Goal: Task Accomplishment & Management: Complete application form

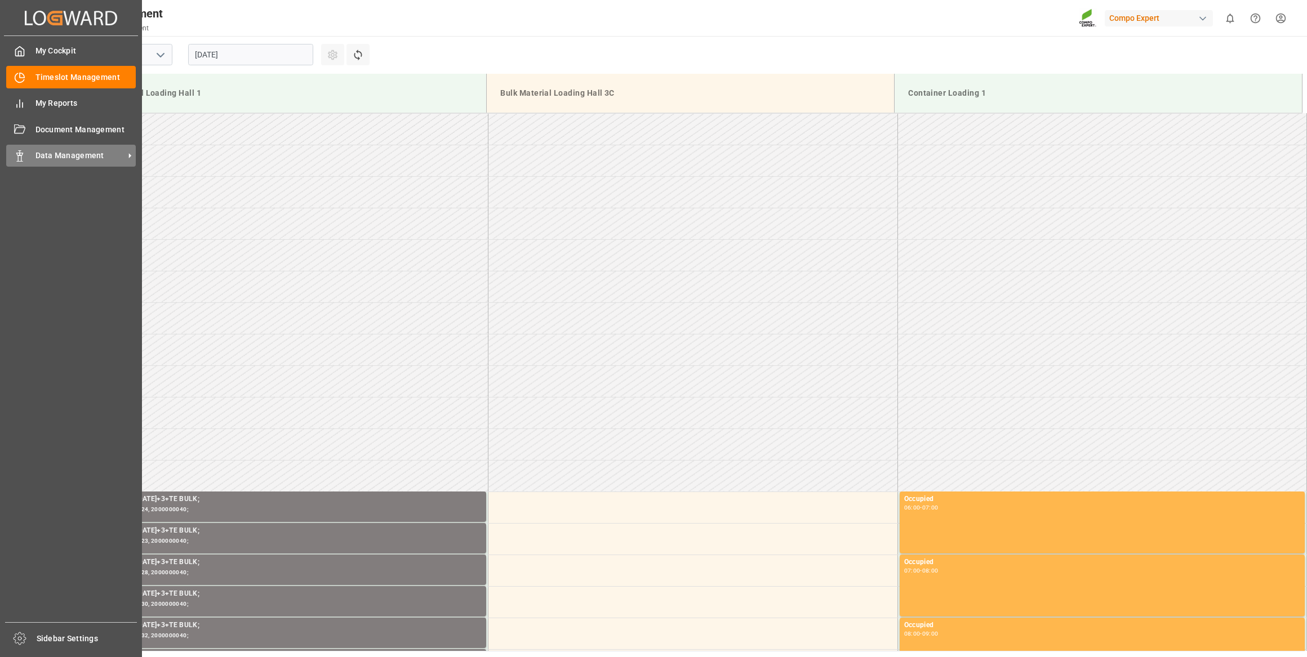
scroll to position [434, 0]
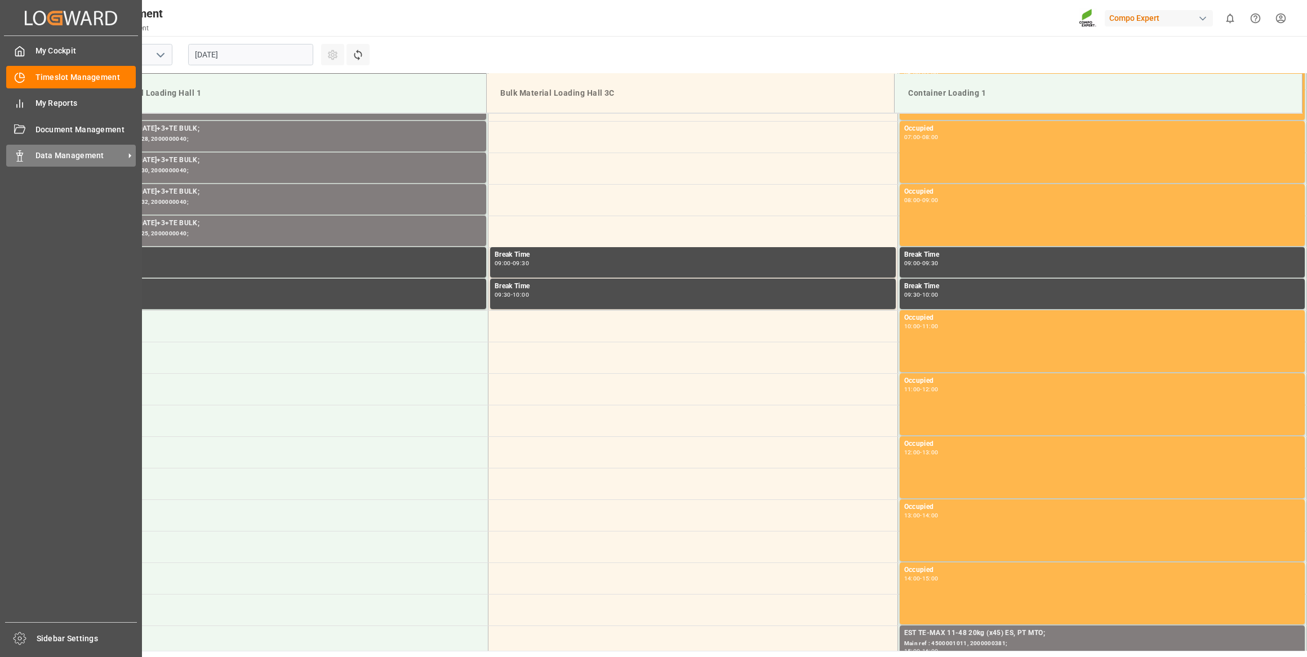
click at [29, 157] on div "Data Management Data Management" at bounding box center [71, 156] width 130 height 22
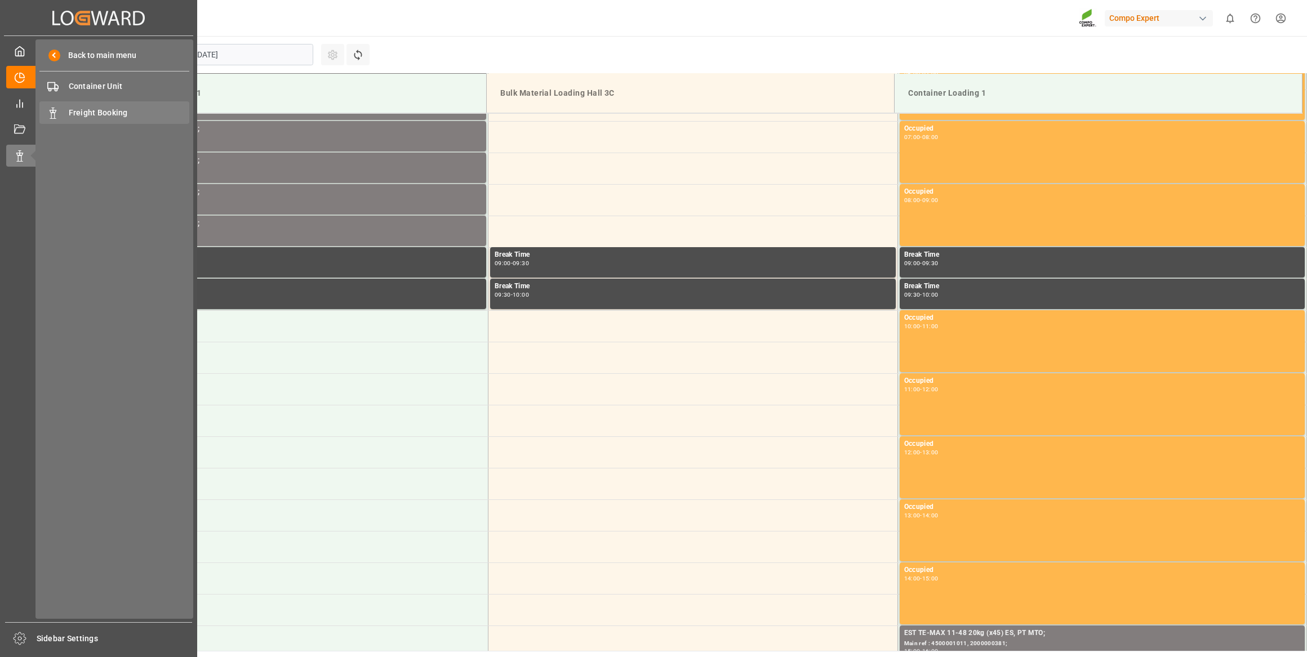
click at [114, 118] on span "Freight Booking" at bounding box center [129, 113] width 121 height 12
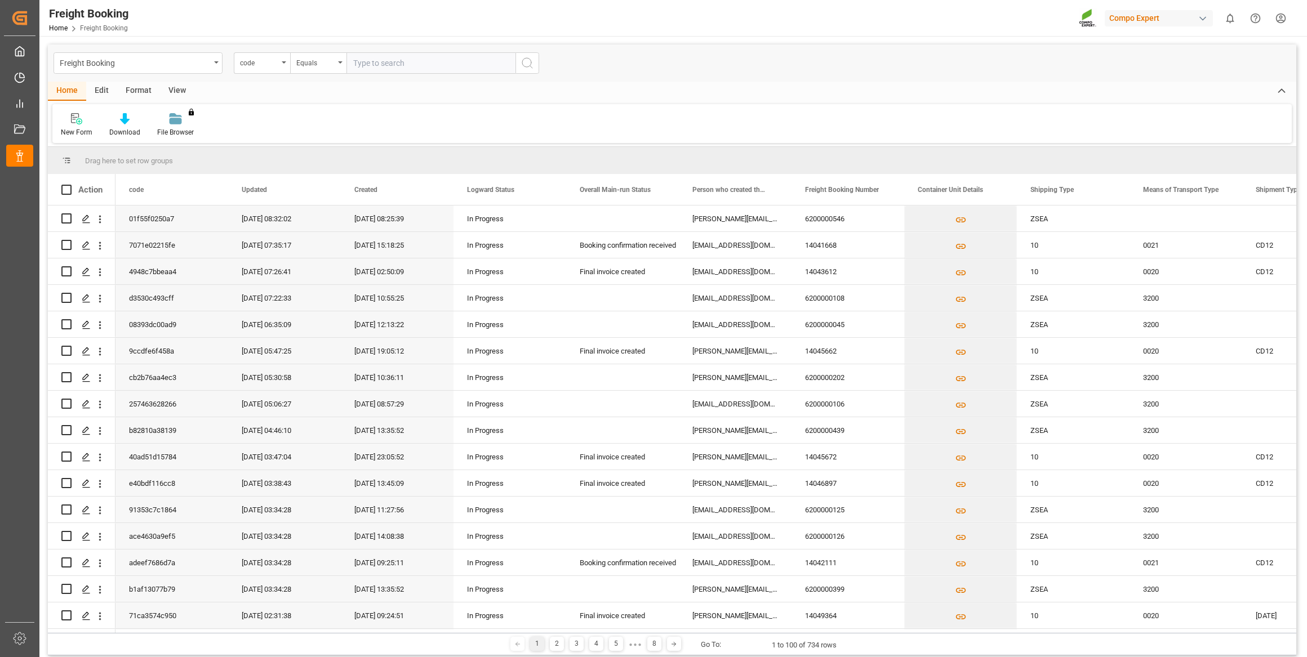
click at [266, 64] on div "code" at bounding box center [259, 61] width 38 height 13
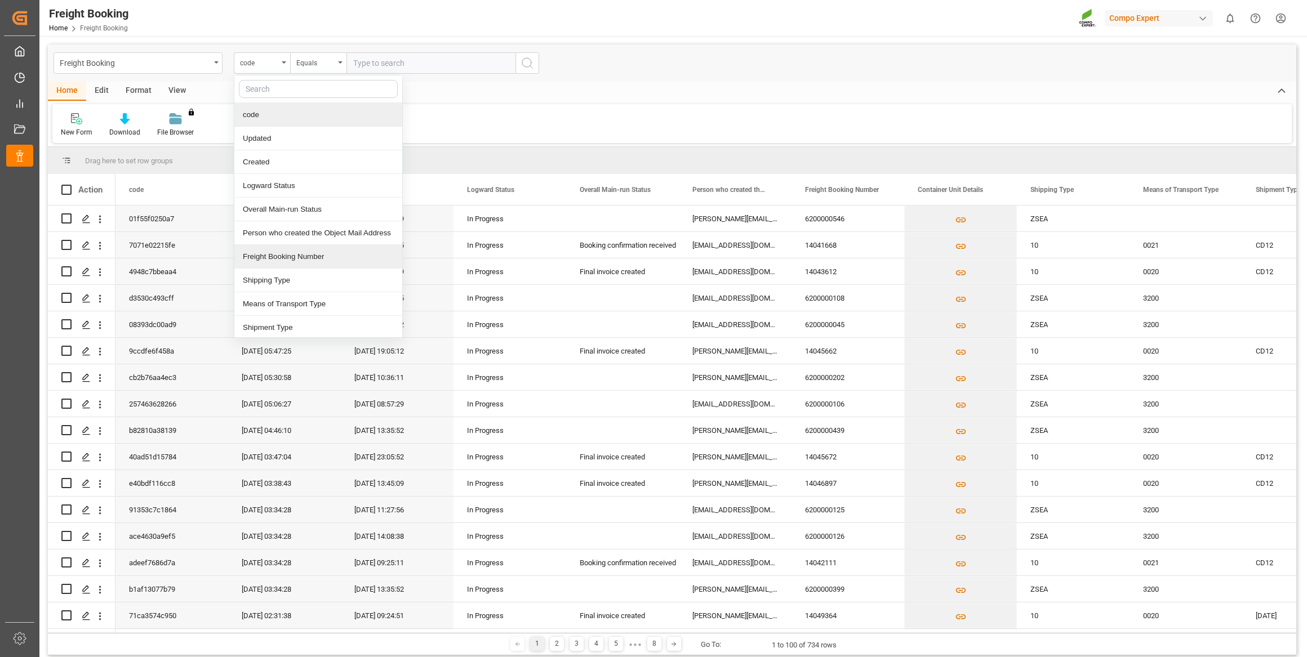
click at [300, 258] on div "Freight Booking Number" at bounding box center [318, 257] width 168 height 24
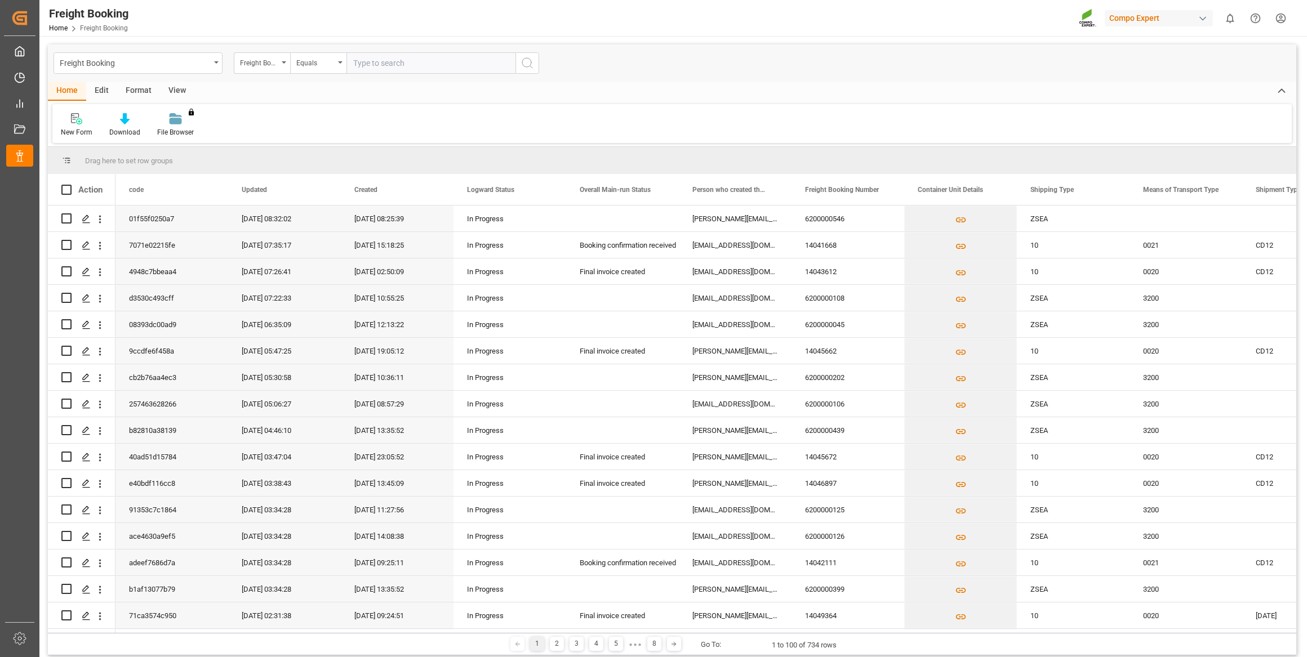
click at [400, 51] on div "Freight Booking Freight Booking Number Equals" at bounding box center [672, 62] width 1248 height 37
click at [398, 60] on input "text" at bounding box center [430, 62] width 169 height 21
paste input "6200000411"
type input "6200000411"
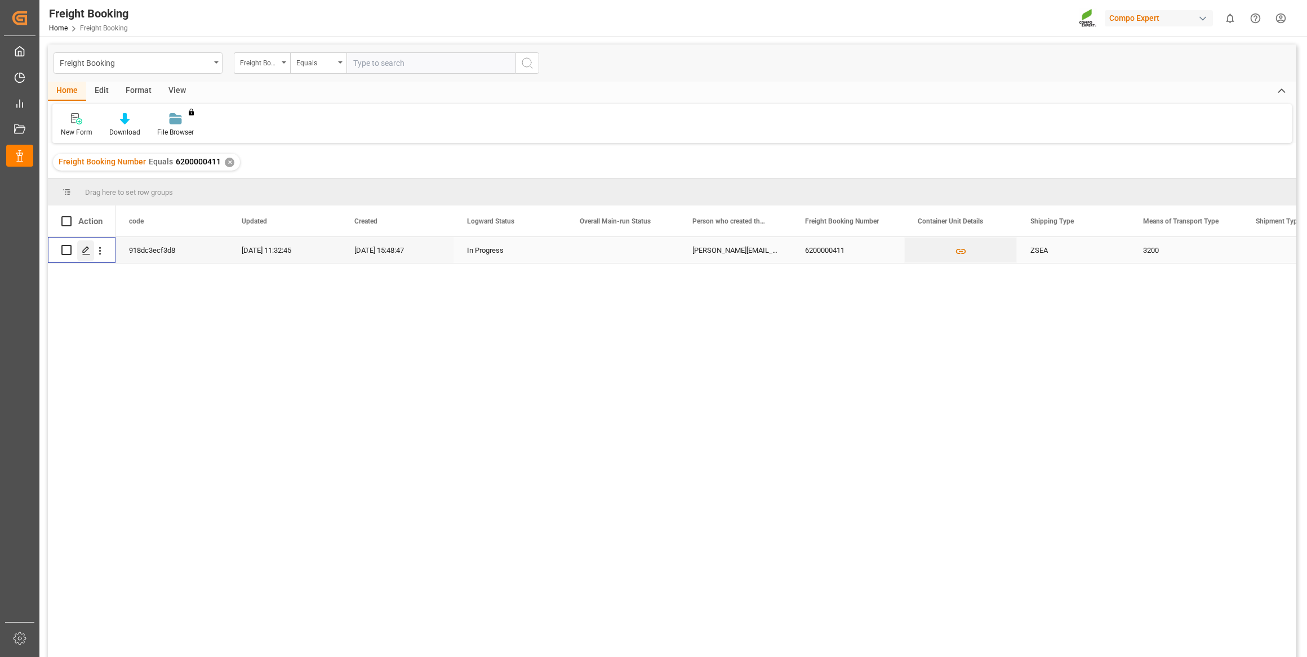
click at [82, 256] on div "Press SPACE to select this row." at bounding box center [85, 250] width 17 height 21
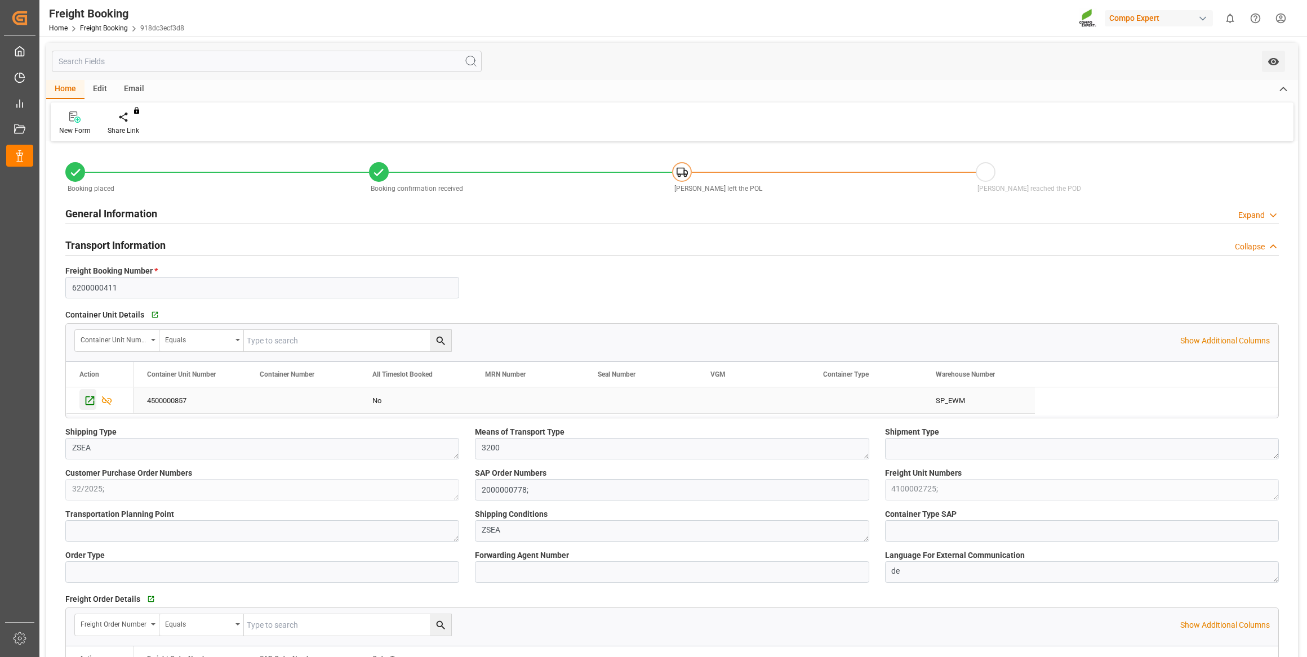
click at [87, 400] on icon "Press SPACE to select this row." at bounding box center [90, 401] width 12 height 12
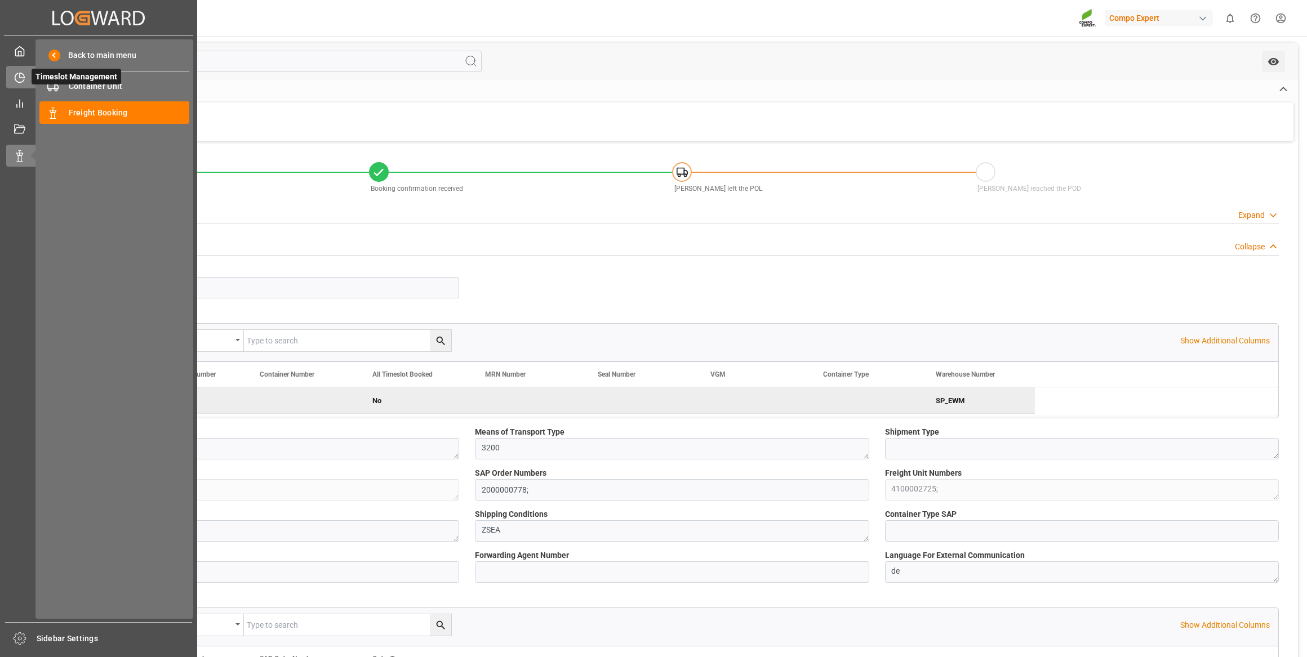
click at [17, 74] on icon at bounding box center [19, 77] width 11 height 11
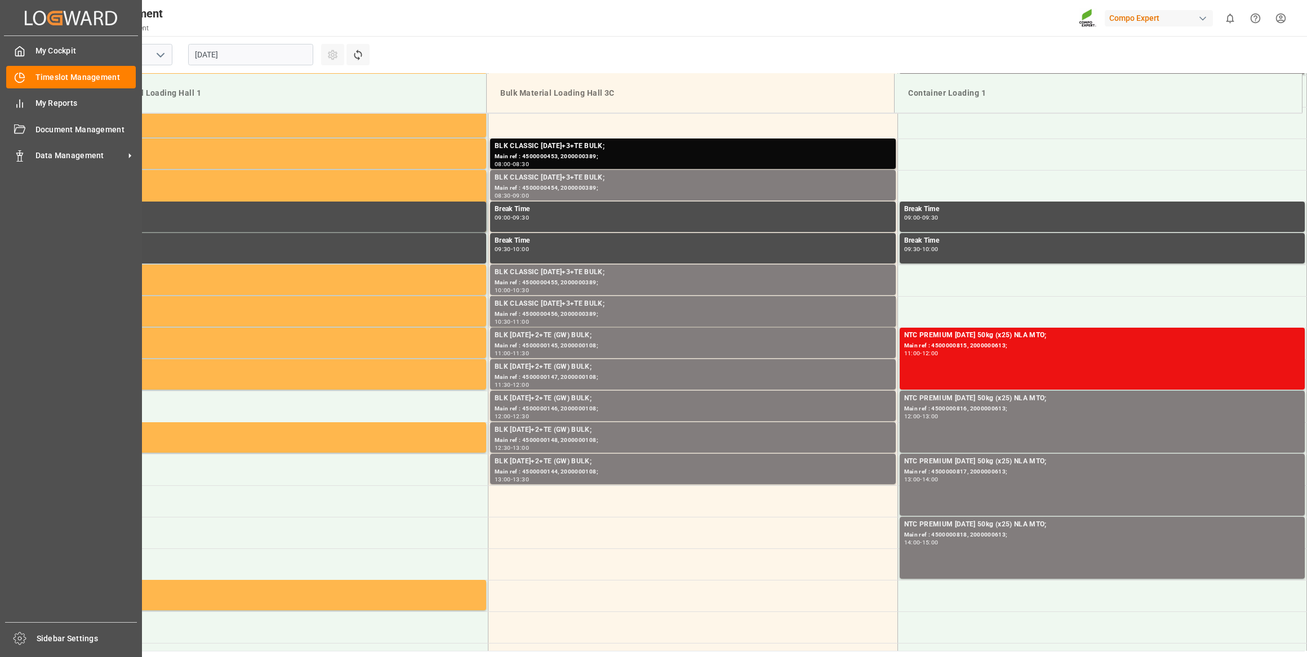
scroll to position [497, 0]
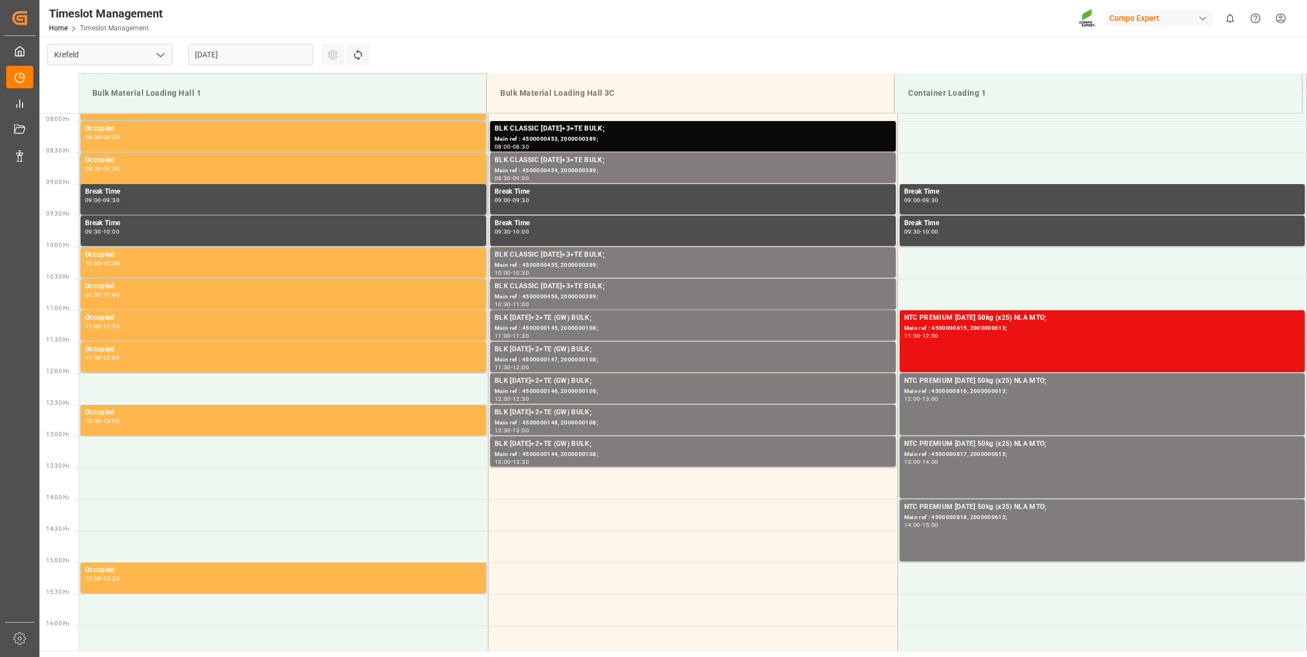
click at [231, 56] on input "[DATE]" at bounding box center [250, 54] width 125 height 21
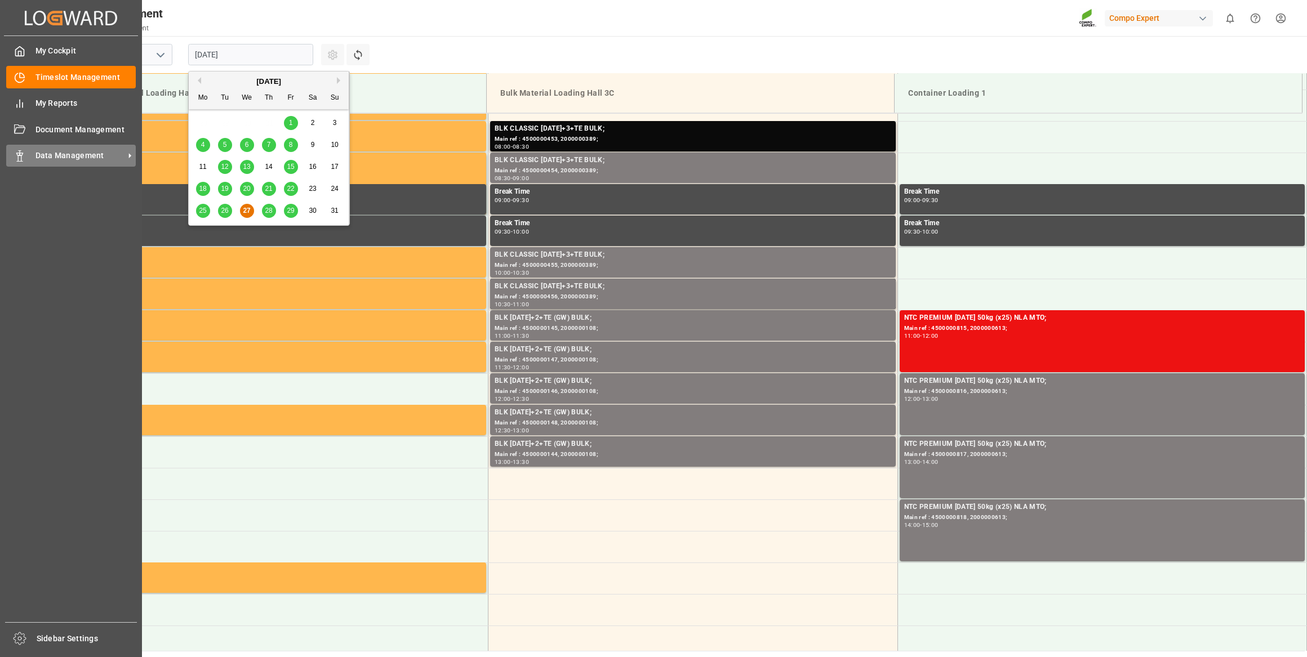
click at [27, 155] on div "Data Management Data Management" at bounding box center [71, 156] width 130 height 22
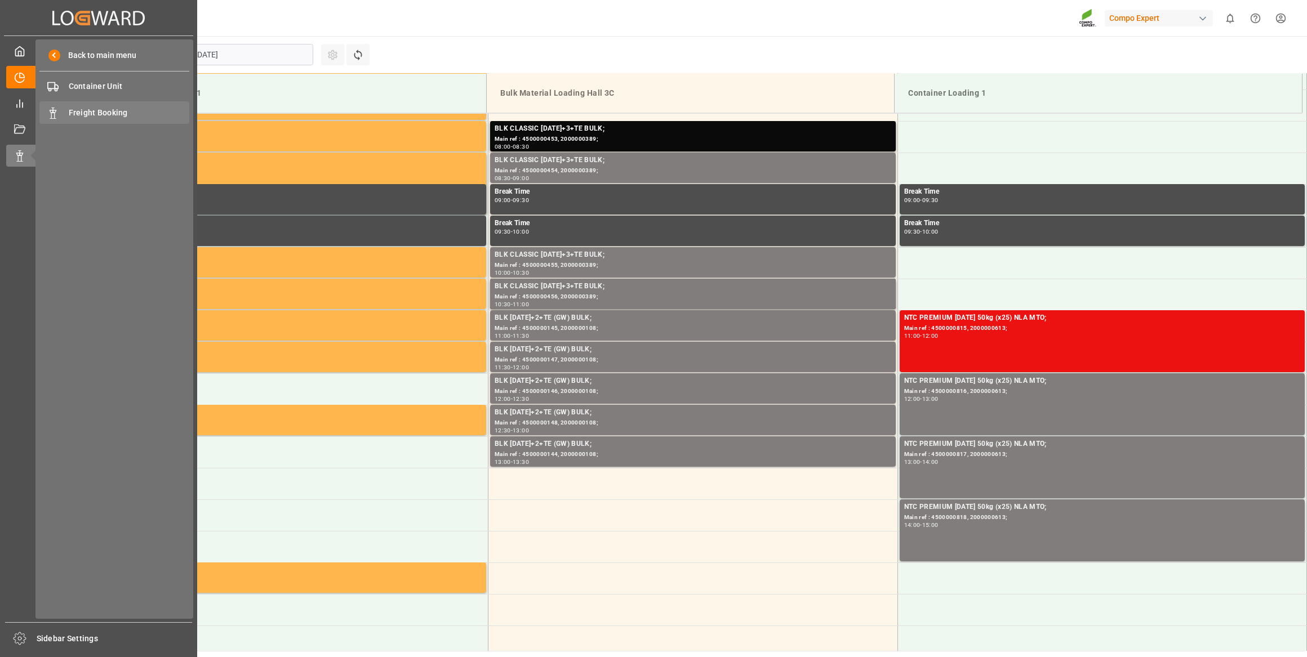
click at [110, 111] on span "Freight Booking" at bounding box center [129, 113] width 121 height 12
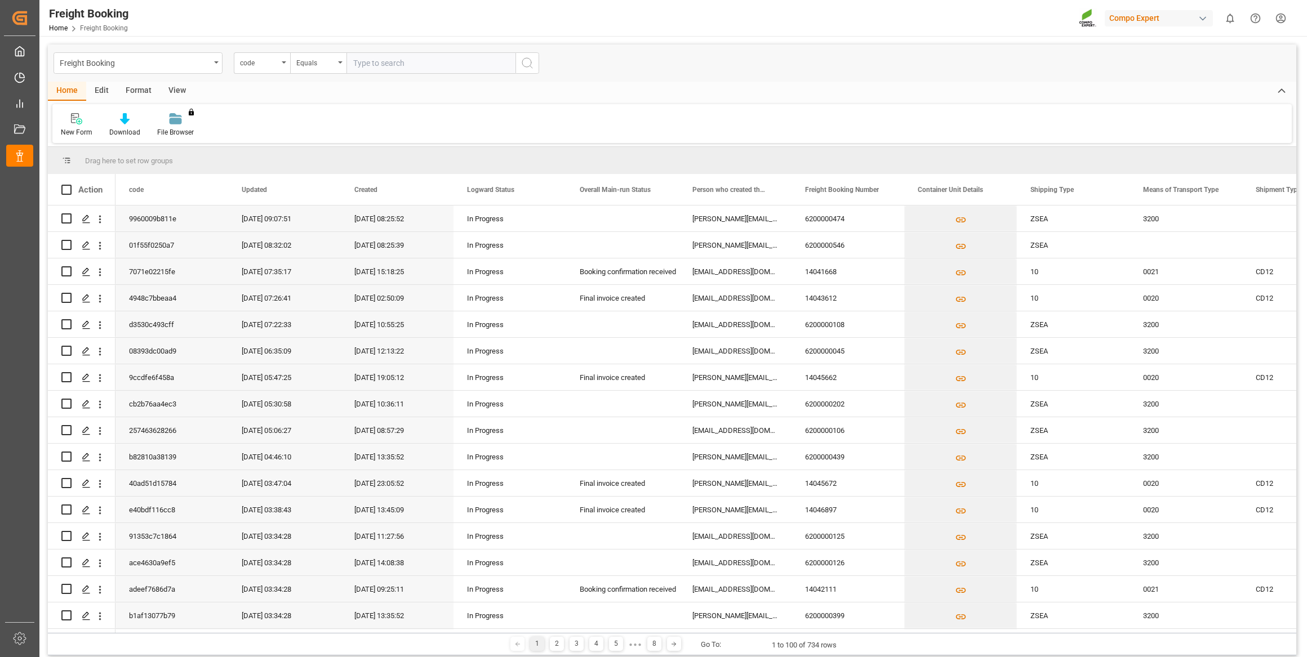
click at [255, 66] on div "code" at bounding box center [259, 61] width 38 height 13
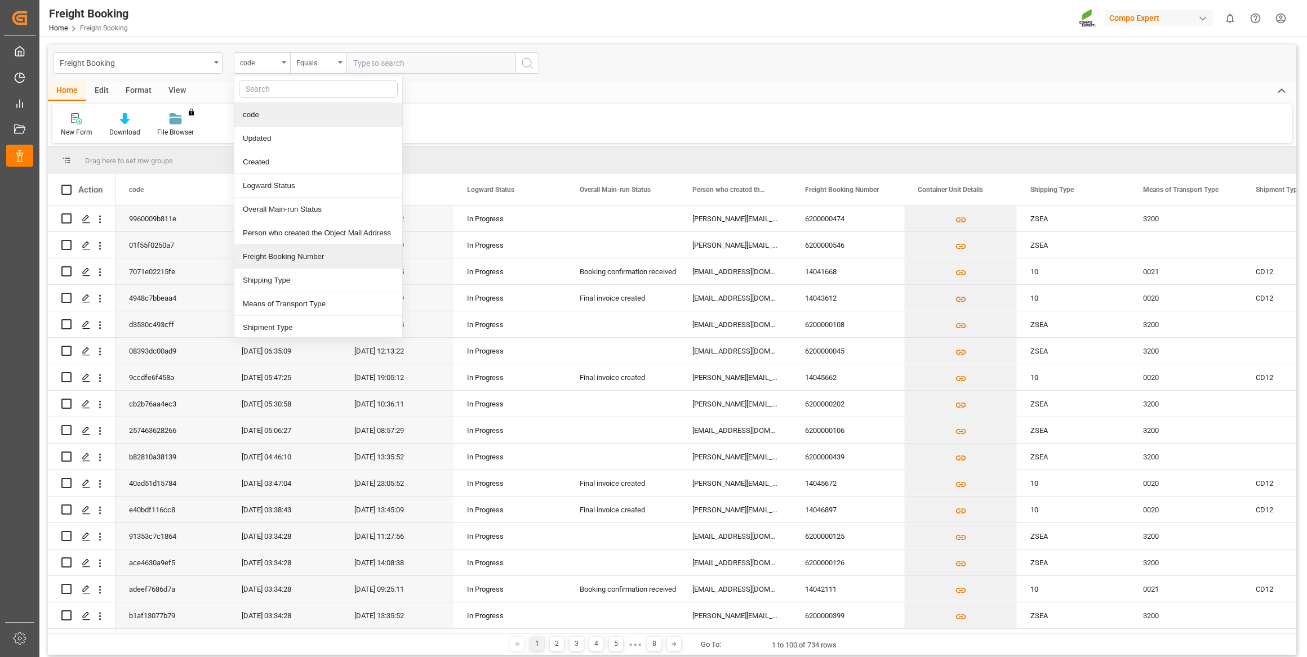
click at [288, 258] on div "Freight Booking Number" at bounding box center [318, 257] width 168 height 24
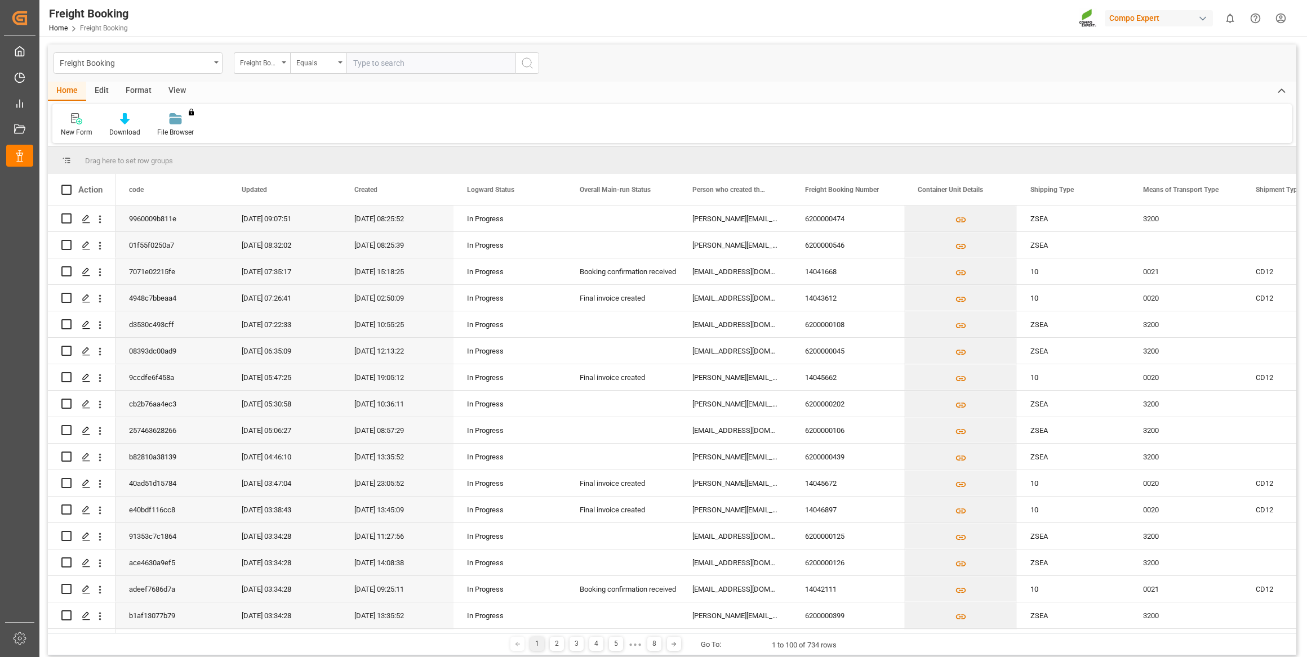
click at [356, 62] on input "text" at bounding box center [430, 62] width 169 height 21
paste input "6200000367"
type input "6200000367"
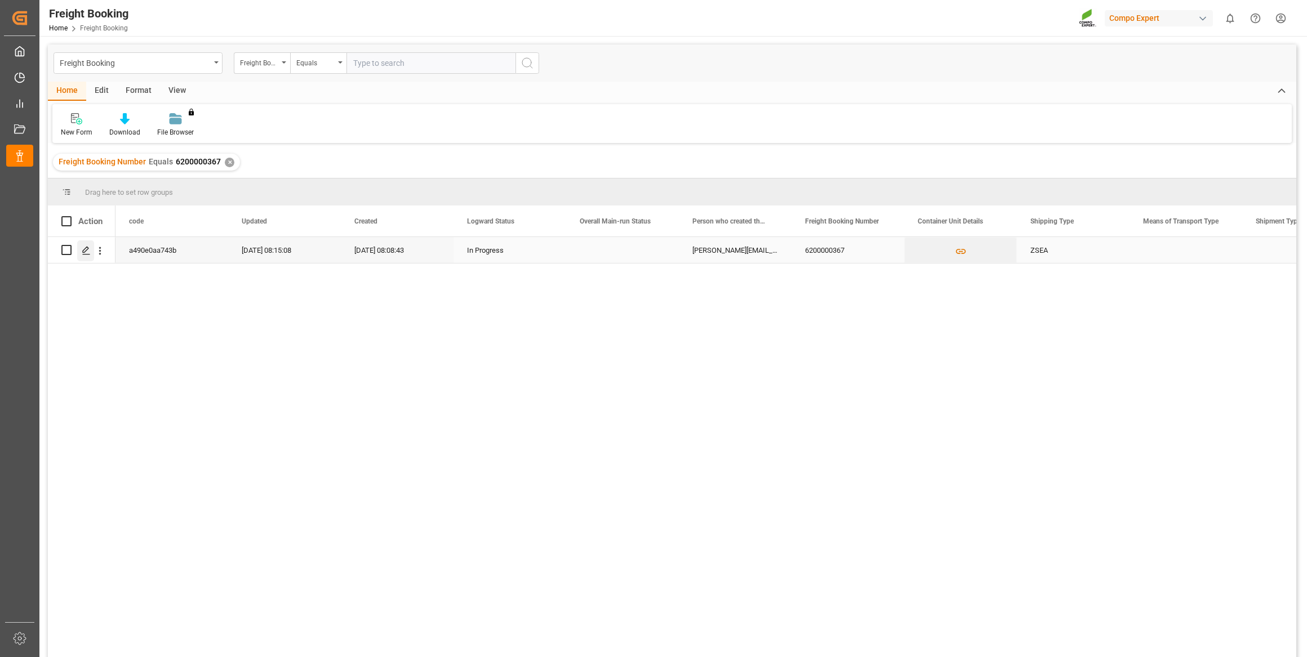
click at [86, 246] on icon "Press SPACE to select this row." at bounding box center [86, 250] width 9 height 9
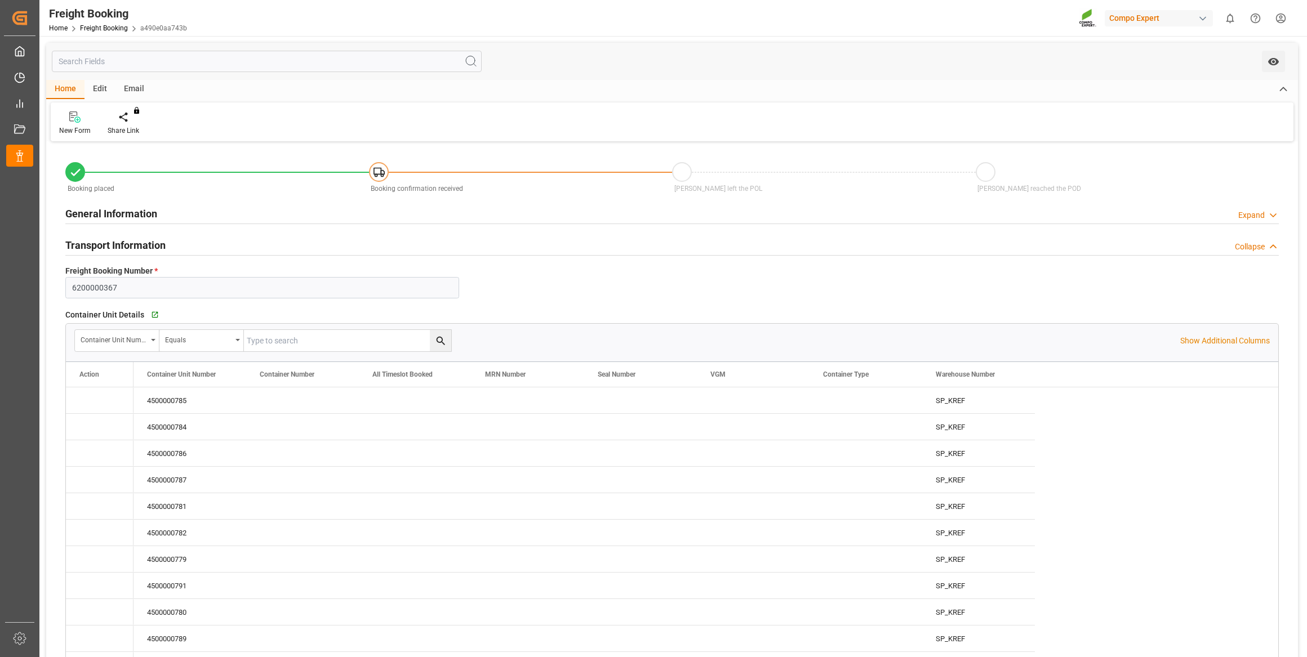
type input "27.08.2025 01:00"
type input "23.07.2025 08:08"
type input "23.07.2025 08:11"
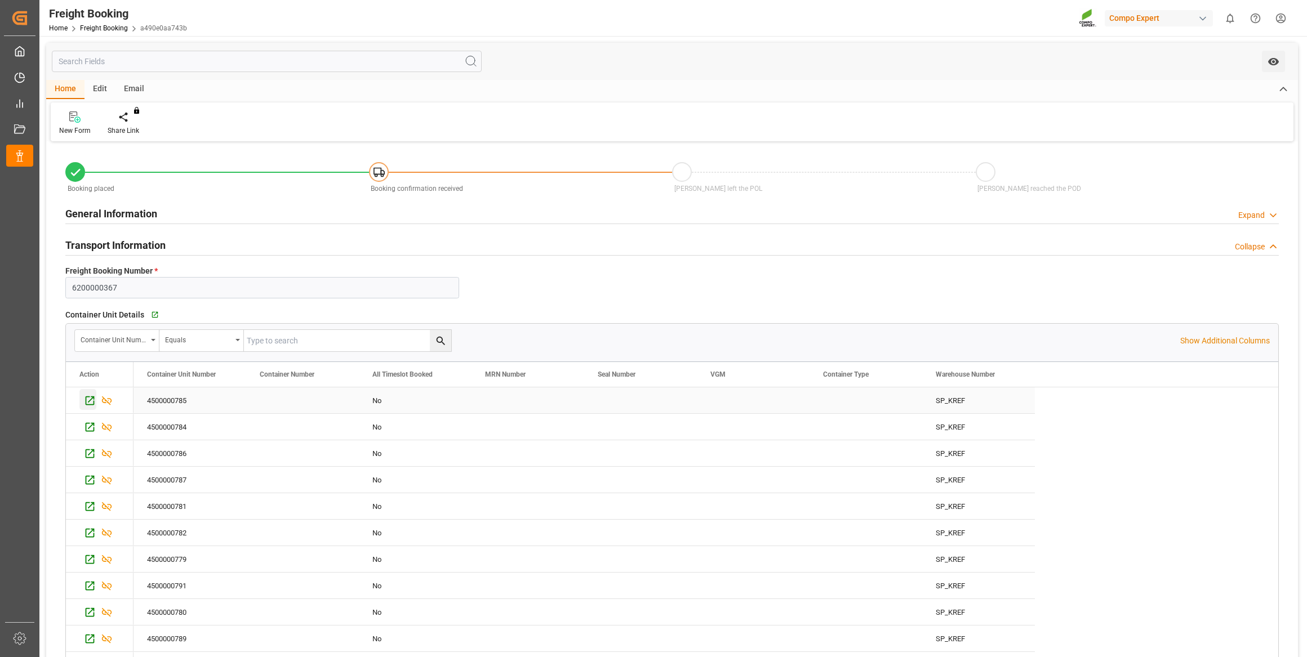
click at [88, 399] on icon "Press SPACE to select this row." at bounding box center [90, 401] width 12 height 12
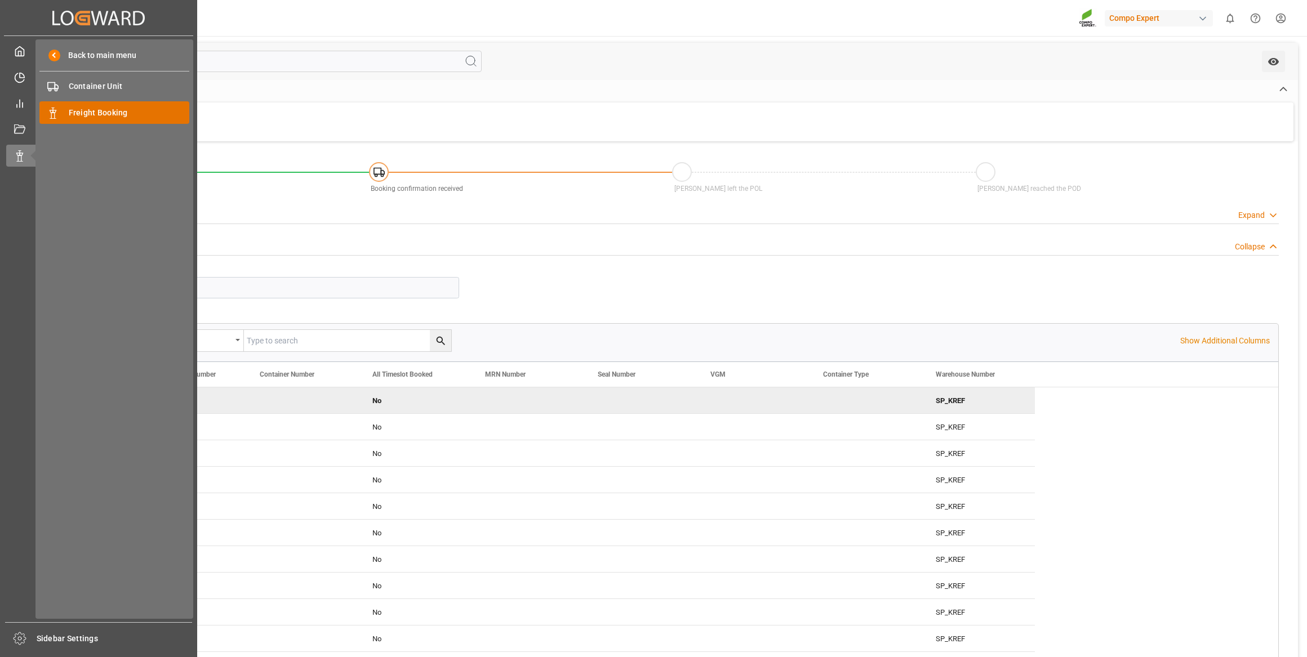
click at [84, 113] on span "Freight Booking" at bounding box center [129, 113] width 121 height 12
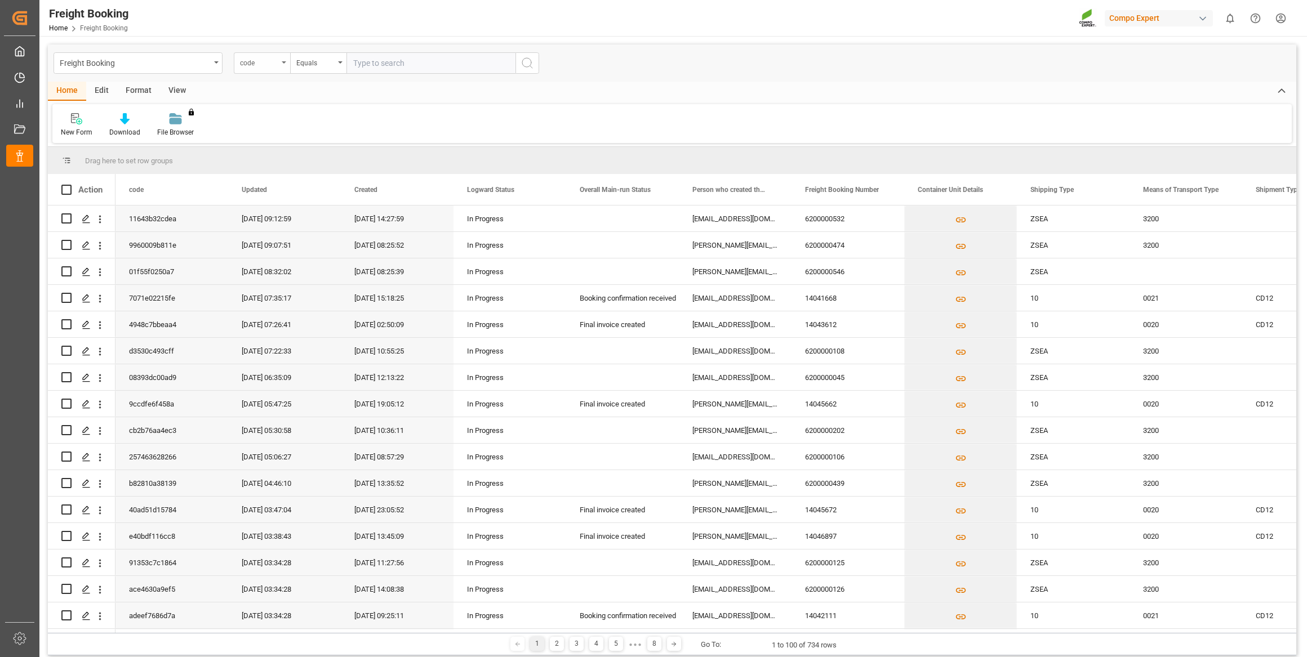
click at [264, 65] on div "code" at bounding box center [259, 61] width 38 height 13
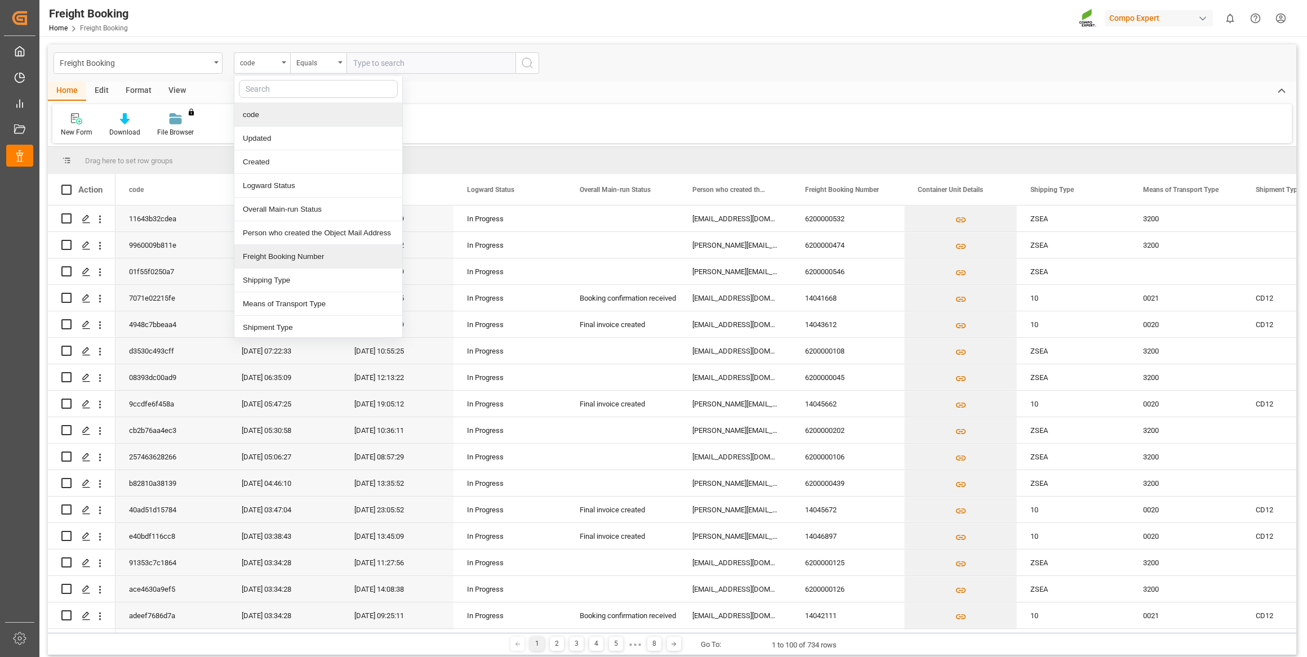
click at [295, 251] on div "Freight Booking Number" at bounding box center [318, 257] width 168 height 24
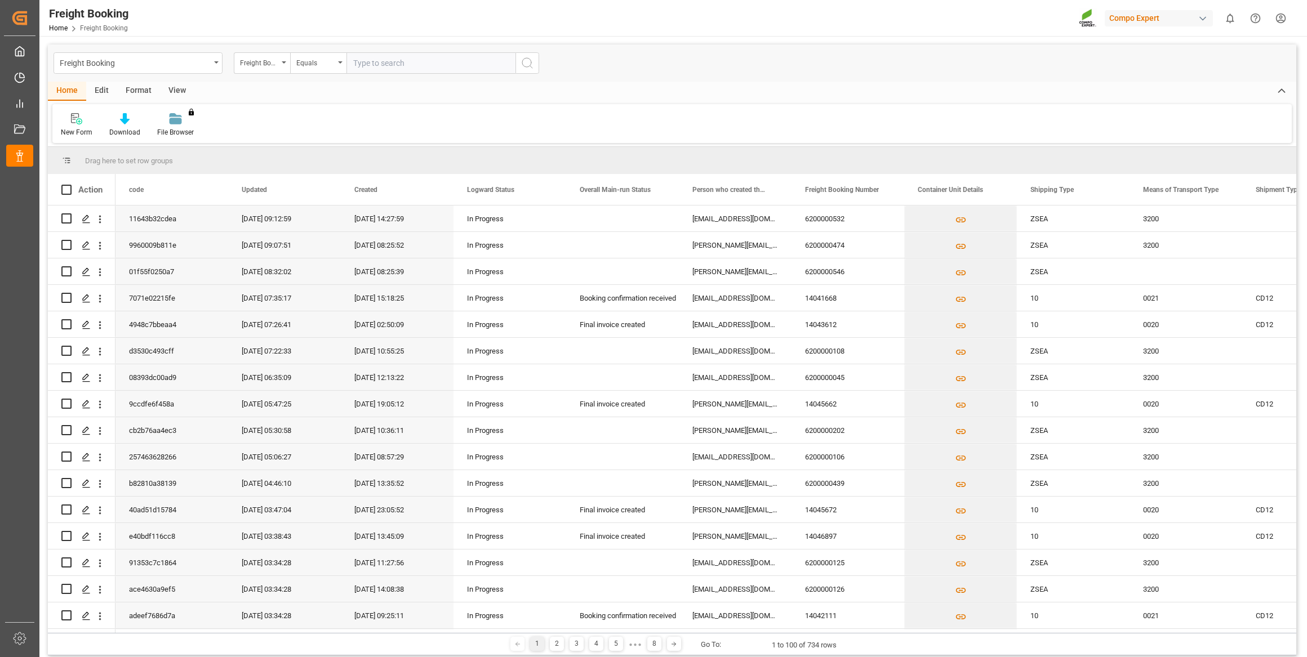
click at [389, 64] on input "text" at bounding box center [430, 62] width 169 height 21
paste input "6200000357"
type input "6200000357"
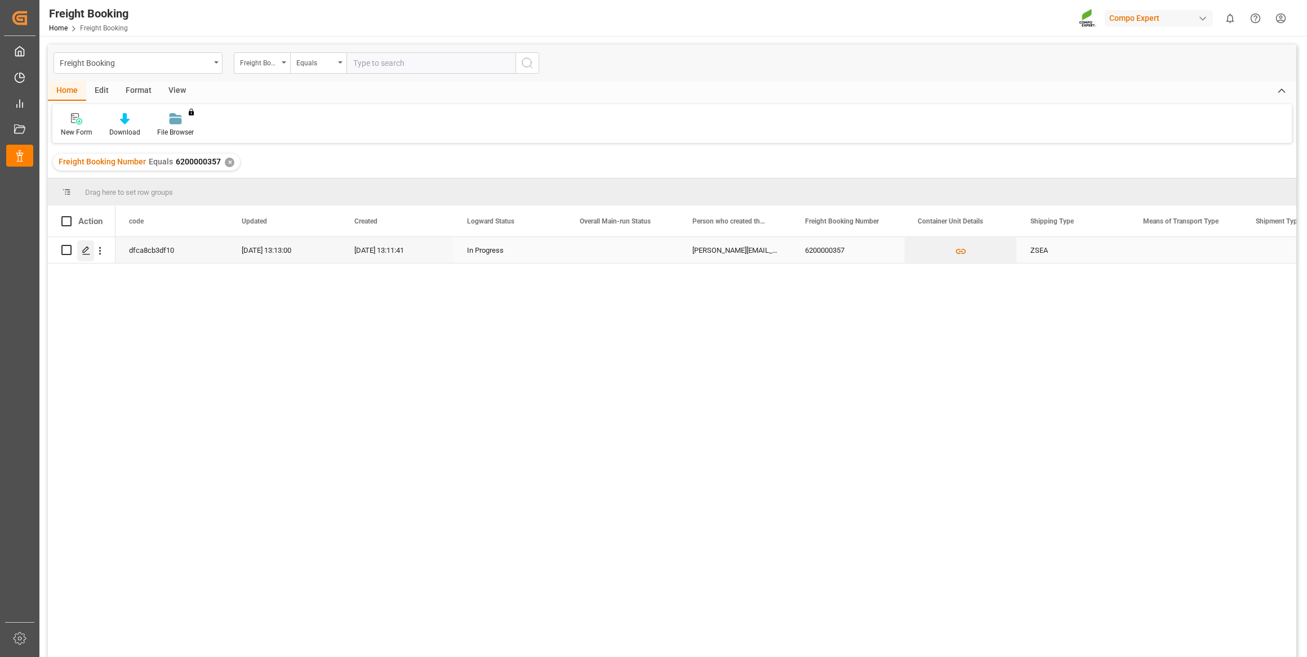
click at [84, 254] on line "Press SPACE to select this row." at bounding box center [86, 254] width 7 height 0
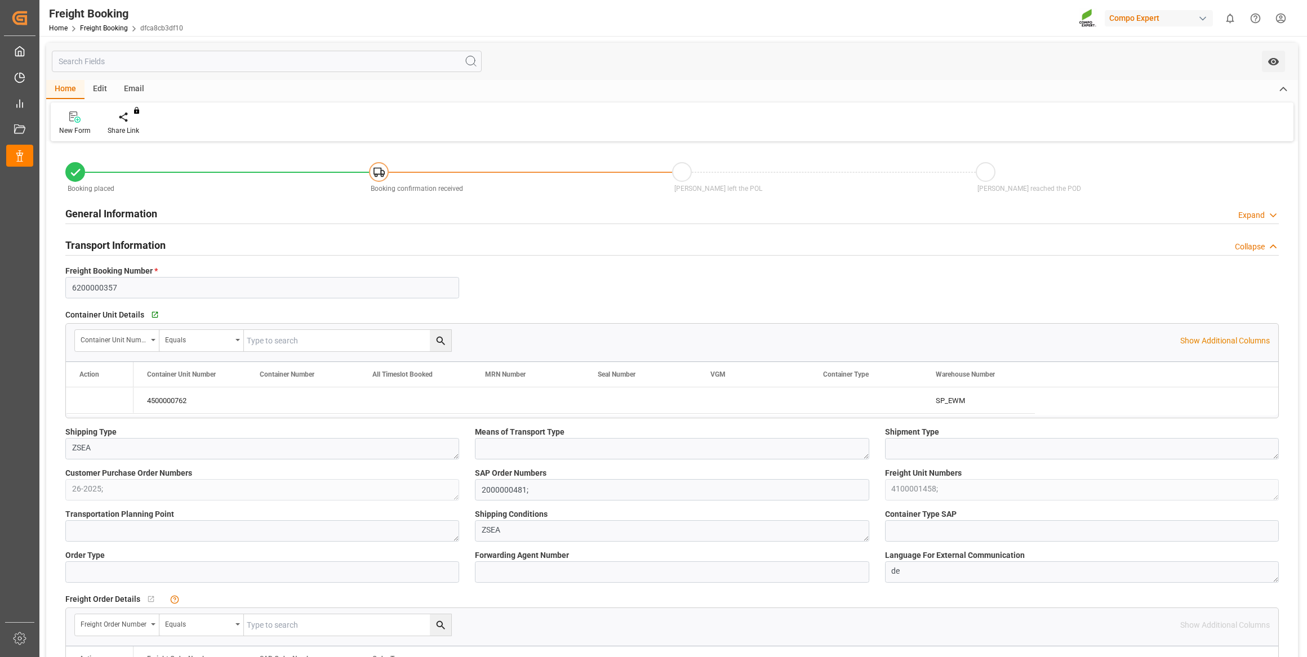
type input "04.08.2025 01:00"
type input "21.07.2025 13:11"
type input "21.07.2025 13:12"
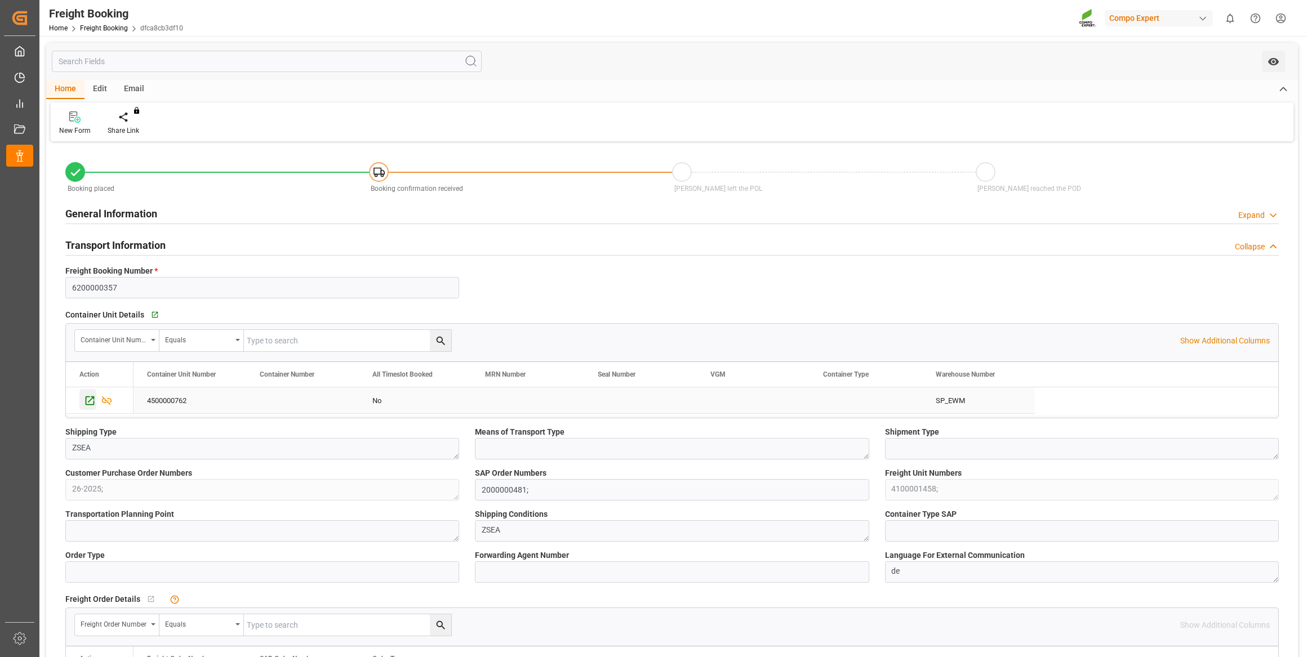
click at [86, 397] on icon "Press SPACE to select this row." at bounding box center [90, 401] width 12 height 12
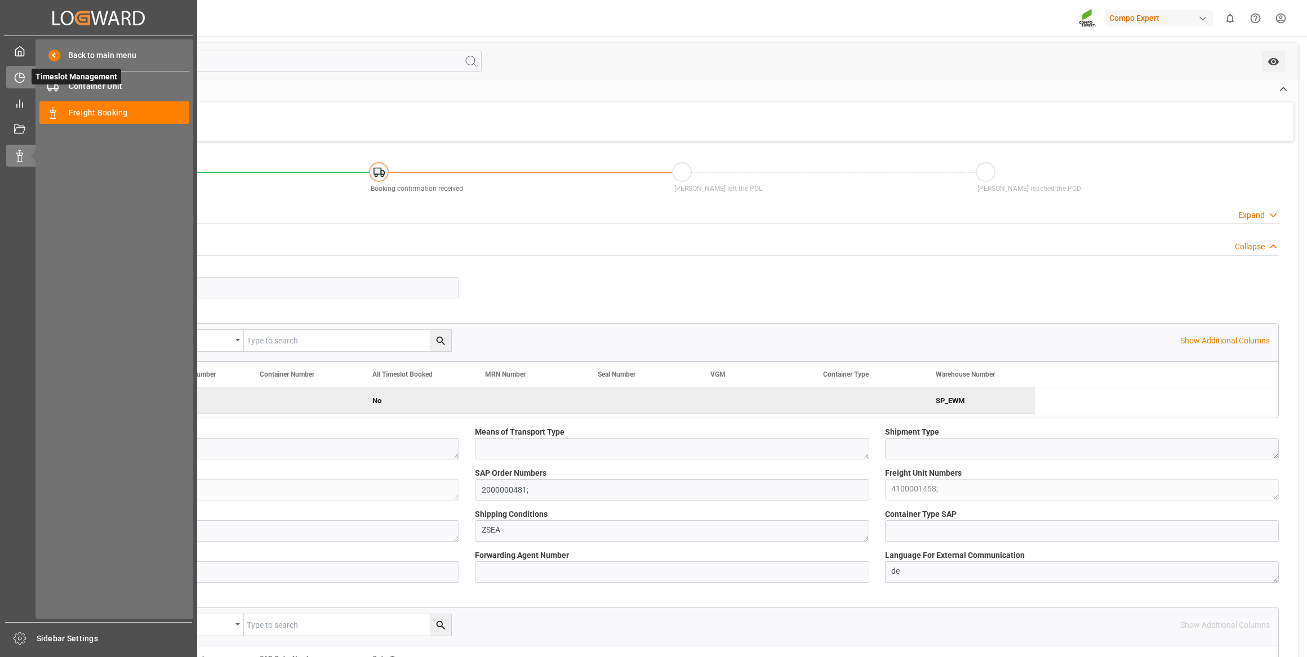
click at [16, 76] on icon at bounding box center [19, 77] width 11 height 11
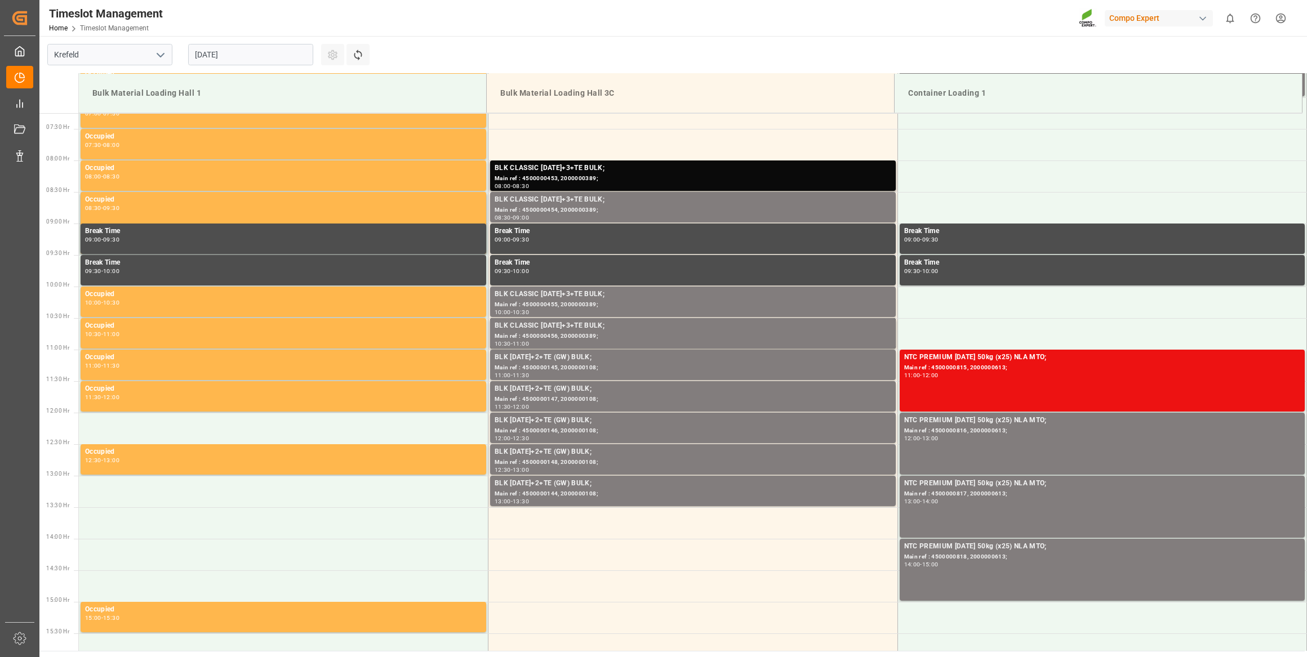
scroll to position [497, 0]
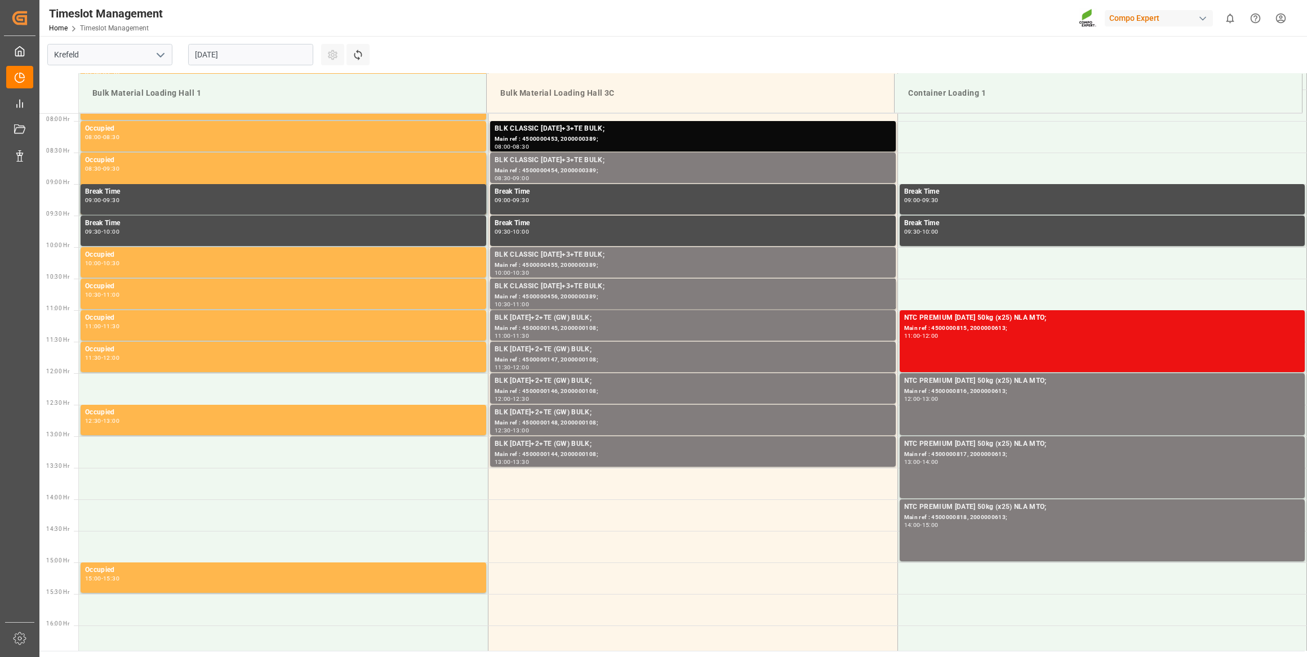
click at [245, 52] on input "[DATE]" at bounding box center [250, 54] width 125 height 21
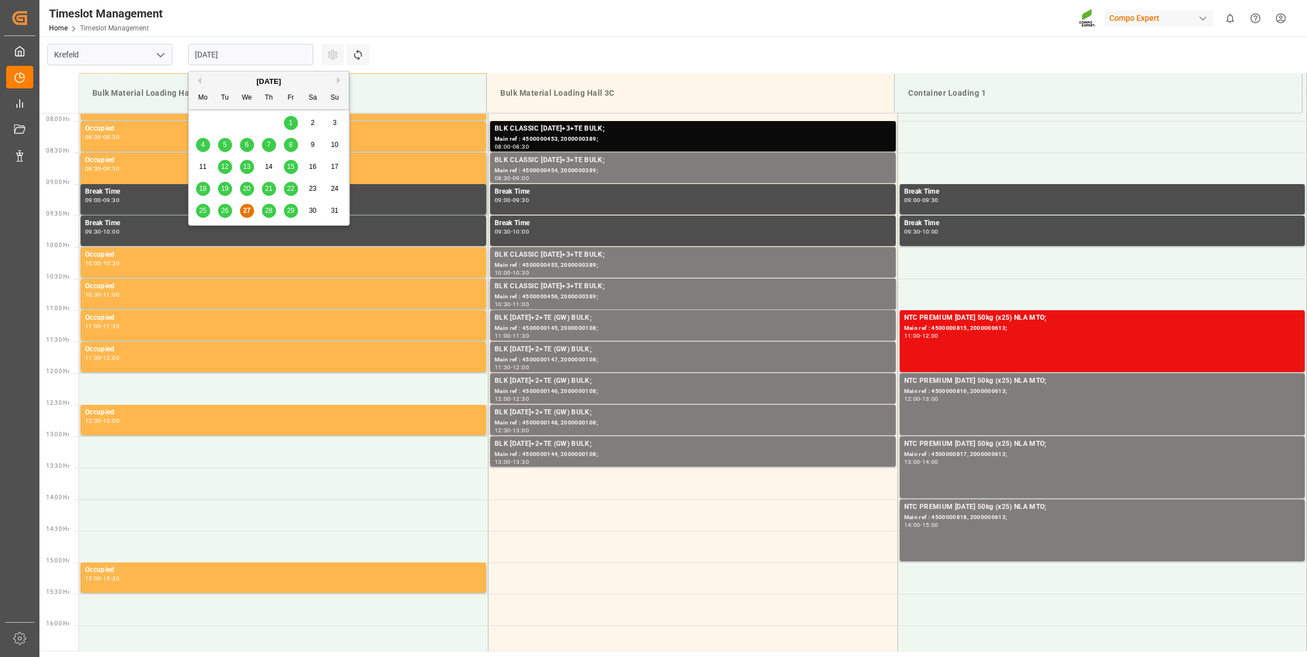
click at [338, 78] on button "Next Month" at bounding box center [340, 80] width 7 height 7
click at [286, 141] on div "12" at bounding box center [291, 146] width 14 height 14
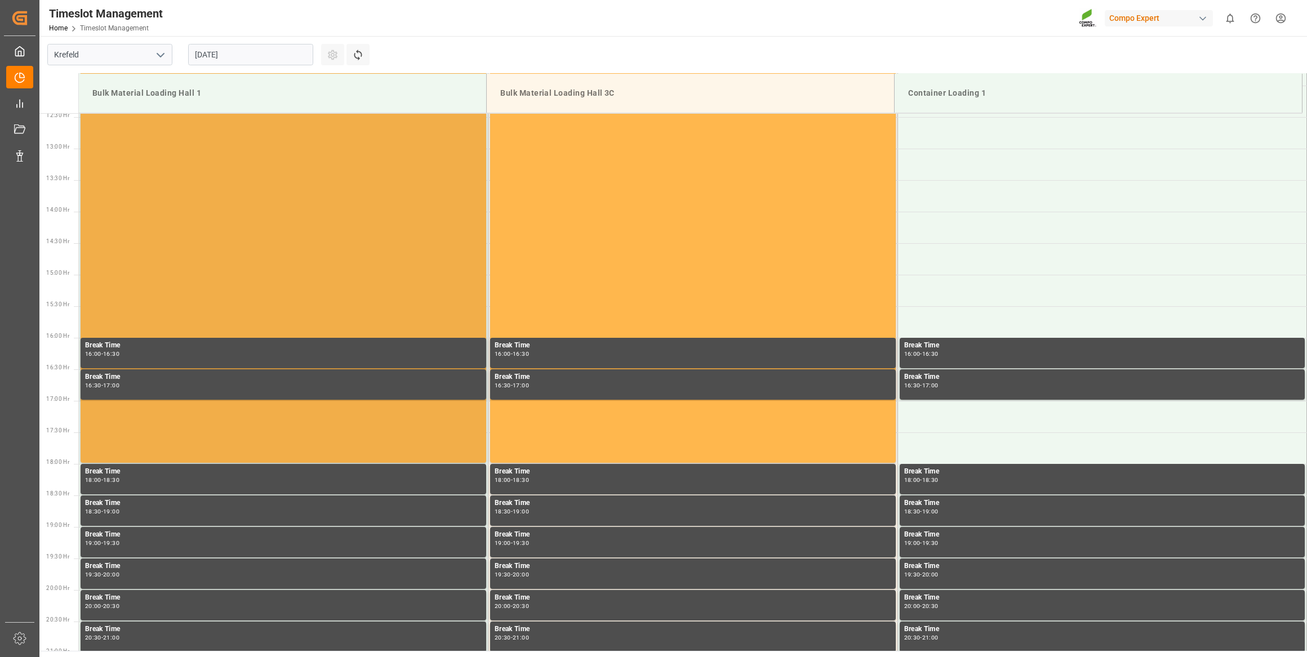
scroll to position [804, 0]
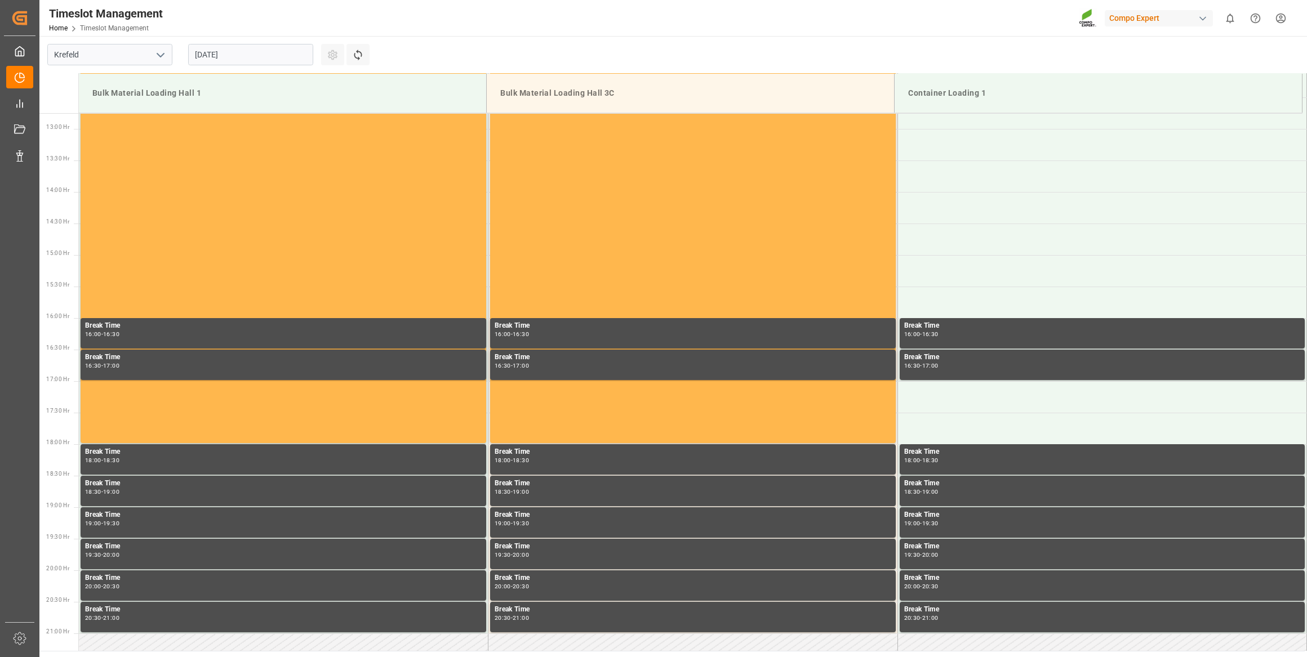
click at [243, 47] on input "[DATE]" at bounding box center [250, 54] width 125 height 21
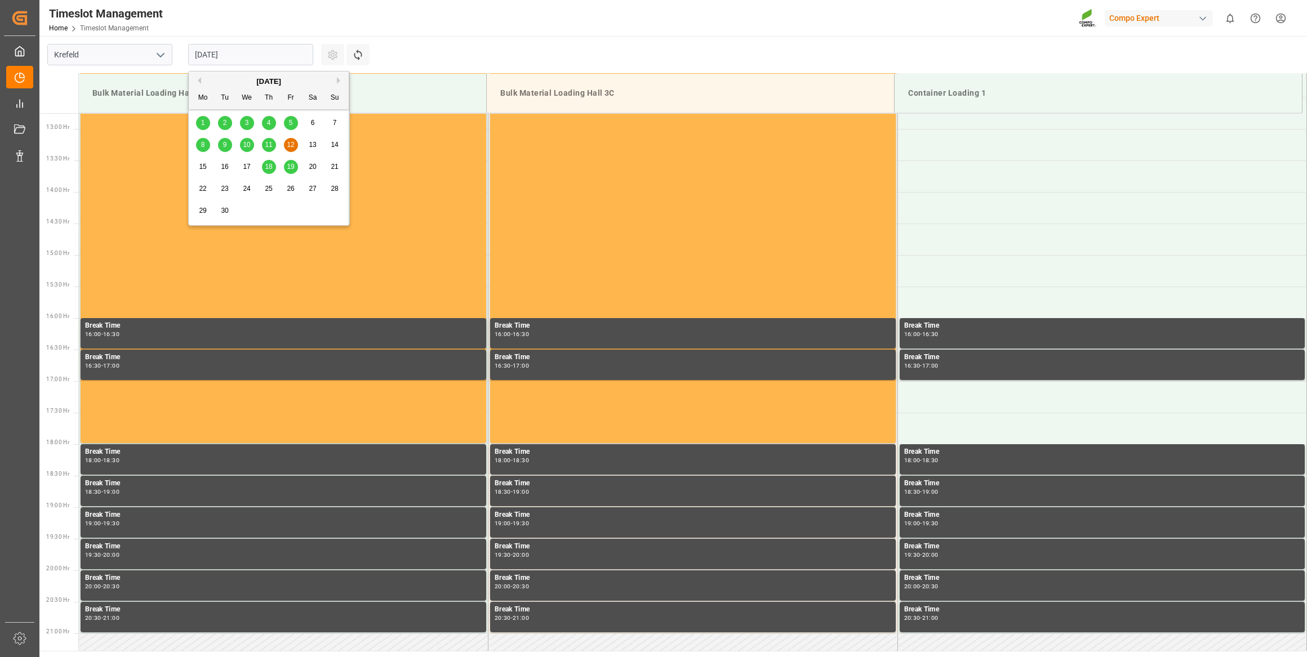
click at [270, 140] on div "11" at bounding box center [269, 146] width 14 height 14
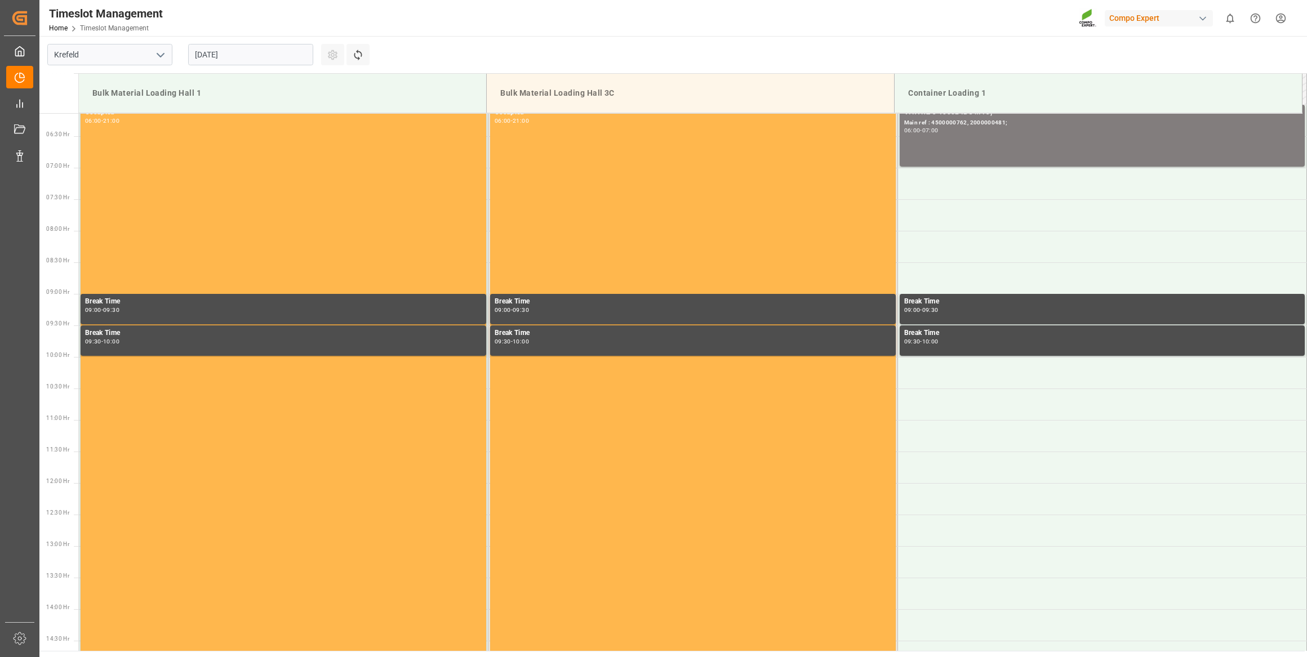
scroll to position [497, 0]
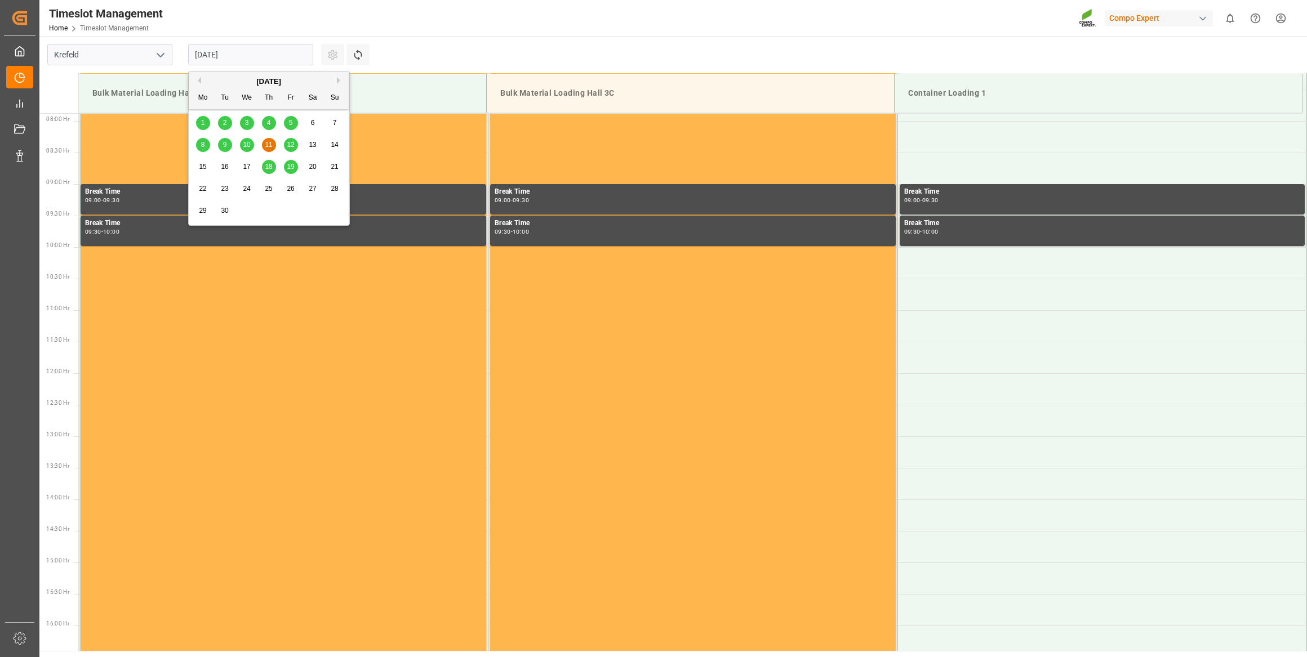
click at [247, 64] on input "11.09.2025" at bounding box center [250, 54] width 125 height 21
click at [247, 139] on div "10" at bounding box center [247, 146] width 14 height 14
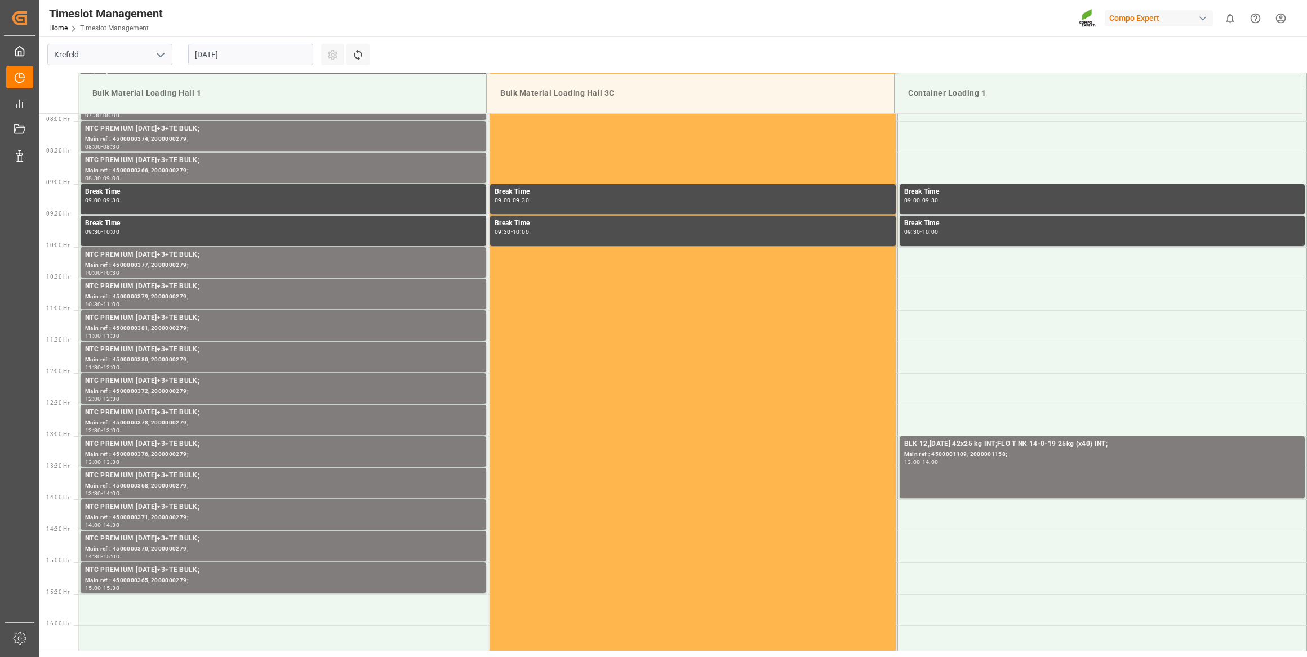
click at [246, 63] on input "10.09.2025" at bounding box center [250, 54] width 125 height 21
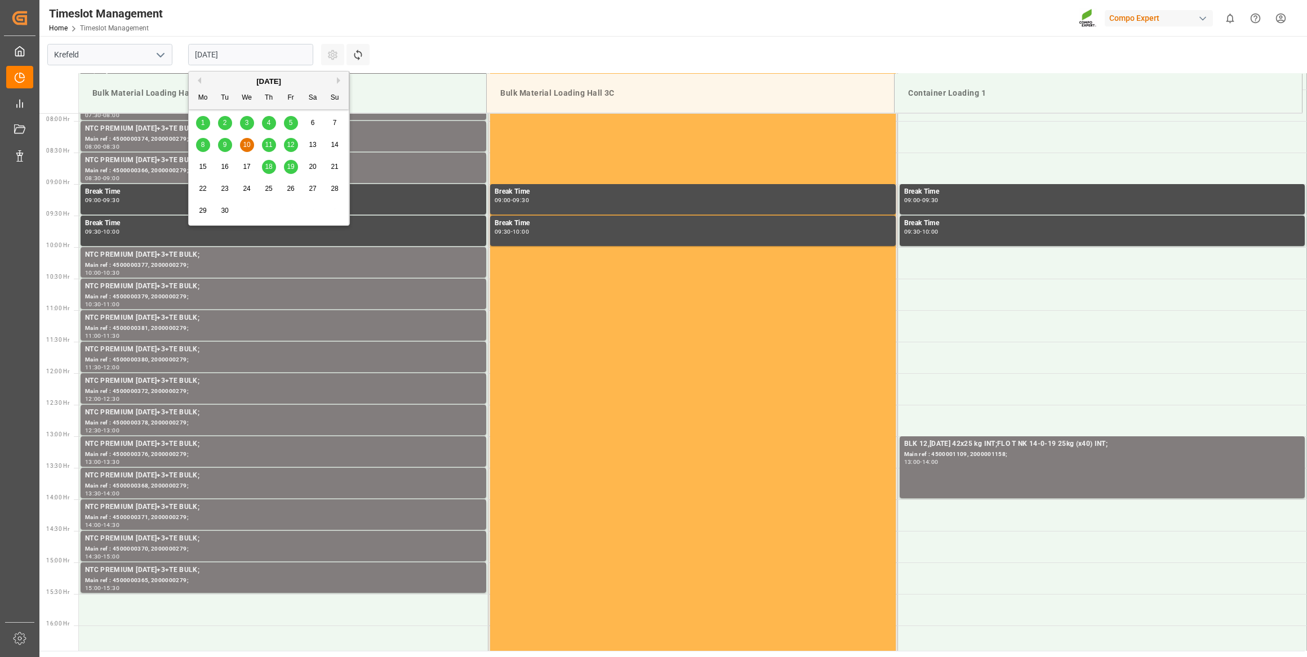
click at [221, 146] on div "9" at bounding box center [225, 146] width 14 height 14
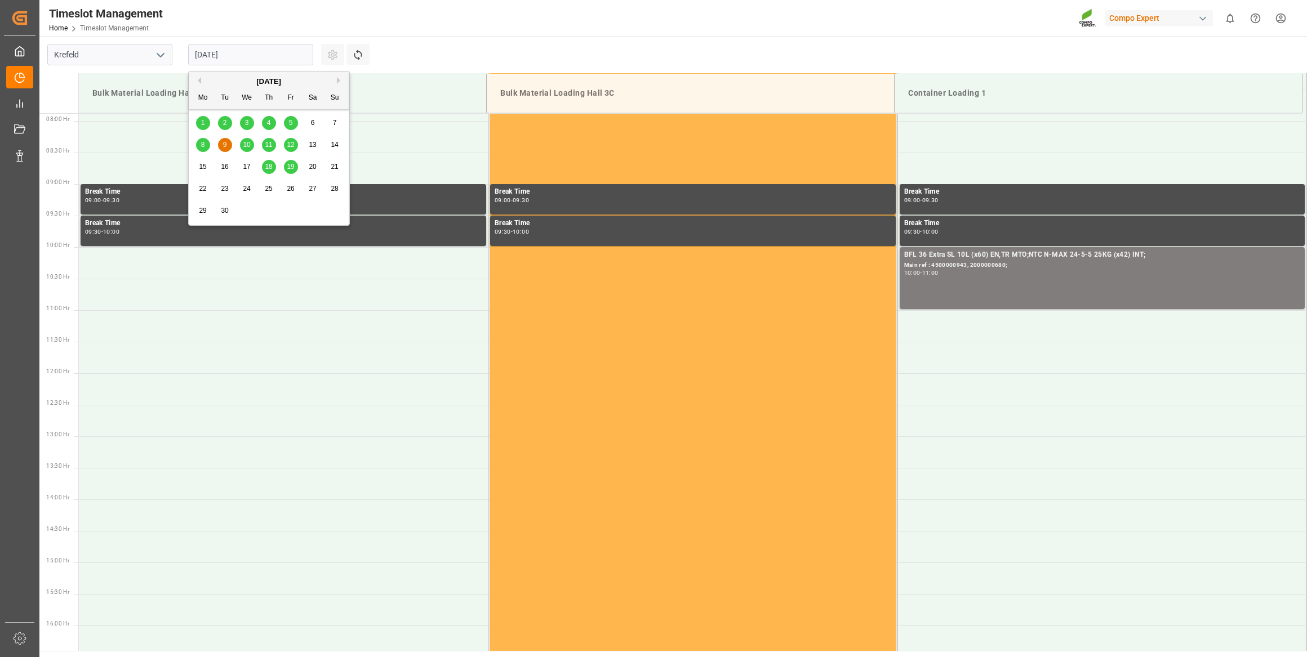
click at [216, 46] on input "09.09.2025" at bounding box center [250, 54] width 125 height 21
click at [206, 149] on div "8" at bounding box center [203, 146] width 14 height 14
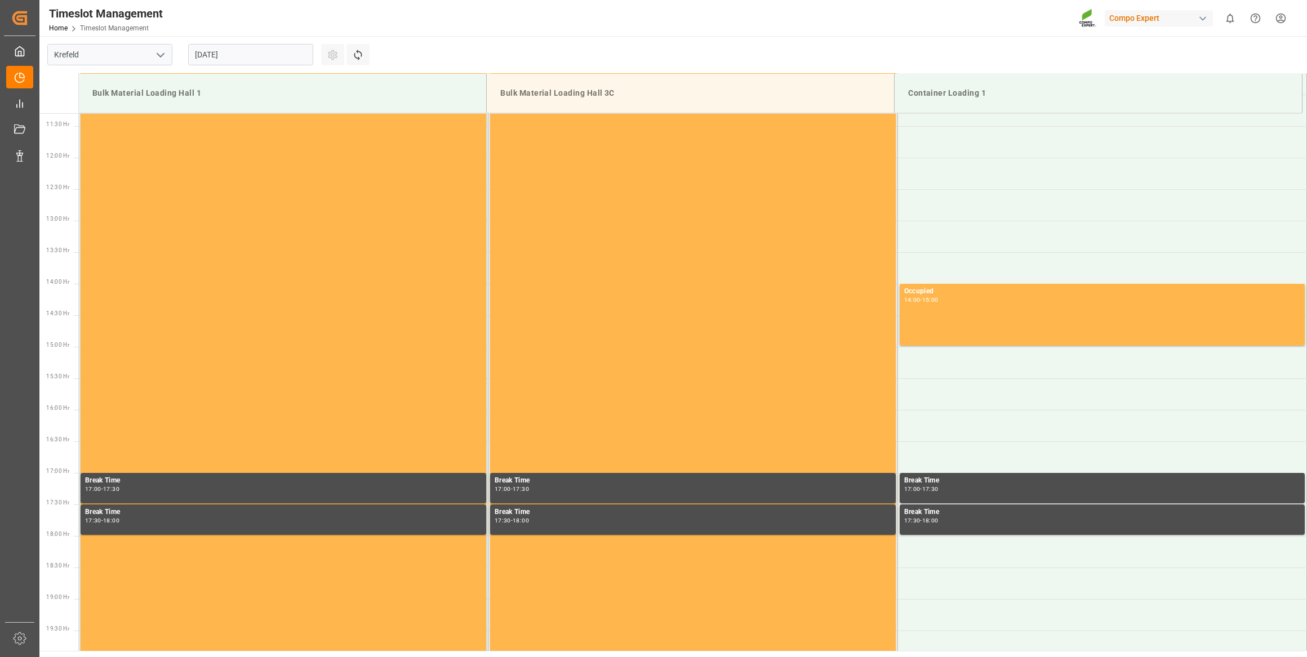
scroll to position [650, 0]
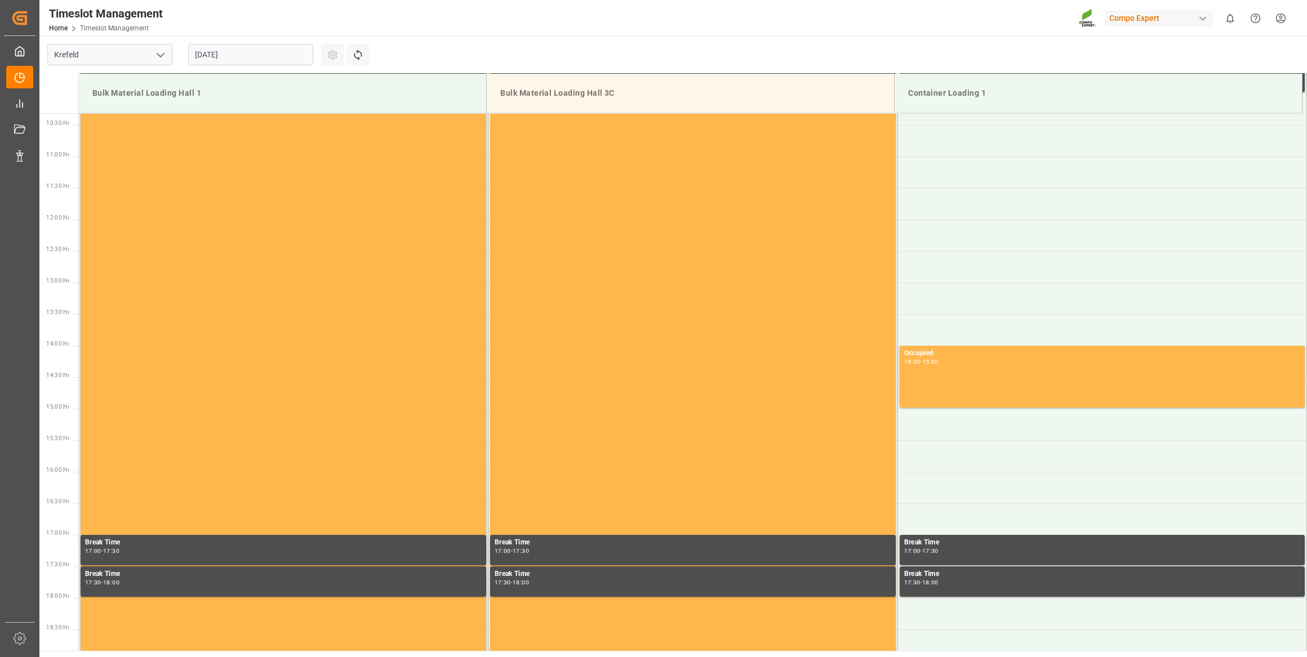
drag, startPoint x: 229, startPoint y: 70, endPoint x: 229, endPoint y: 62, distance: 7.9
click at [229, 69] on div "08.09.2025" at bounding box center [250, 54] width 141 height 37
click at [229, 57] on input "08.09.2025" at bounding box center [250, 54] width 125 height 21
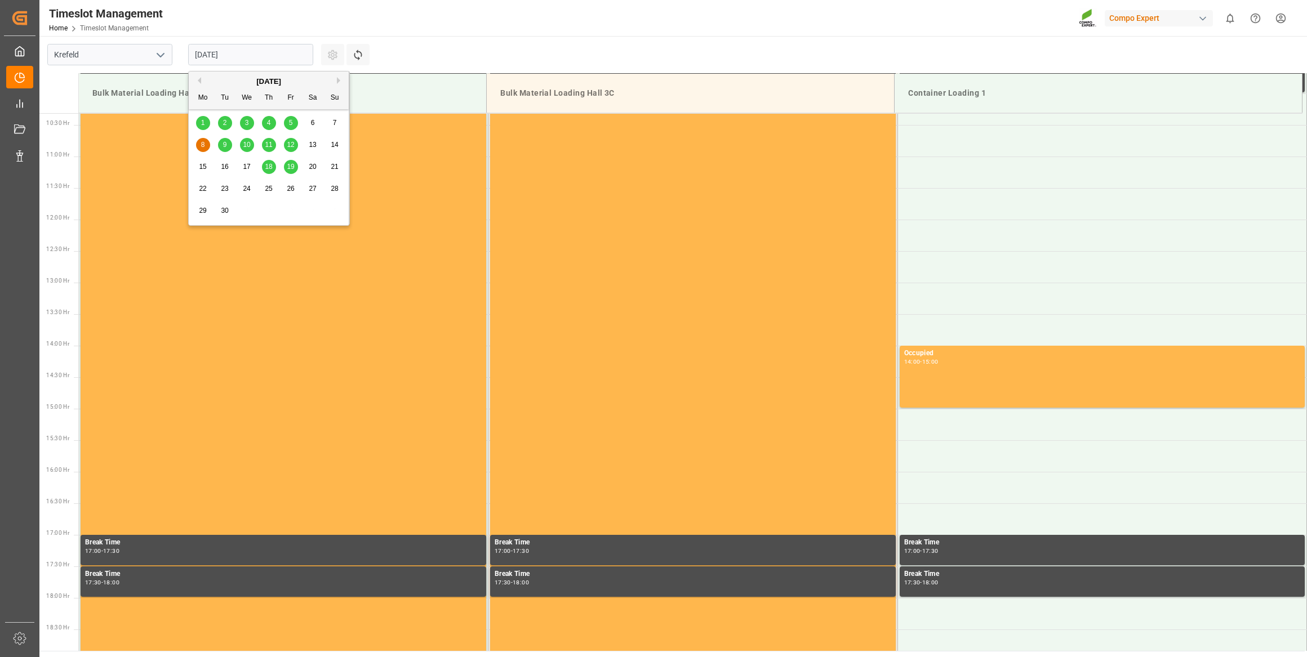
click at [228, 140] on div "9" at bounding box center [225, 146] width 14 height 14
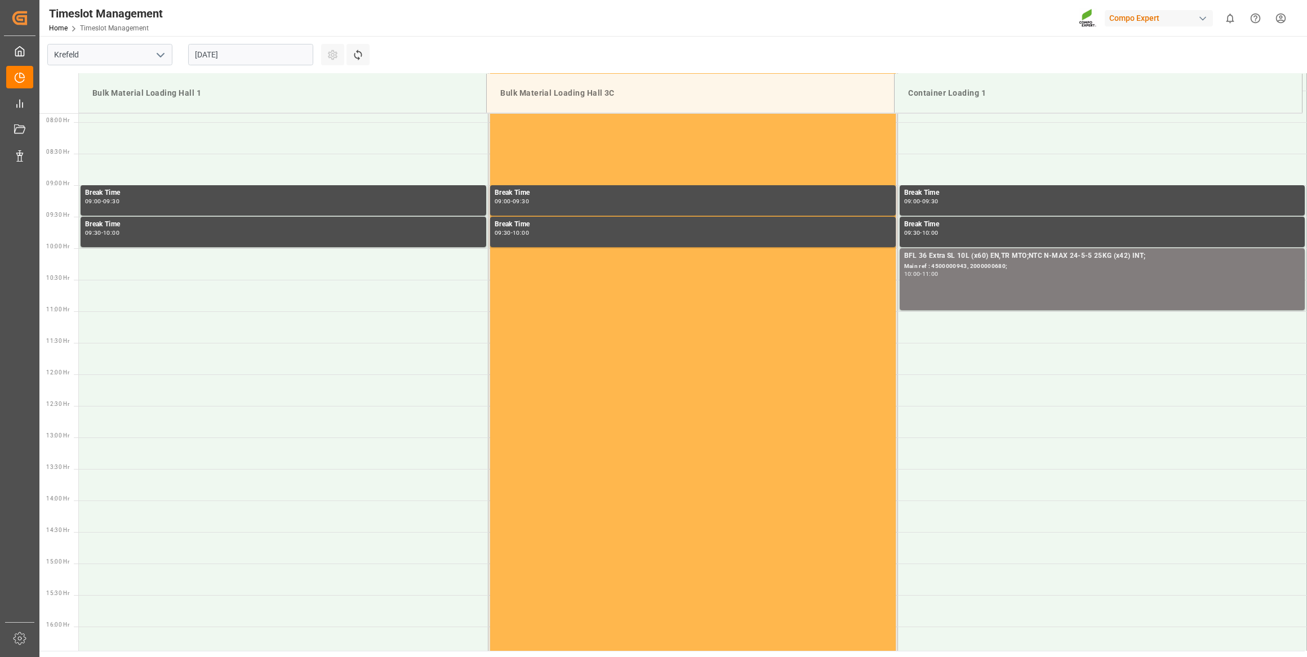
scroll to position [497, 0]
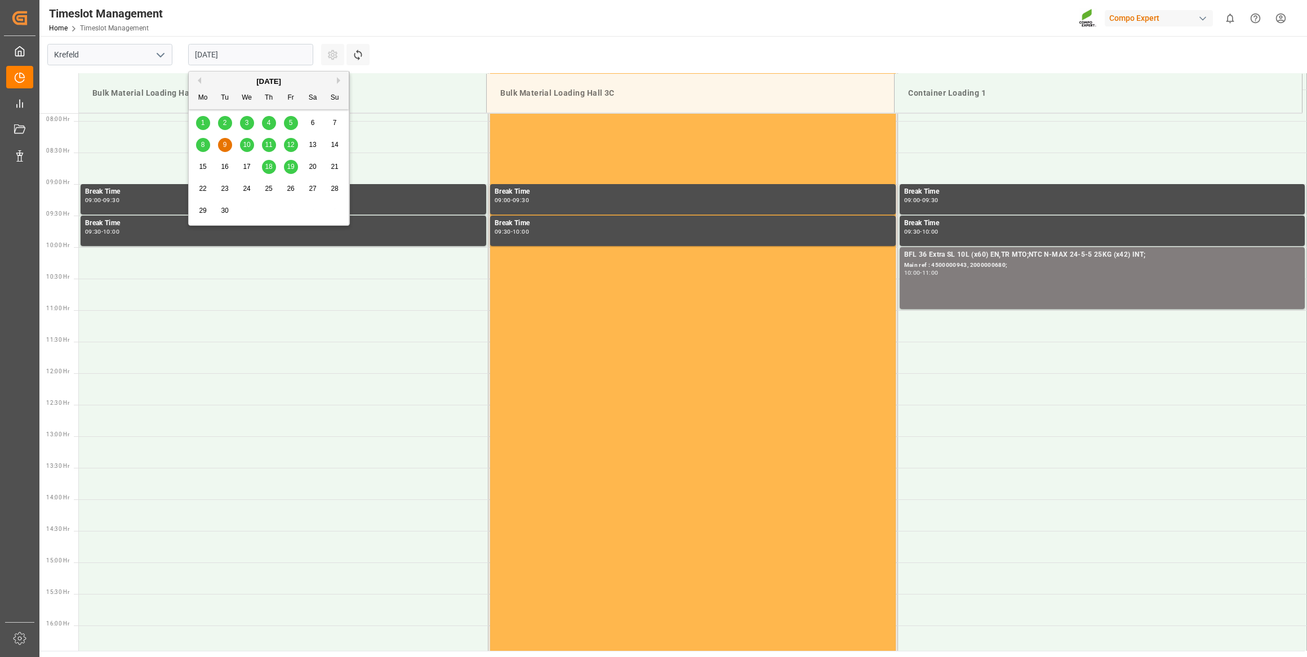
click at [265, 47] on input "09.09.2025" at bounding box center [250, 54] width 125 height 21
click at [249, 142] on span "10" at bounding box center [246, 145] width 7 height 8
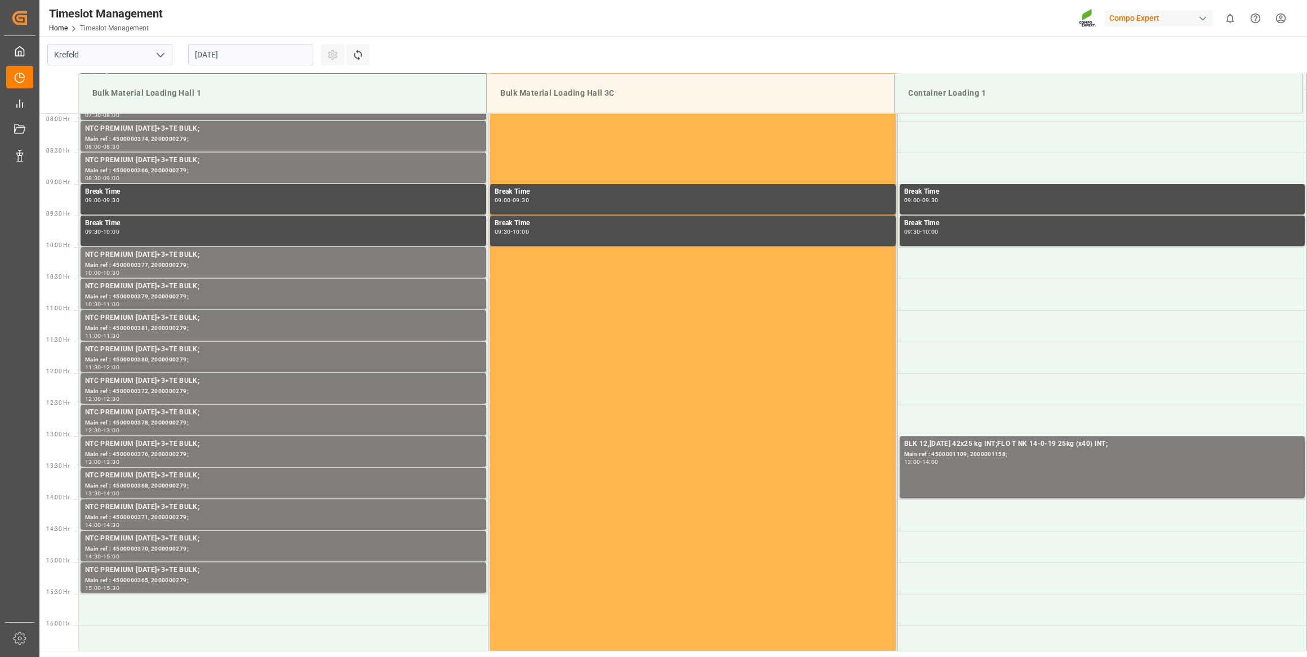
click at [228, 60] on input "10.09.2025" at bounding box center [250, 54] width 125 height 21
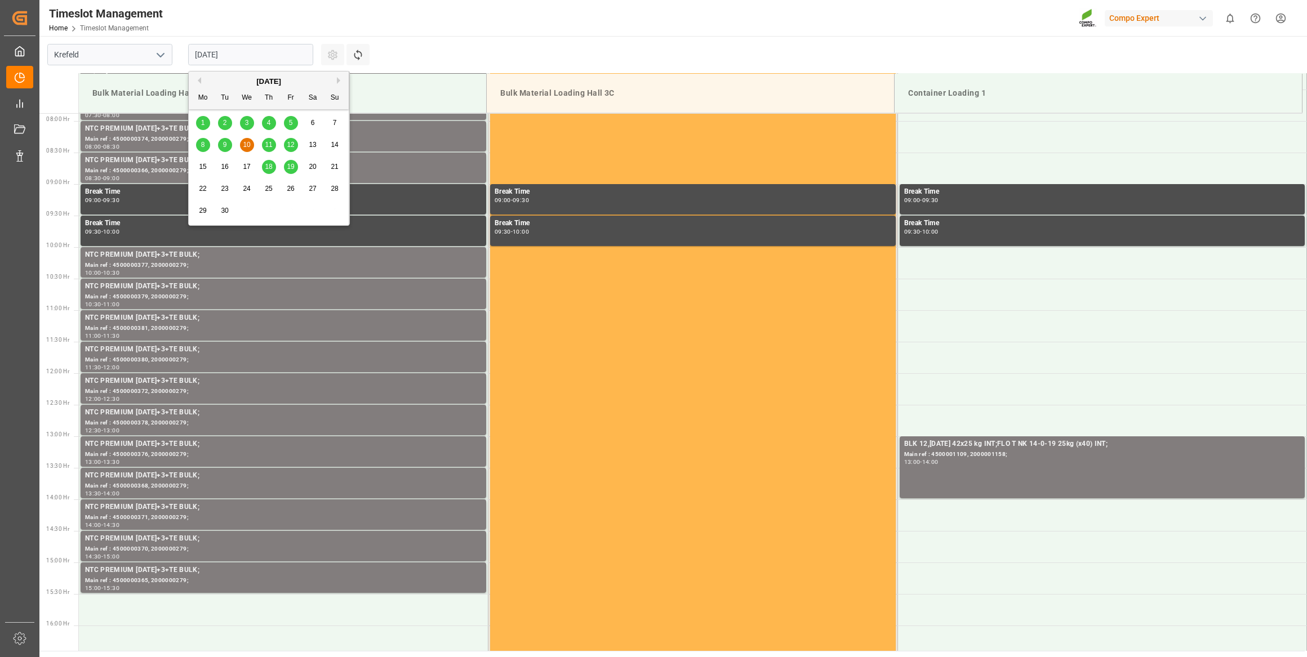
click at [251, 164] on div "17" at bounding box center [247, 168] width 14 height 14
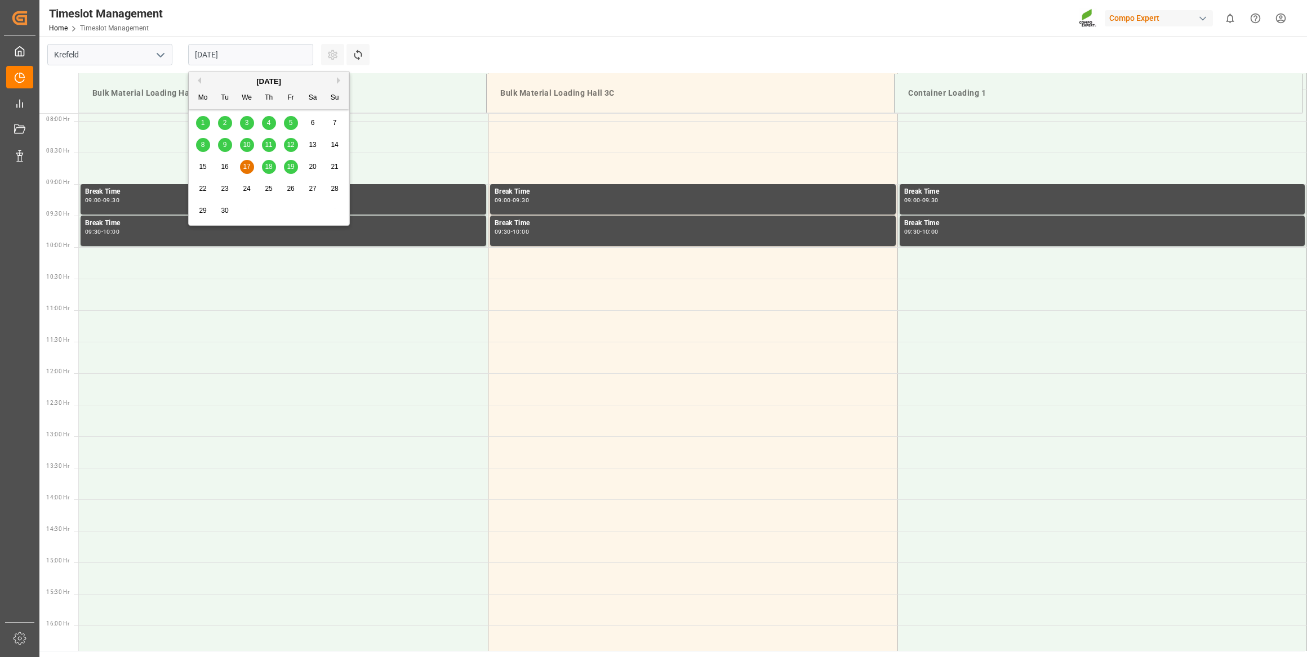
click at [289, 59] on input "[DATE]" at bounding box center [250, 54] width 125 height 21
click at [269, 165] on span "18" at bounding box center [268, 167] width 7 height 8
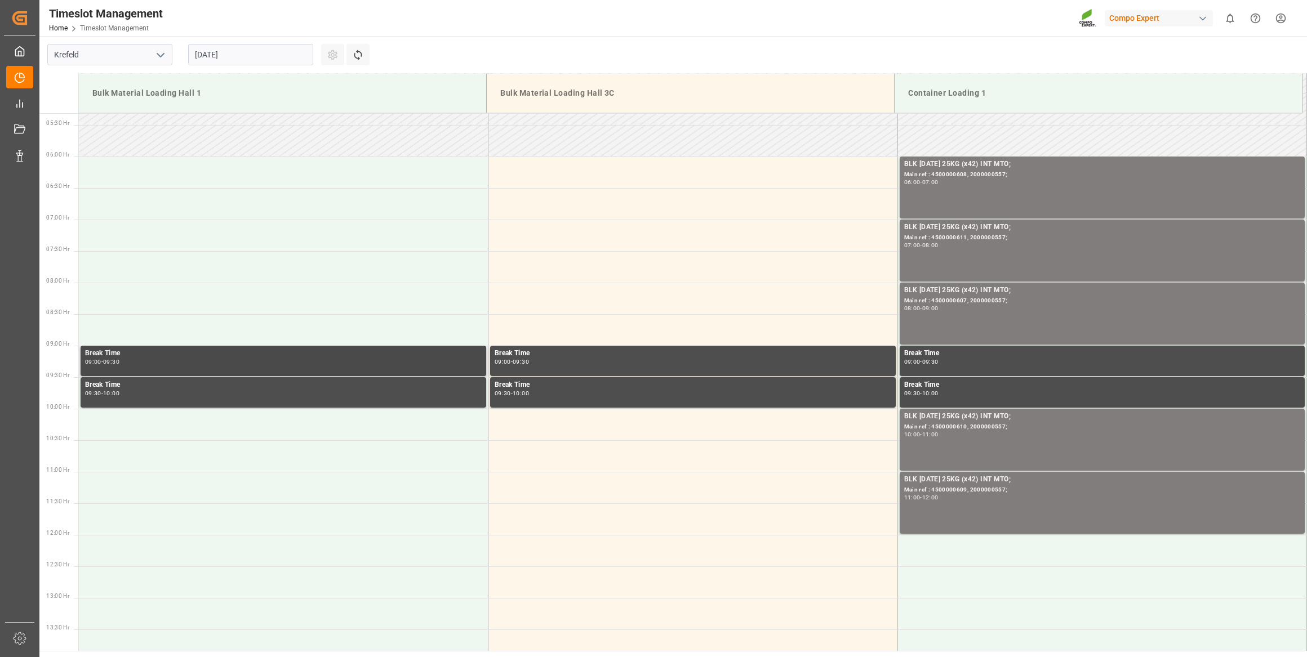
scroll to position [548, 0]
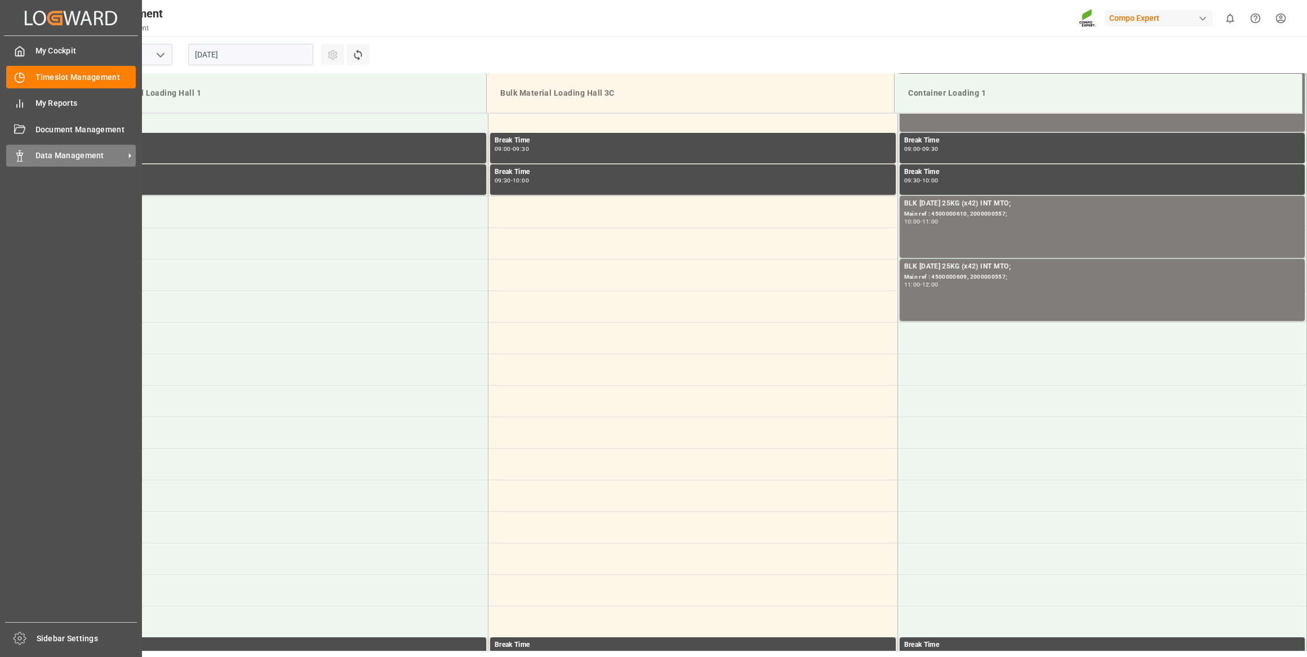
click at [49, 155] on span "Data Management" at bounding box center [79, 156] width 89 height 12
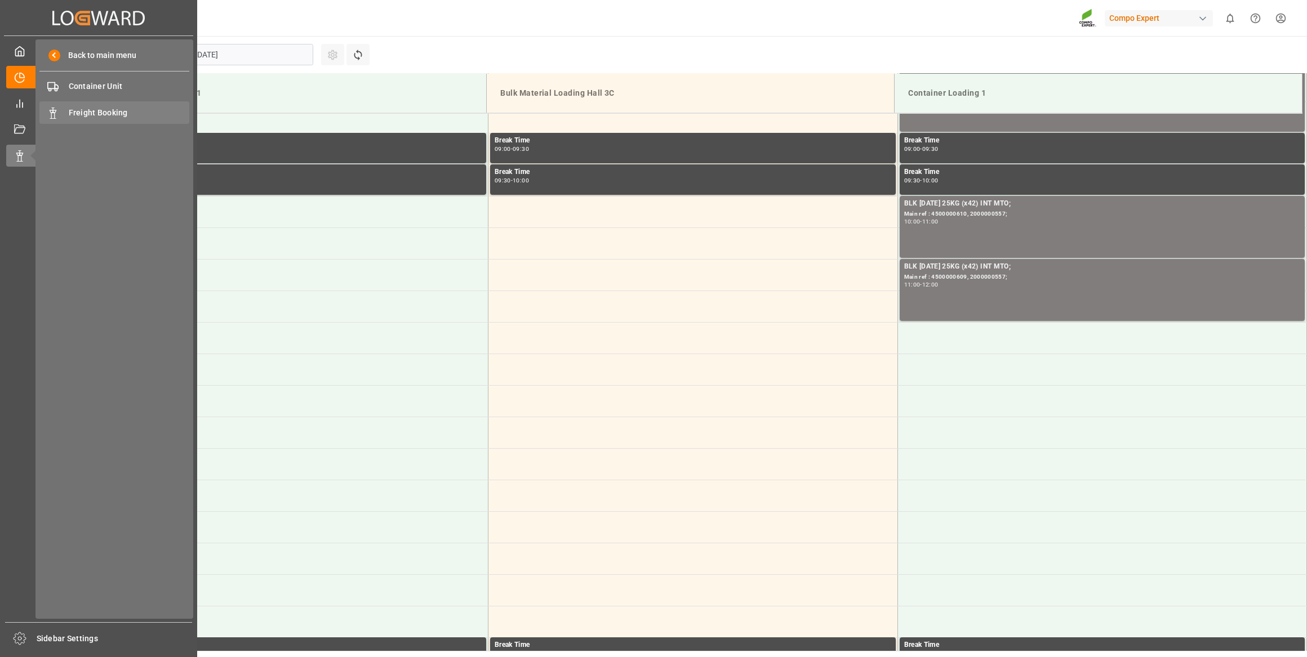
click at [92, 107] on span "Freight Booking" at bounding box center [129, 113] width 121 height 12
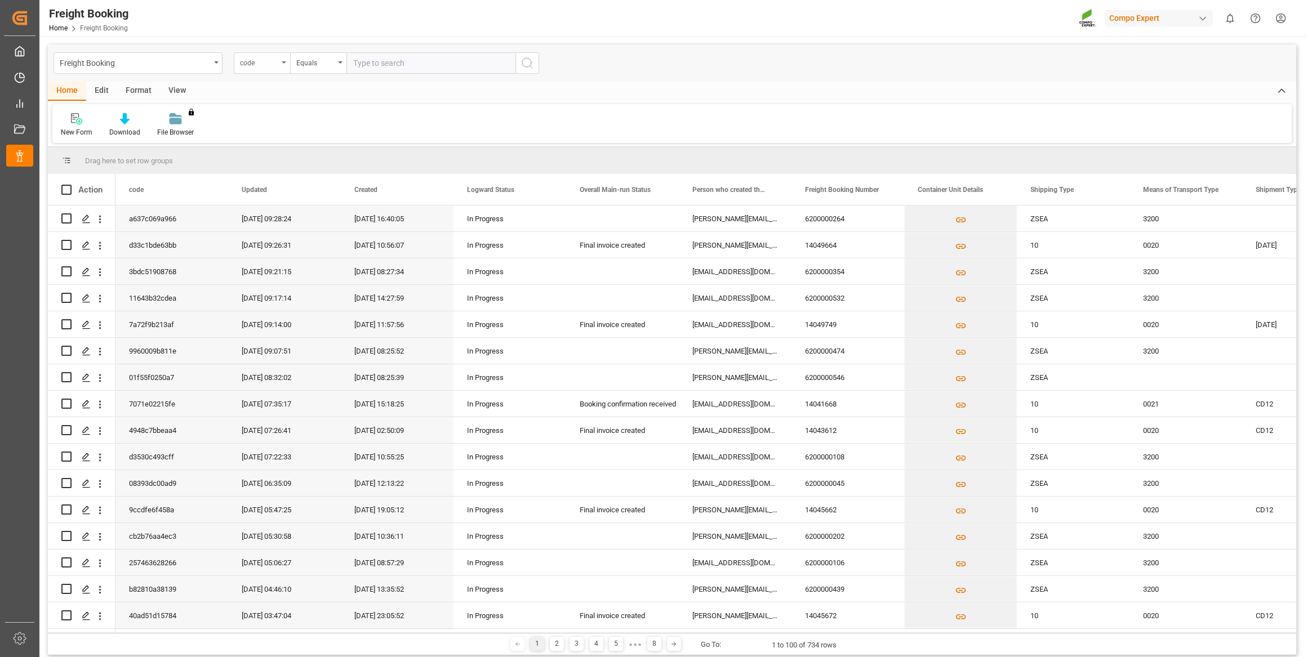
click at [268, 64] on div "code" at bounding box center [259, 61] width 38 height 13
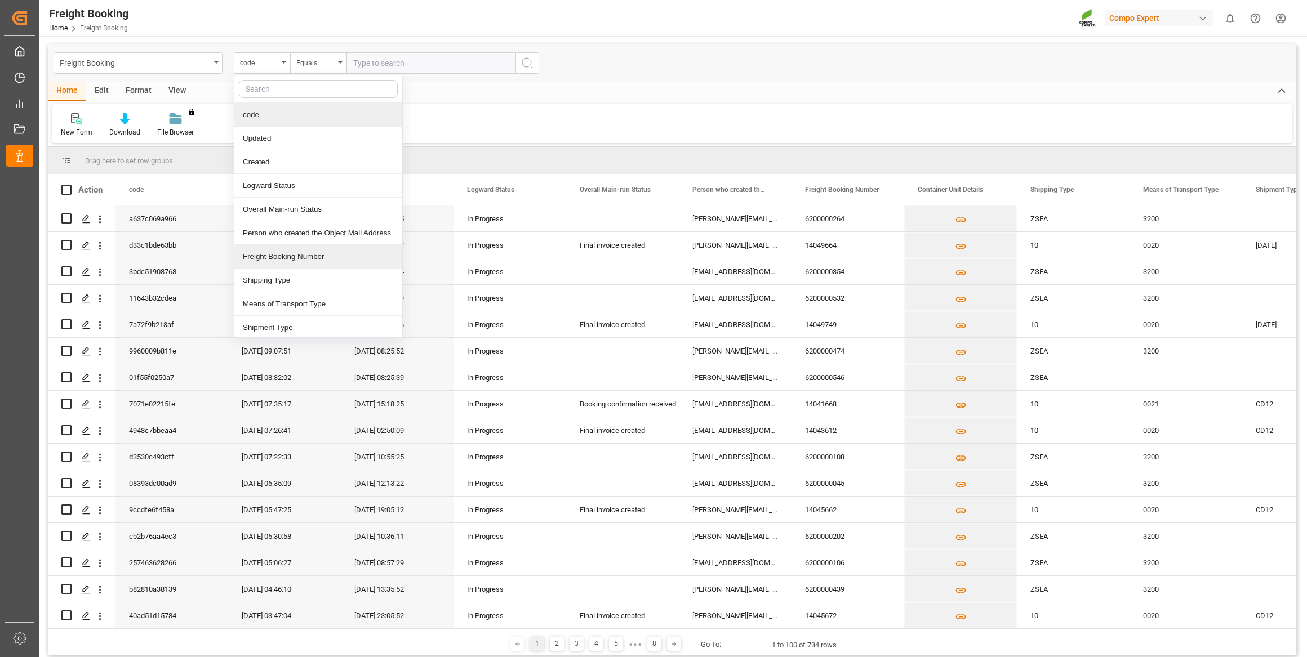
click at [292, 258] on div "Freight Booking Number" at bounding box center [318, 257] width 168 height 24
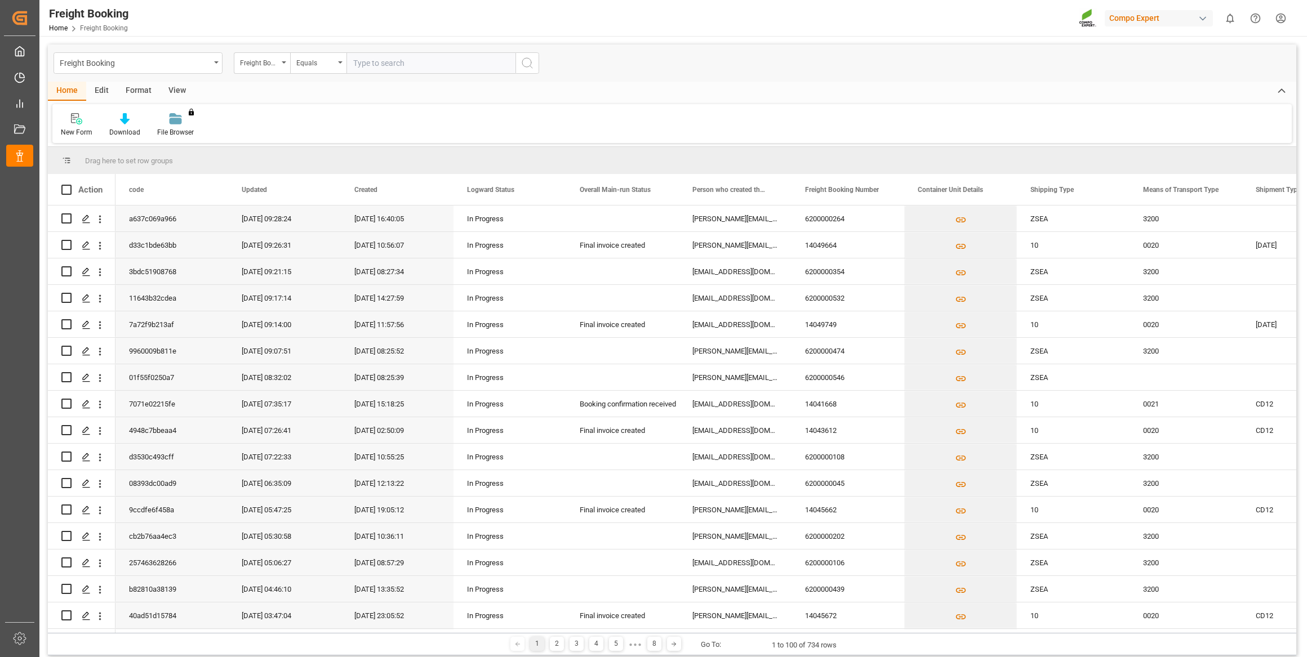
click at [373, 66] on input "text" at bounding box center [430, 62] width 169 height 21
paste input "6200000367"
type input "6200000367"
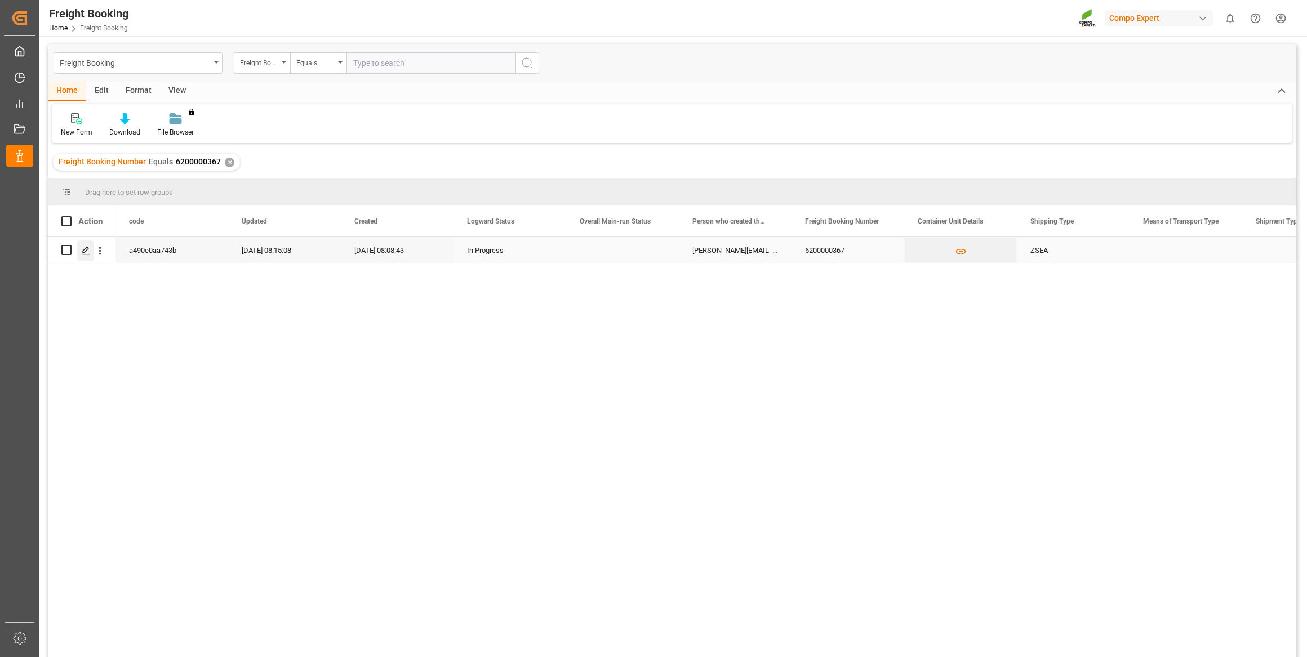
click at [84, 252] on icon "Press SPACE to select this row." at bounding box center [86, 250] width 9 height 9
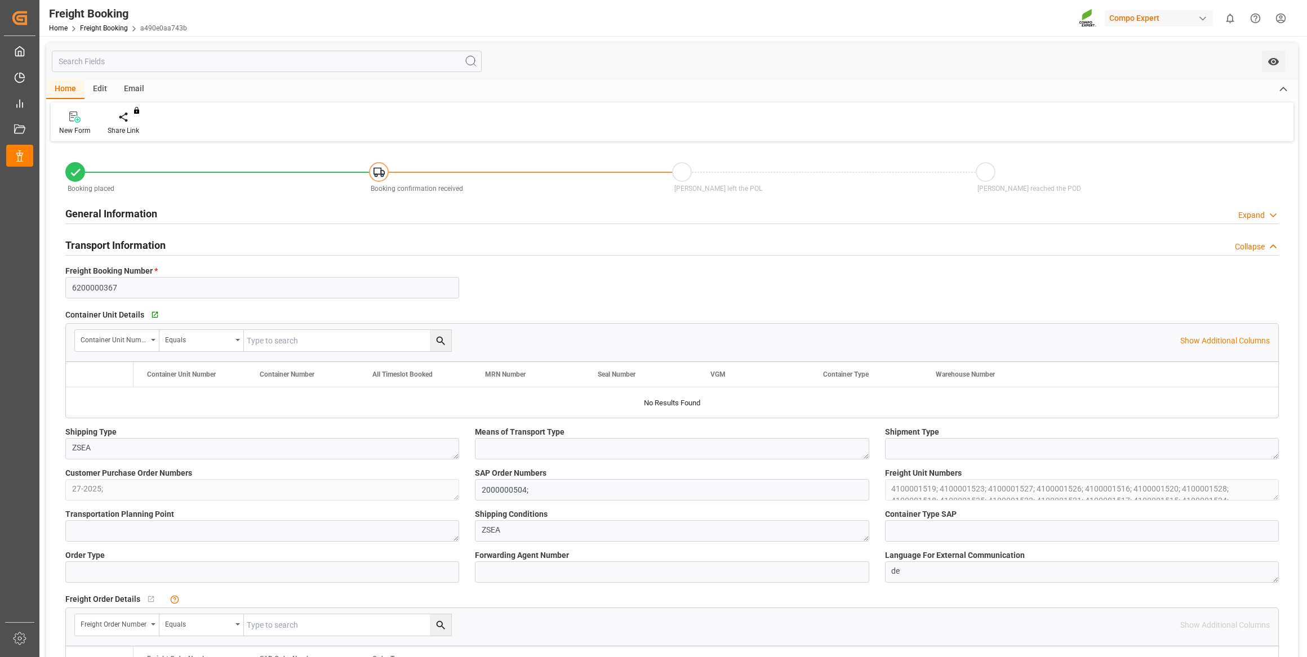
type input "ECPSJ"
type input "0"
type input "371000"
type input "27.08.2025 01:00"
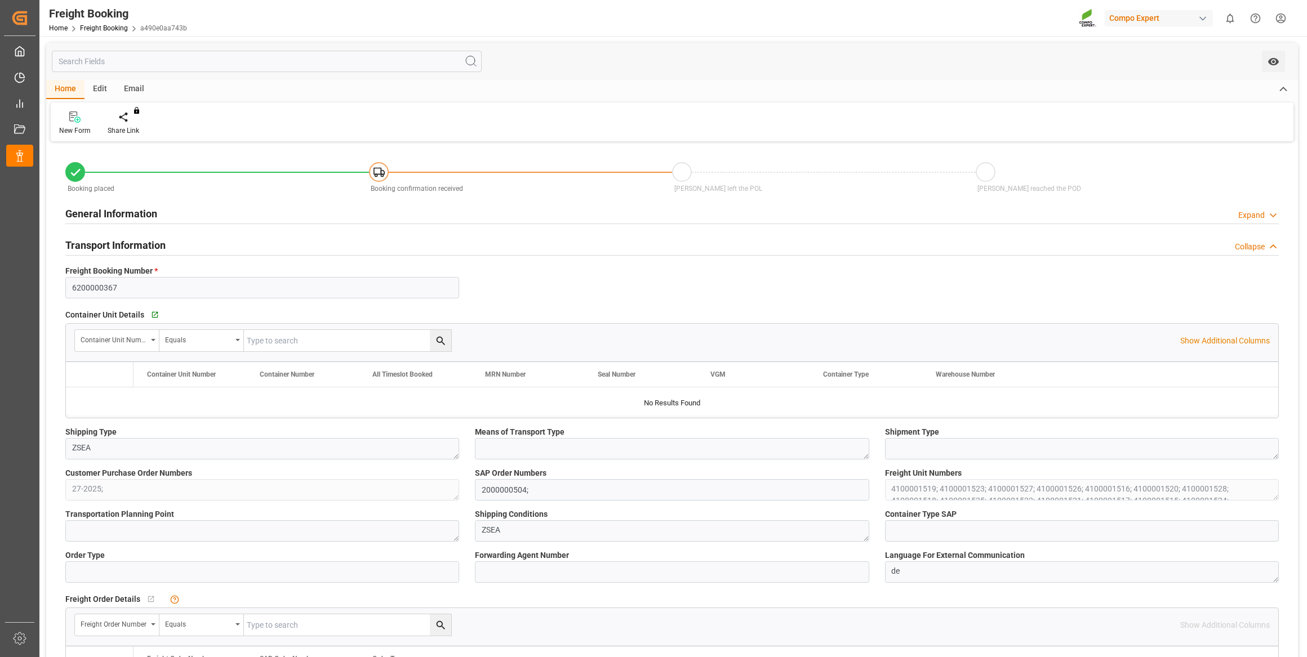
type input "23.07.2025 08:08"
type input "23.07.2025 08:11"
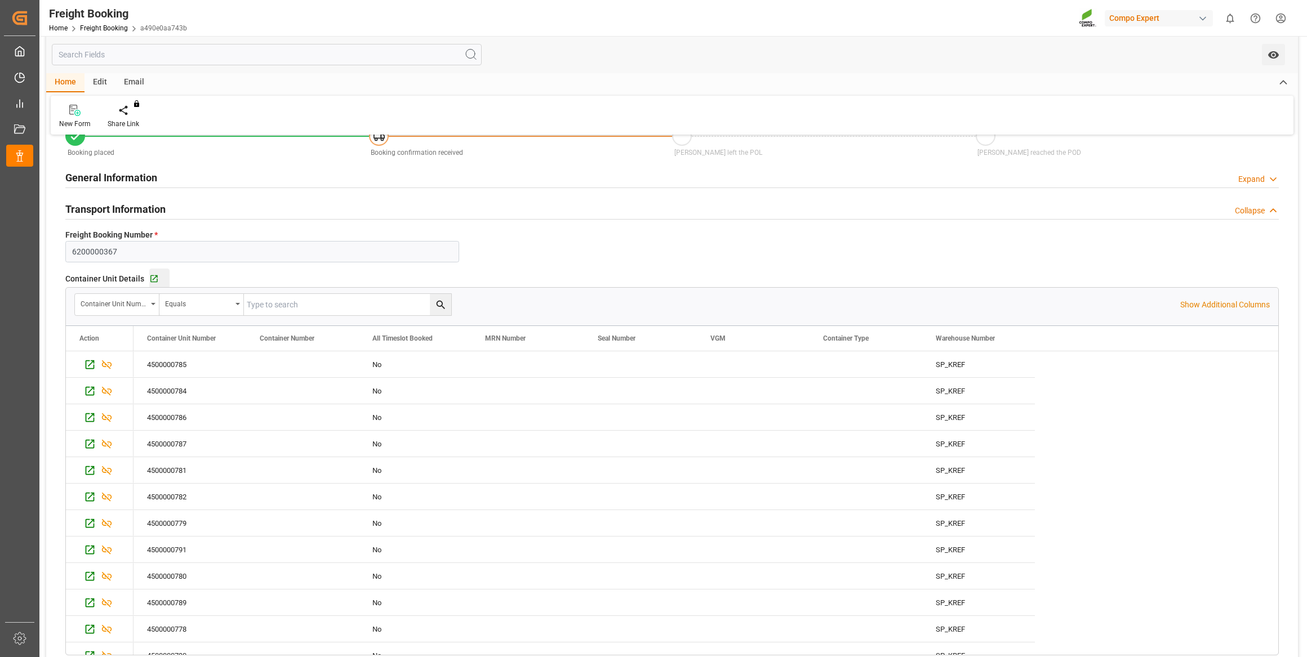
scroll to position [153, 0]
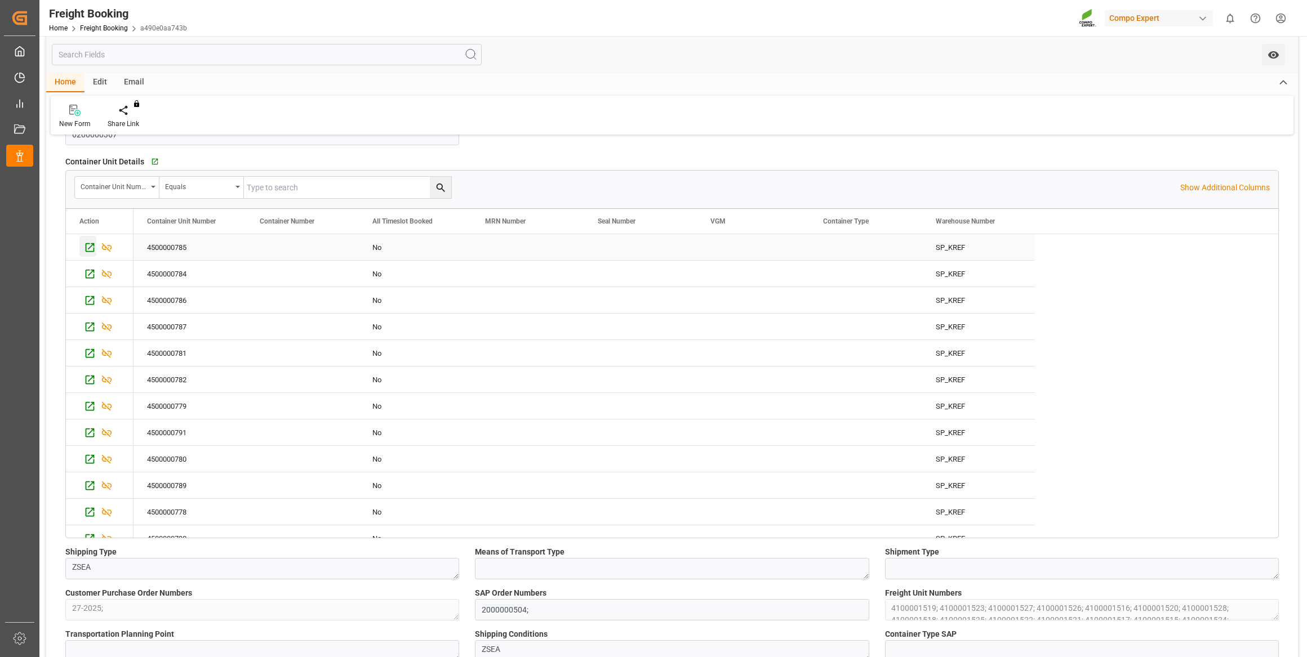
click at [86, 244] on icon "Press SPACE to select this row." at bounding box center [90, 247] width 9 height 9
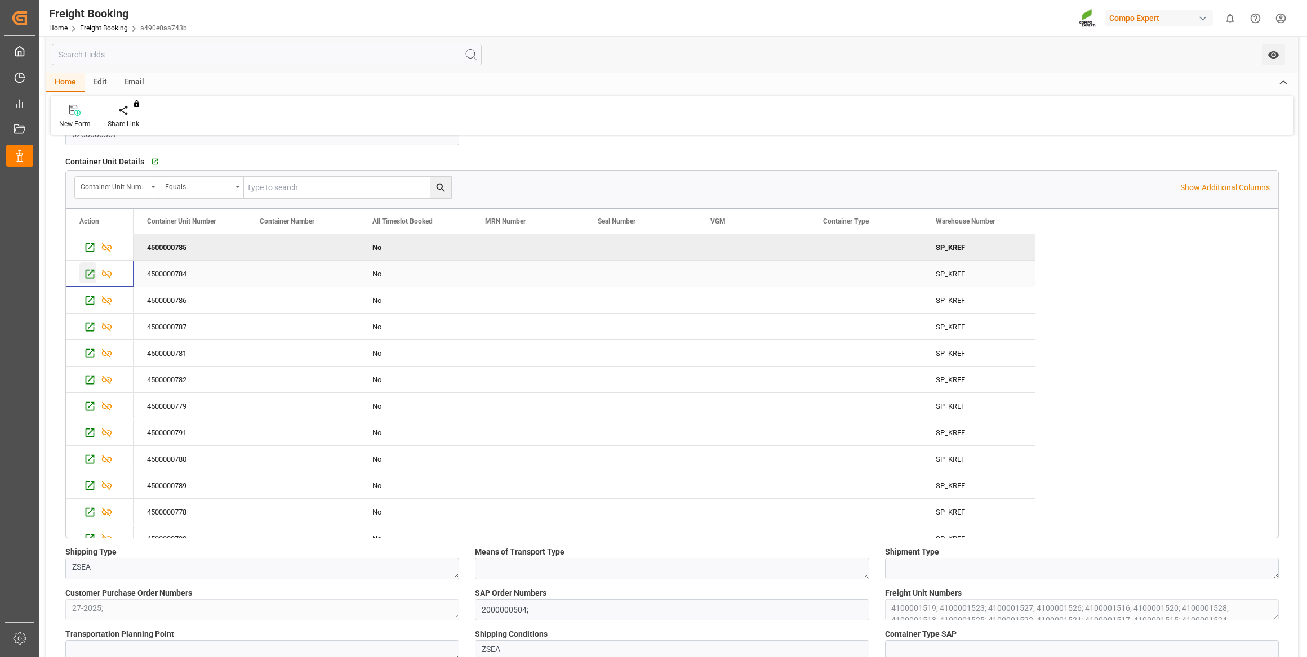
click at [91, 275] on icon "Press SPACE to select this row." at bounding box center [90, 274] width 12 height 12
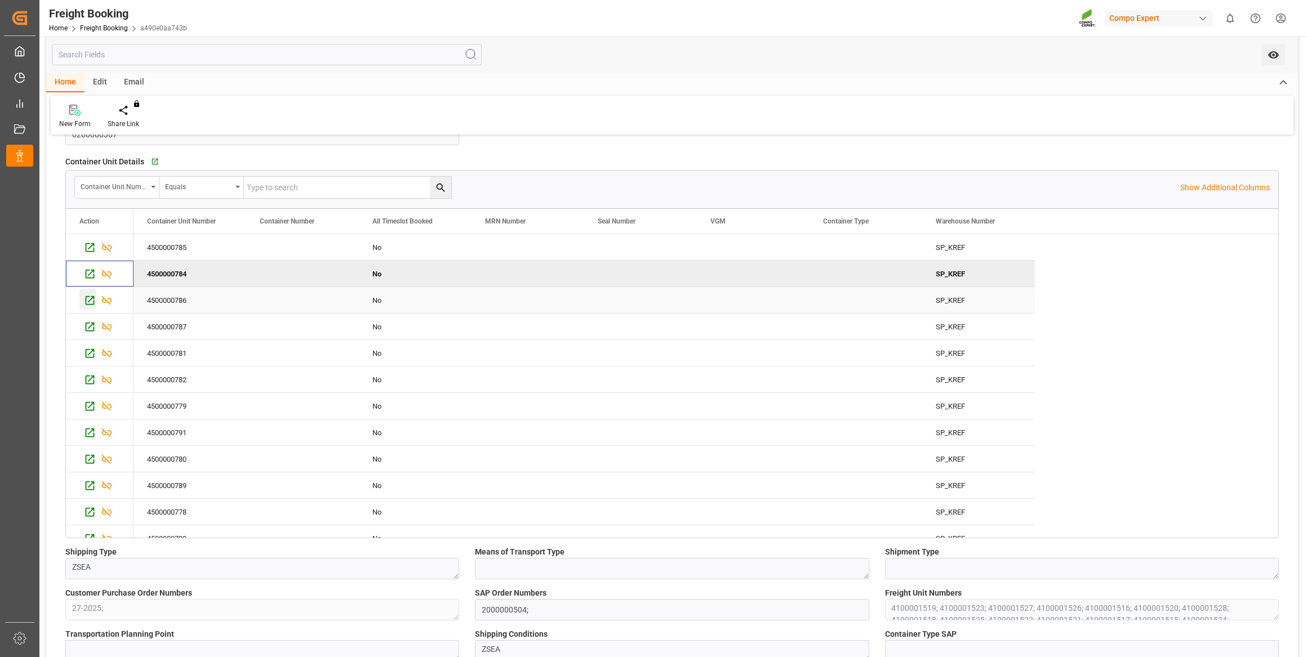
click at [84, 307] on div "Press SPACE to select this row." at bounding box center [87, 299] width 17 height 21
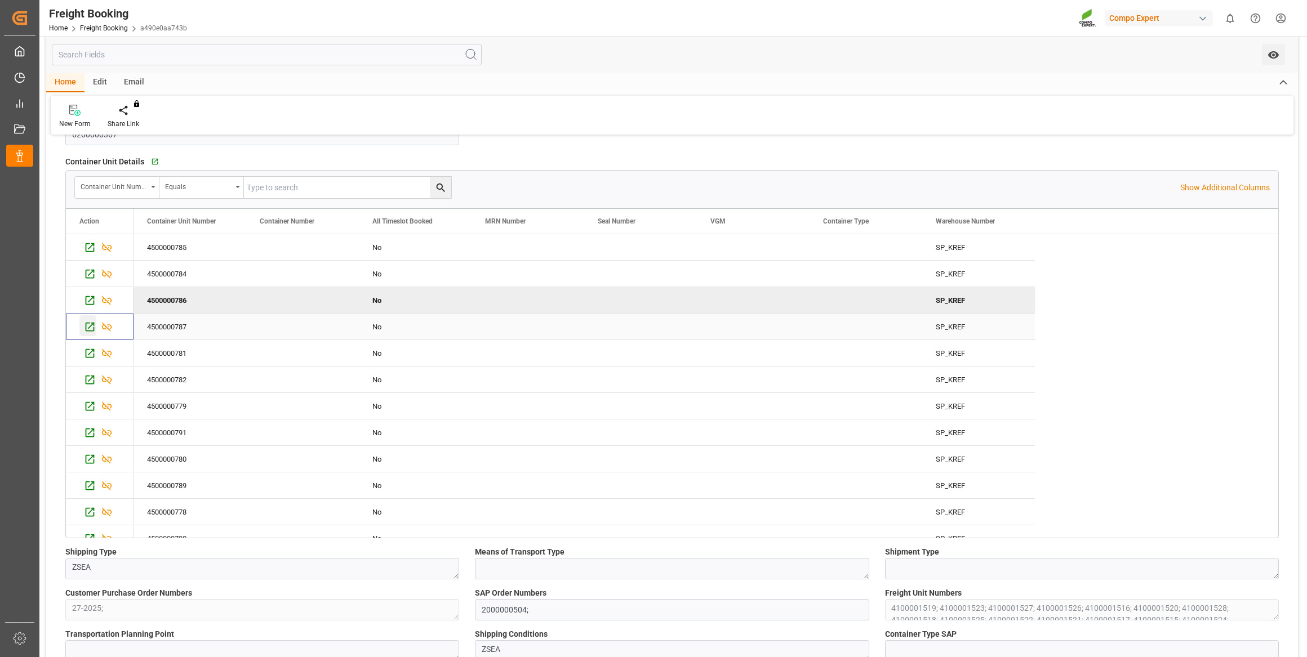
click at [92, 321] on icon "Press SPACE to select this row." at bounding box center [90, 327] width 12 height 12
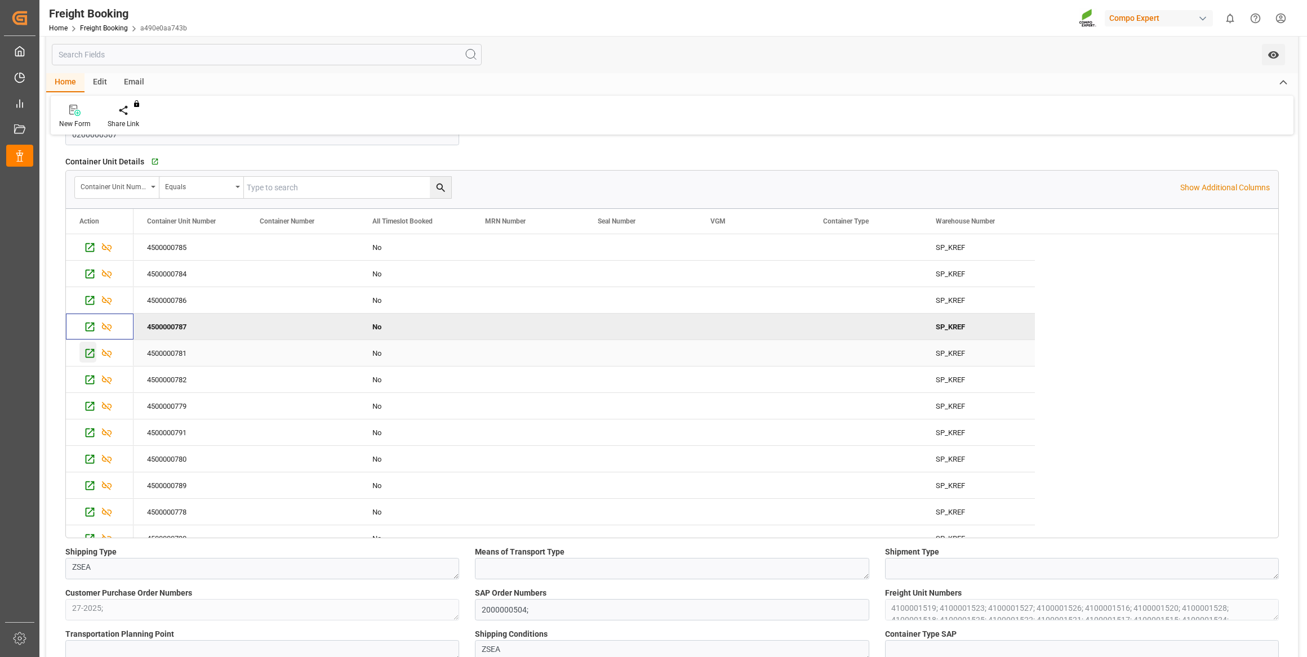
click at [92, 347] on icon "Press SPACE to select this row." at bounding box center [90, 353] width 12 height 12
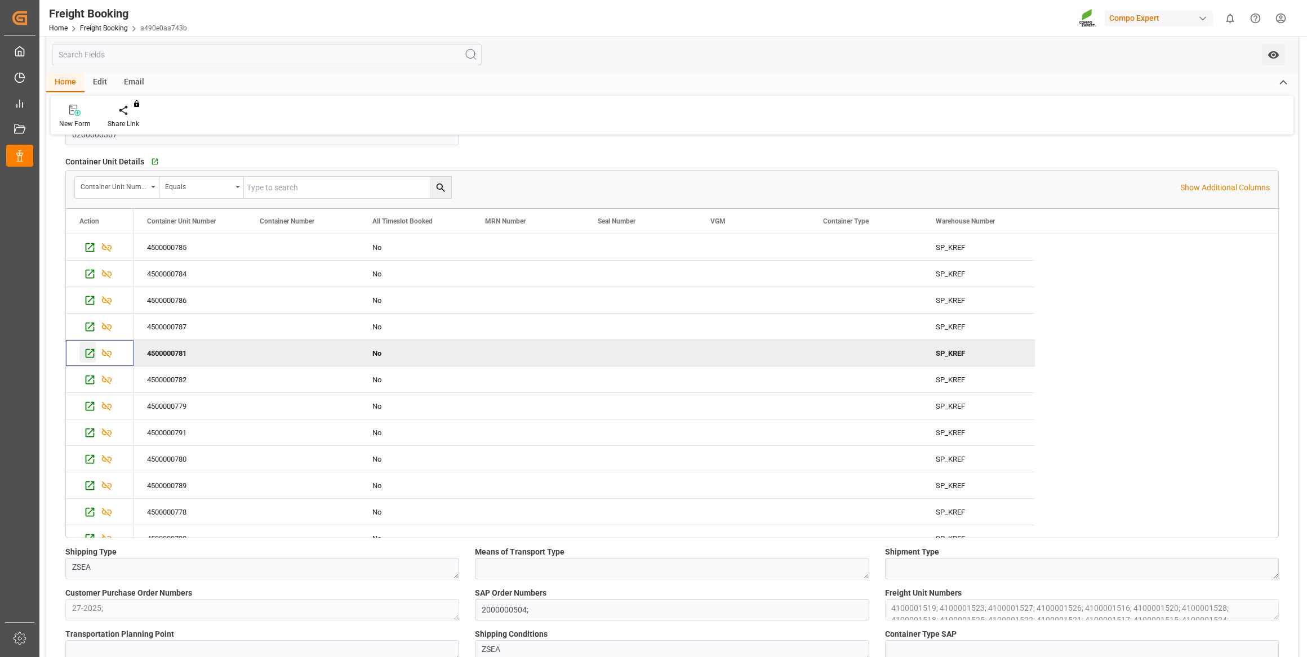
click at [91, 351] on icon "Press SPACE to deselect this row." at bounding box center [90, 353] width 9 height 9
click at [88, 376] on icon "Press SPACE to select this row." at bounding box center [90, 380] width 9 height 9
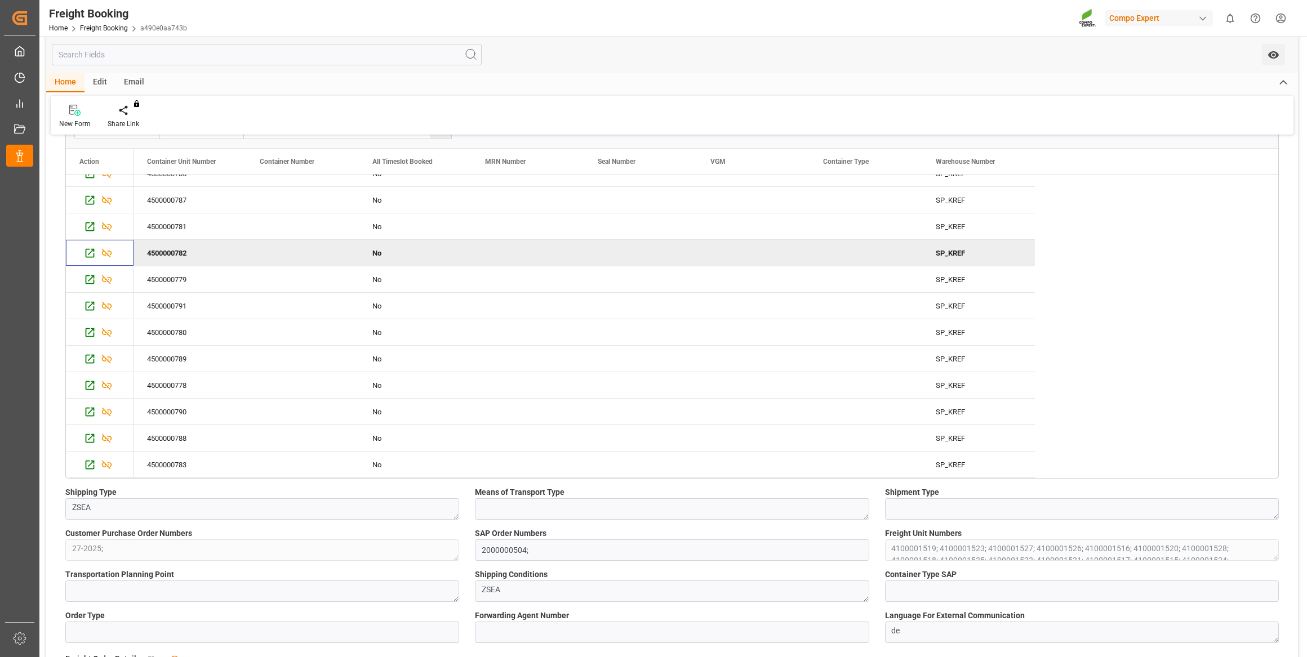
scroll to position [204, 0]
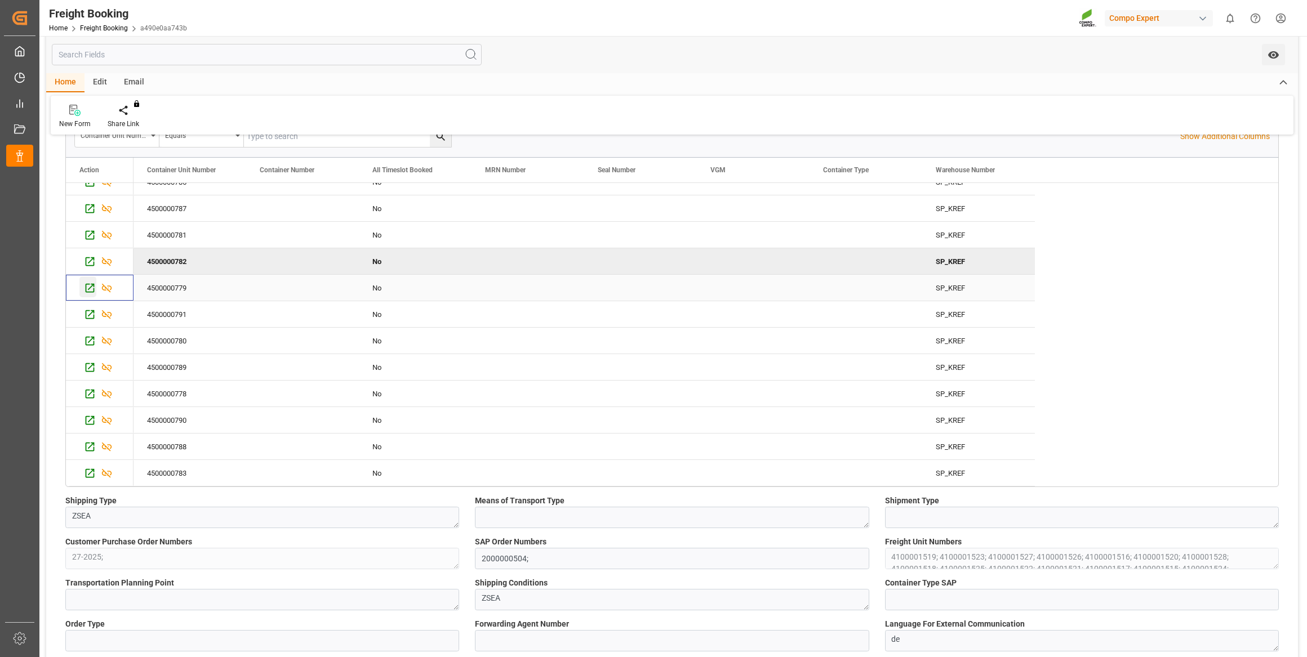
click at [90, 289] on icon "Press SPACE to select this row." at bounding box center [90, 288] width 12 height 12
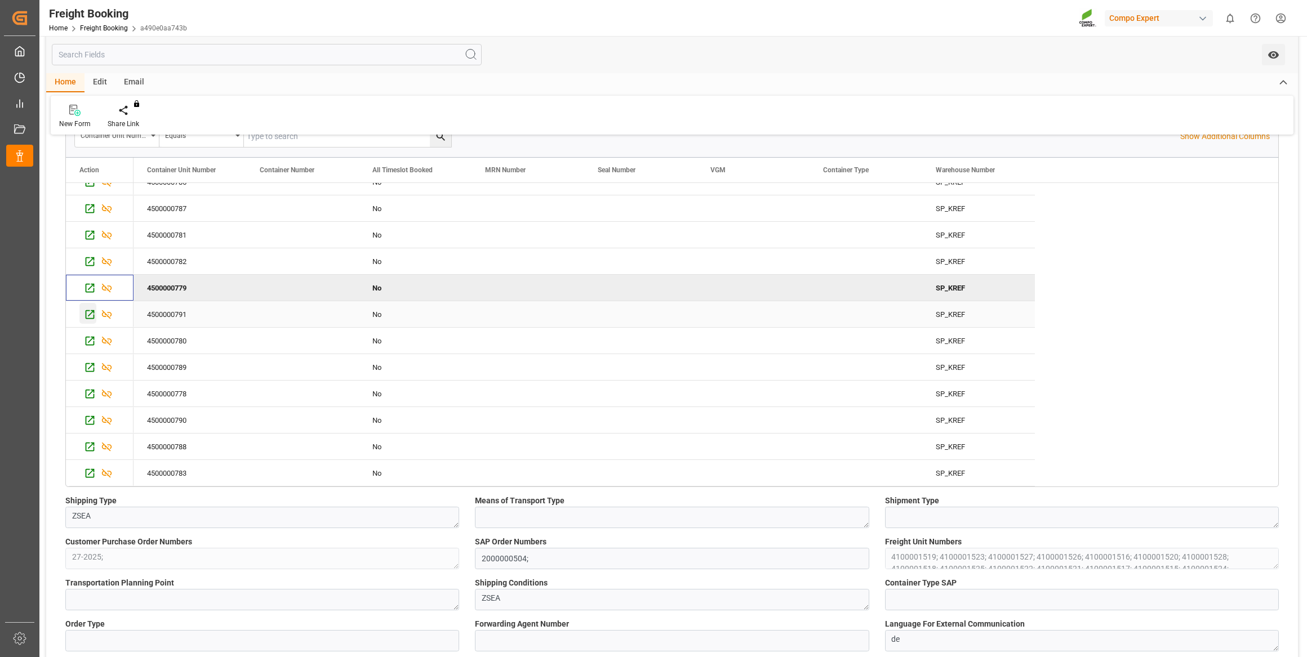
click at [92, 310] on icon "Press SPACE to select this row." at bounding box center [90, 315] width 12 height 12
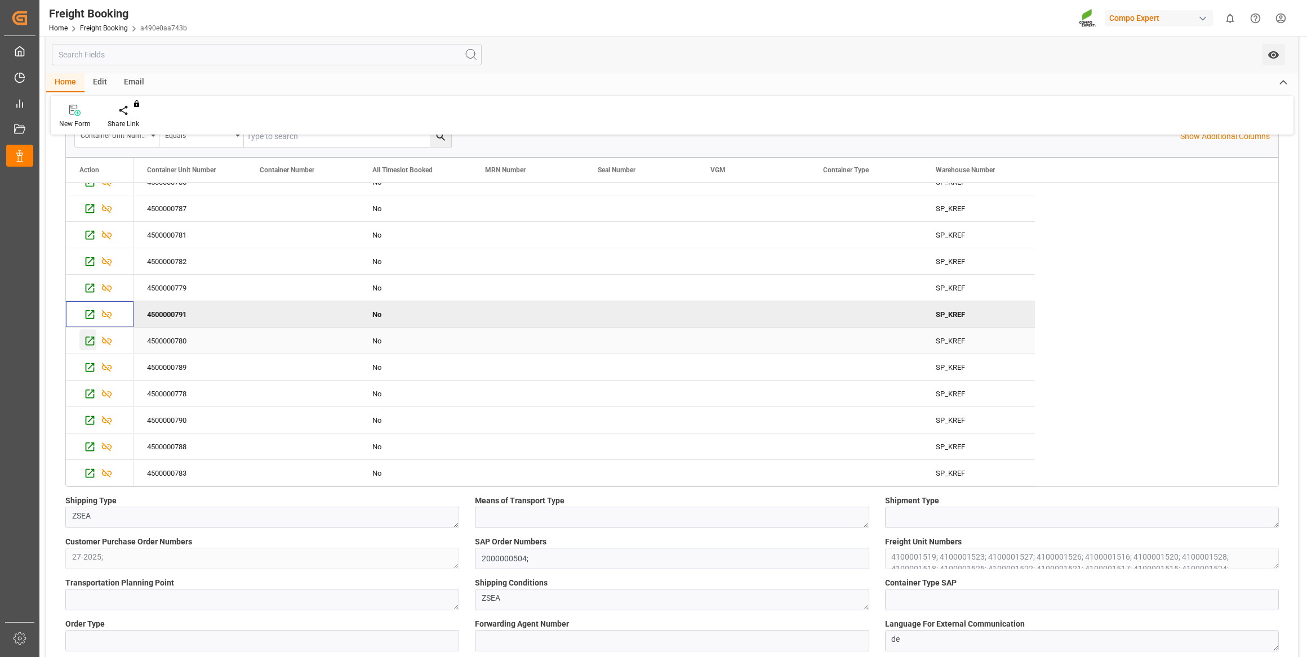
click at [91, 339] on icon "Press SPACE to select this row." at bounding box center [90, 341] width 9 height 9
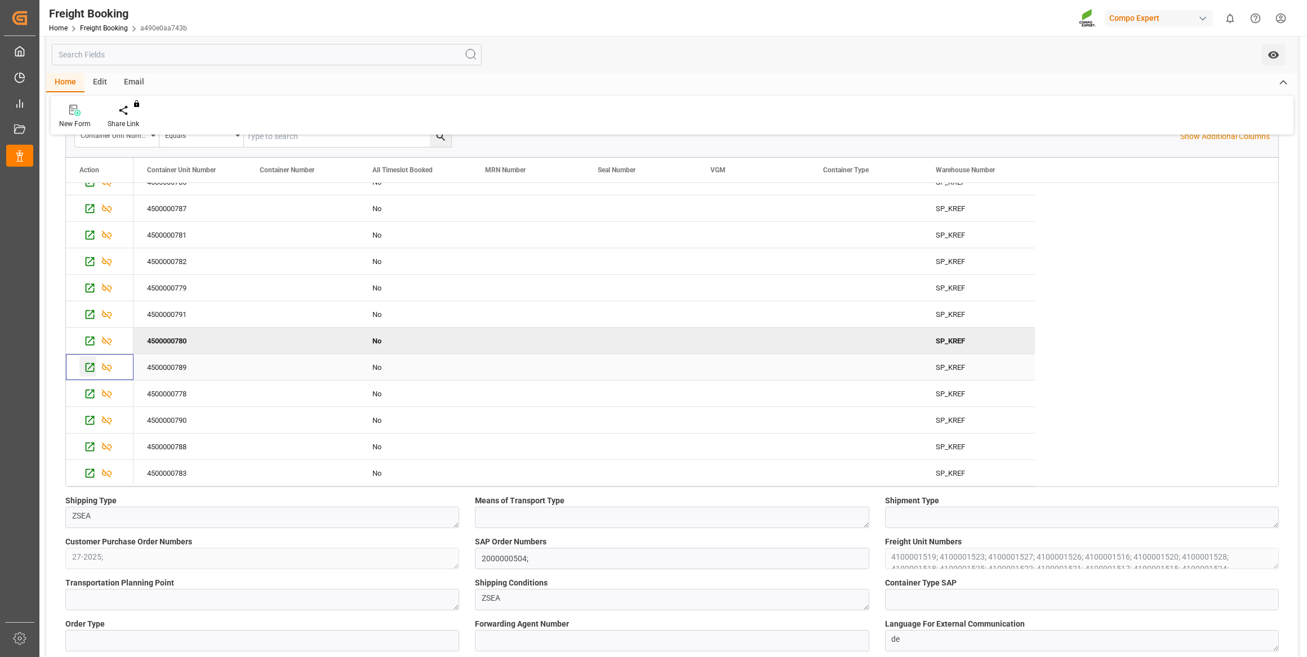
click at [92, 362] on icon "Press SPACE to select this row." at bounding box center [90, 368] width 12 height 12
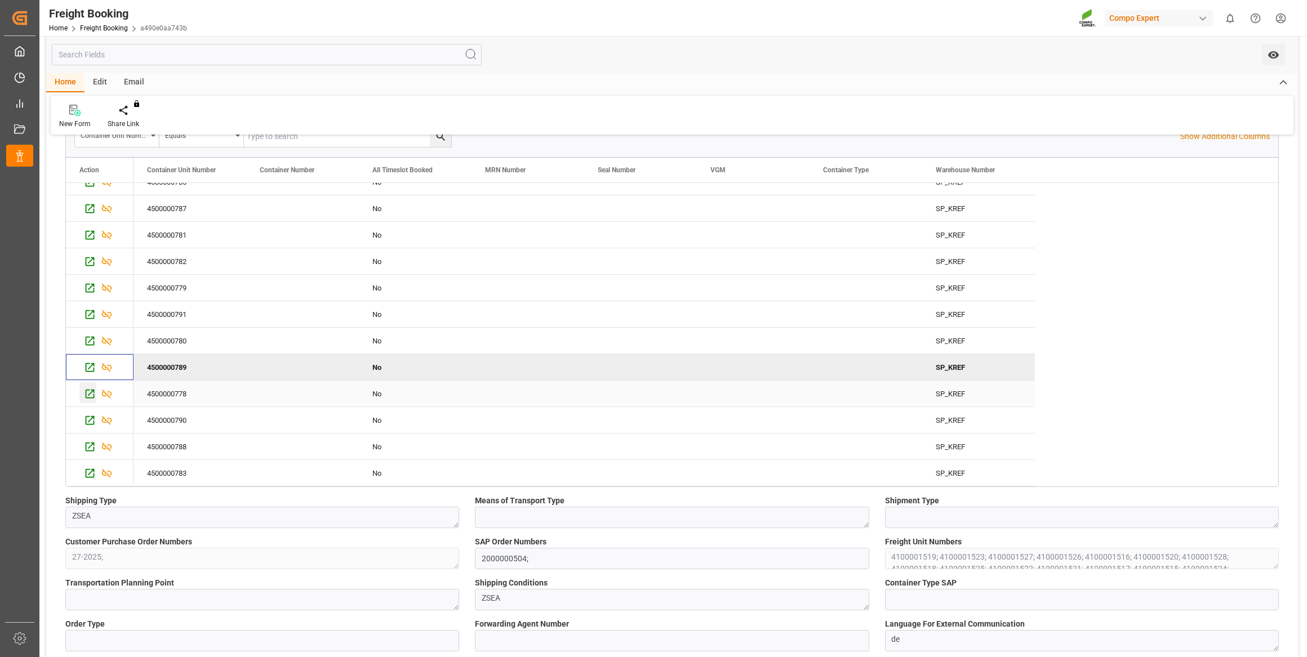
click at [93, 384] on div "Press SPACE to select this row." at bounding box center [87, 392] width 17 height 21
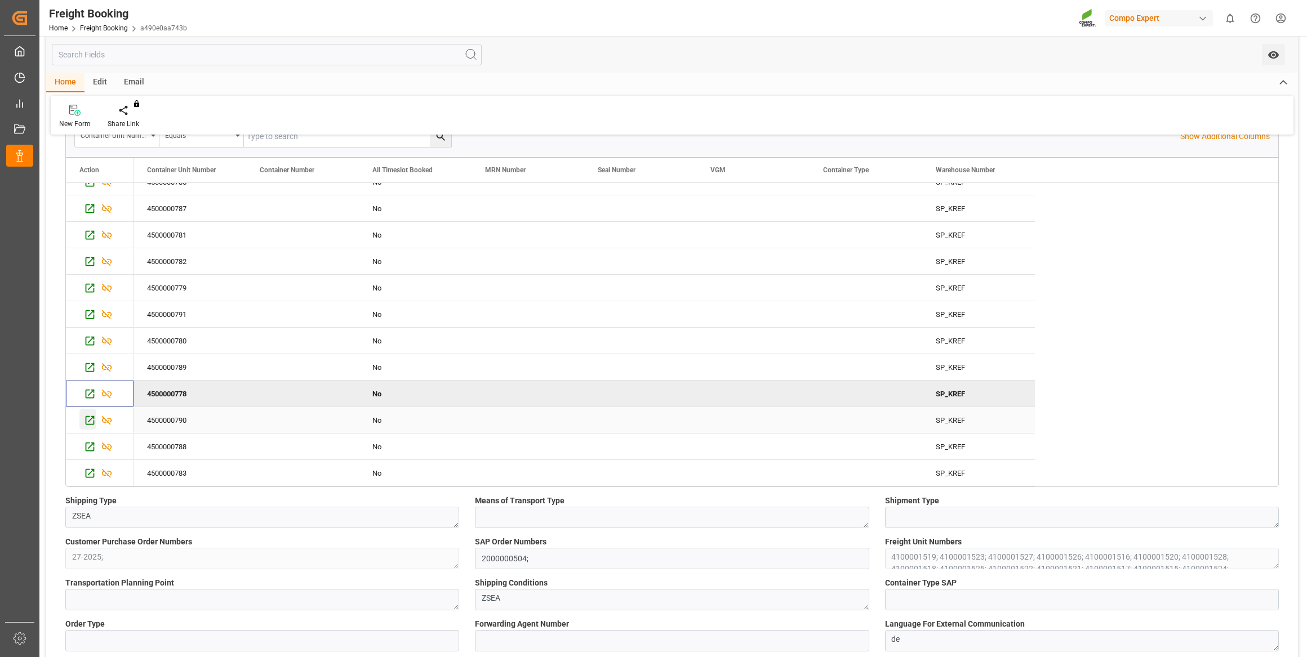
click at [91, 424] on icon "Press SPACE to select this row." at bounding box center [90, 420] width 12 height 12
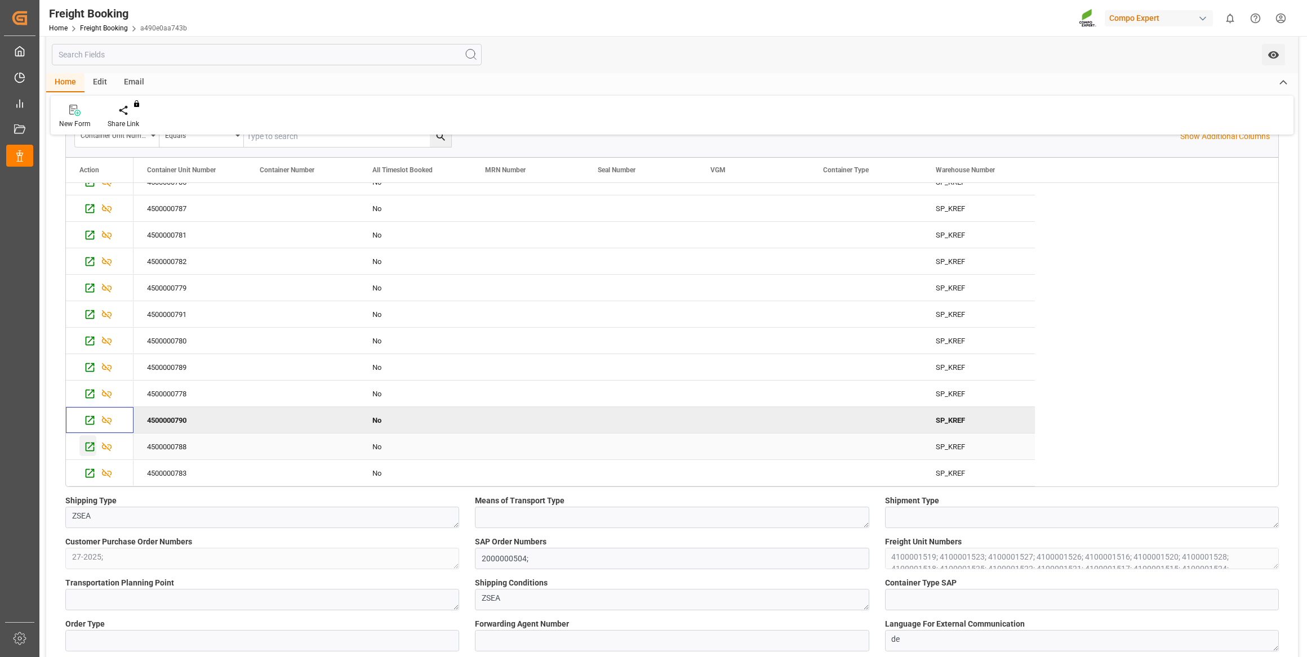
click at [87, 447] on icon "Press SPACE to select this row." at bounding box center [90, 447] width 12 height 12
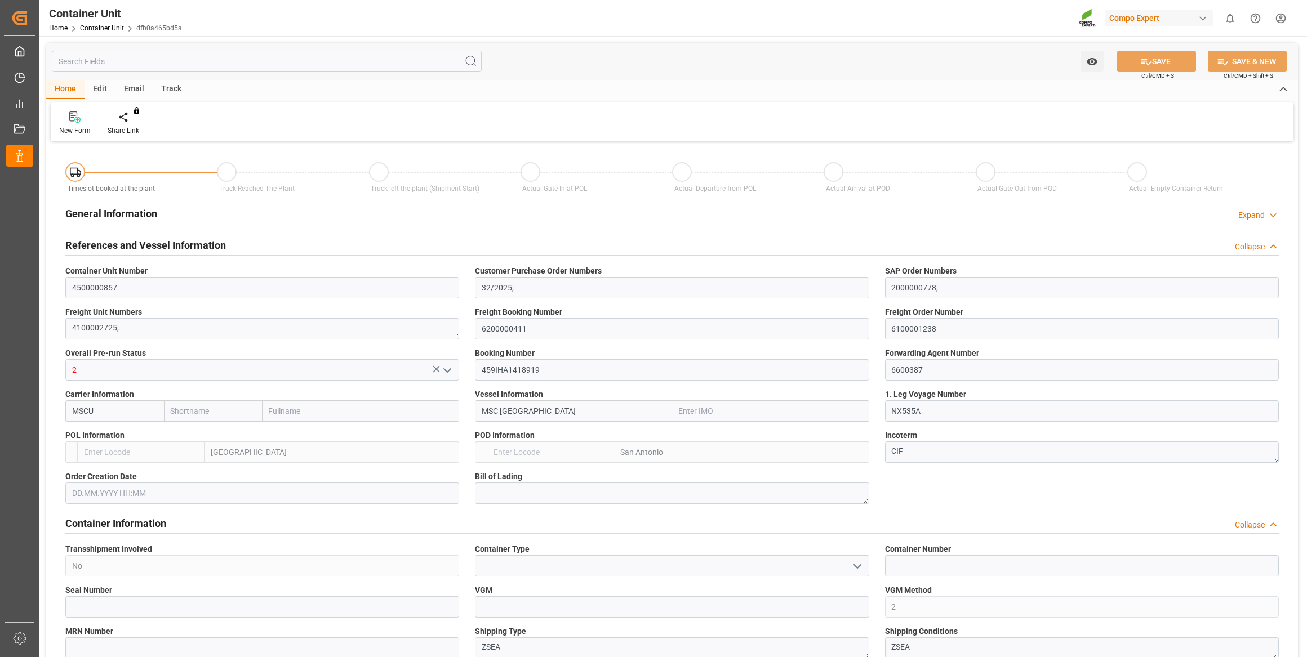
type input "MSC"
type input "Mediterranean Shipping Company"
type input "9974541"
type input "NLRTM"
type input "CLSAI"
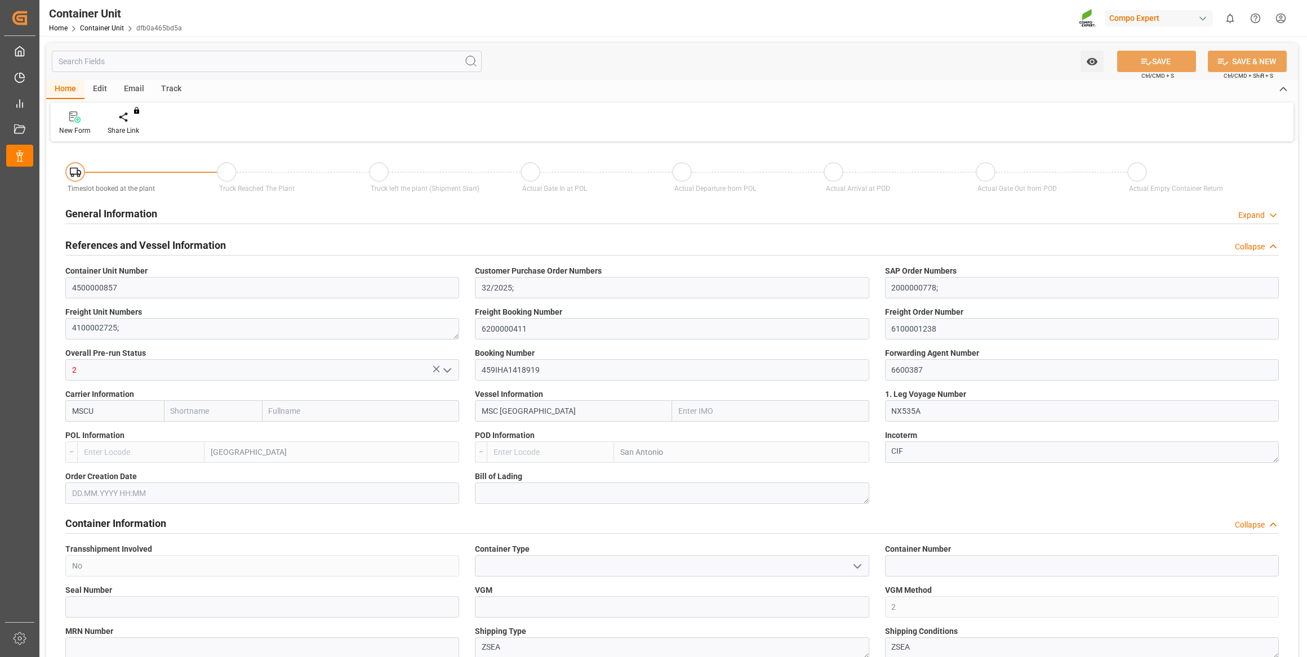
type input "0"
type input "14262"
type input "NLRTM"
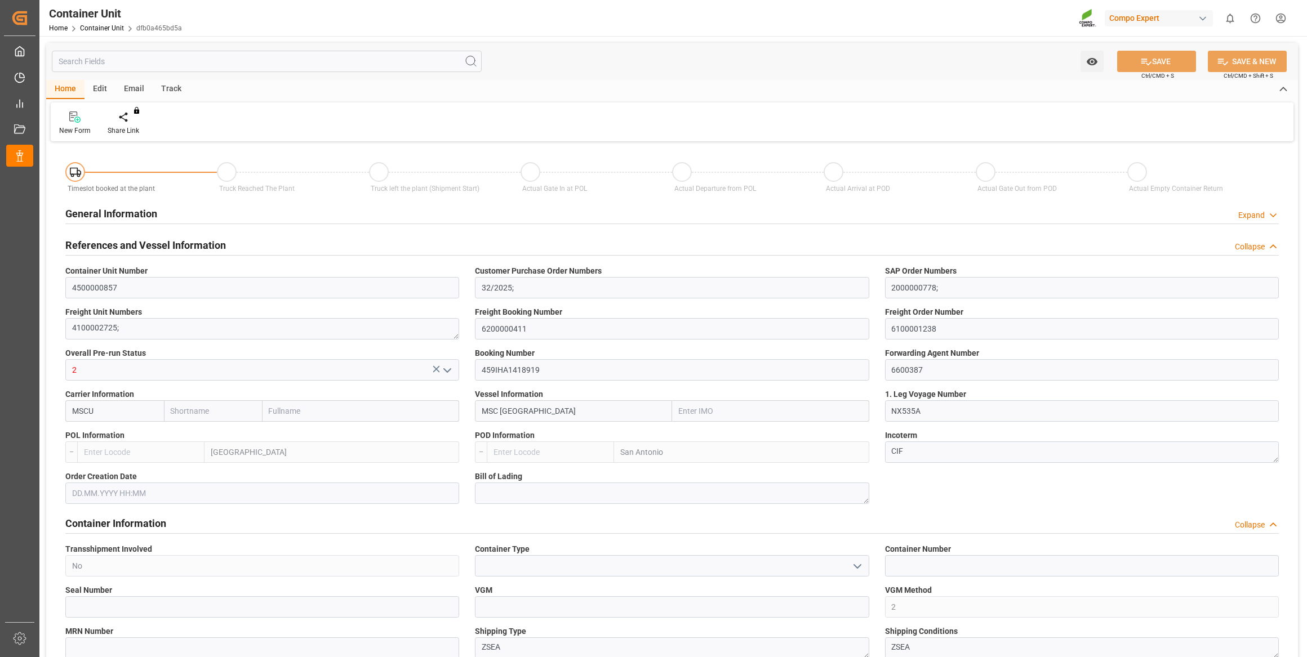
type input "CLSAI"
type input "19.08.2025"
type input "01.09.2025 12:00"
type input "31.08.2025 12:00"
type input "01.10.2025 12:00"
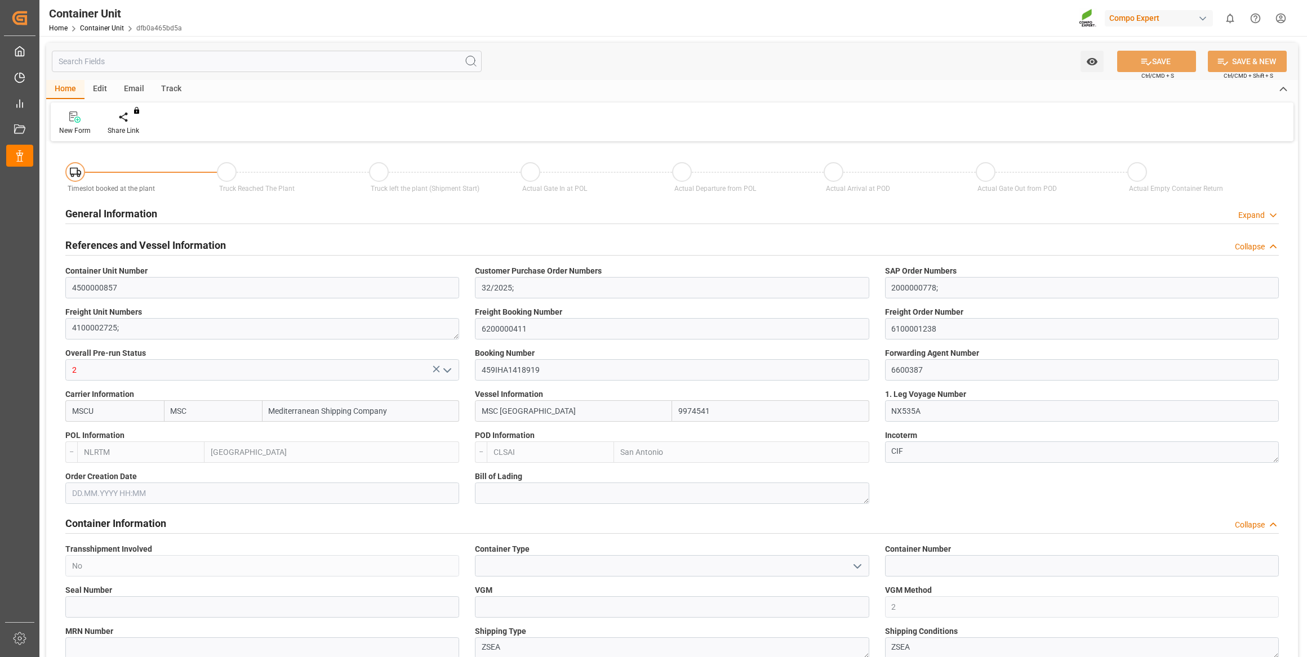
type input "29.09.2025 12:00"
click at [137, 116] on div at bounding box center [132, 117] width 48 height 12
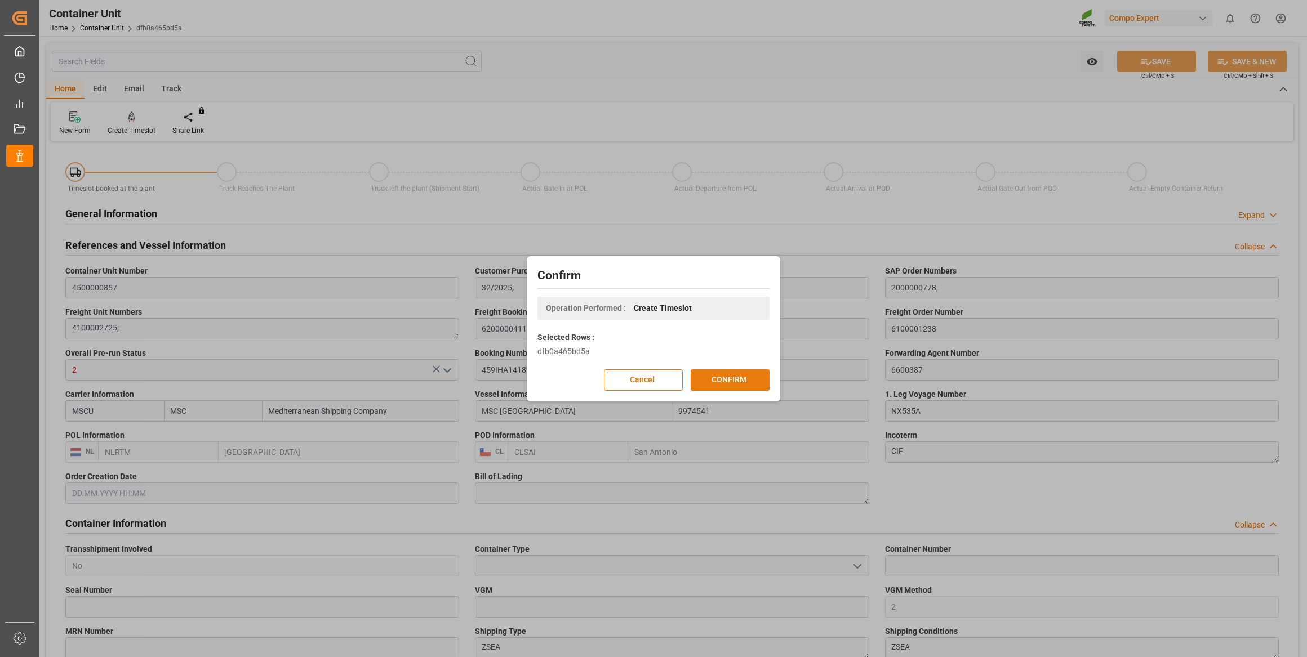
click at [743, 377] on button "CONFIRM" at bounding box center [729, 379] width 79 height 21
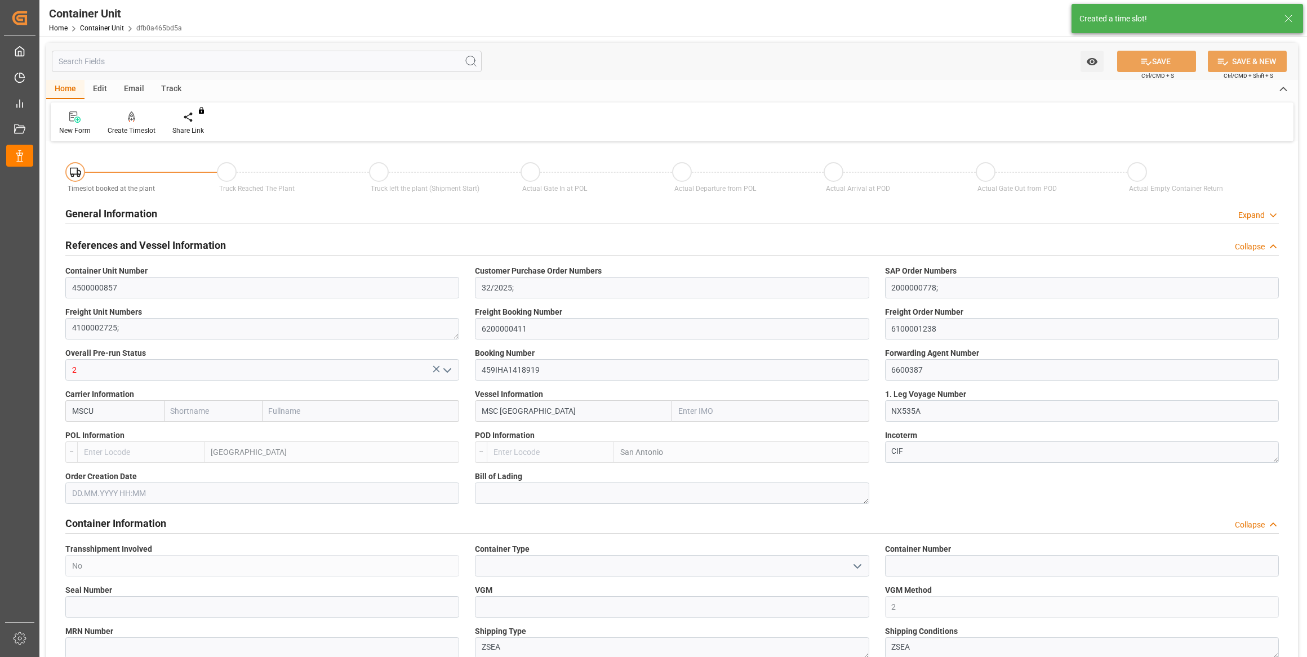
type input "MSC"
type input "Mediterranean Shipping Company"
type input "9974541"
type input "NLRTM"
type input "CLSAI"
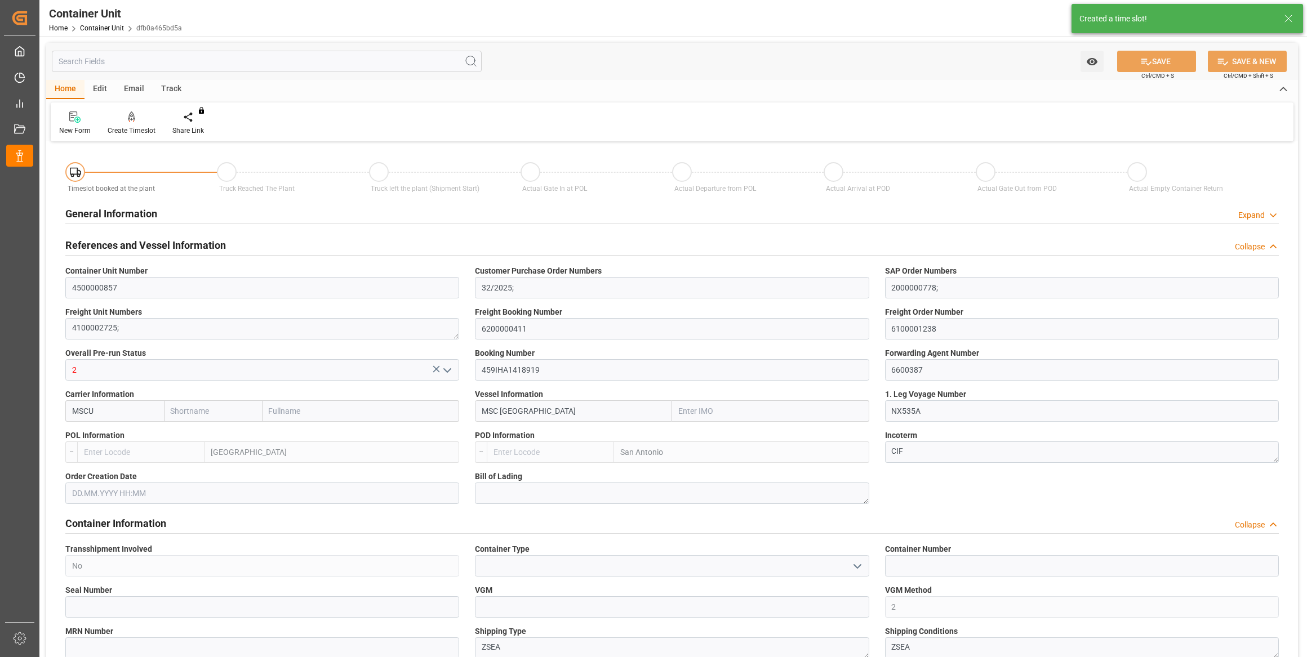
type input "0"
type input "14262"
type input "NLRTM"
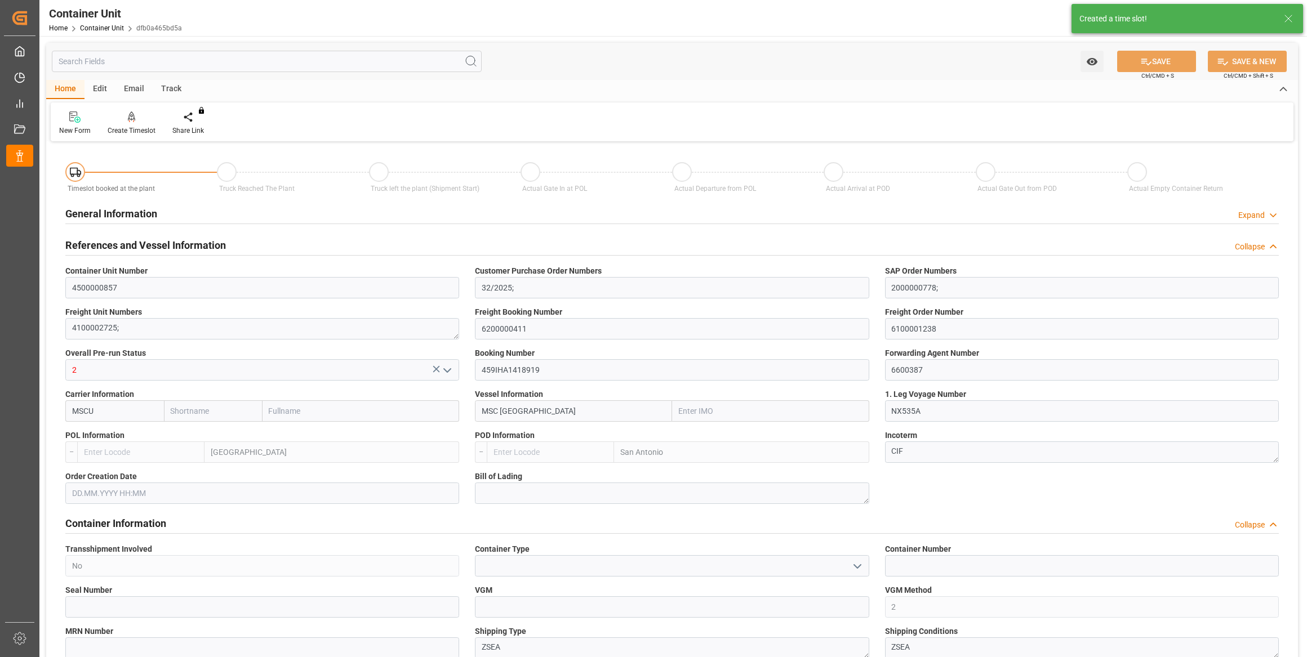
type input "CLSAI"
type input "19.08.2025"
type input "01.09.2025 12:00"
type input "31.08.2025 12:00"
type input "01.10.2025 12:00"
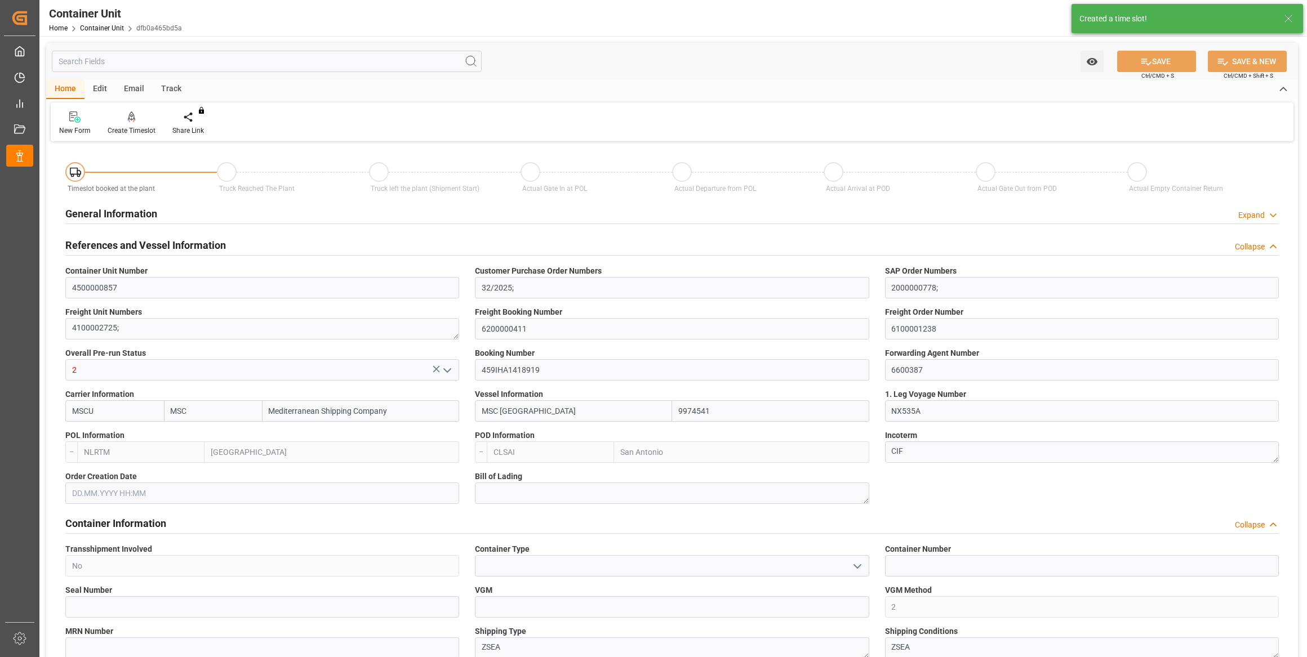
type input "29.09.2025 12:00"
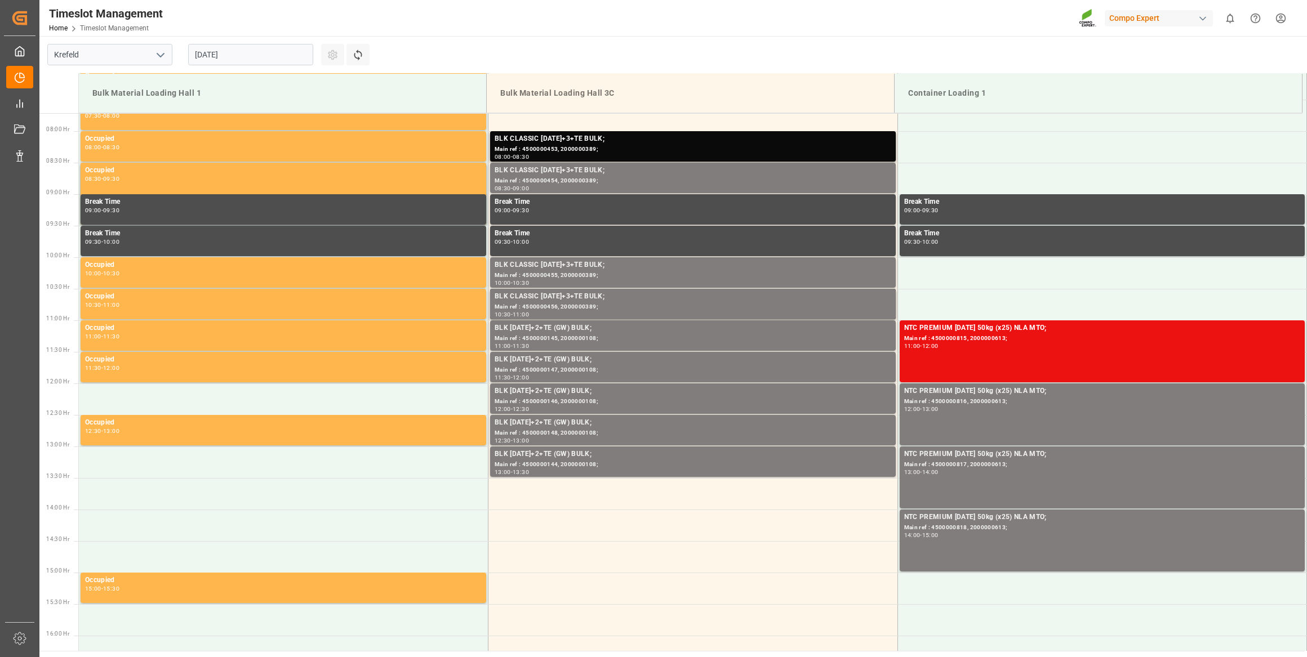
scroll to position [497, 0]
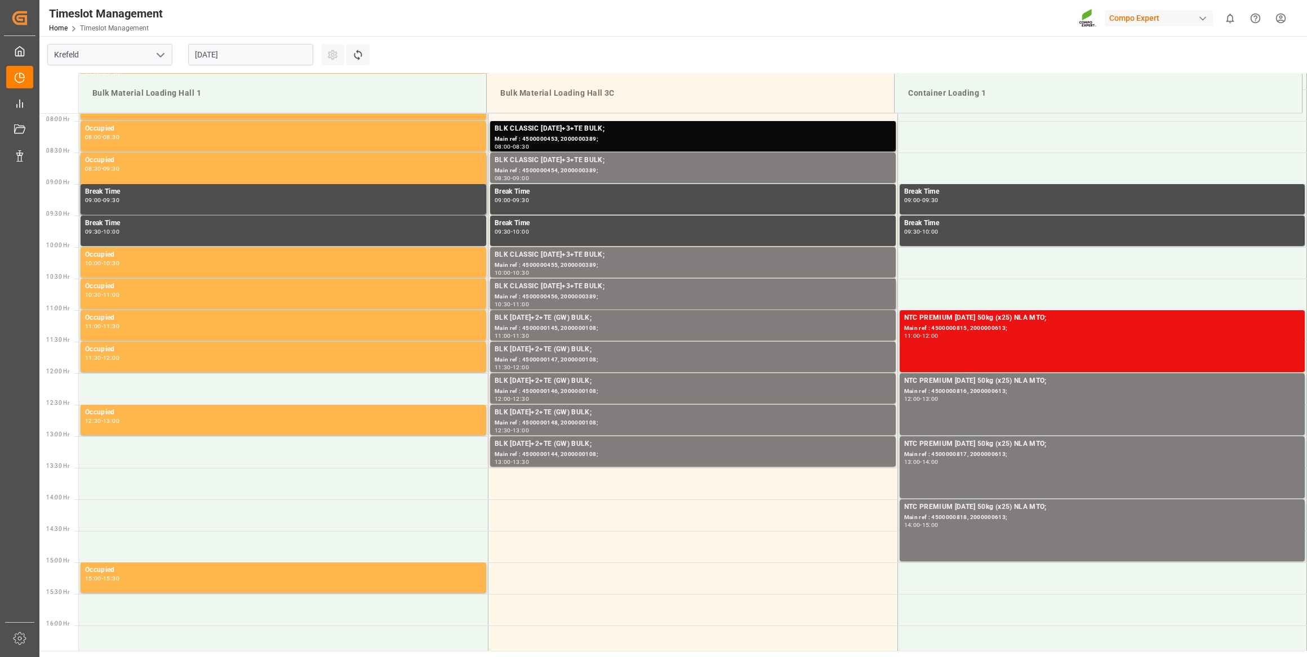
click at [231, 60] on input "[DATE]" at bounding box center [250, 54] width 125 height 21
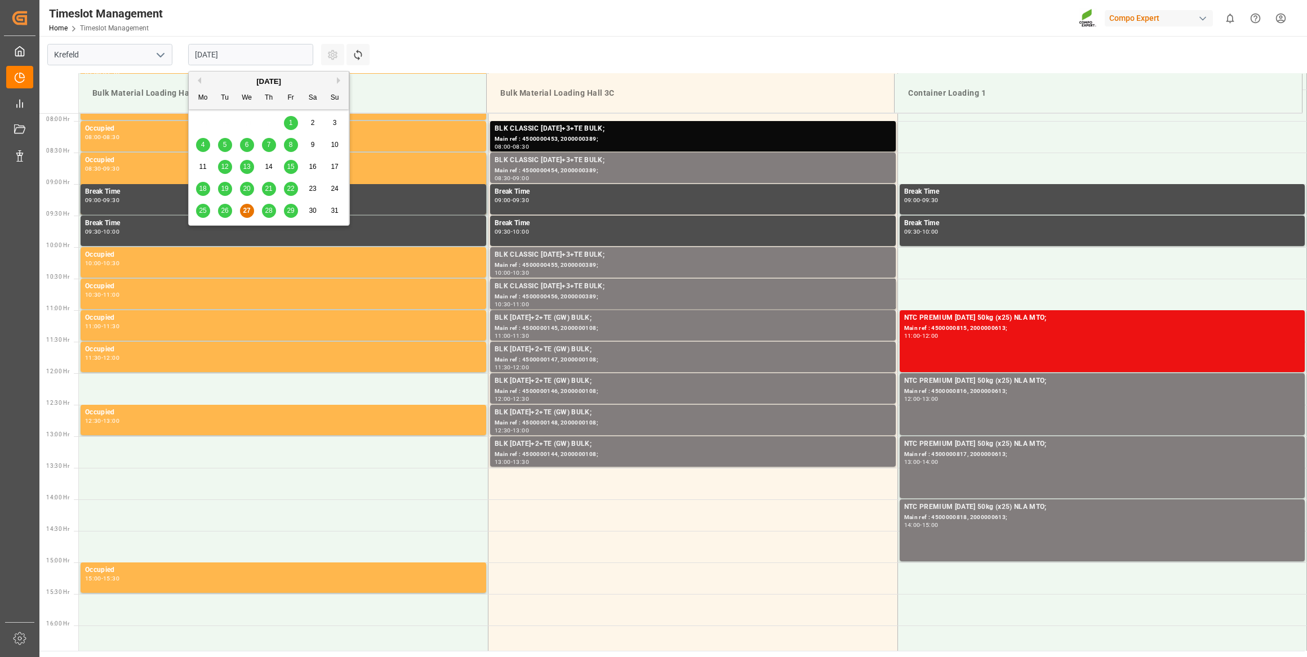
click at [339, 81] on button "Next Month" at bounding box center [340, 80] width 7 height 7
click at [266, 164] on span "18" at bounding box center [268, 167] width 7 height 8
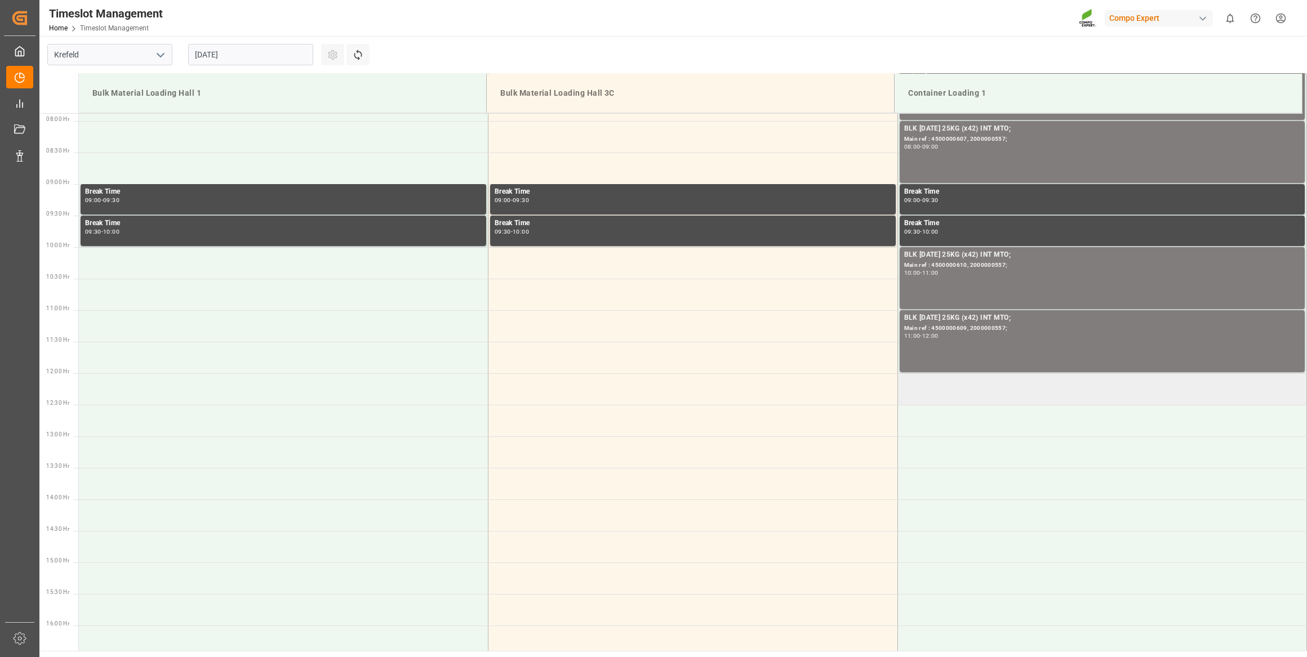
click at [928, 384] on td at bounding box center [1101, 389] width 409 height 32
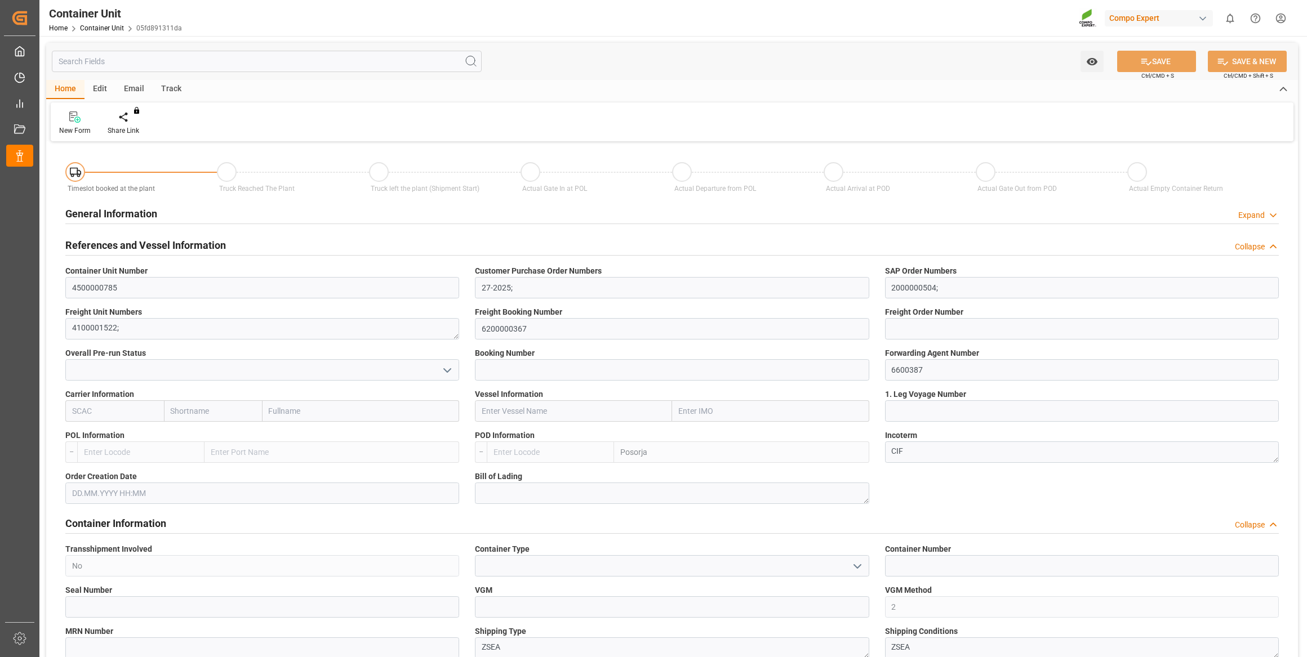
type input "ECPSJ"
type input "0"
type input "26500"
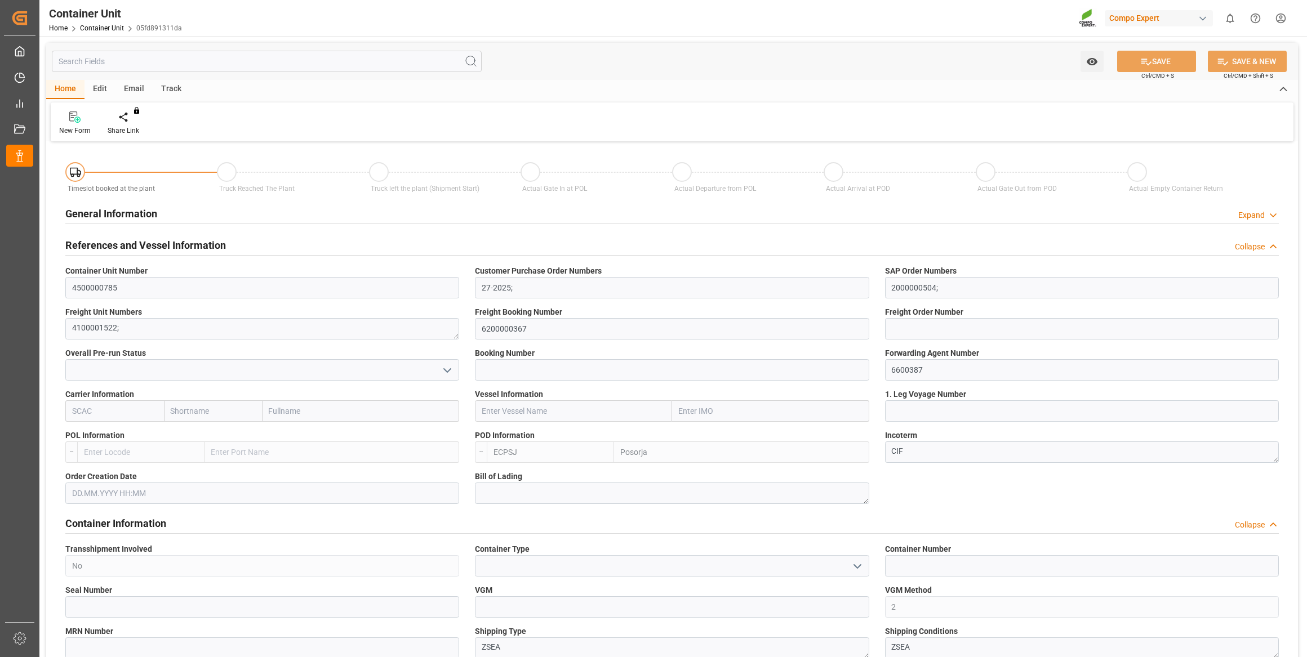
type input "[DATE]"
click at [142, 124] on div "Create Timeslot" at bounding box center [131, 123] width 65 height 25
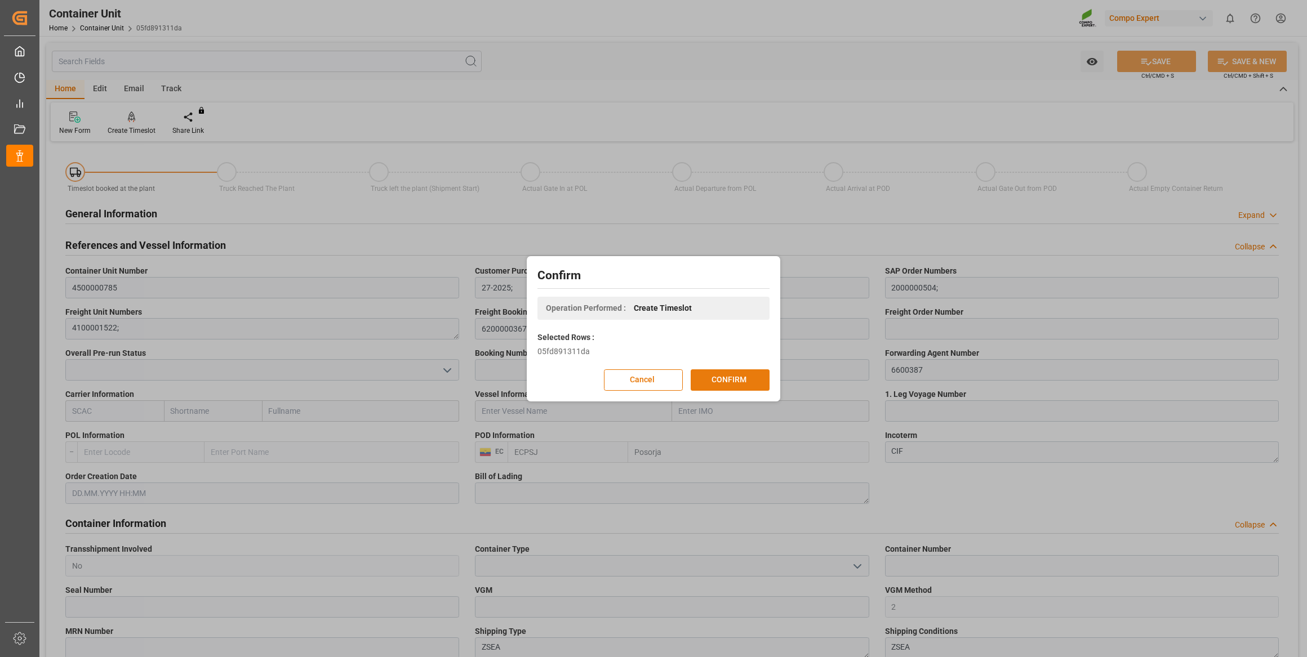
click at [755, 380] on button "CONFIRM" at bounding box center [729, 379] width 79 height 21
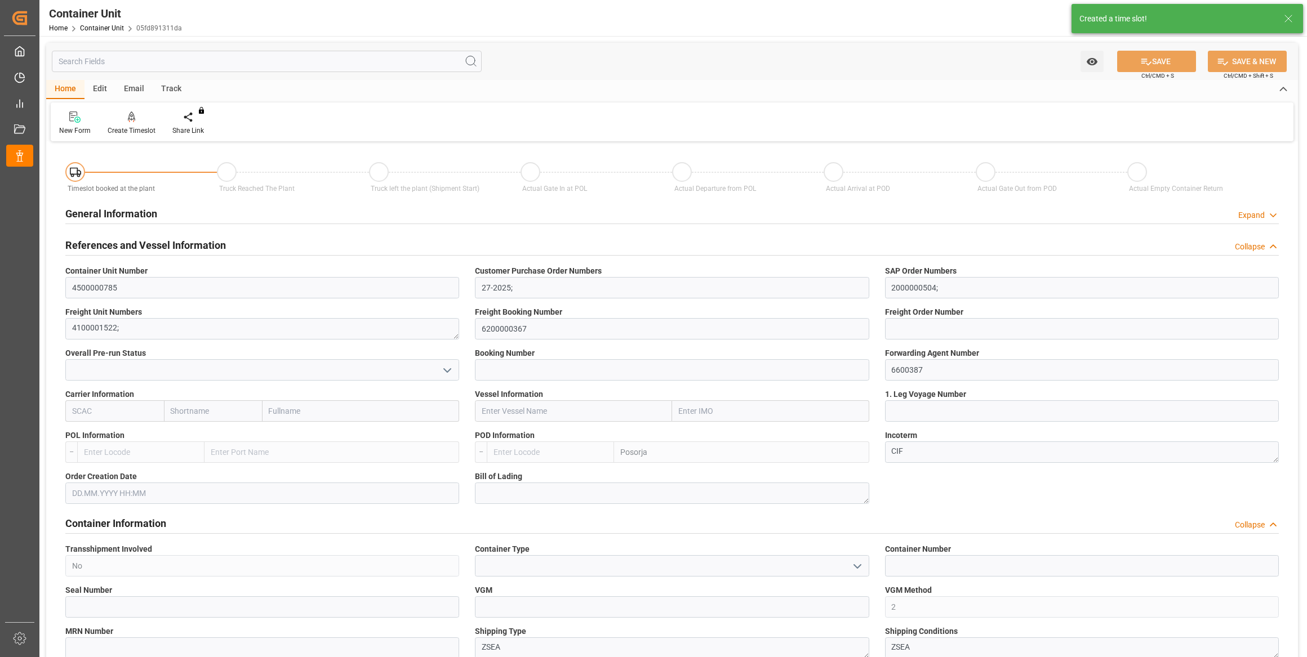
type input "4500000785"
type input "27-2025;"
type input "2000000504;"
type textarea "4100001522;"
type input "6200000367"
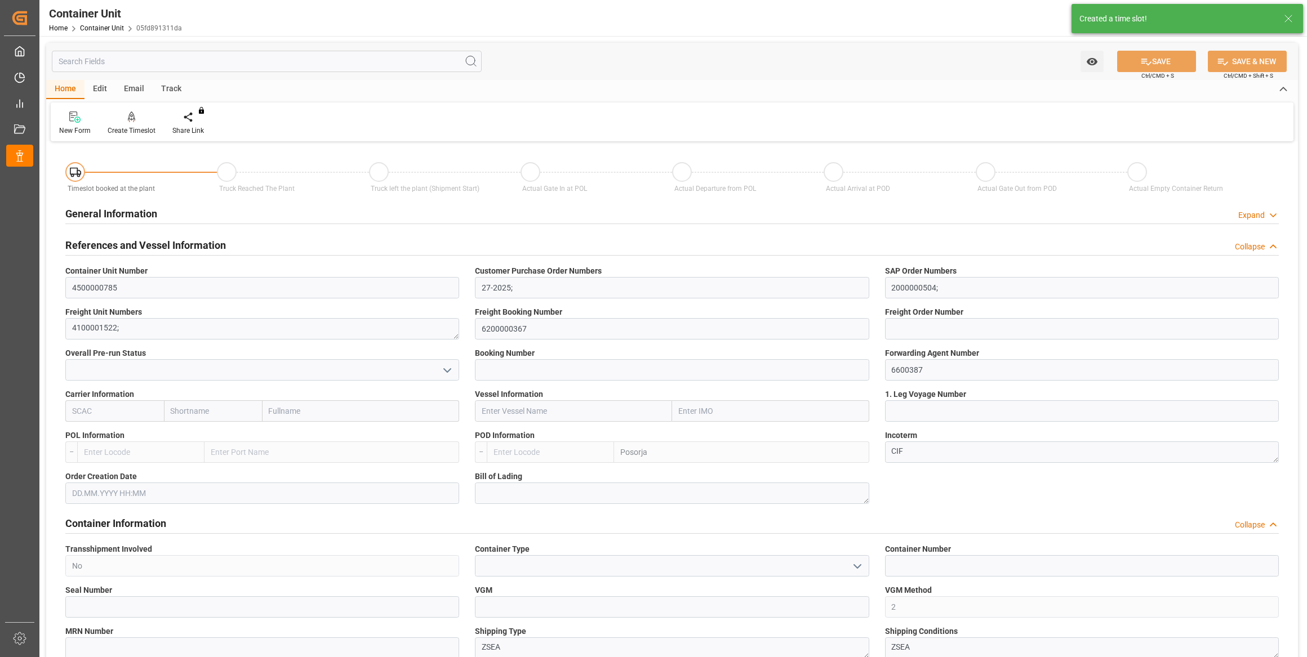
type input "6600387"
type input "Posorja"
type textarea "CIF"
type input "No"
type input "2"
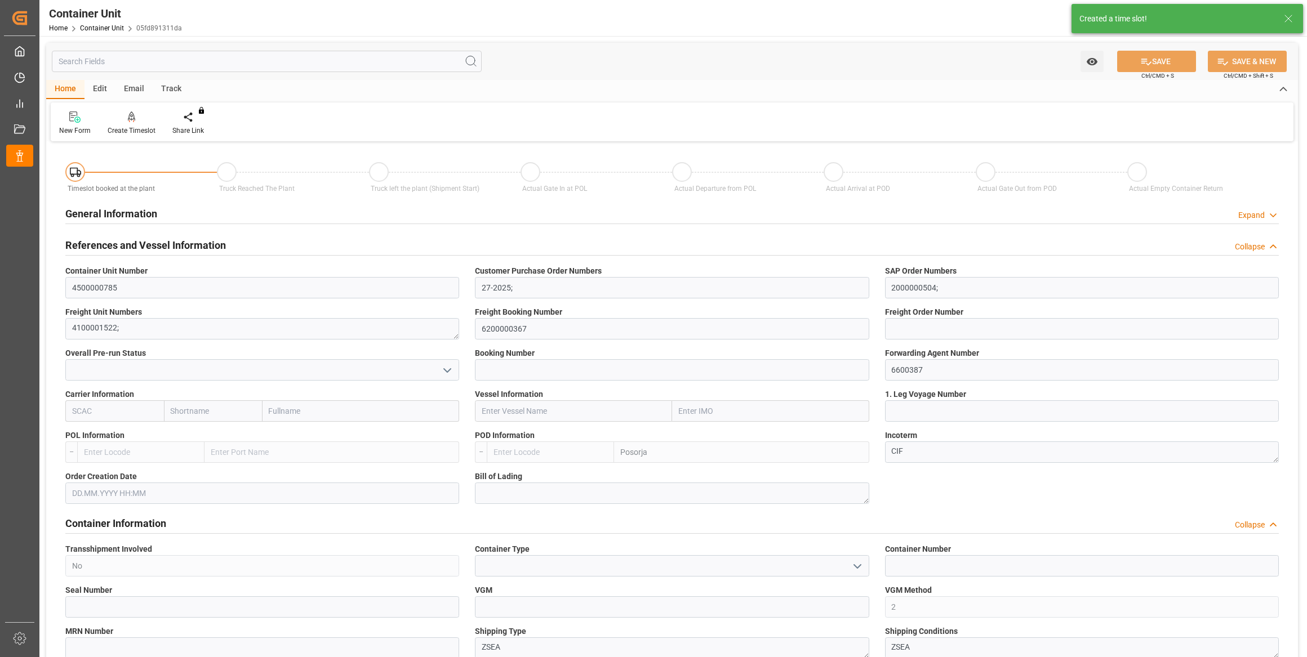
type textarea "ZSEA"
type textarea "9247"
type input "Ecuador"
type input "EUR"
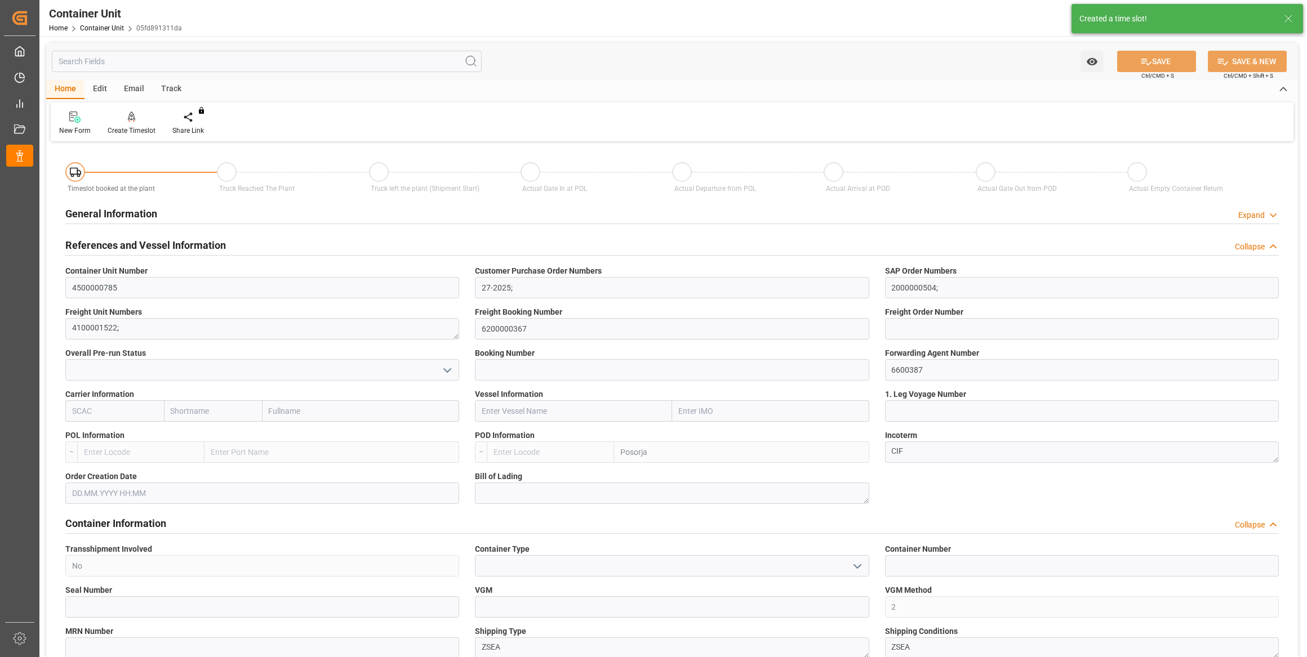
type textarea "NTC PREMIUM [DATE]+3+TE BULK;"
type textarea "2566502000;"
type input "ECPSJ"
type input "0"
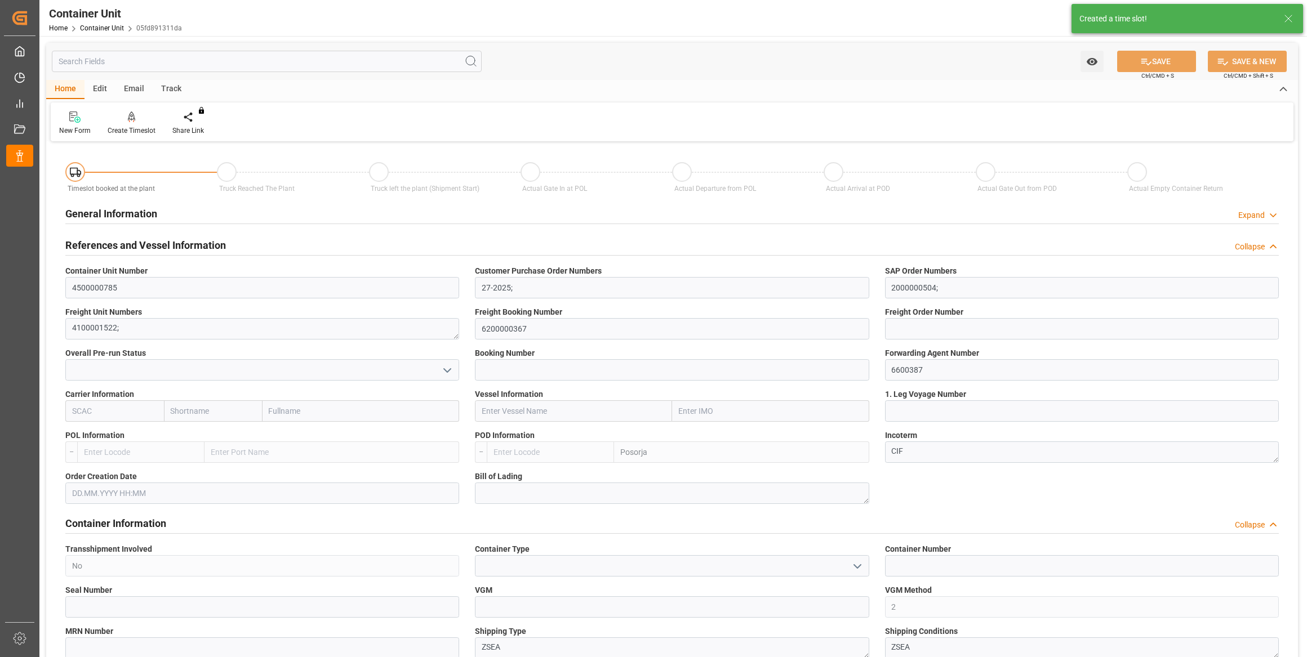
type input "0"
type input "26500"
type input "[DATE]"
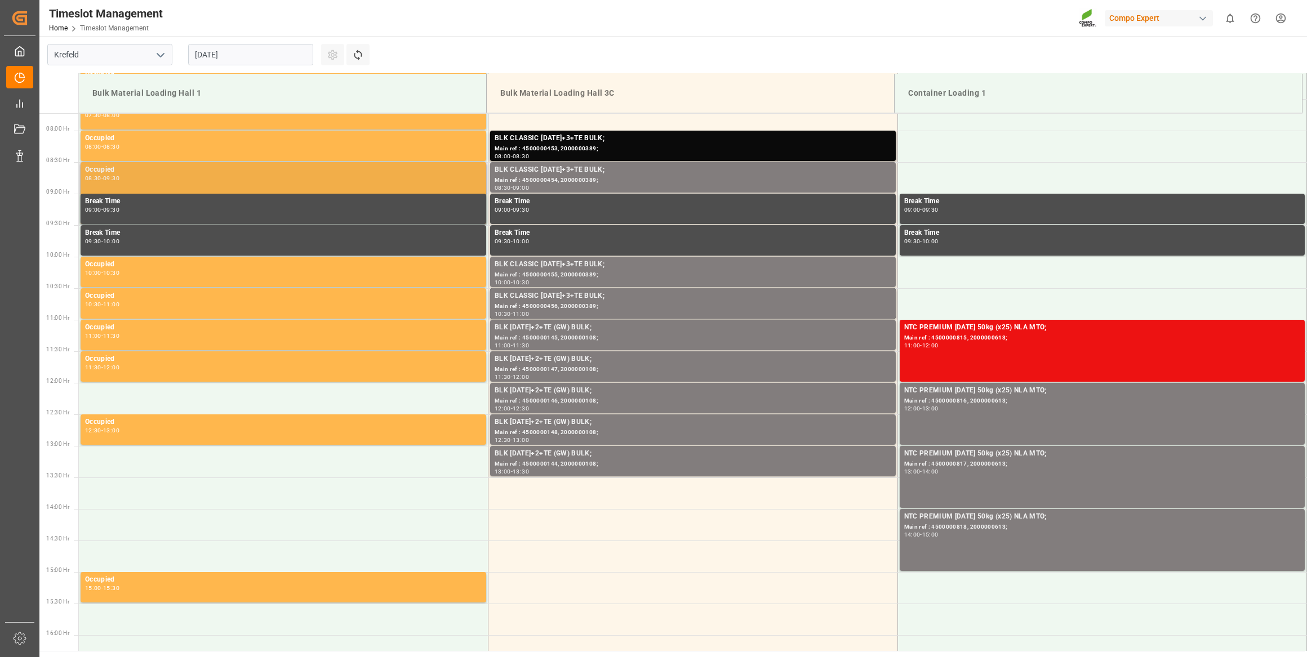
scroll to position [497, 0]
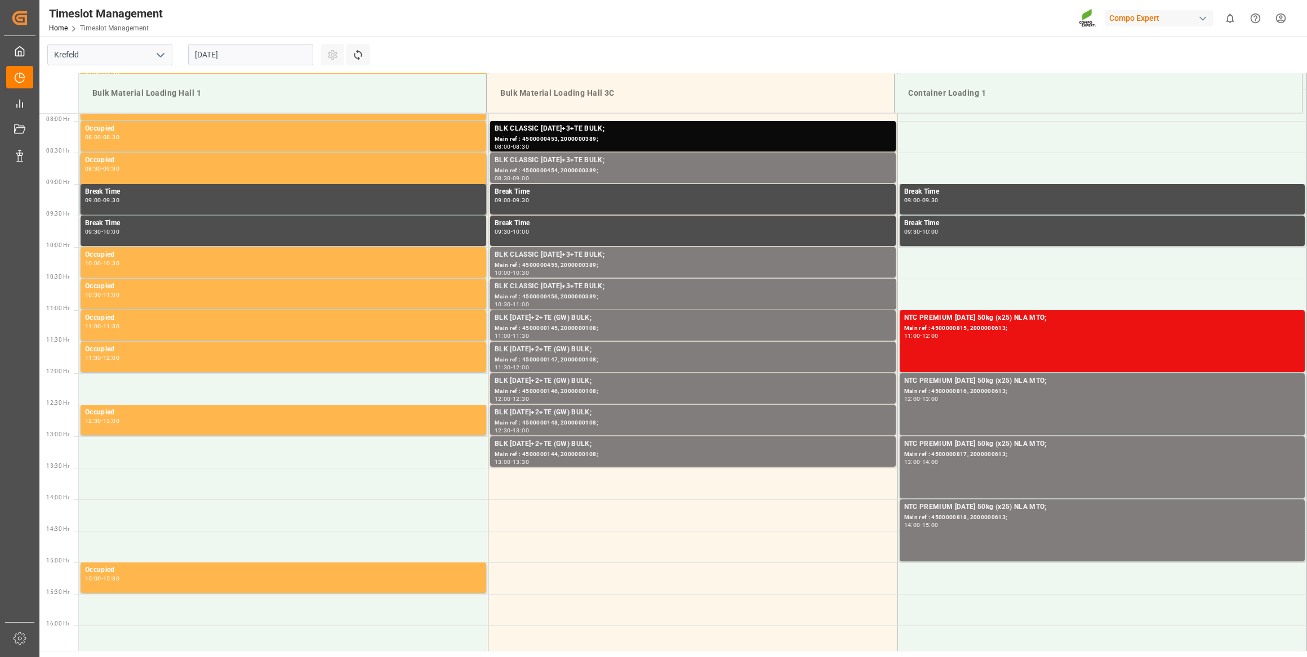
click at [257, 46] on input "[DATE]" at bounding box center [250, 54] width 125 height 21
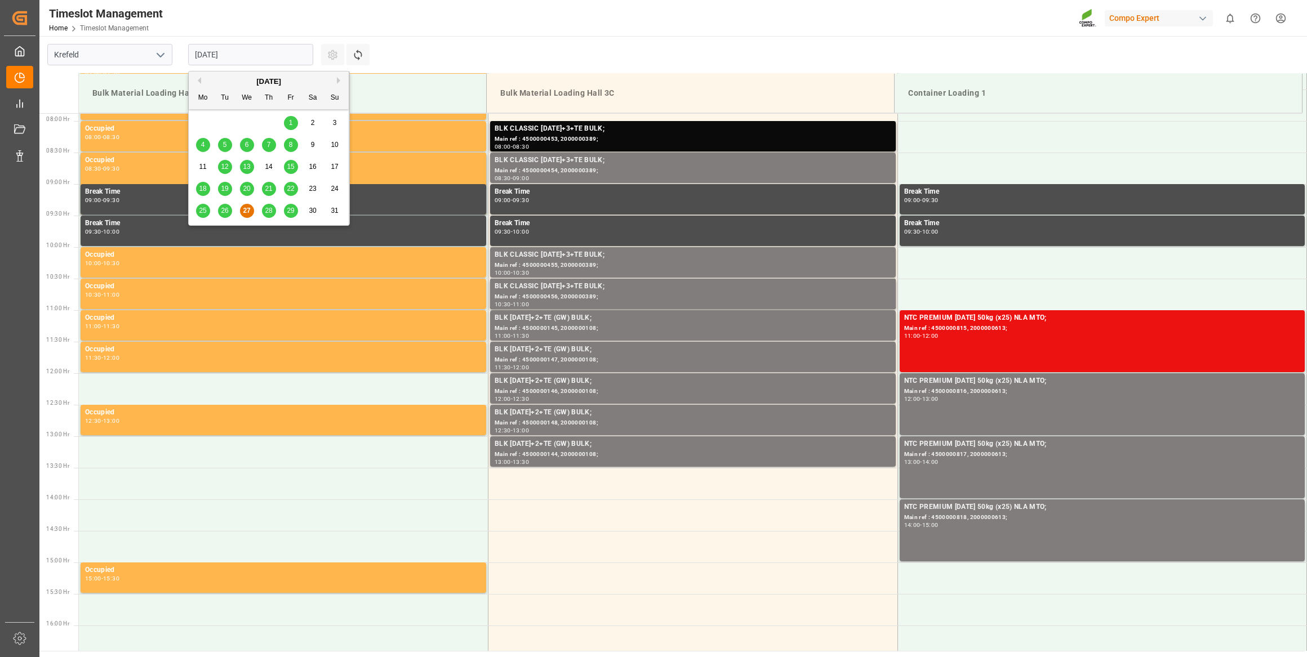
click at [338, 81] on button "Next Month" at bounding box center [340, 80] width 7 height 7
click at [249, 52] on input "[DATE]" at bounding box center [250, 54] width 125 height 21
click at [247, 164] on span "17" at bounding box center [246, 167] width 7 height 8
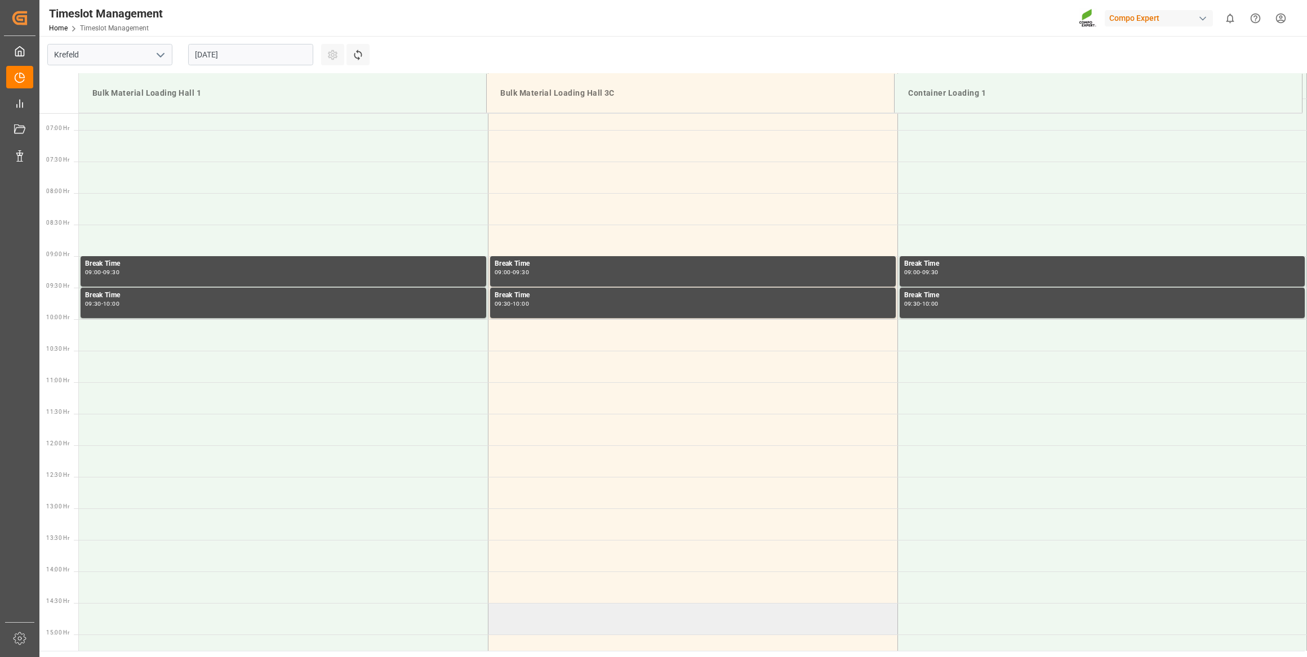
scroll to position [394, 0]
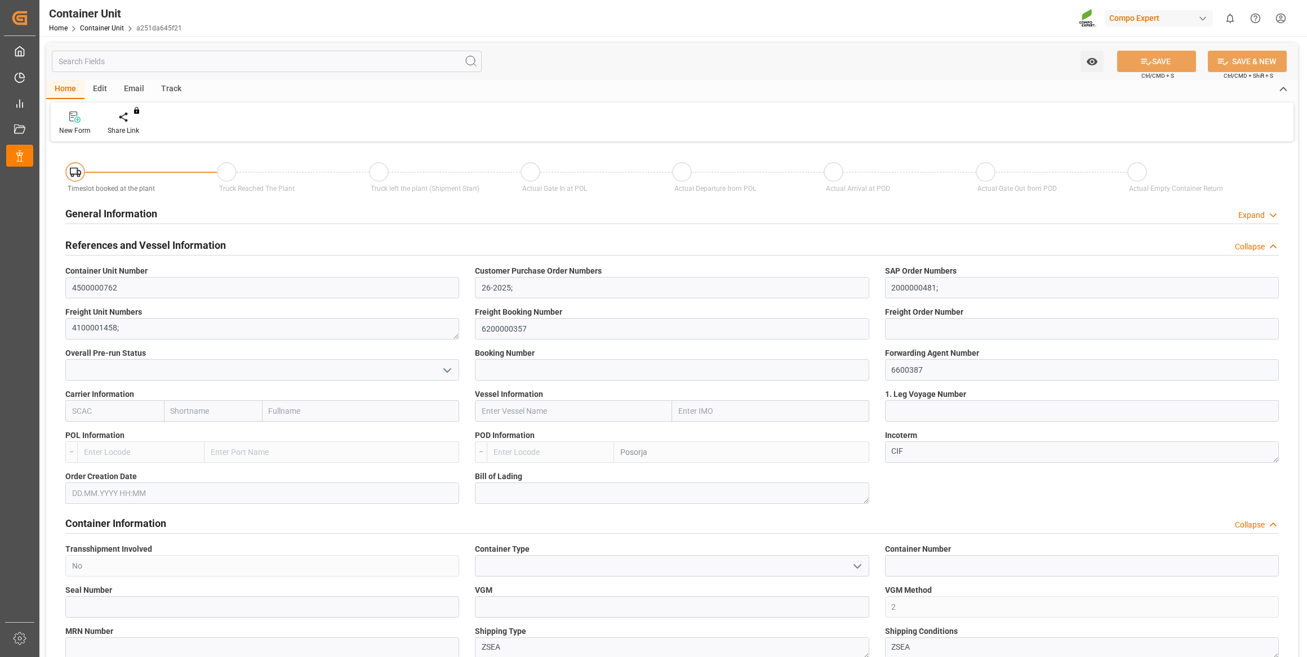
type input "ECPSJ"
type input "0"
type input "10750"
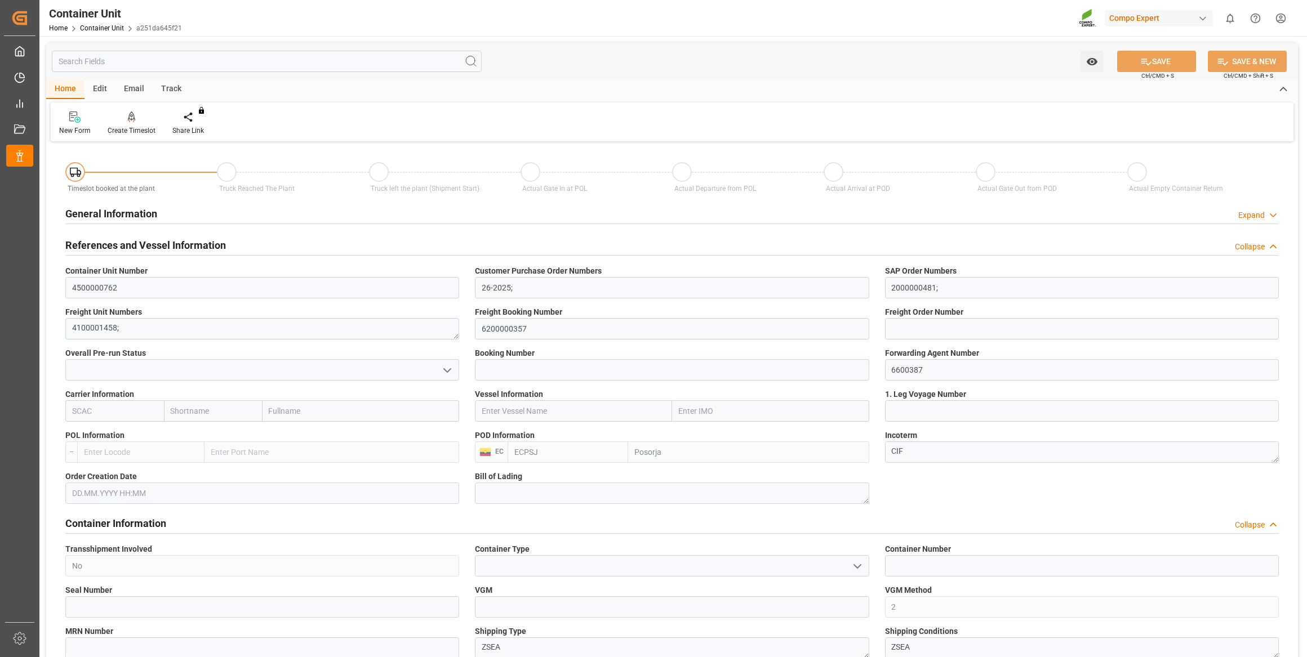
type input "04.08.2025"
click at [131, 122] on icon at bounding box center [132, 117] width 8 height 11
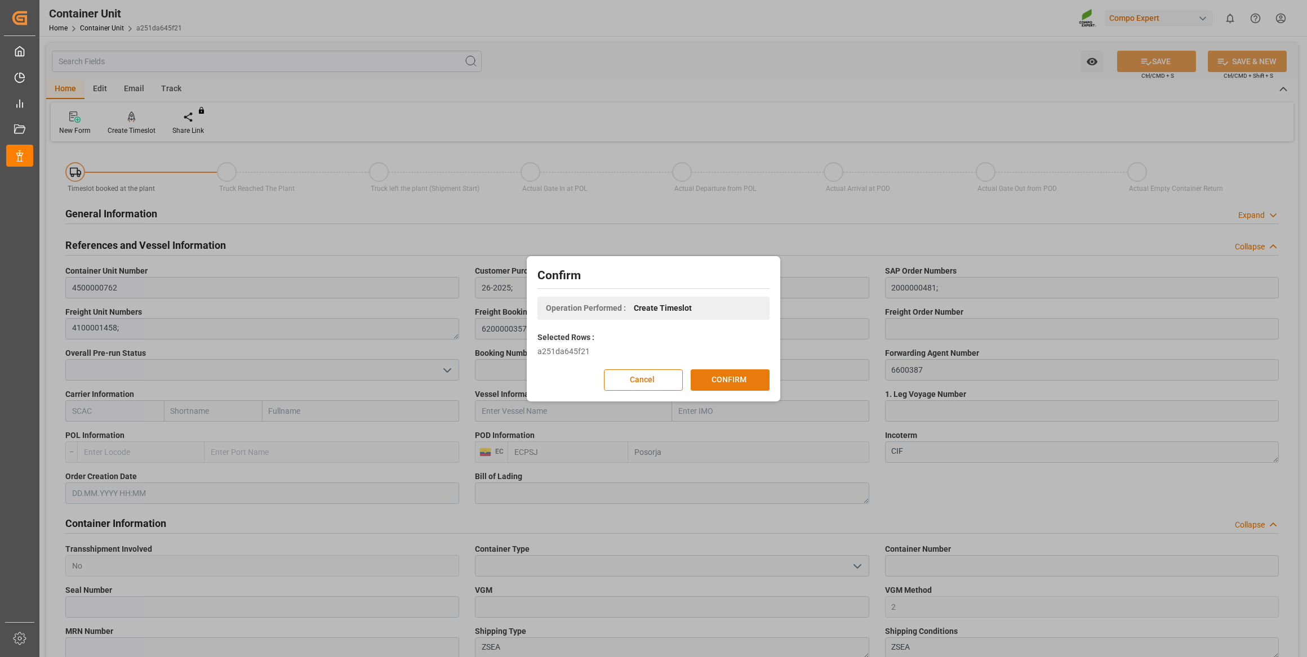
click at [738, 377] on button "CONFIRM" at bounding box center [729, 379] width 79 height 21
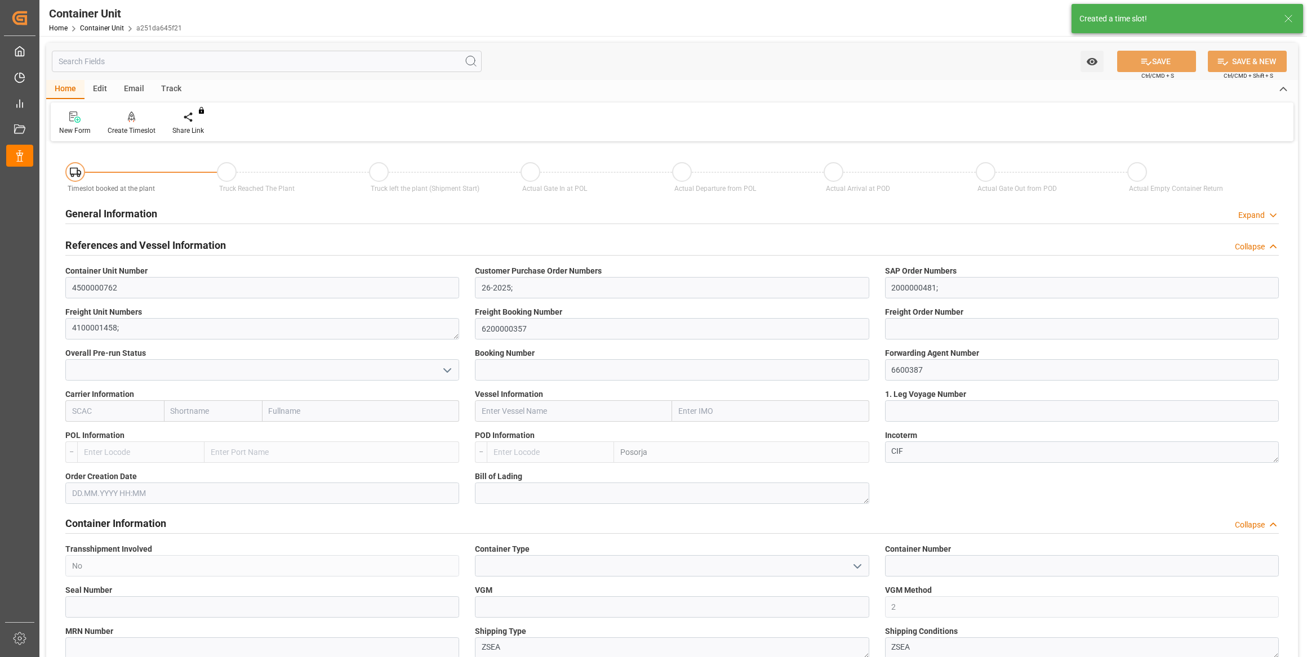
type input "ECPSJ"
type input "0"
type input "10750"
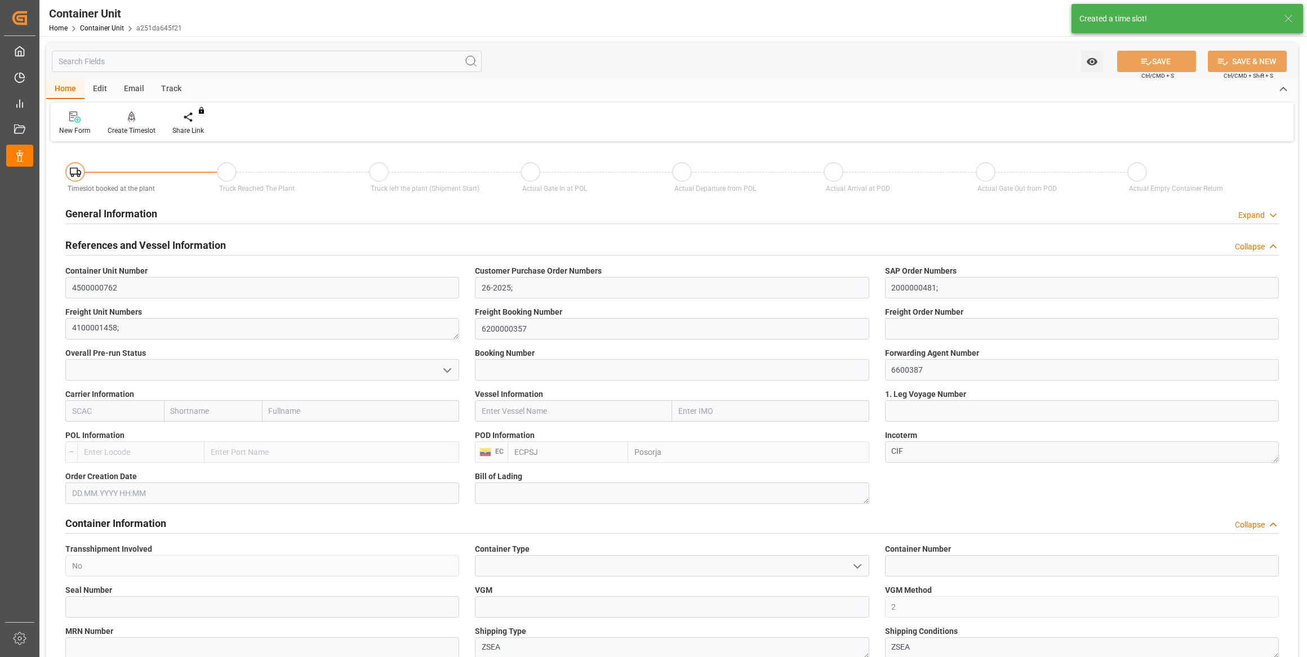
type input "04.08.2025"
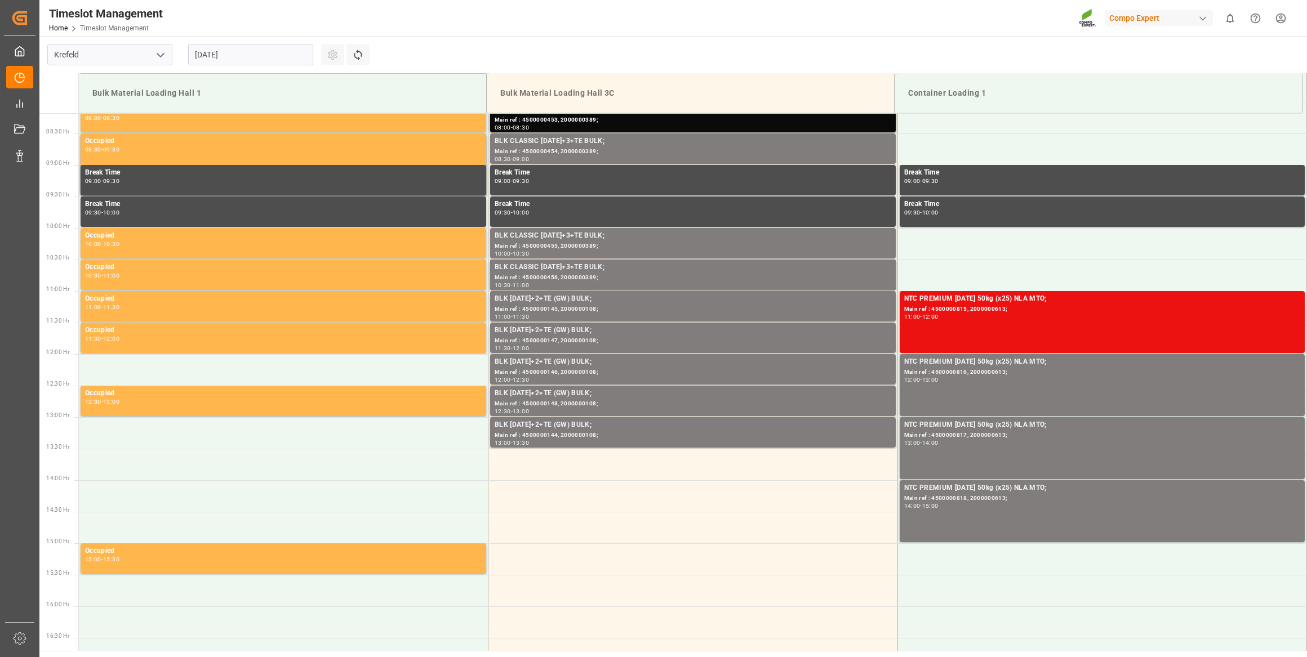
scroll to position [548, 0]
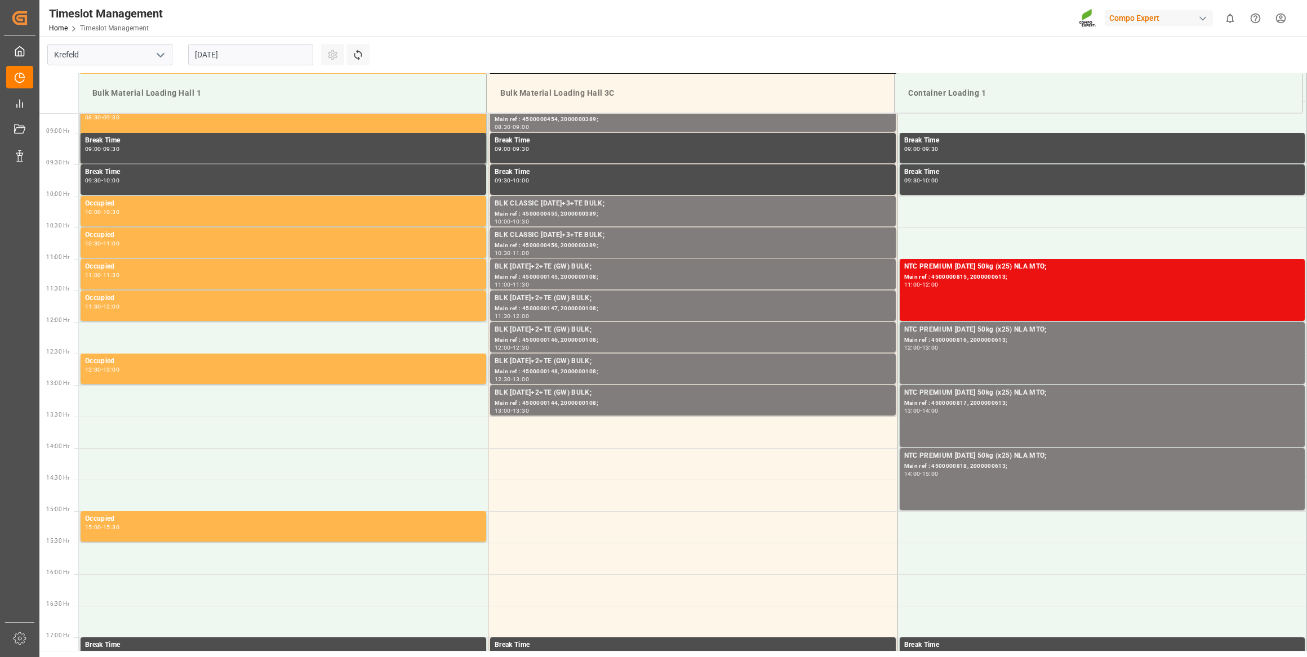
click at [240, 50] on input "[DATE]" at bounding box center [250, 54] width 125 height 21
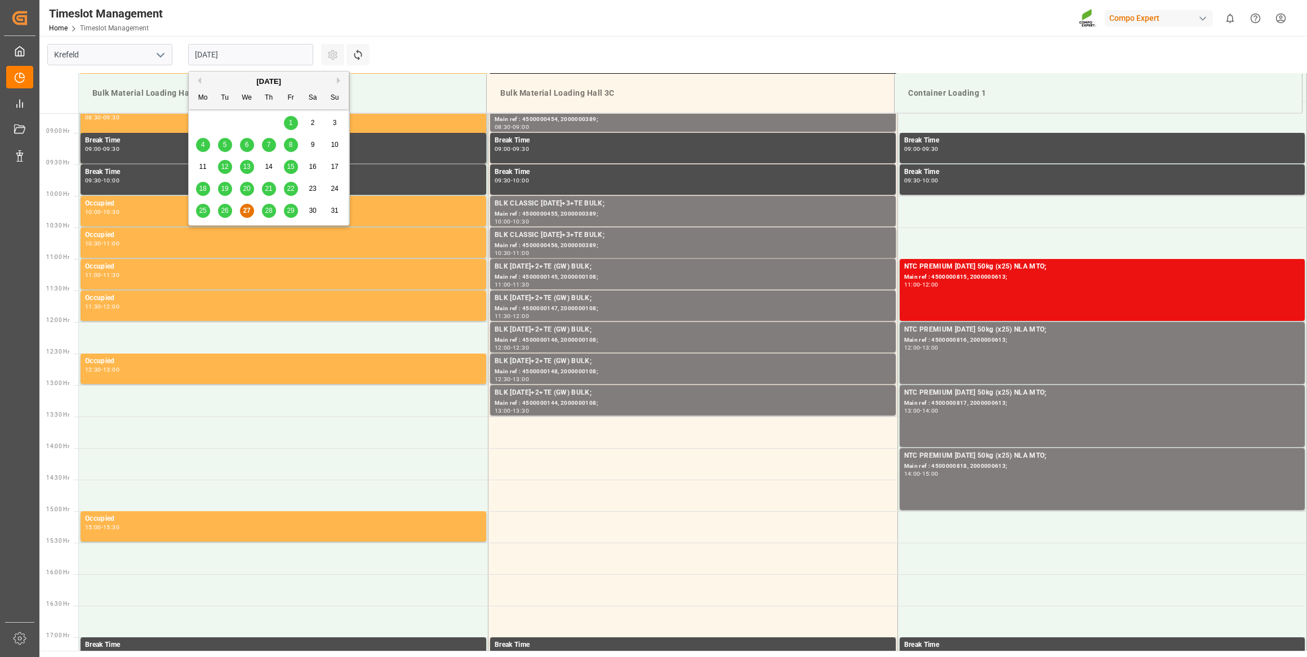
click at [333, 78] on div "[DATE]" at bounding box center [269, 81] width 160 height 11
click at [337, 78] on button "Next Month" at bounding box center [340, 80] width 7 height 7
click at [270, 144] on span "11" at bounding box center [268, 145] width 7 height 8
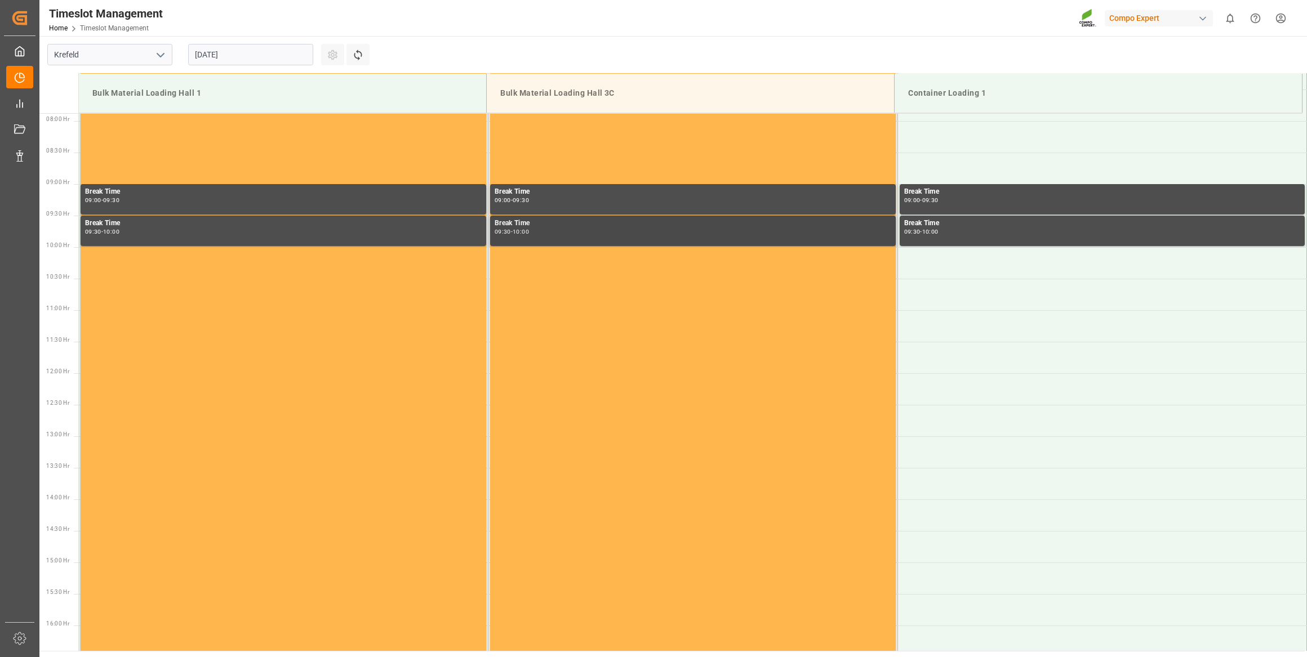
scroll to position [241, 0]
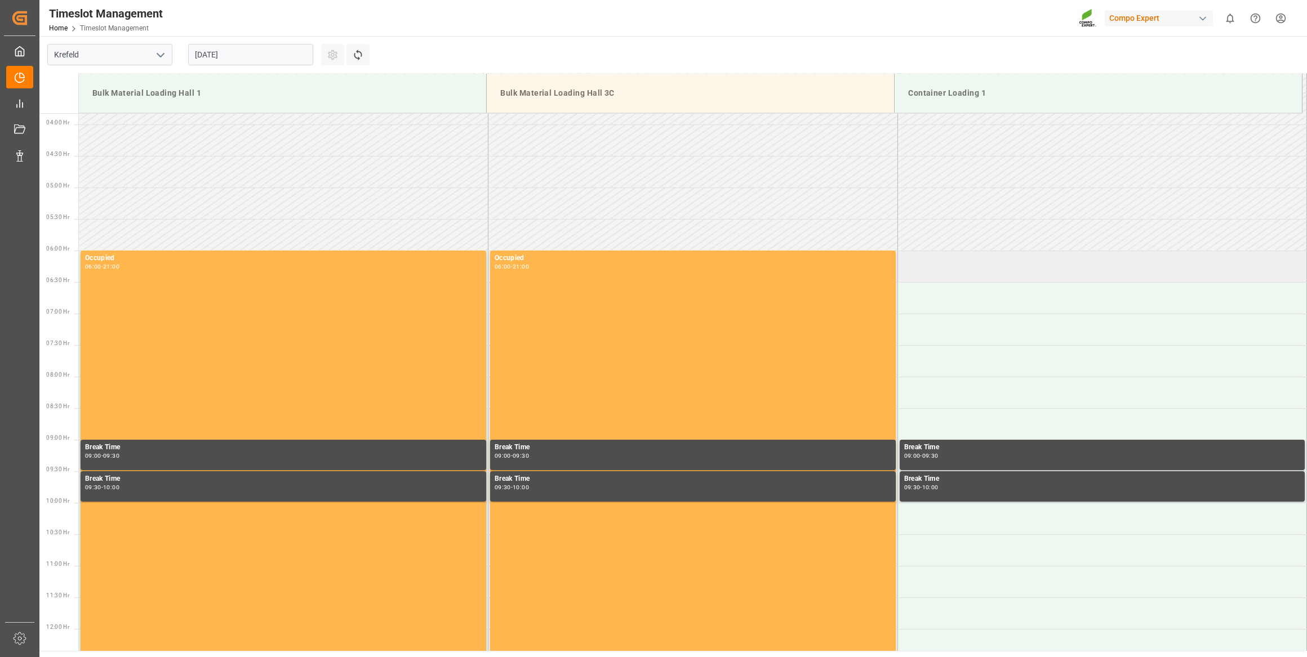
click at [957, 276] on td at bounding box center [1101, 267] width 409 height 32
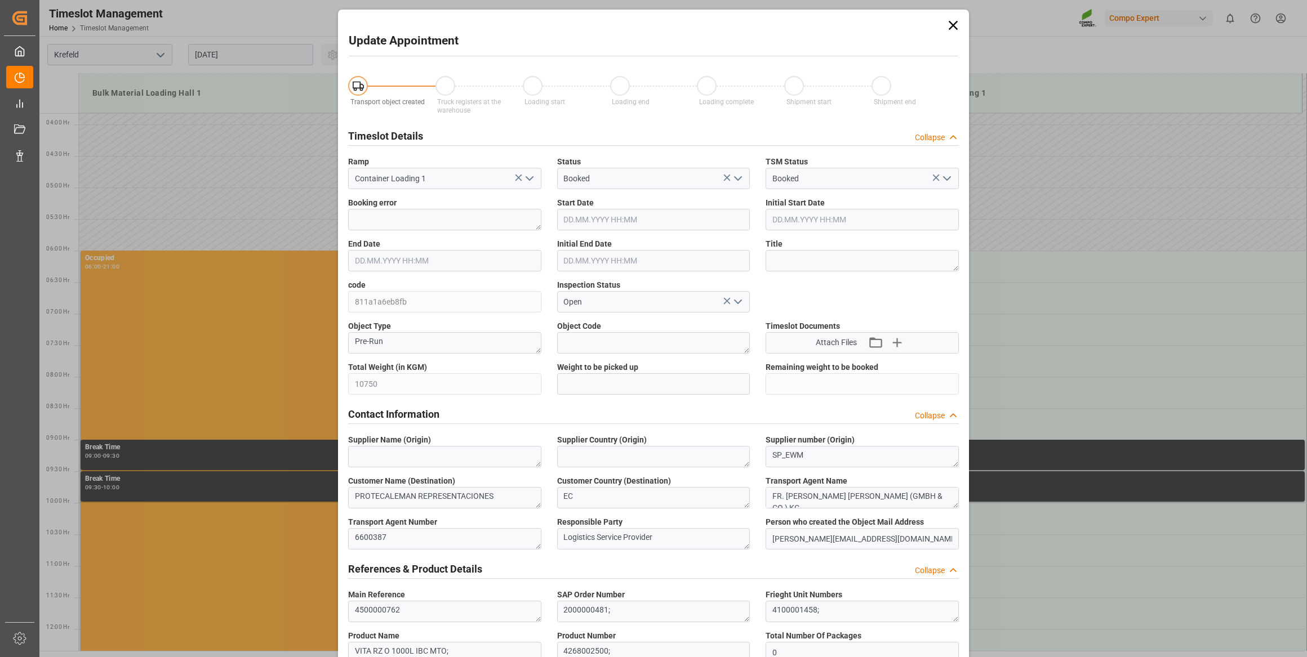
type input "[DATE] 06:00"
type input "[DATE] 06:30"
type input "[DATE] 07:13"
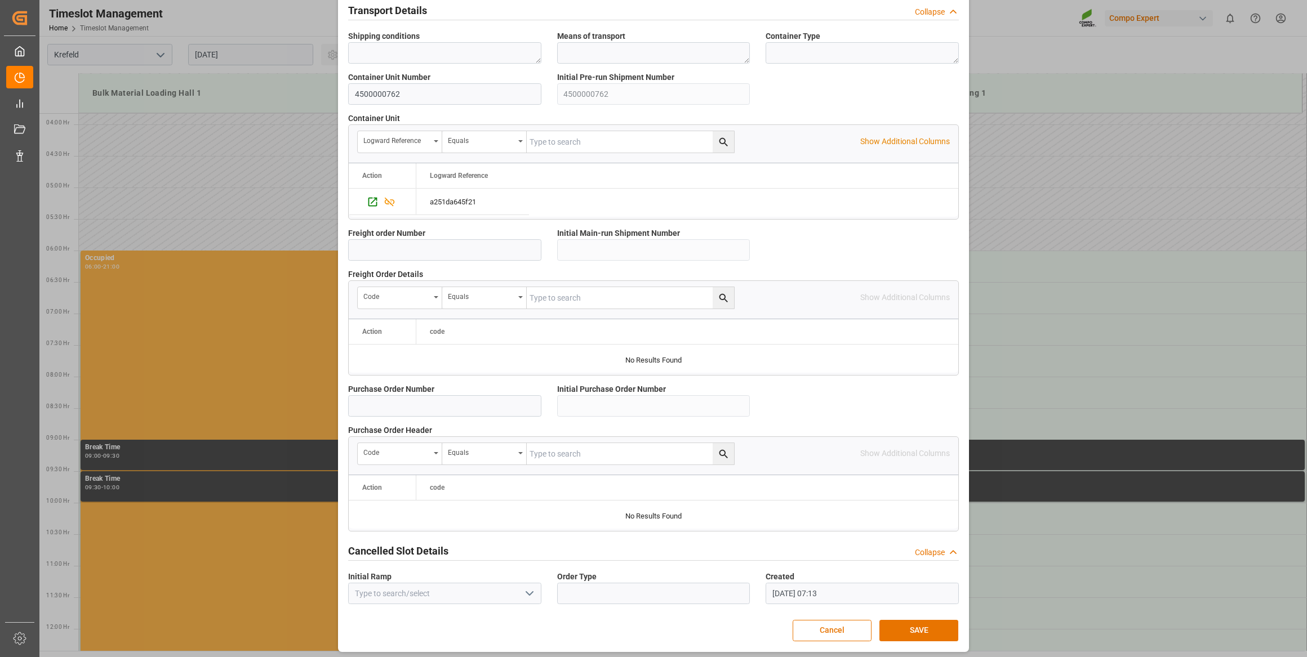
scroll to position [830, 0]
click at [920, 628] on button "SAVE" at bounding box center [918, 628] width 79 height 21
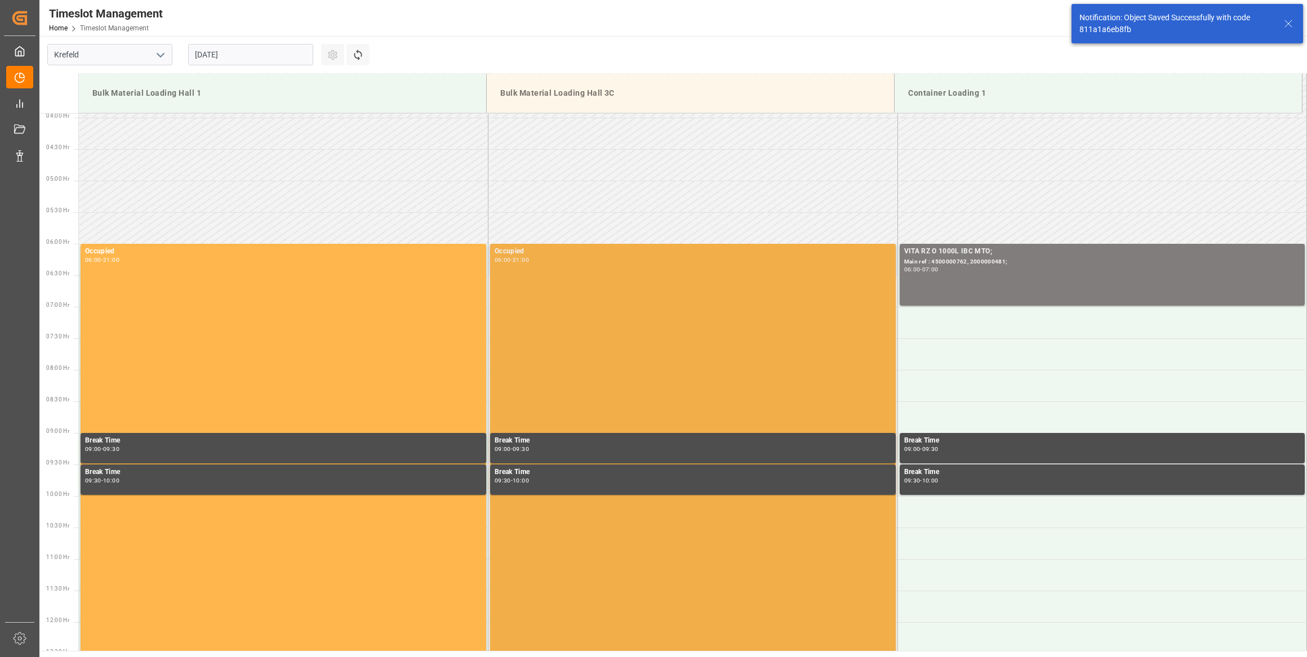
scroll to position [308, 0]
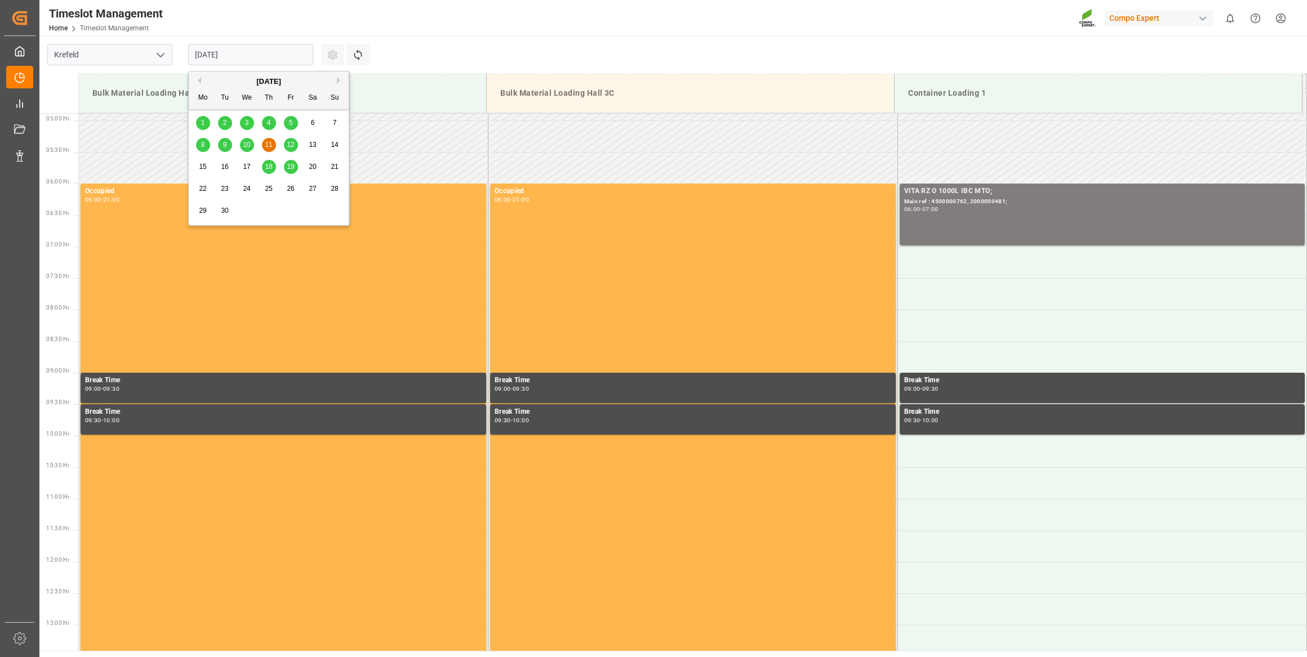
click at [286, 48] on input "[DATE]" at bounding box center [250, 54] width 125 height 21
click at [286, 146] on div "12" at bounding box center [291, 146] width 14 height 14
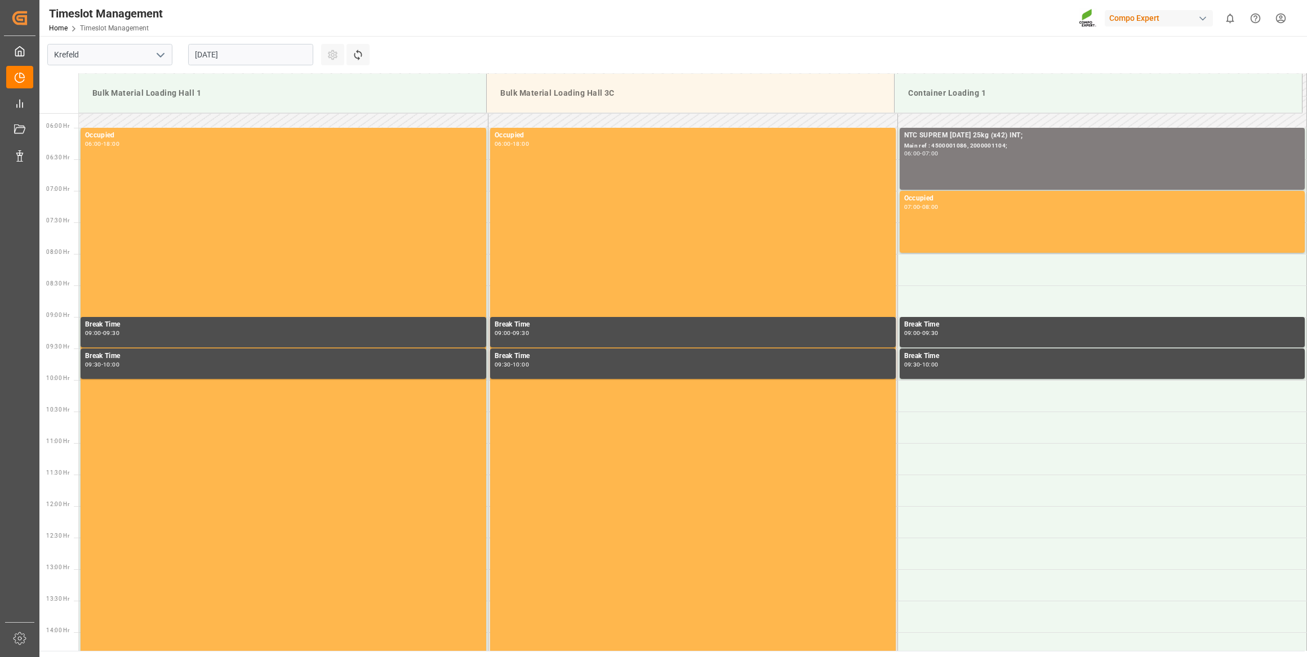
scroll to position [497, 0]
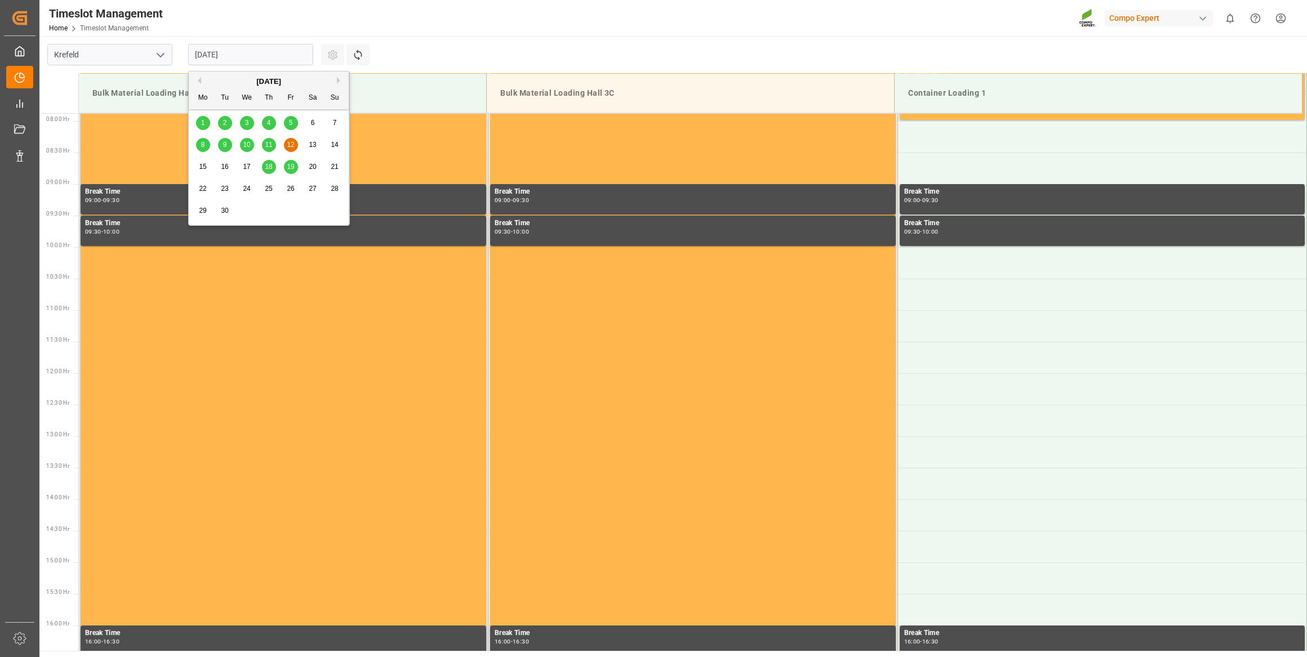
click at [261, 54] on input "[DATE]" at bounding box center [250, 54] width 125 height 21
click at [247, 141] on span "10" at bounding box center [246, 145] width 7 height 8
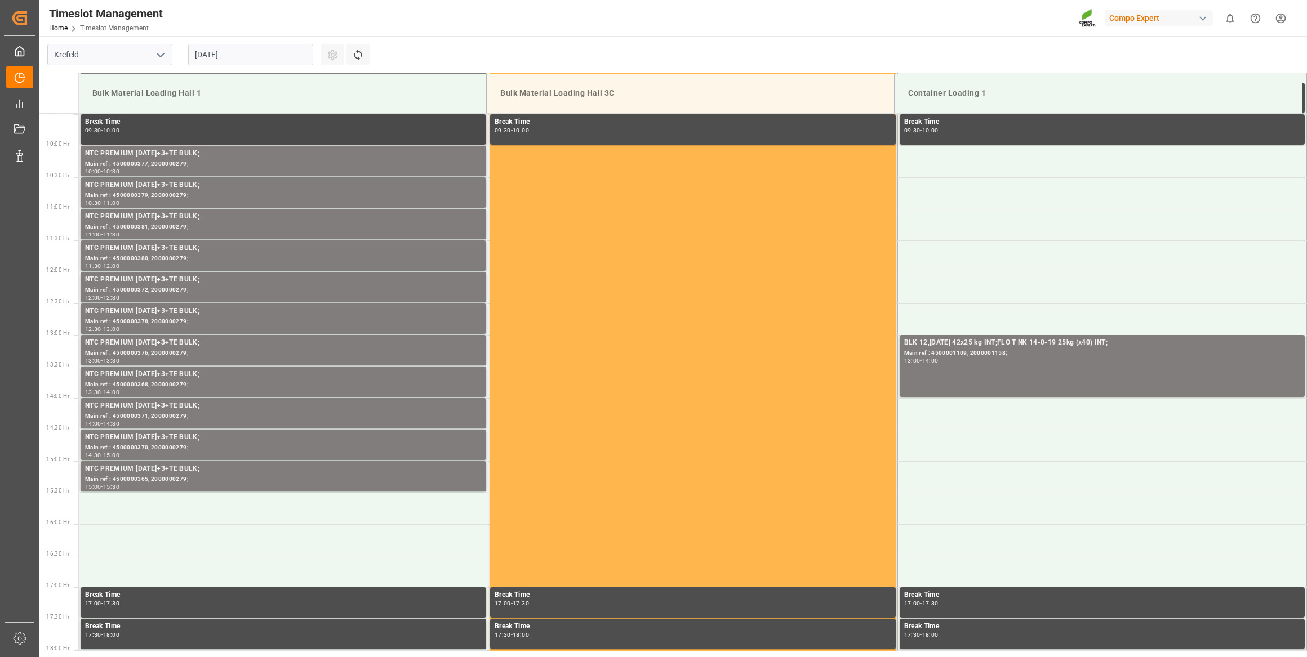
scroll to position [599, 0]
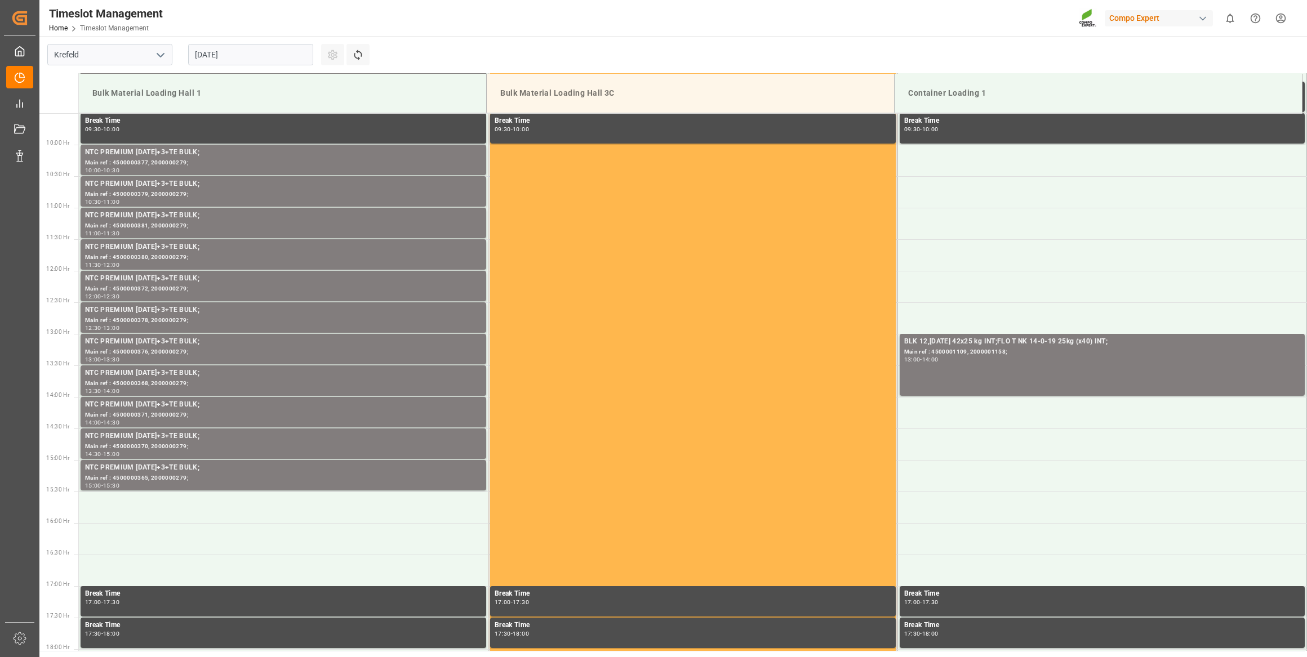
click at [202, 62] on input "[DATE]" at bounding box center [250, 54] width 125 height 21
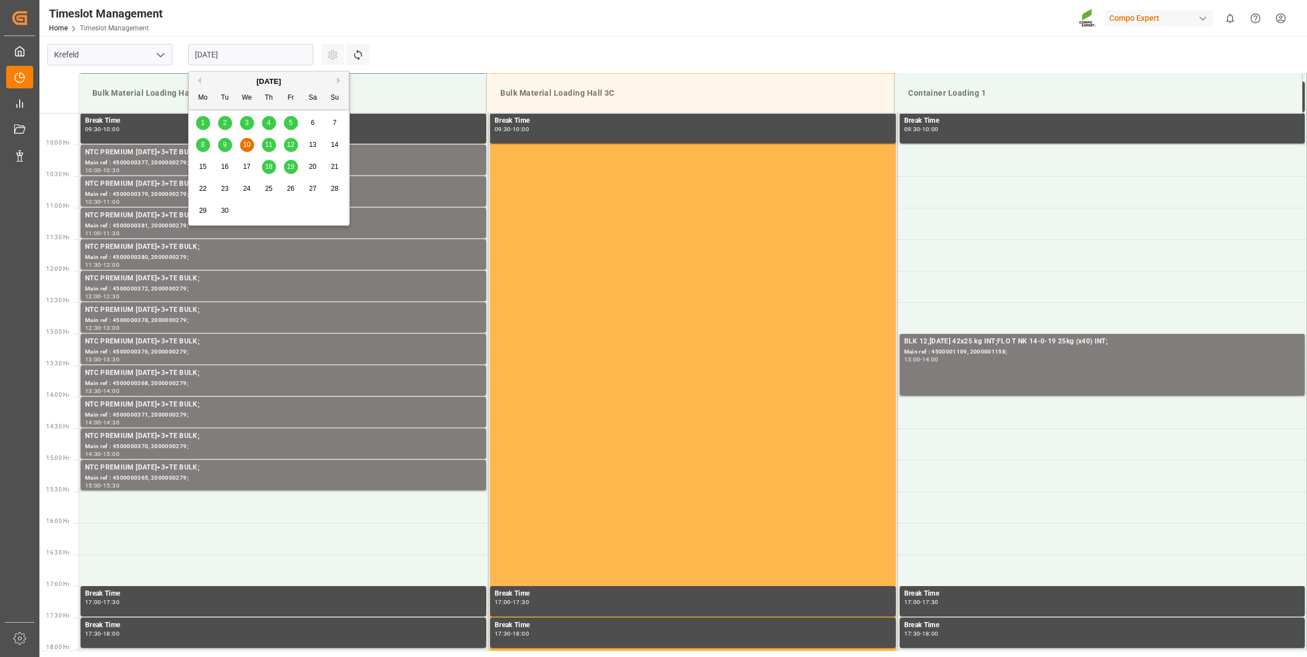
click at [228, 144] on div "9" at bounding box center [225, 146] width 14 height 14
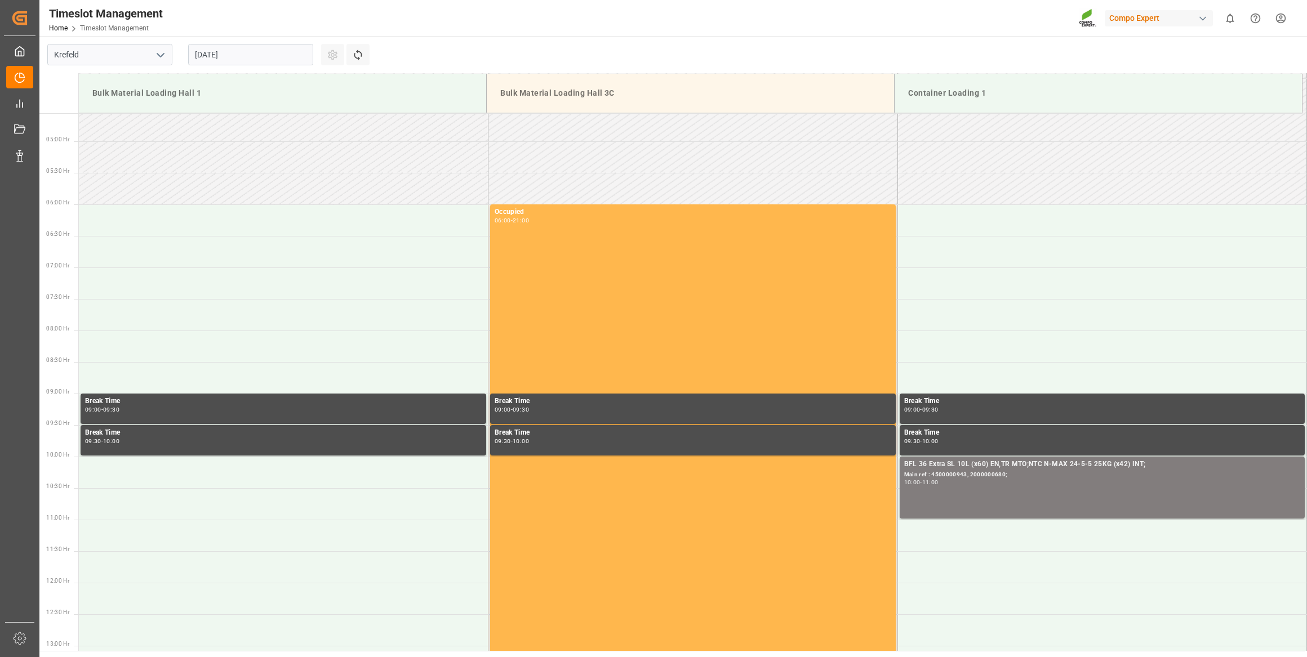
scroll to position [497, 0]
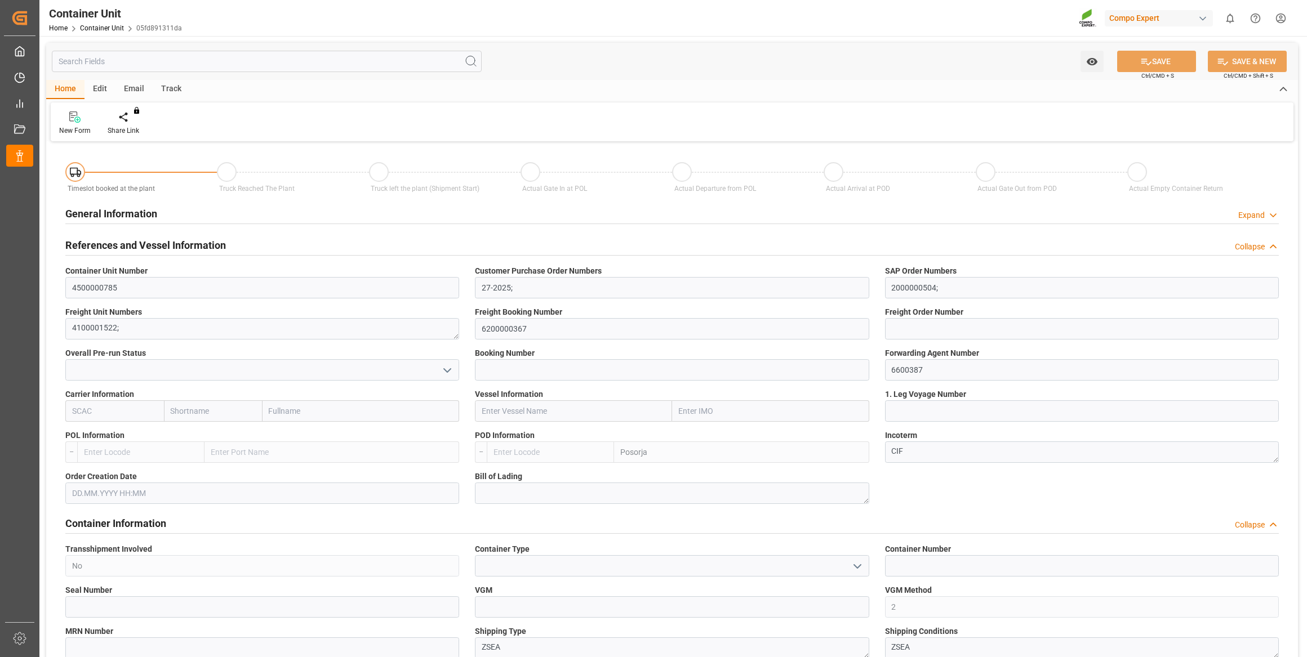
type input "ECPSJ"
type input "0"
type input "26500"
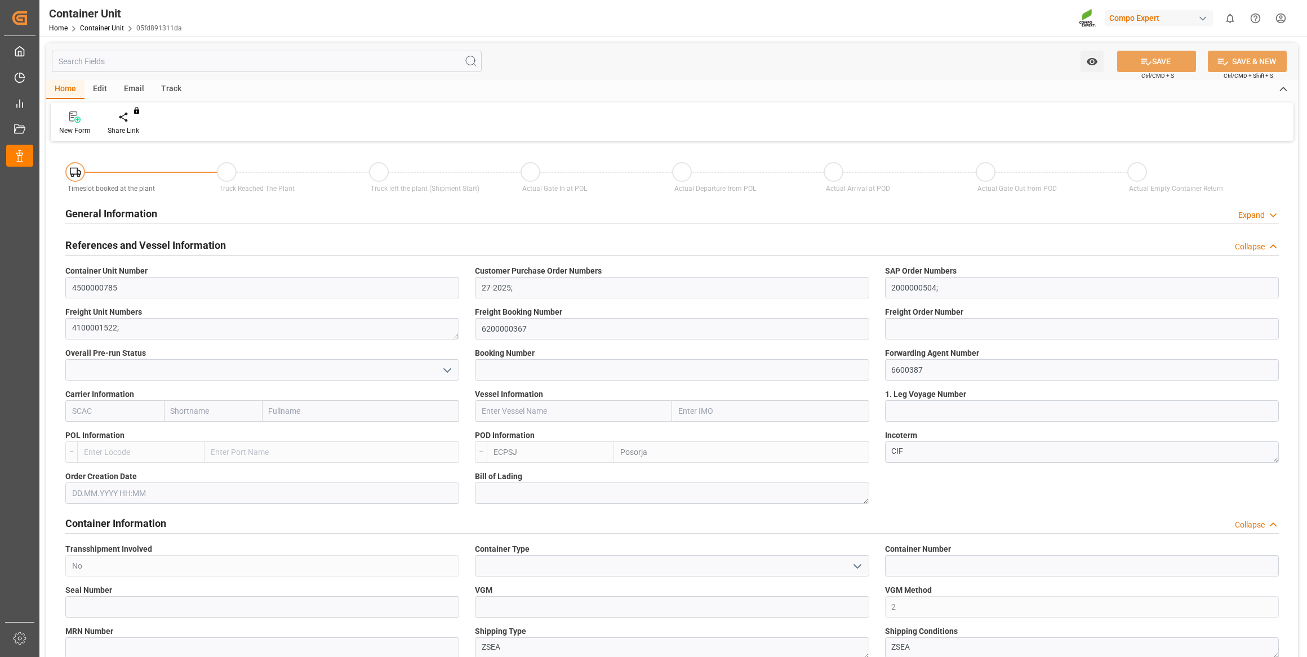
type input "[DATE]"
click at [131, 124] on div "Create Timeslot" at bounding box center [131, 123] width 65 height 25
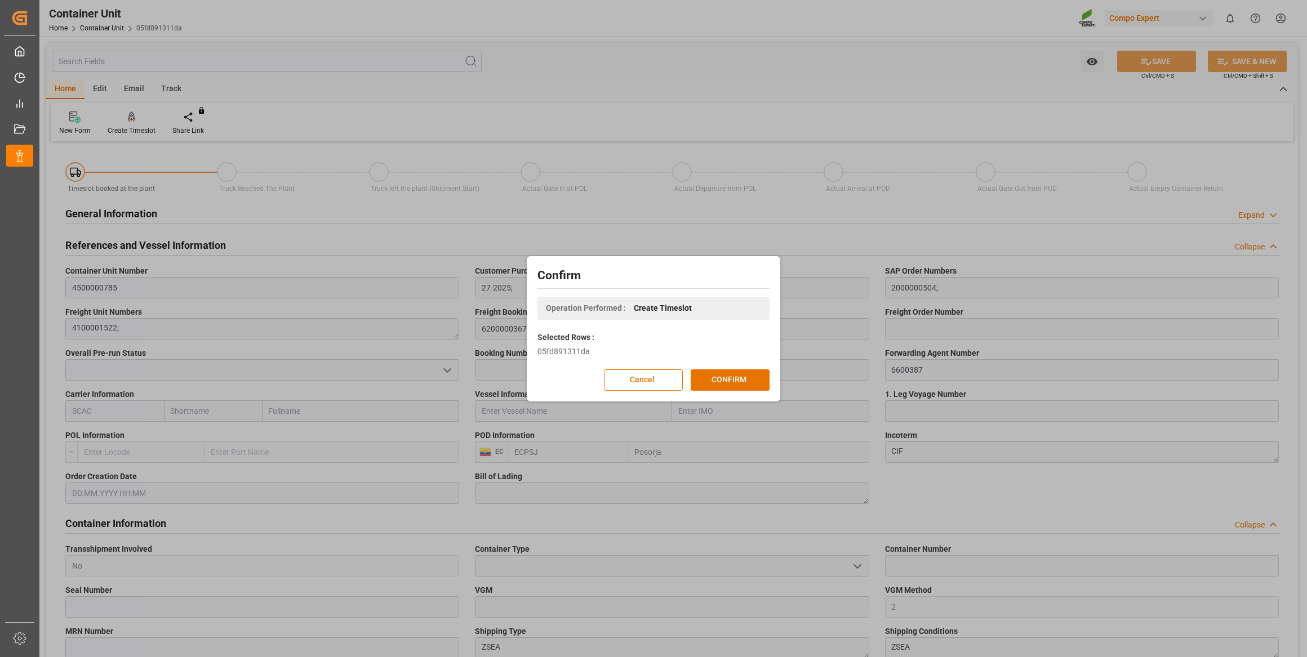
click at [748, 368] on div "Confirm Operation Performed : Create Timeslot Selected Rows : 05fd891311da Canc…" at bounding box center [653, 329] width 248 height 140
click at [747, 377] on button "CONFIRM" at bounding box center [729, 379] width 79 height 21
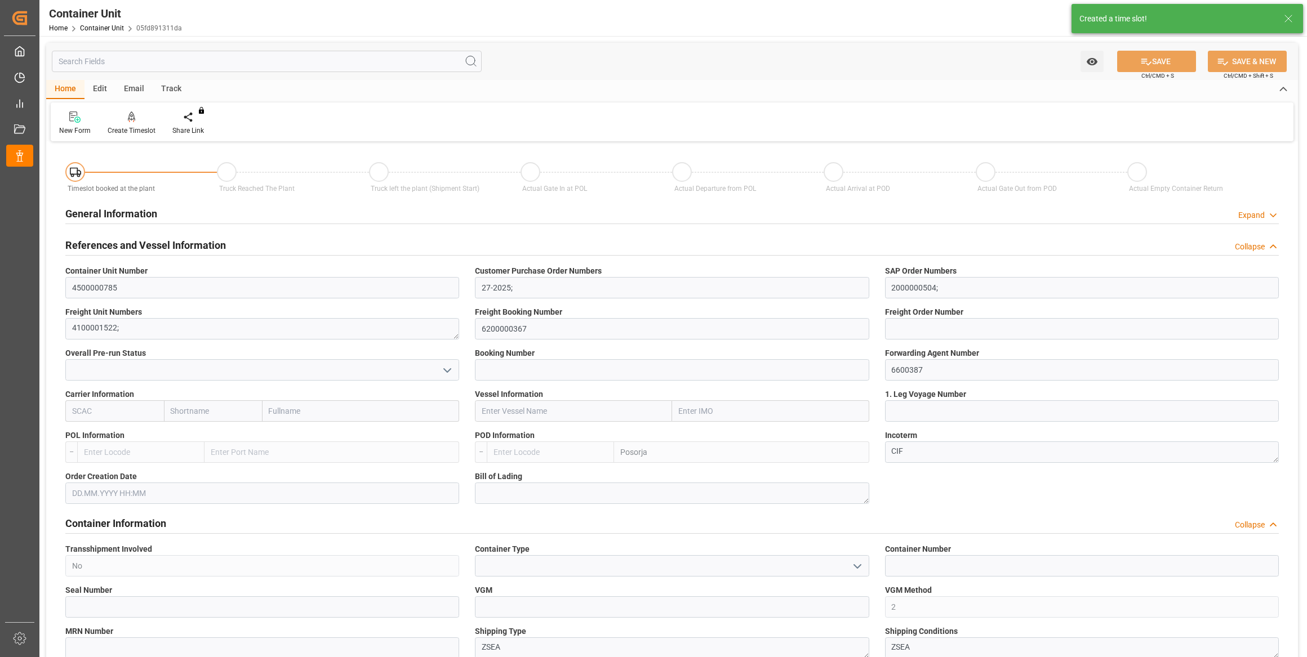
type input "ECPSJ"
type input "0"
type input "26500"
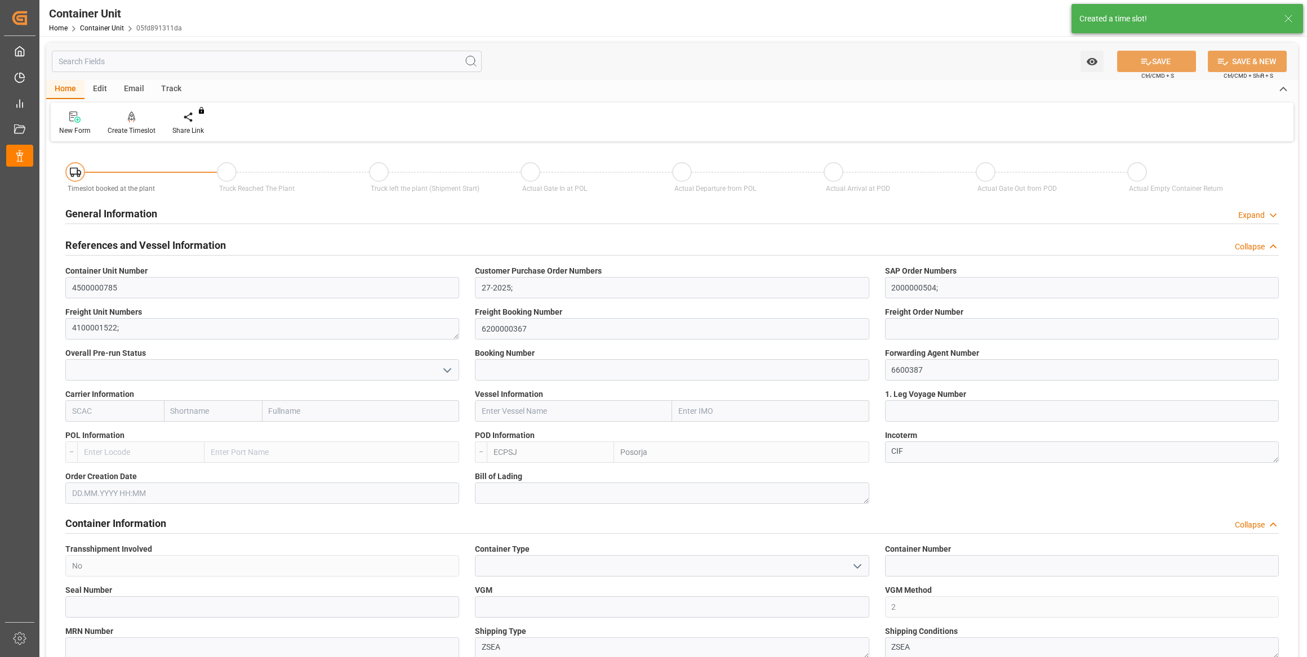
type input "[DATE]"
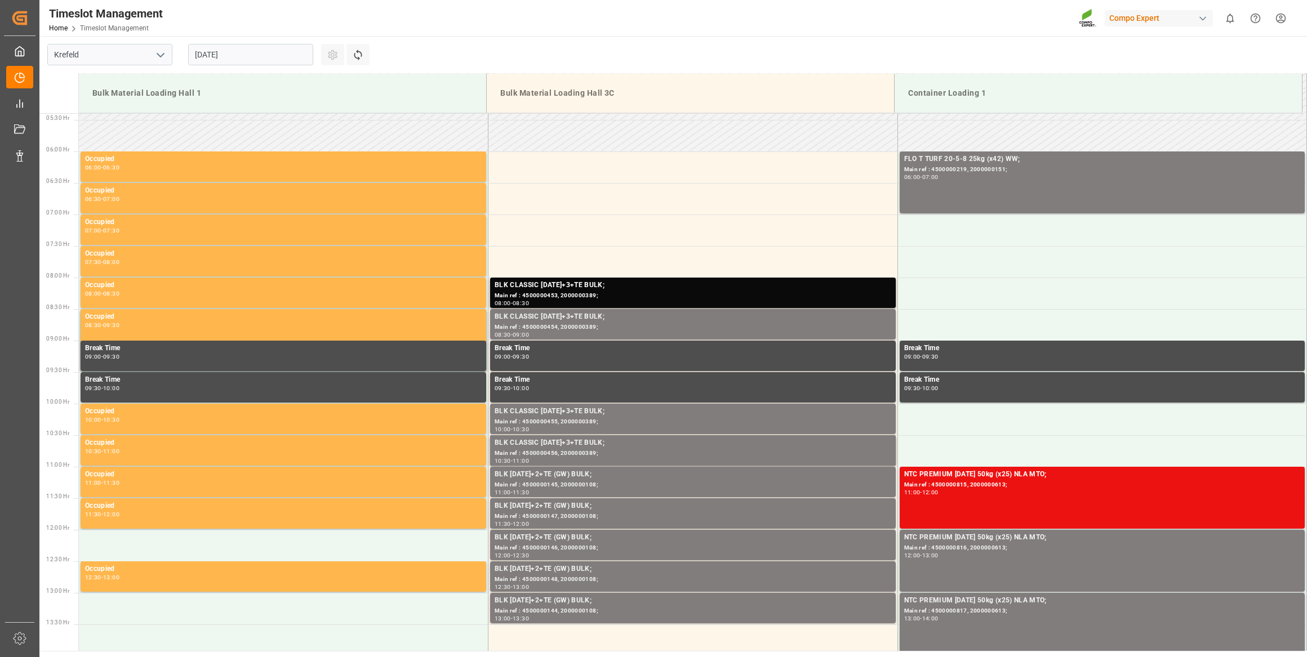
scroll to position [497, 0]
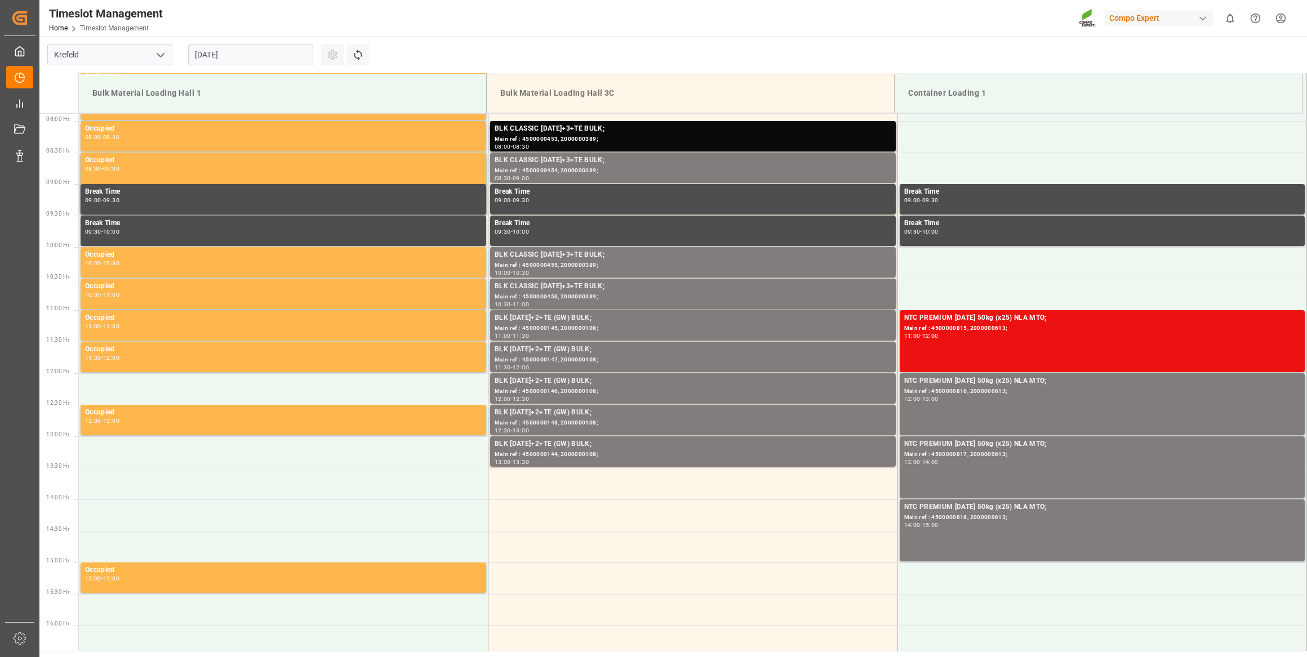
click at [240, 42] on div "[DATE]" at bounding box center [250, 54] width 141 height 37
click at [244, 47] on input "[DATE]" at bounding box center [250, 54] width 125 height 21
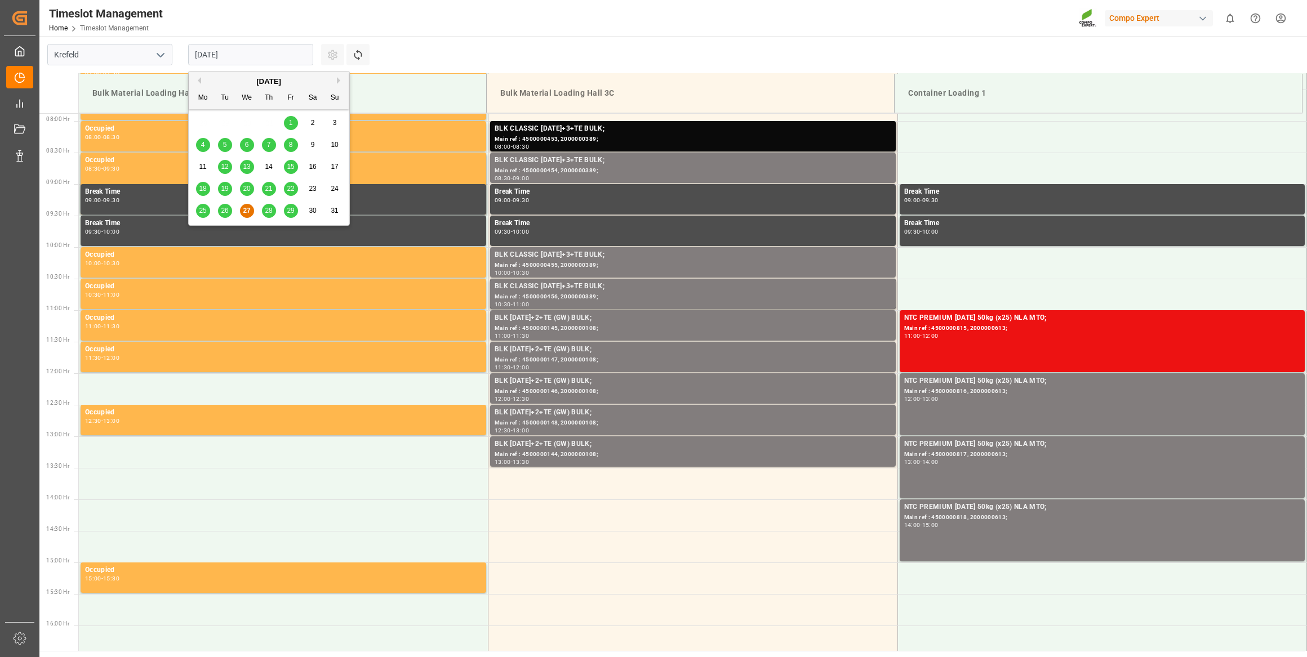
click at [337, 78] on button "Next Month" at bounding box center [340, 80] width 7 height 7
click at [253, 164] on div "17" at bounding box center [247, 168] width 14 height 14
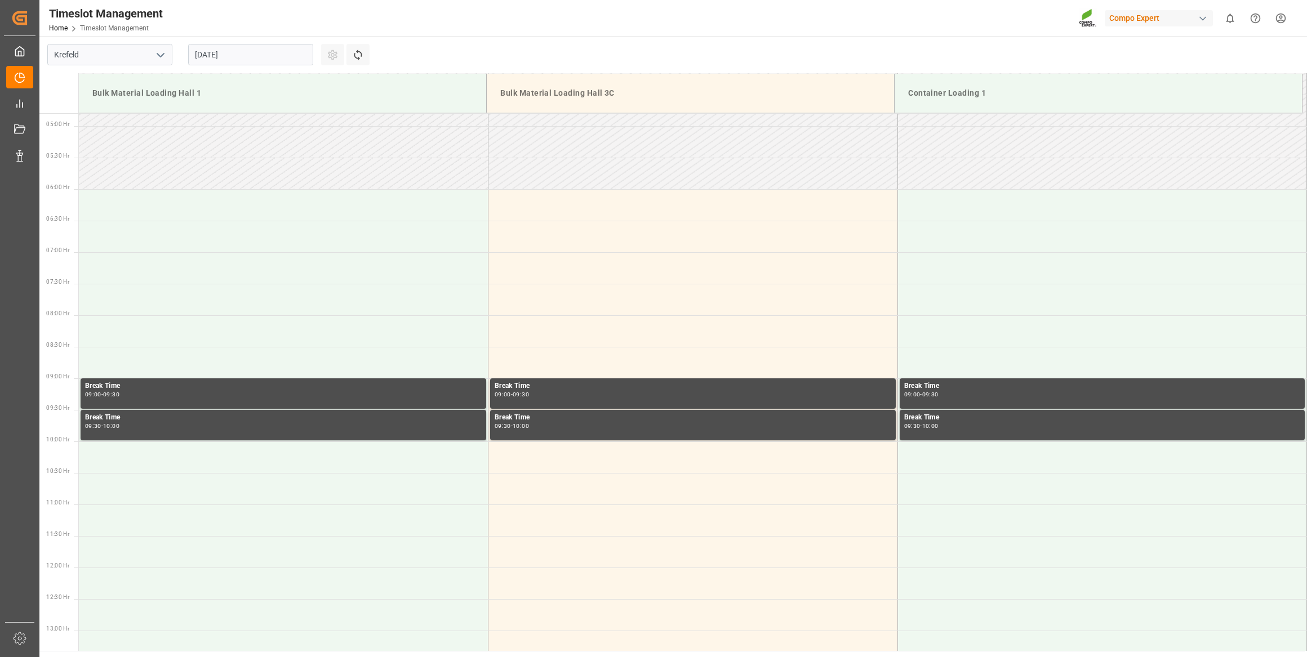
scroll to position [292, 0]
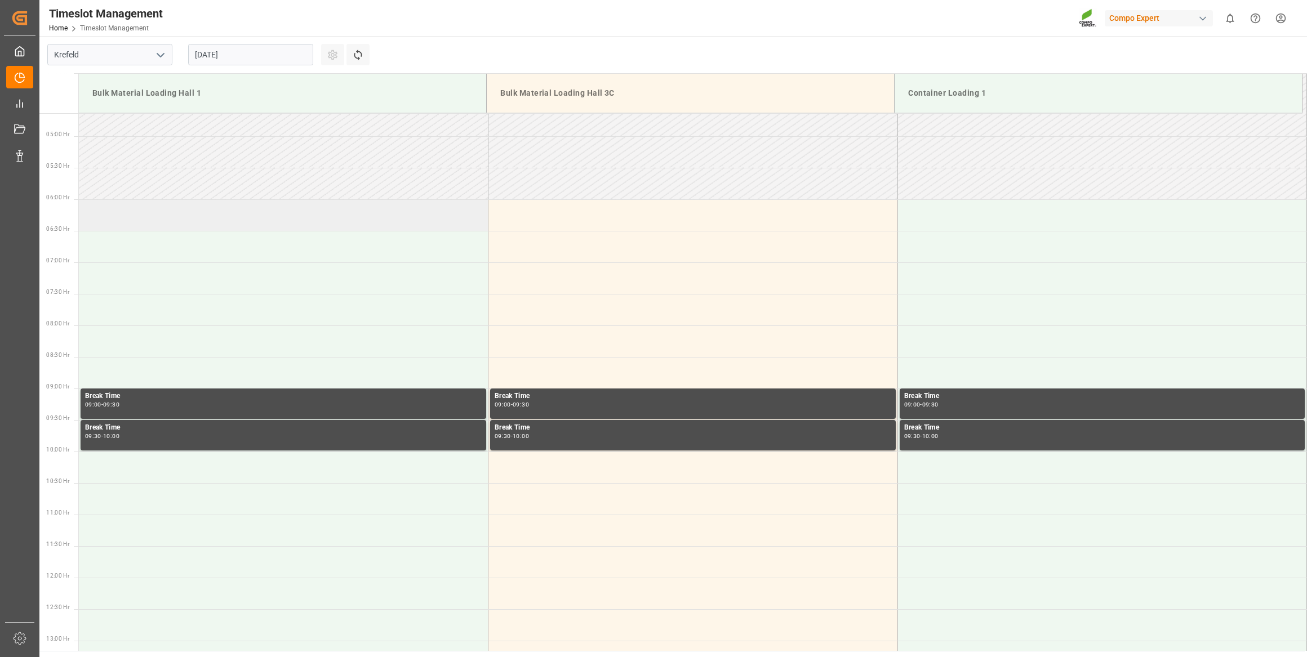
click at [205, 212] on td at bounding box center [283, 215] width 409 height 32
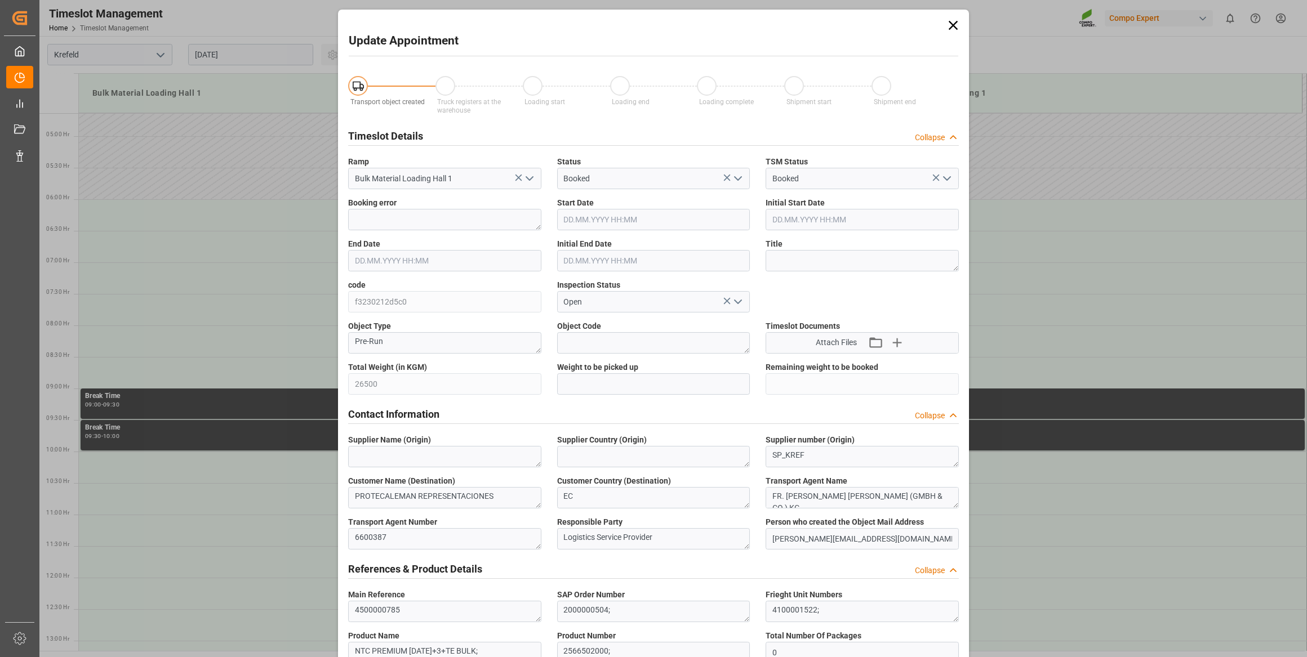
type input "17.09.2025 06:00"
type input "17.09.2025 06:30"
type input "27.08.2025 07:30"
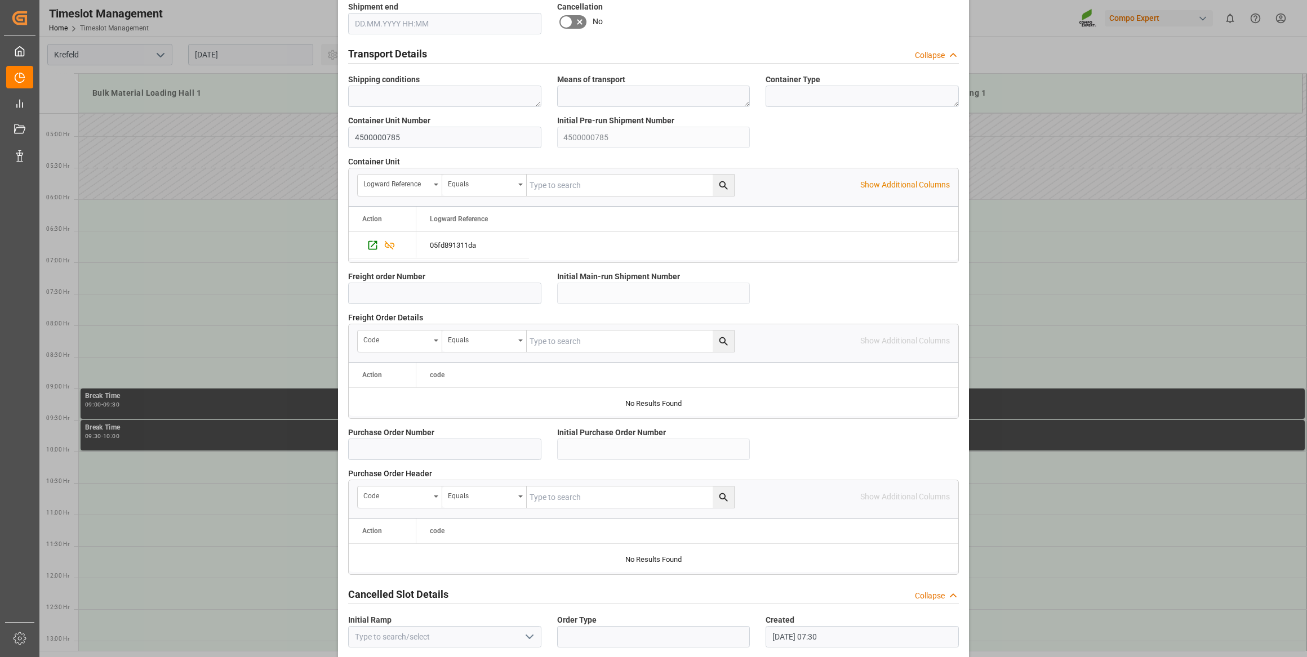
scroll to position [830, 0]
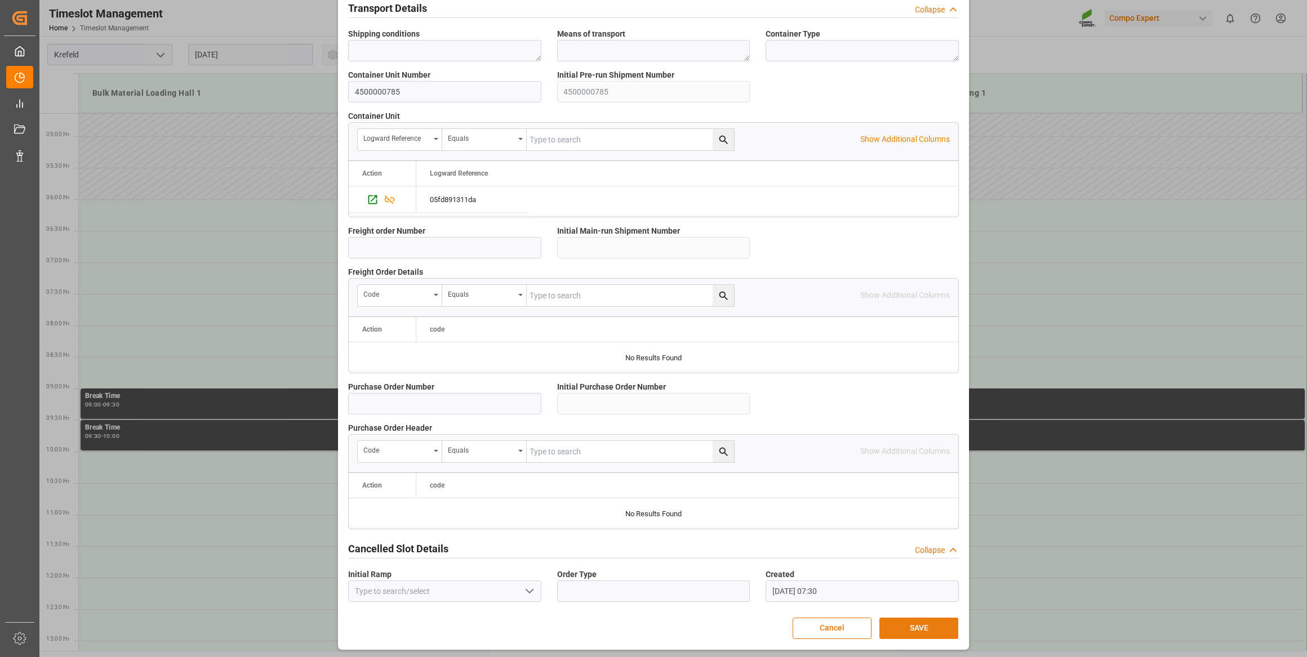
click at [899, 628] on button "SAVE" at bounding box center [918, 628] width 79 height 21
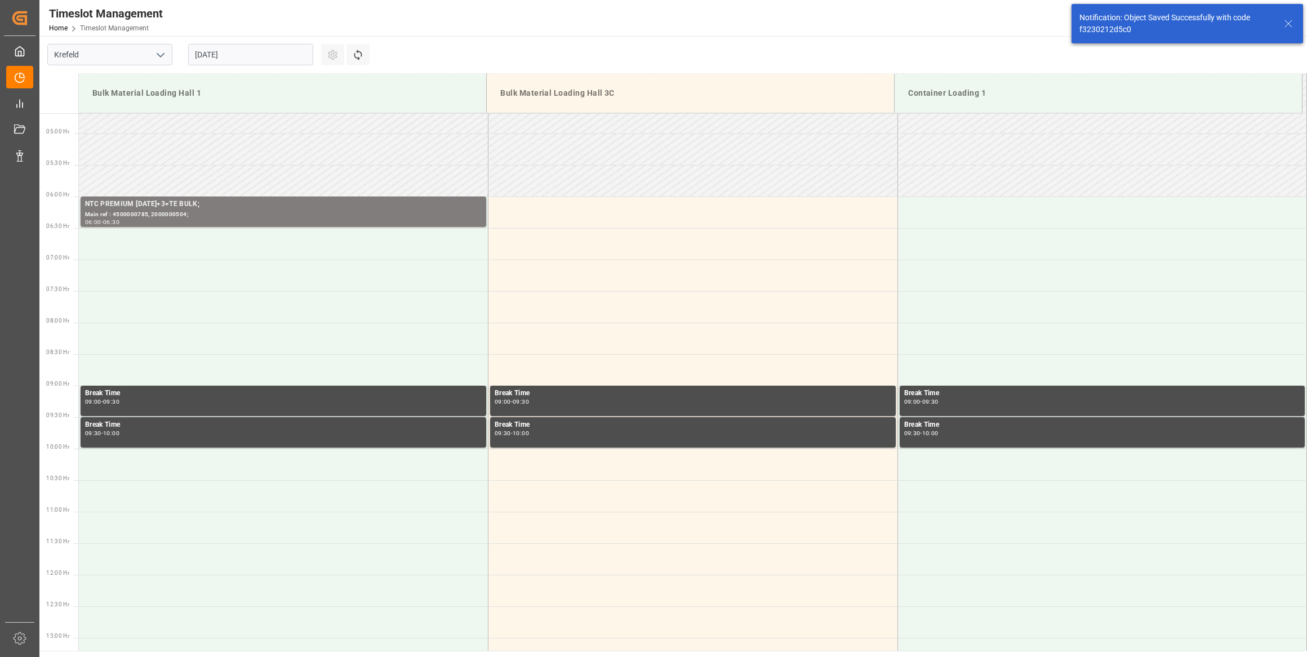
scroll to position [308, 0]
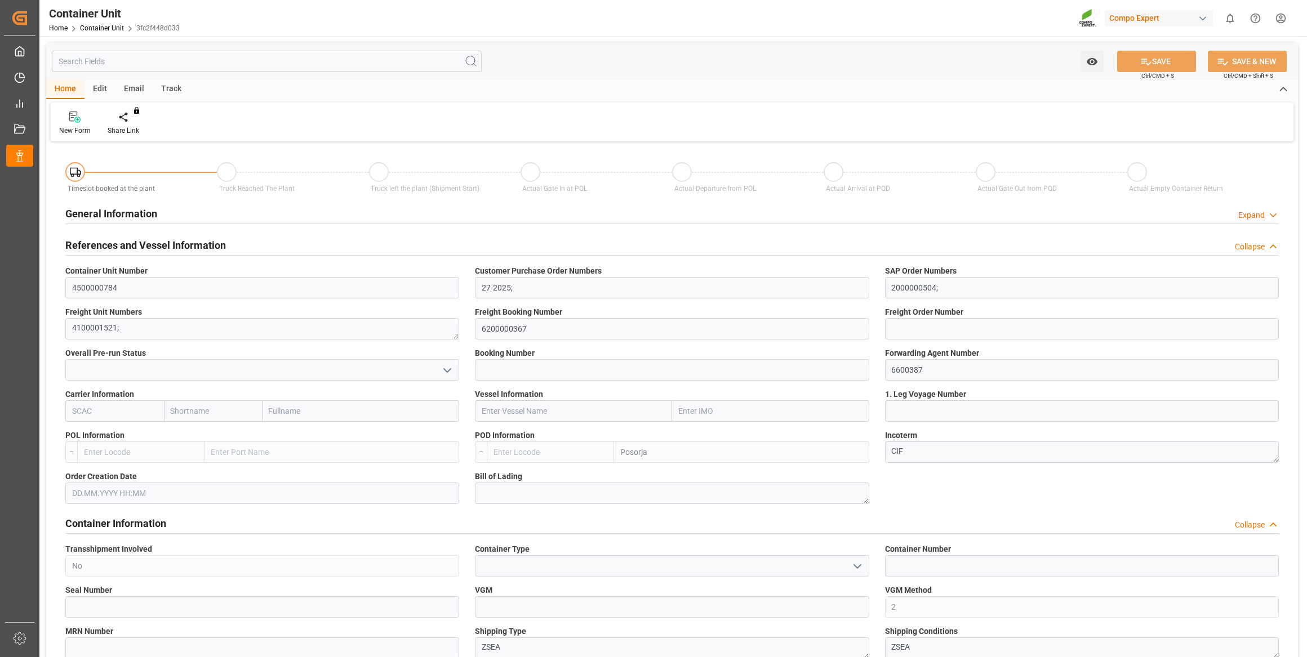
type input "ECPSJ"
type input "0"
type input "26500"
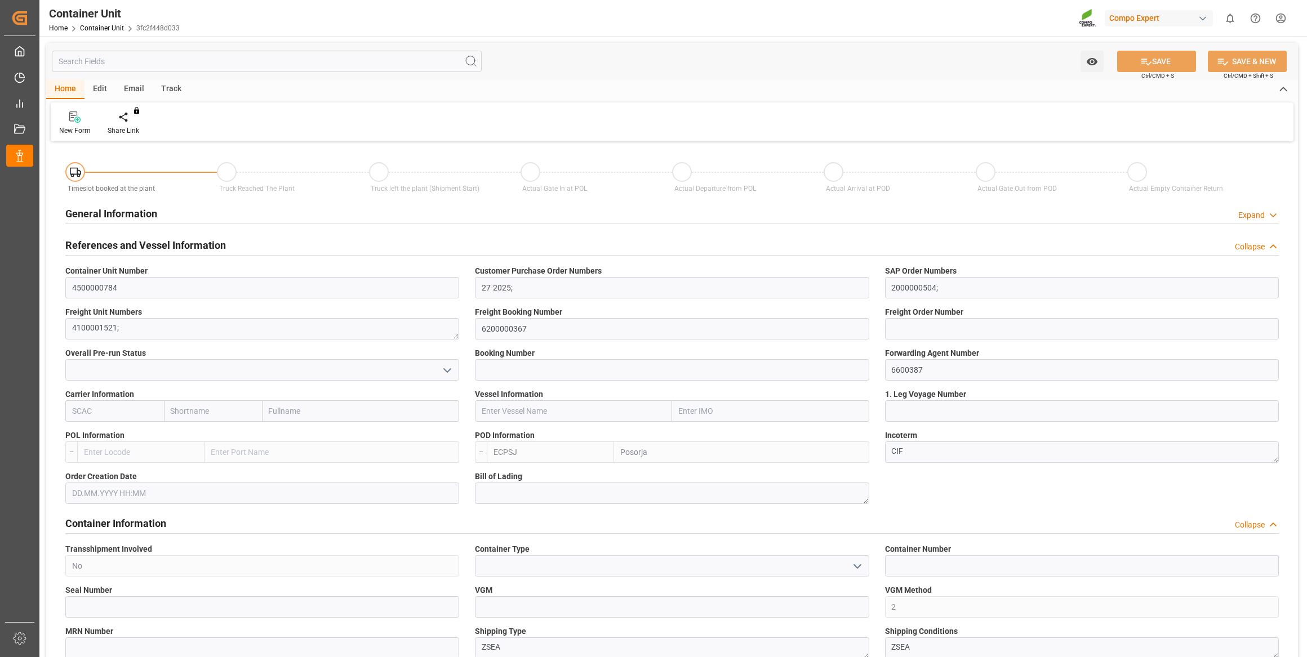
type input "[DATE]"
click at [127, 129] on div "Create Timeslot" at bounding box center [132, 131] width 48 height 10
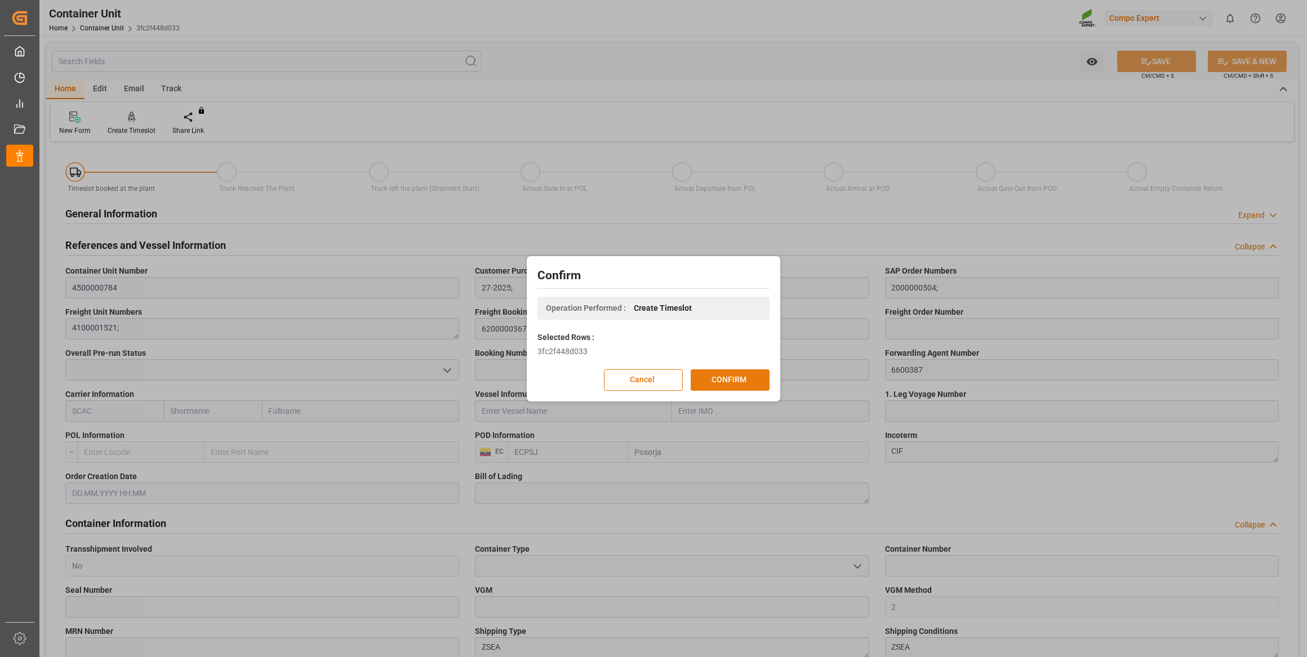
click at [721, 381] on button "CONFIRM" at bounding box center [729, 379] width 79 height 21
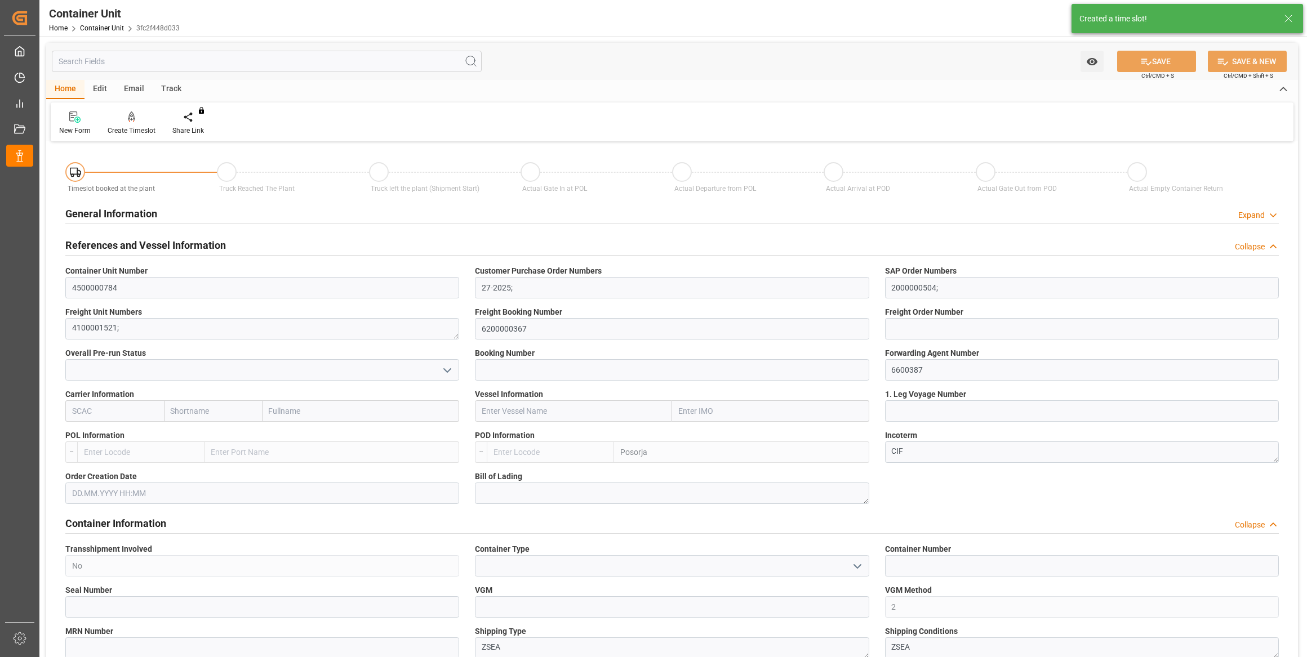
type input "ECPSJ"
type input "0"
type input "26500"
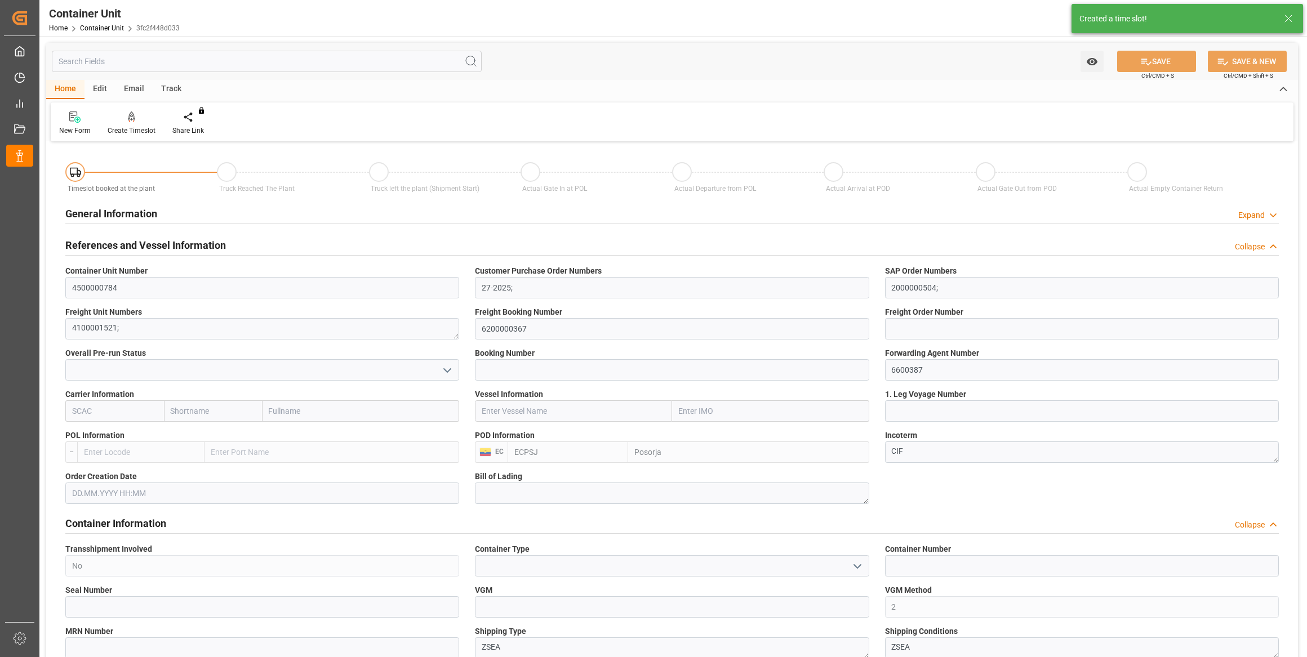
type input "[DATE]"
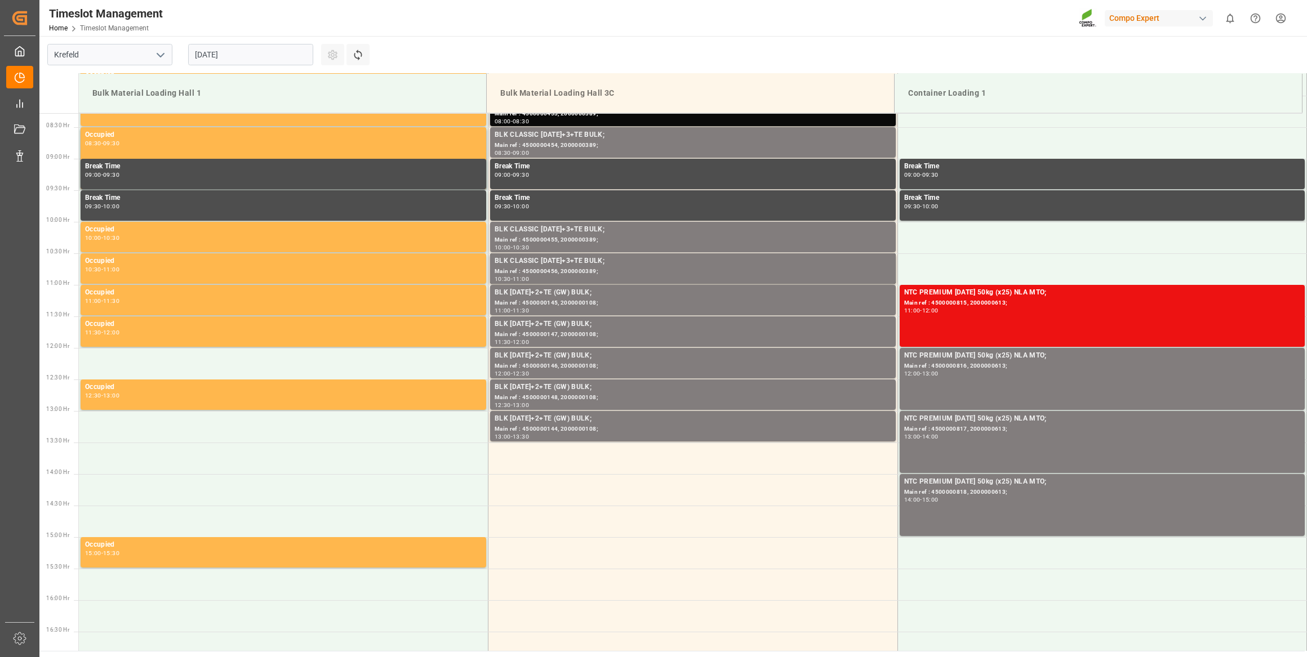
scroll to position [560, 0]
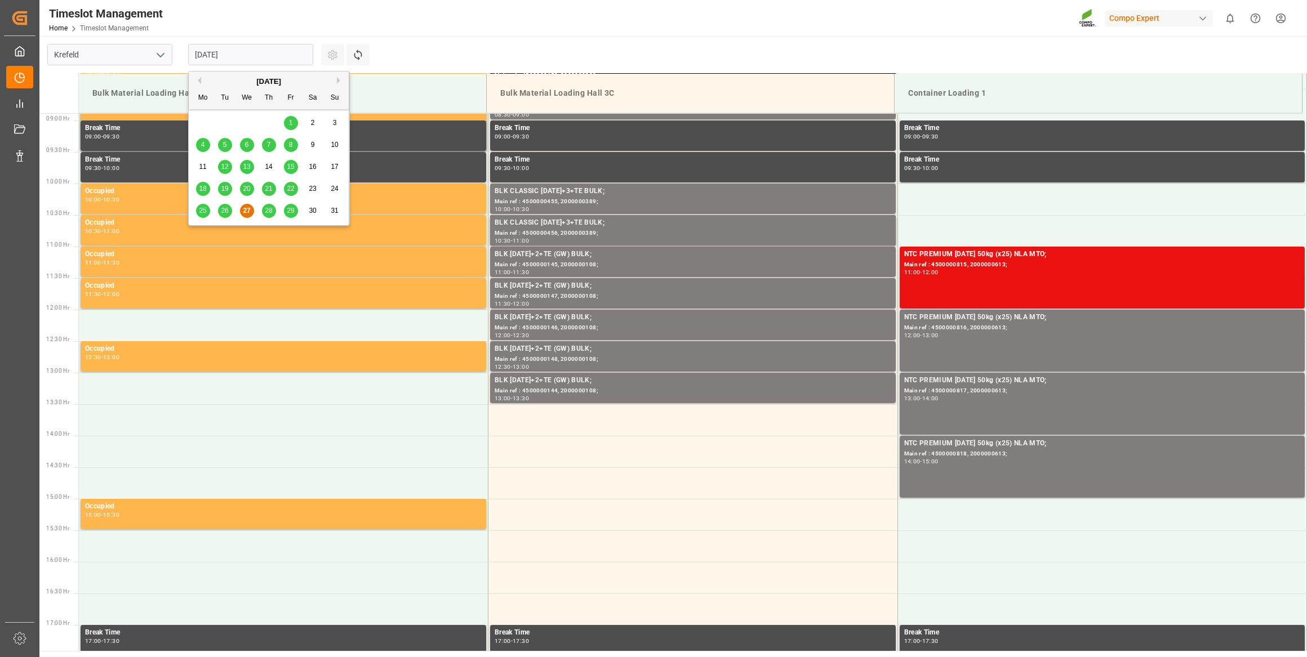
click at [266, 60] on input "[DATE]" at bounding box center [250, 54] width 125 height 21
click at [342, 81] on button "Next Month" at bounding box center [340, 80] width 7 height 7
click at [247, 166] on span "17" at bounding box center [246, 167] width 7 height 8
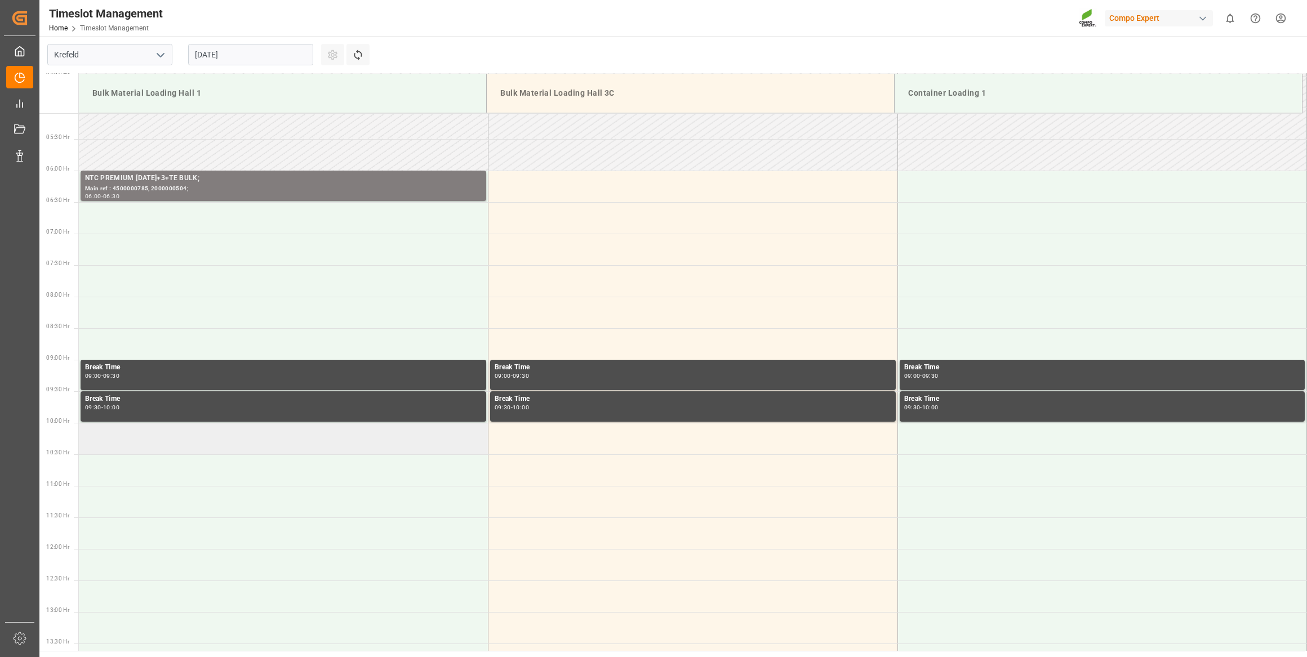
scroll to position [304, 0]
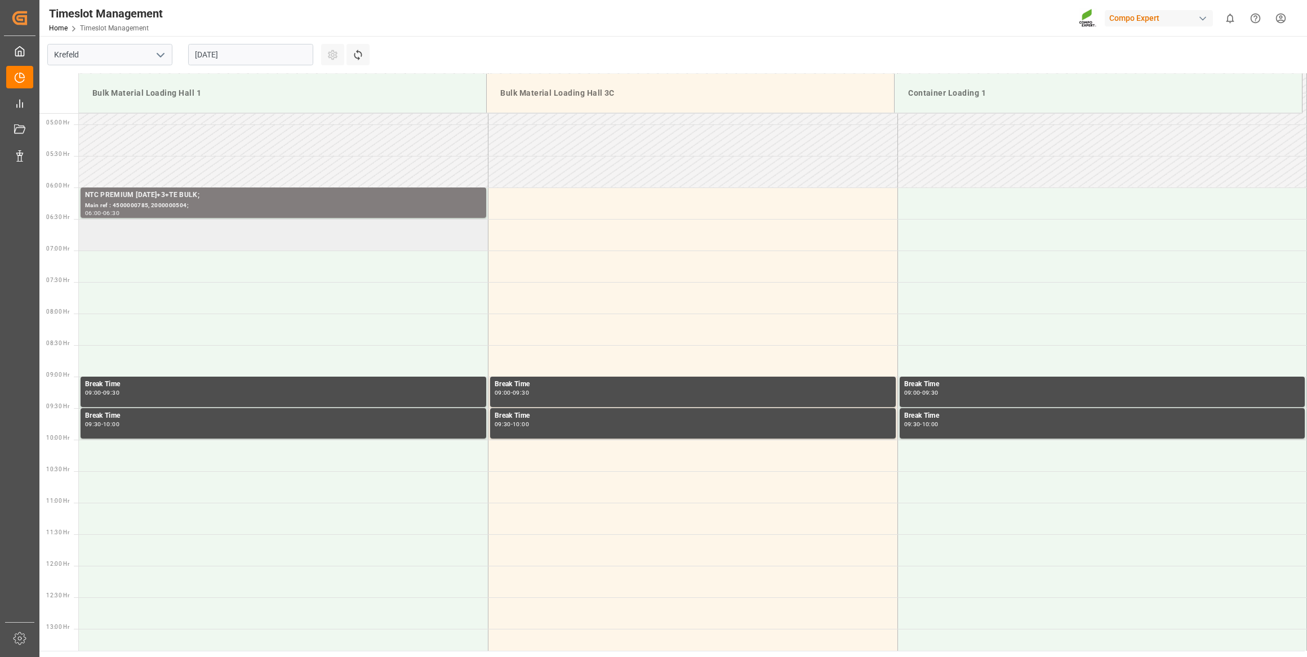
click at [224, 226] on td at bounding box center [283, 235] width 409 height 32
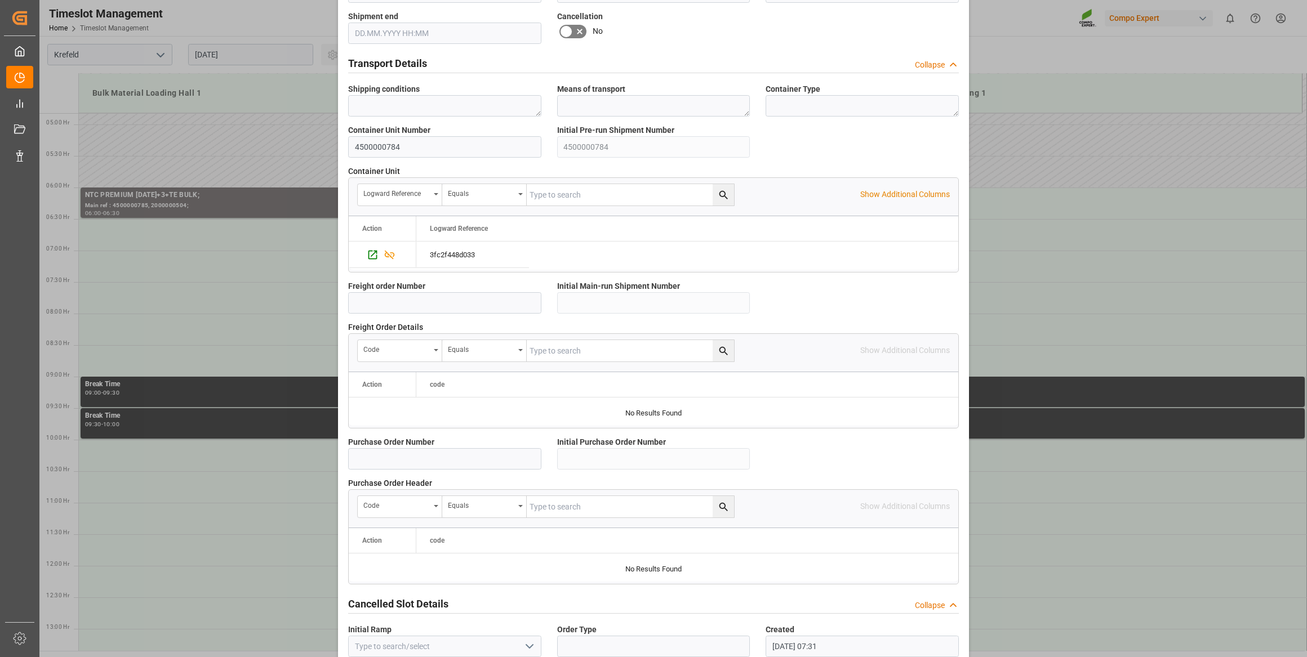
scroll to position [830, 0]
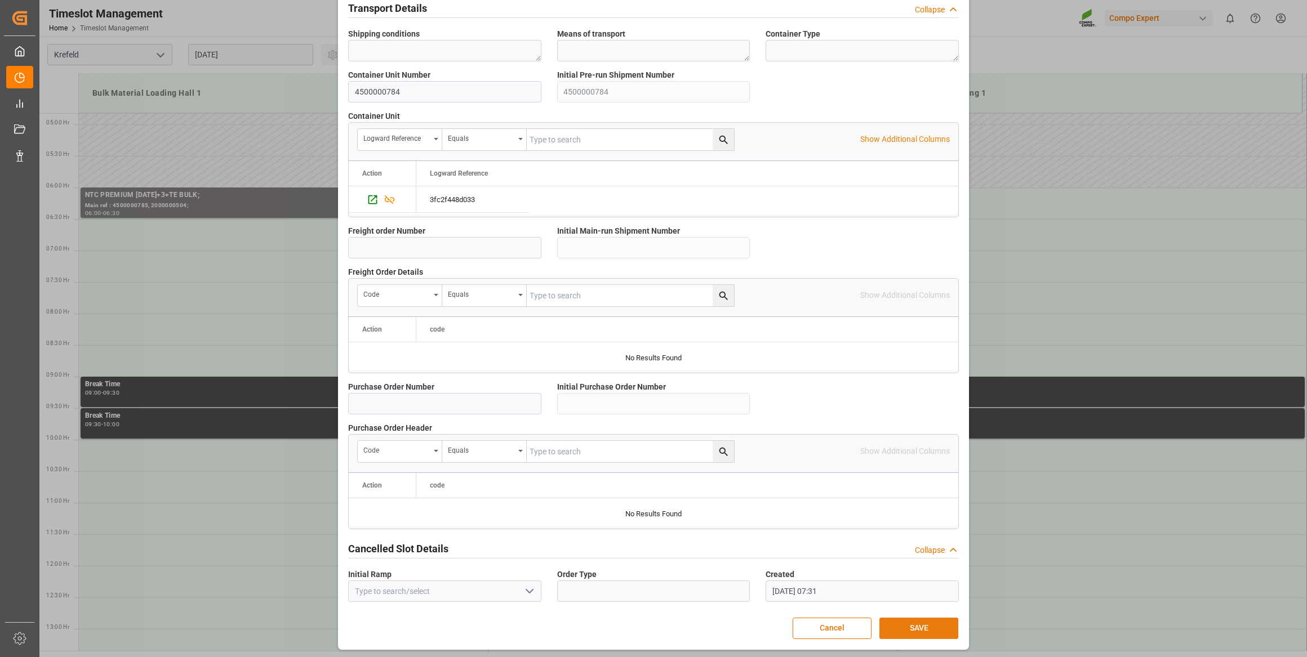
click at [923, 630] on button "SAVE" at bounding box center [918, 628] width 79 height 21
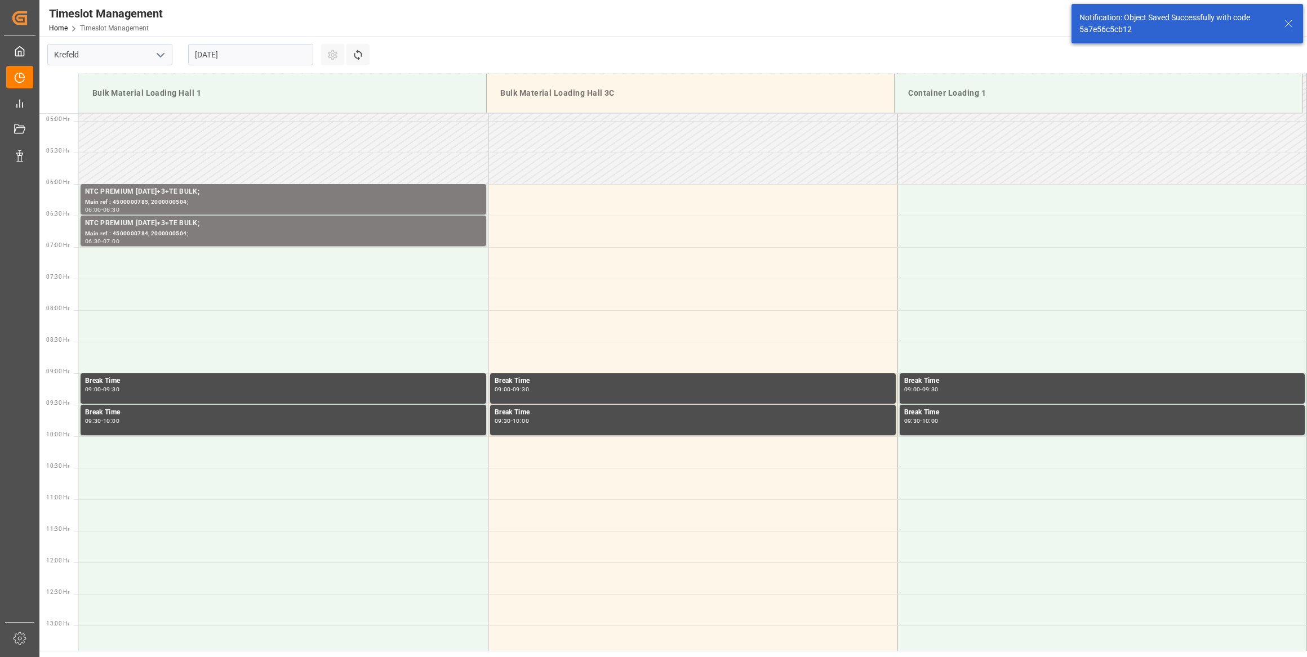
scroll to position [308, 0]
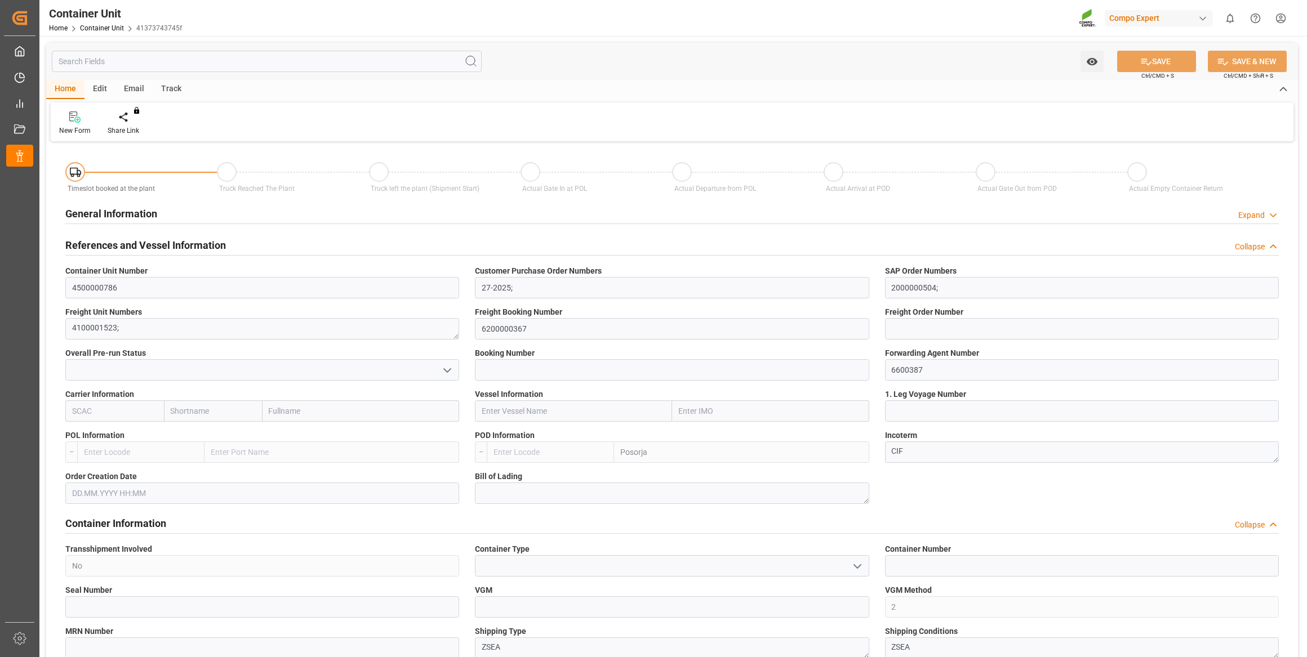
type input "ECPSJ"
type input "0"
type input "26500"
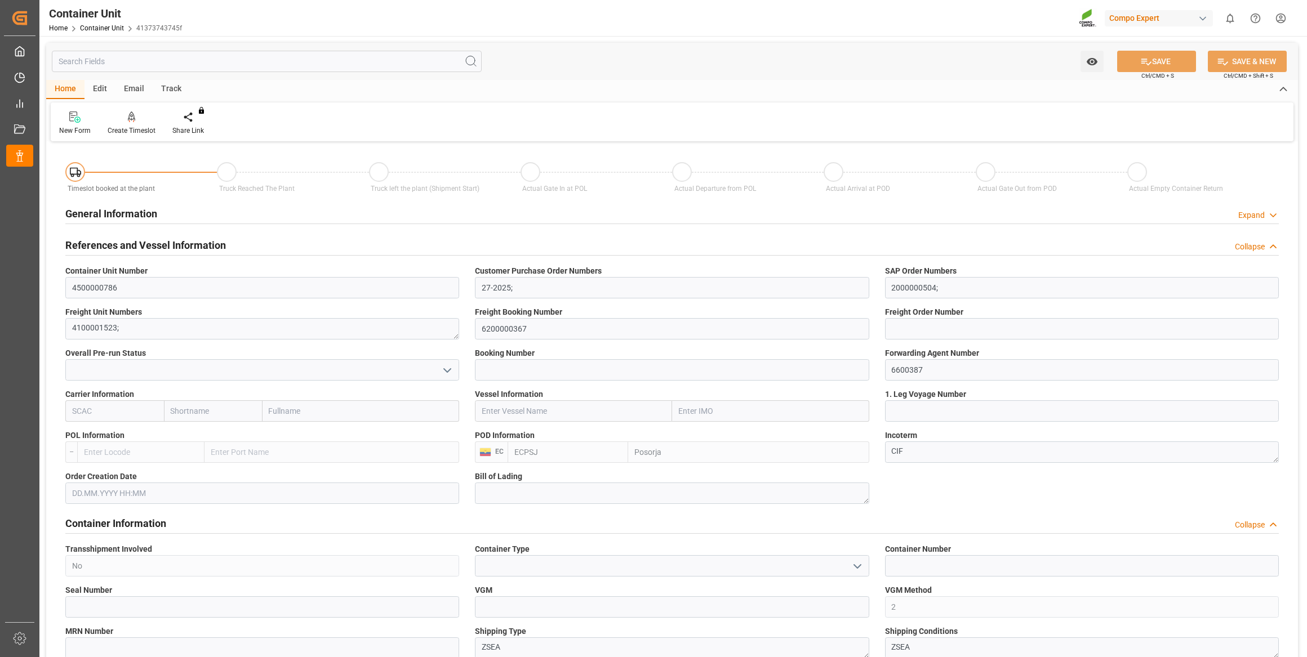
type input "[DATE]"
click at [132, 117] on icon at bounding box center [132, 117] width 8 height 11
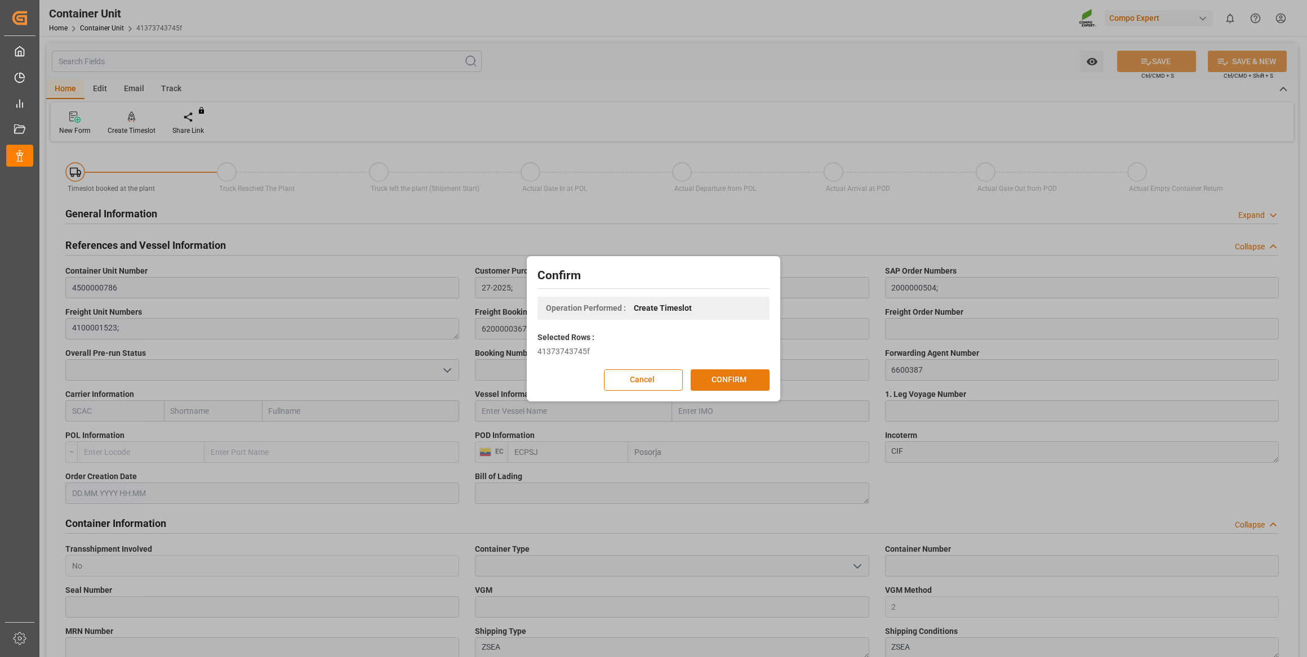
click at [710, 382] on button "CONFIRM" at bounding box center [729, 379] width 79 height 21
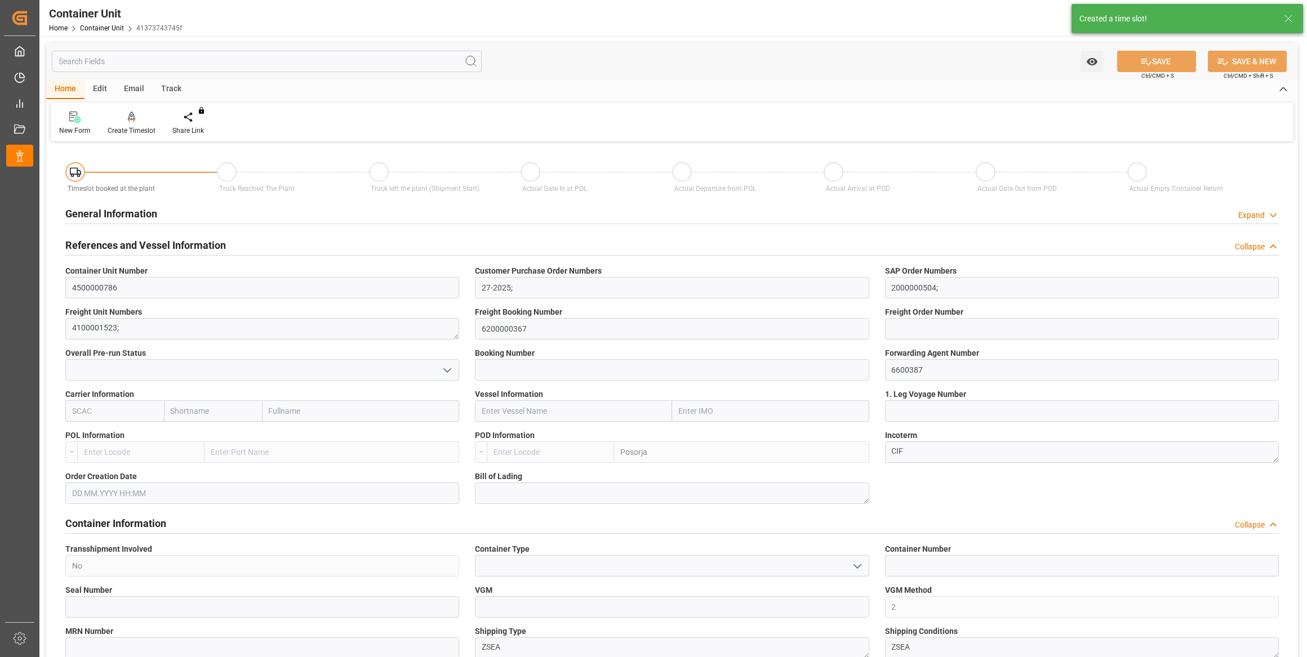
type input "ECPSJ"
type input "0"
type input "26500"
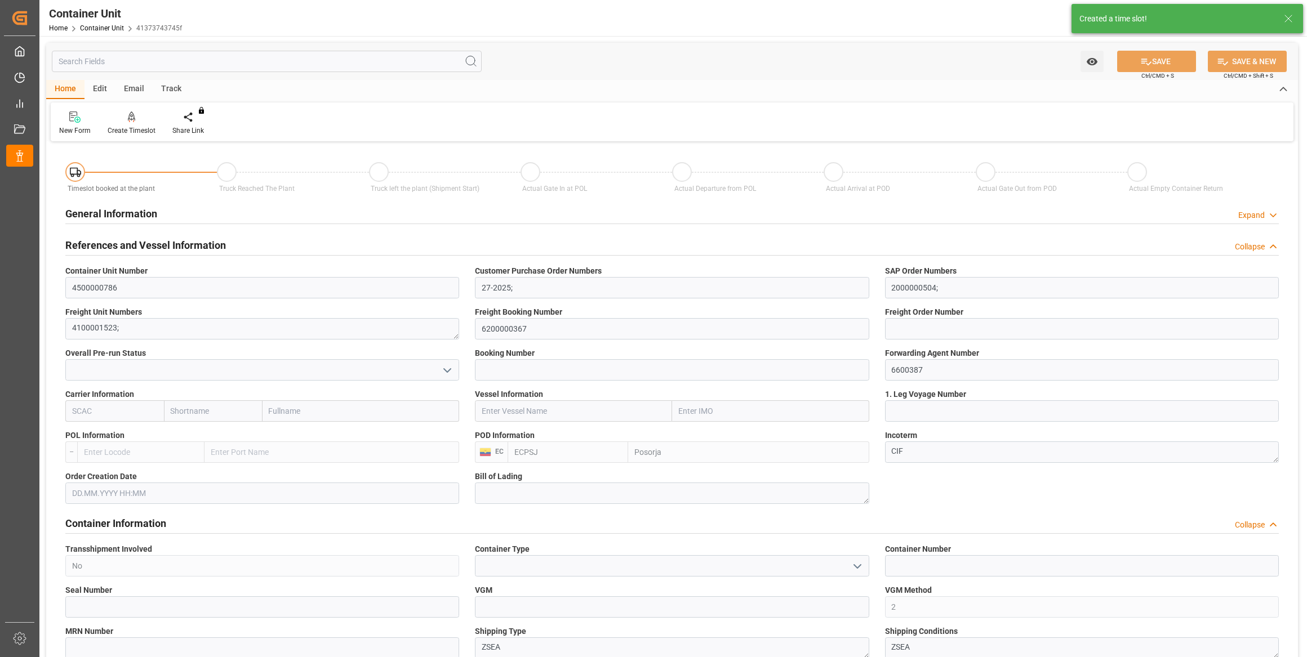
type input "[DATE]"
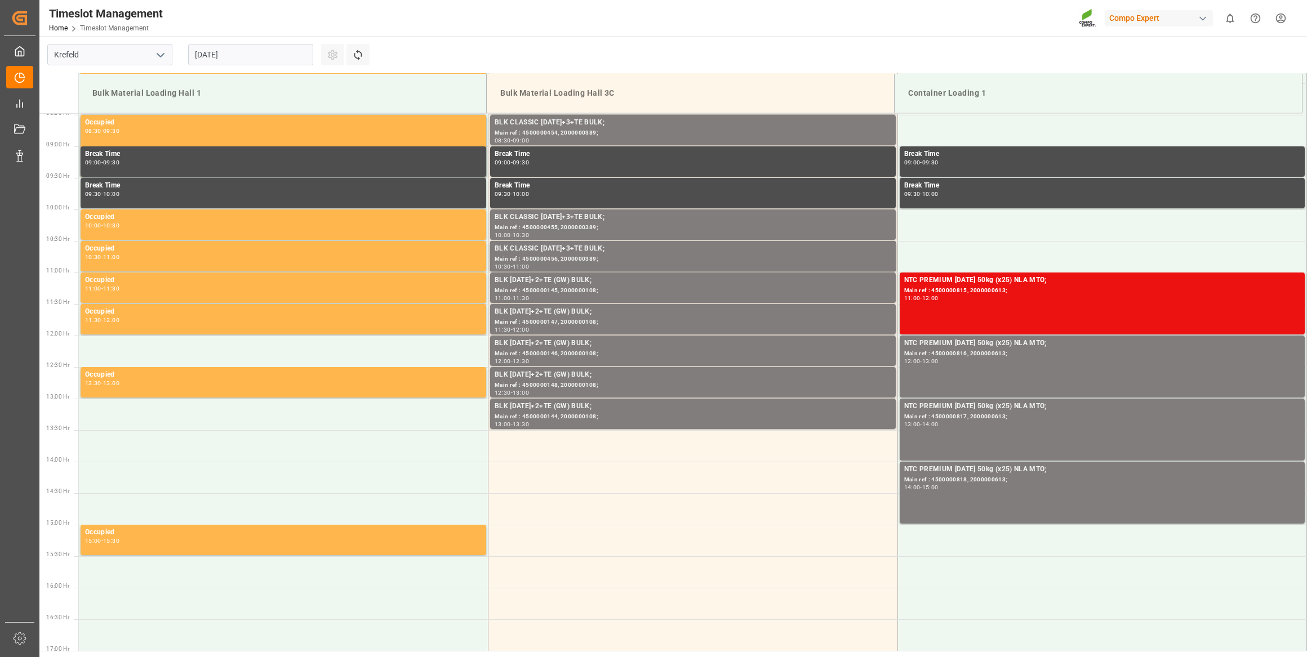
scroll to position [560, 0]
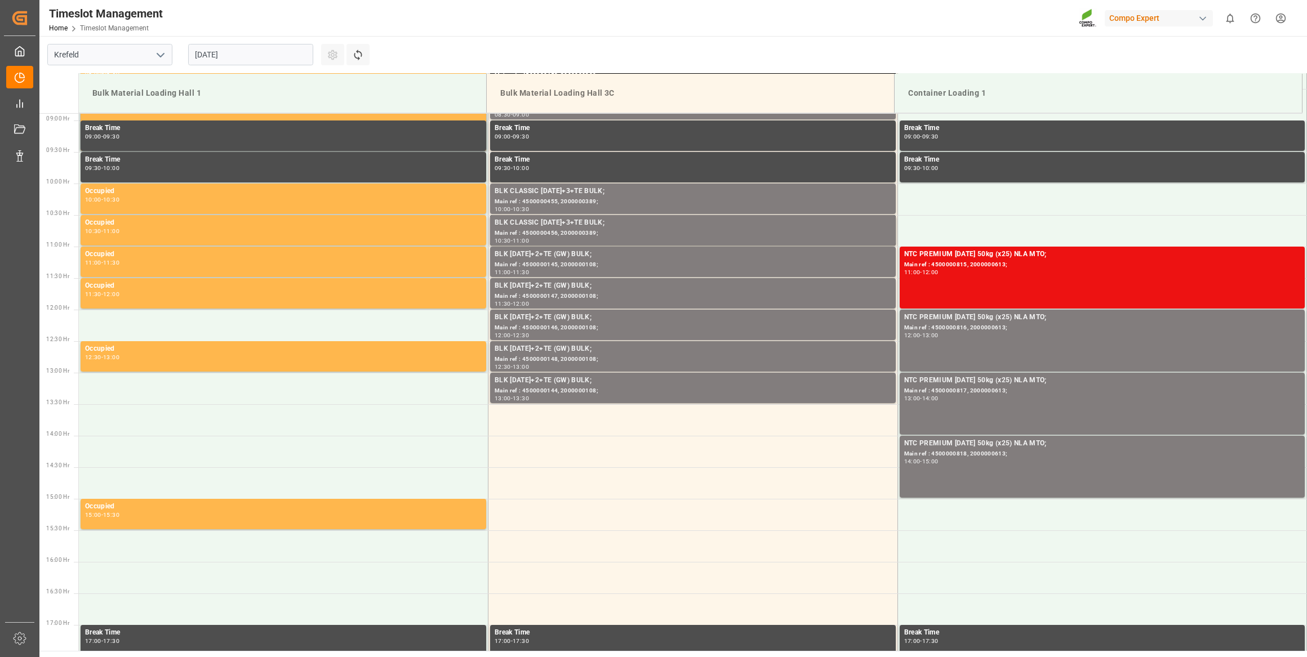
click at [255, 56] on input "[DATE]" at bounding box center [250, 54] width 125 height 21
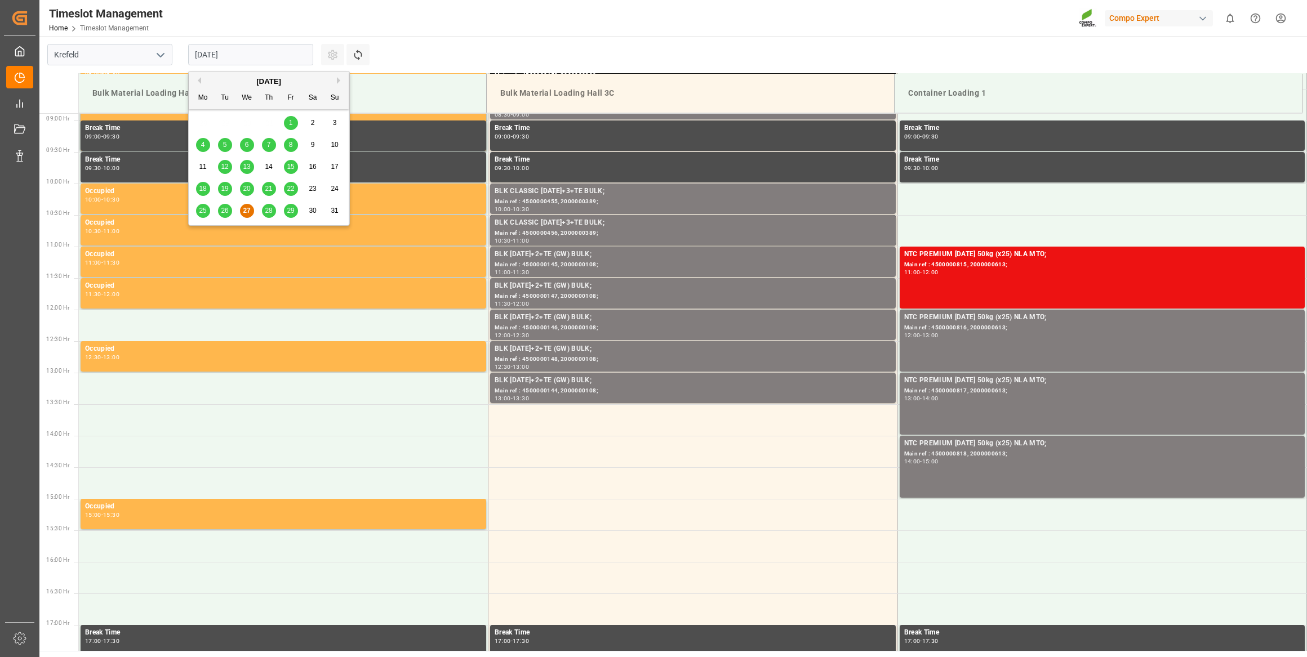
click at [338, 83] on div "Previous Month Next Month August 2025 Mo Tu We Th Fr Sa Su 28 29 30 31 1 2 3 4 …" at bounding box center [269, 148] width 162 height 155
click at [337, 79] on button "Next Month" at bounding box center [340, 80] width 7 height 7
click at [245, 167] on span "17" at bounding box center [246, 167] width 7 height 8
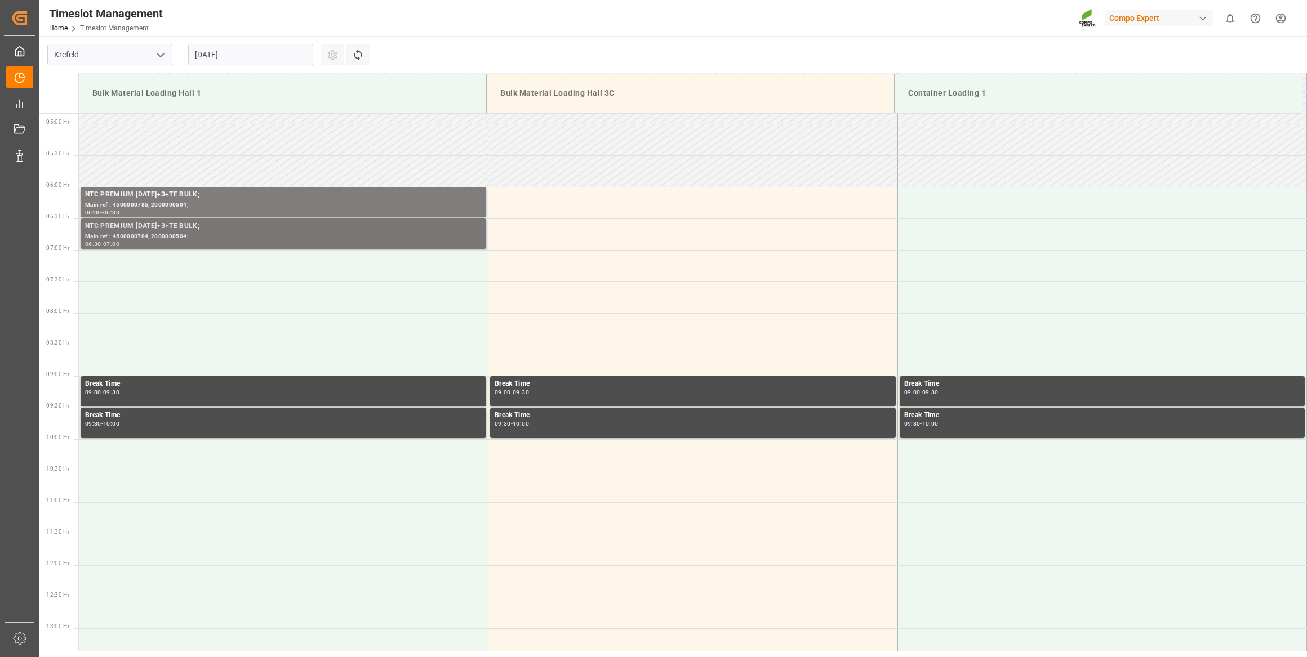
scroll to position [304, 0]
click at [194, 270] on td at bounding box center [283, 267] width 409 height 32
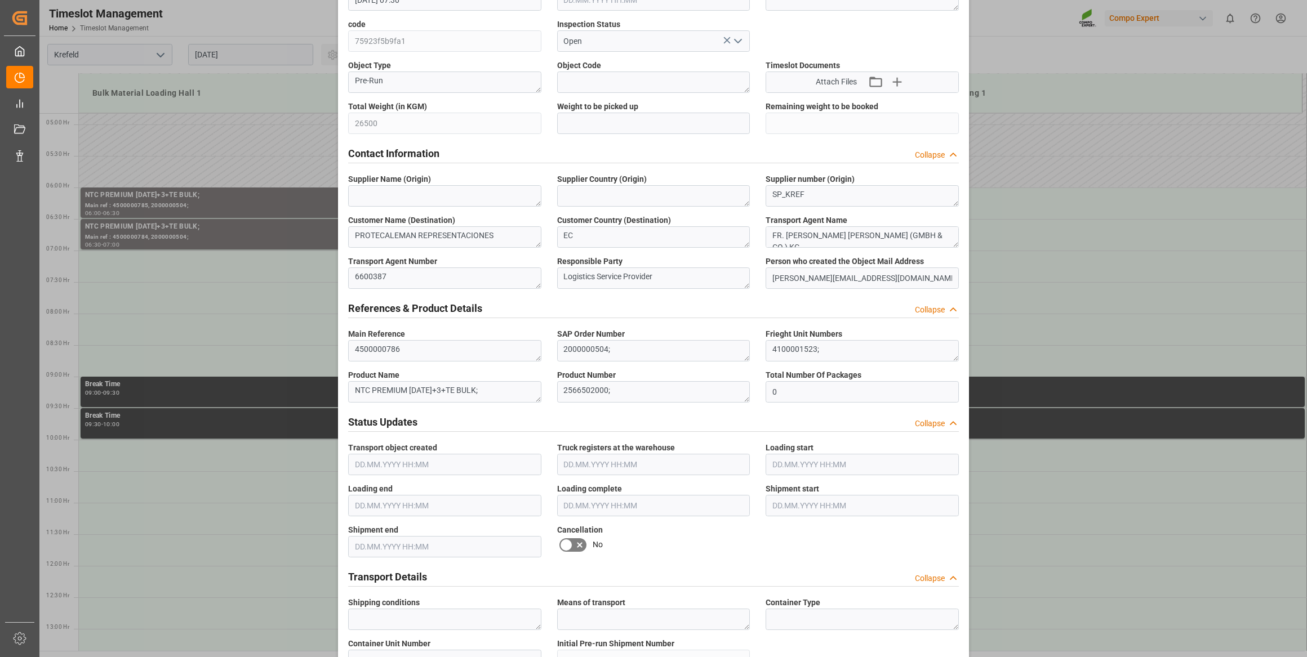
scroll to position [830, 0]
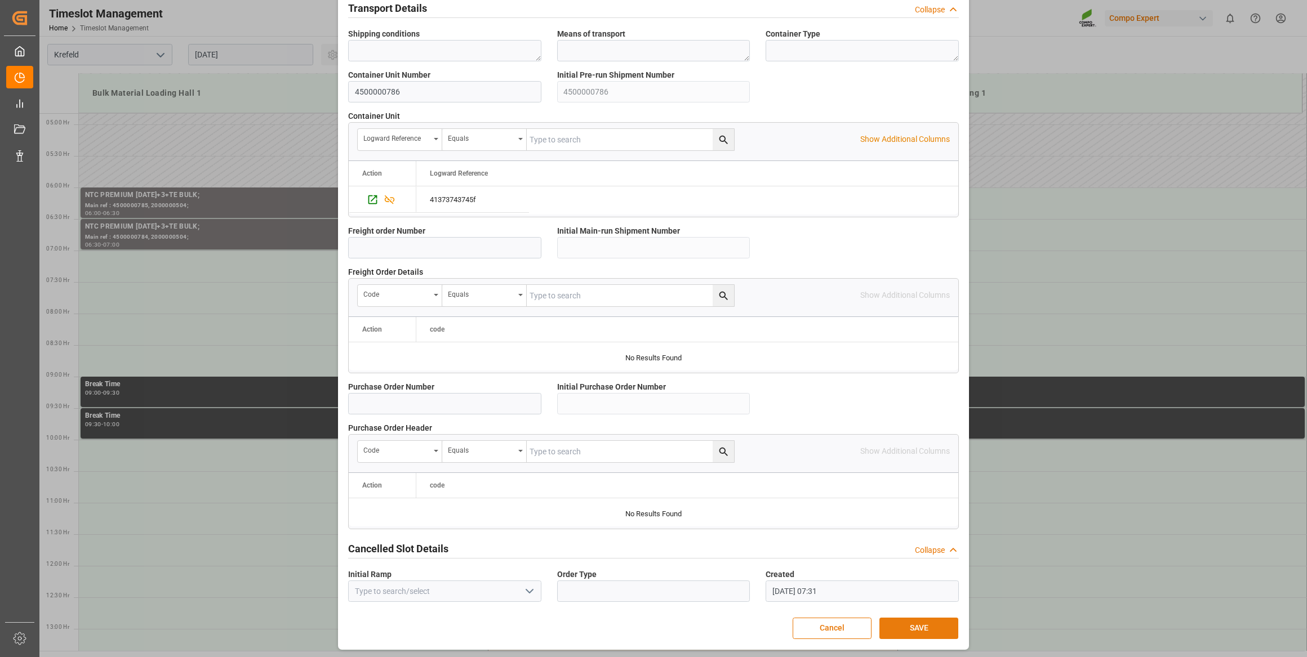
click at [893, 626] on button "SAVE" at bounding box center [918, 628] width 79 height 21
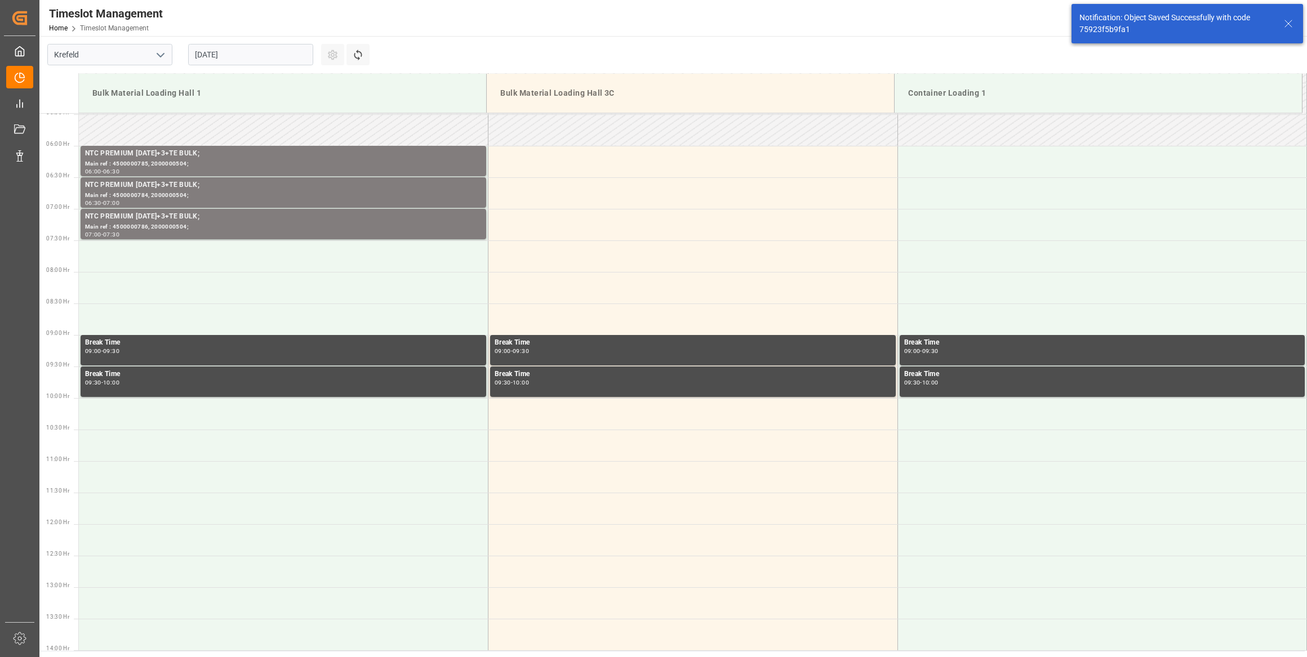
scroll to position [371, 0]
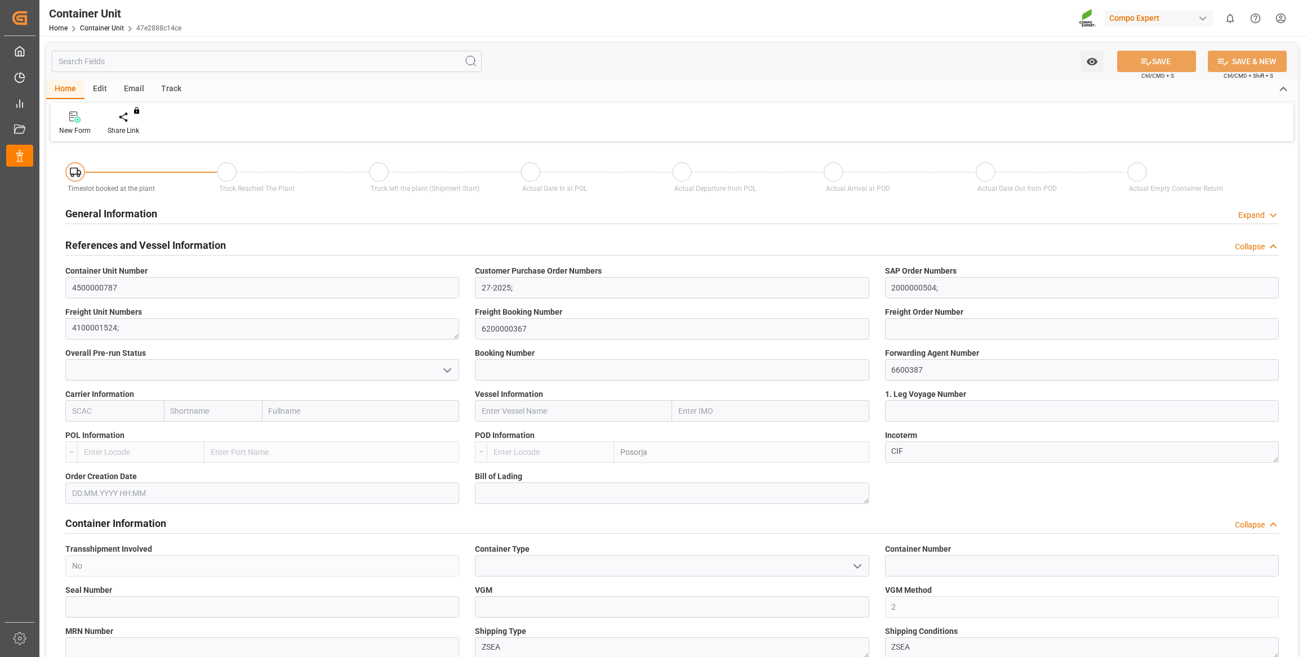
type input "4500000787"
type input "27-2025;"
type input "2000000504;"
type textarea "4100001524;"
type input "6200000367"
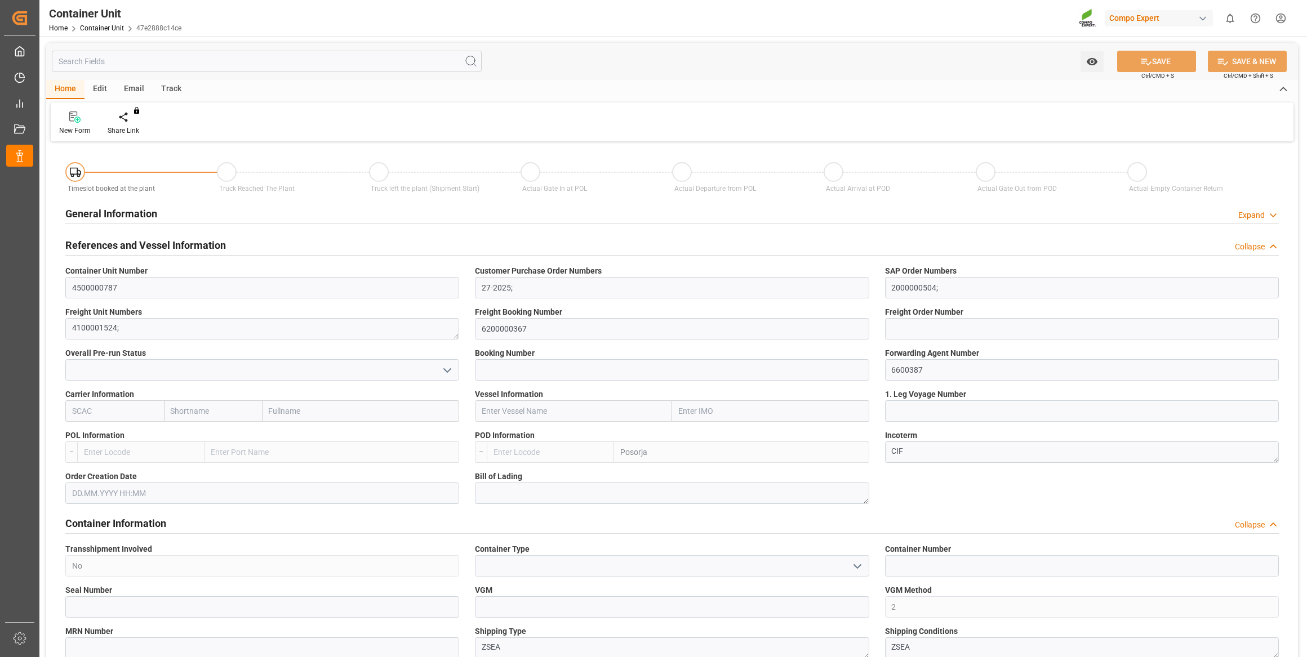
type input "6600387"
type input "Posorja"
type textarea "CIF"
type input "No"
type input "2"
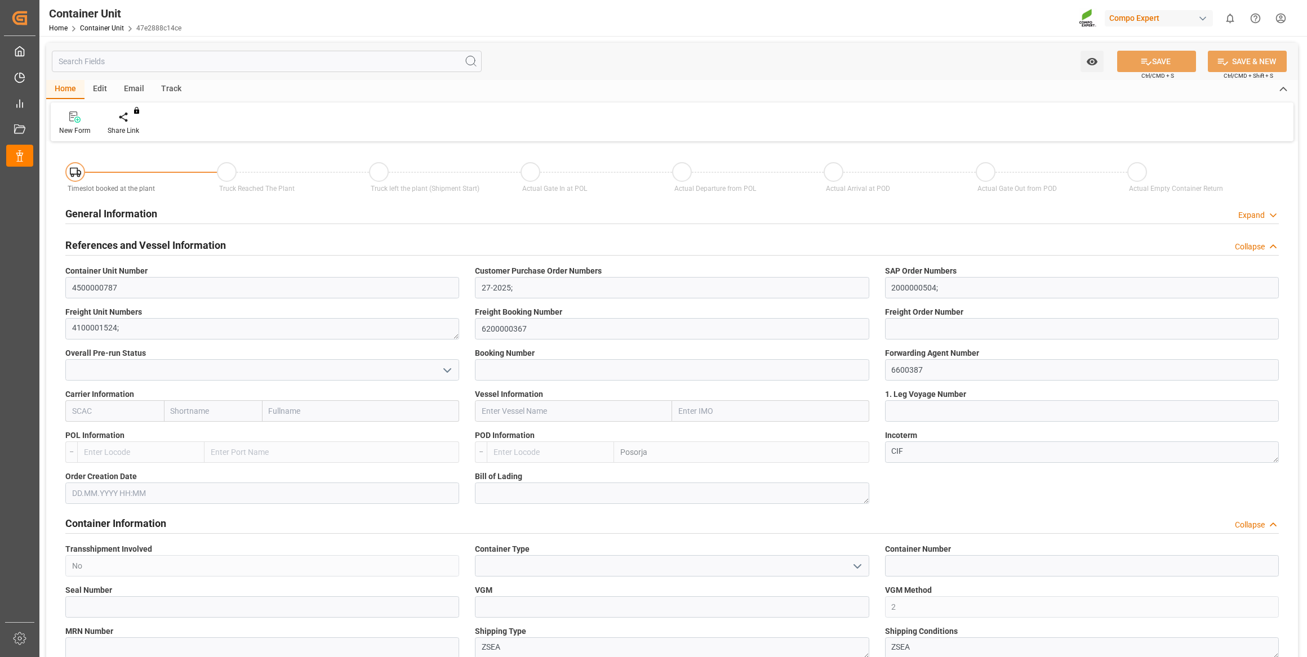
type textarea "ZSEA"
type textarea "9247"
type input "Ecuador"
type input "EUR"
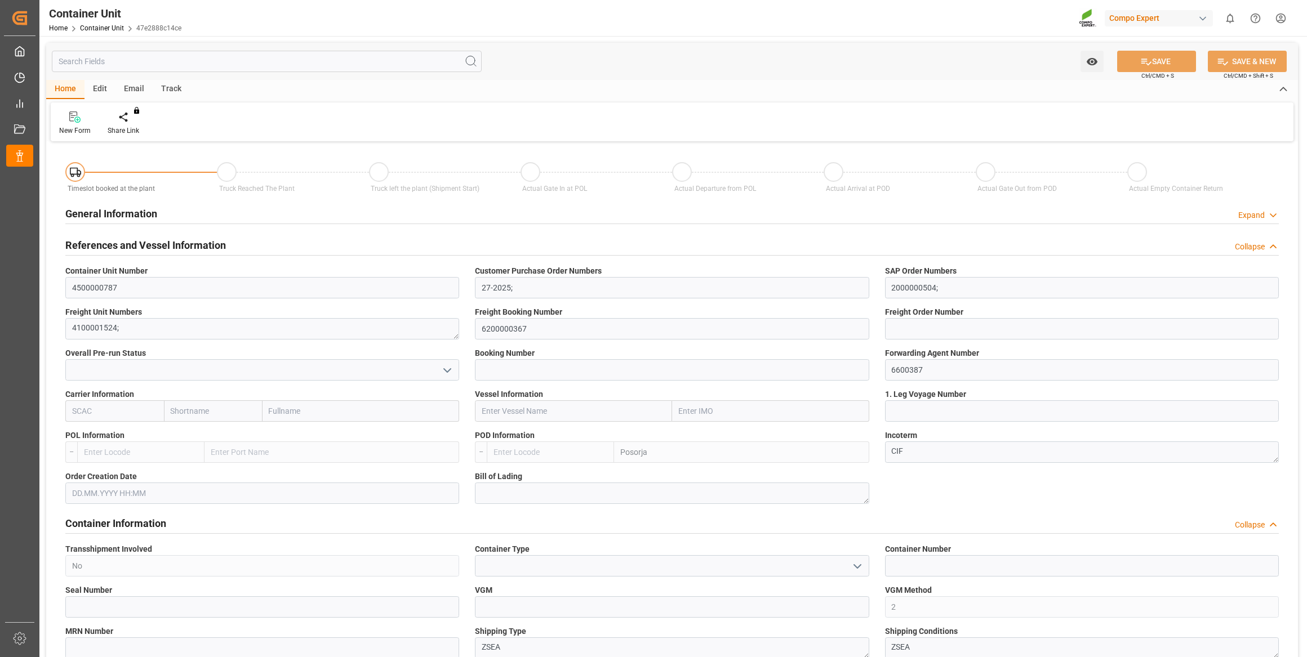
type textarea "NTC PREMIUM [DATE]+3+TE BULK;"
type textarea "2566502000;"
type input "ECPSJ"
type input "0"
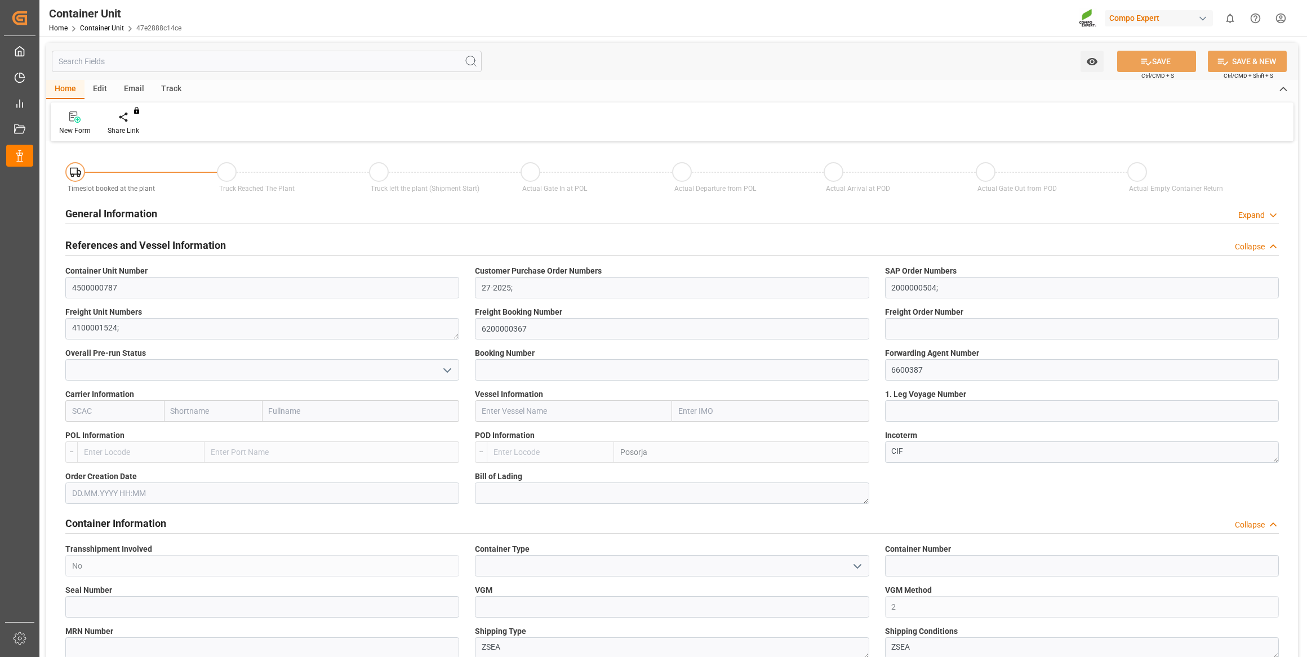
type input "0"
type input "26500"
type input "[DATE]"
click at [135, 121] on div at bounding box center [132, 117] width 48 height 12
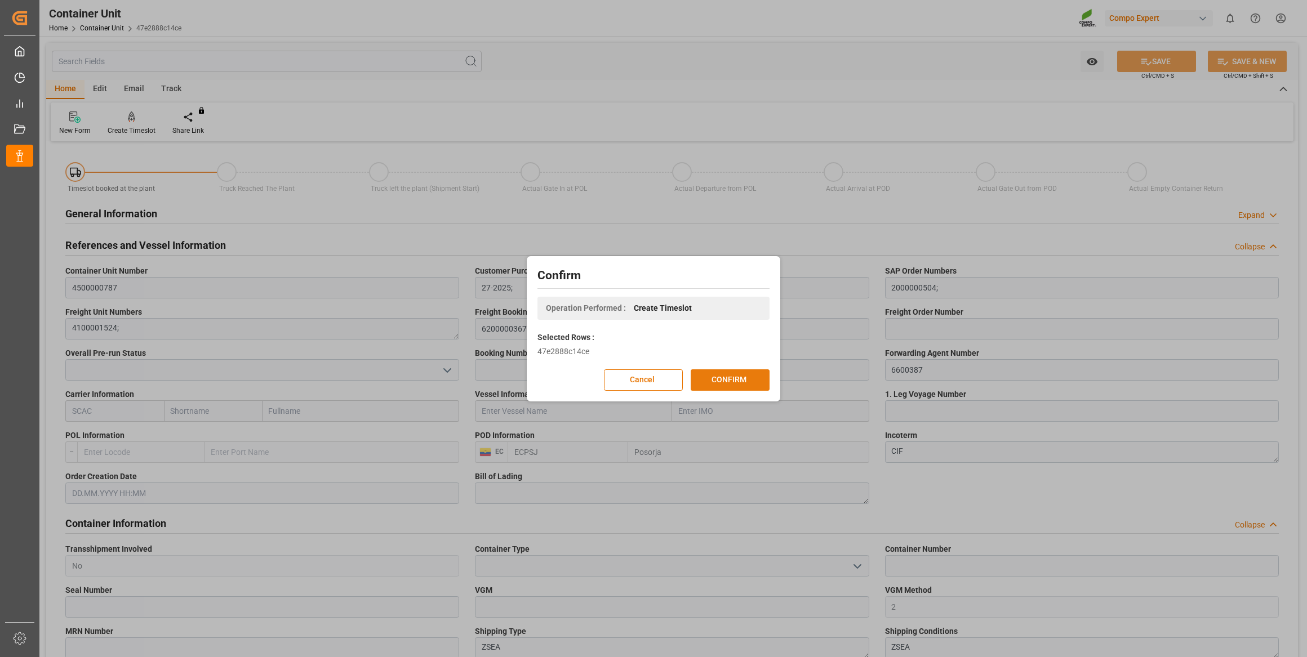
click at [713, 372] on button "CONFIRM" at bounding box center [729, 379] width 79 height 21
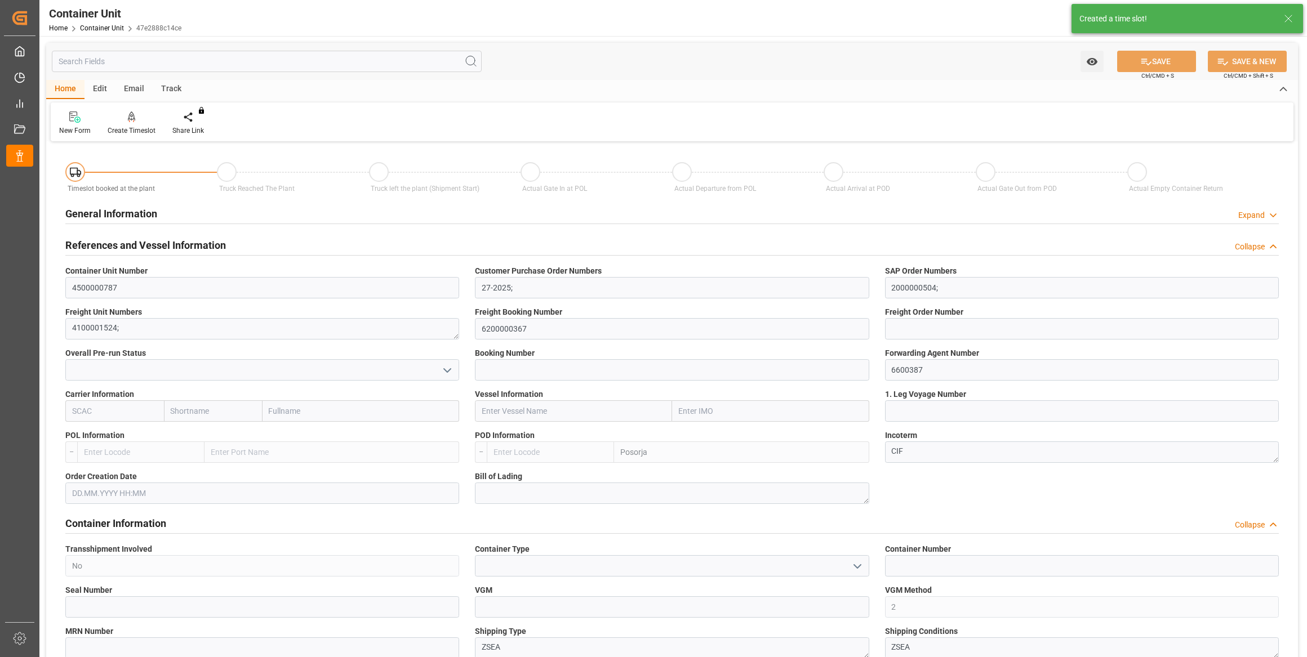
type input "ECPSJ"
type input "0"
type input "26500"
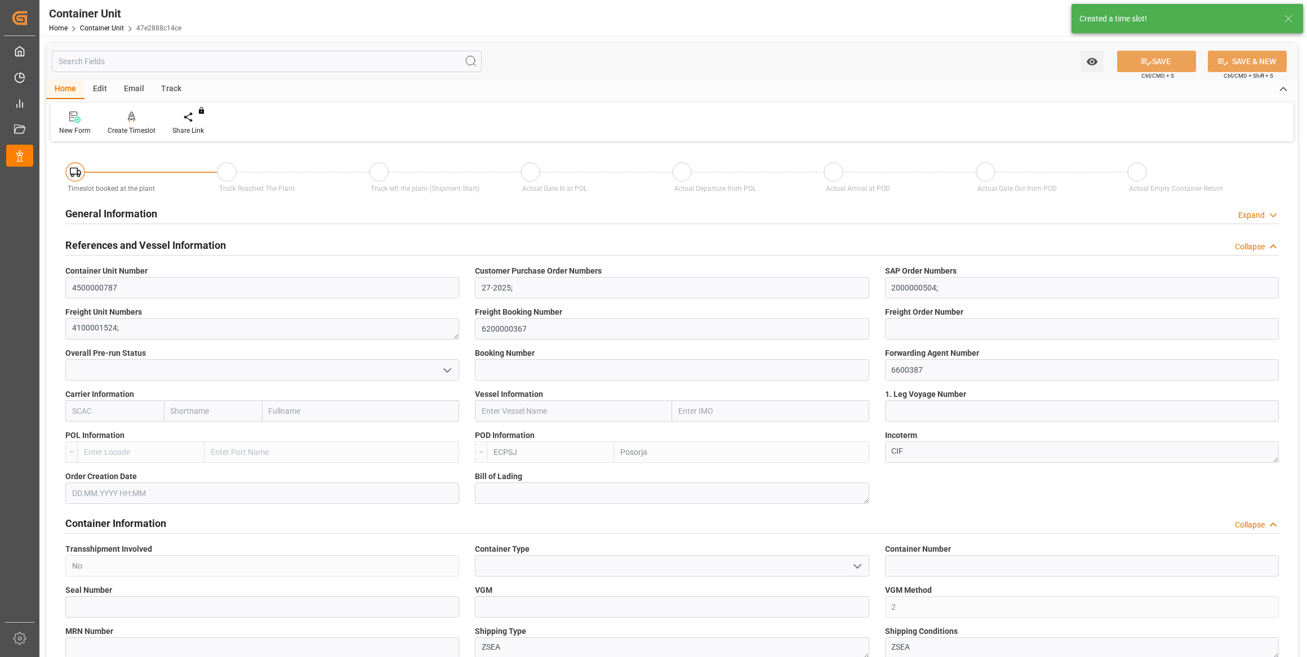
type input "[DATE]"
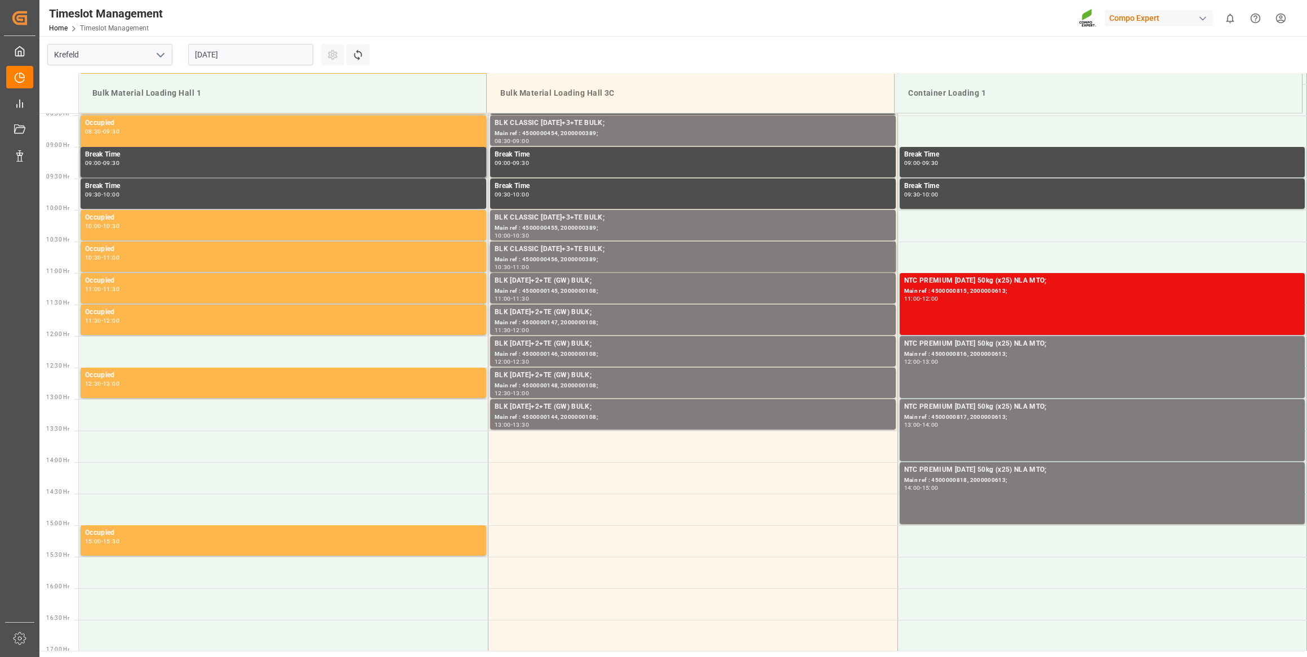
scroll to position [560, 0]
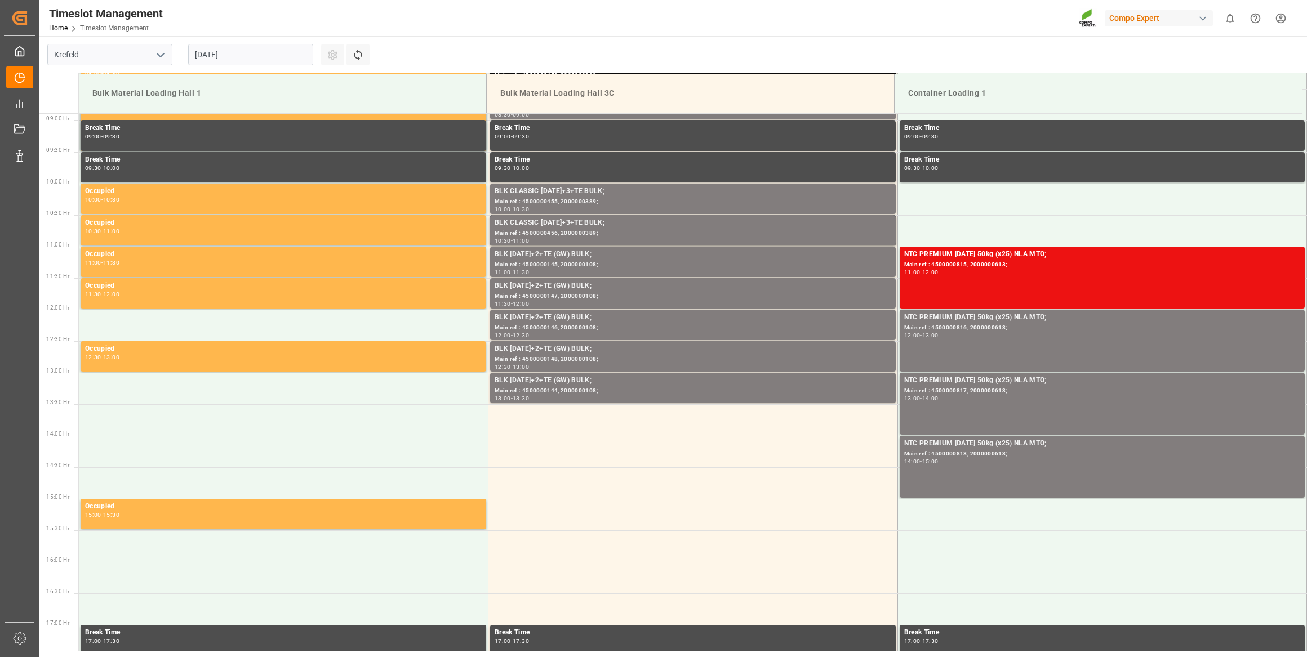
click at [282, 48] on input "[DATE]" at bounding box center [250, 54] width 125 height 21
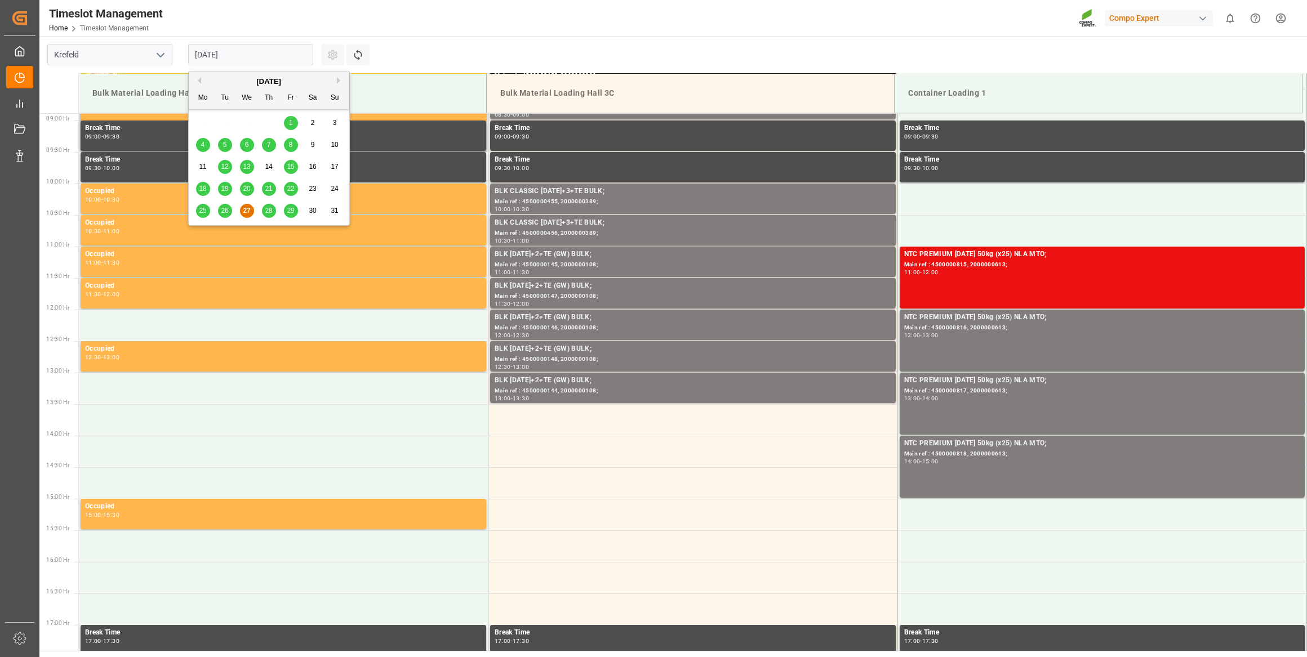
click at [340, 78] on button "Next Month" at bounding box center [340, 80] width 7 height 7
click at [251, 163] on div "17" at bounding box center [247, 168] width 14 height 14
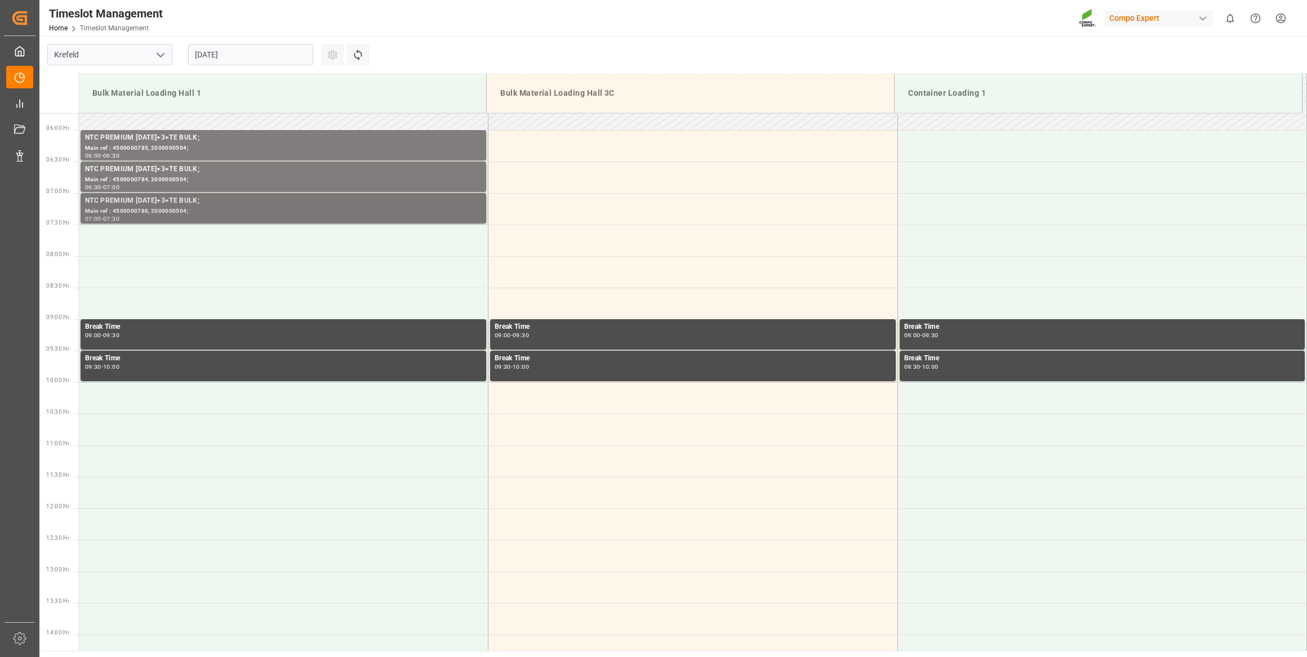
scroll to position [355, 0]
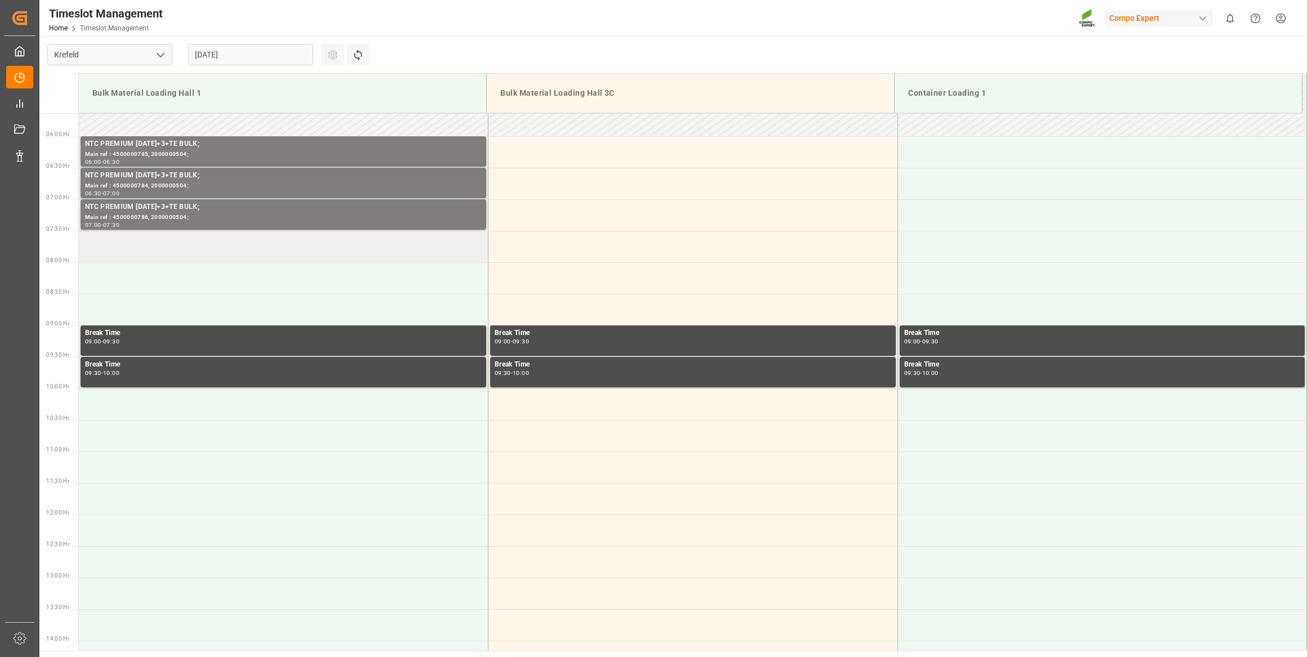
click at [264, 243] on td at bounding box center [283, 247] width 409 height 32
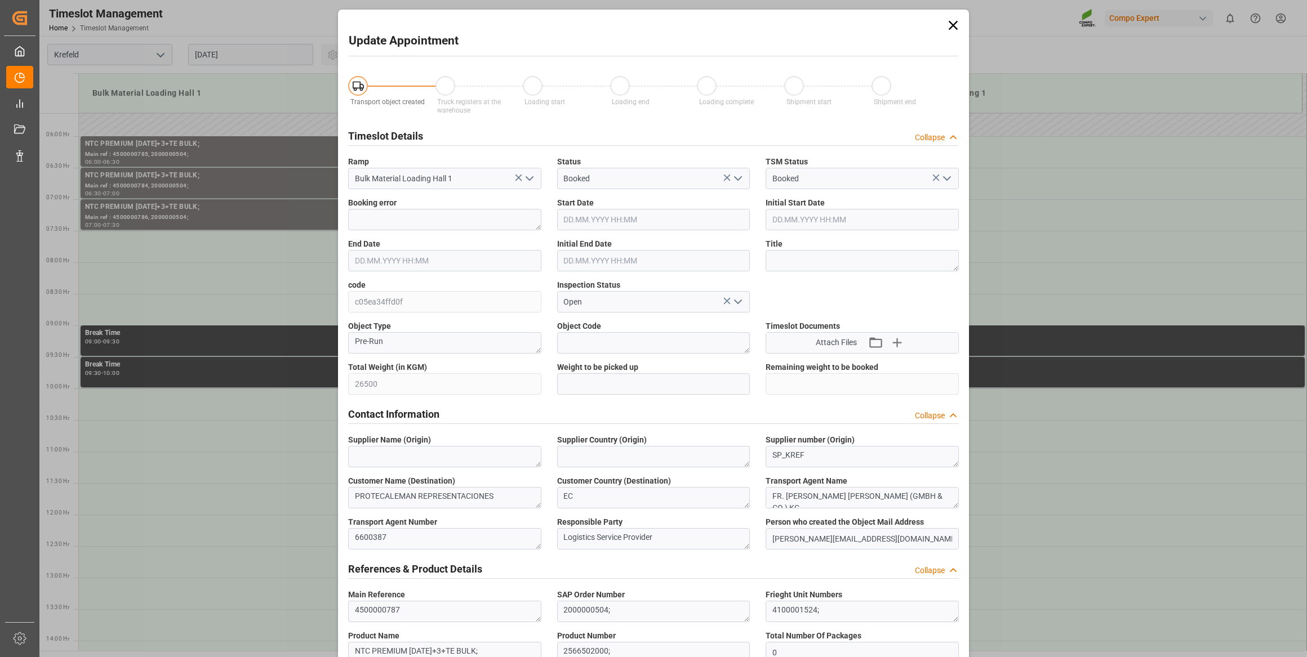
type input "[DATE] 07:30"
type input "[DATE] 08:00"
type input "[DATE] 07:32"
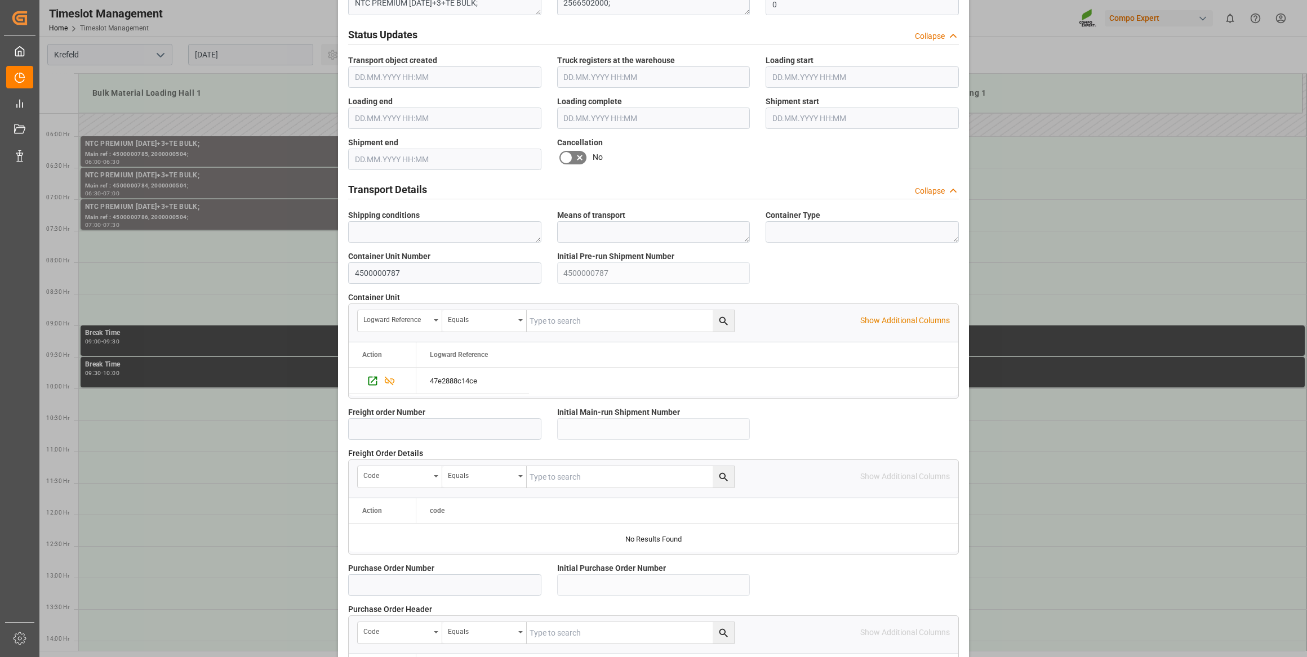
scroll to position [830, 0]
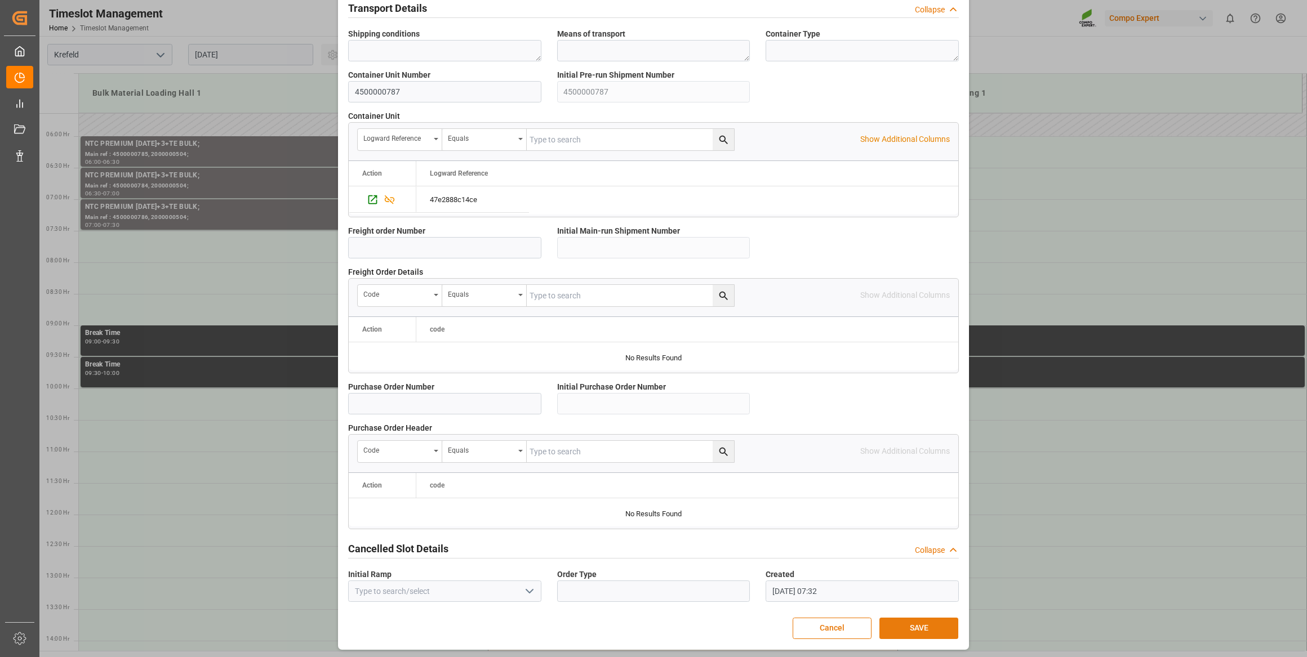
click at [911, 624] on button "SAVE" at bounding box center [918, 628] width 79 height 21
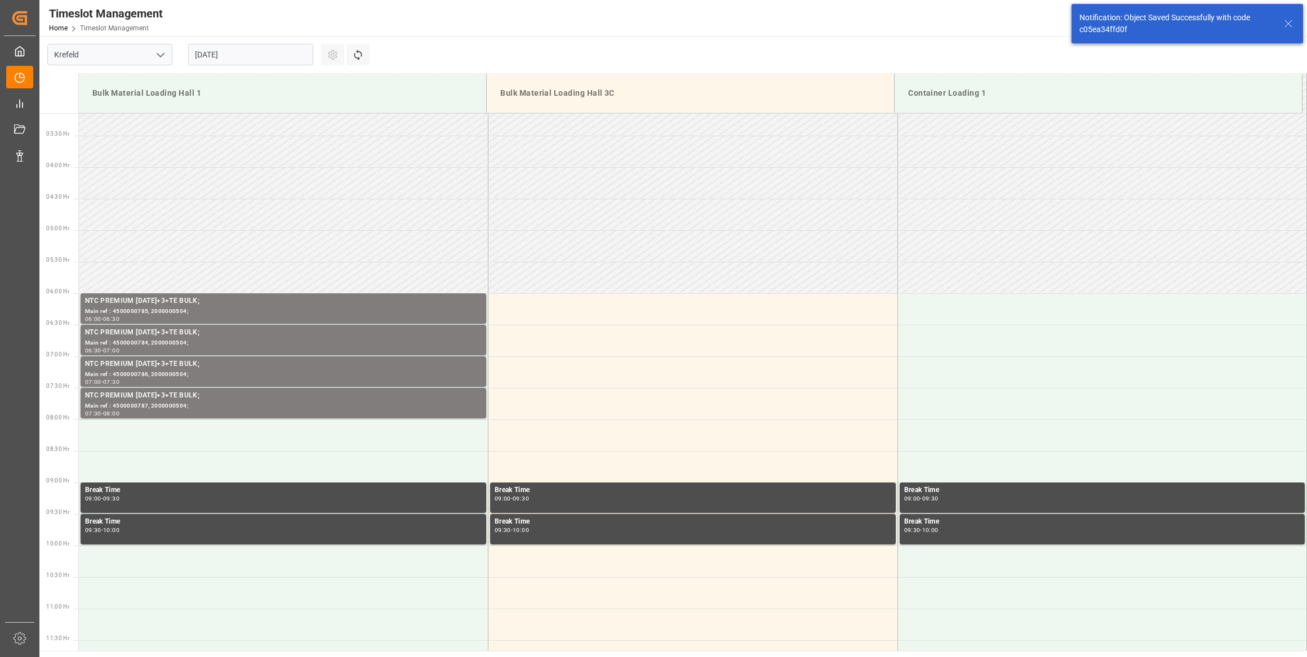
scroll to position [371, 0]
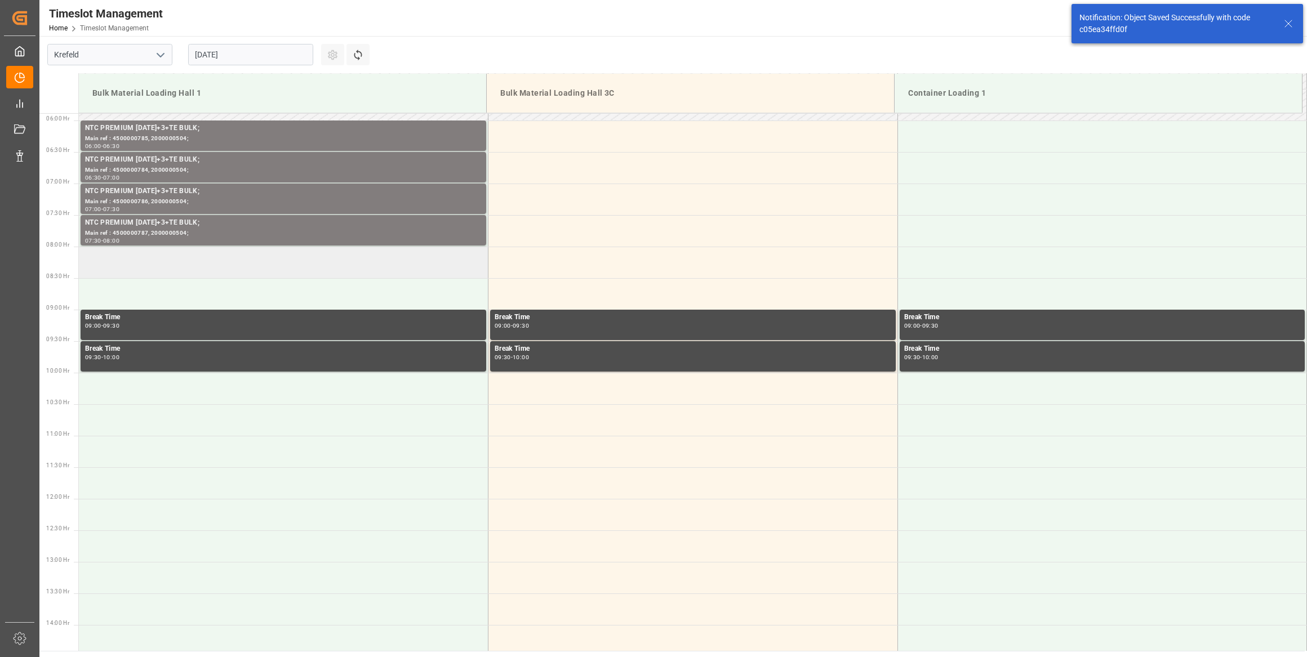
click at [257, 253] on td at bounding box center [283, 263] width 409 height 32
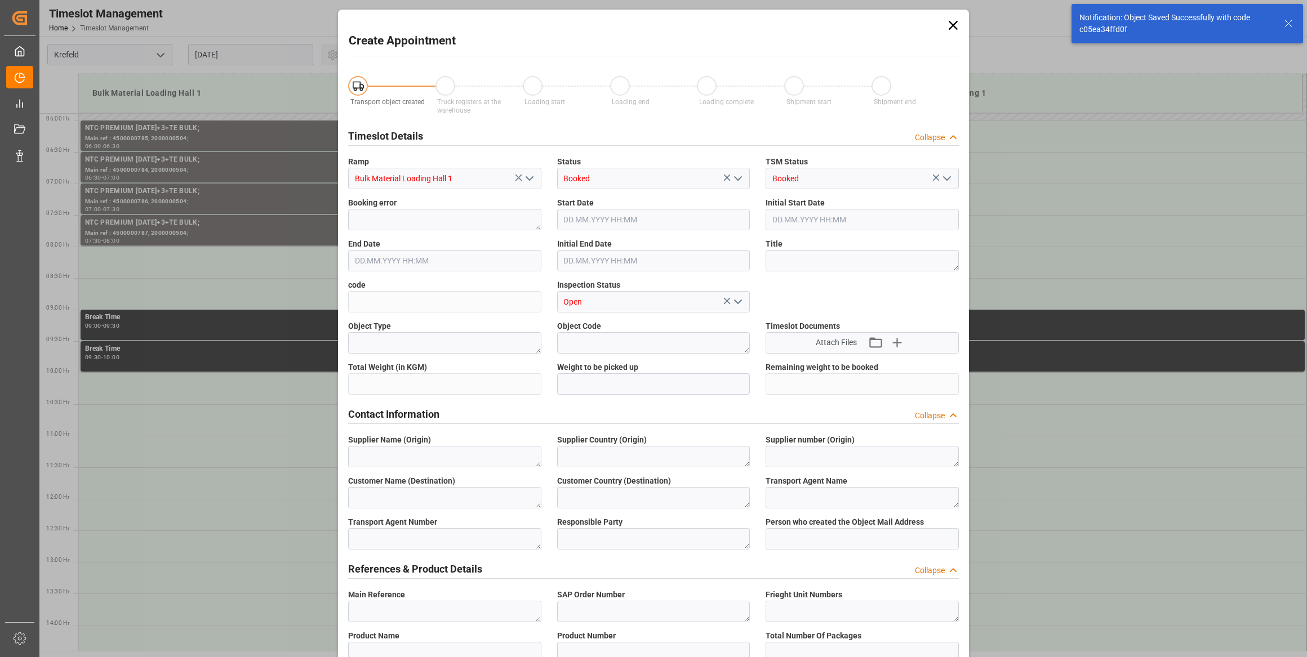
type input "[DATE] 08:00"
type input "[DATE] 08:30"
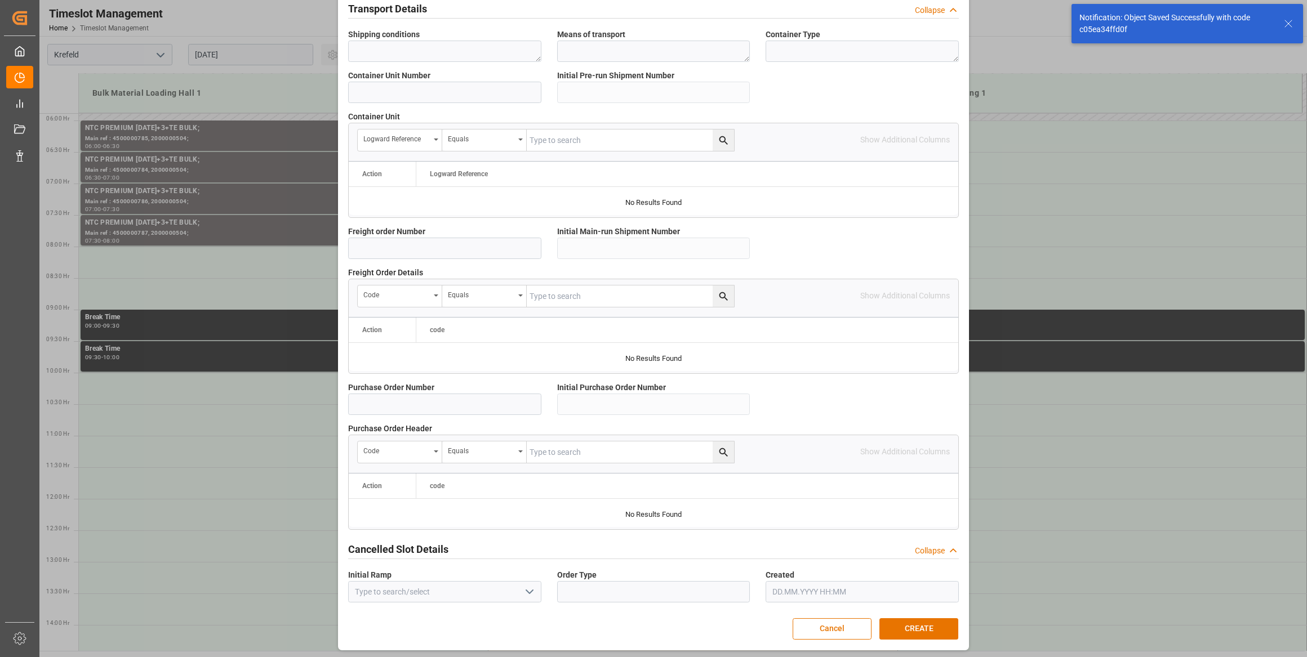
scroll to position [830, 0]
click at [908, 623] on button "CREATE" at bounding box center [918, 628] width 79 height 21
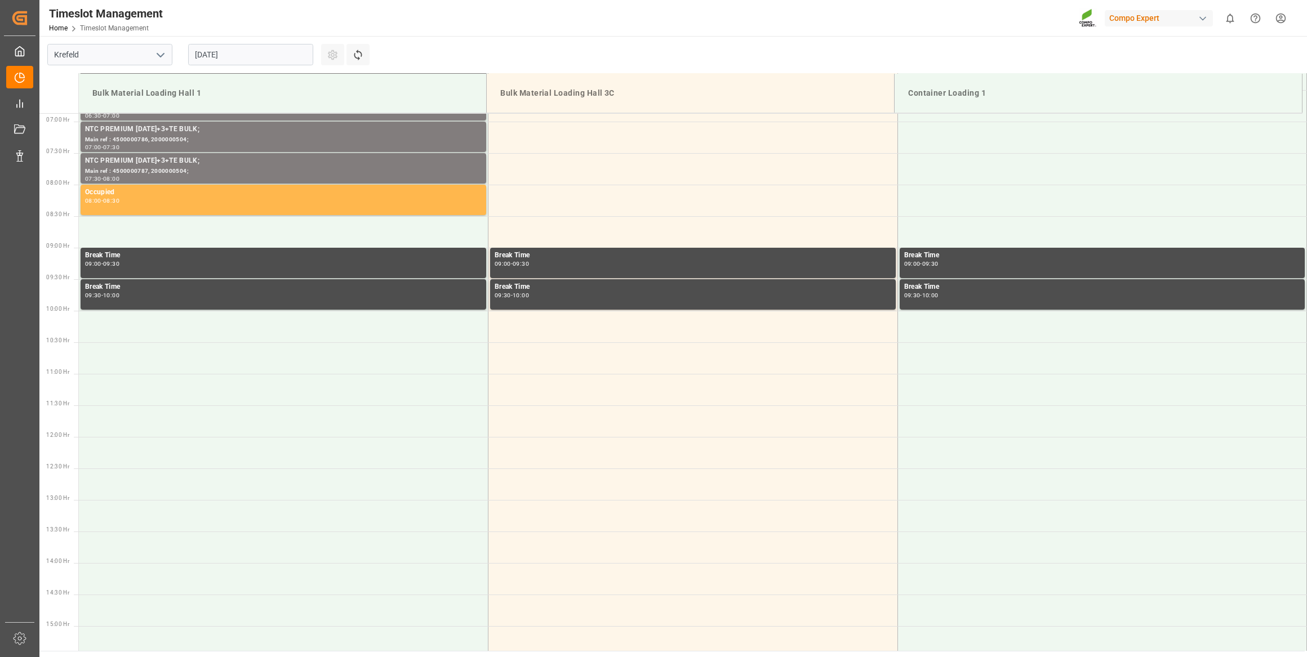
scroll to position [434, 0]
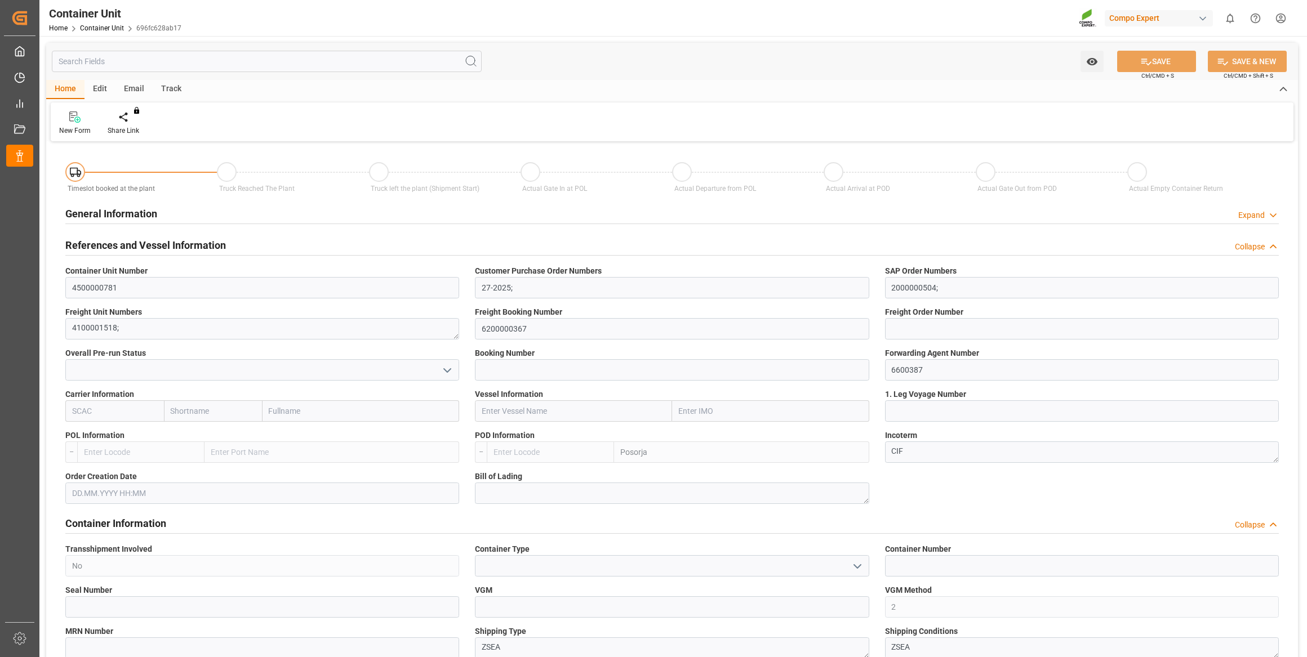
type input "ECPSJ"
type input "0"
type input "26500"
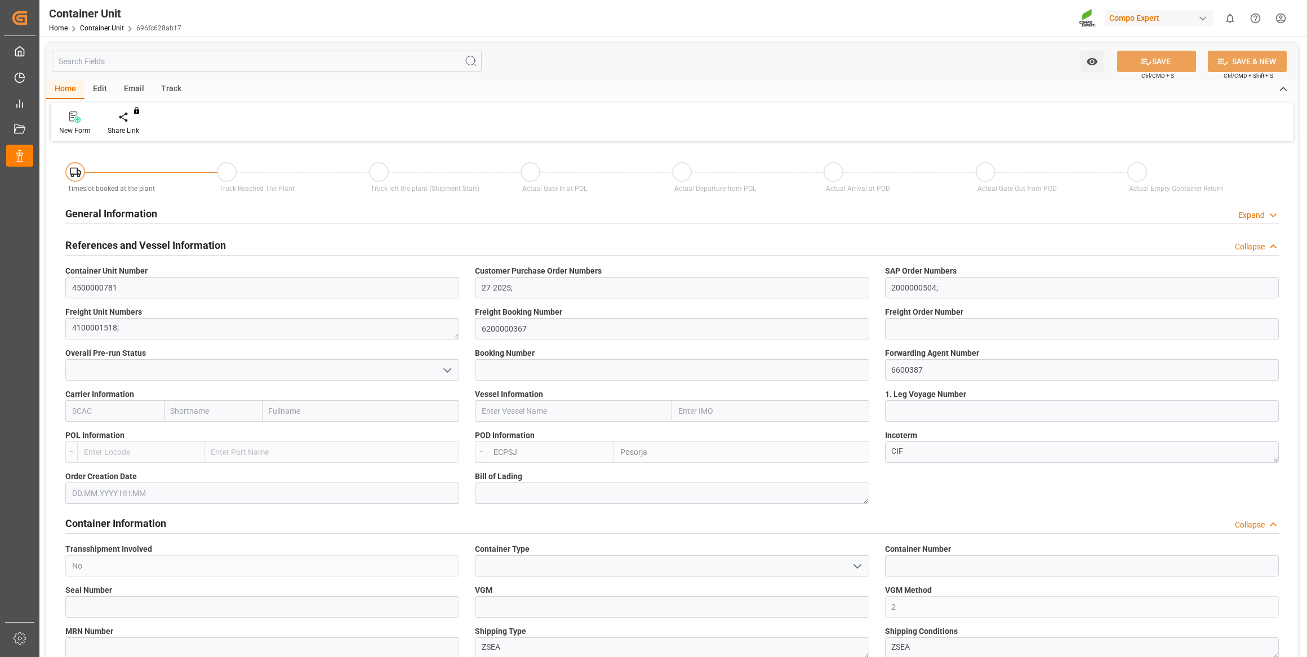
type input "[DATE]"
type input "ECPSJ"
type input "0"
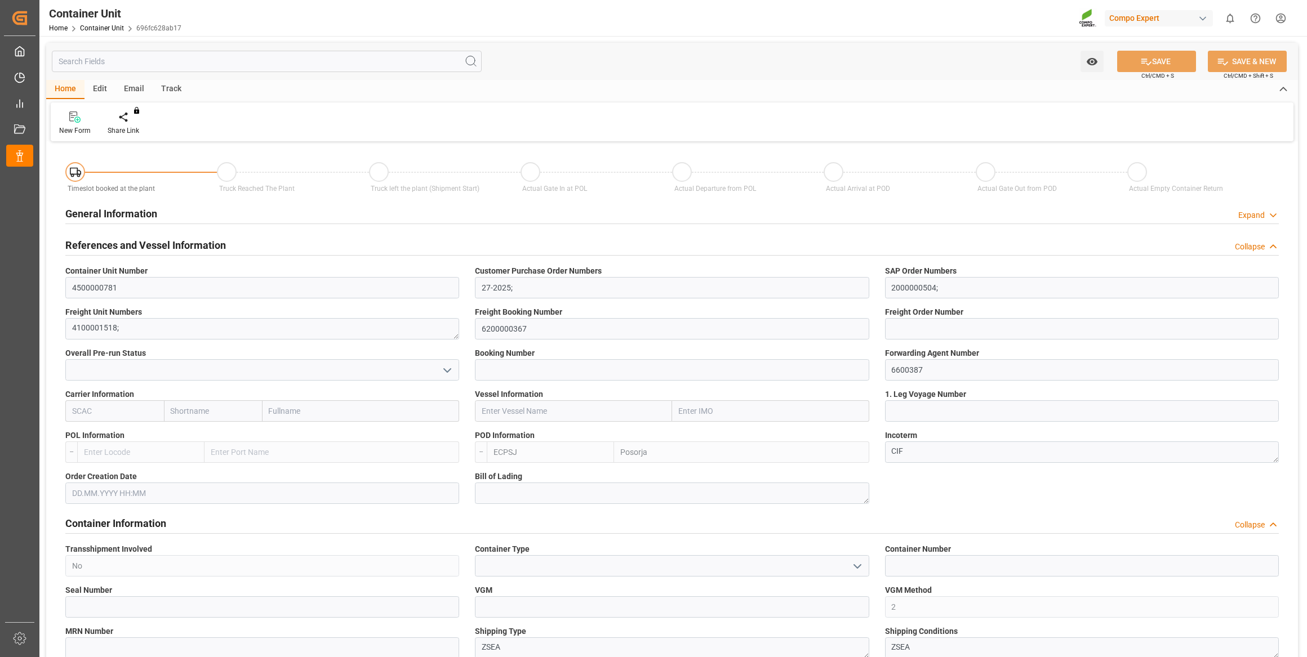
type input "26500"
type input "[DATE]"
click at [140, 119] on div at bounding box center [132, 117] width 48 height 12
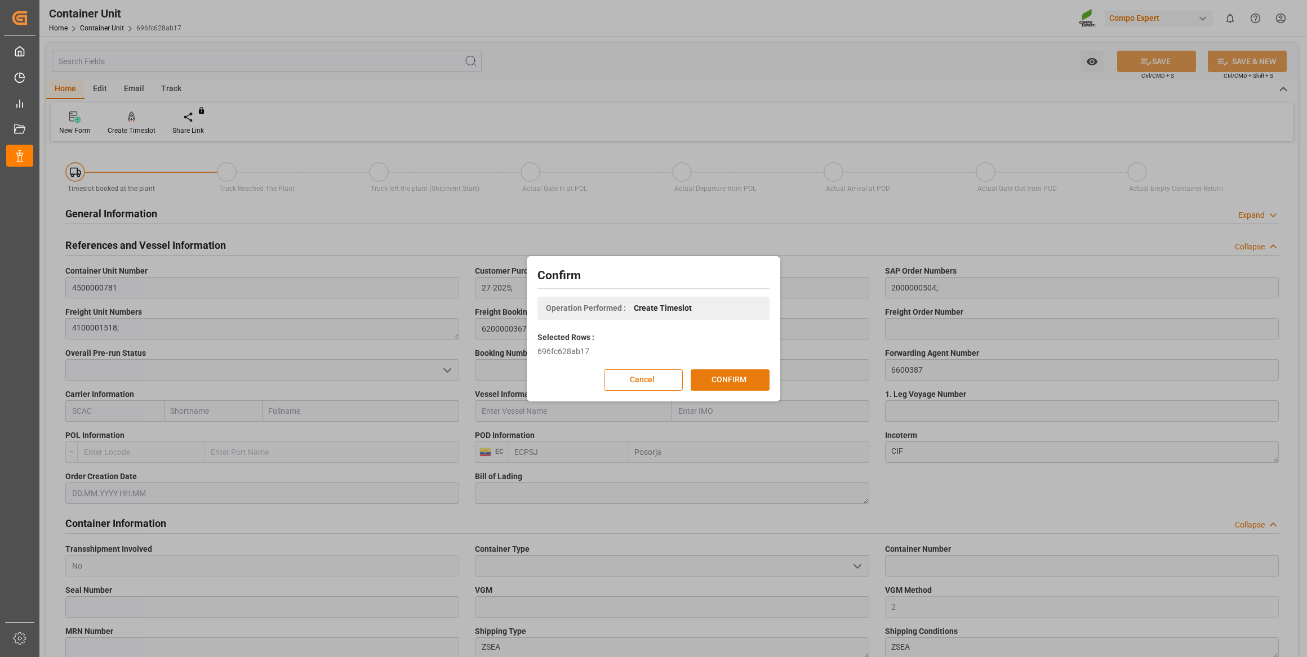
click at [726, 372] on button "CONFIRM" at bounding box center [729, 379] width 79 height 21
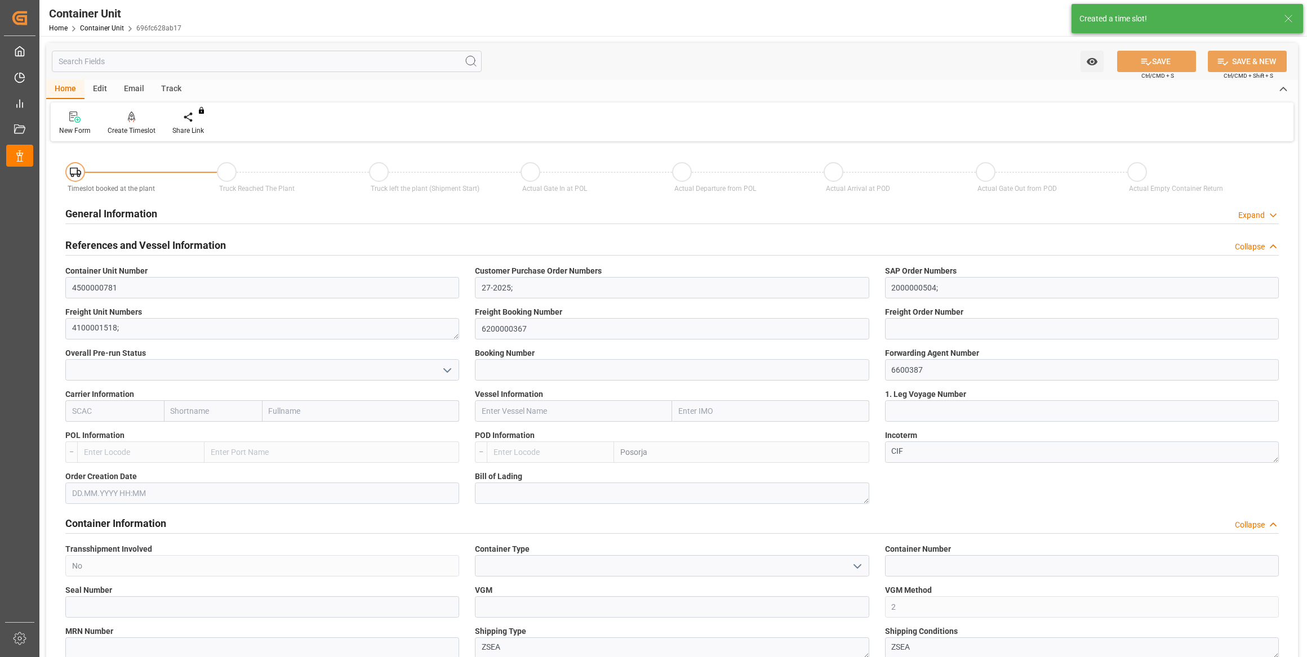
type input "ECPSJ"
type input "0"
type input "26500"
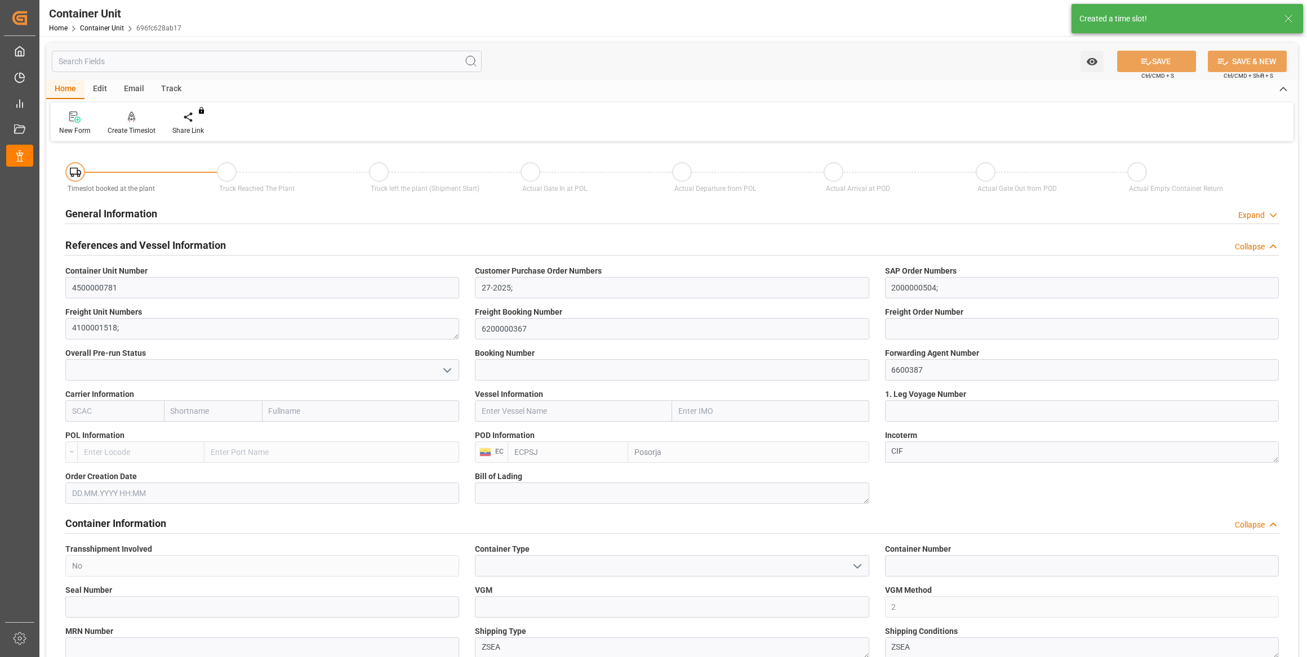
type input "[DATE]"
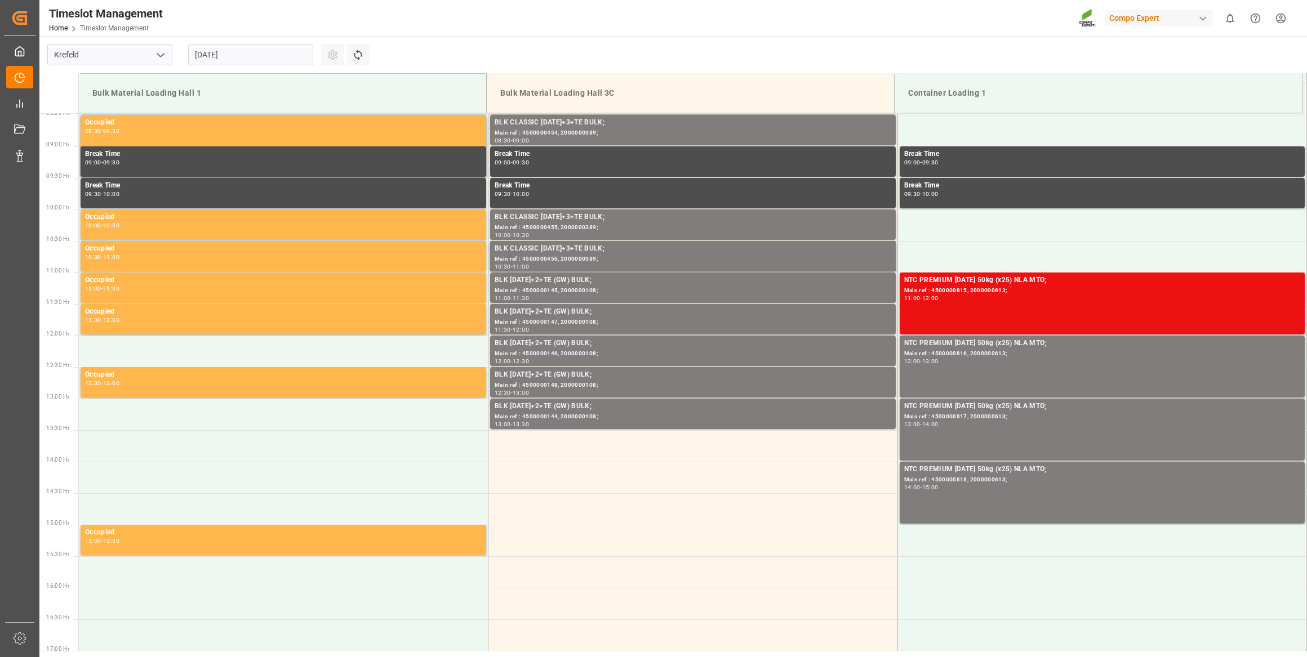
scroll to position [560, 0]
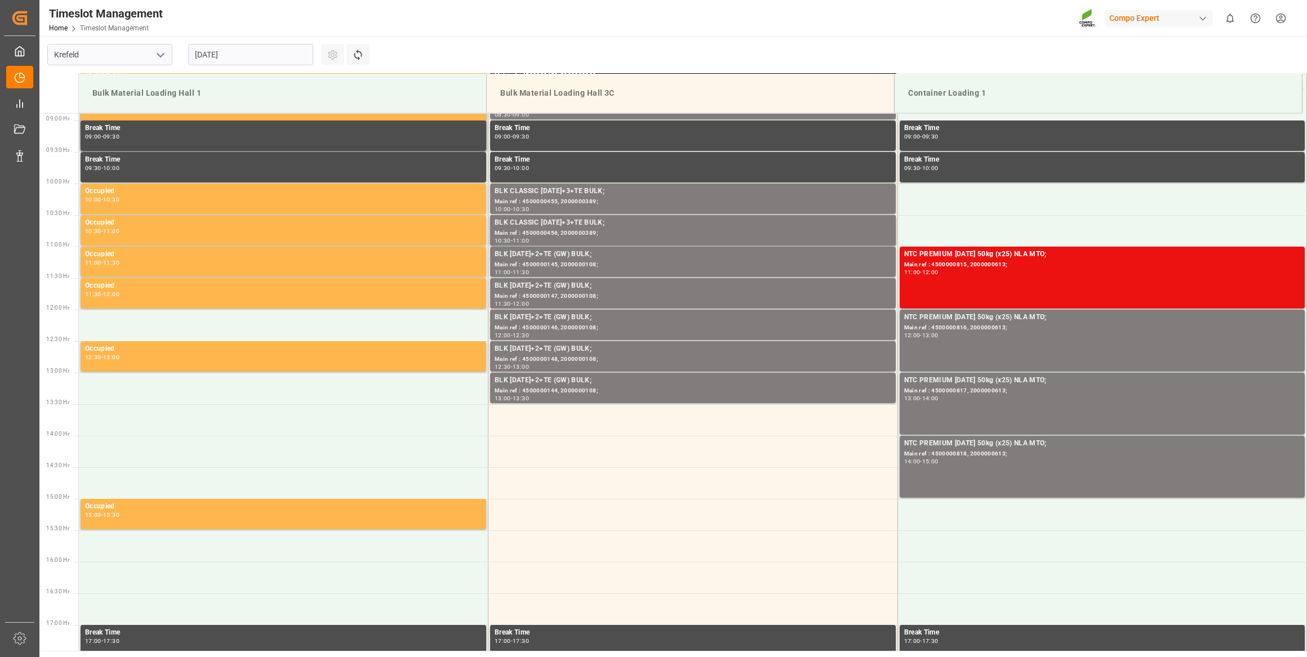
click at [278, 51] on input "[DATE]" at bounding box center [250, 54] width 125 height 21
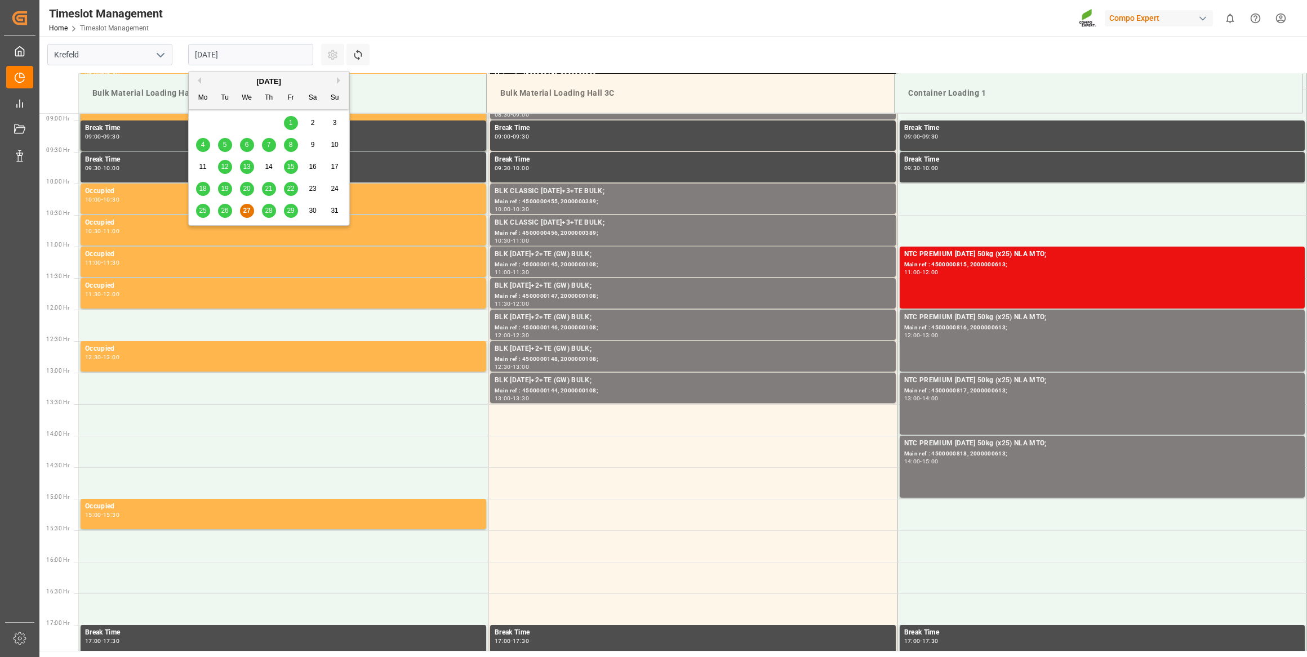
click at [340, 77] on button "Next Month" at bounding box center [340, 80] width 7 height 7
click at [248, 165] on span "17" at bounding box center [246, 167] width 7 height 8
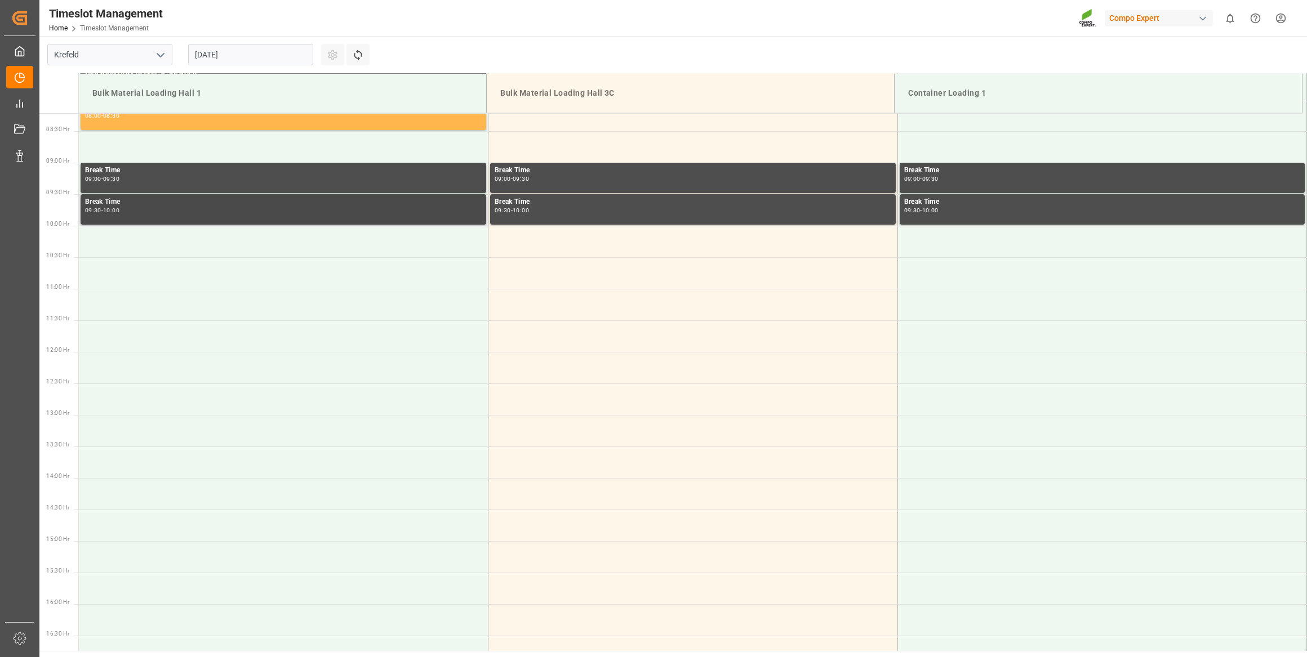
scroll to position [458, 0]
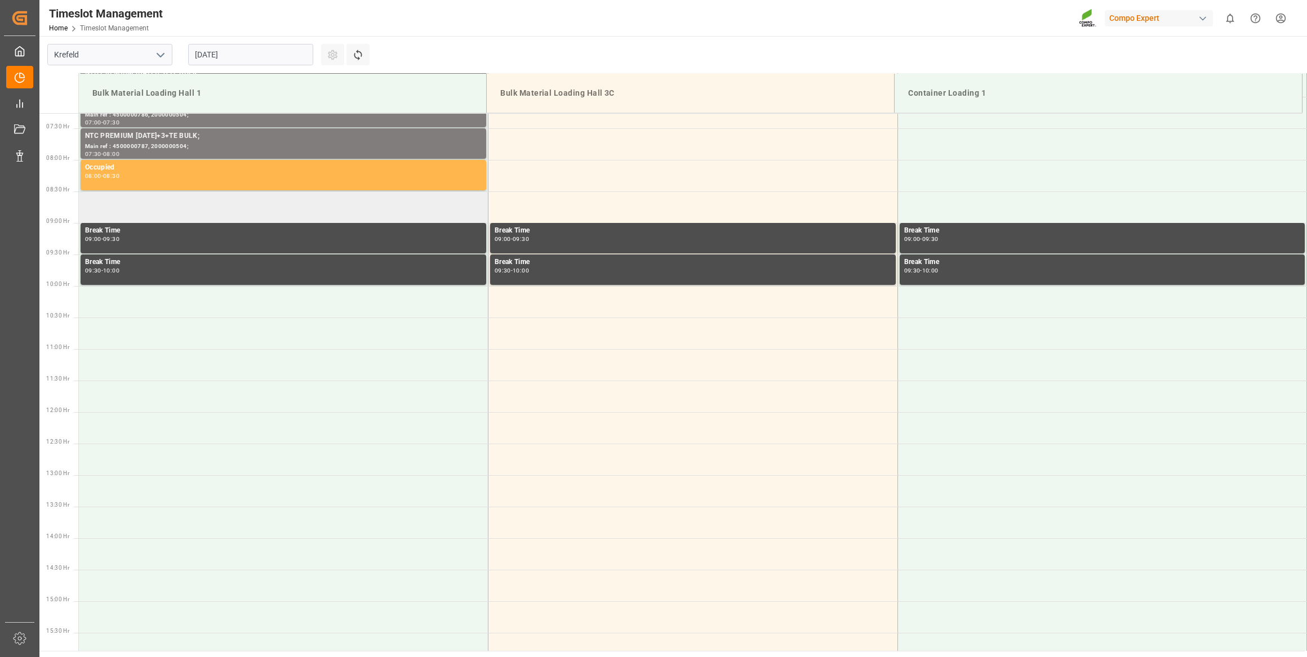
click at [204, 207] on td at bounding box center [283, 207] width 409 height 32
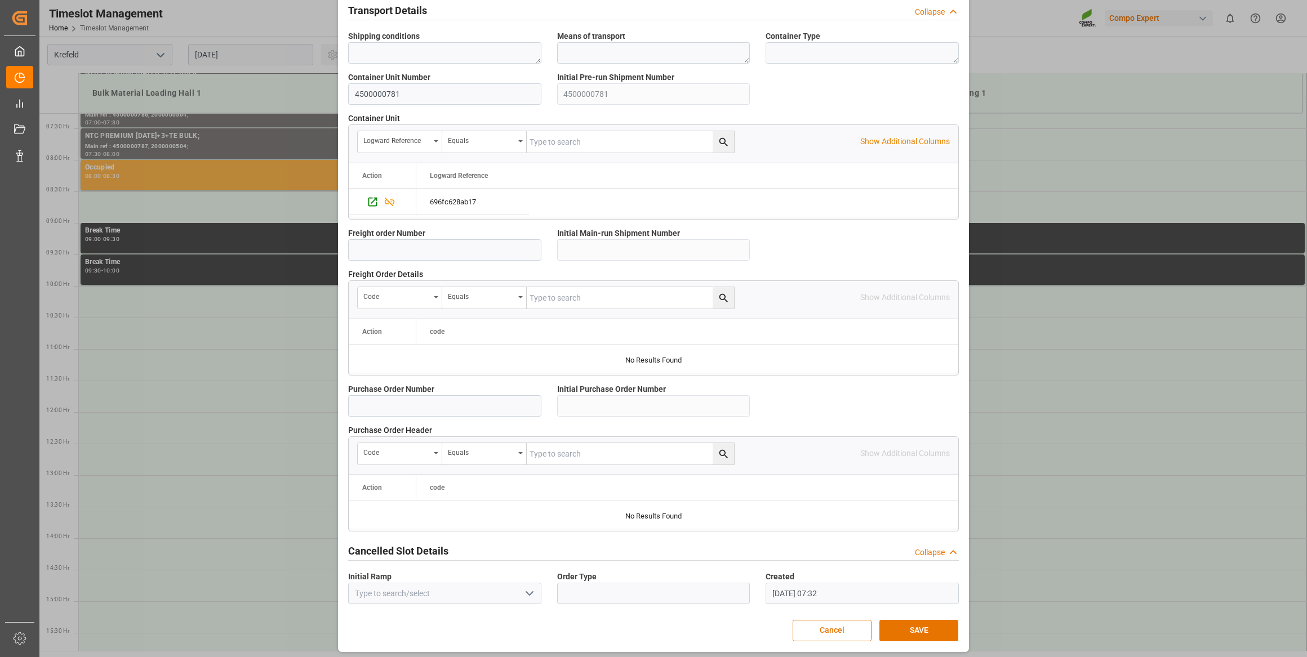
scroll to position [830, 0]
click at [882, 625] on button "SAVE" at bounding box center [918, 628] width 79 height 21
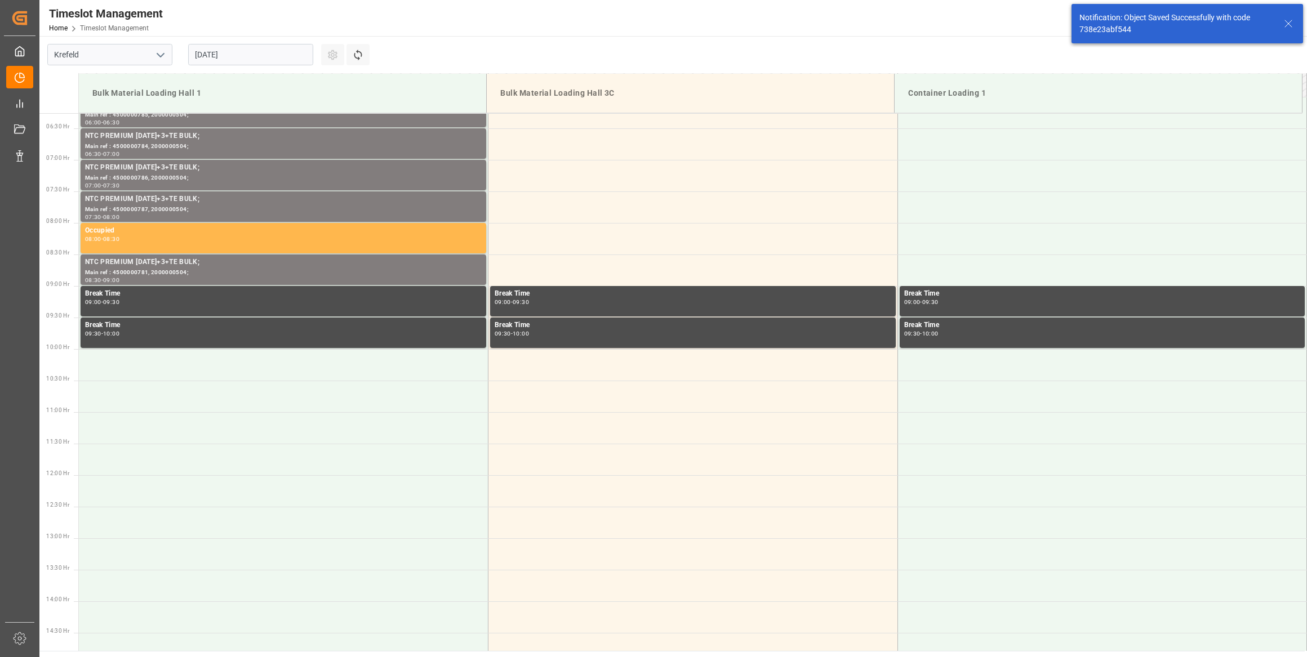
scroll to position [434, 0]
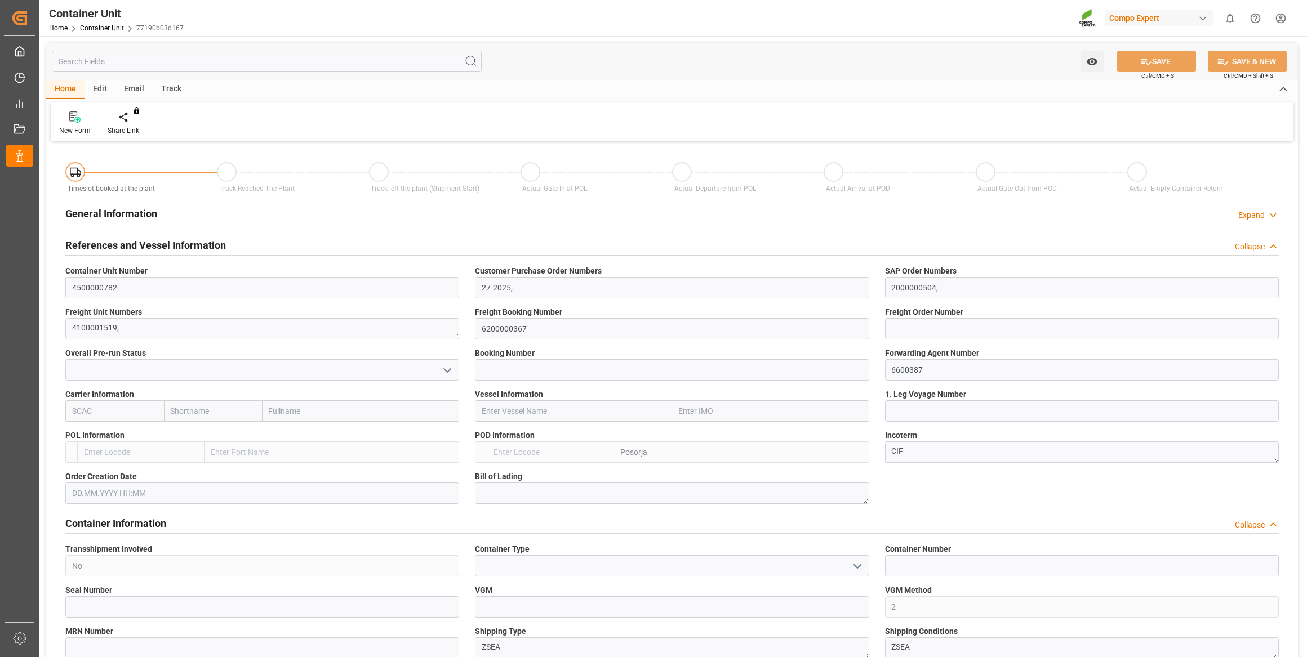
type input "ECPSJ"
type input "0"
type input "26500"
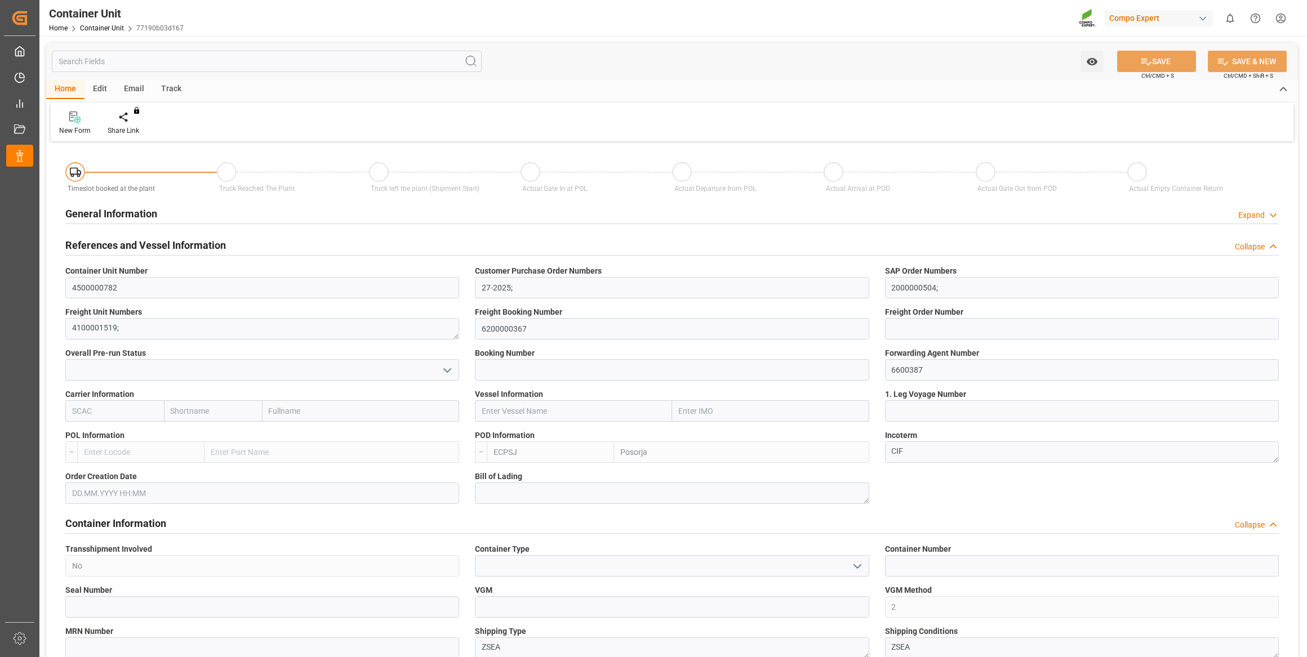
type input "[DATE]"
click at [138, 113] on div at bounding box center [132, 117] width 48 height 12
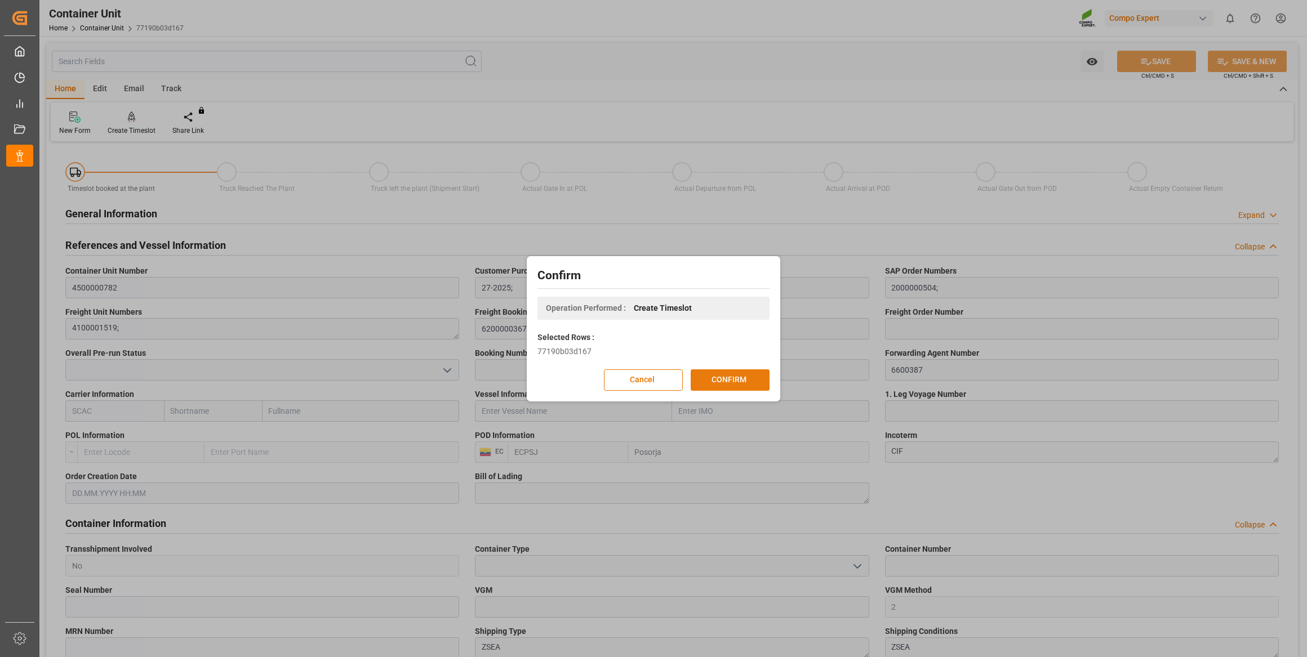
click at [764, 383] on button "CONFIRM" at bounding box center [729, 379] width 79 height 21
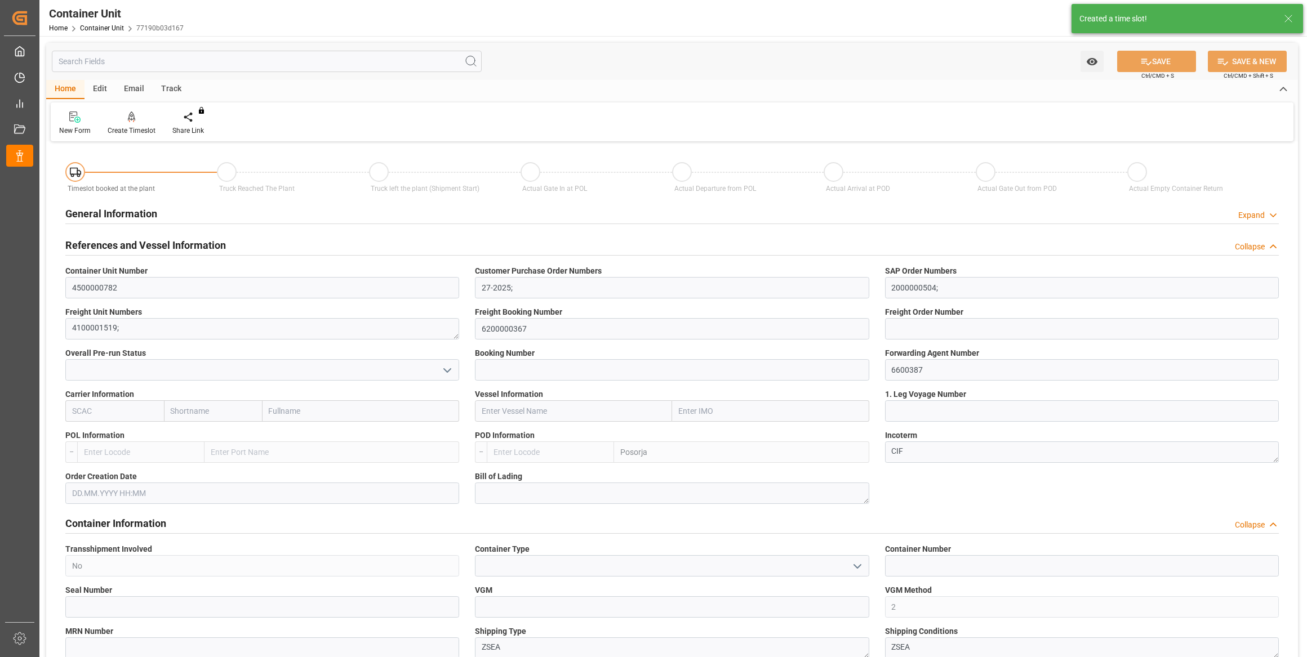
type input "ECPSJ"
type input "0"
type input "26500"
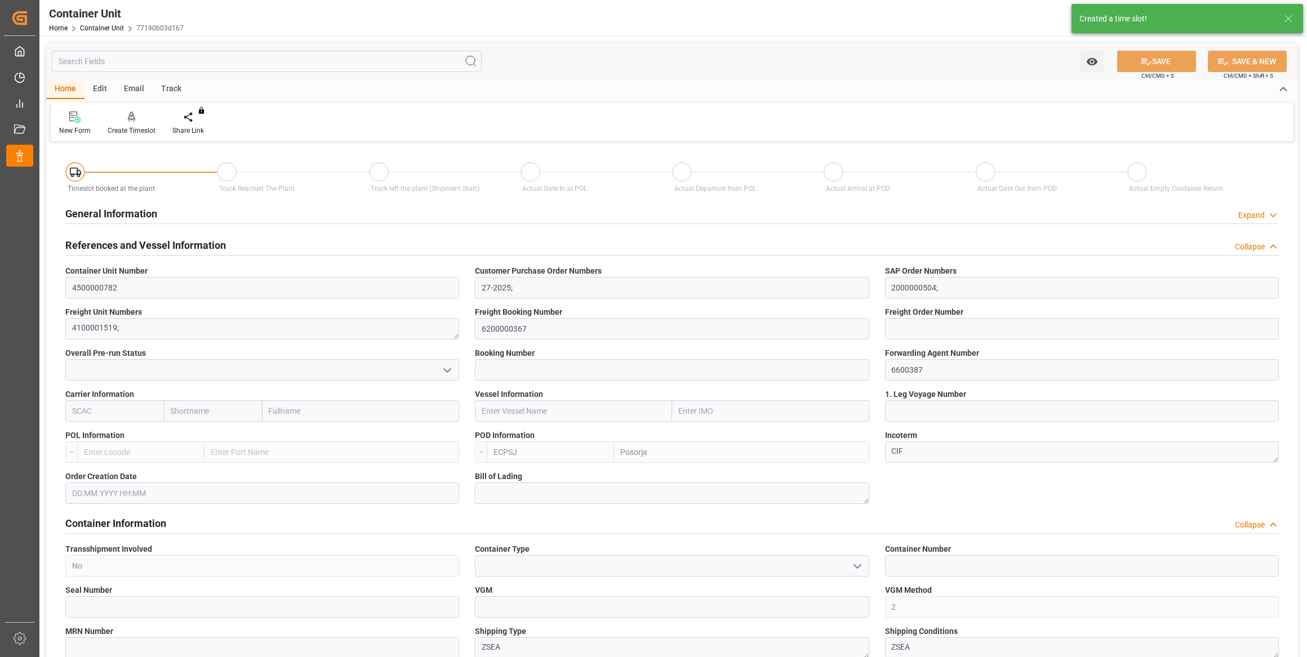
type input "[DATE]"
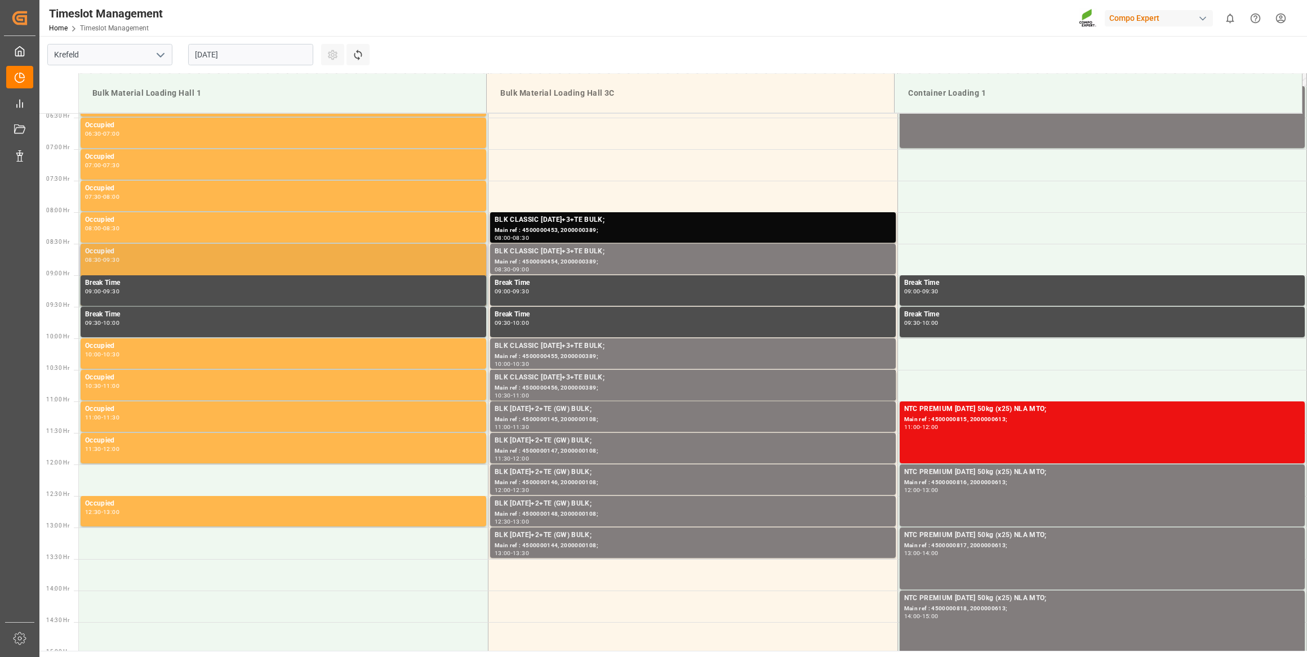
scroll to position [560, 0]
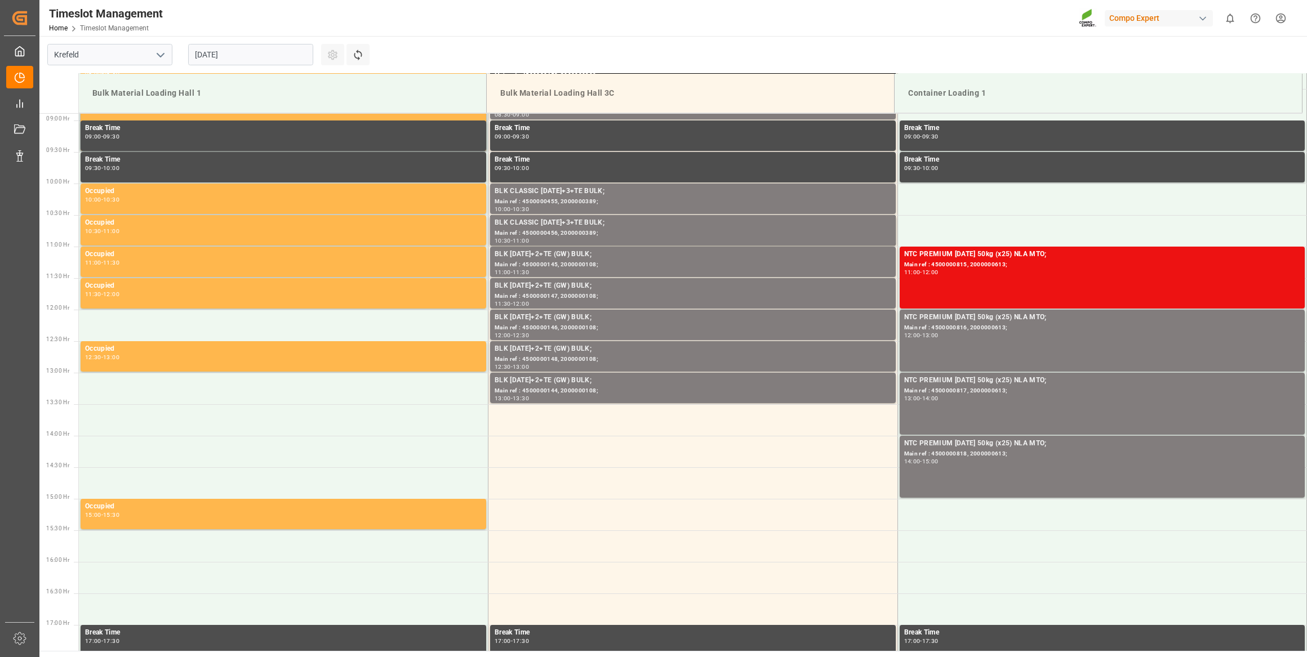
click at [233, 59] on input "[DATE]" at bounding box center [250, 54] width 125 height 21
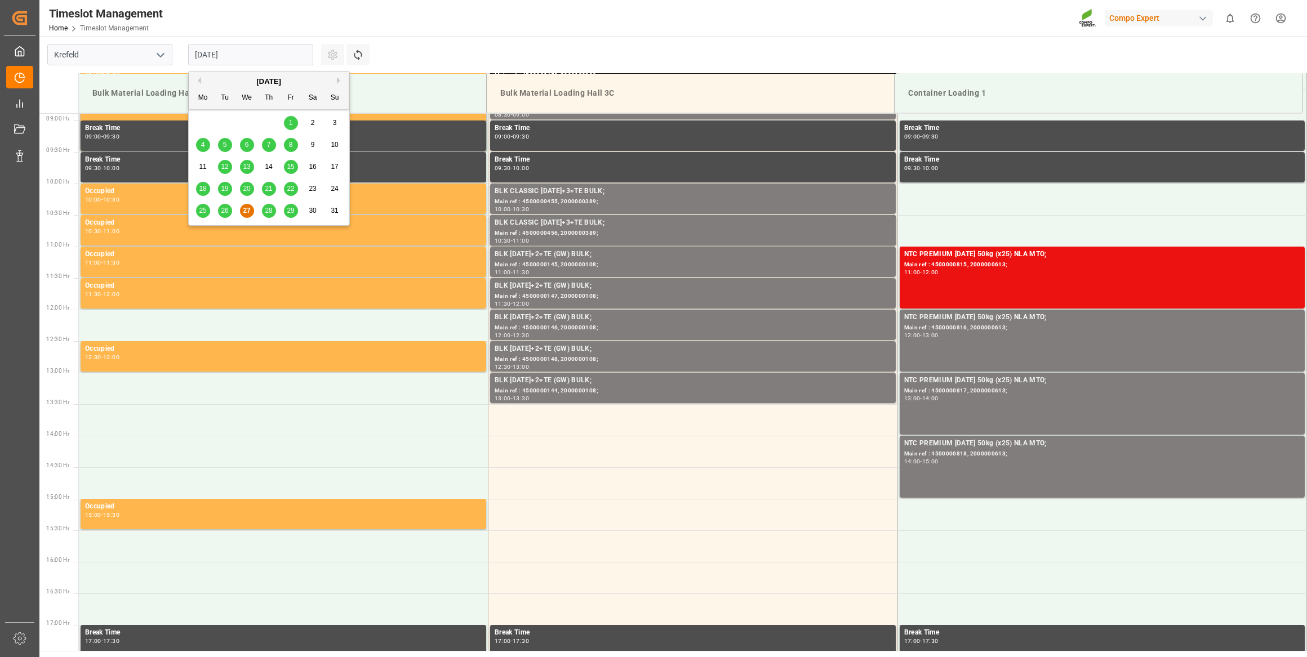
click at [340, 79] on button "Next Month" at bounding box center [340, 80] width 7 height 7
click at [253, 168] on div "17" at bounding box center [247, 168] width 14 height 14
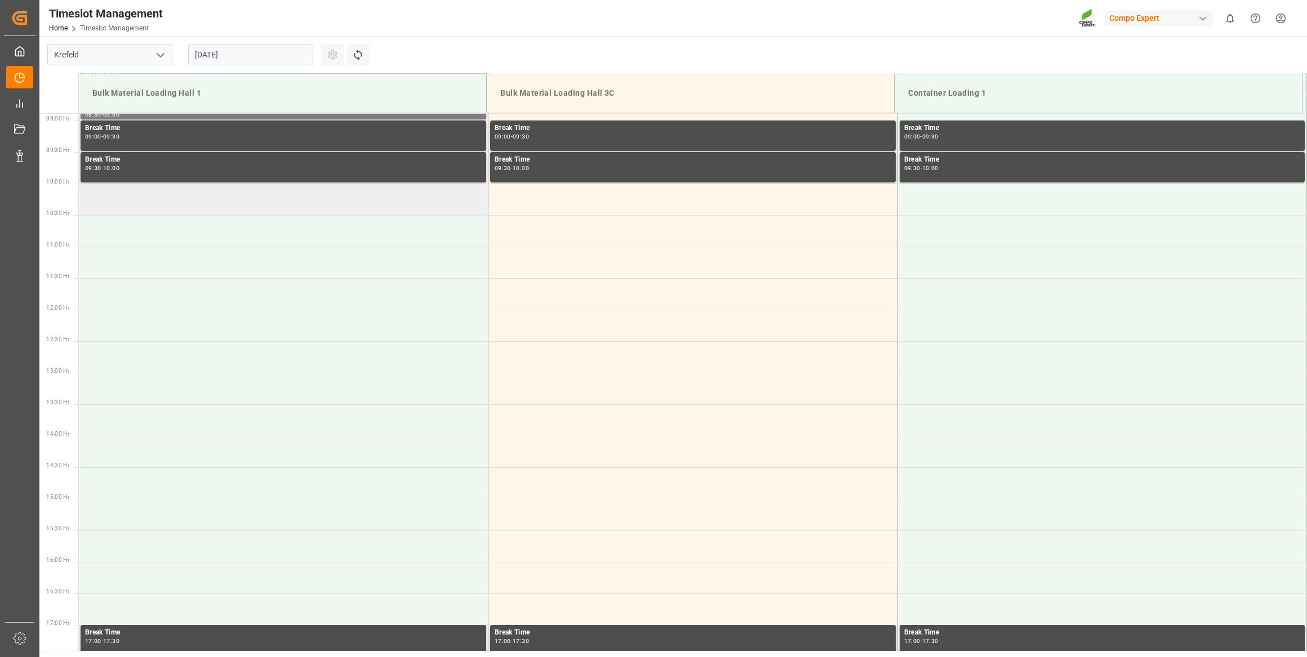
click at [255, 194] on td at bounding box center [283, 200] width 409 height 32
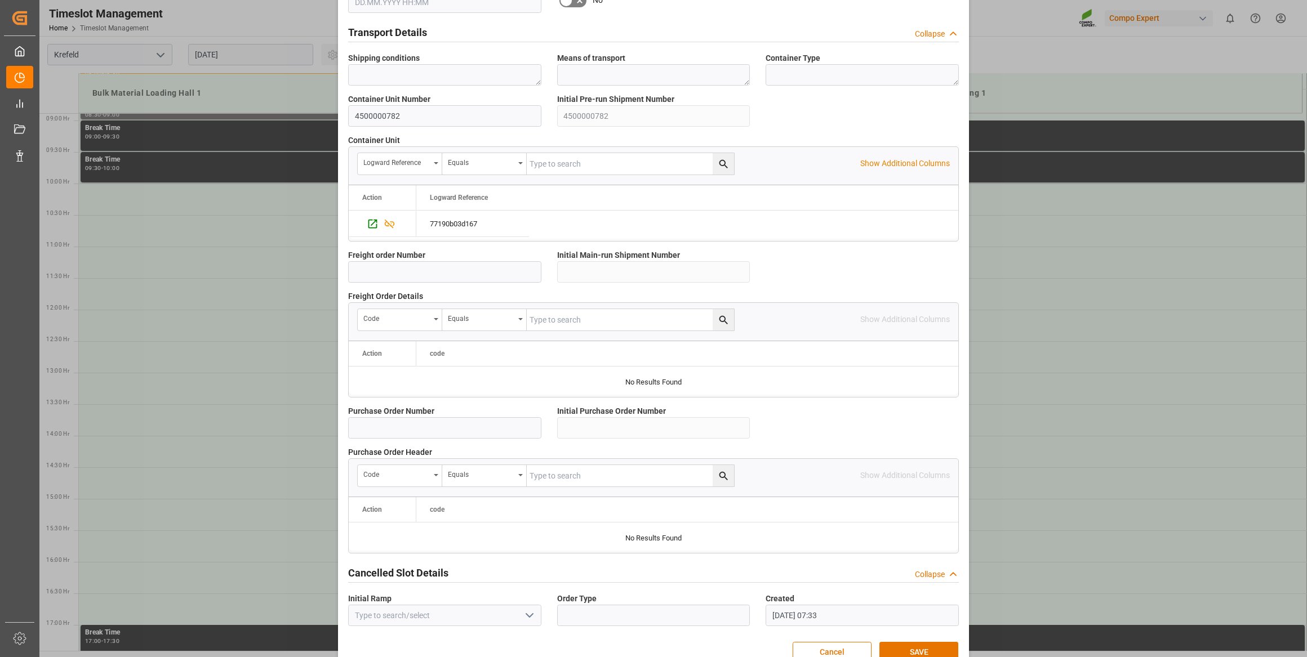
scroll to position [830, 0]
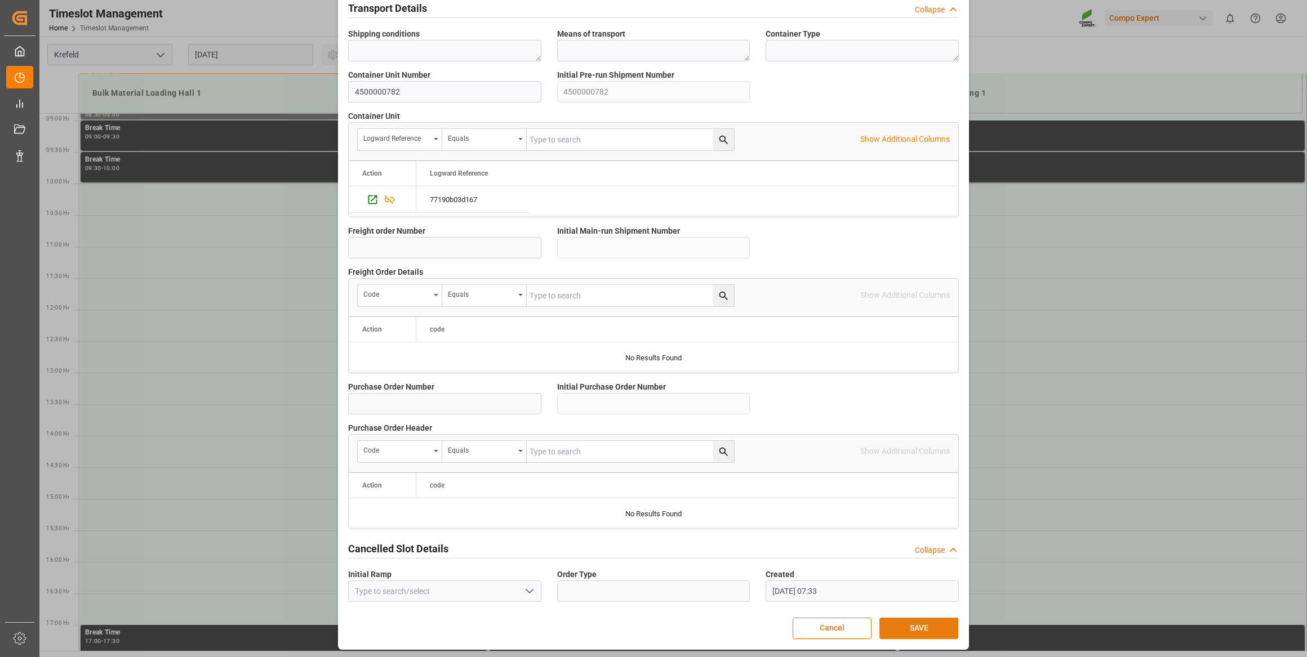
click at [933, 630] on button "SAVE" at bounding box center [918, 628] width 79 height 21
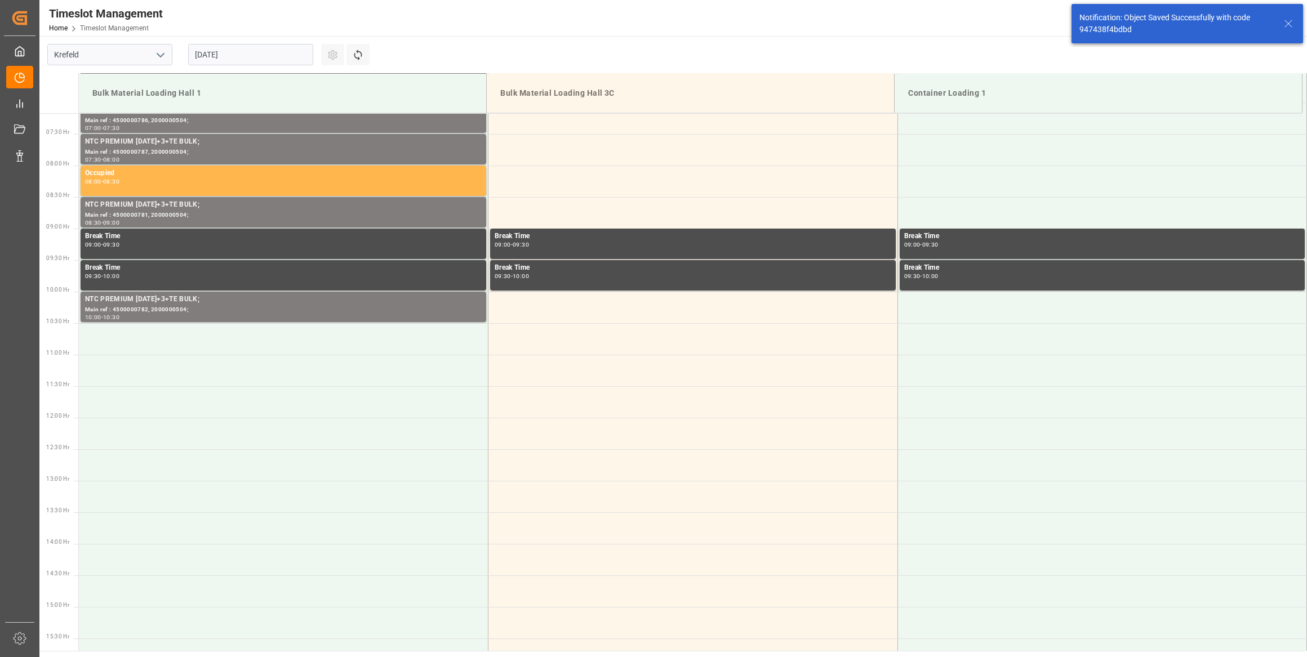
scroll to position [560, 0]
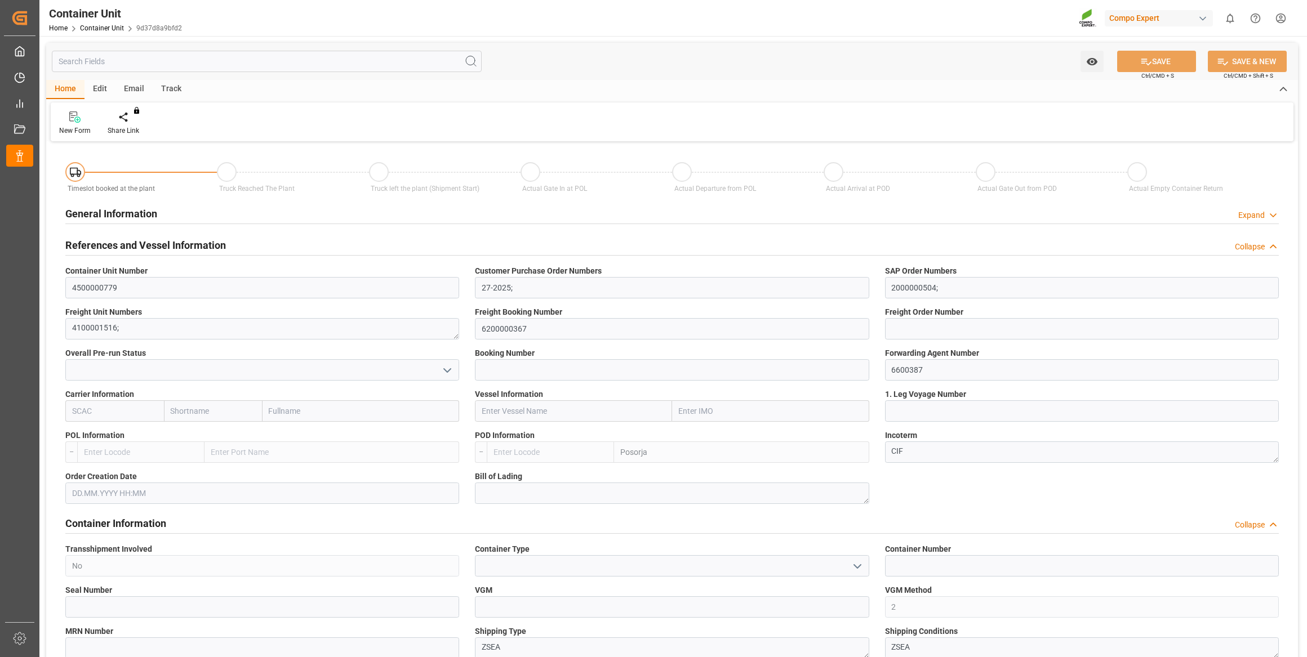
type input "ECPSJ"
type input "0"
type input "26500"
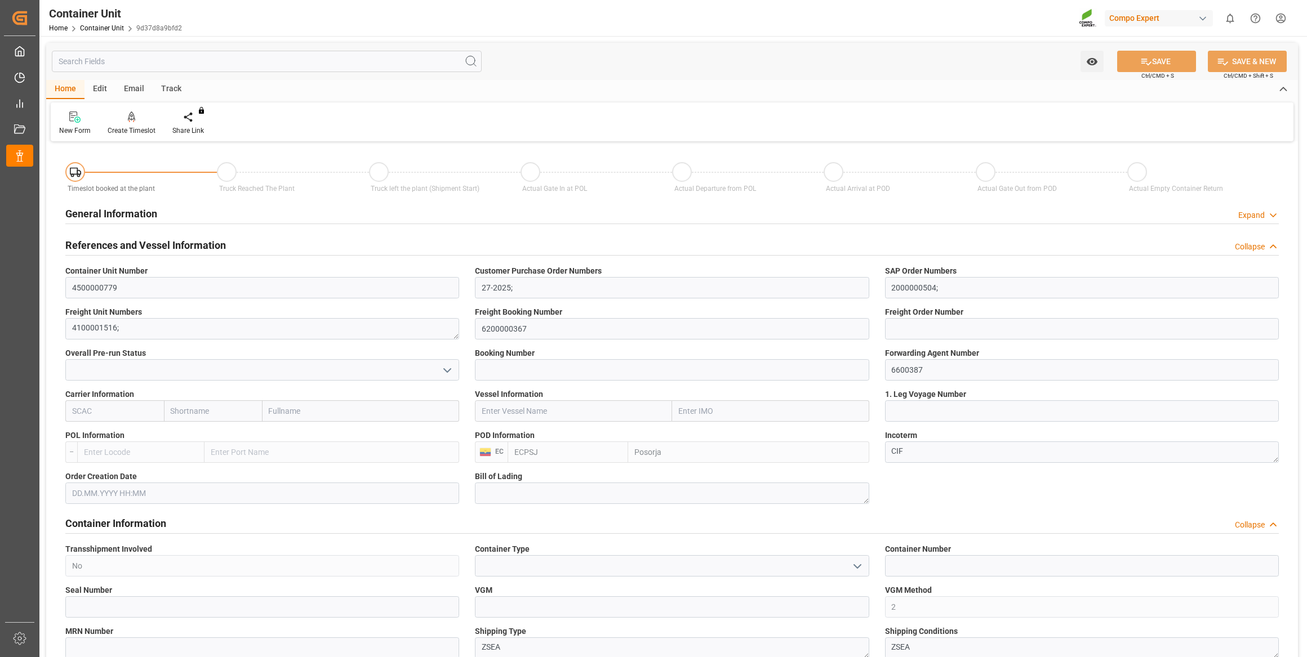
type input "[DATE]"
click at [140, 115] on div at bounding box center [132, 117] width 48 height 12
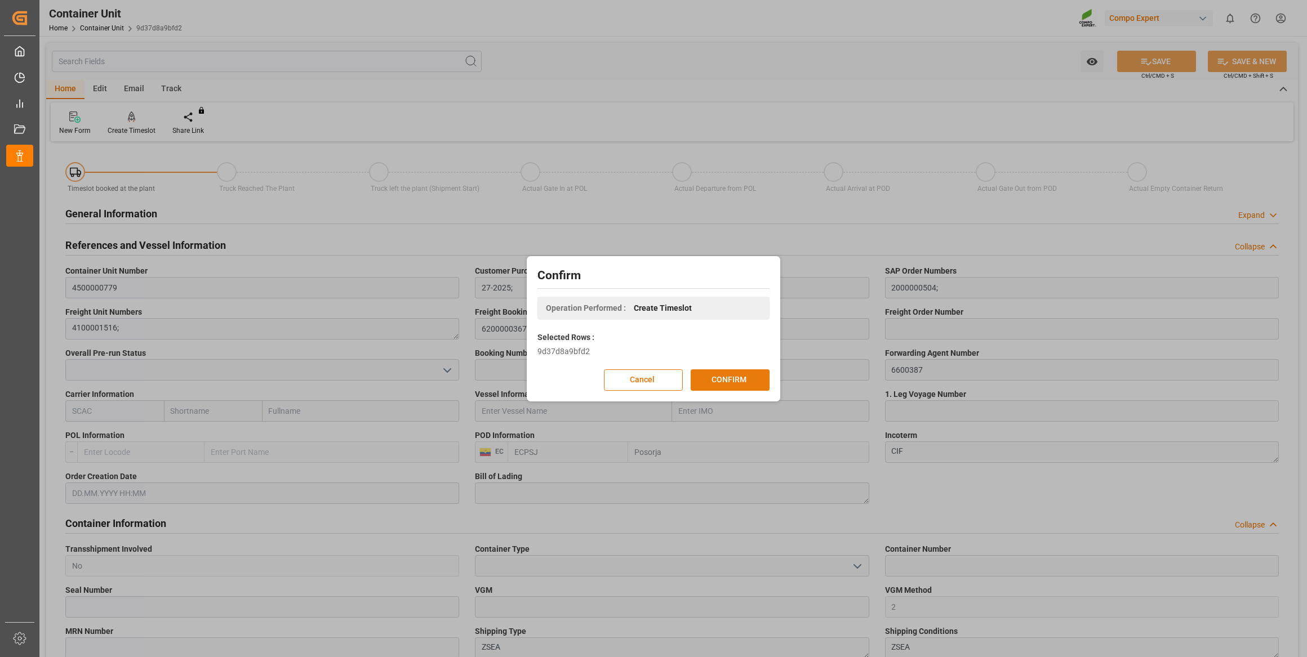
click at [717, 377] on button "CONFIRM" at bounding box center [729, 379] width 79 height 21
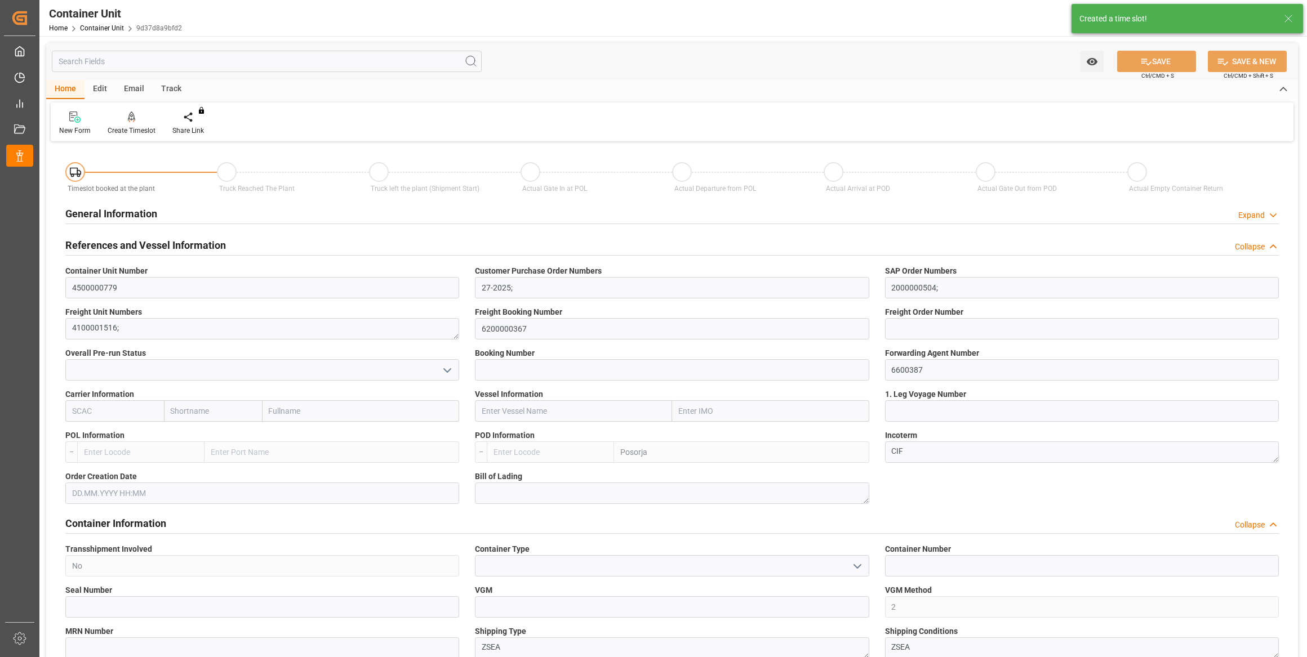
type input "ECPSJ"
type input "0"
type input "26500"
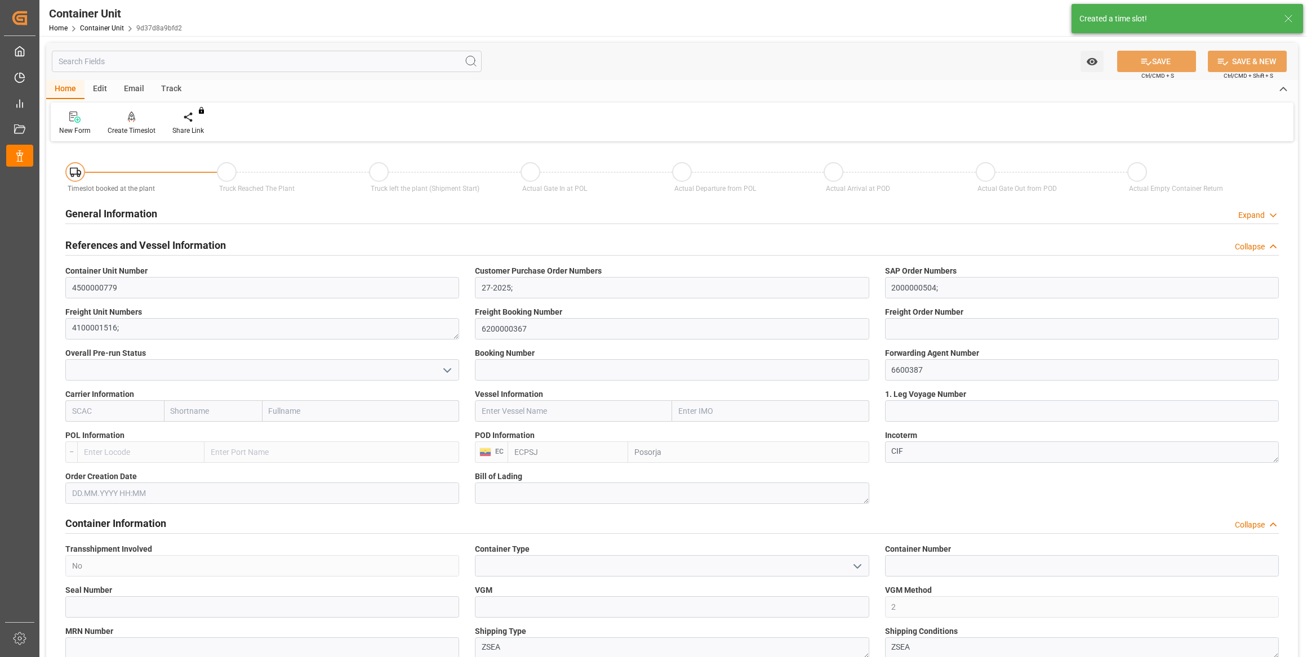
type input "[DATE]"
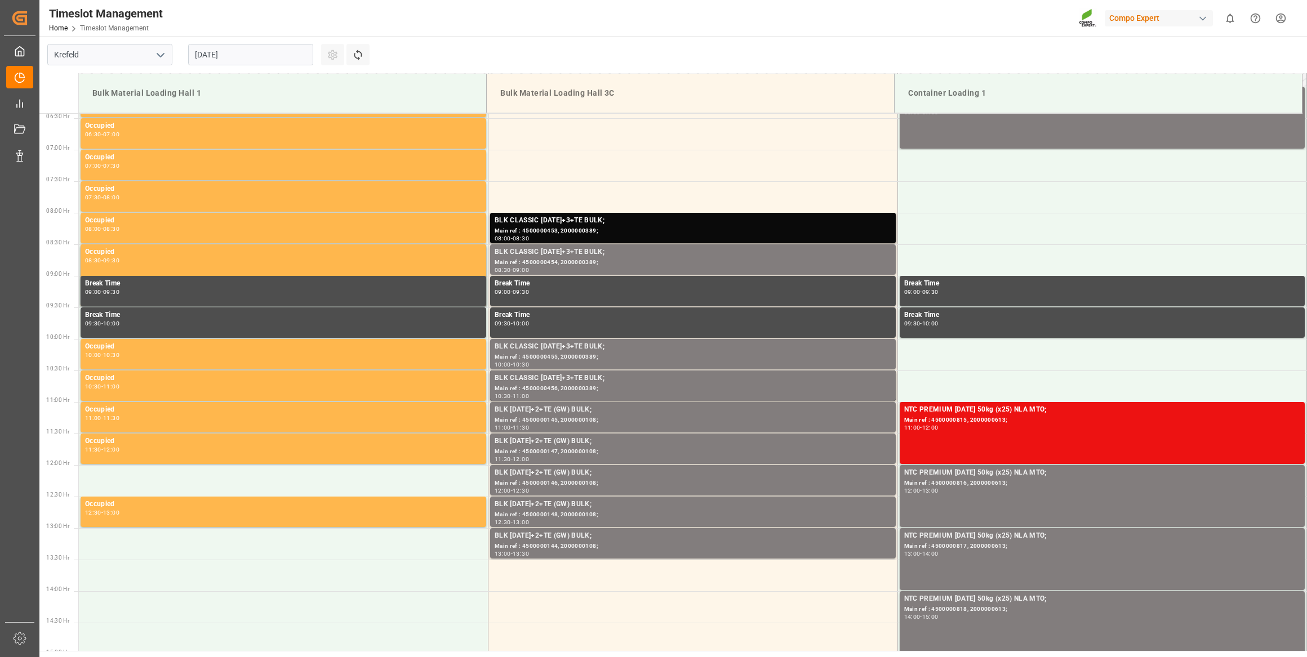
scroll to position [560, 0]
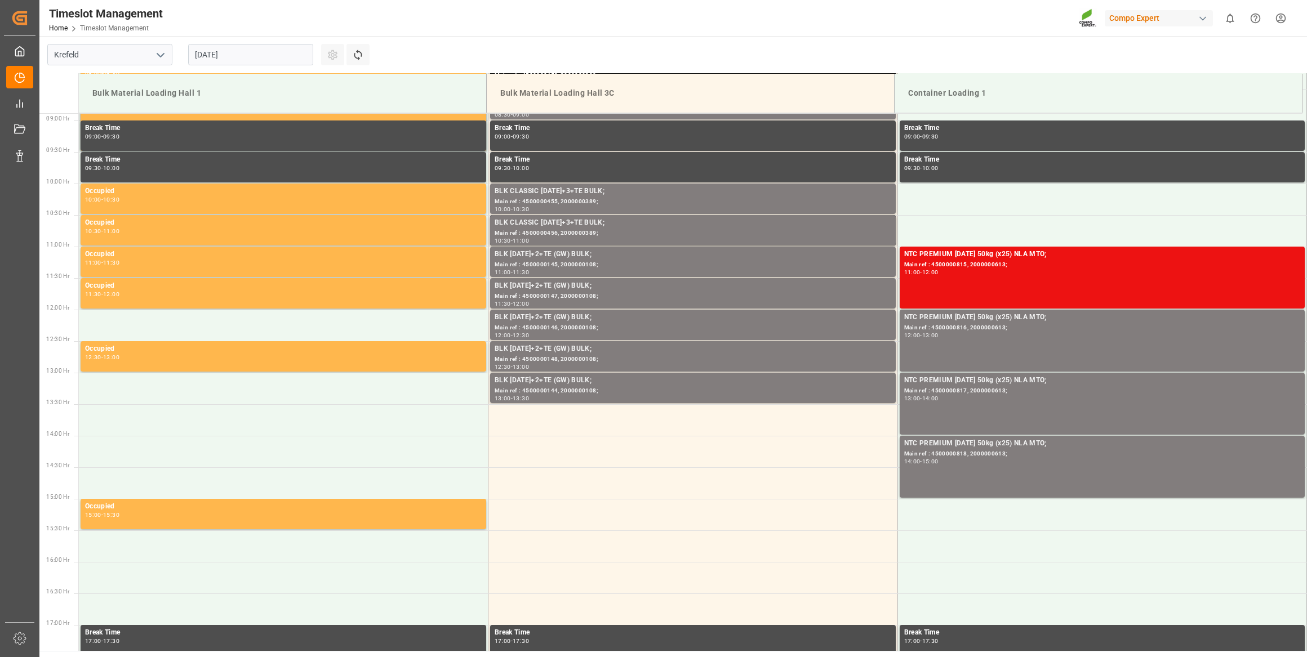
click at [220, 59] on input "[DATE]" at bounding box center [250, 54] width 125 height 21
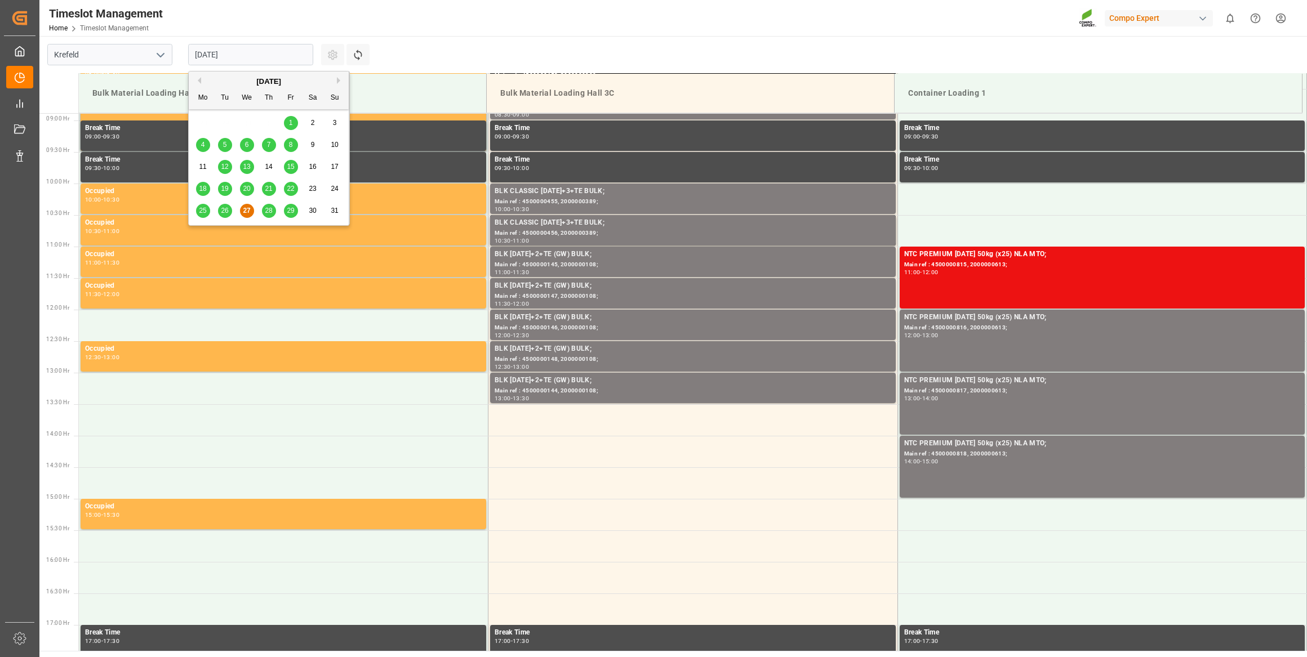
click at [337, 81] on div "Previous Month Next Month August 2025 Mo Tu We Th Fr Sa Su 28 29 30 31 1 2 3 4 …" at bounding box center [269, 148] width 162 height 155
click at [338, 80] on button "Next Month" at bounding box center [340, 80] width 7 height 7
click at [264, 168] on div "18" at bounding box center [269, 168] width 14 height 14
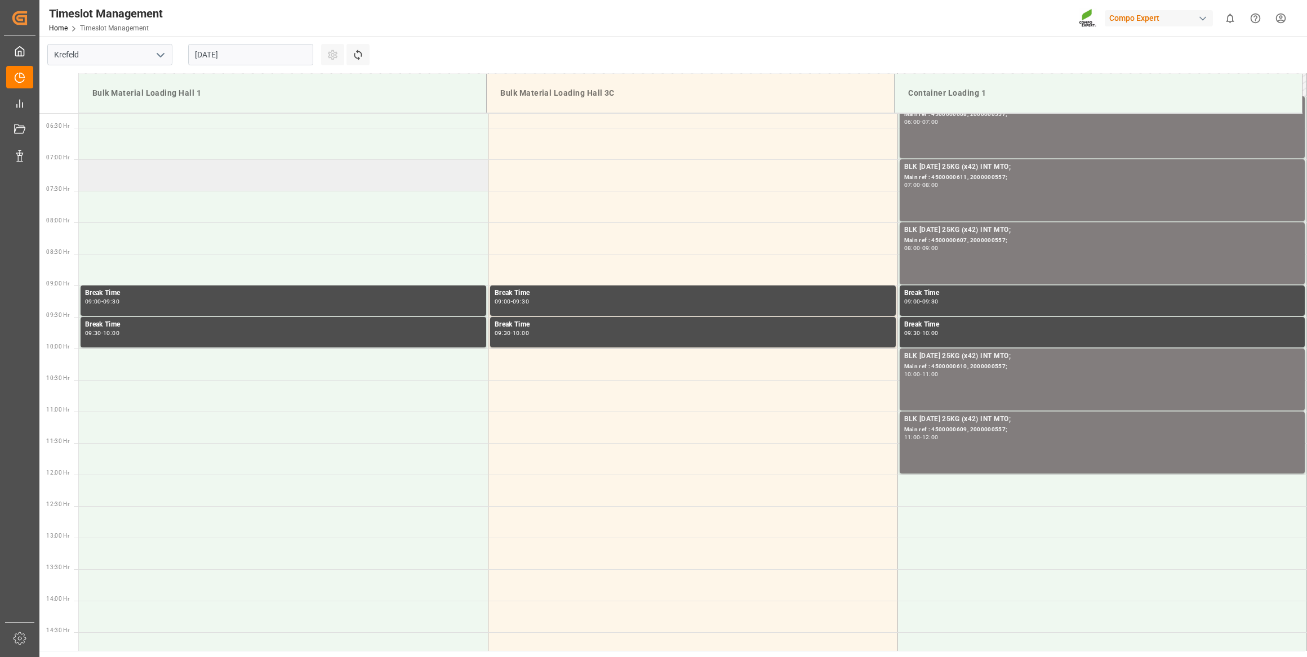
scroll to position [355, 0]
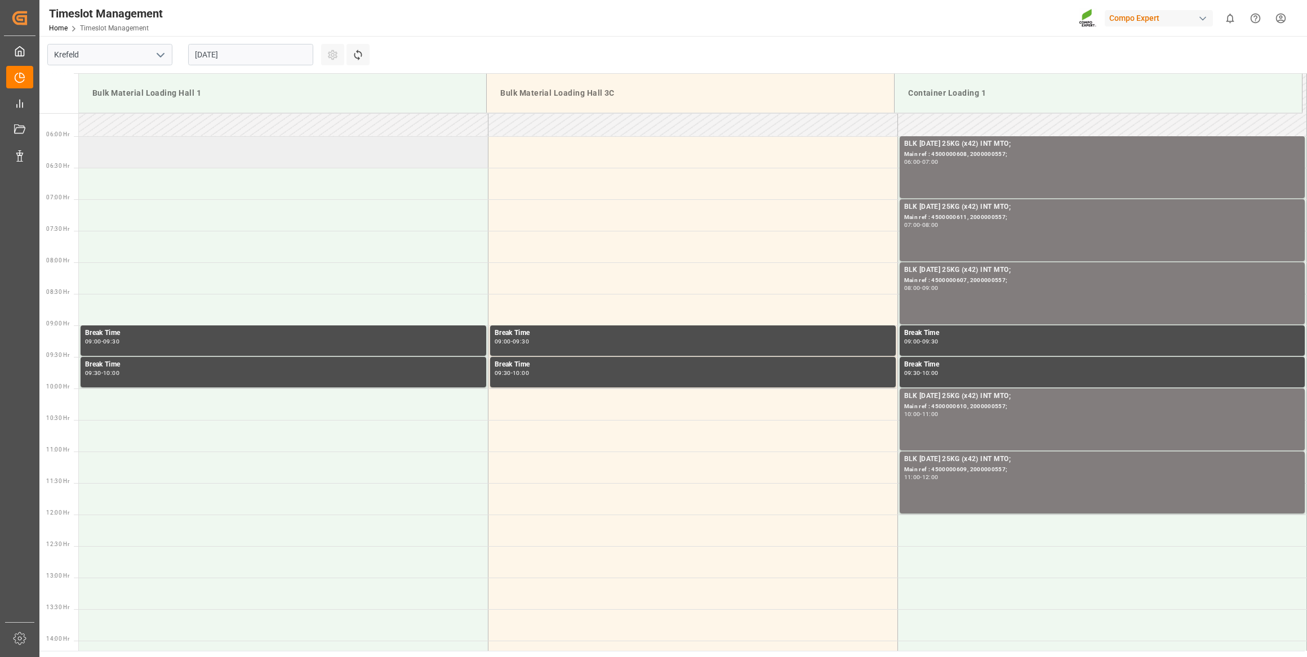
click at [212, 153] on td at bounding box center [283, 152] width 409 height 32
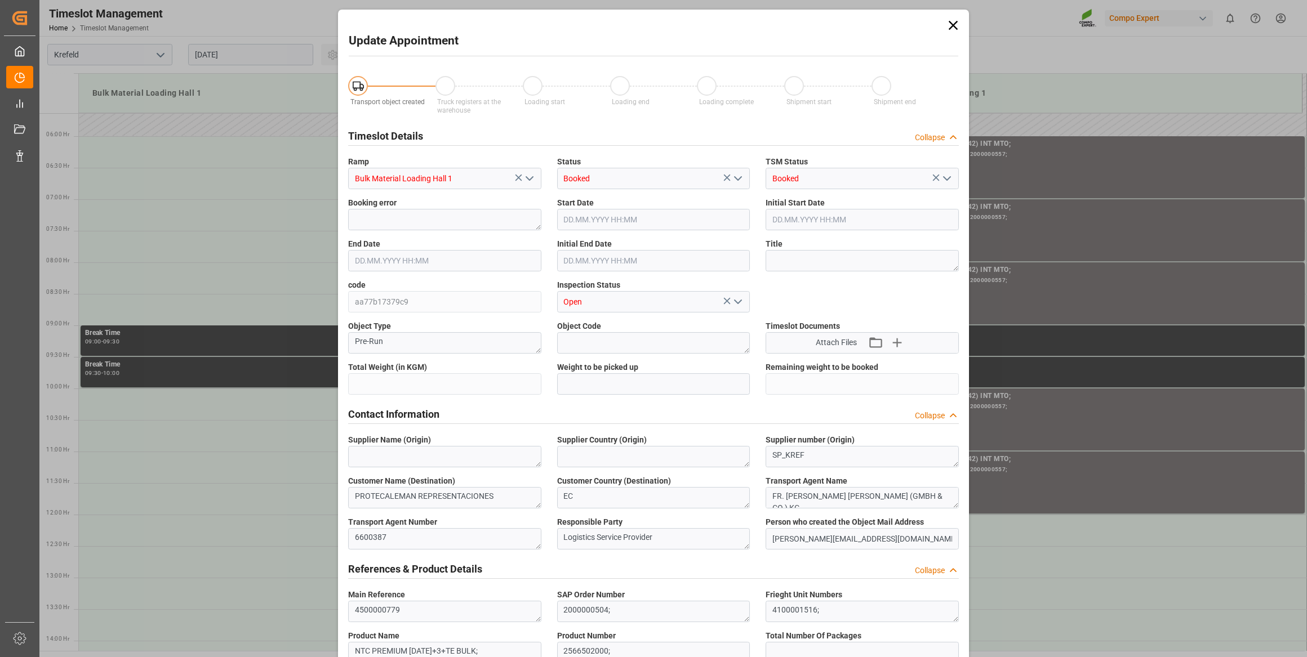
type input "26500"
type input "0"
type input "18.09.2025 06:00"
type input "18.09.2025 06:30"
type input "27.08.2025 07:33"
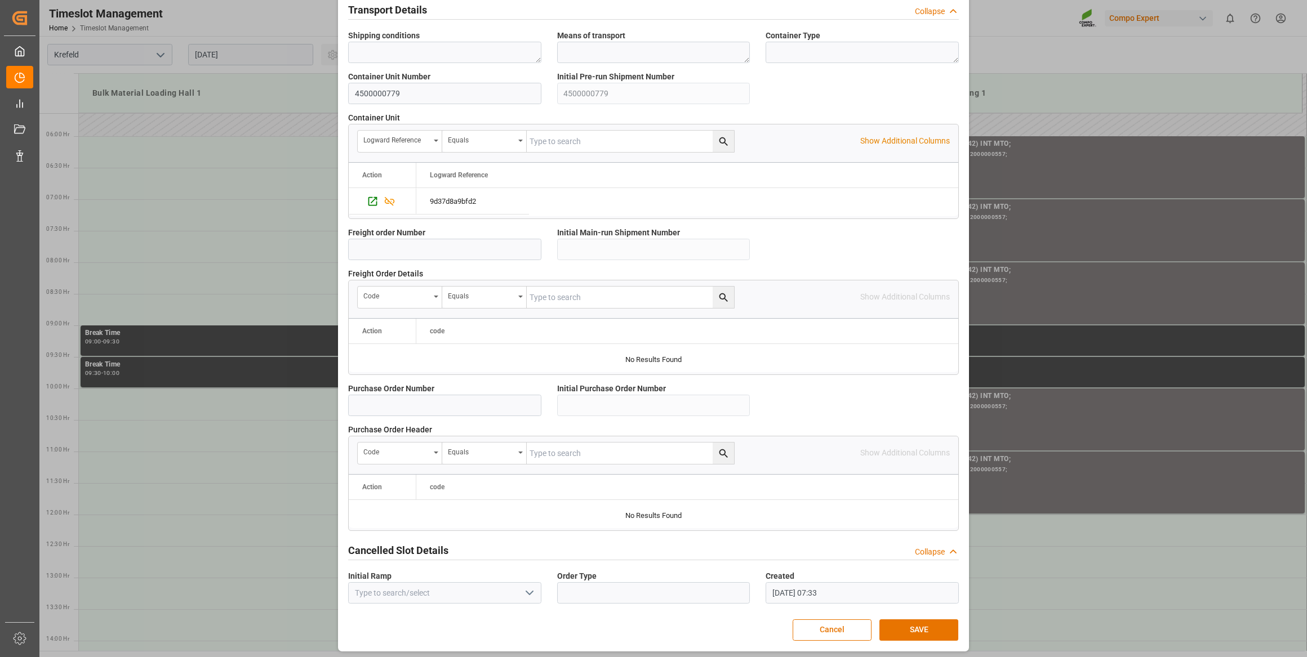
scroll to position [830, 0]
click at [892, 624] on button "SAVE" at bounding box center [918, 628] width 79 height 21
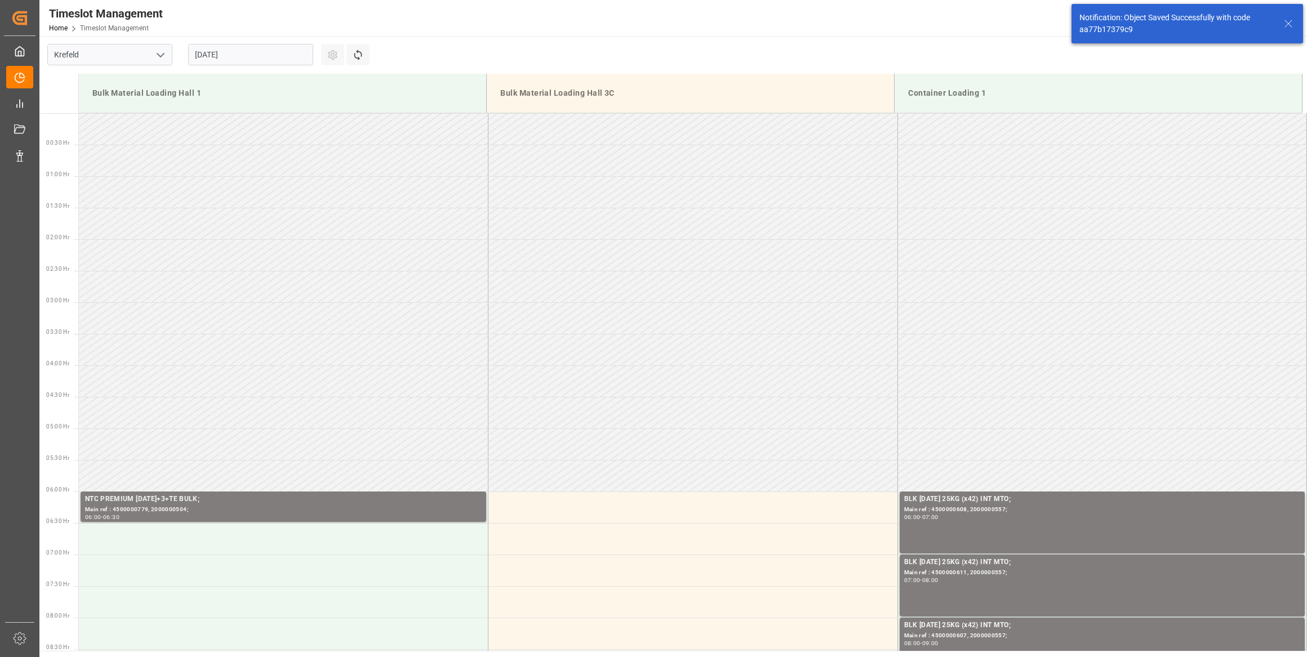
scroll to position [308, 0]
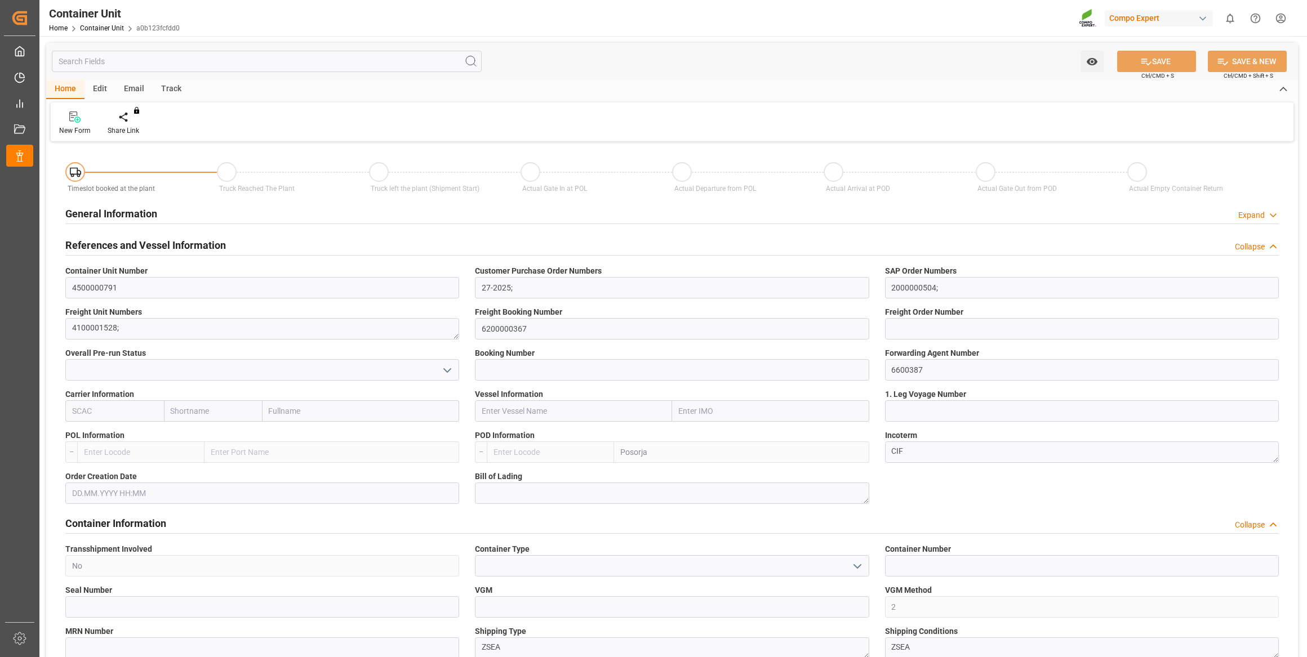
type input "ECPSJ"
type input "0"
type input "26500"
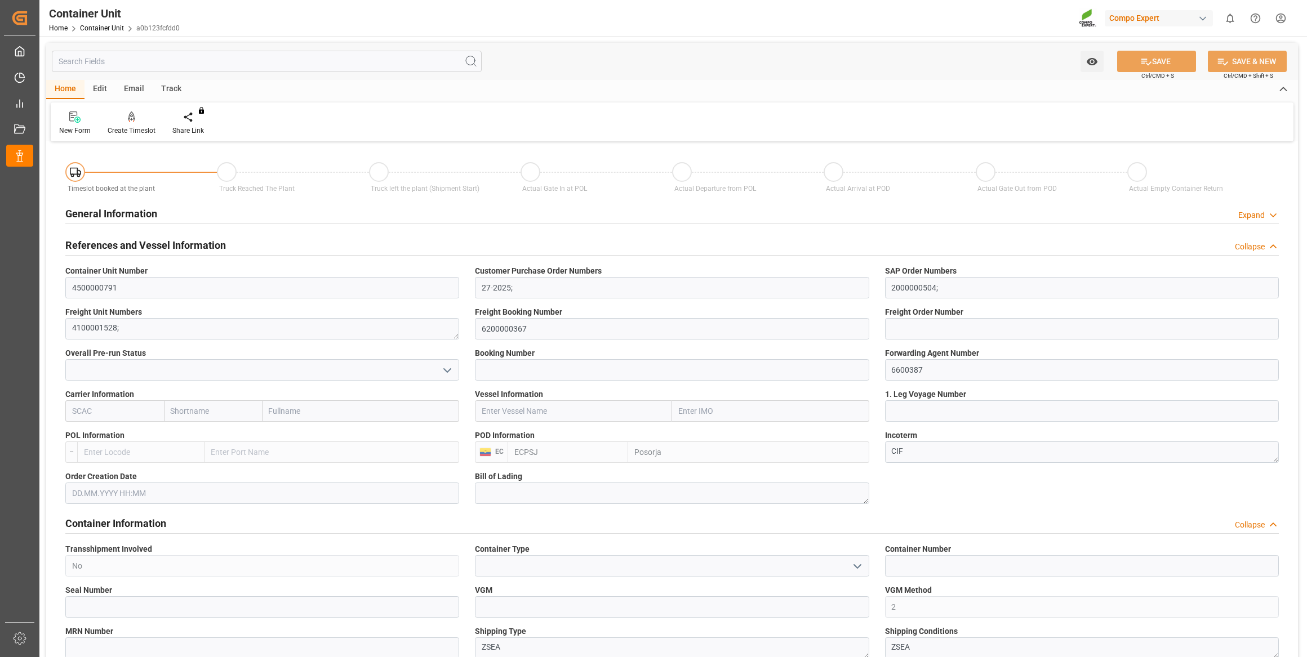
type input "[DATE]"
click at [133, 118] on icon at bounding box center [132, 117] width 8 height 10
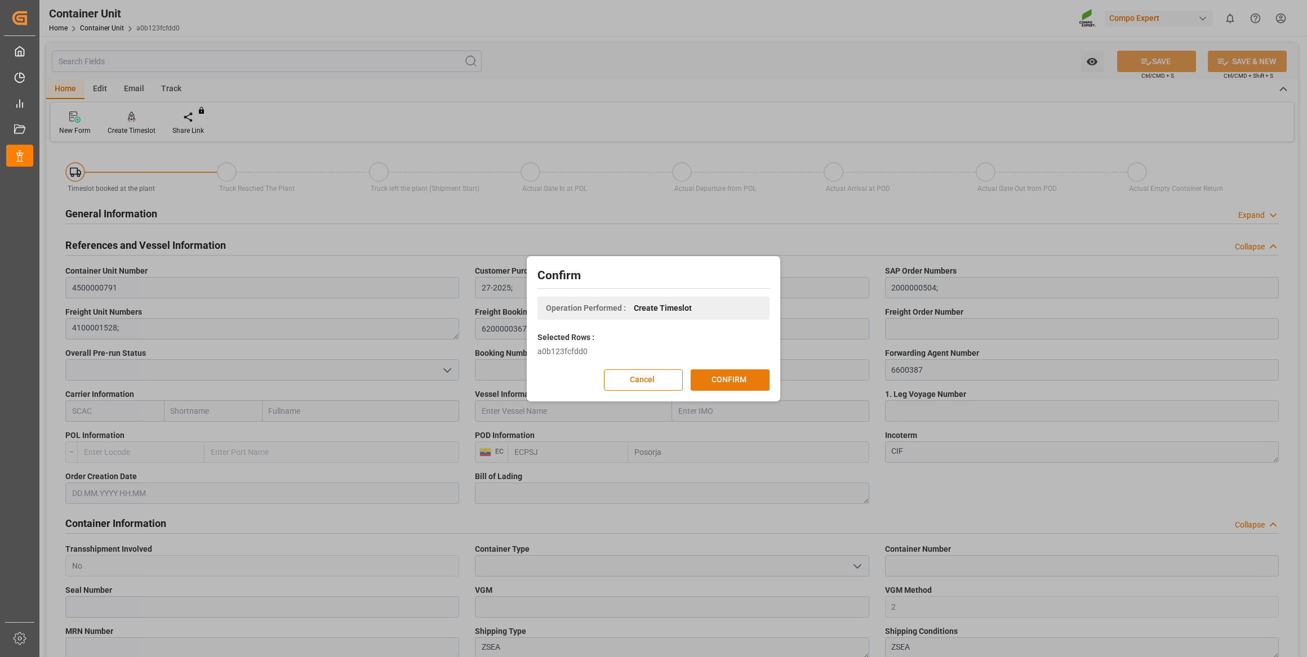
click at [717, 385] on button "CONFIRM" at bounding box center [729, 379] width 79 height 21
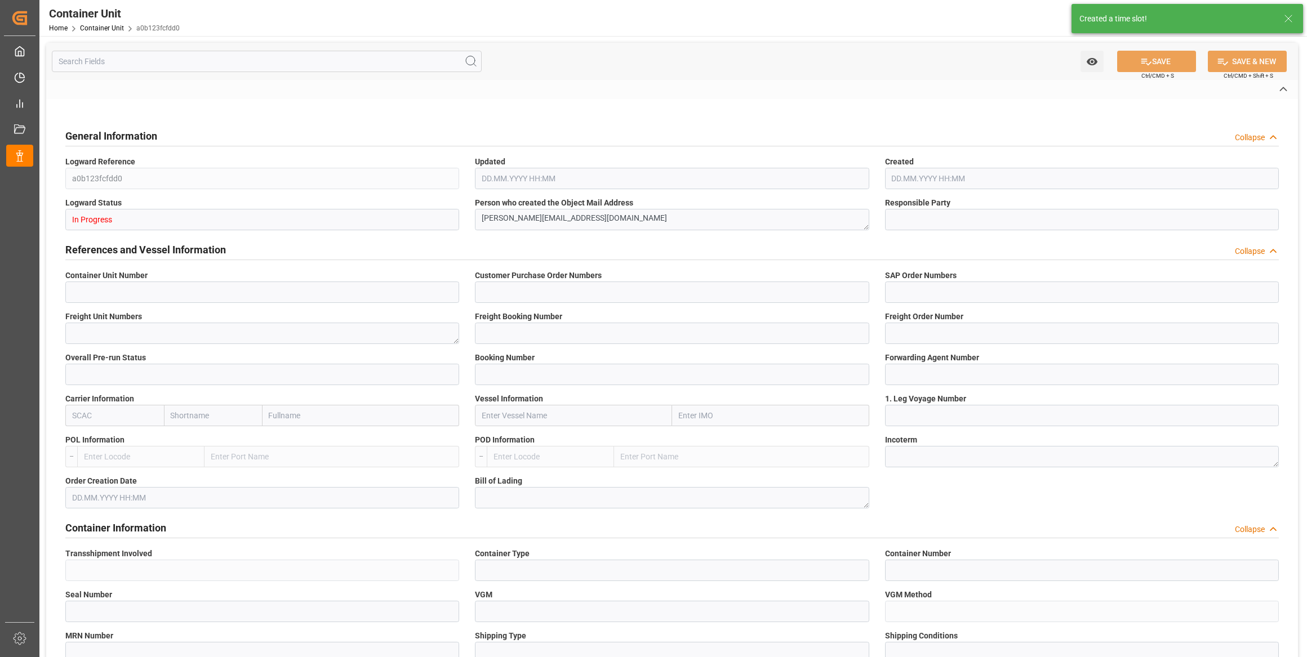
type input "4500000791"
type input "27-2025;"
type input "2000000504;"
type textarea "4100001528;"
type input "6200000367"
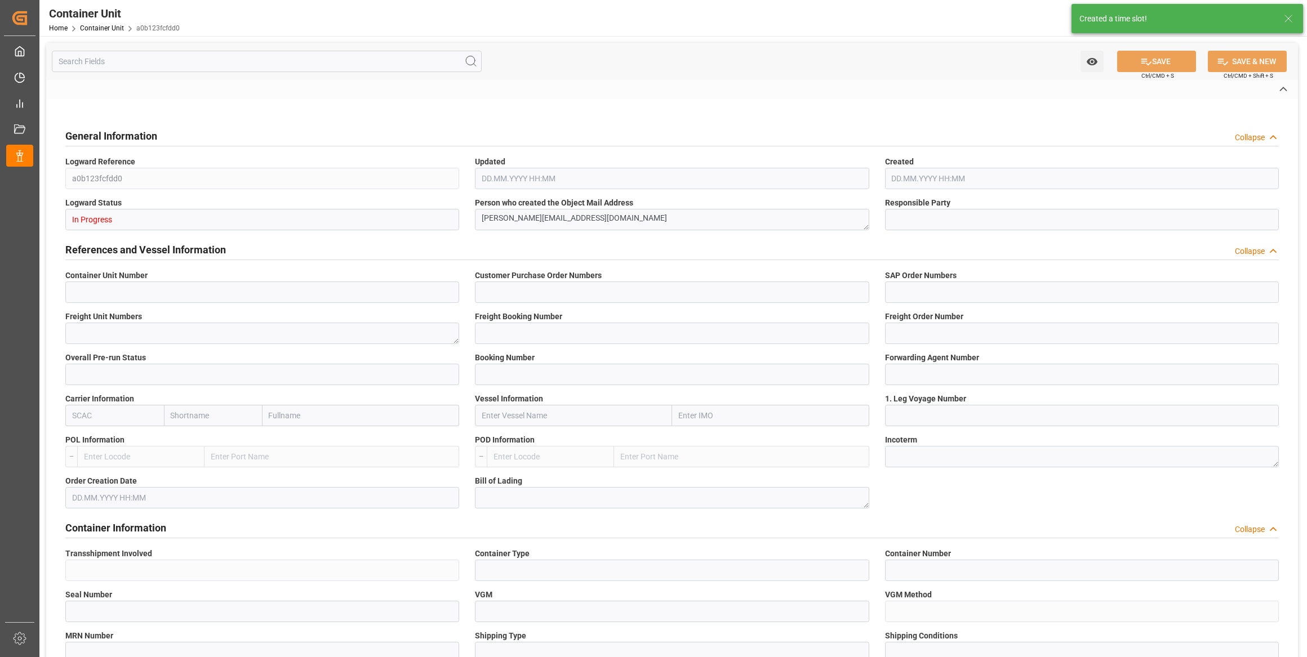
type input "6600387"
type input "Posorja"
type textarea "CIF"
type input "No"
type input "2"
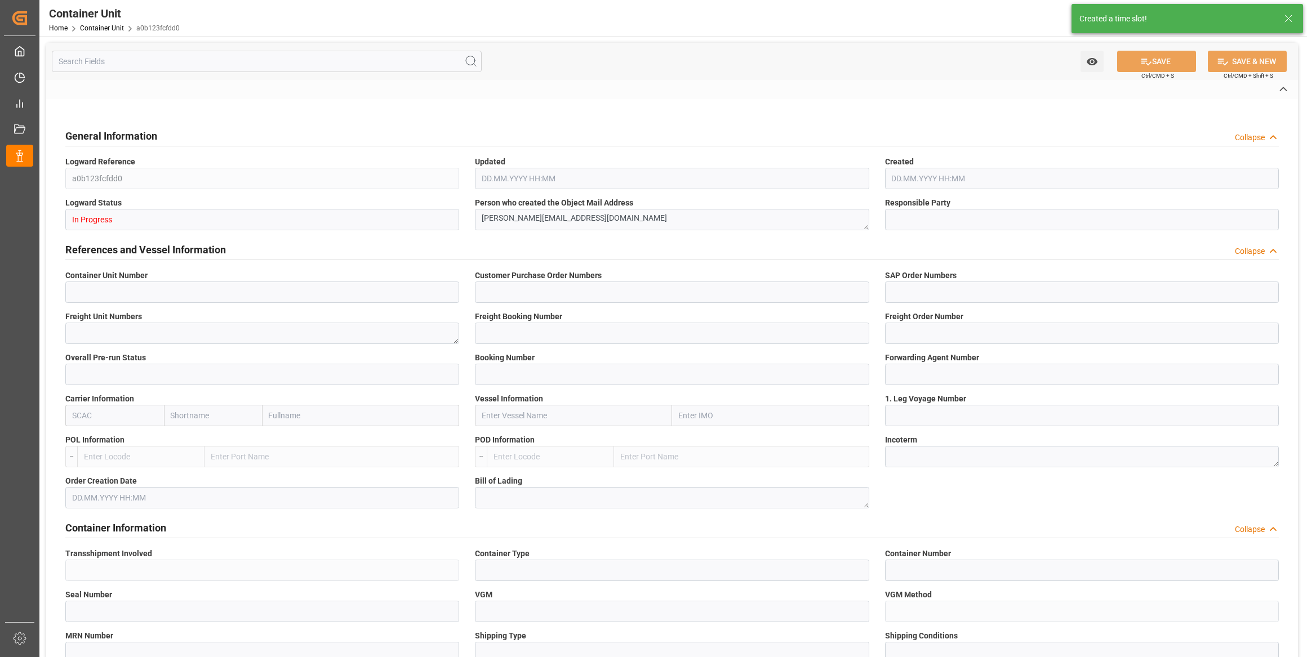
type textarea "ZSEA"
type textarea "9247"
type input "[GEOGRAPHIC_DATA]"
type input "EUR"
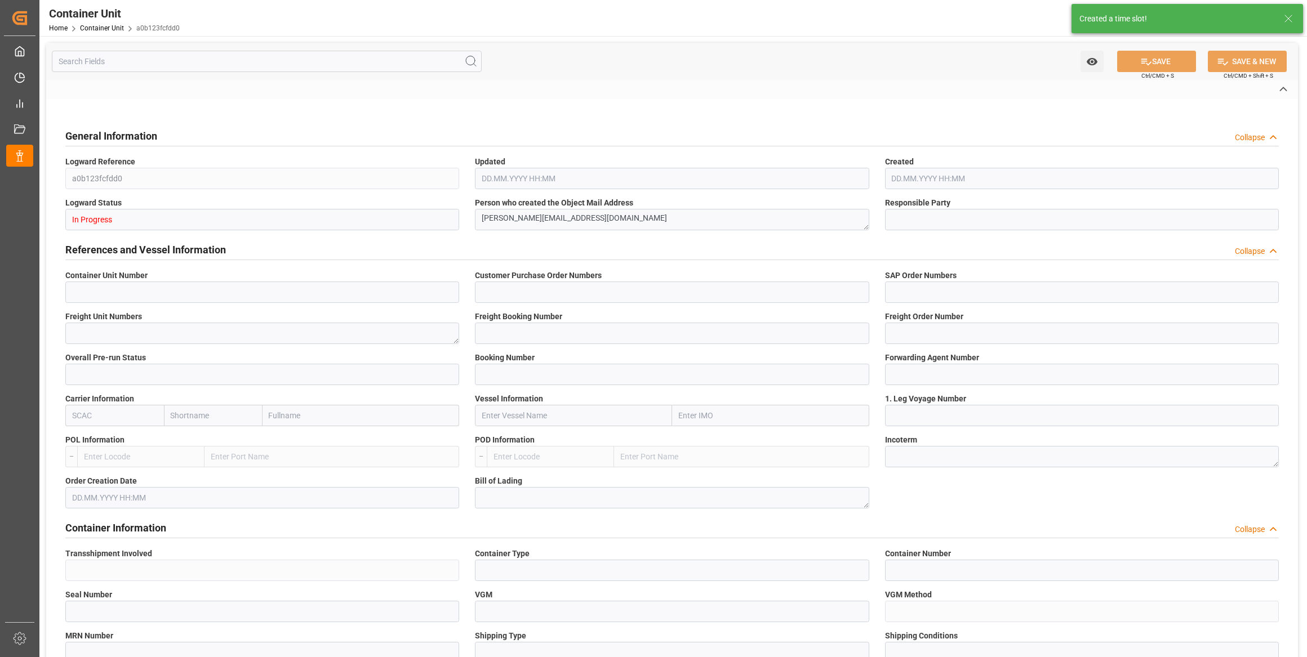
type textarea "NTC PREMIUM [DATE]+3+TE BULK;"
type textarea "2566502000;"
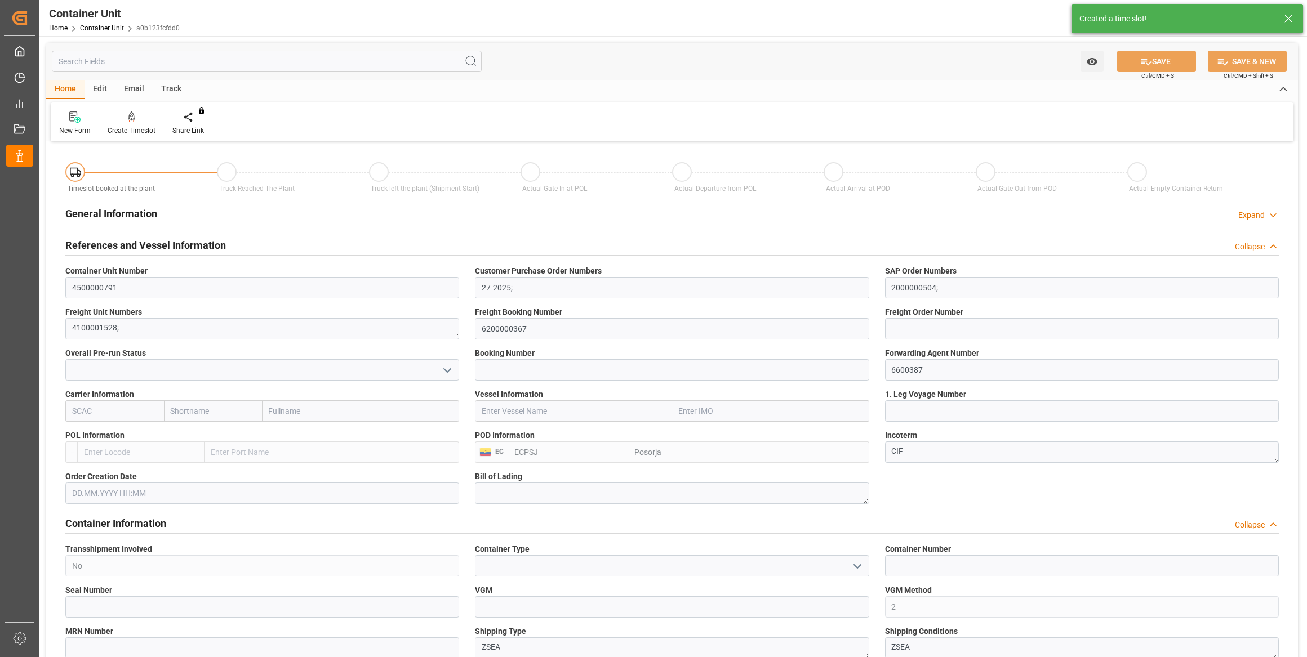
type input "ECPSJ"
type input "0"
type input "26500"
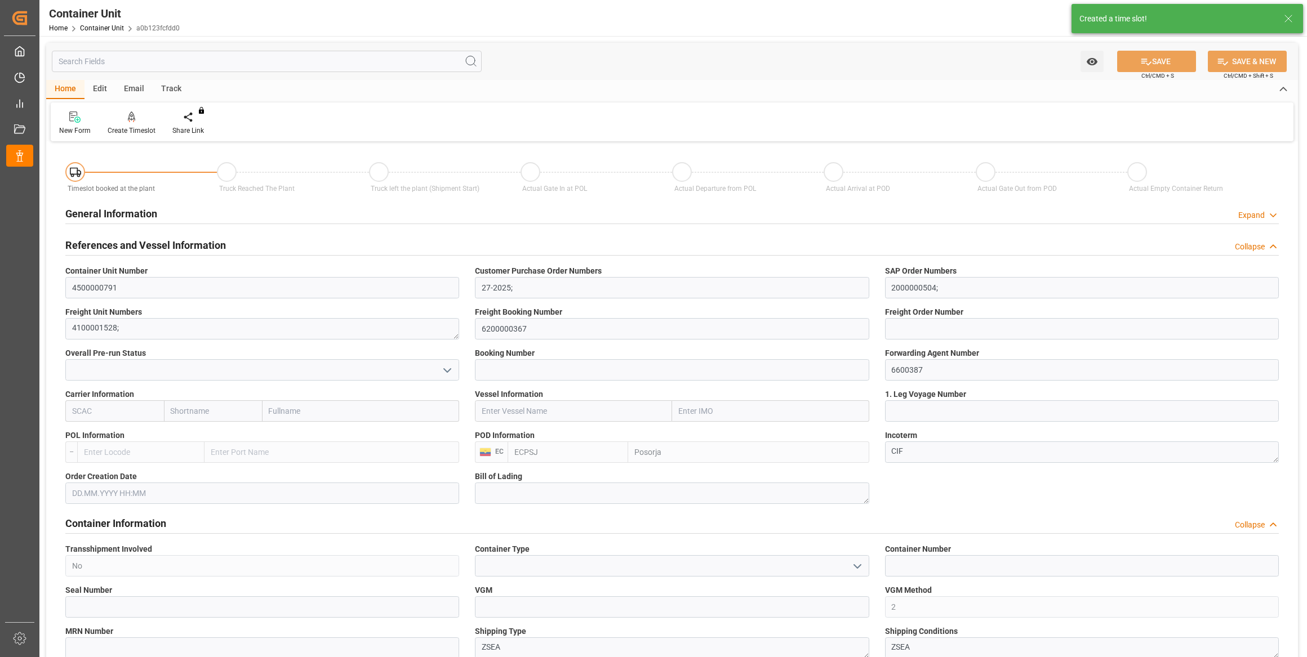
type input "[DATE]"
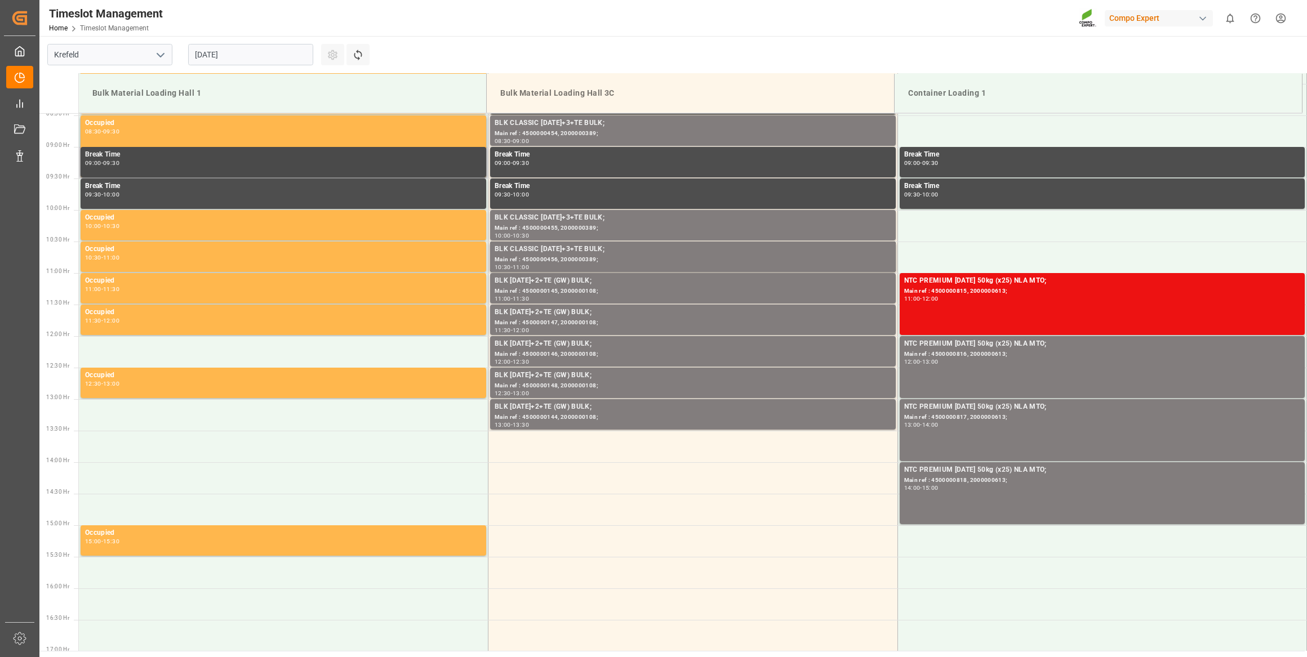
scroll to position [560, 0]
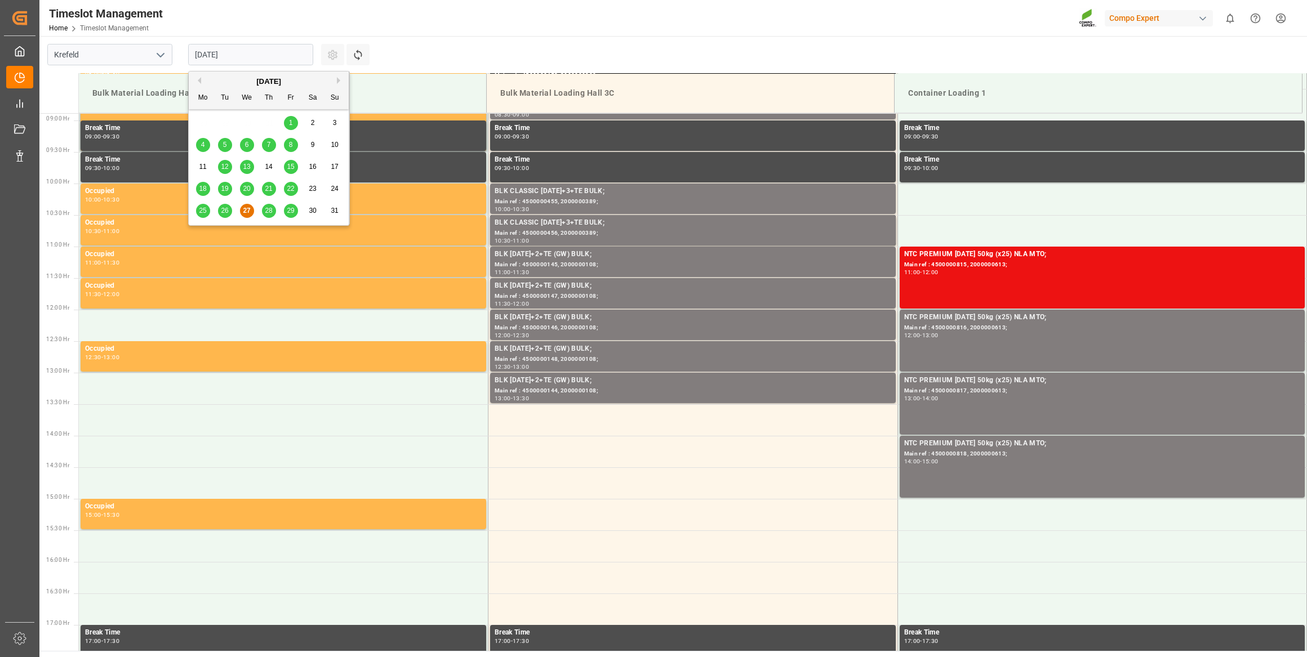
click at [301, 60] on input "[DATE]" at bounding box center [250, 54] width 125 height 21
click at [340, 80] on button "Next Month" at bounding box center [340, 80] width 7 height 7
click at [274, 167] on div "18" at bounding box center [269, 168] width 14 height 14
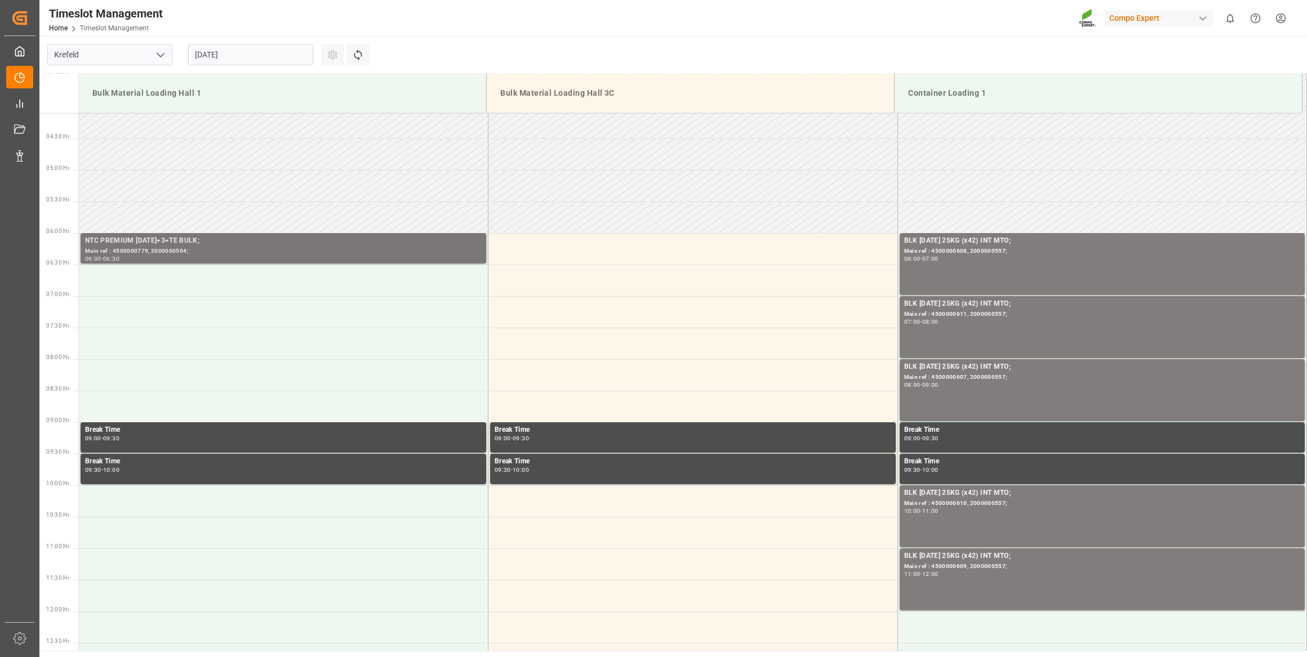
scroll to position [253, 0]
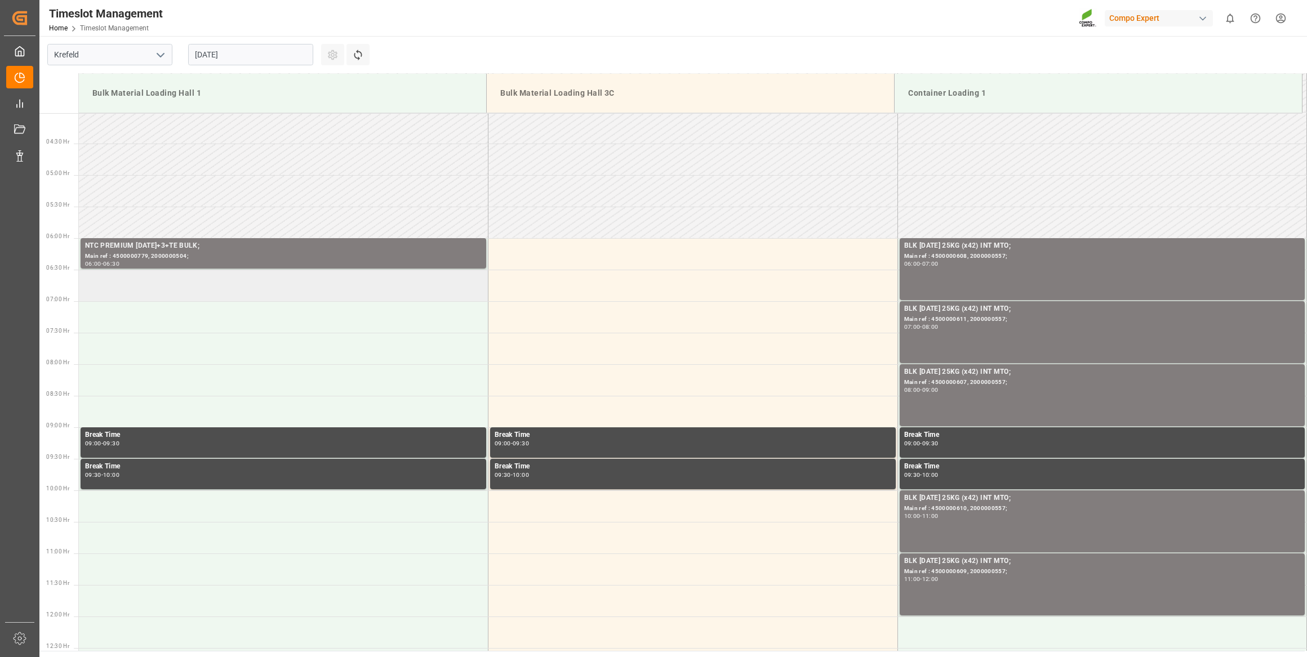
click at [223, 276] on td at bounding box center [283, 286] width 409 height 32
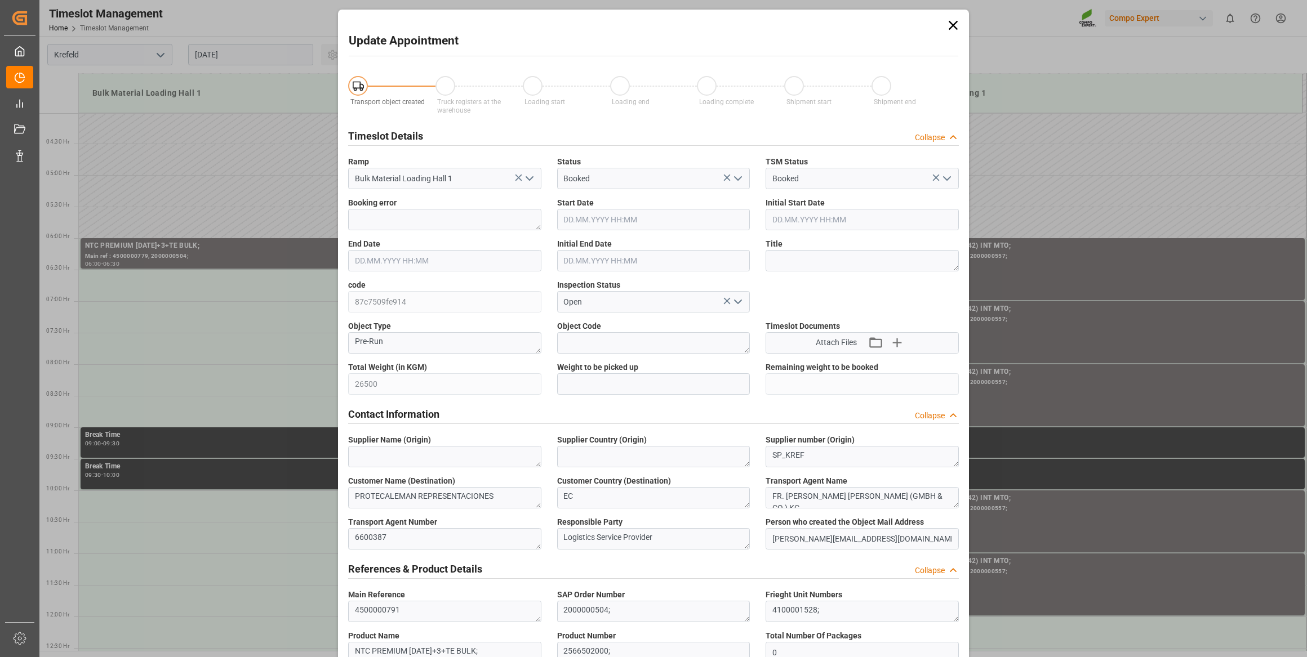
type input "18.09.2025 06:30"
type input "18.09.2025 07:00"
type input "27.08.2025 07:34"
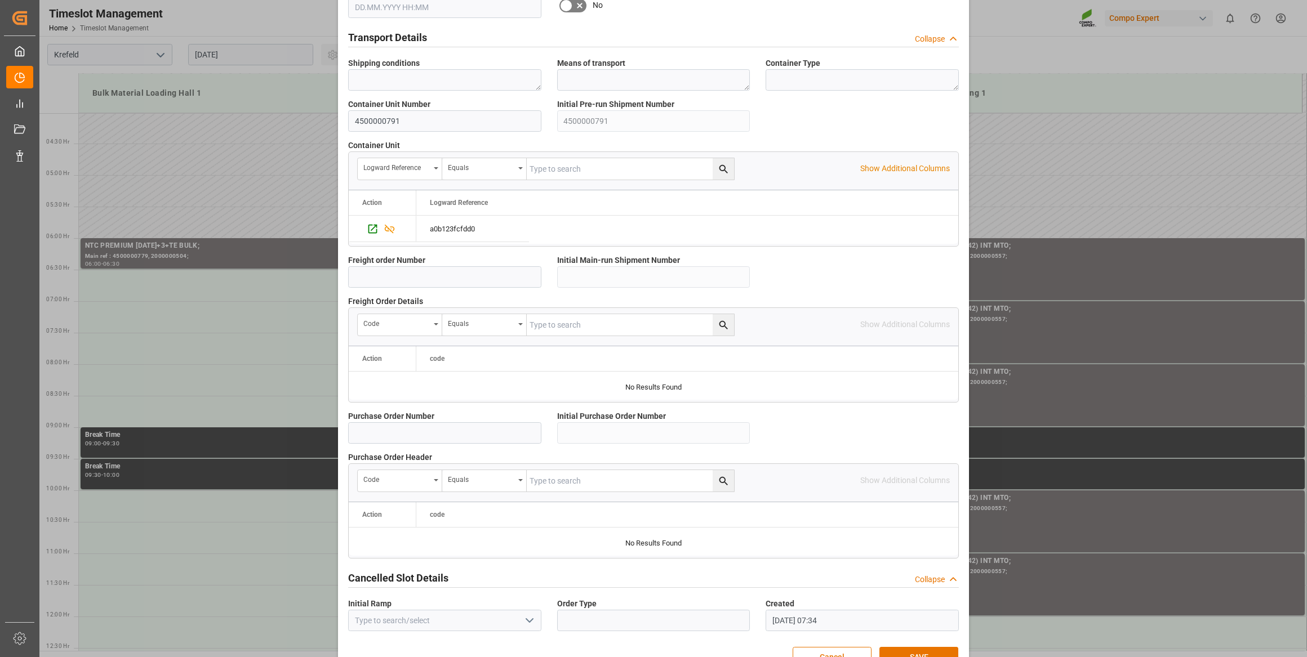
scroll to position [830, 0]
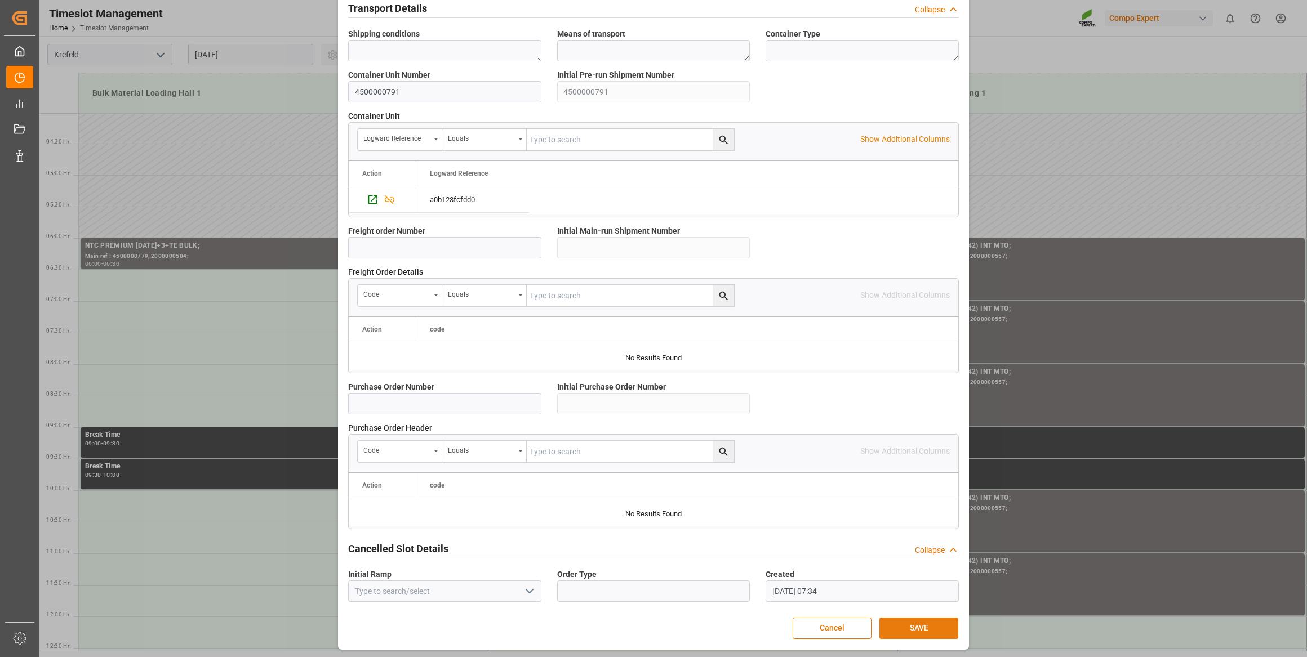
click at [913, 629] on button "SAVE" at bounding box center [918, 628] width 79 height 21
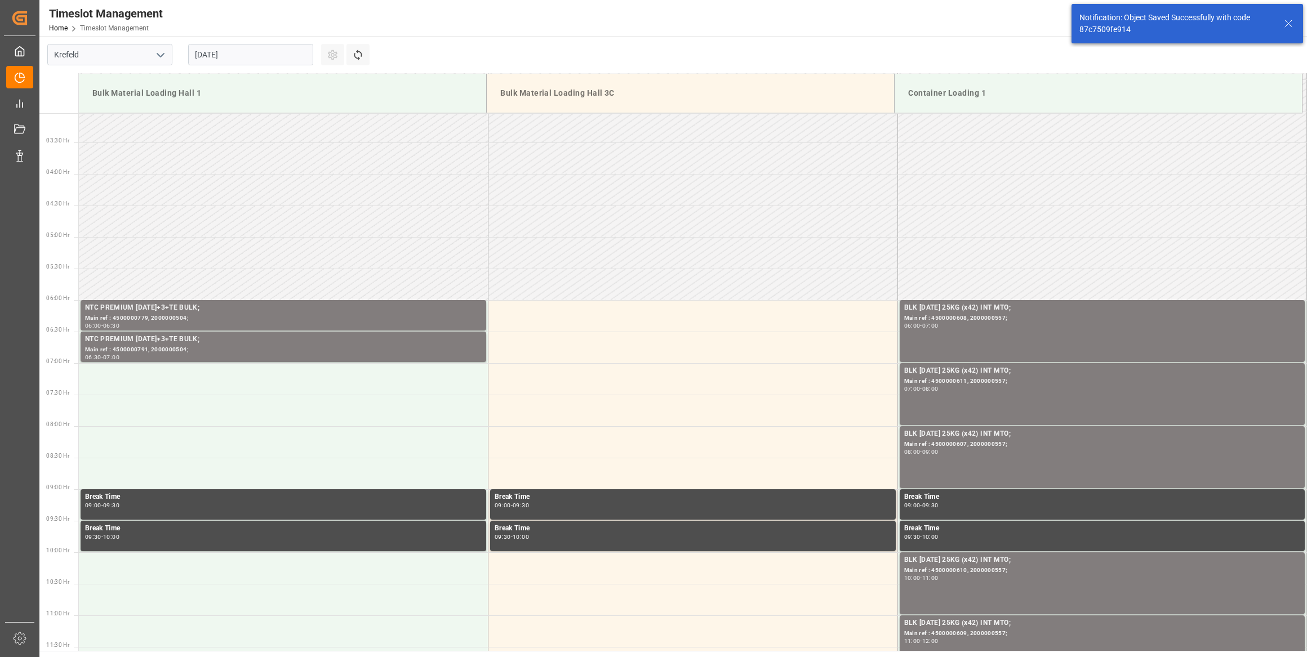
scroll to position [308, 0]
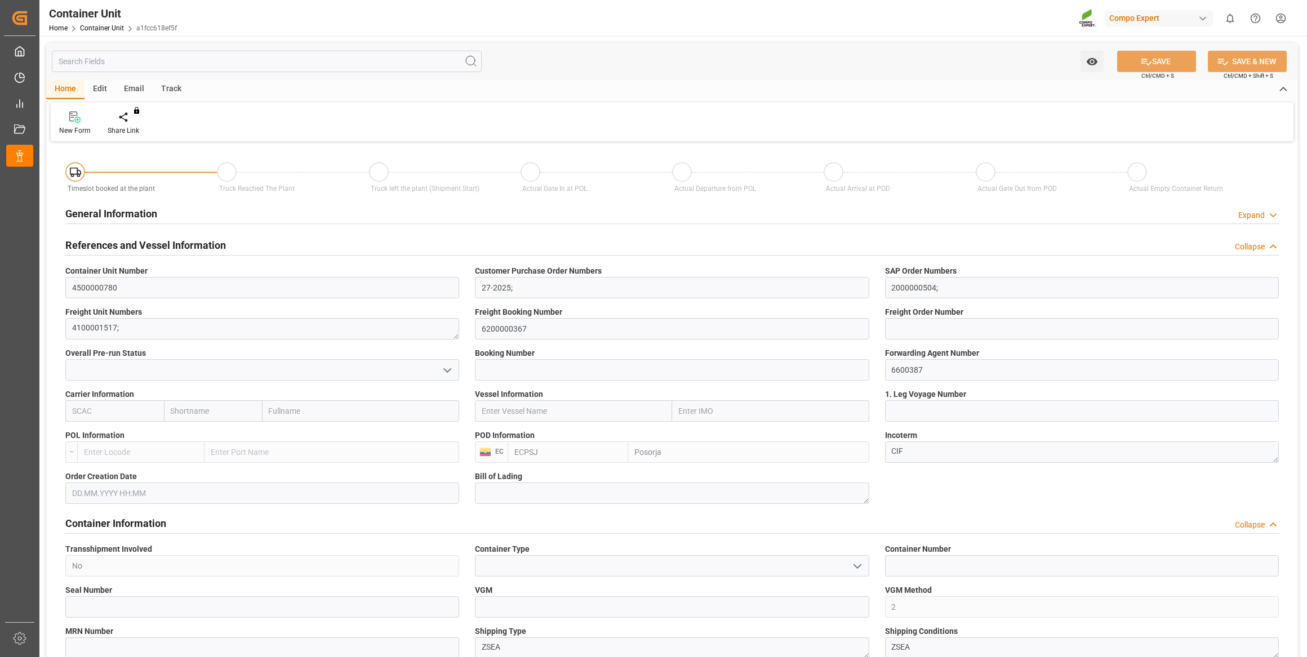
type input "ECPSJ"
type input "0"
type input "26500"
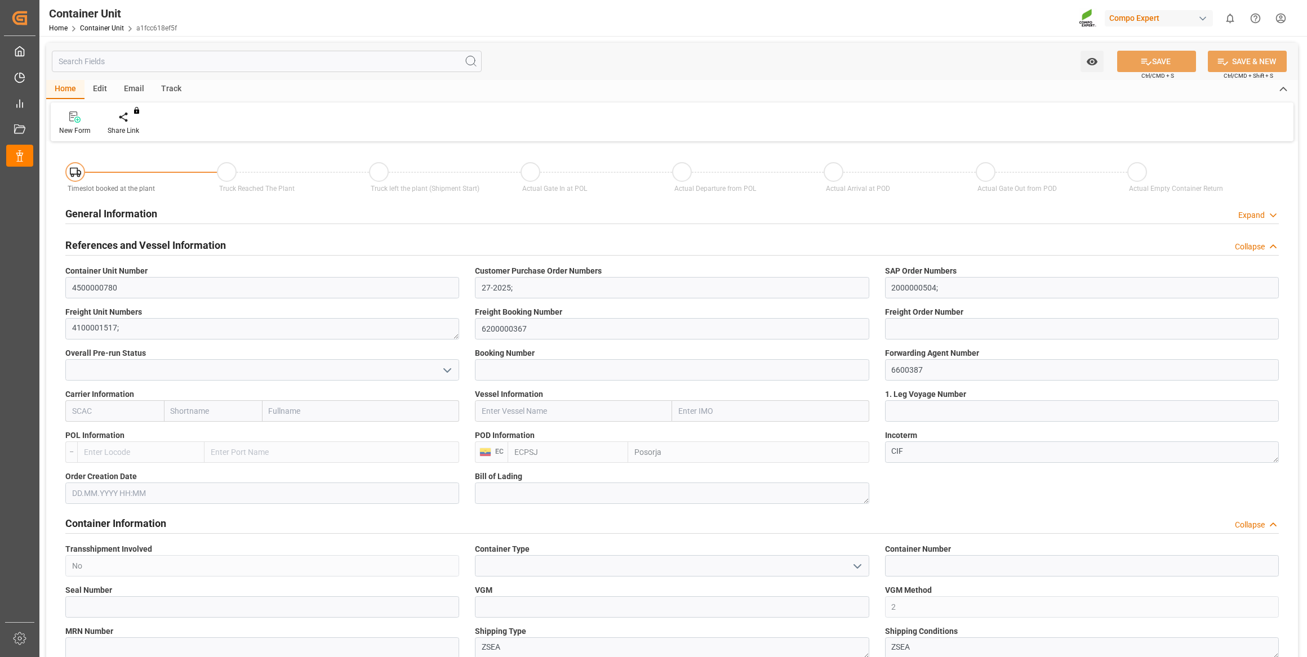
type input "[DATE]"
click at [130, 119] on icon at bounding box center [132, 117] width 8 height 10
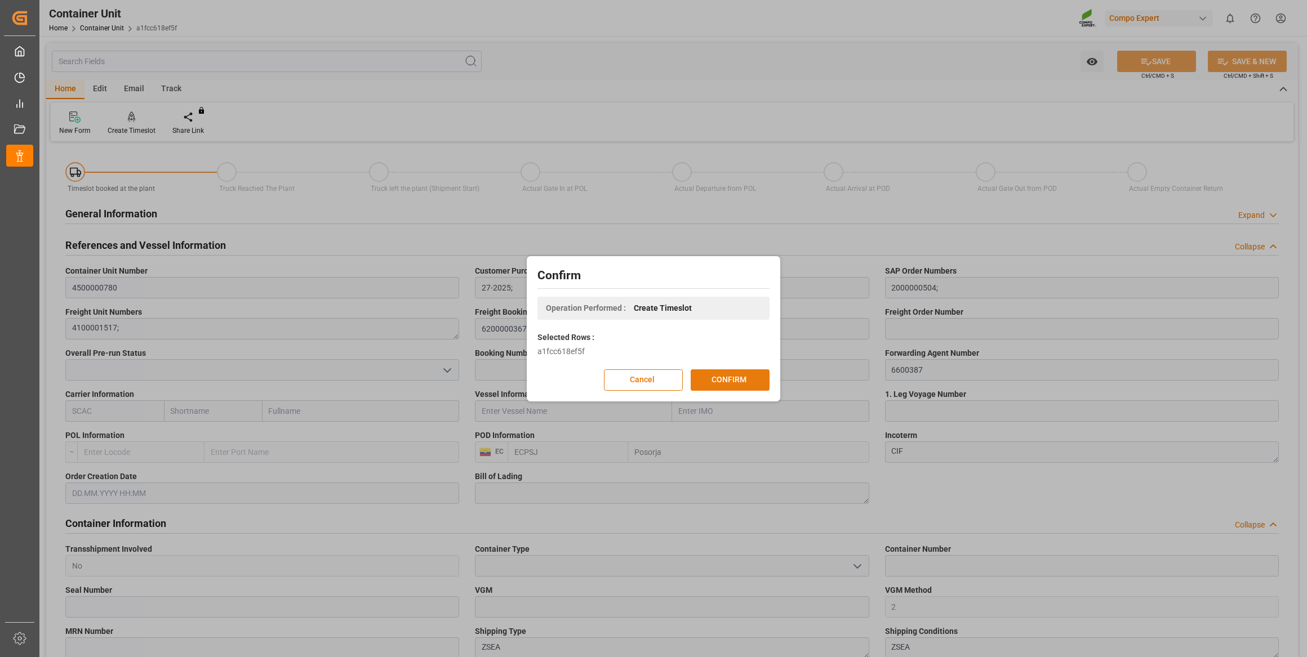
click at [716, 381] on button "CONFIRM" at bounding box center [729, 379] width 79 height 21
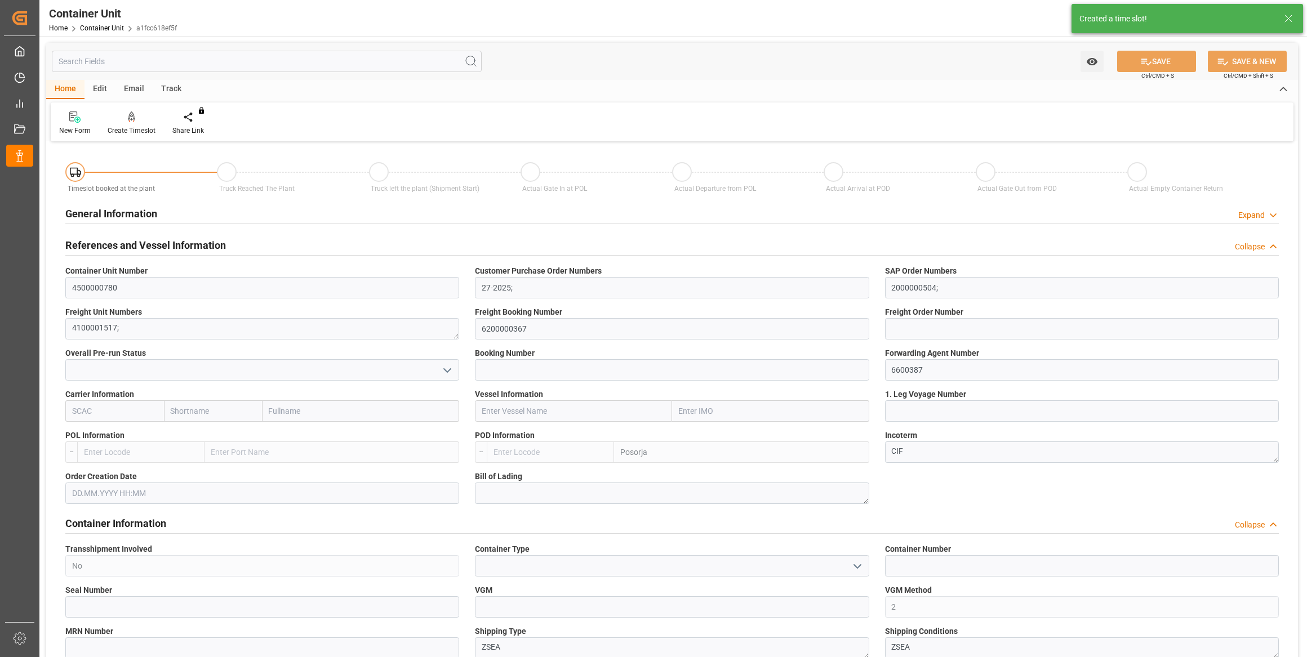
type input "ECPSJ"
type input "0"
type input "26500"
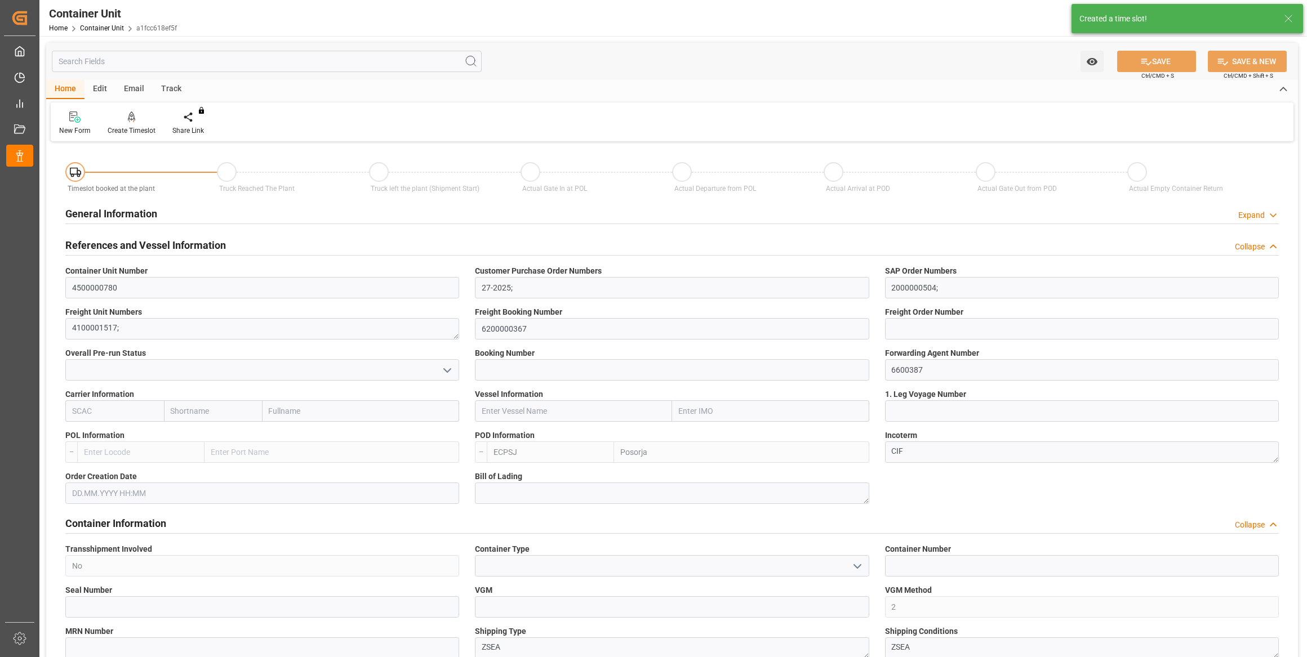
type input "[DATE]"
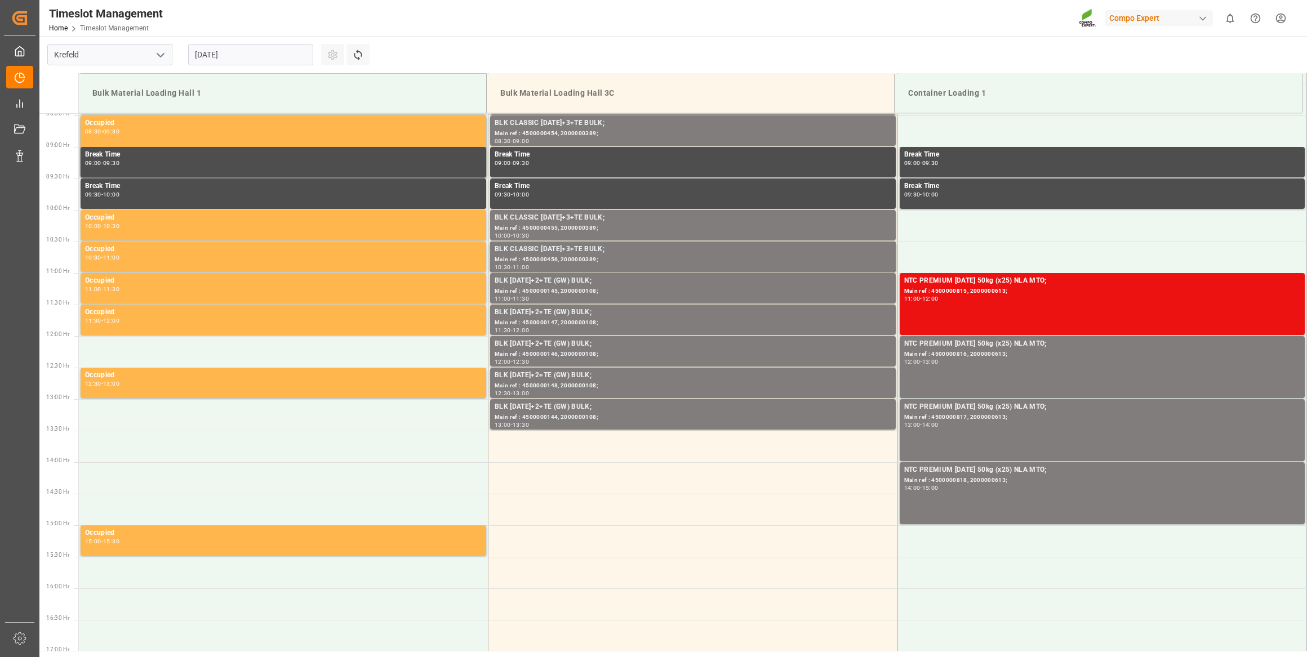
scroll to position [560, 0]
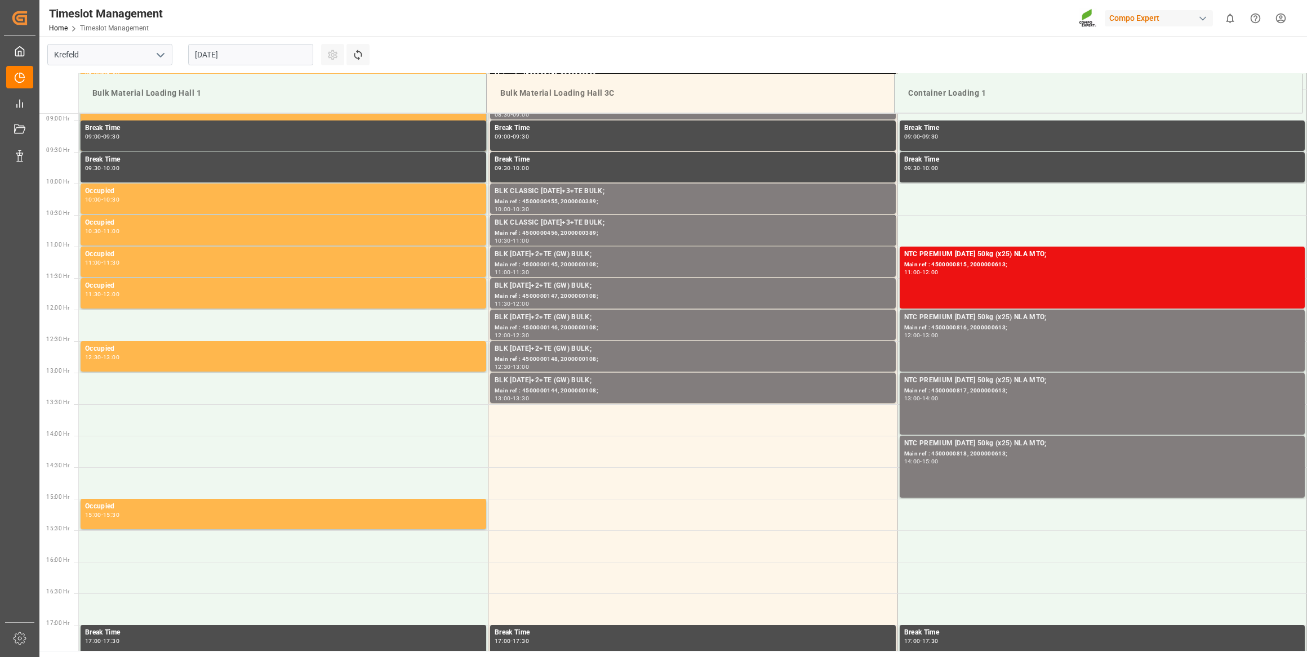
click at [280, 59] on input "[DATE]" at bounding box center [250, 54] width 125 height 21
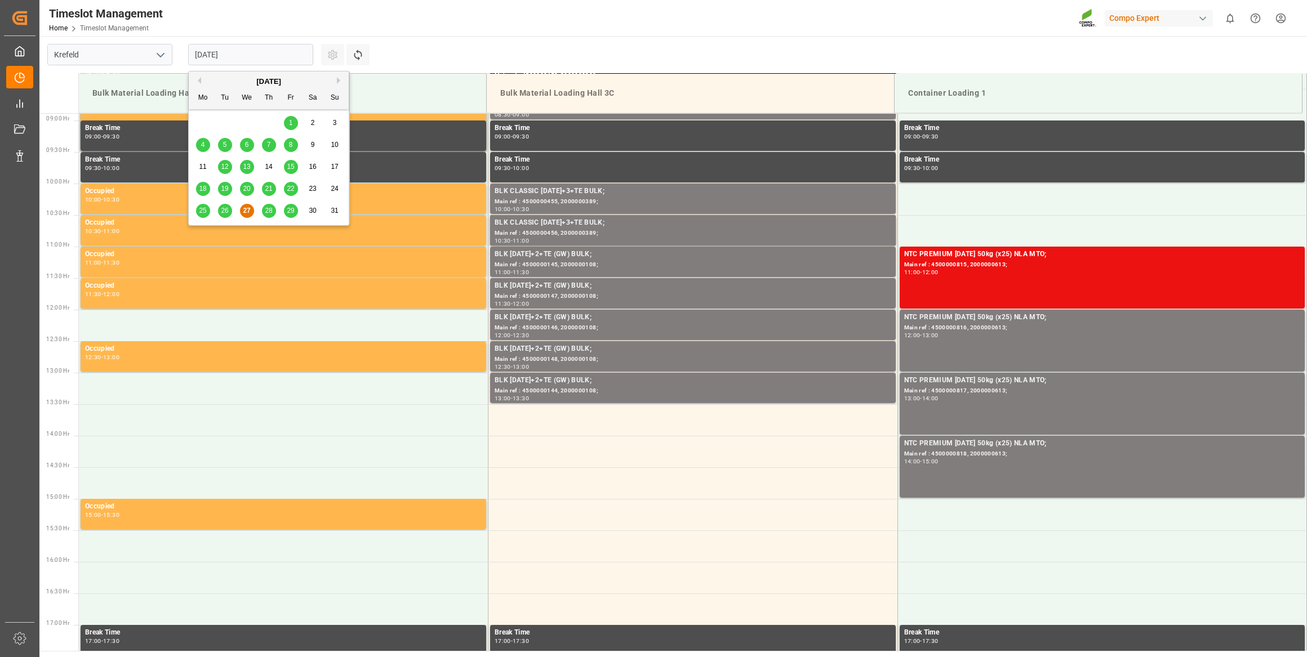
click at [339, 79] on button "Next Month" at bounding box center [340, 80] width 7 height 7
click at [262, 163] on div "18" at bounding box center [269, 168] width 14 height 14
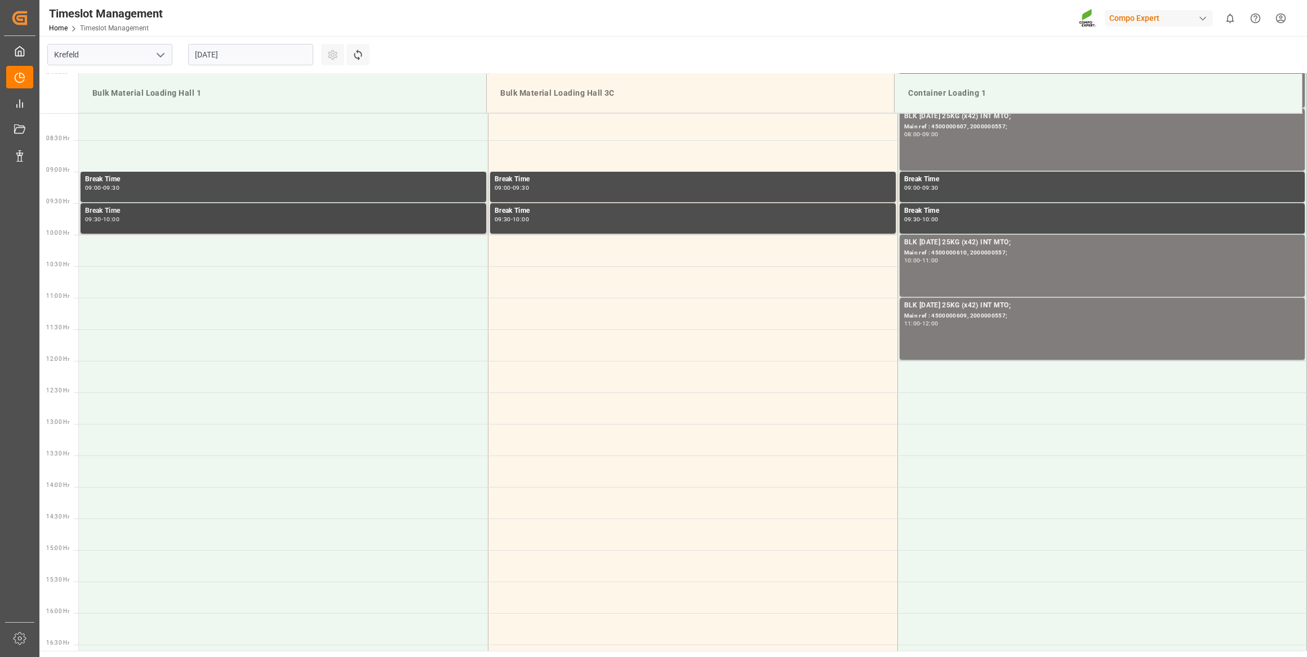
scroll to position [355, 0]
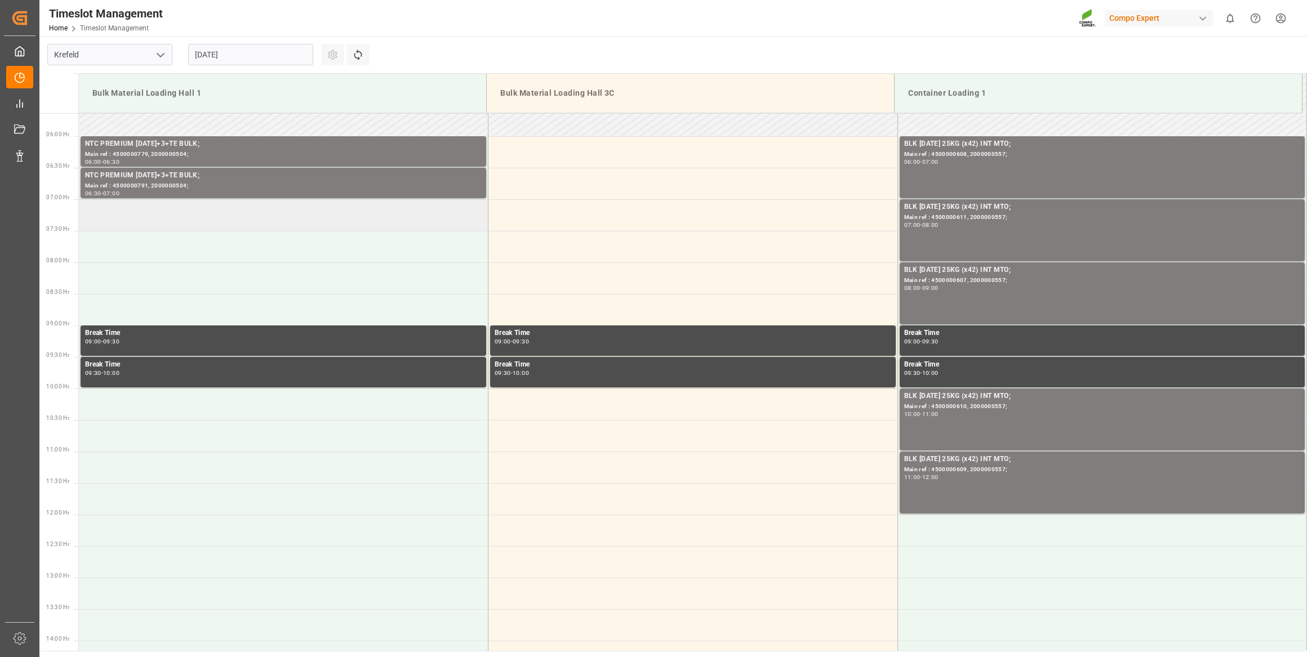
click at [238, 217] on td at bounding box center [283, 215] width 409 height 32
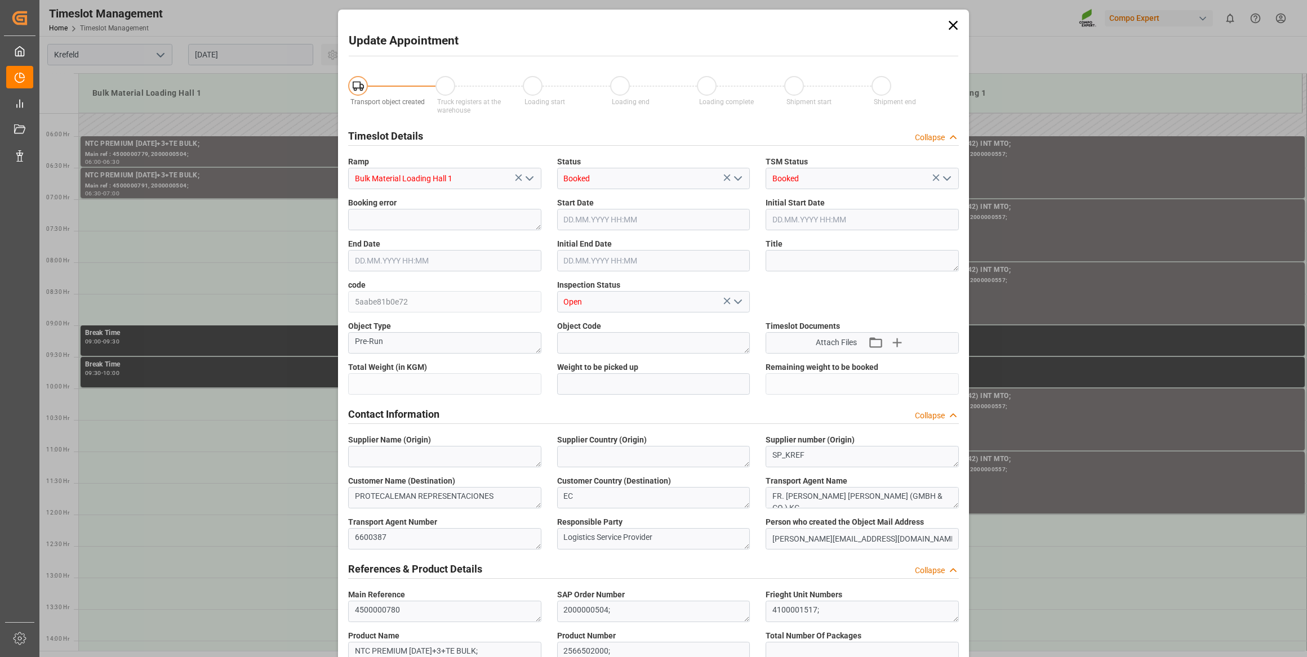
type input "26500"
type input "0"
type input "18.09.2025 07:00"
type input "18.09.2025 07:30"
type input "27.08.2025 07:34"
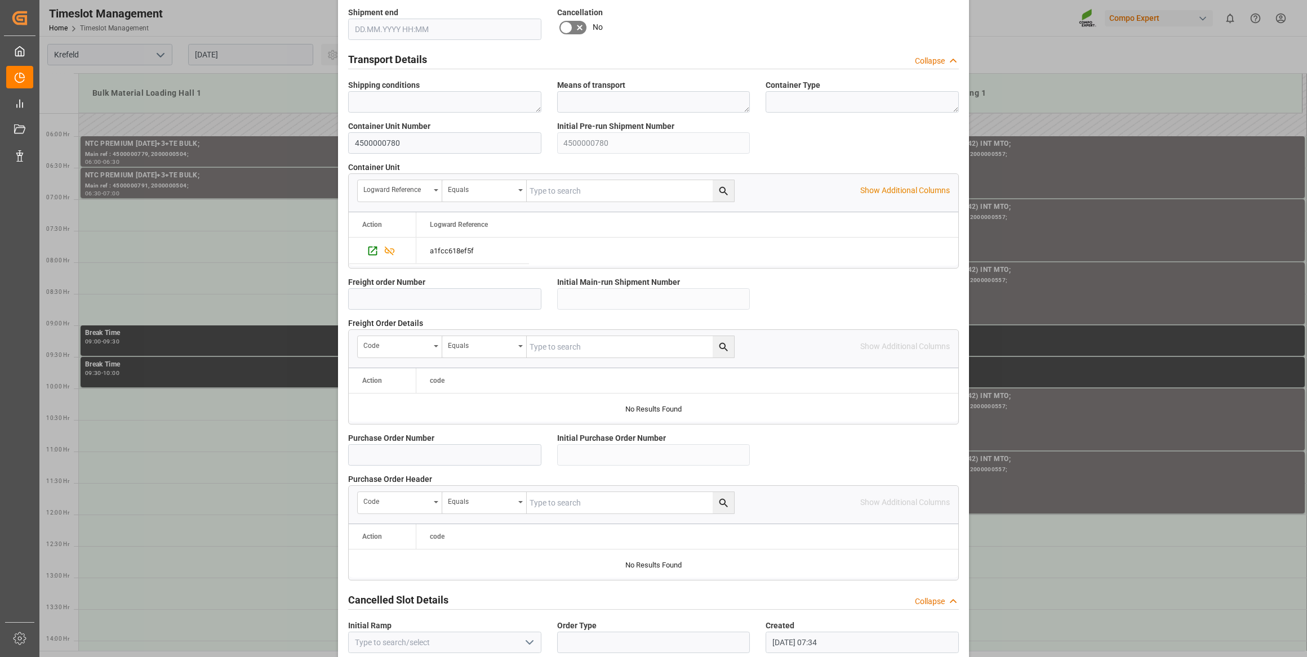
scroll to position [830, 0]
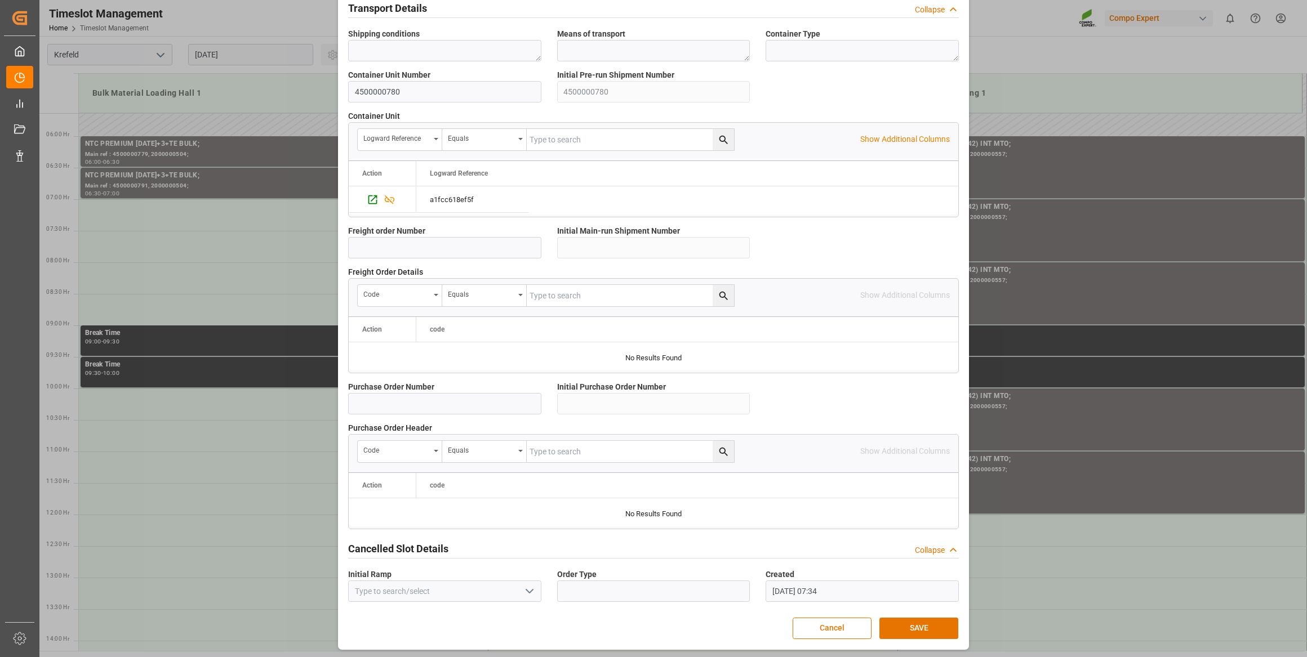
click at [892, 622] on button "SAVE" at bounding box center [918, 628] width 79 height 21
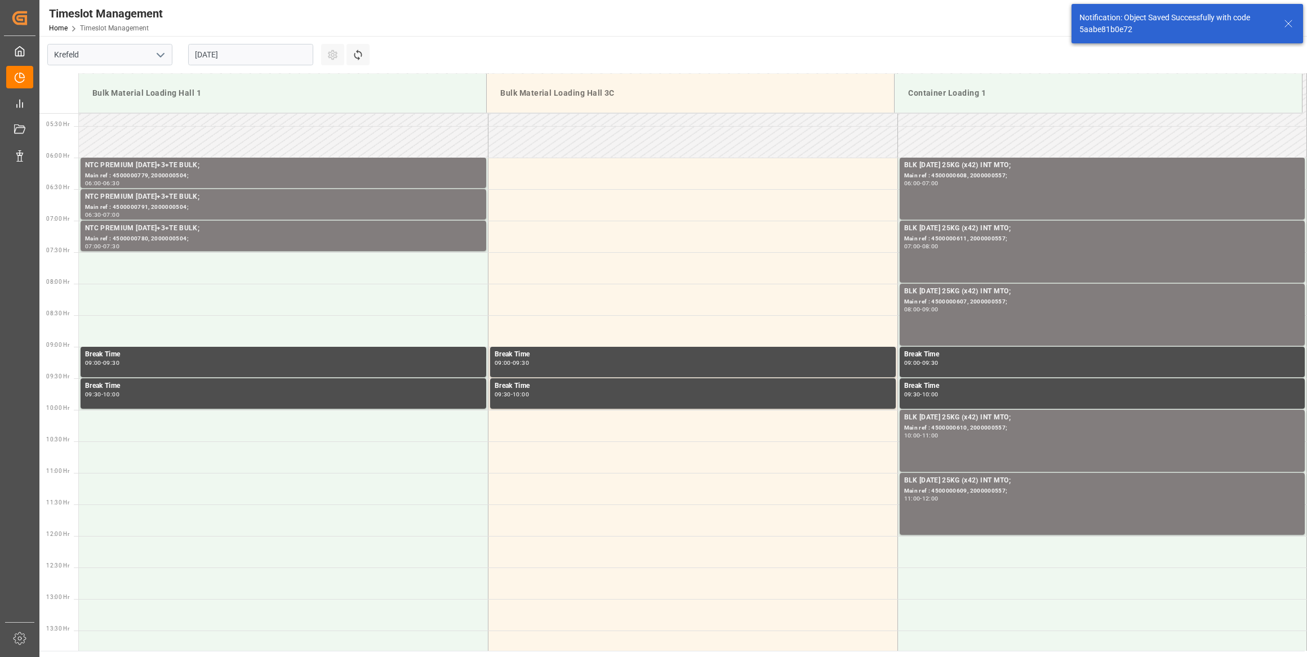
scroll to position [371, 0]
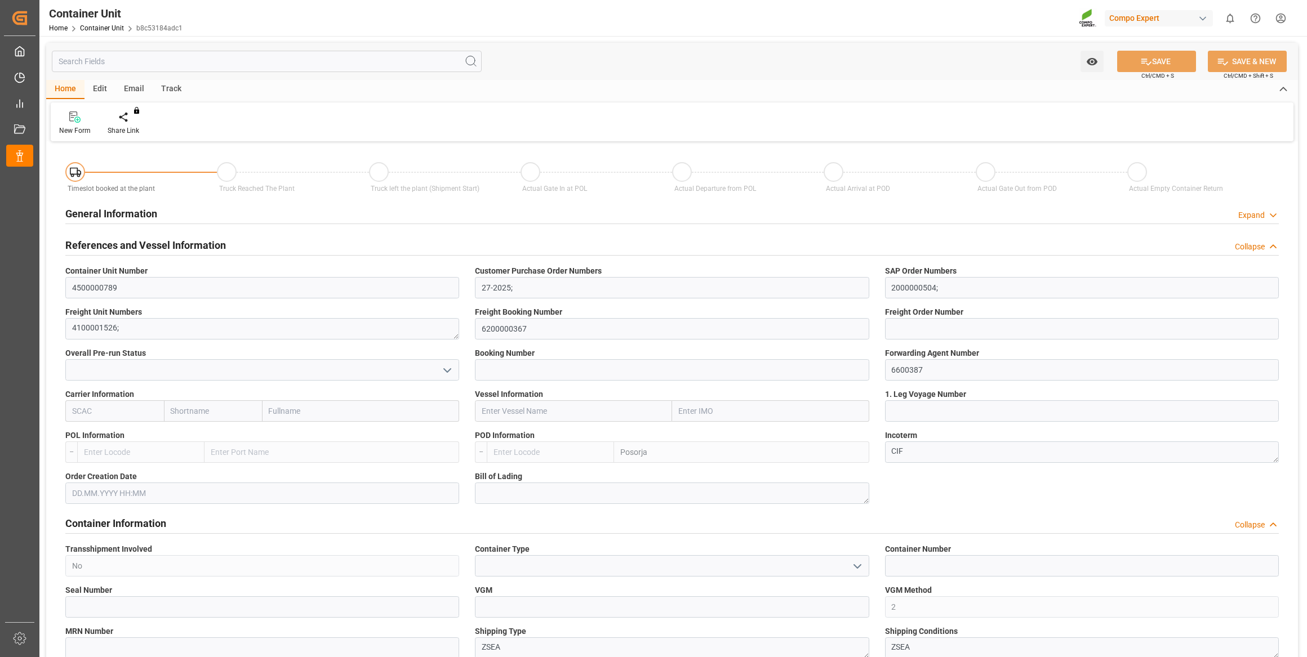
type input "ECPSJ"
type input "0"
type input "26500"
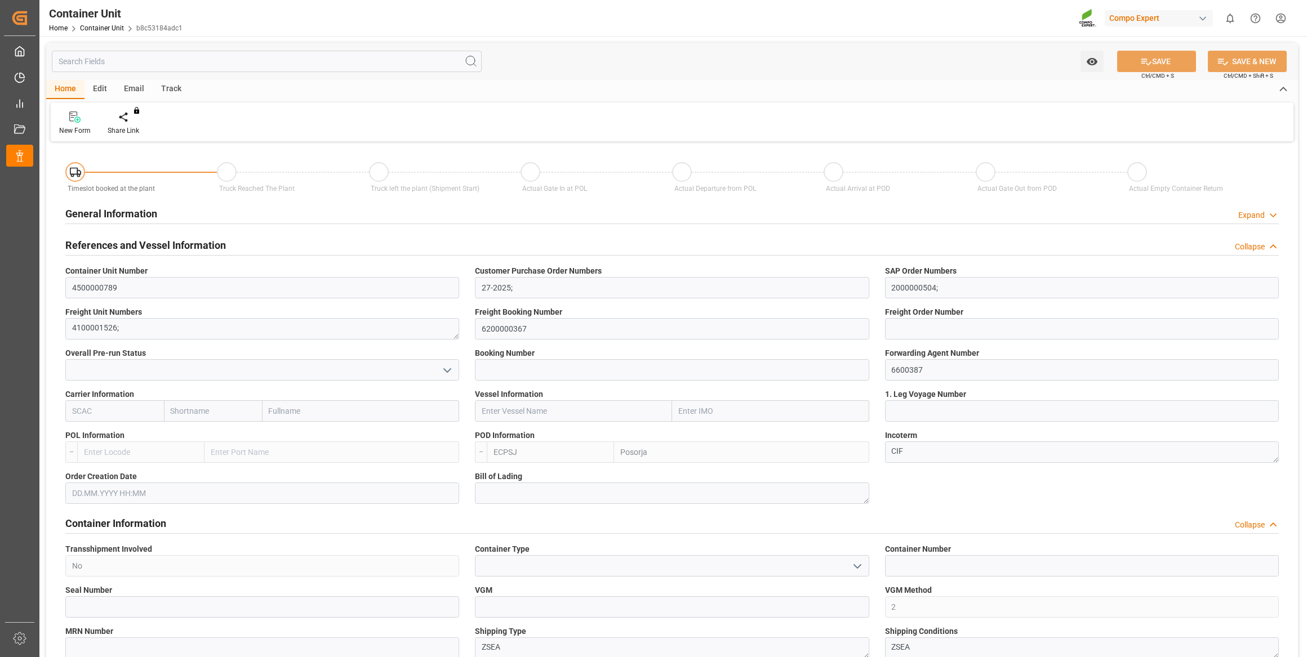
type input "[DATE]"
click at [131, 115] on icon at bounding box center [132, 117] width 8 height 10
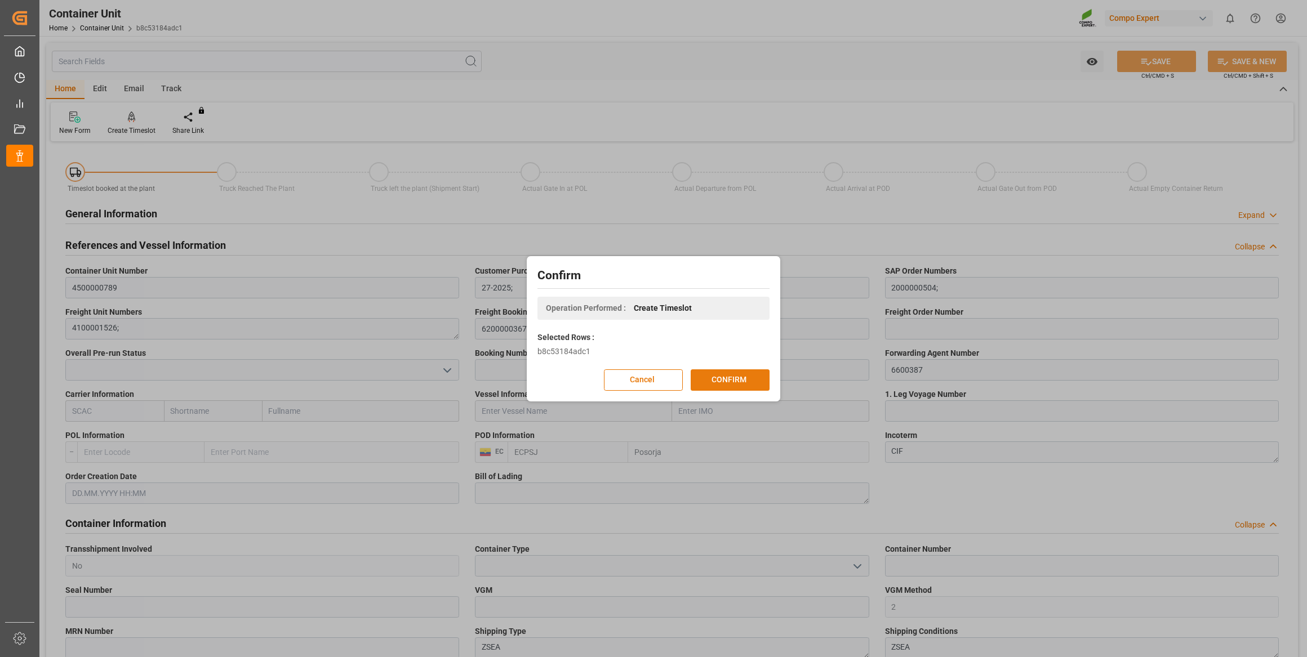
click at [724, 376] on button "CONFIRM" at bounding box center [729, 379] width 79 height 21
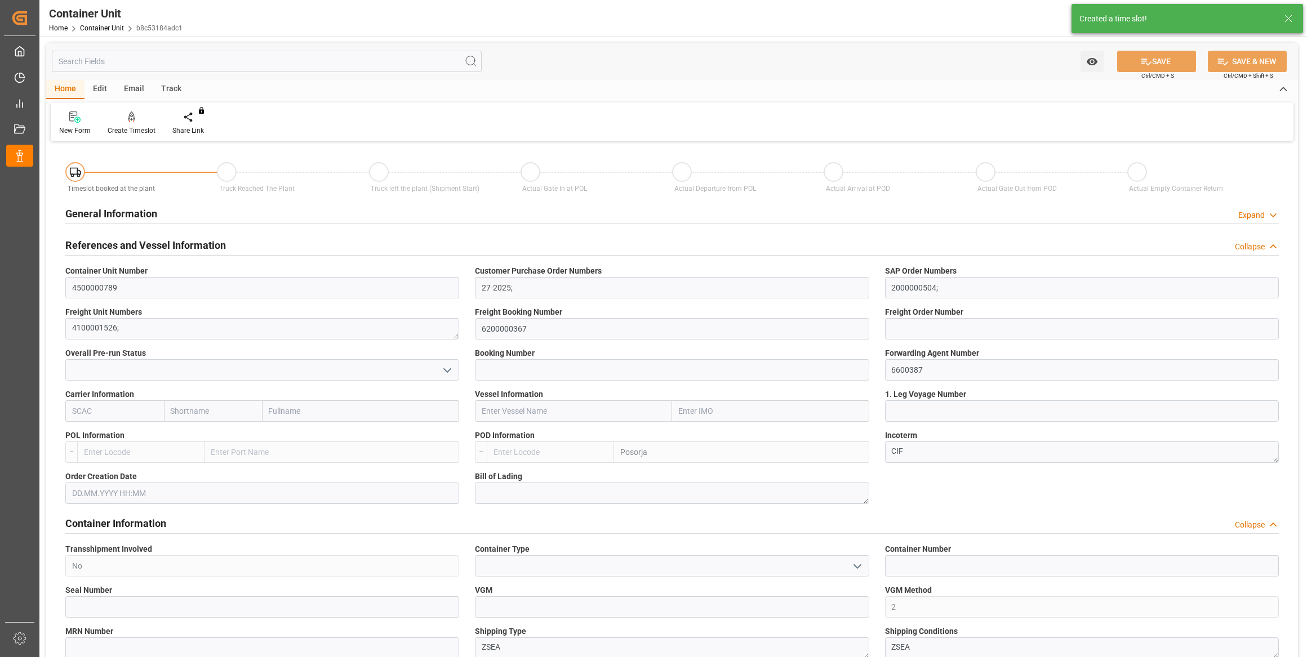
type input "ECPSJ"
type input "0"
type input "26500"
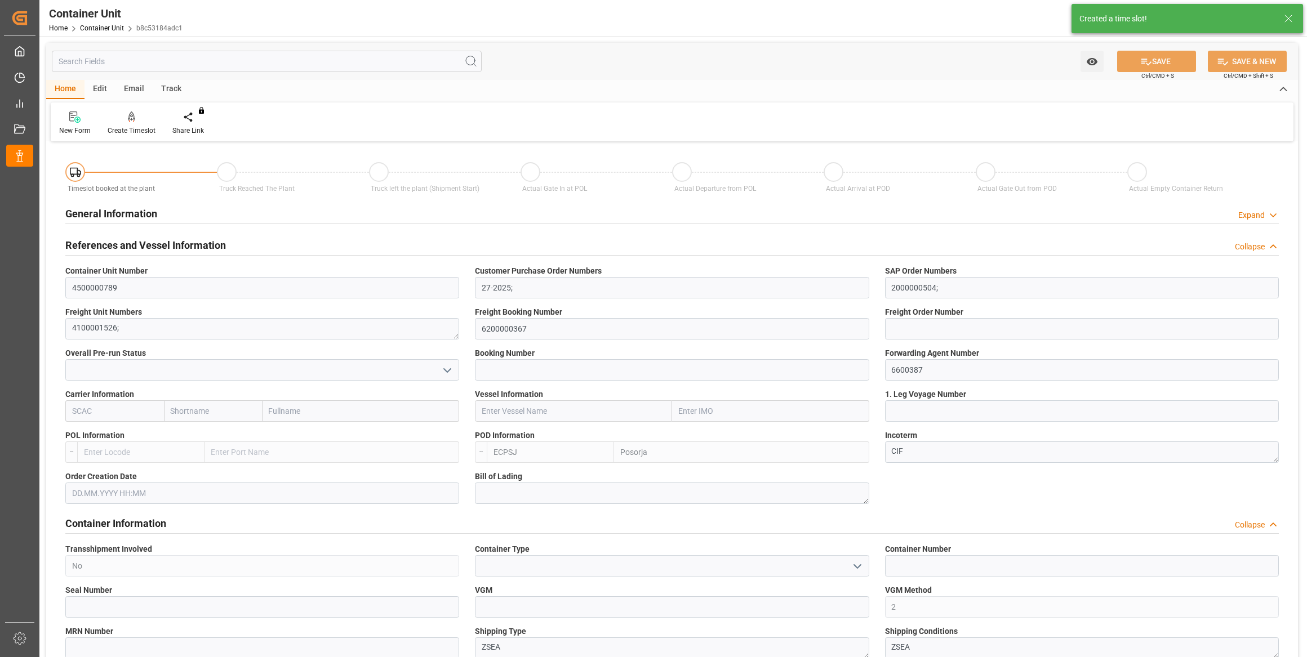
type input "[DATE]"
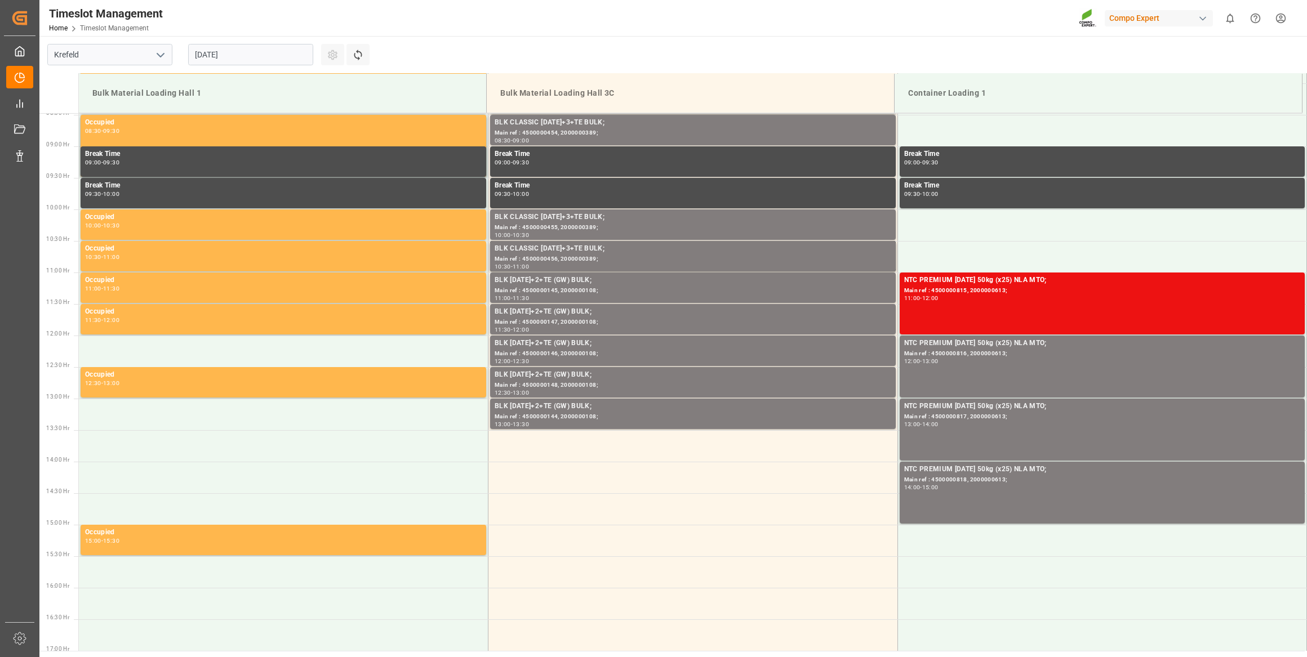
scroll to position [560, 0]
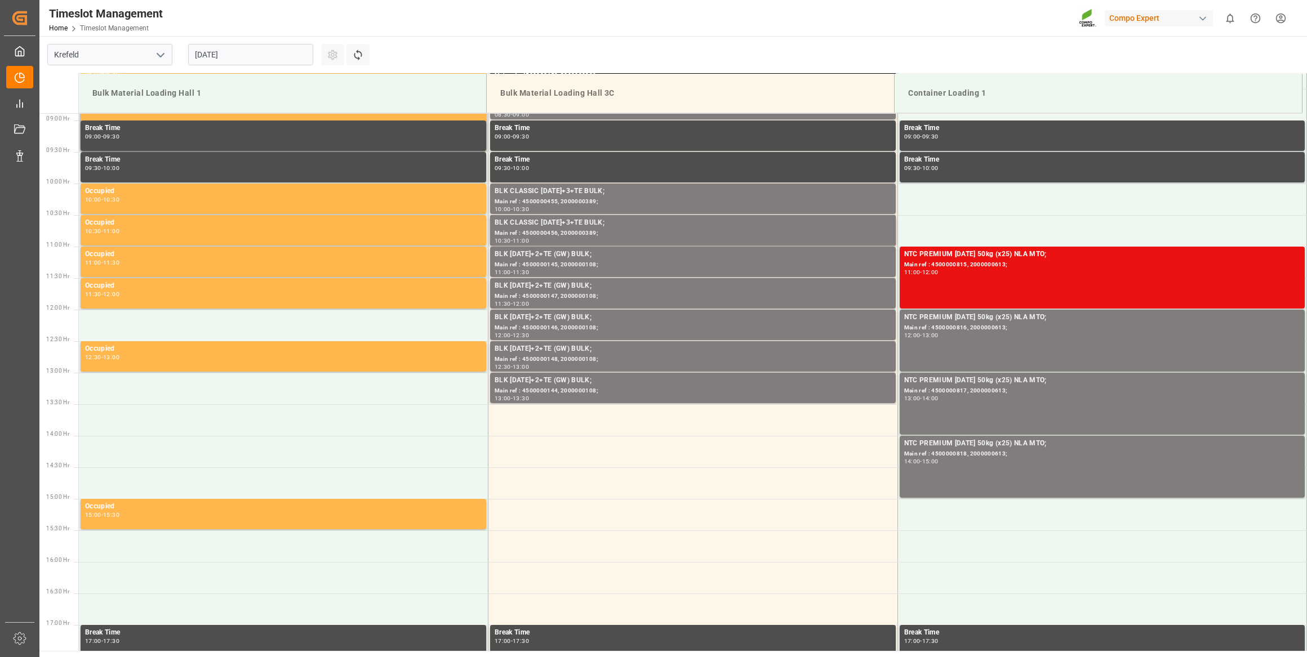
click at [249, 55] on input "[DATE]" at bounding box center [250, 54] width 125 height 21
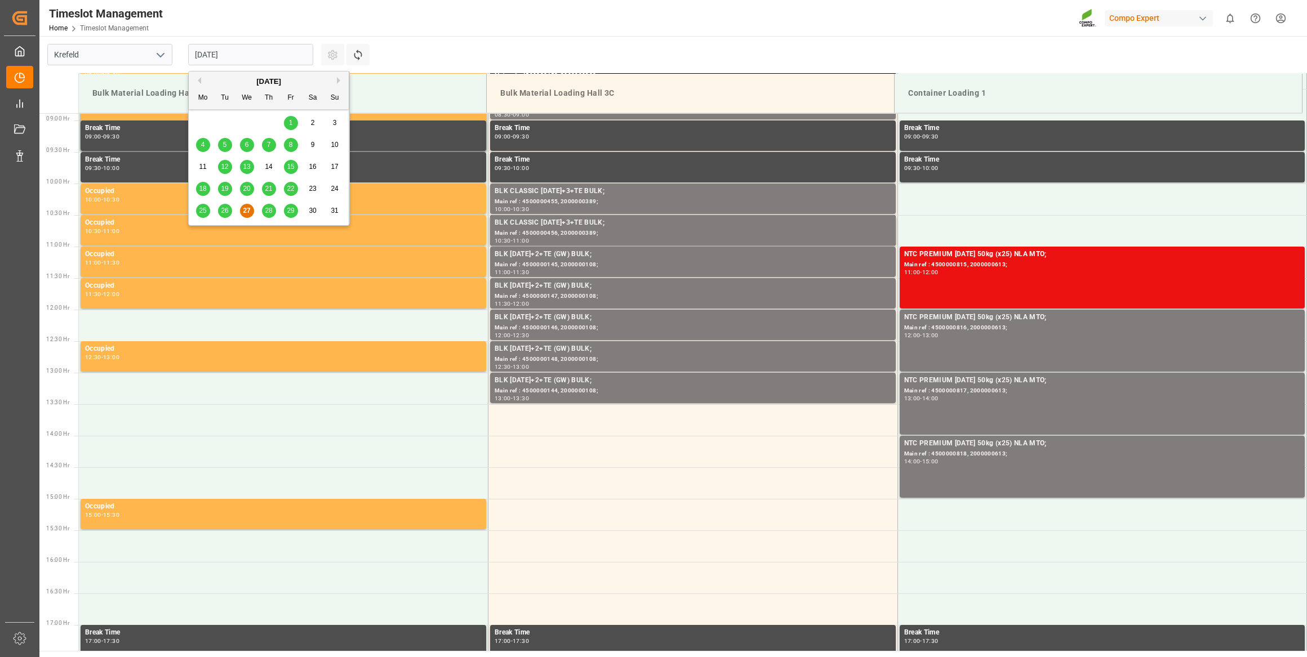
click at [338, 78] on button "Next Month" at bounding box center [340, 80] width 7 height 7
click at [270, 171] on div "18" at bounding box center [269, 168] width 14 height 14
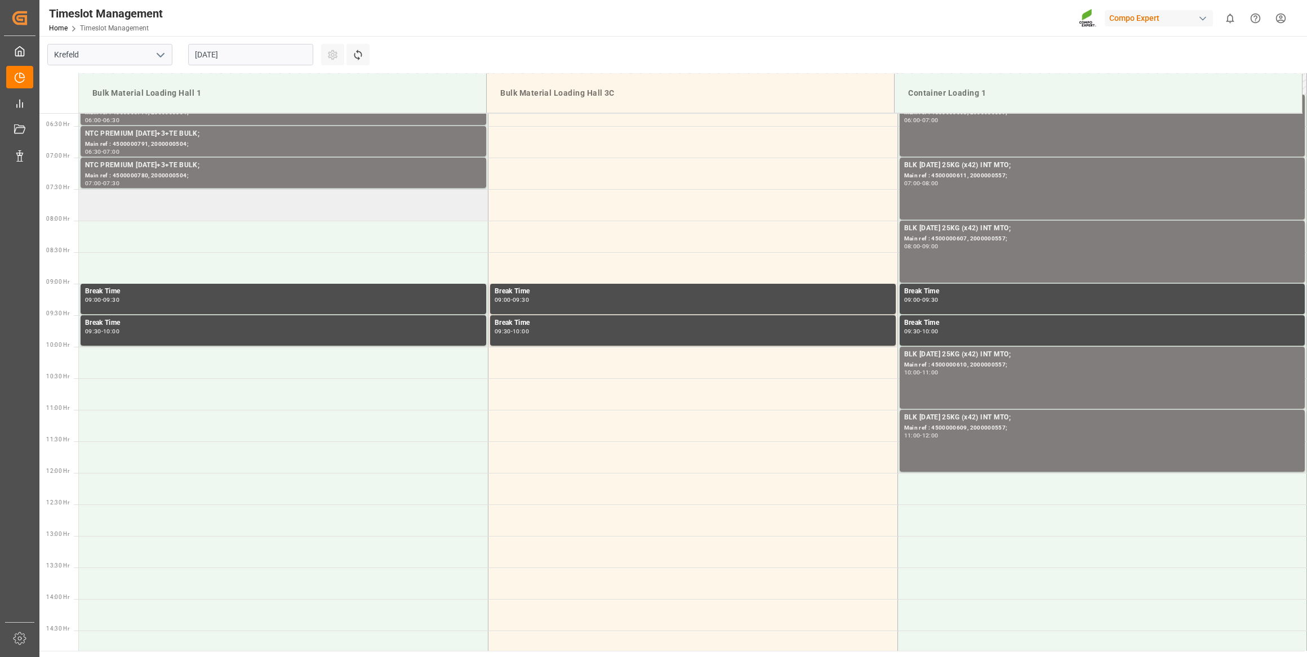
scroll to position [355, 0]
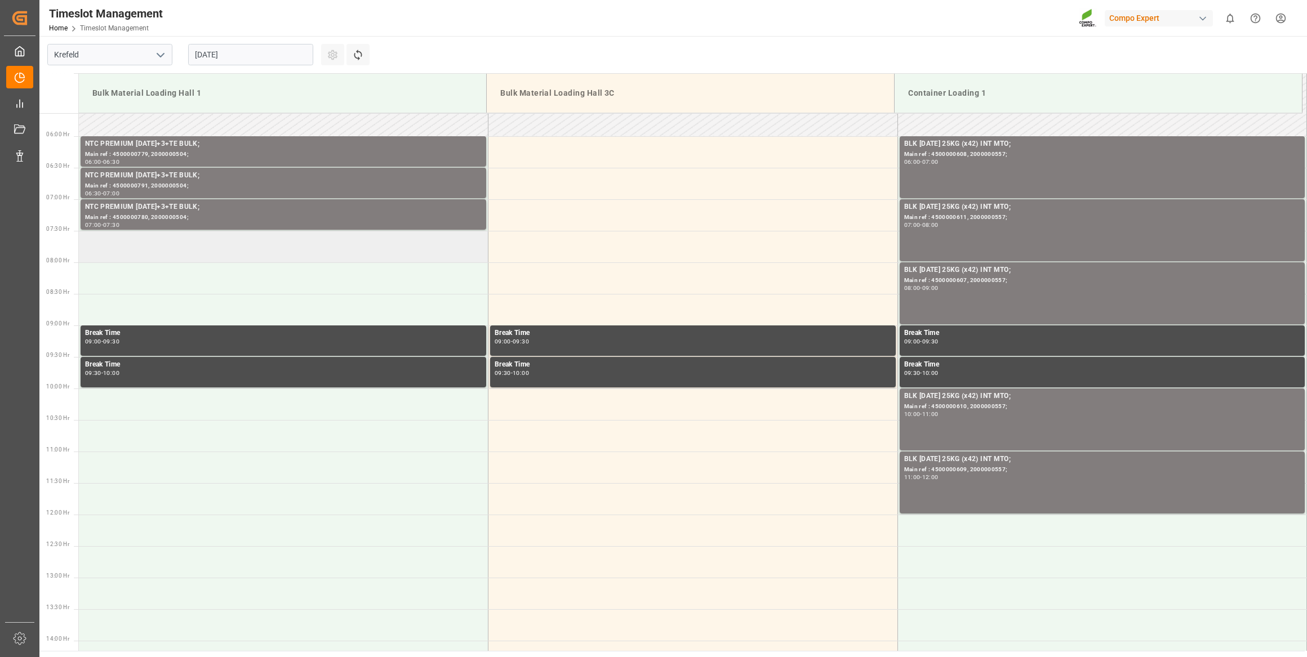
click at [228, 248] on td at bounding box center [283, 247] width 409 height 32
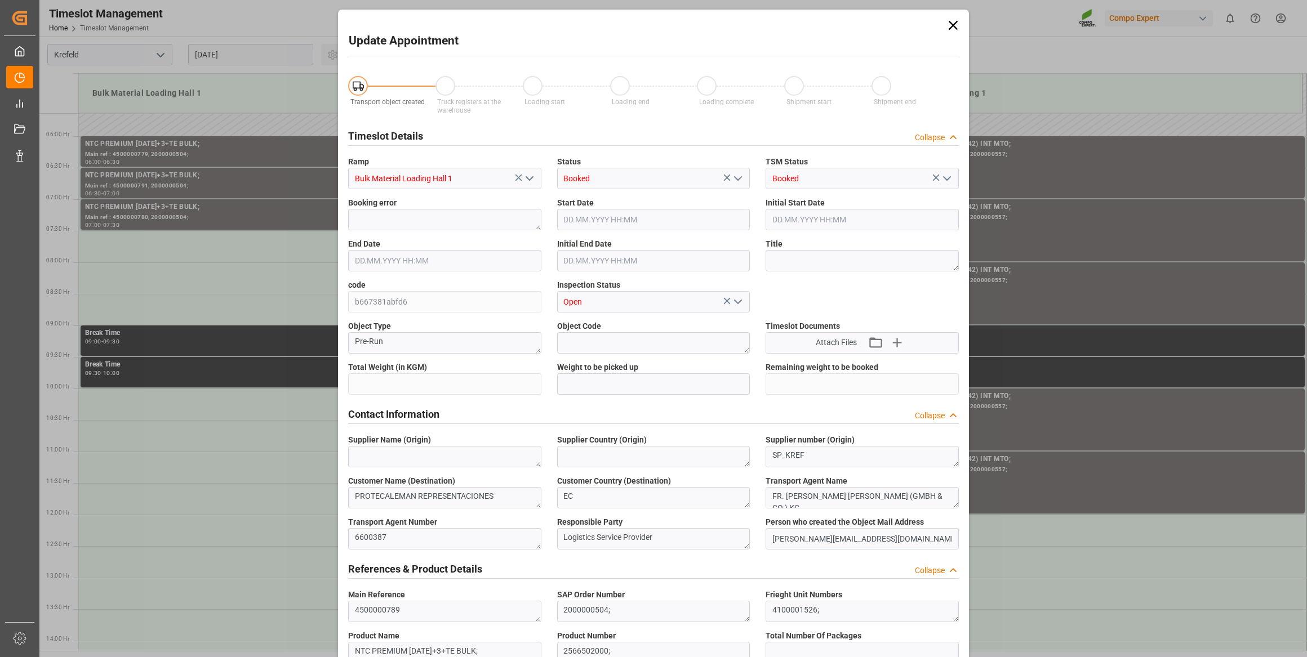
type input "26500"
type input "0"
type input "18.09.2025 07:30"
type input "18.09.2025 08:00"
type input "27.08.2025 07:35"
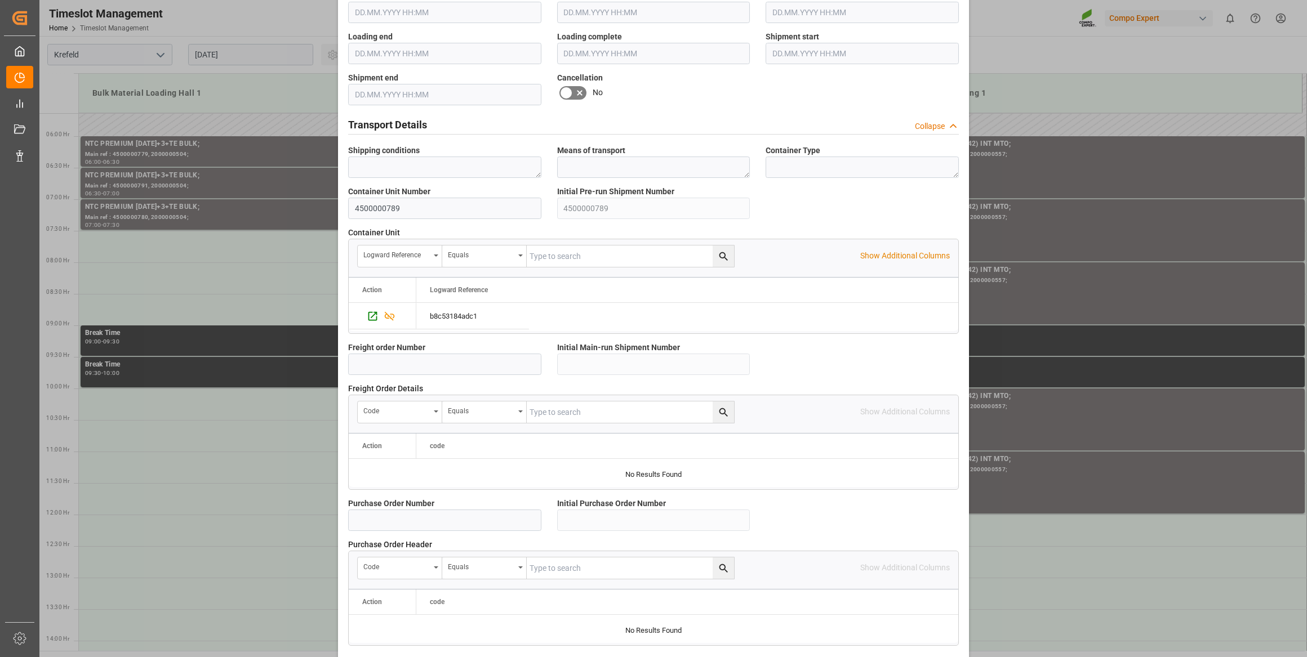
scroll to position [830, 0]
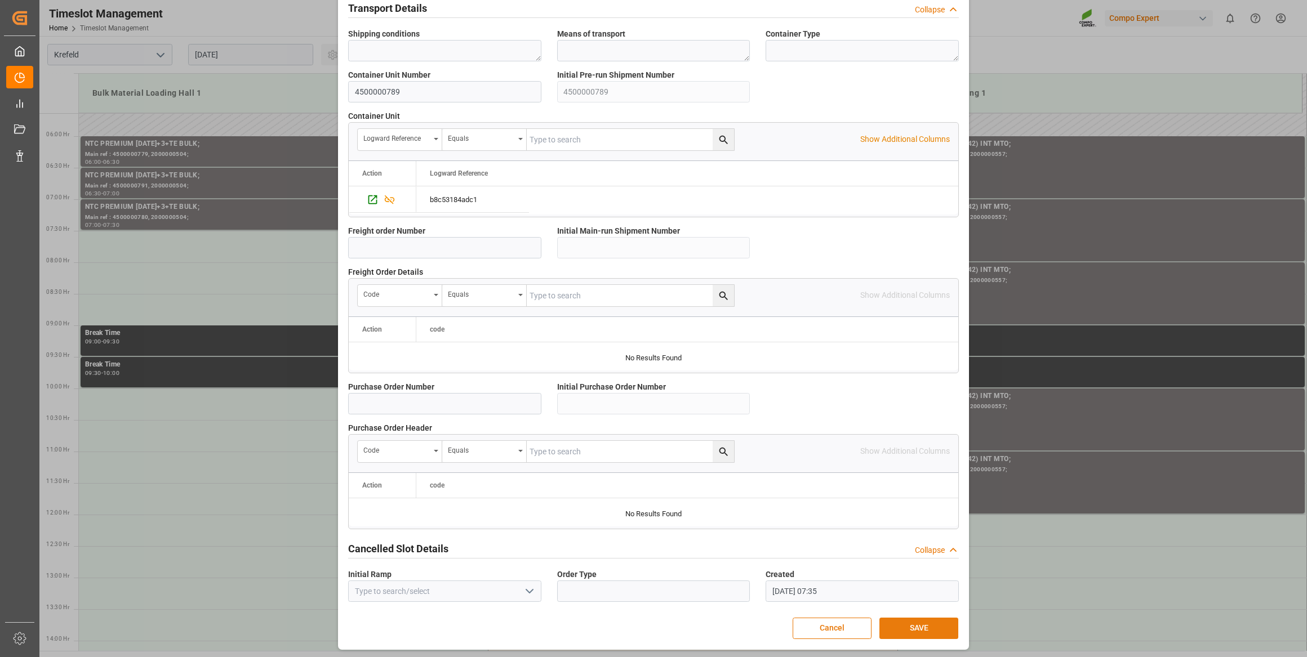
click at [910, 625] on button "SAVE" at bounding box center [918, 628] width 79 height 21
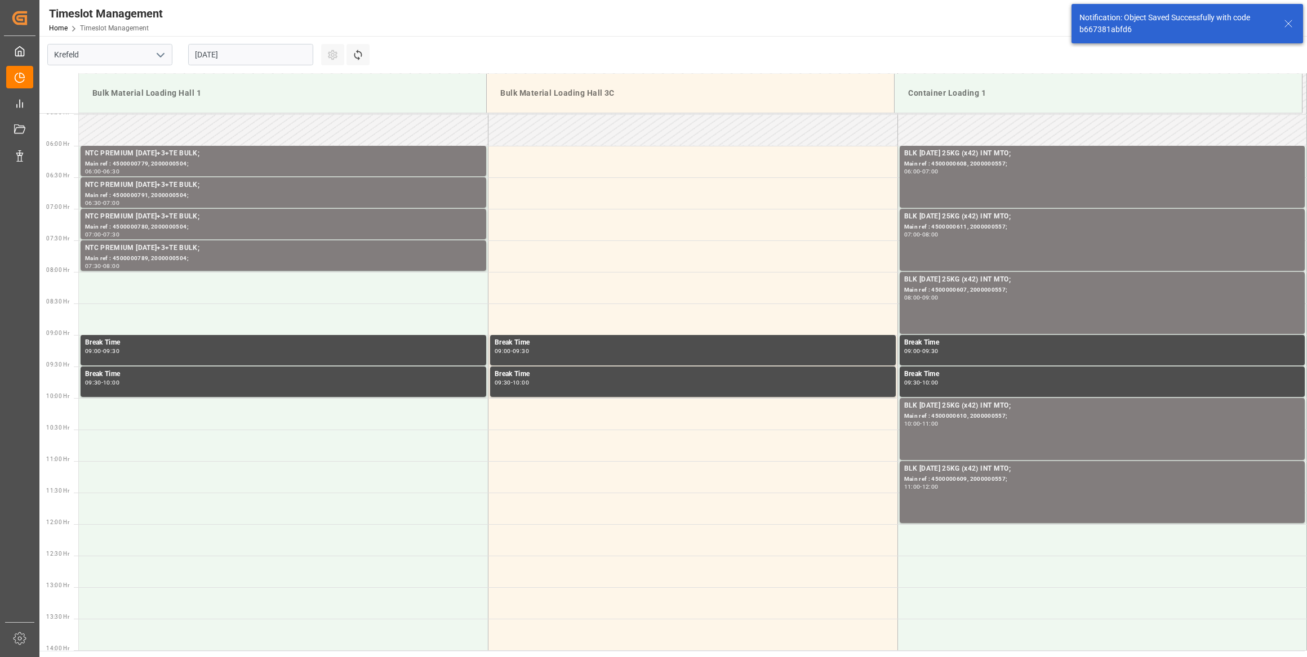
scroll to position [371, 0]
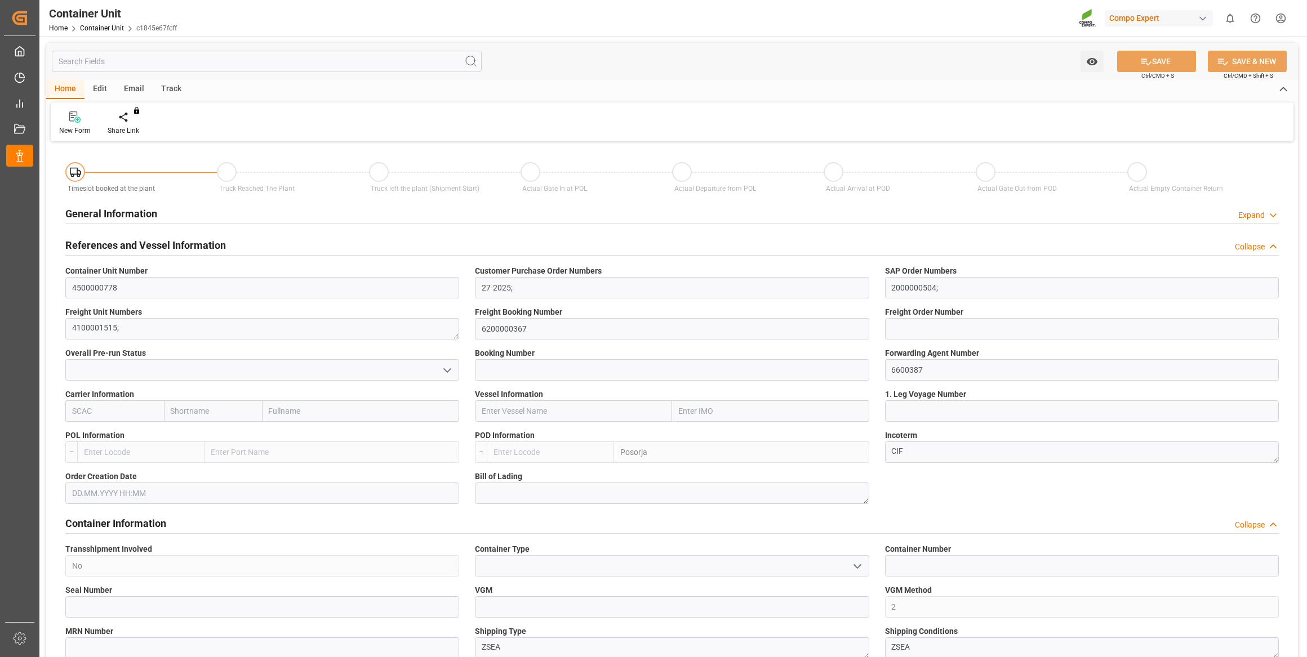
type input "ECPSJ"
type input "0"
type input "26500"
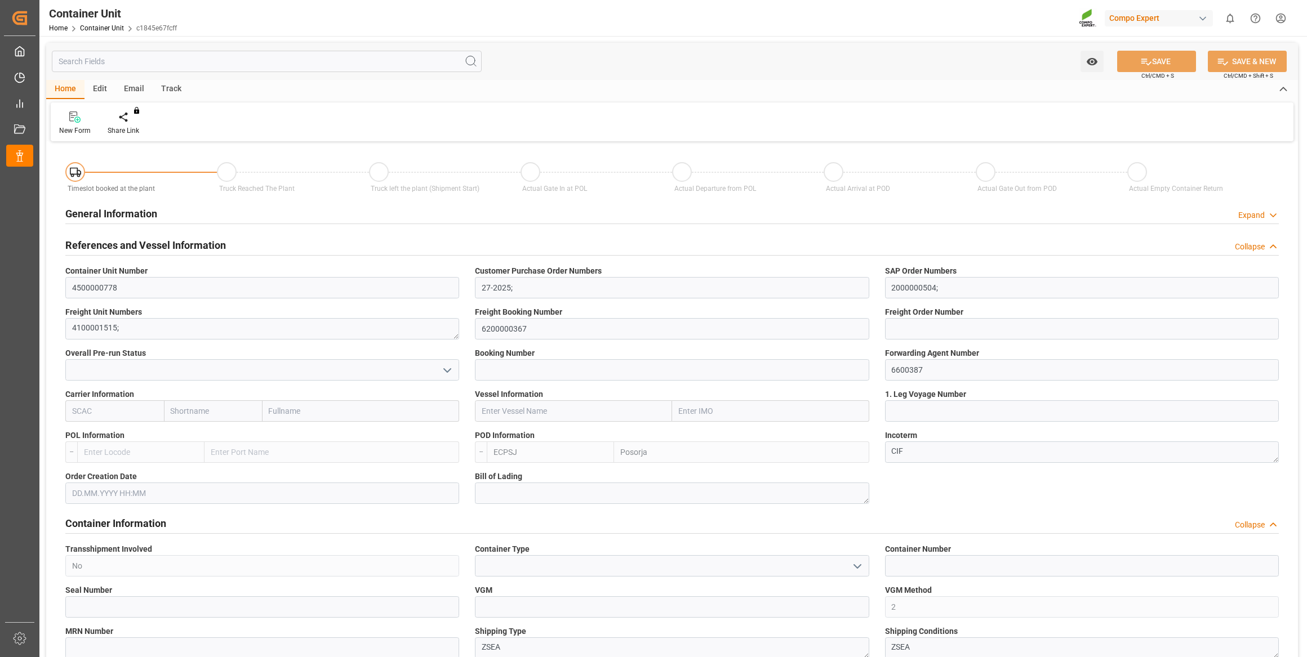
type input "[DATE]"
click at [139, 113] on div at bounding box center [132, 117] width 48 height 12
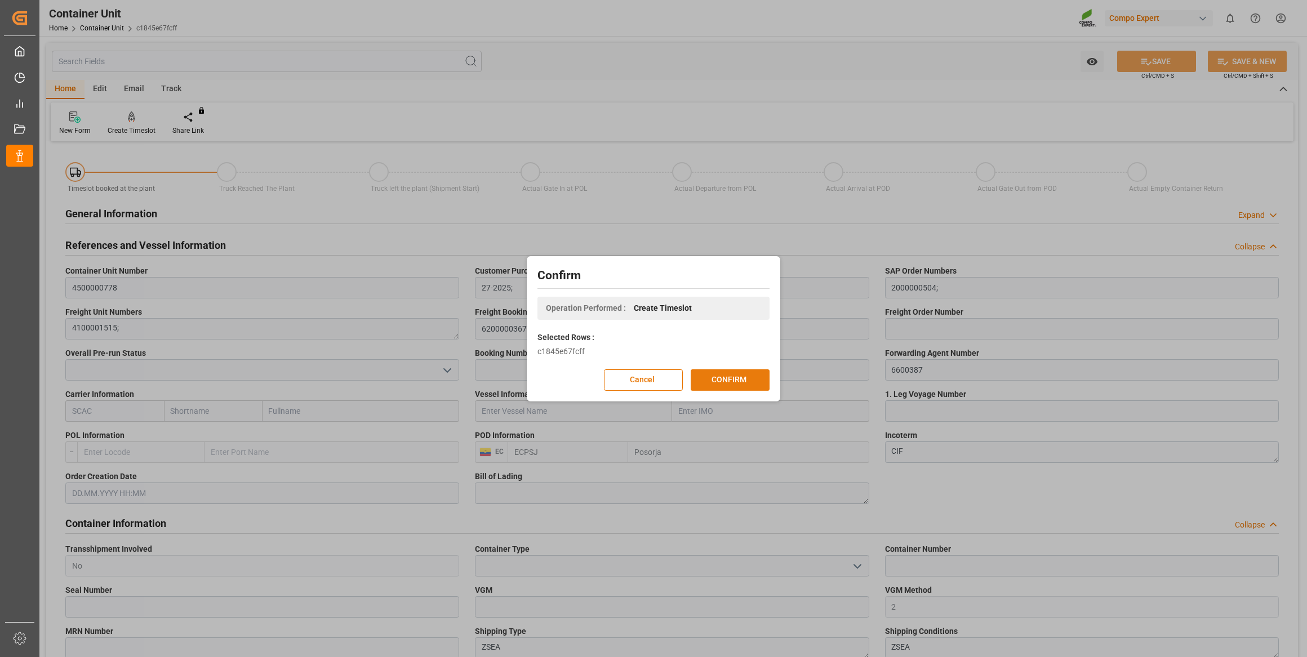
click at [728, 373] on button "CONFIRM" at bounding box center [729, 379] width 79 height 21
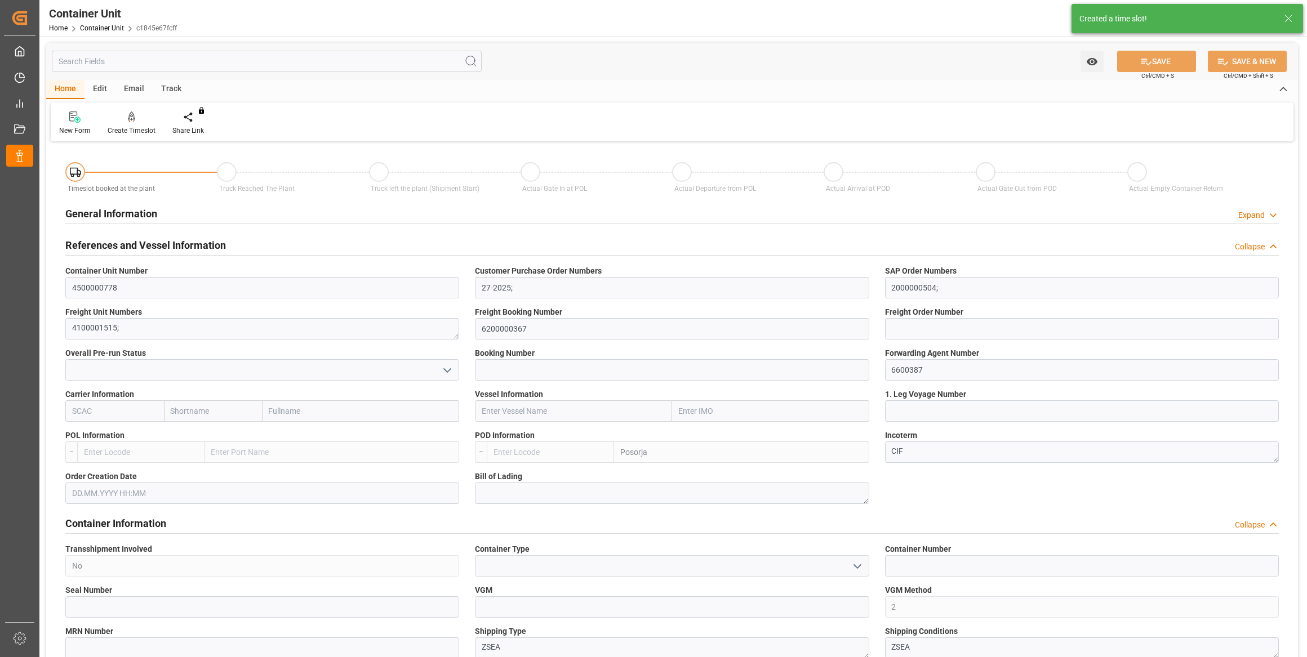
type input "ECPSJ"
type input "0"
type input "26500"
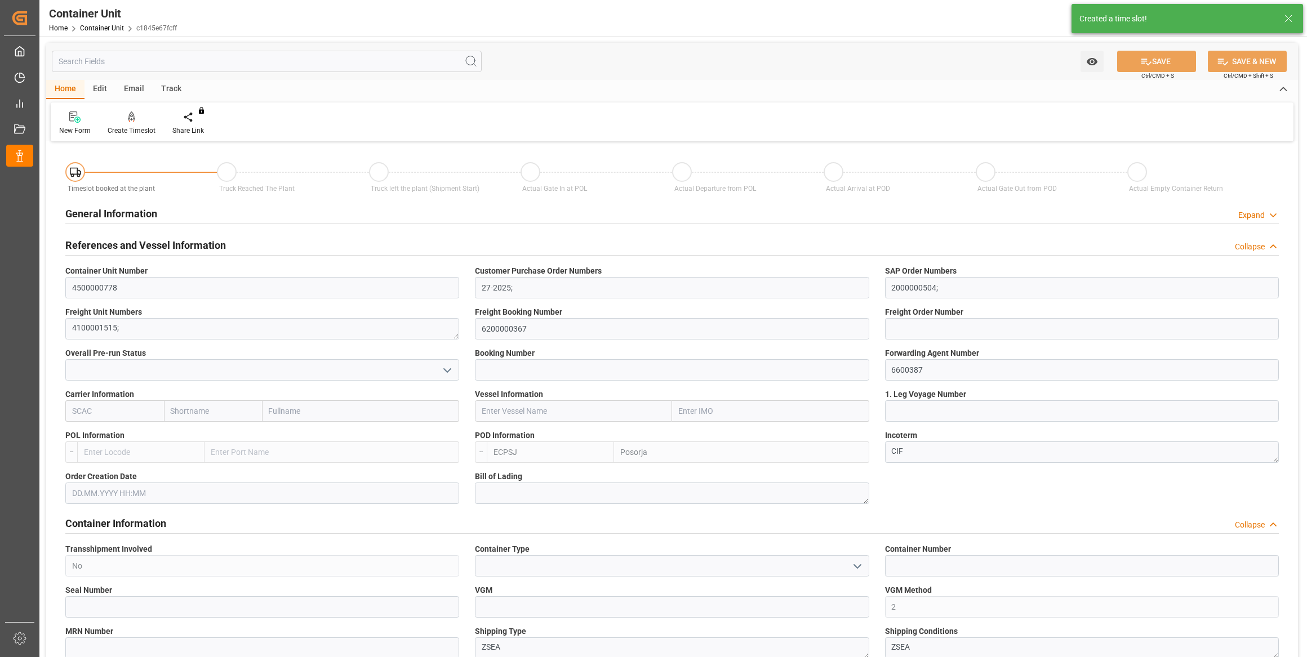
type input "[DATE]"
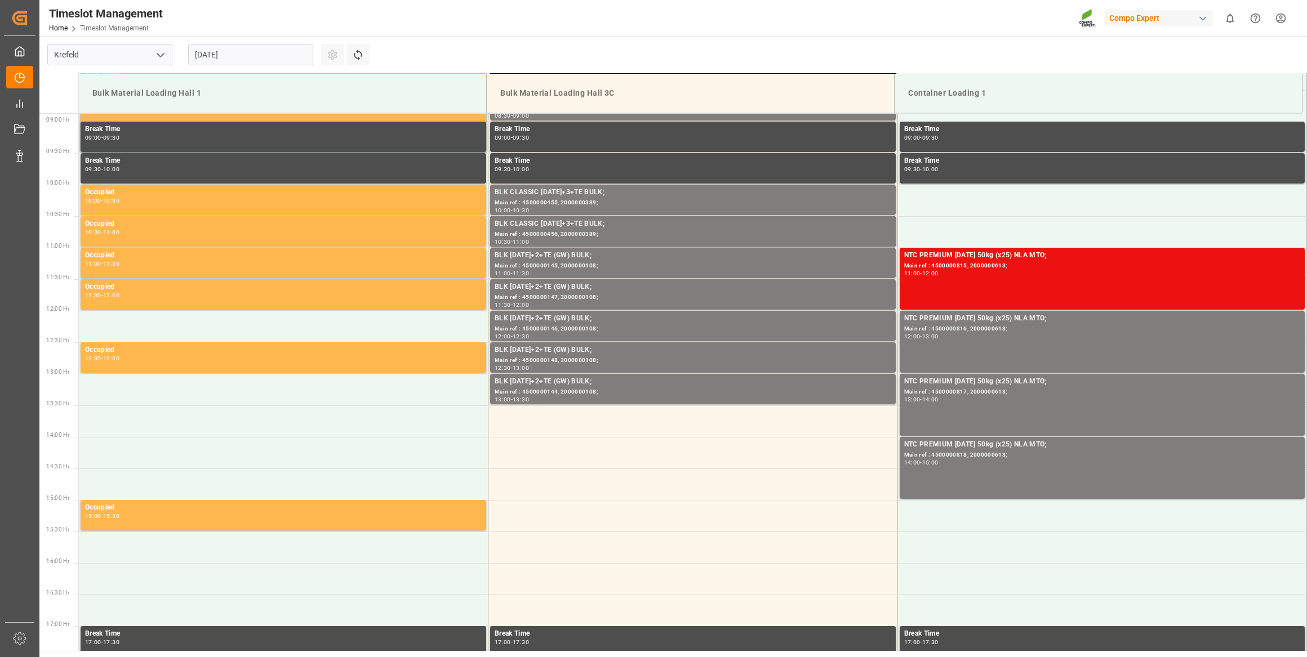
scroll to position [560, 0]
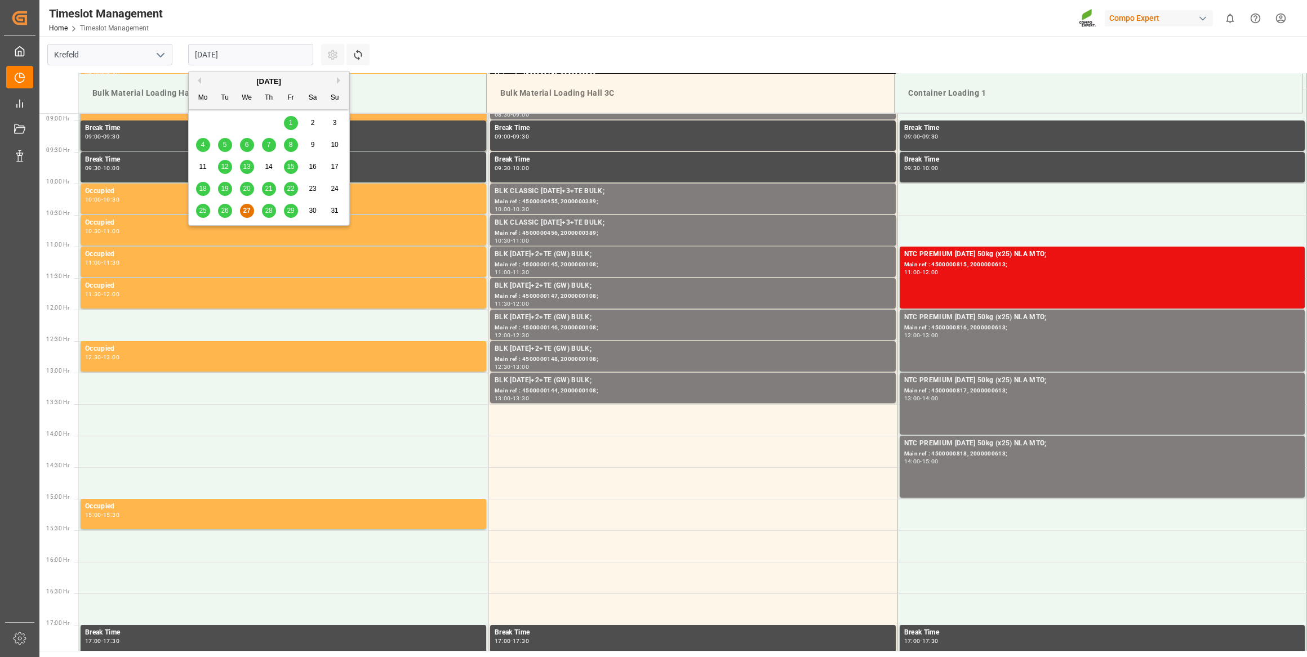
click at [257, 46] on input "[DATE]" at bounding box center [250, 54] width 125 height 21
click at [341, 82] on button "Next Month" at bounding box center [340, 80] width 7 height 7
click at [270, 163] on span "18" at bounding box center [268, 167] width 7 height 8
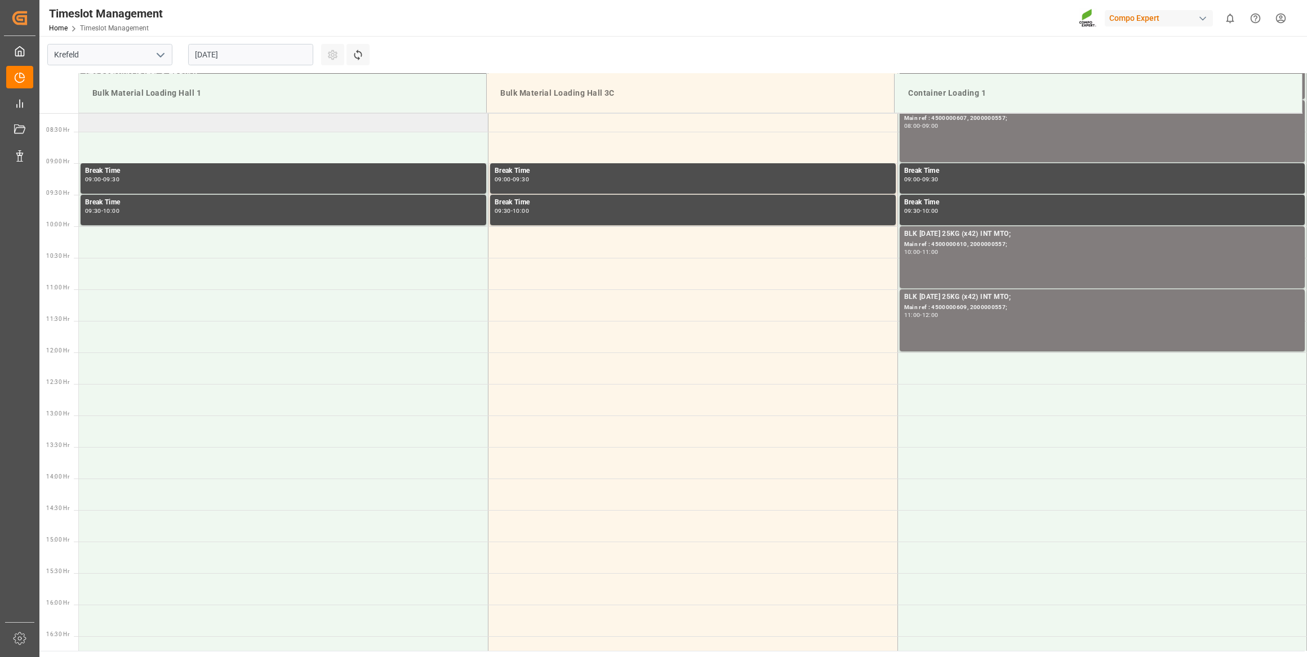
scroll to position [458, 0]
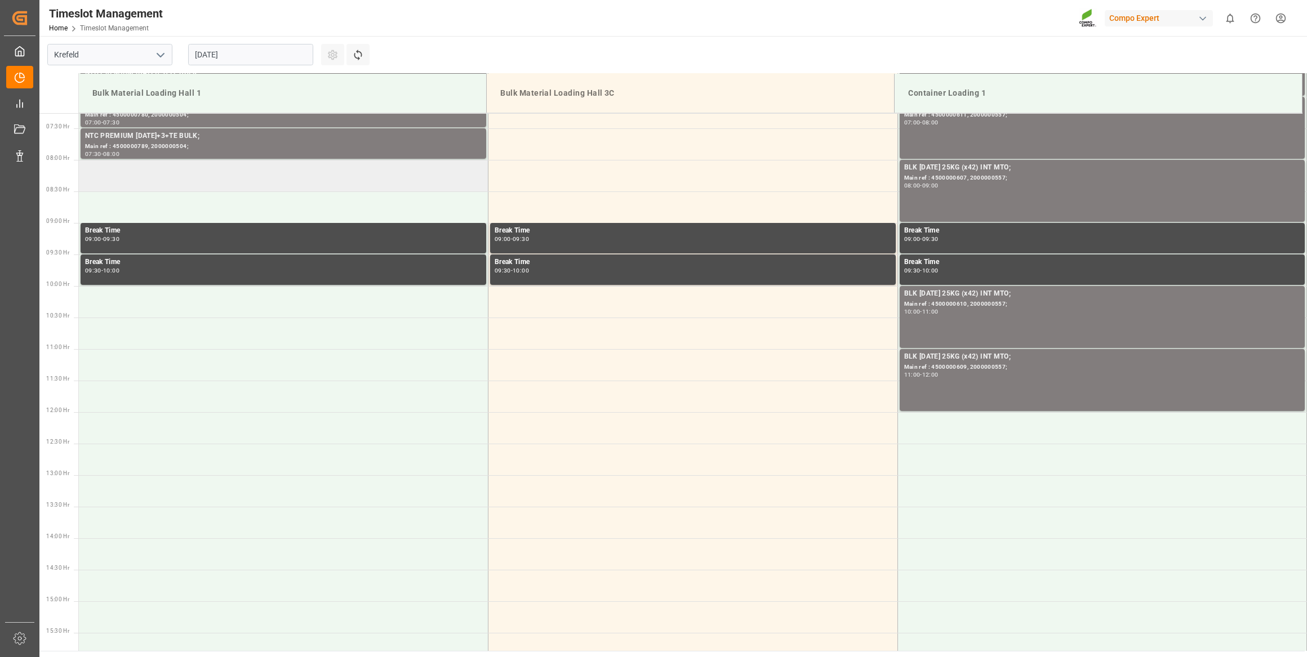
click at [231, 180] on td at bounding box center [283, 176] width 409 height 32
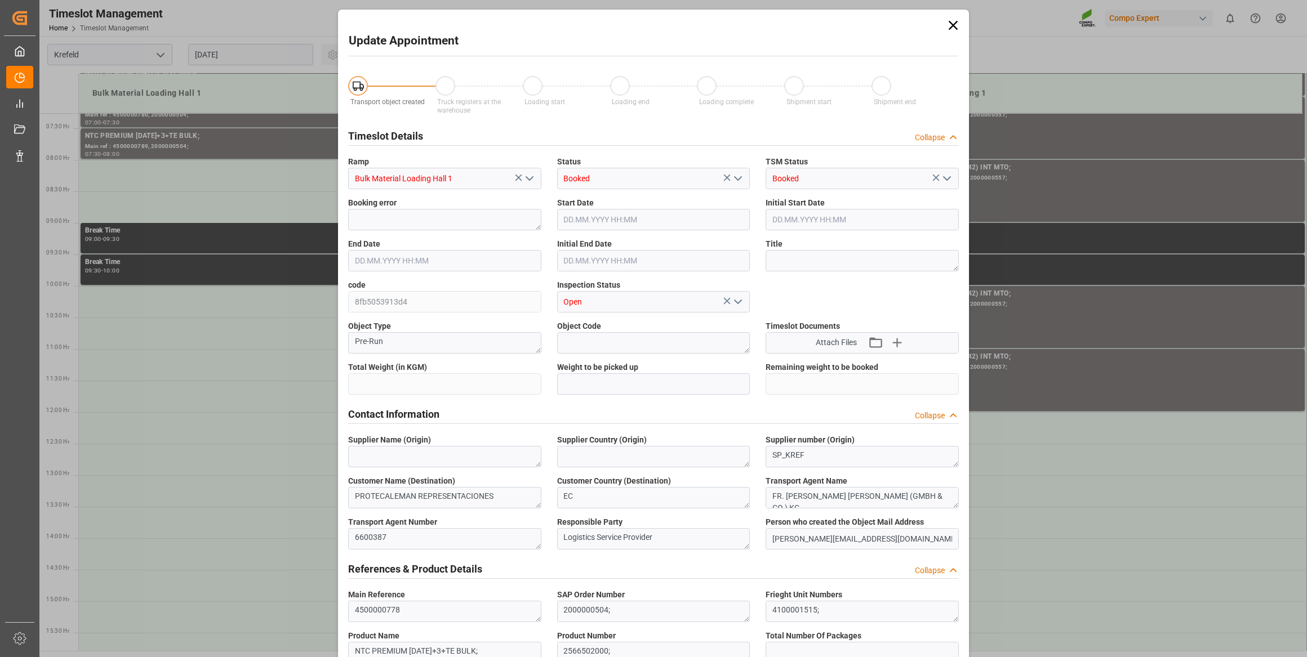
type input "26500"
type input "0"
type input "18.09.2025 08:00"
type input "18.09.2025 08:30"
type input "27.08.2025 07:35"
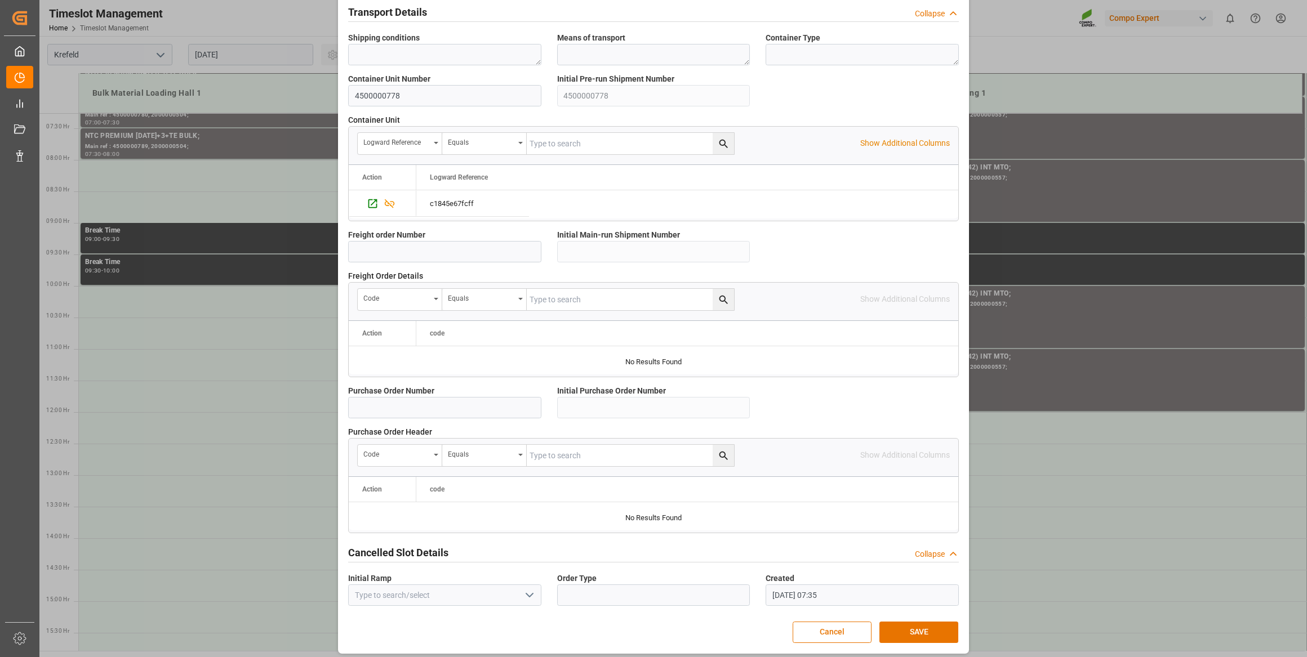
scroll to position [830, 0]
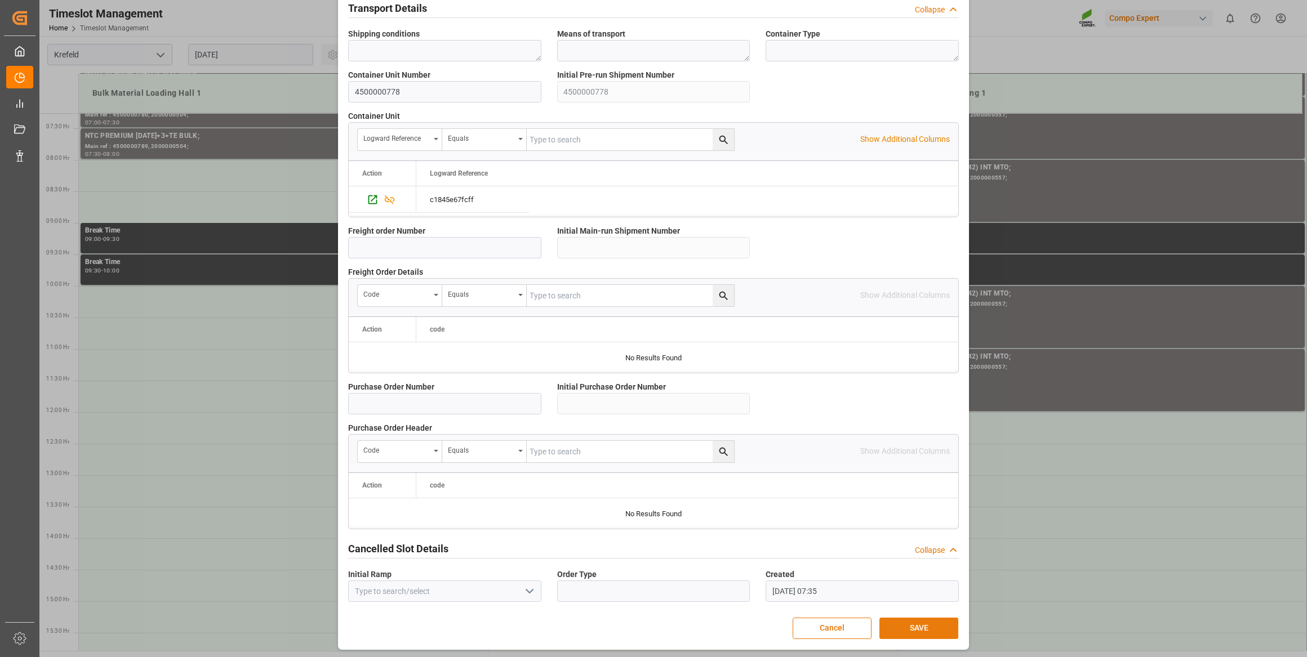
click at [918, 630] on button "SAVE" at bounding box center [918, 628] width 79 height 21
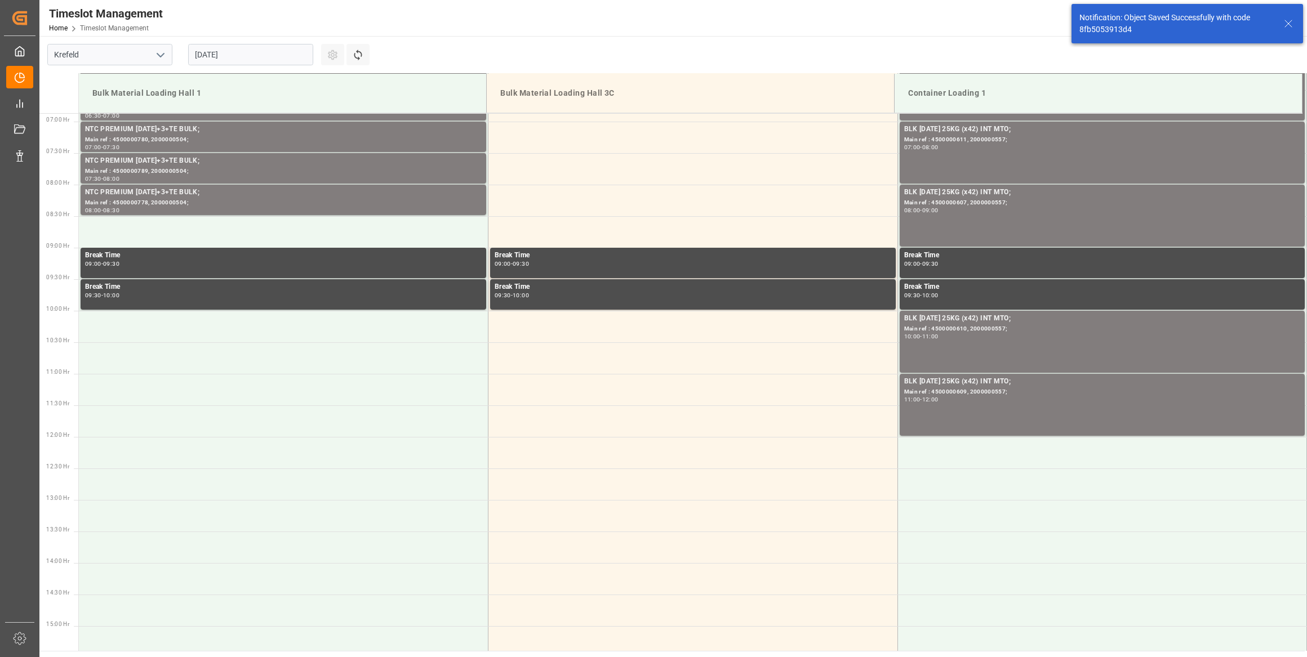
scroll to position [434, 0]
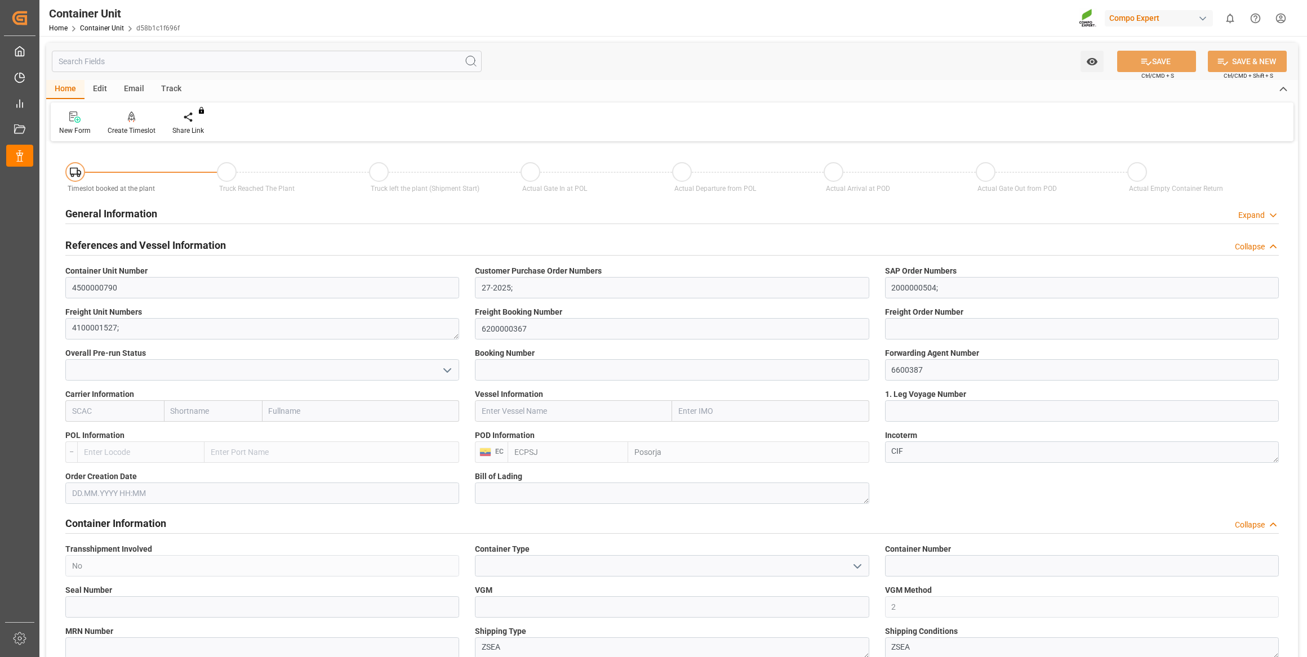
type input "ECPSJ"
type input "0"
type input "26500"
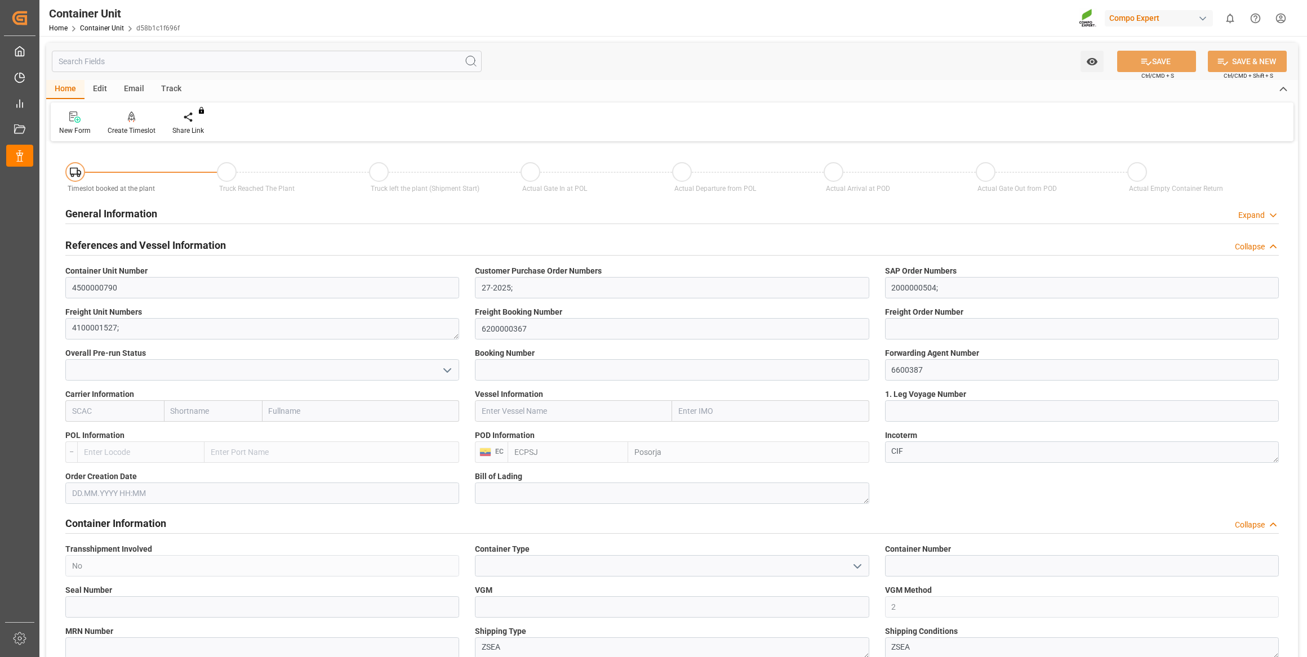
type input "[DATE]"
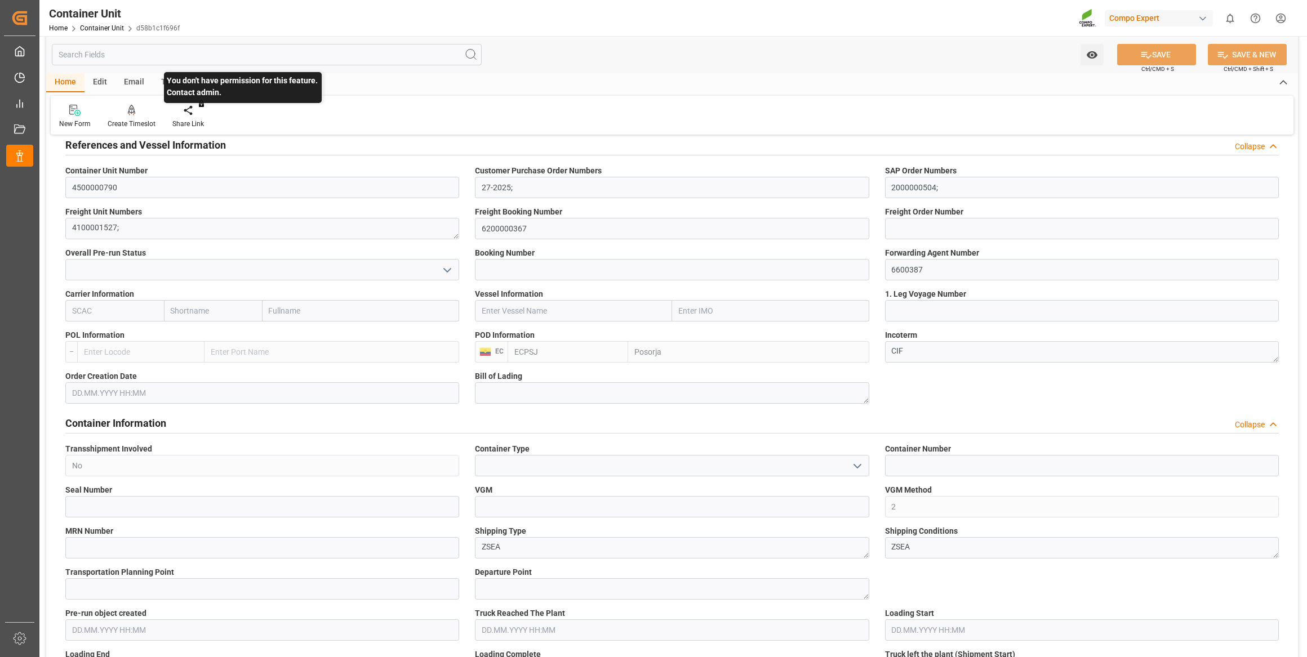
scroll to position [102, 0]
click at [131, 109] on icon at bounding box center [132, 110] width 8 height 10
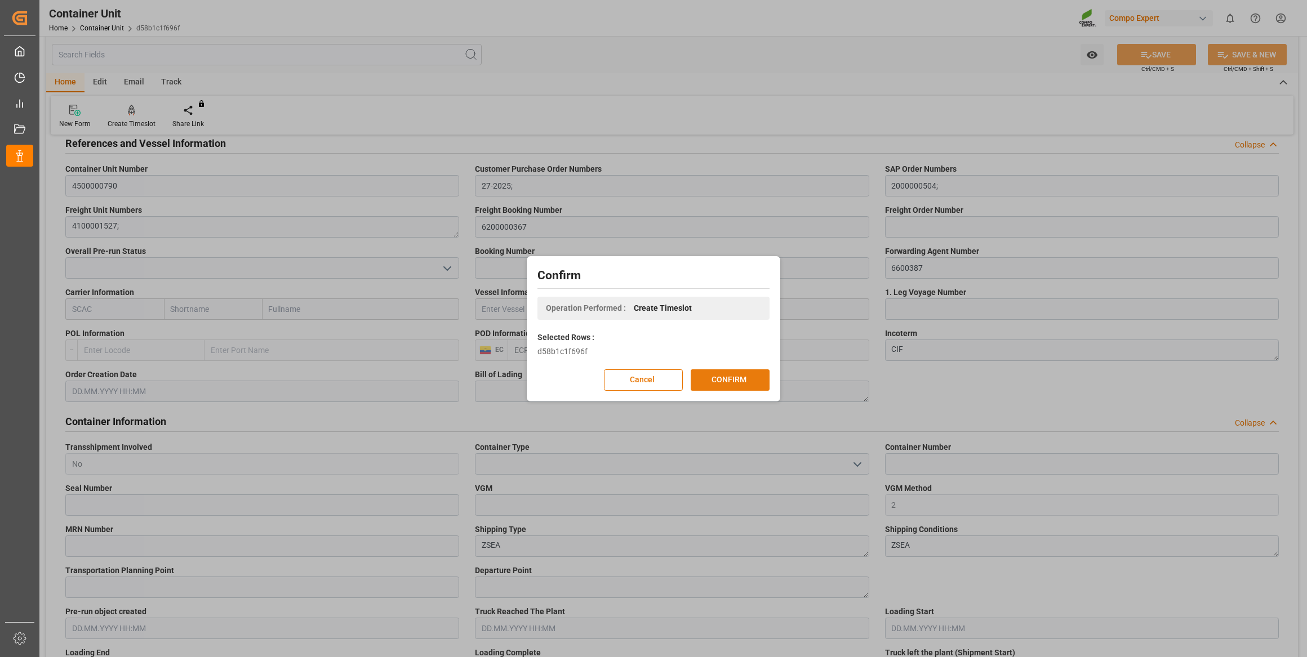
click at [724, 386] on button "CONFIRM" at bounding box center [729, 379] width 79 height 21
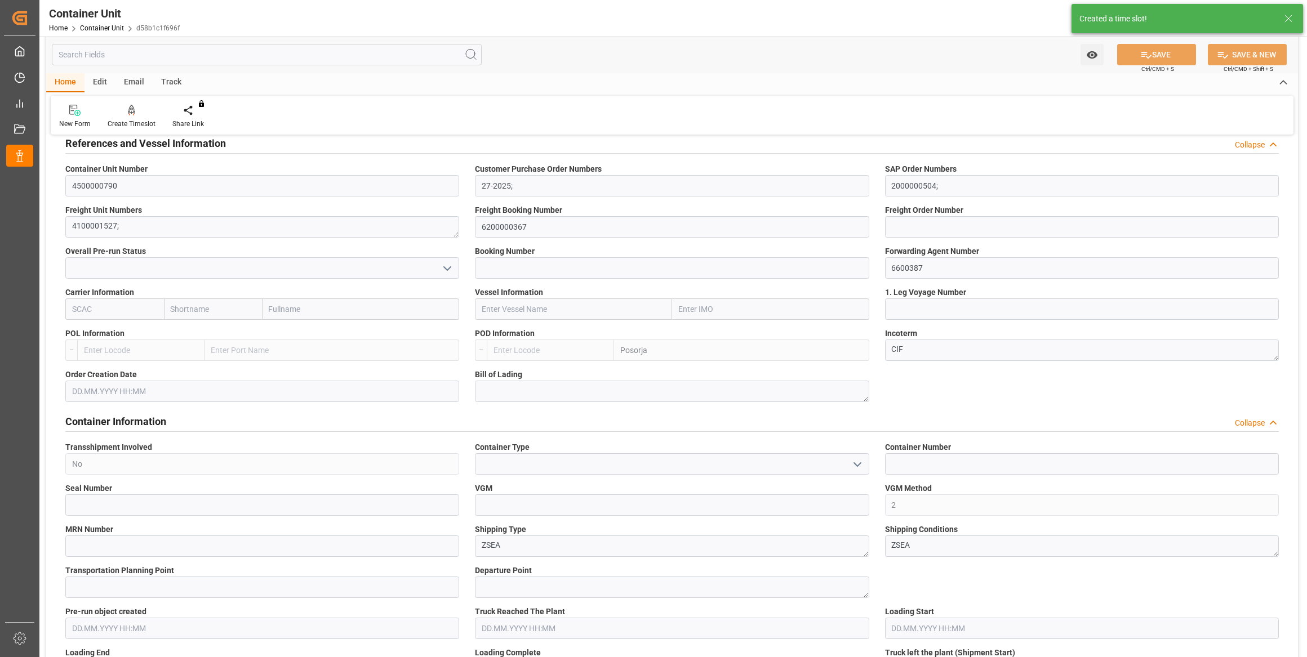
type input "ECPSJ"
type input "0"
type input "26500"
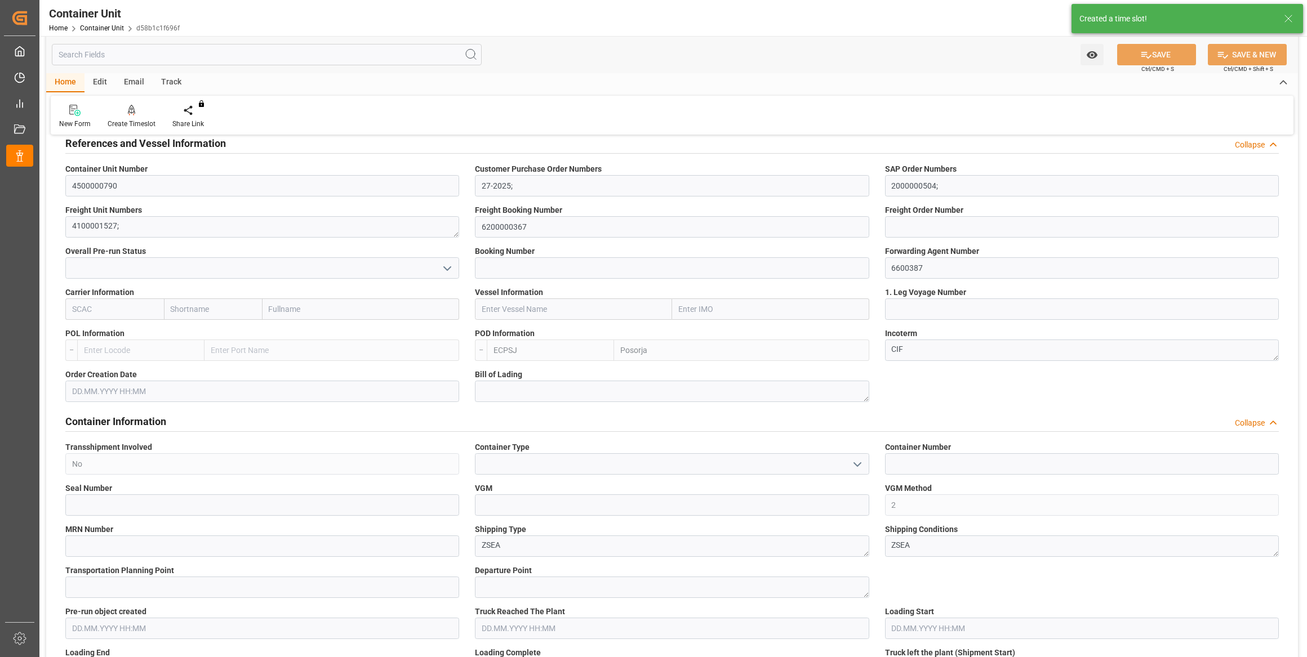
type input "[DATE]"
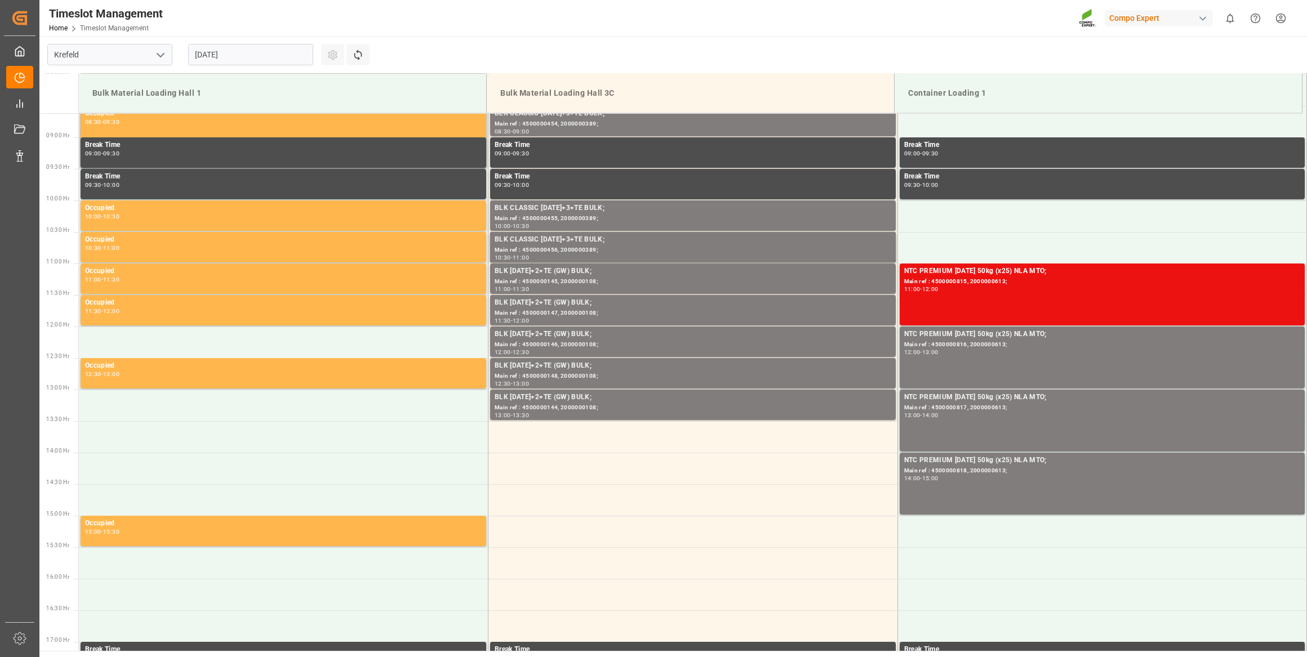
scroll to position [560, 0]
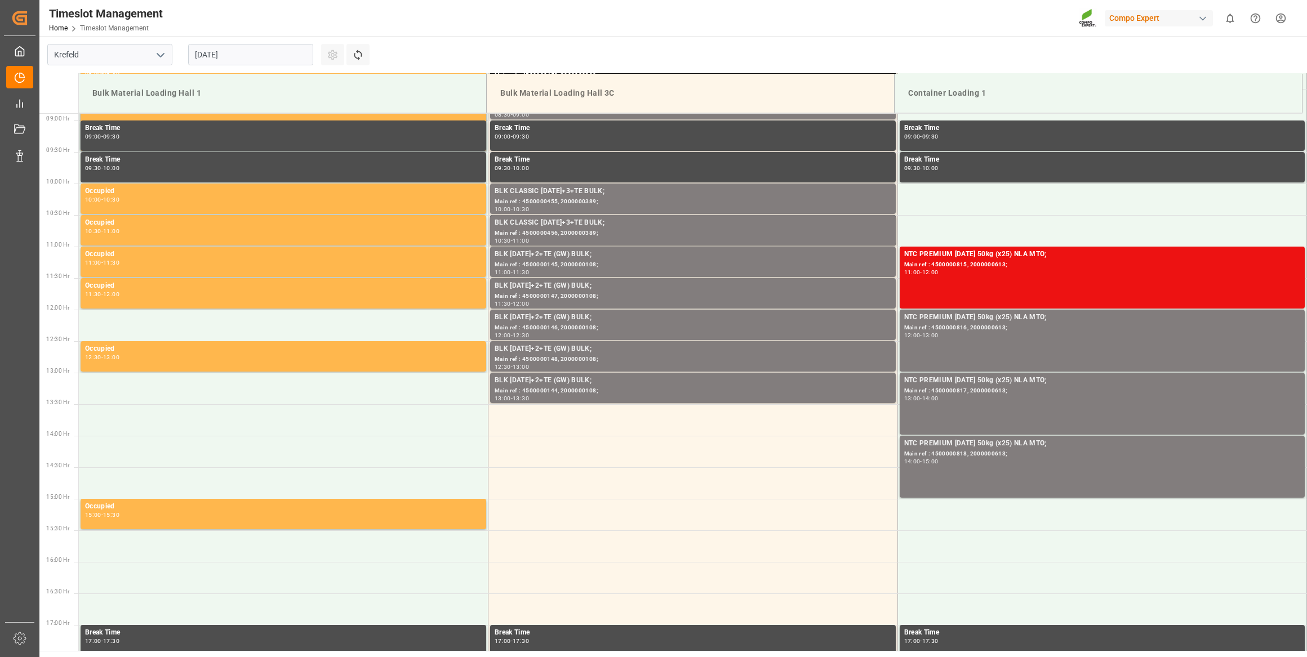
click at [220, 52] on input "[DATE]" at bounding box center [250, 54] width 125 height 21
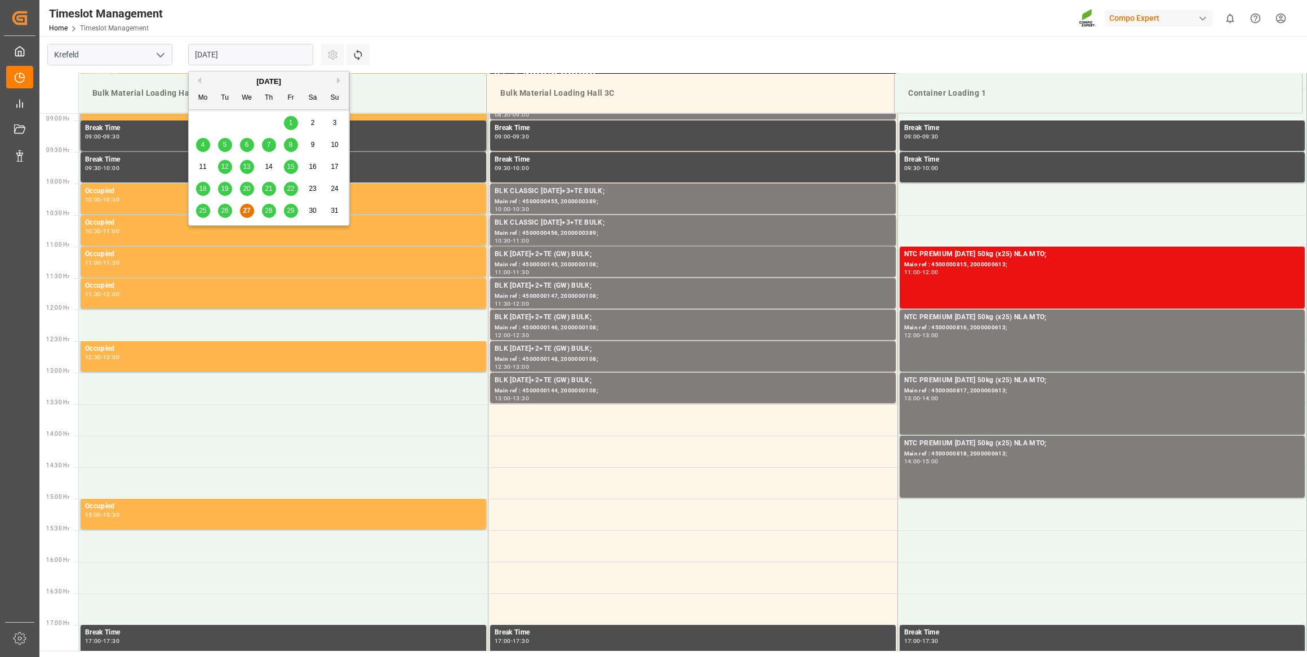
click at [339, 78] on button "Next Month" at bounding box center [340, 80] width 7 height 7
click at [274, 162] on div "18" at bounding box center [269, 168] width 14 height 14
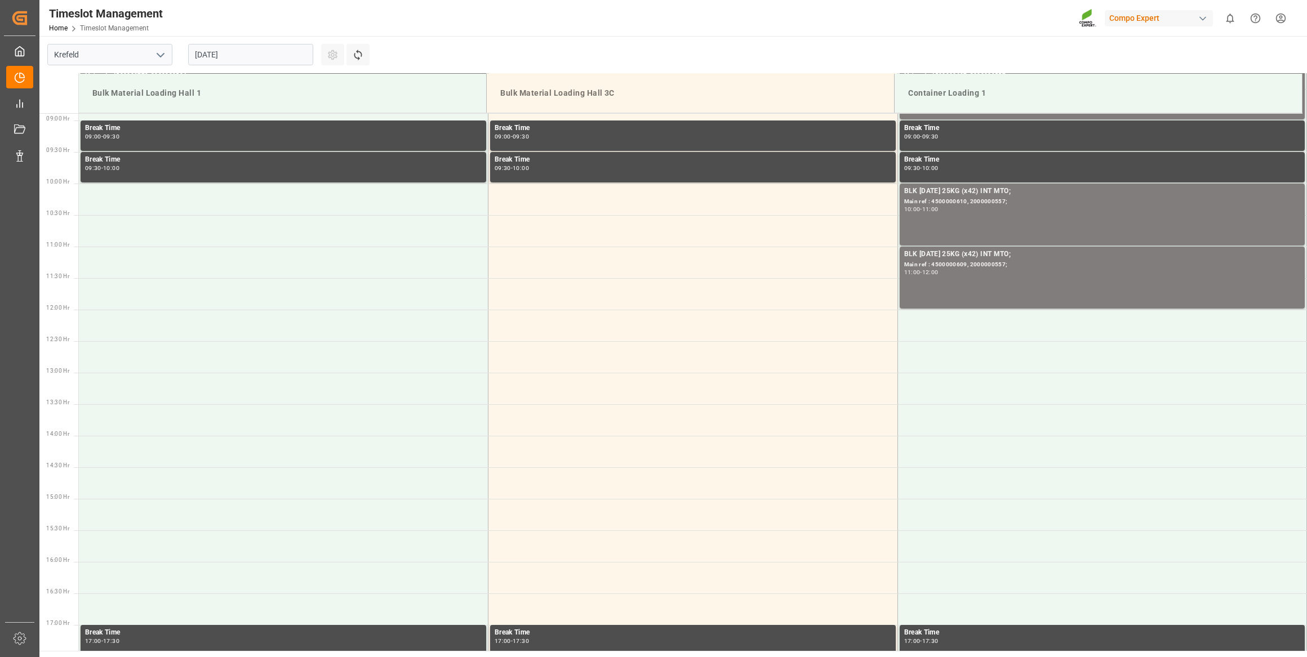
scroll to position [407, 0]
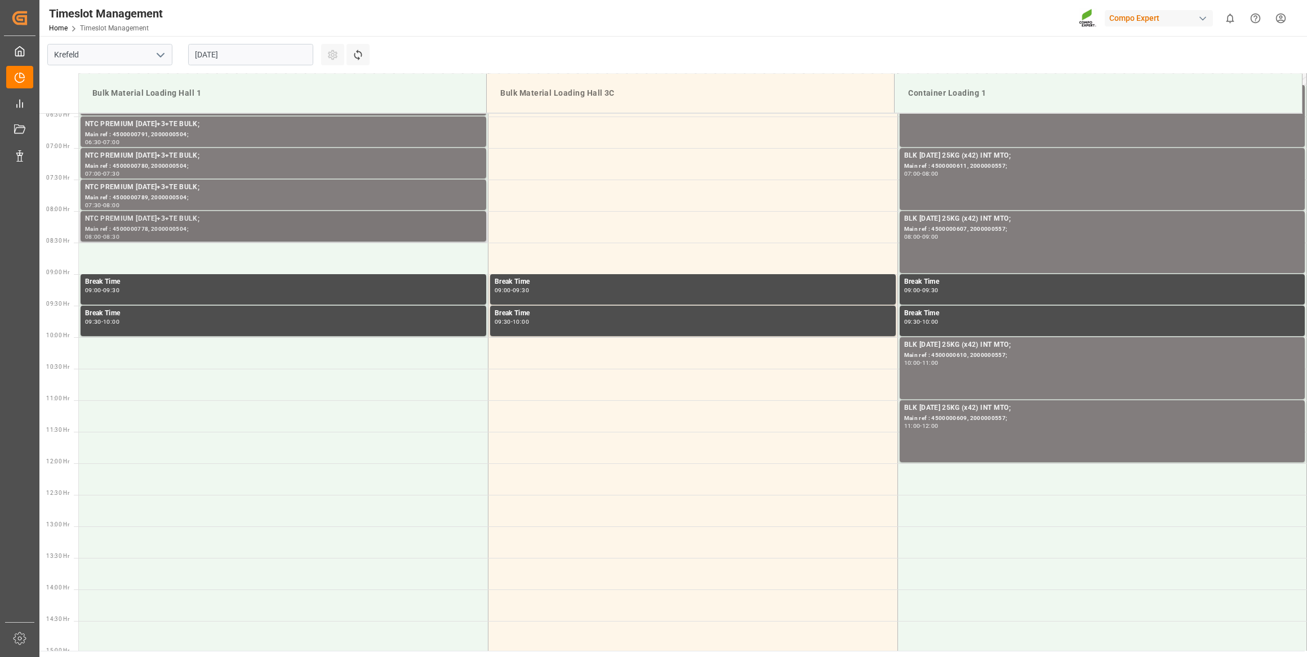
click at [238, 241] on div "NTC PREMIUM [DATE]+3+TE BULK; Main ref : 4500000778, 2000000504; 08:00 - 08:30" at bounding box center [283, 227] width 409 height 32
click at [239, 251] on td at bounding box center [283, 259] width 409 height 32
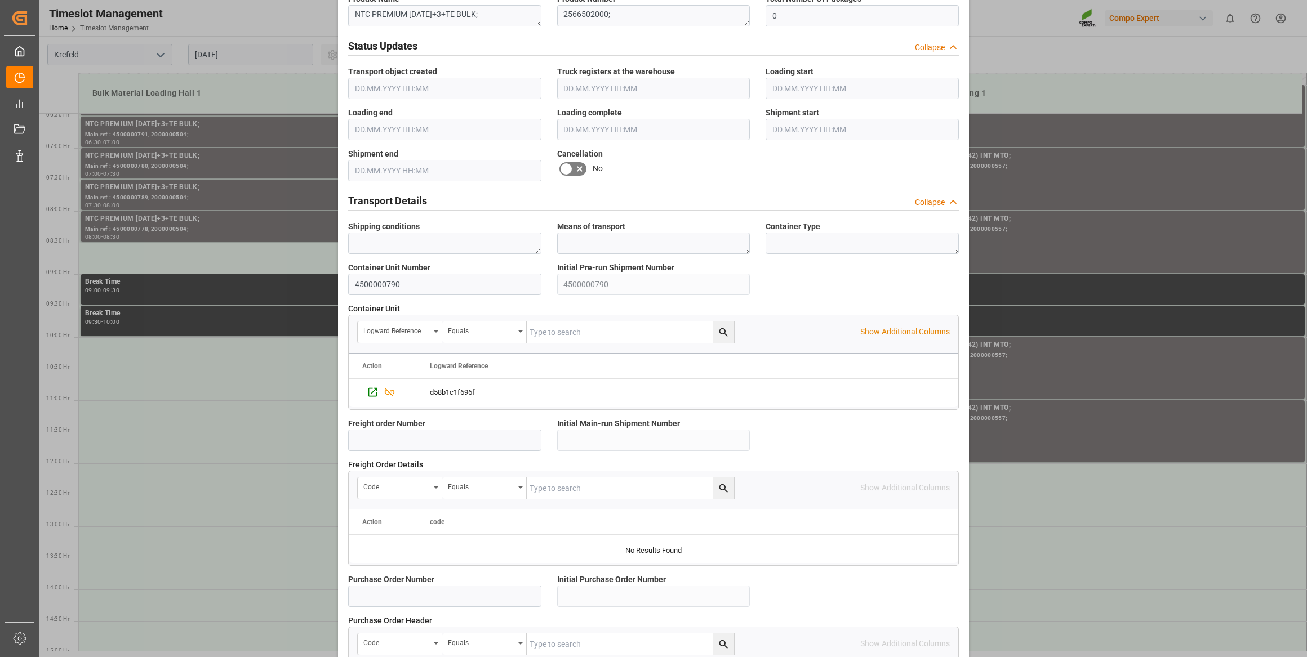
scroll to position [830, 0]
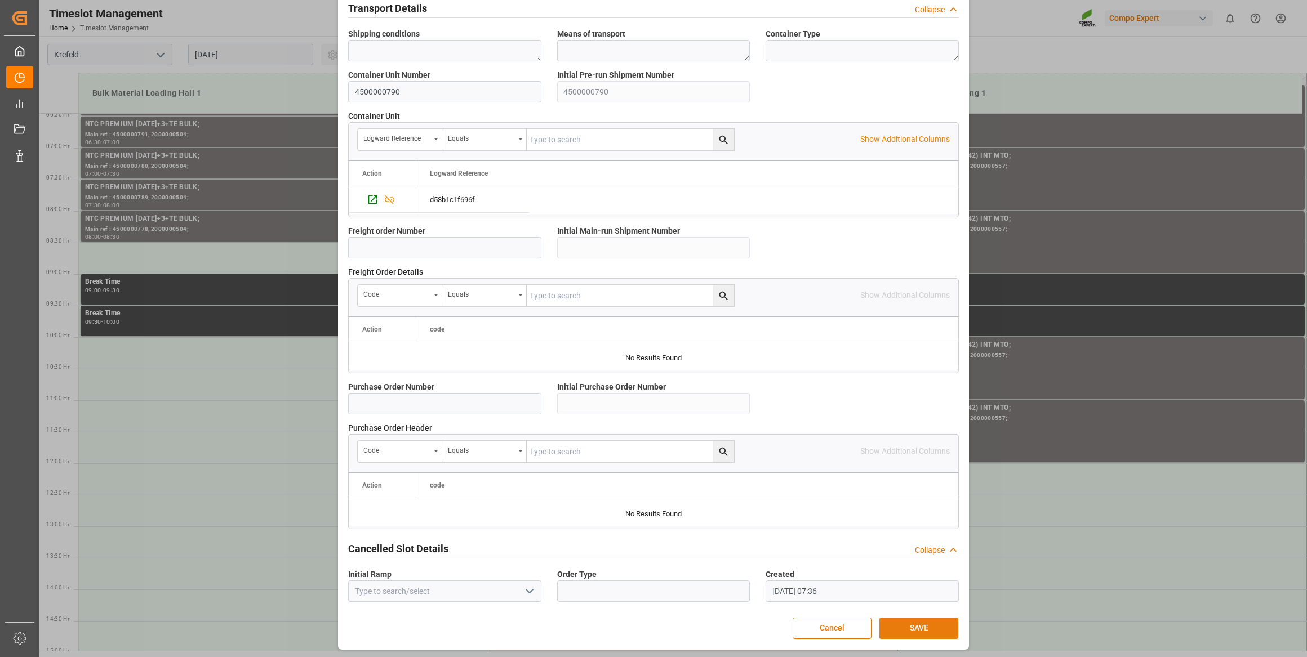
click at [901, 619] on button "SAVE" at bounding box center [918, 628] width 79 height 21
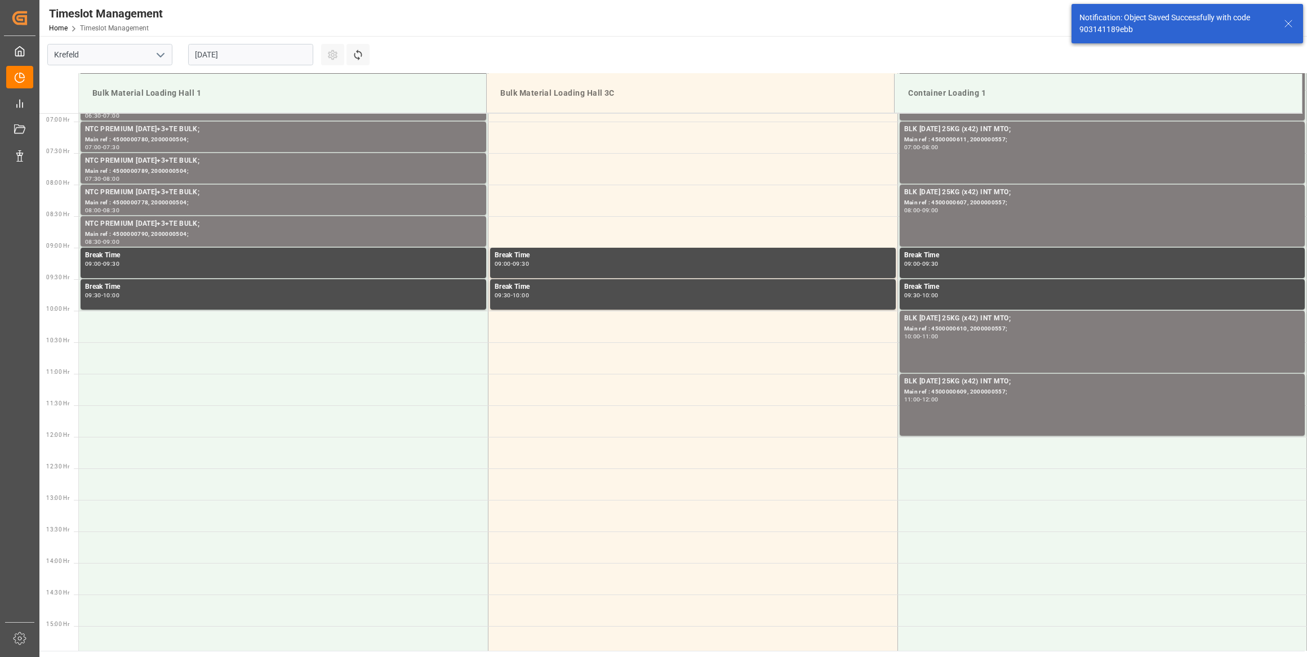
scroll to position [434, 0]
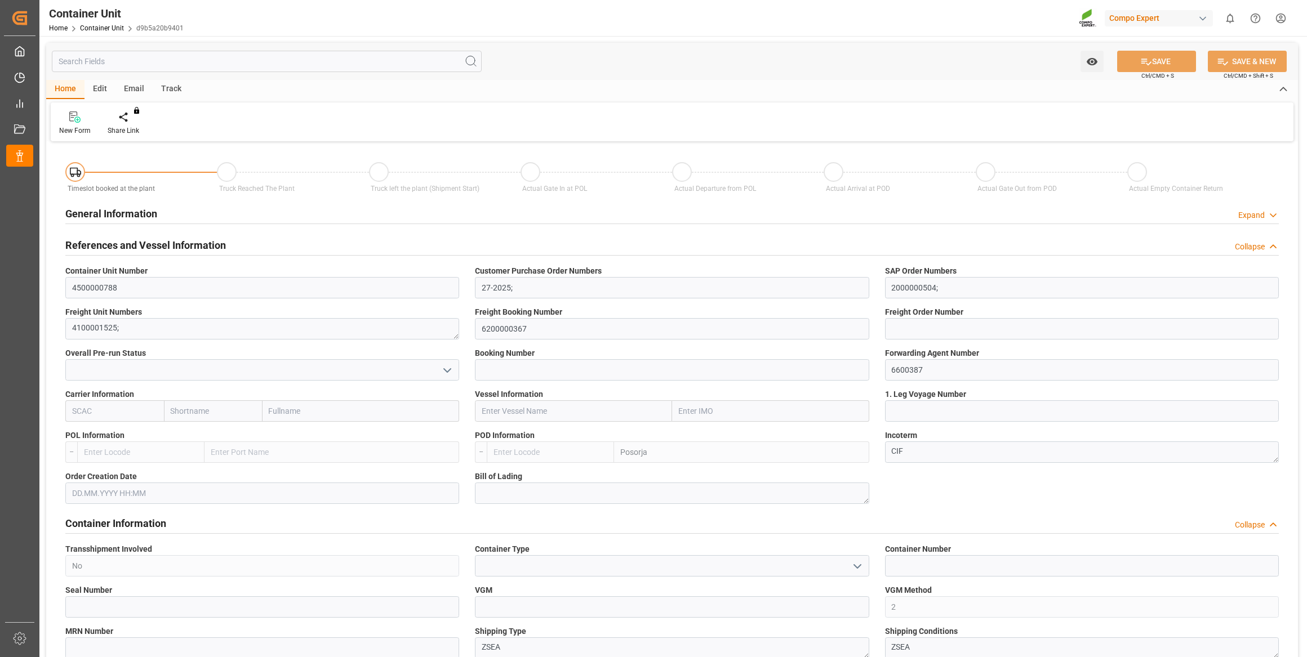
type input "ECPSJ"
type input "0"
type input "26500"
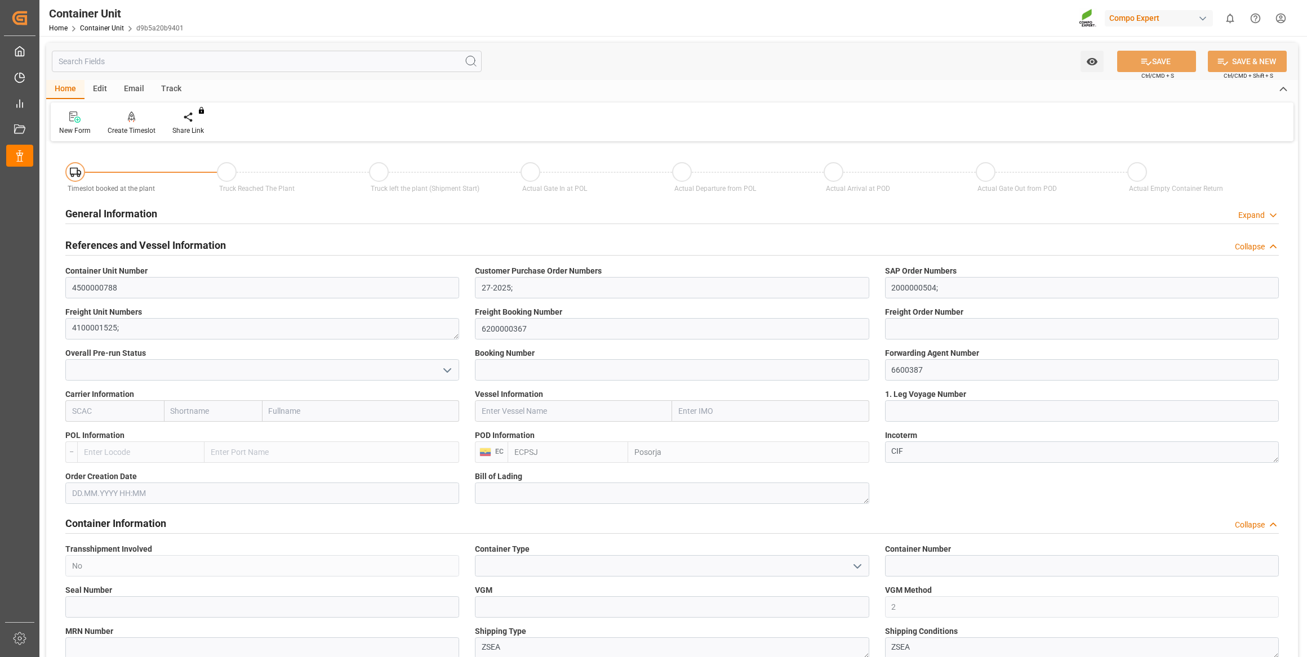
type input "[DATE]"
click at [137, 124] on div "Create Timeslot" at bounding box center [131, 123] width 65 height 25
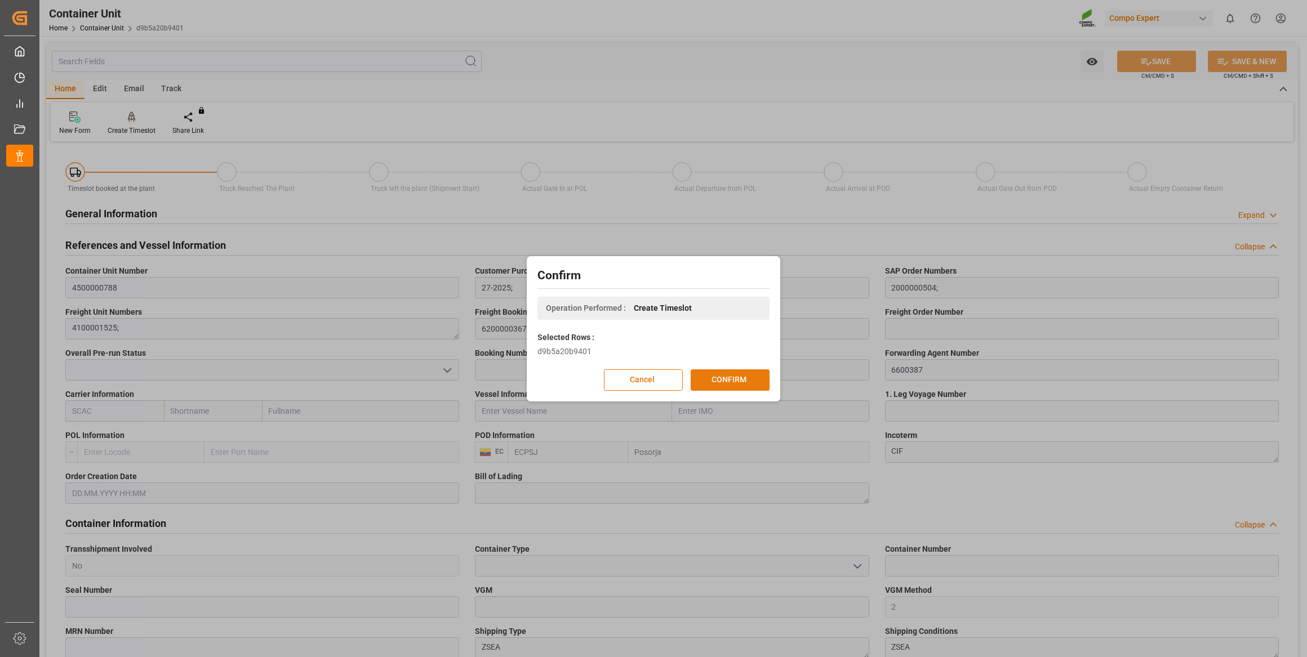
click at [715, 377] on button "CONFIRM" at bounding box center [729, 379] width 79 height 21
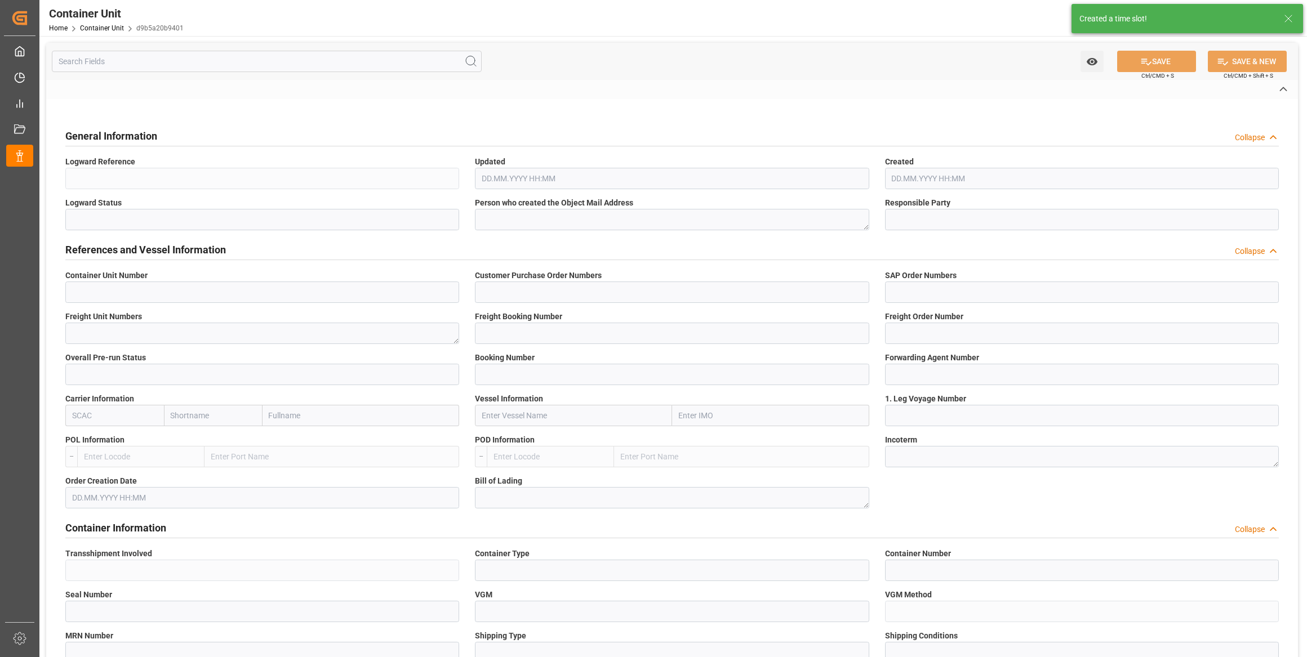
type input "4500000788"
type input "27-2025;"
type input "2000000504;"
type textarea "4100001525;"
type input "6200000367"
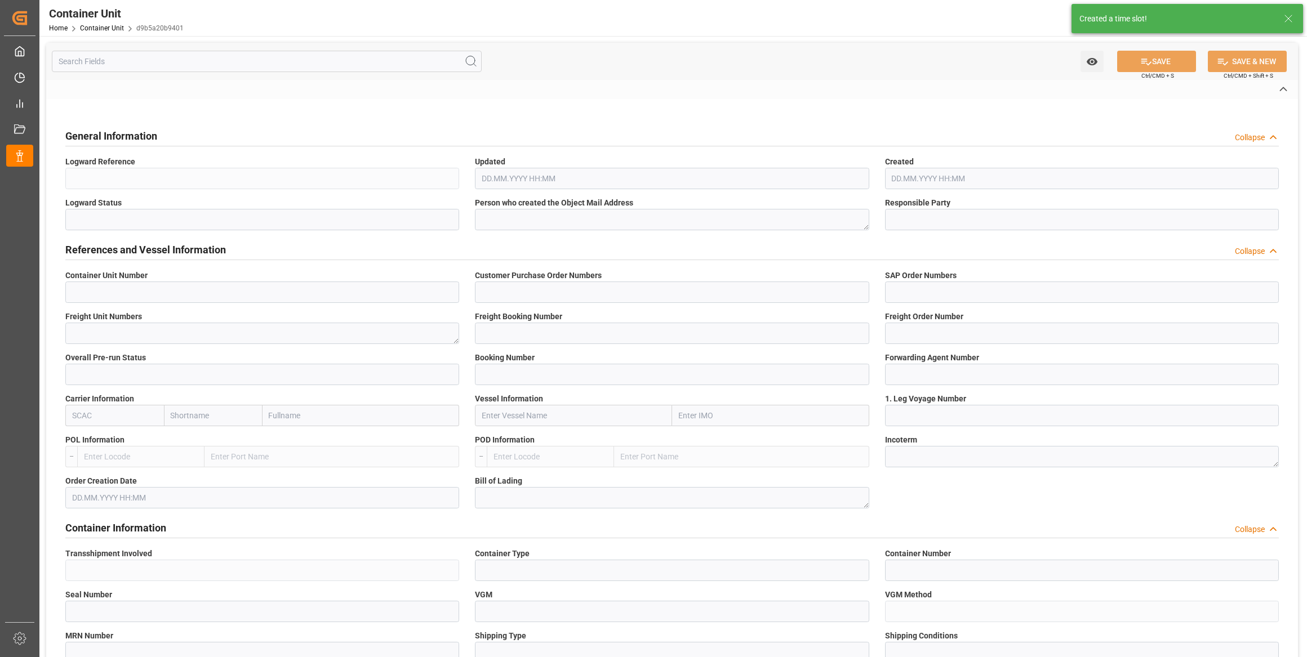
type input "6600387"
type input "Posorja"
type textarea "CIF"
type input "No"
type input "2"
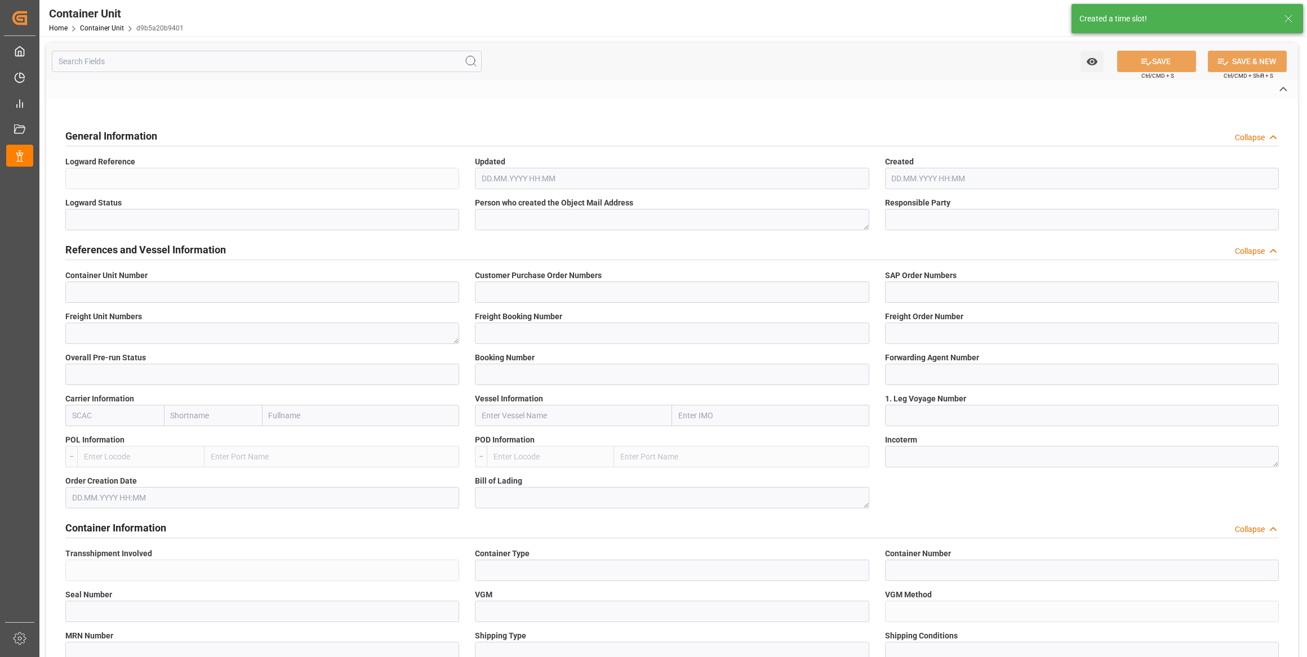
type textarea "ZSEA"
type textarea "9247"
type input "Ecuador"
type input "EUR"
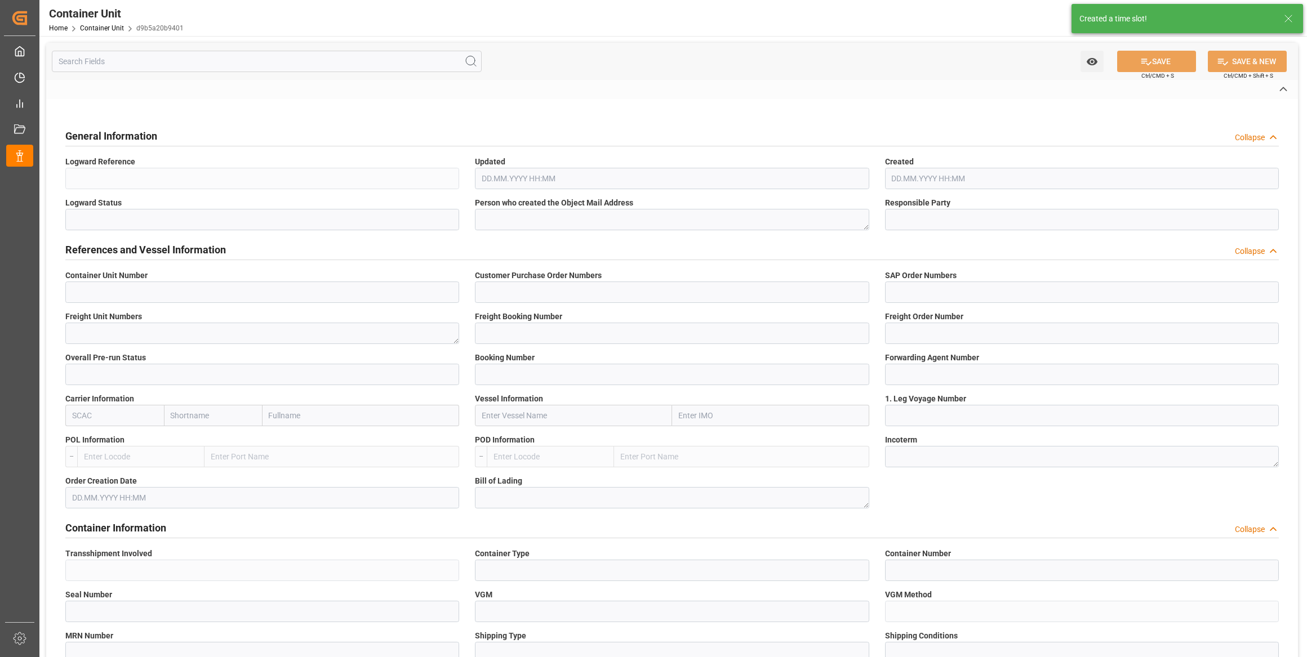
type textarea "NTC PREMIUM [DATE]+3+TE BULK;"
type textarea "2566502000;"
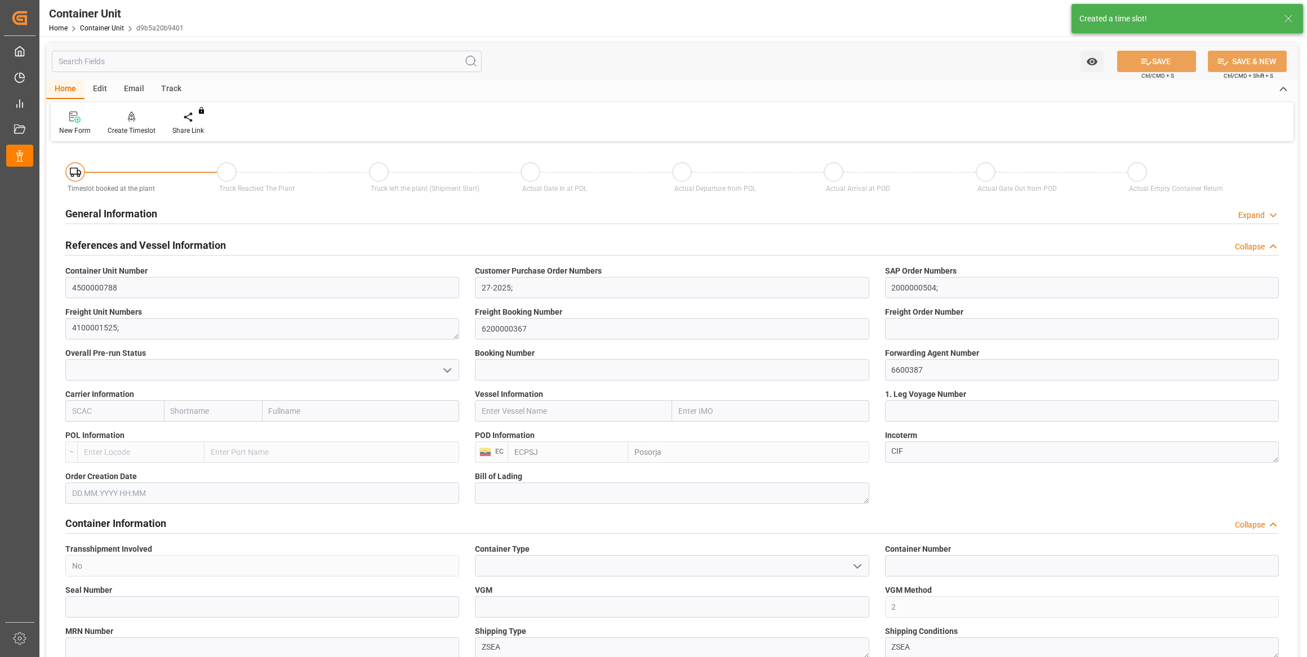
type input "ECPSJ"
type input "0"
type input "26500"
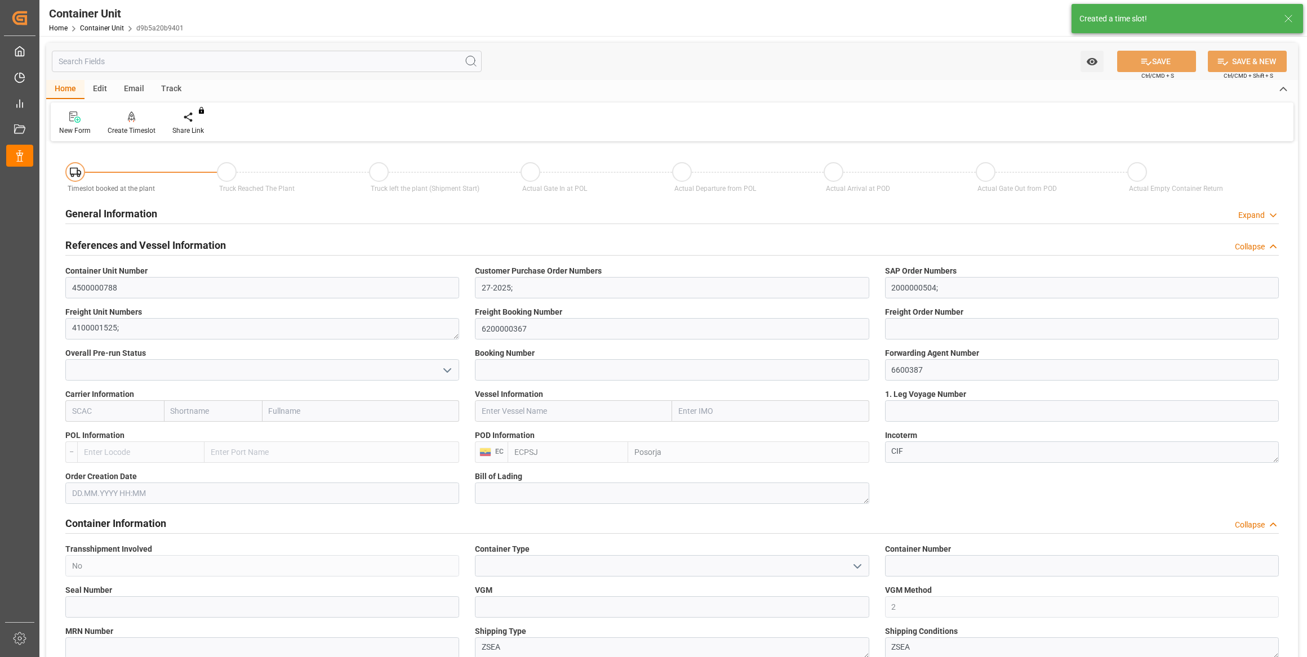
type input "[DATE]"
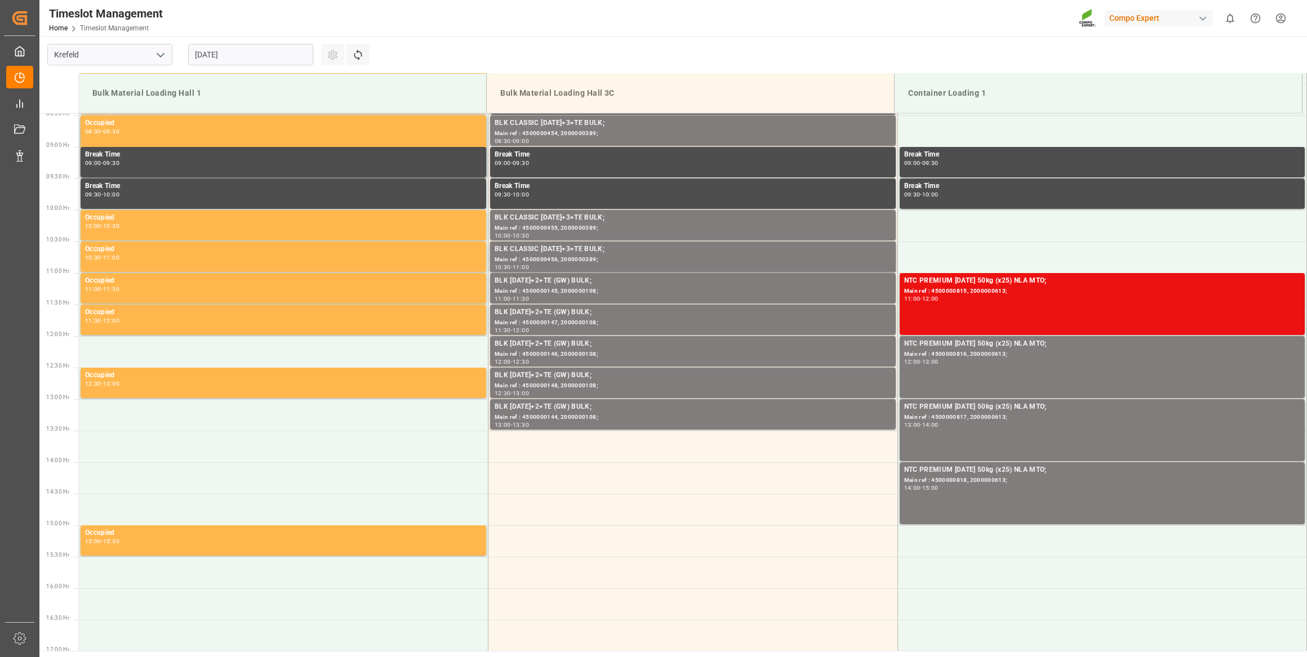
scroll to position [560, 0]
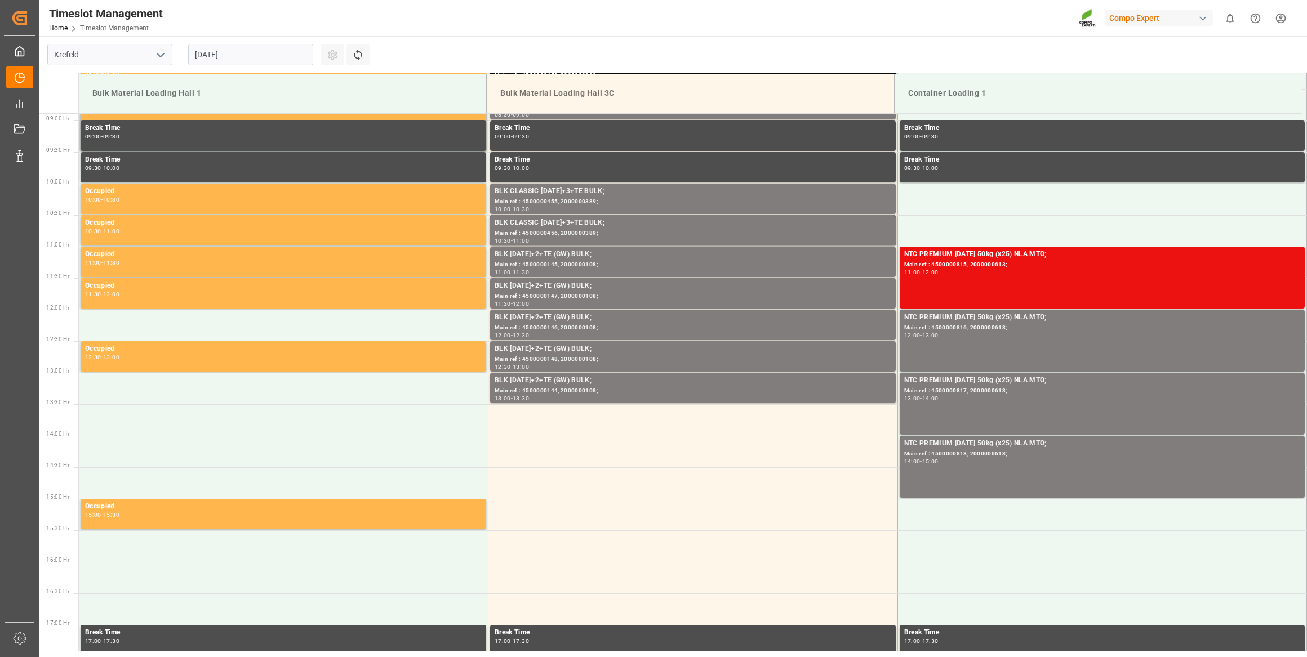
click at [253, 57] on input "[DATE]" at bounding box center [250, 54] width 125 height 21
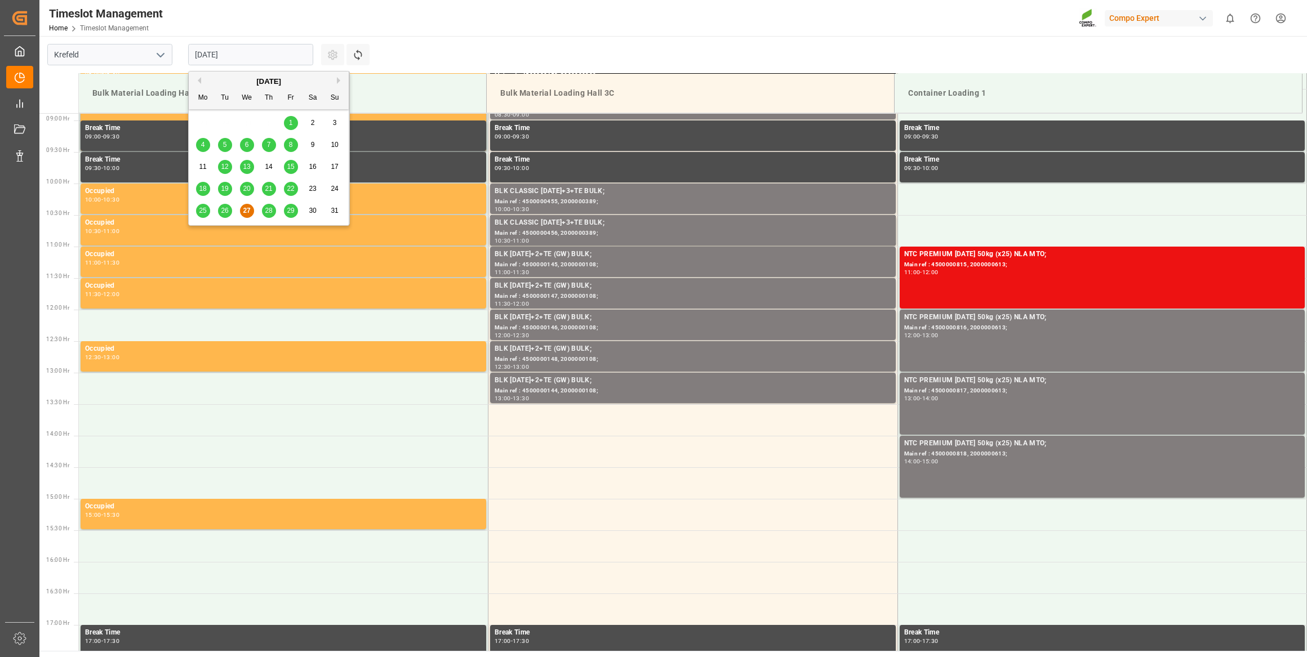
click at [339, 79] on button "Next Month" at bounding box center [340, 80] width 7 height 7
click at [268, 167] on span "18" at bounding box center [268, 167] width 7 height 8
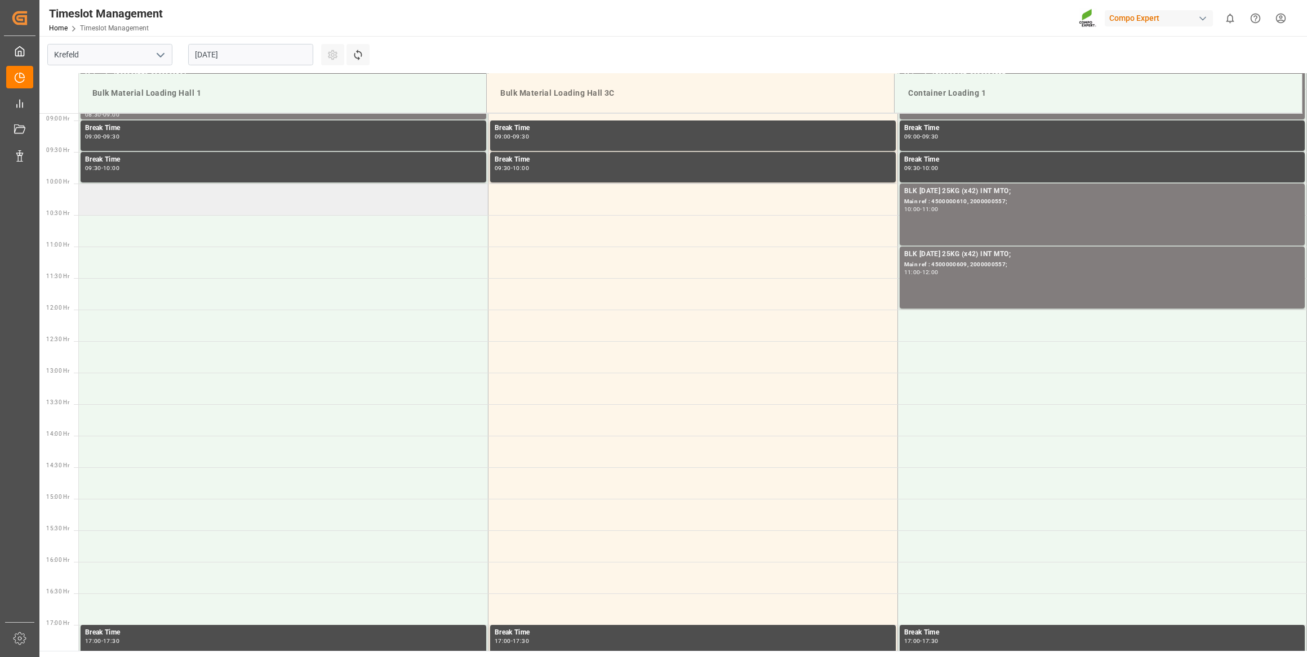
click at [250, 208] on td at bounding box center [283, 200] width 409 height 32
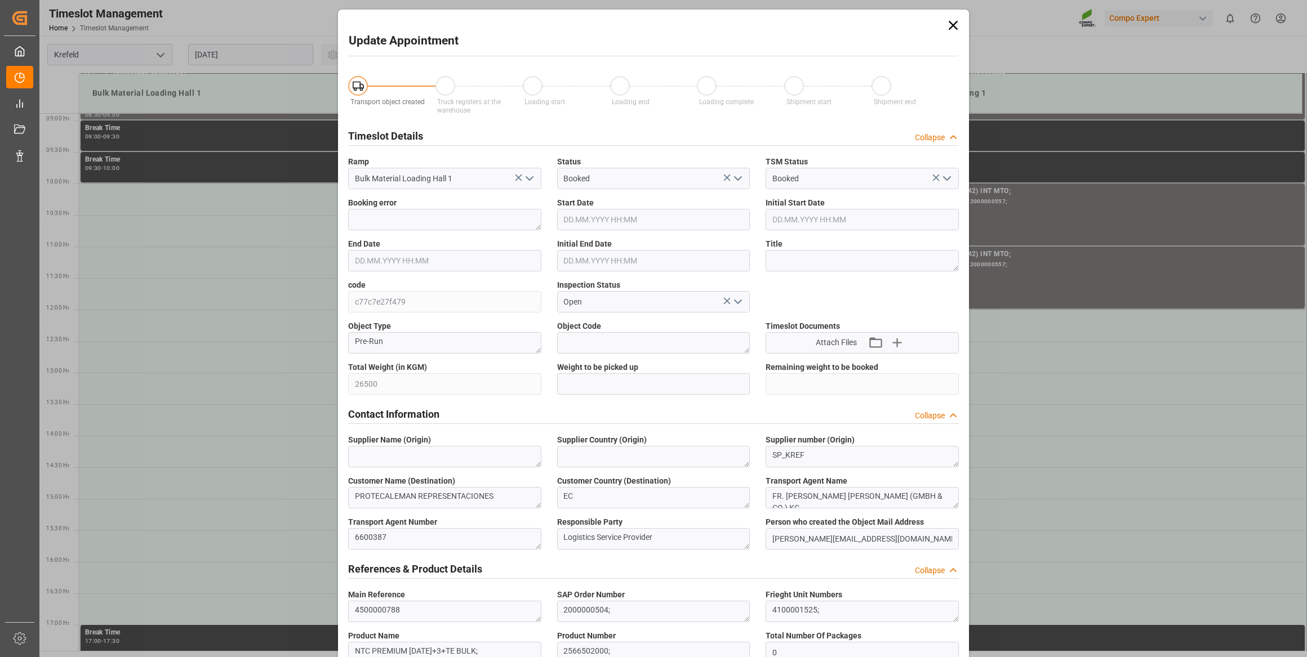
type input "[DATE] 10:00"
type input "[DATE] 10:30"
type input "27.08.2025 07:36"
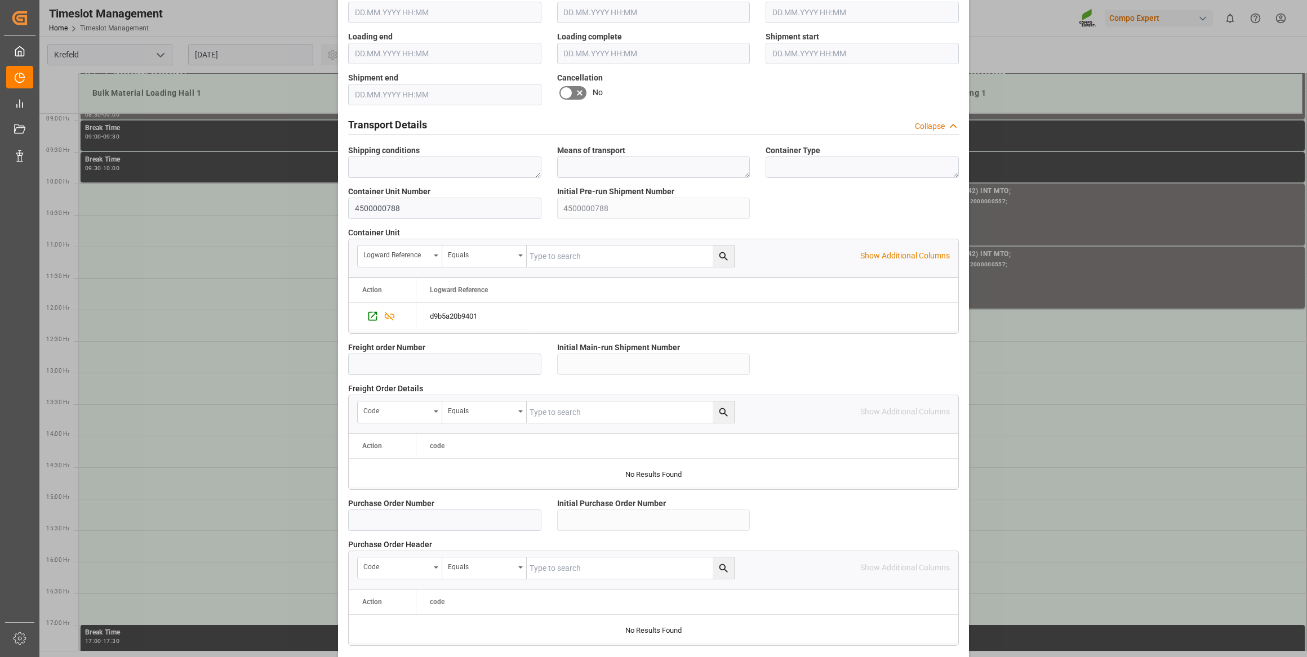
scroll to position [830, 0]
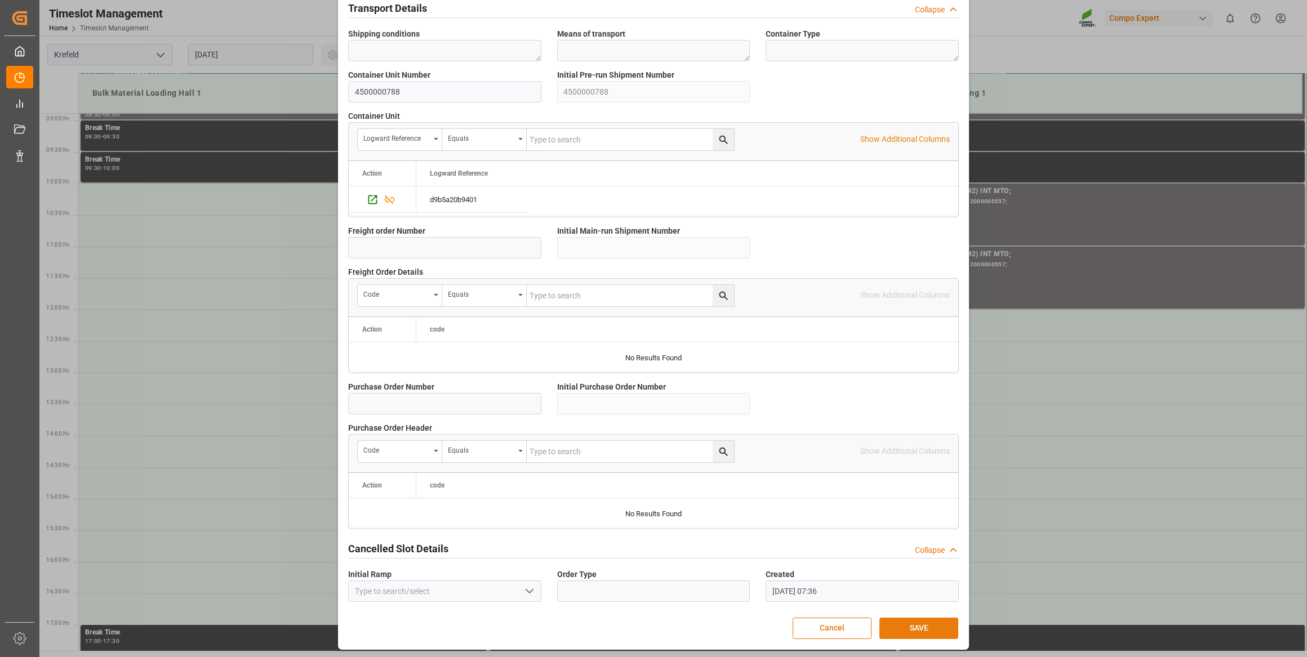
click at [907, 619] on button "SAVE" at bounding box center [918, 628] width 79 height 21
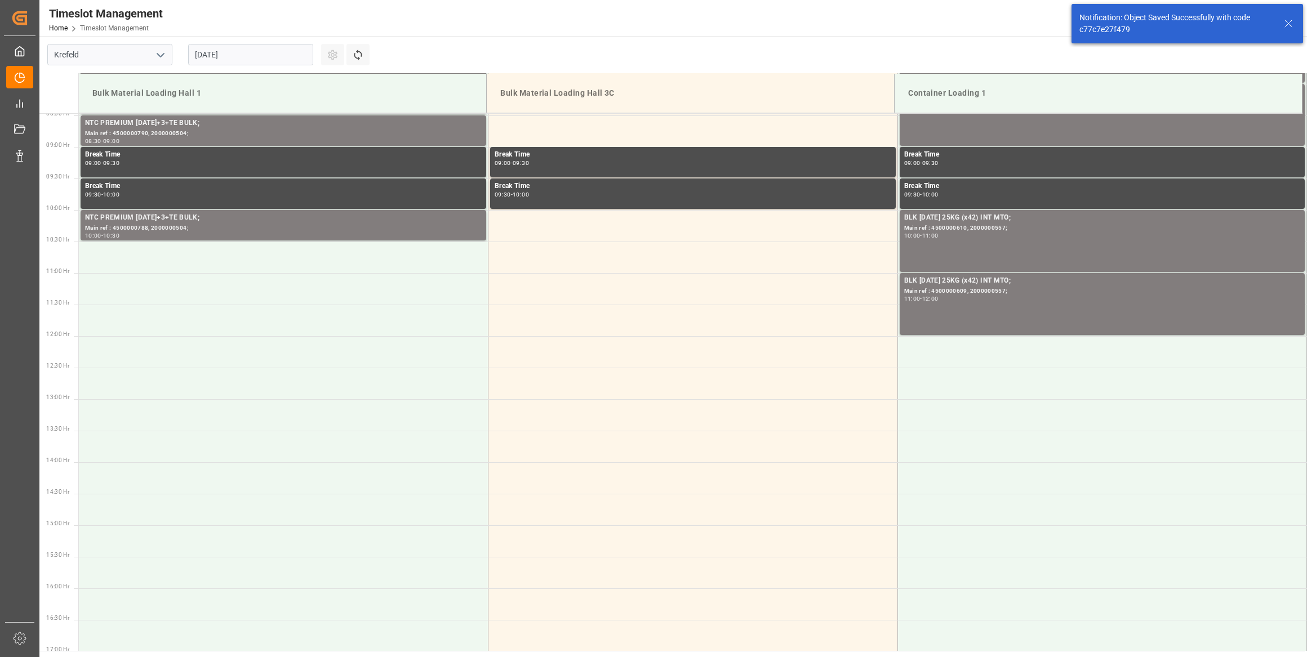
scroll to position [560, 0]
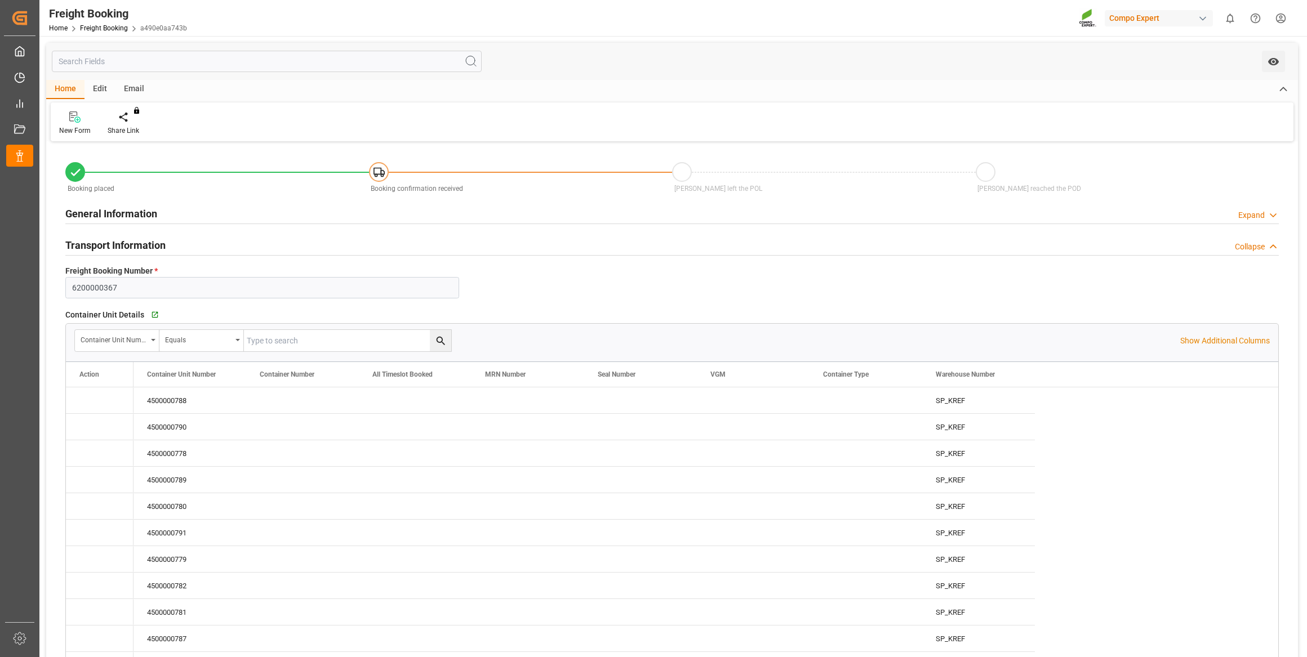
type input "[DATE] 01:00"
type input "[DATE] 08:08"
type input "23.07.2025 08:11"
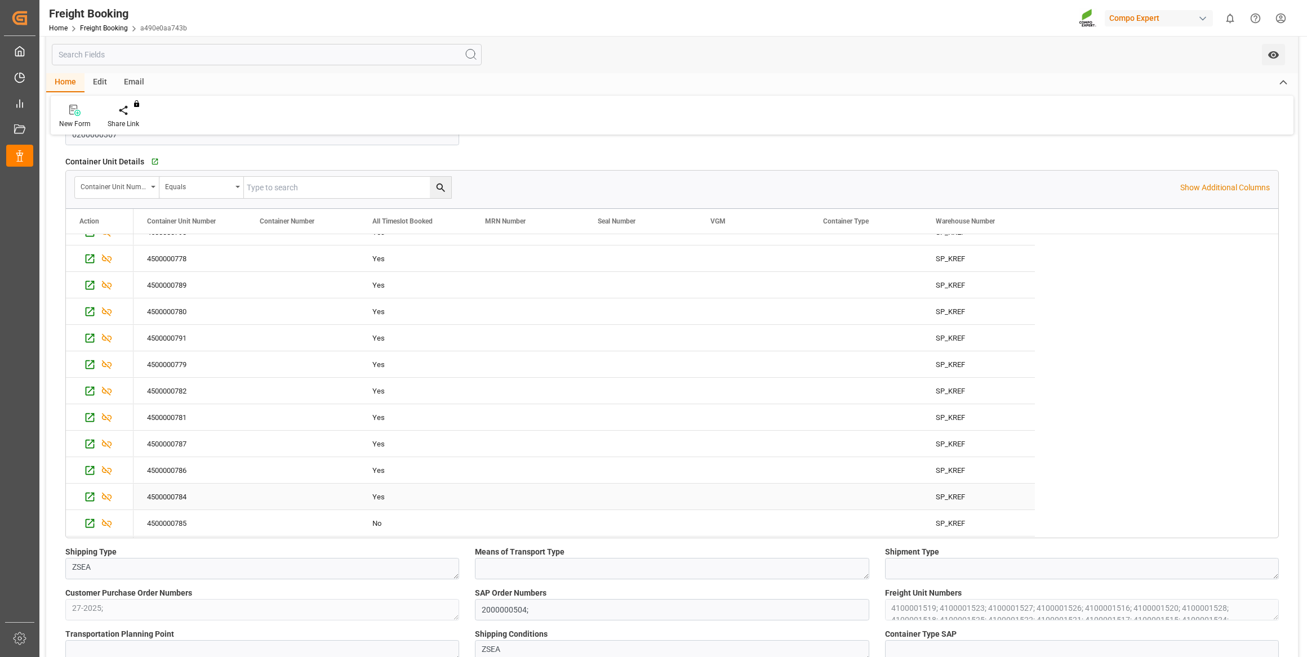
scroll to position [67, 0]
click at [84, 498] on icon "Press SPACE to select this row." at bounding box center [90, 498] width 12 height 12
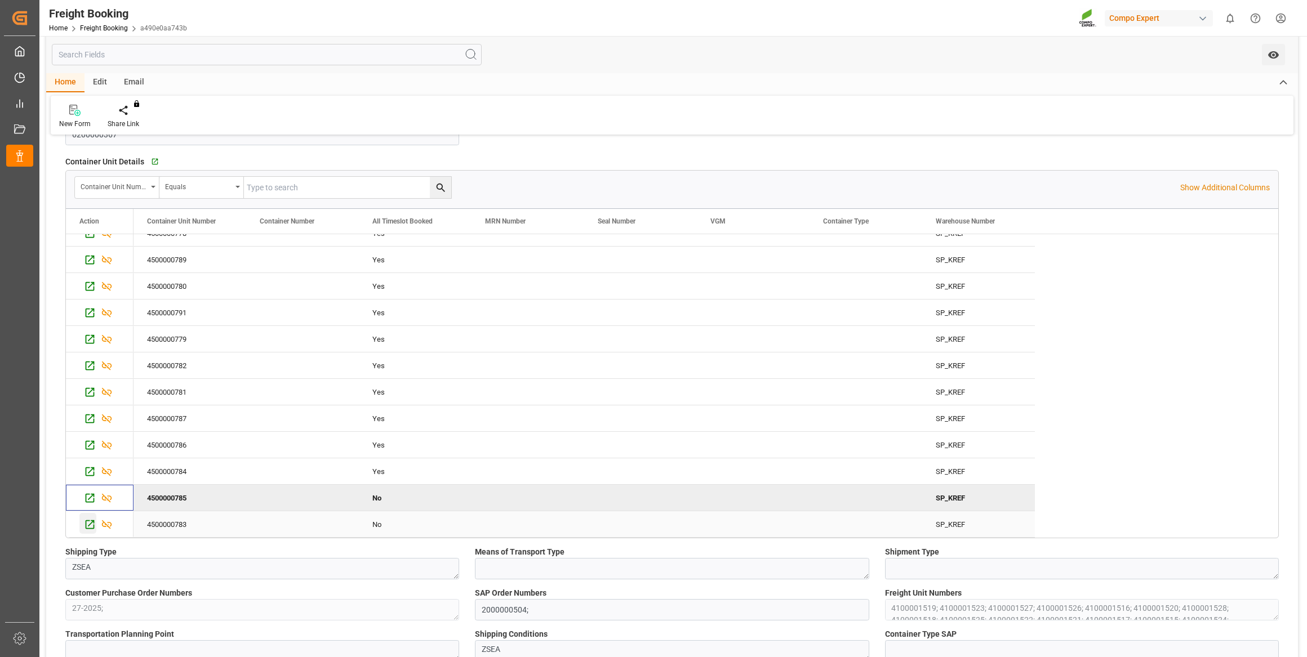
click at [87, 528] on icon "Press SPACE to select this row." at bounding box center [90, 524] width 9 height 9
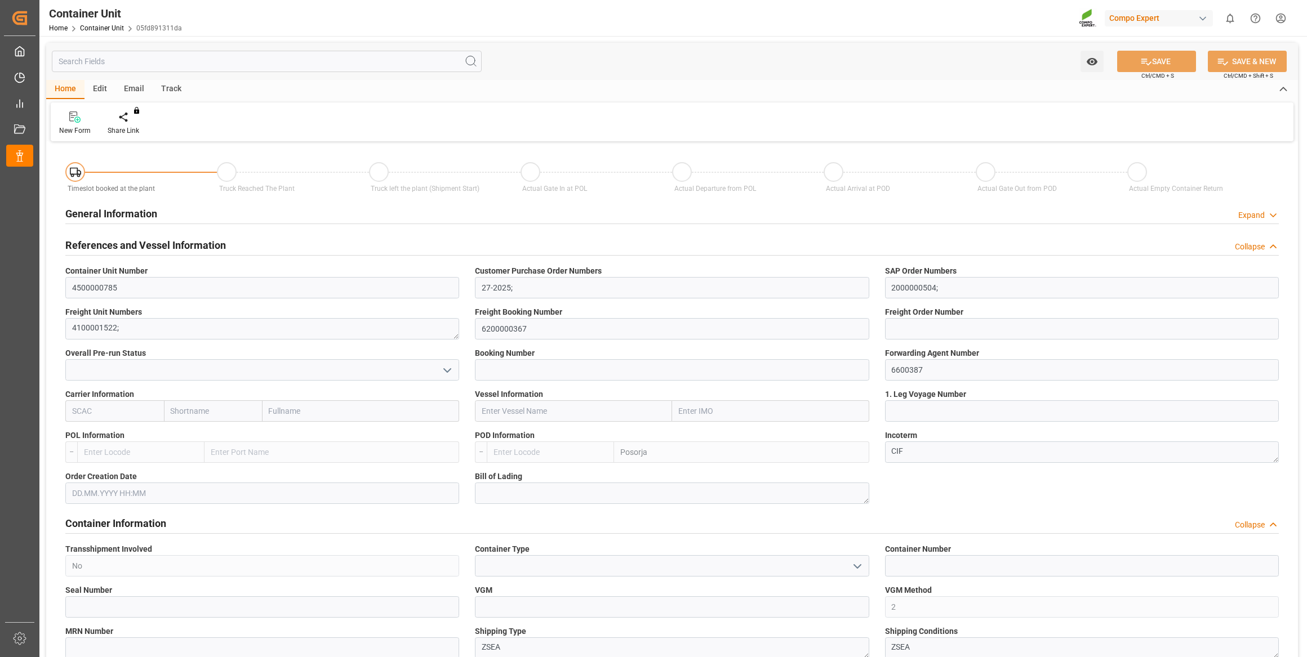
type input "ECPSJ"
type input "0"
type input "26500"
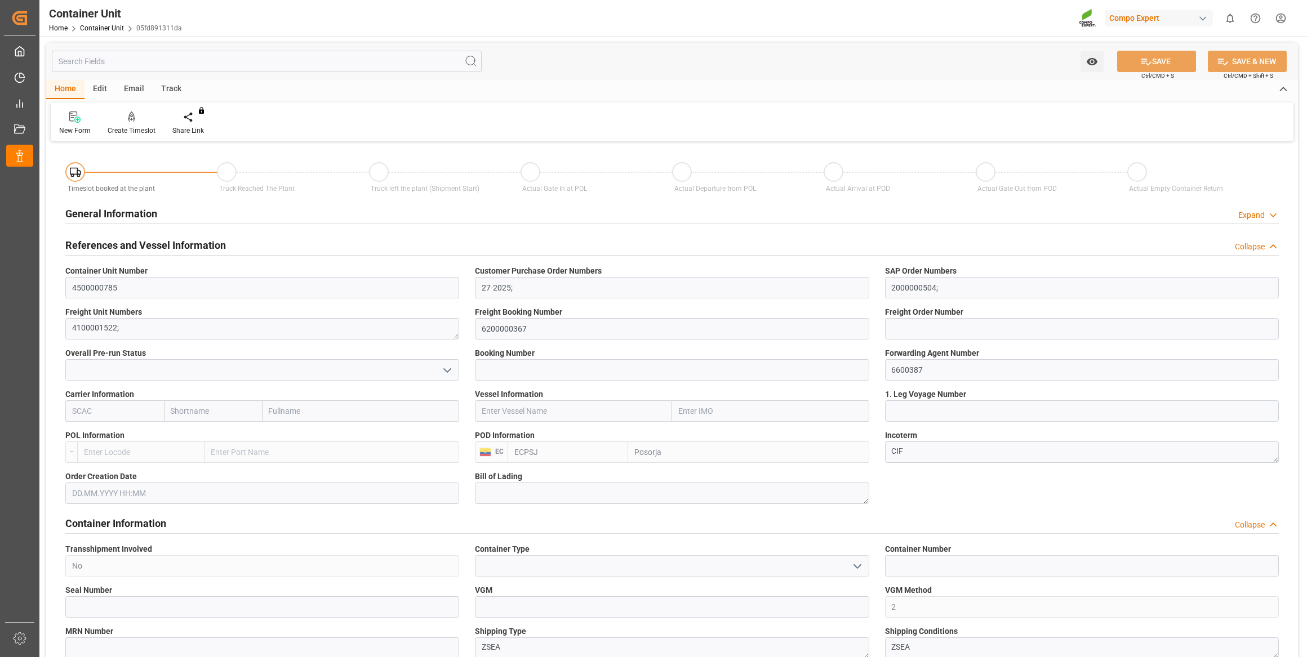
type input "[DATE]"
click at [141, 124] on div "Create Timeslot" at bounding box center [131, 123] width 65 height 25
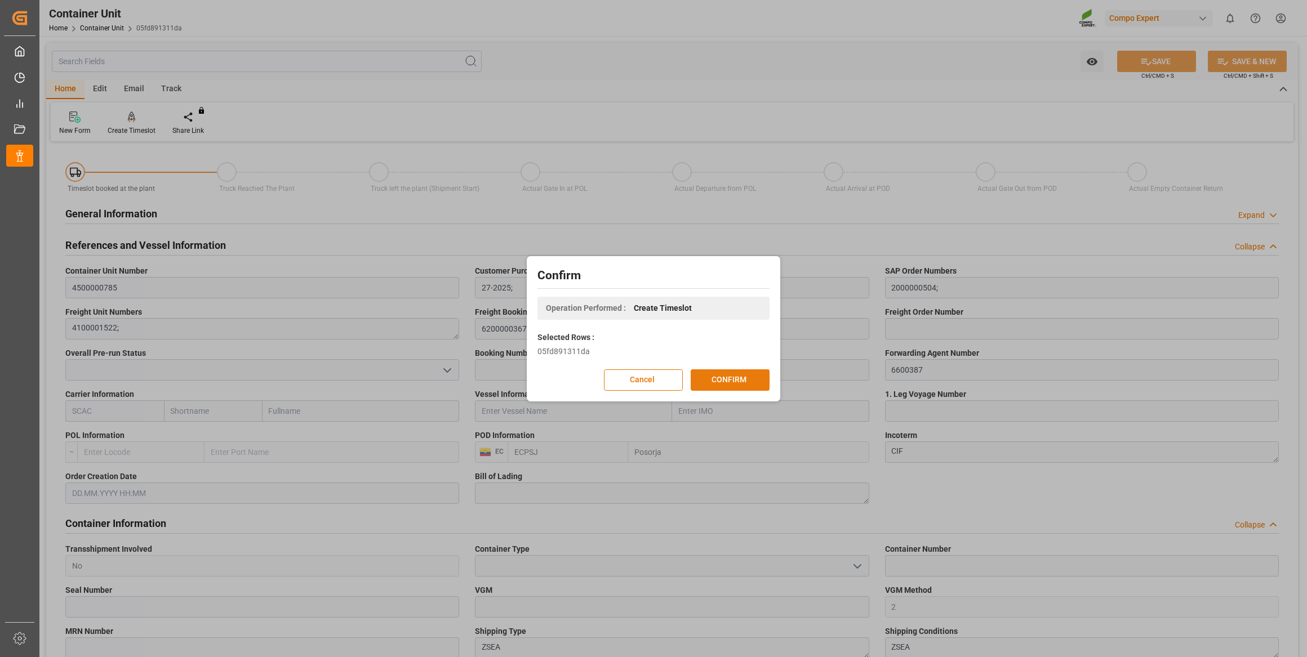
click at [729, 377] on button "CONFIRM" at bounding box center [729, 379] width 79 height 21
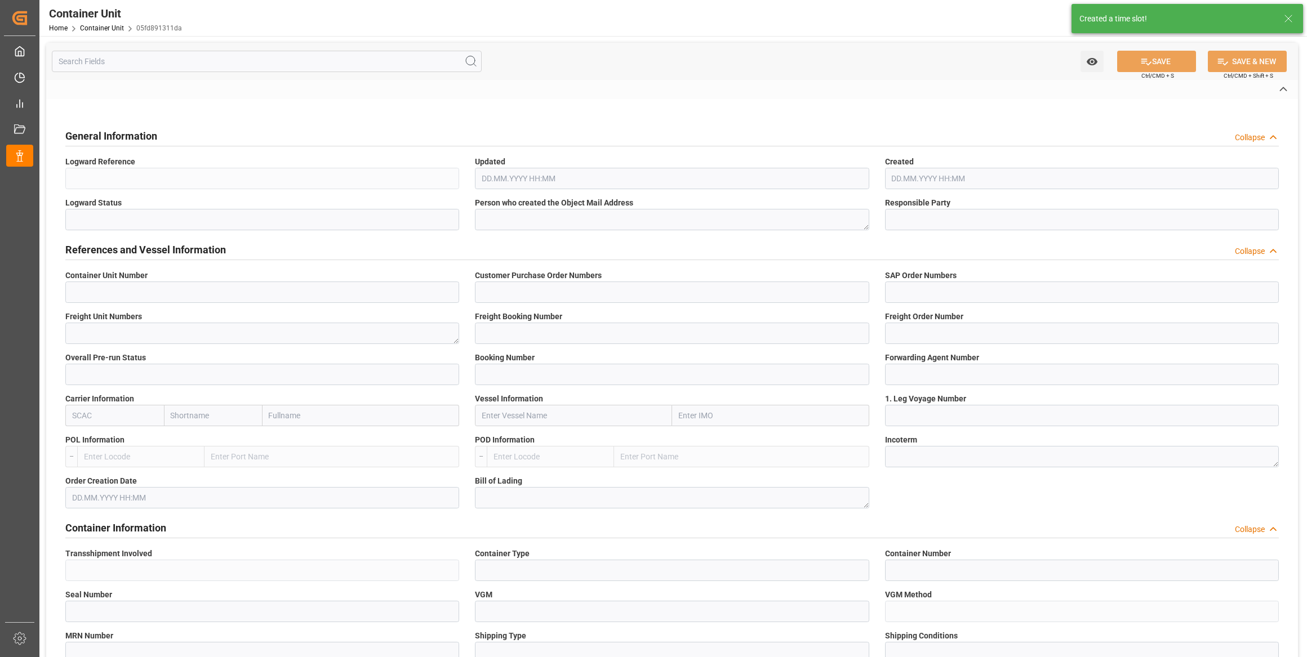
type input "4500000785"
type input "27-2025;"
type input "2000000504;"
type textarea "4100001522;"
type input "6200000367"
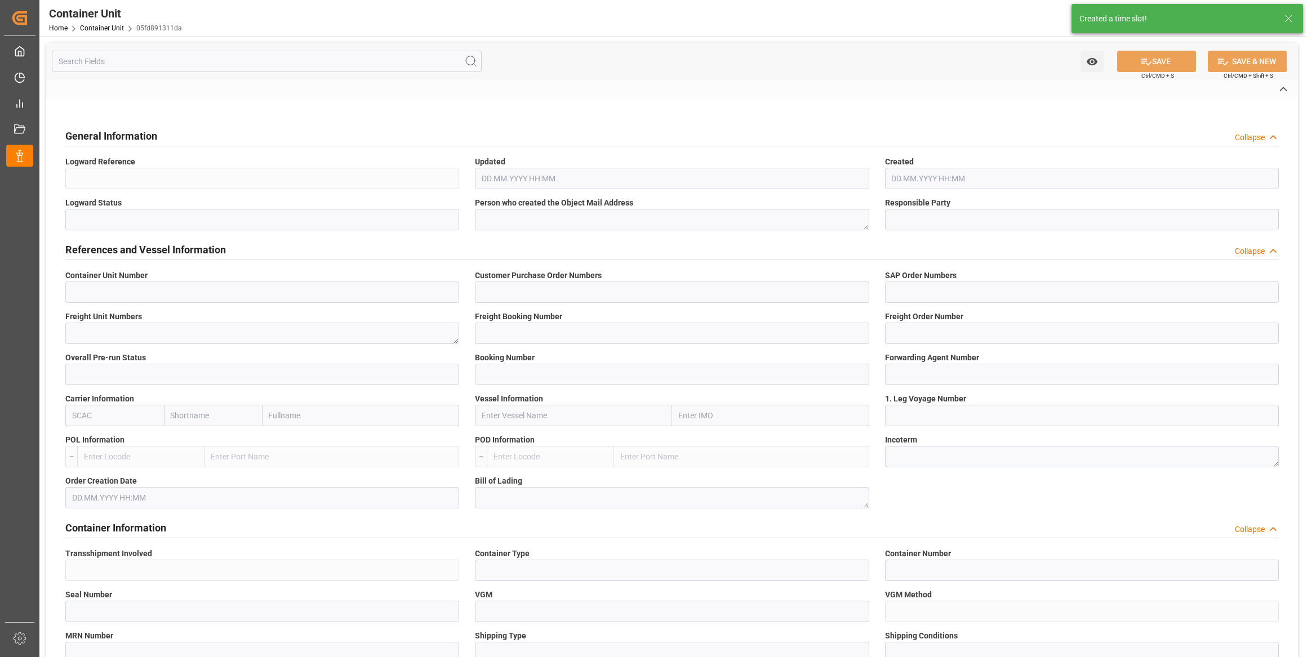
type input "6600387"
type input "Posorja"
type textarea "CIF"
type input "No"
type input "2"
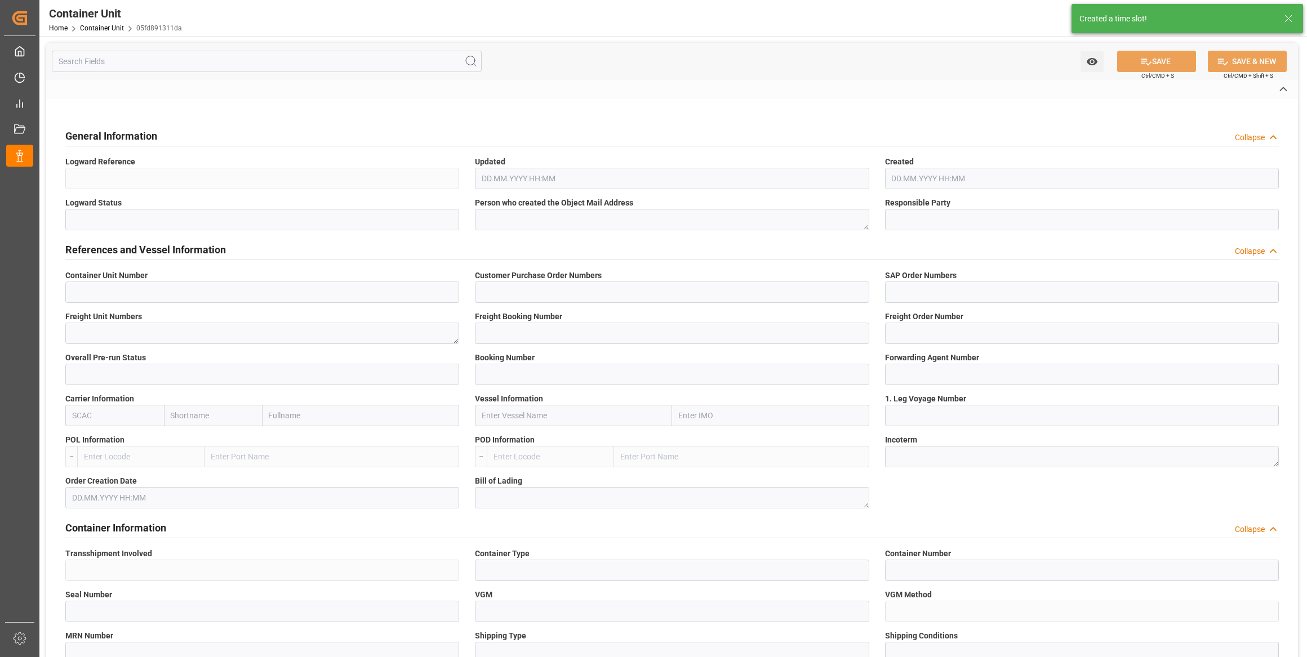
type textarea "ZSEA"
type textarea "9247"
type input "Ecuador"
type input "EUR"
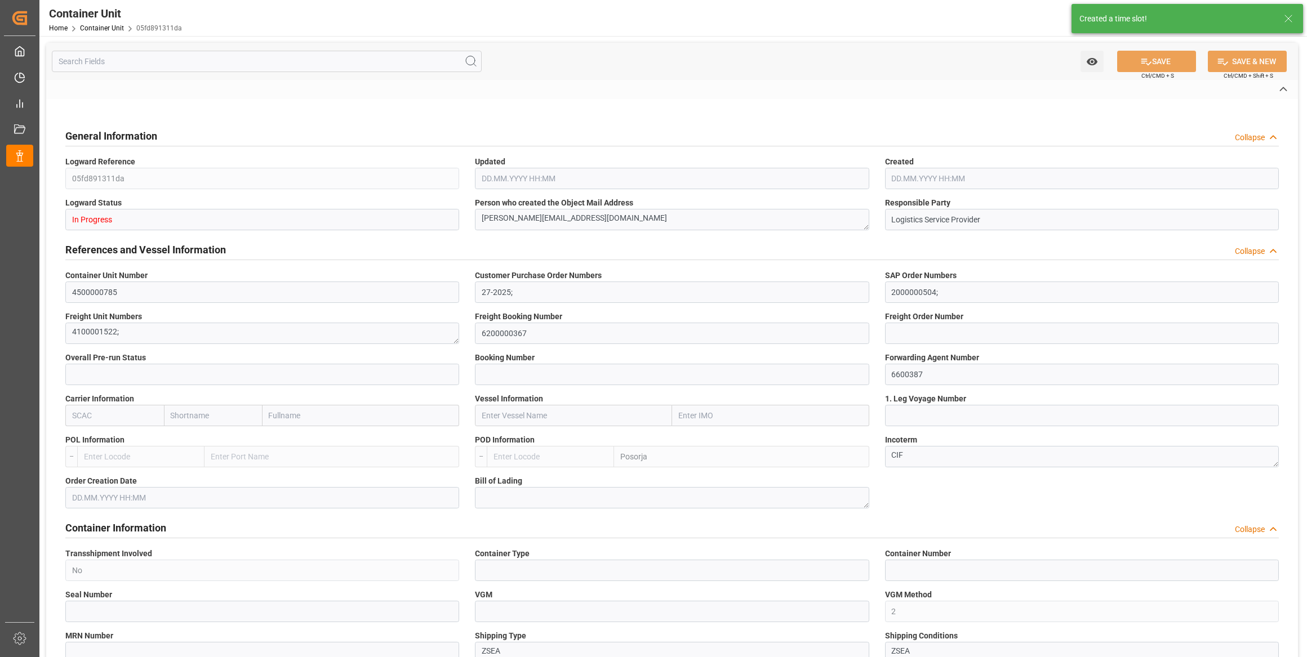
type textarea "NTC PREMIUM [DATE]+3+TE BULK;"
type textarea "2566502000;"
type input "ECPSJ"
type input "0"
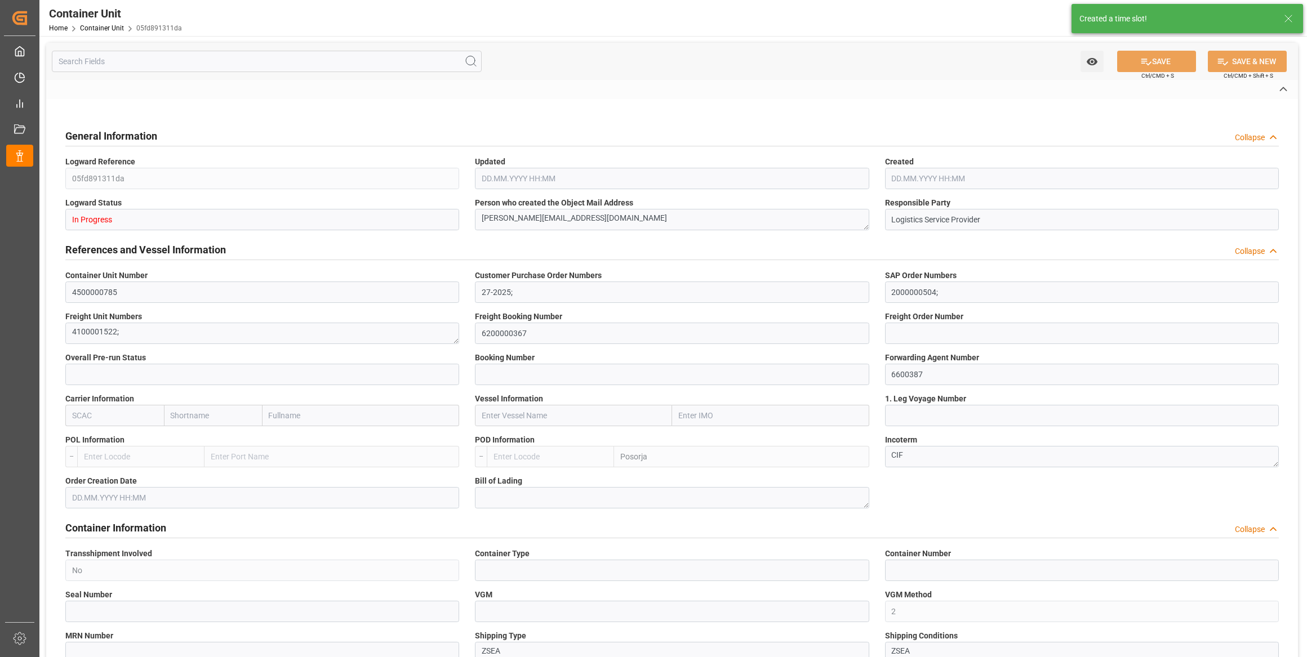
type input "0"
type input "26500"
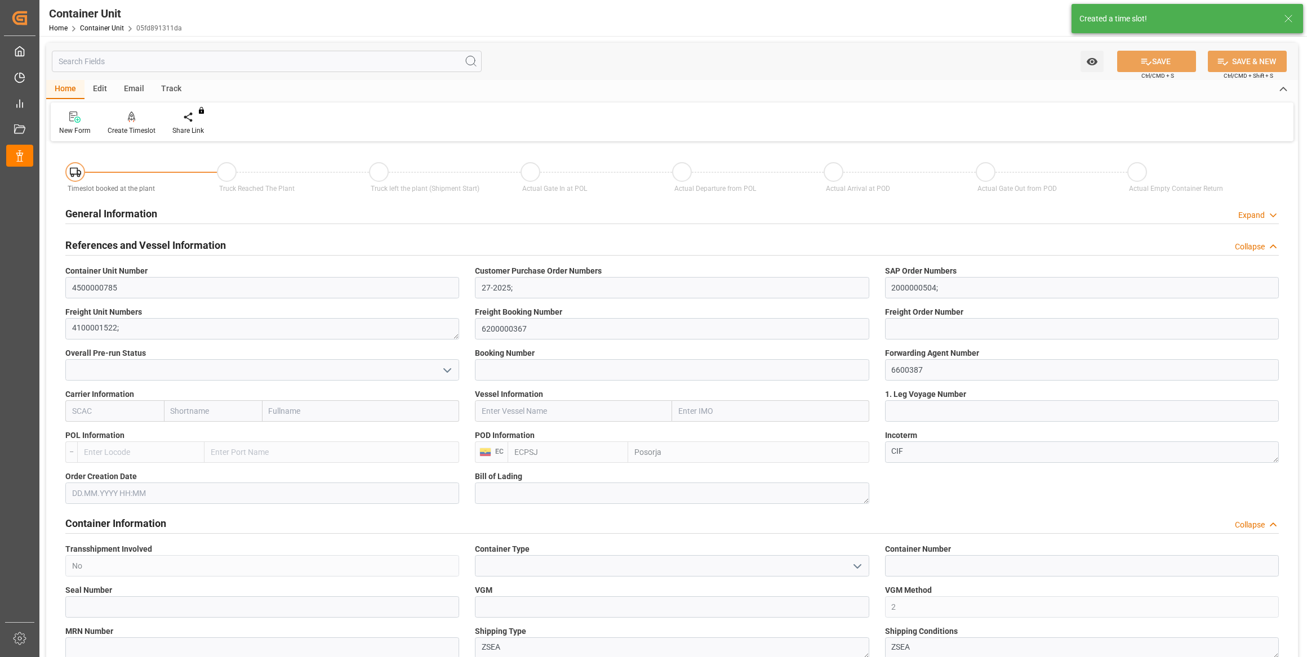
type input "[DATE]"
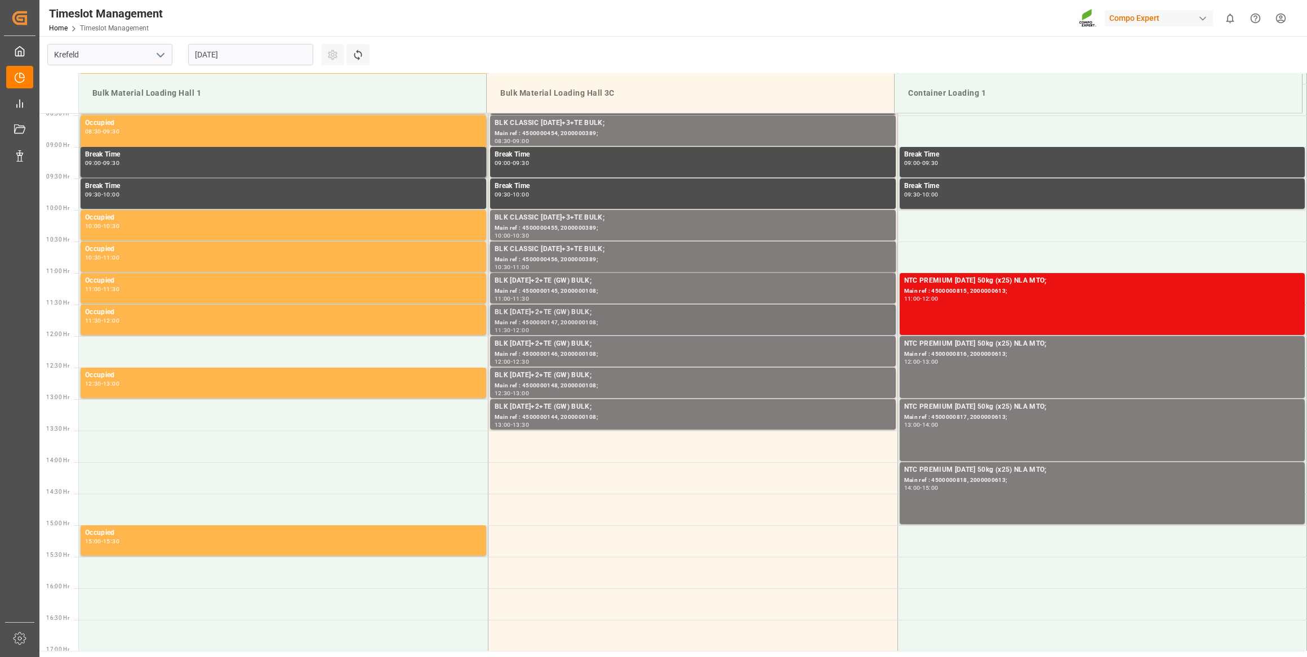
scroll to position [560, 0]
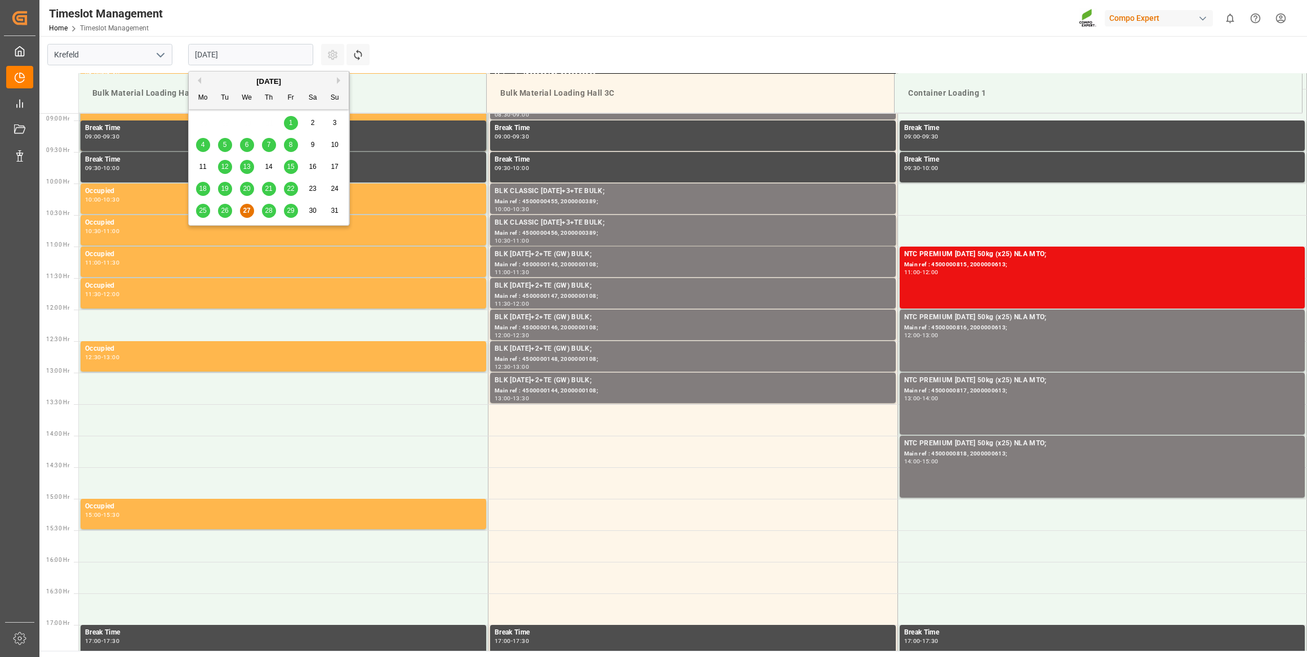
click at [255, 56] on input "[DATE]" at bounding box center [250, 54] width 125 height 21
click at [338, 82] on button "Next Month" at bounding box center [340, 80] width 7 height 7
click at [253, 166] on div "17" at bounding box center [247, 168] width 14 height 14
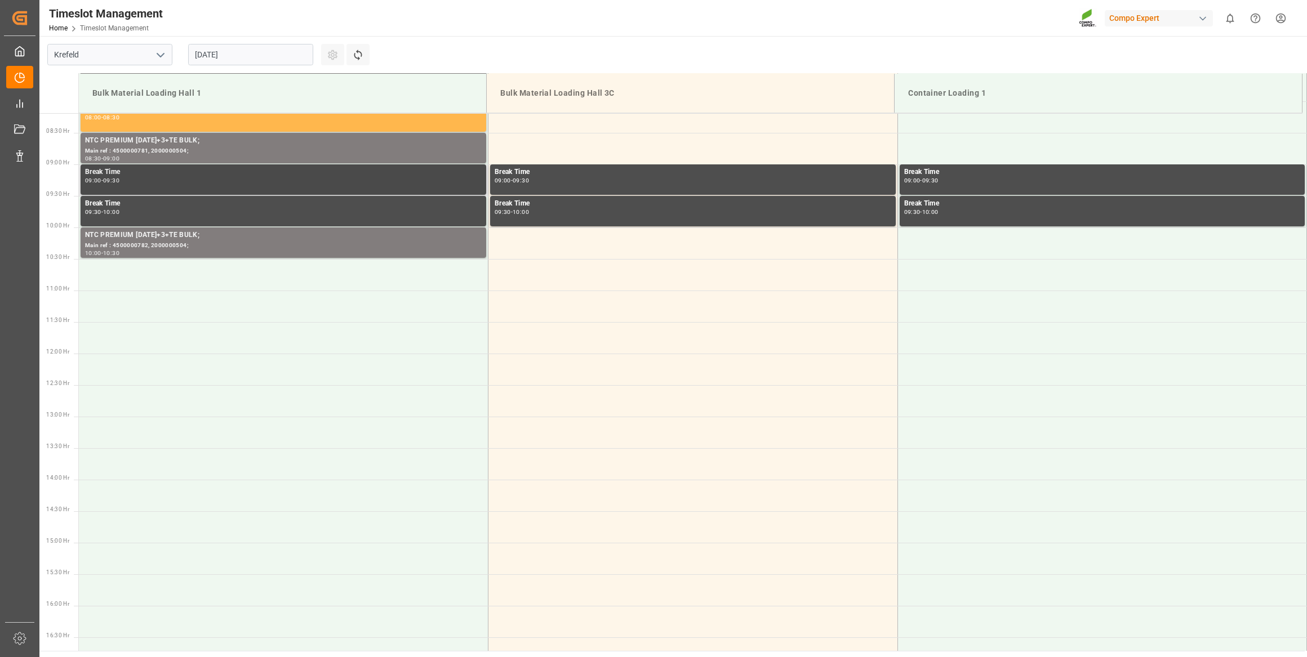
scroll to position [407, 0]
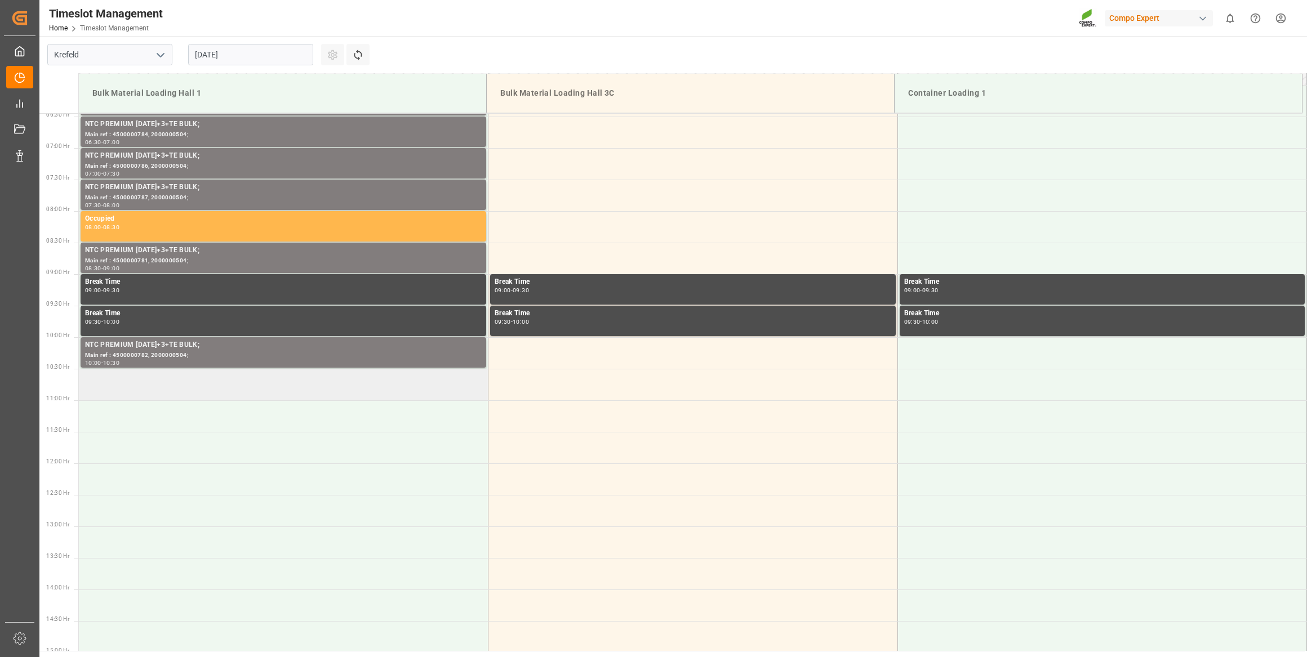
click at [193, 385] on td at bounding box center [283, 385] width 409 height 32
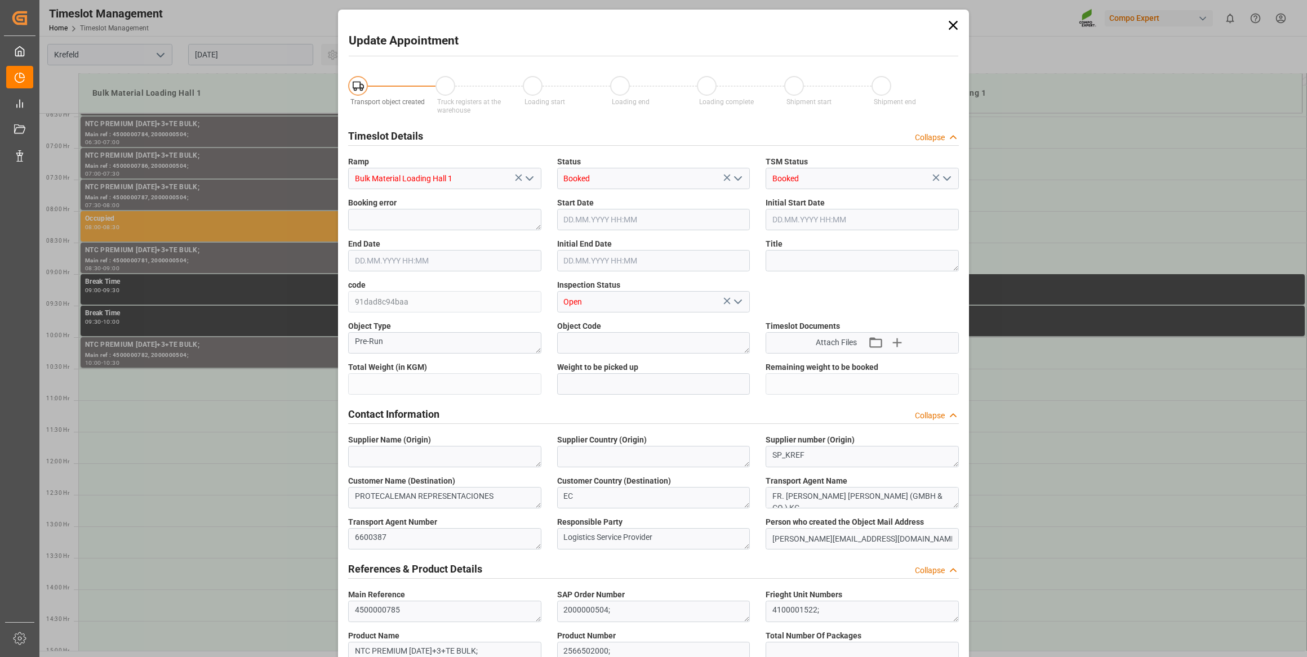
type input "26500"
type input "0"
type input "17.09.2025 10:30"
type input "17.09.2025 11:00"
type input "27.08.2025 07:37"
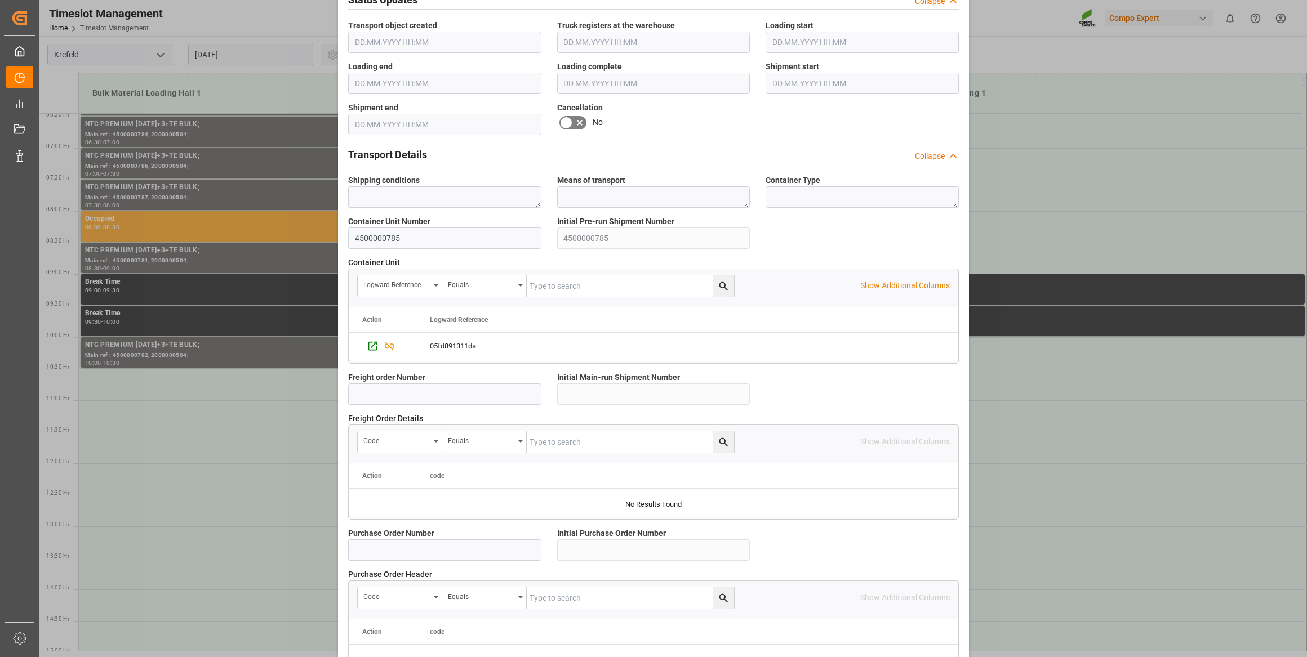
scroll to position [830, 0]
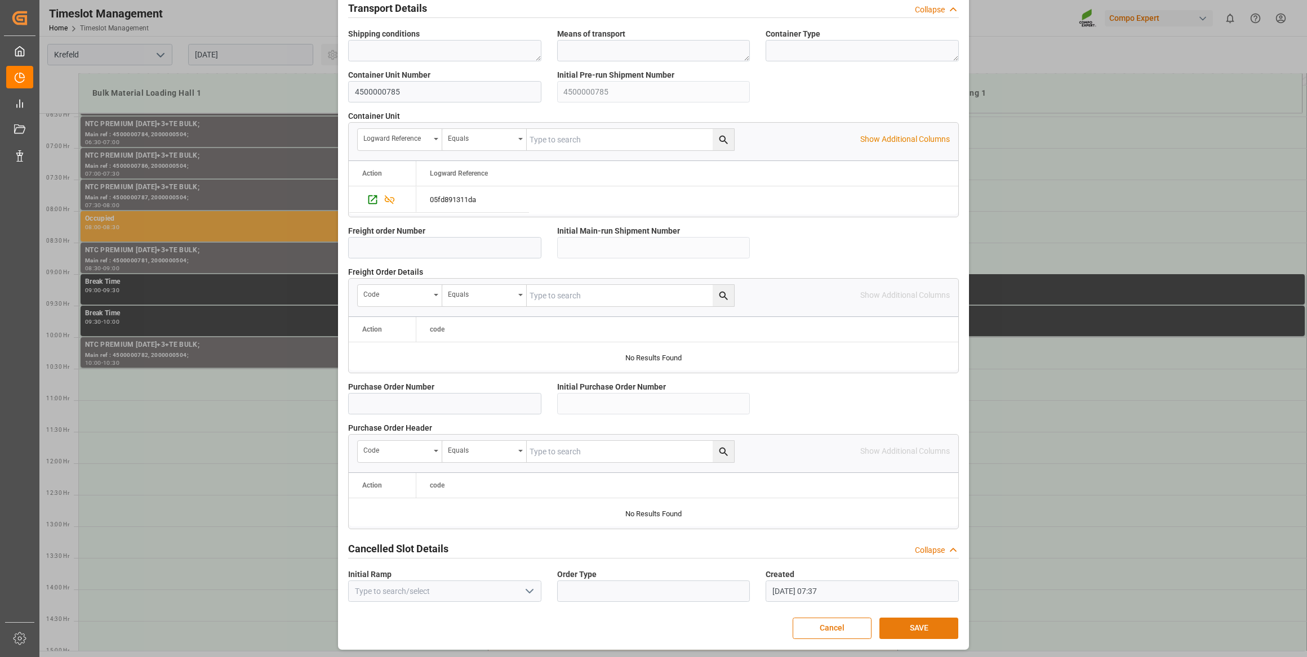
click at [896, 629] on button "SAVE" at bounding box center [918, 628] width 79 height 21
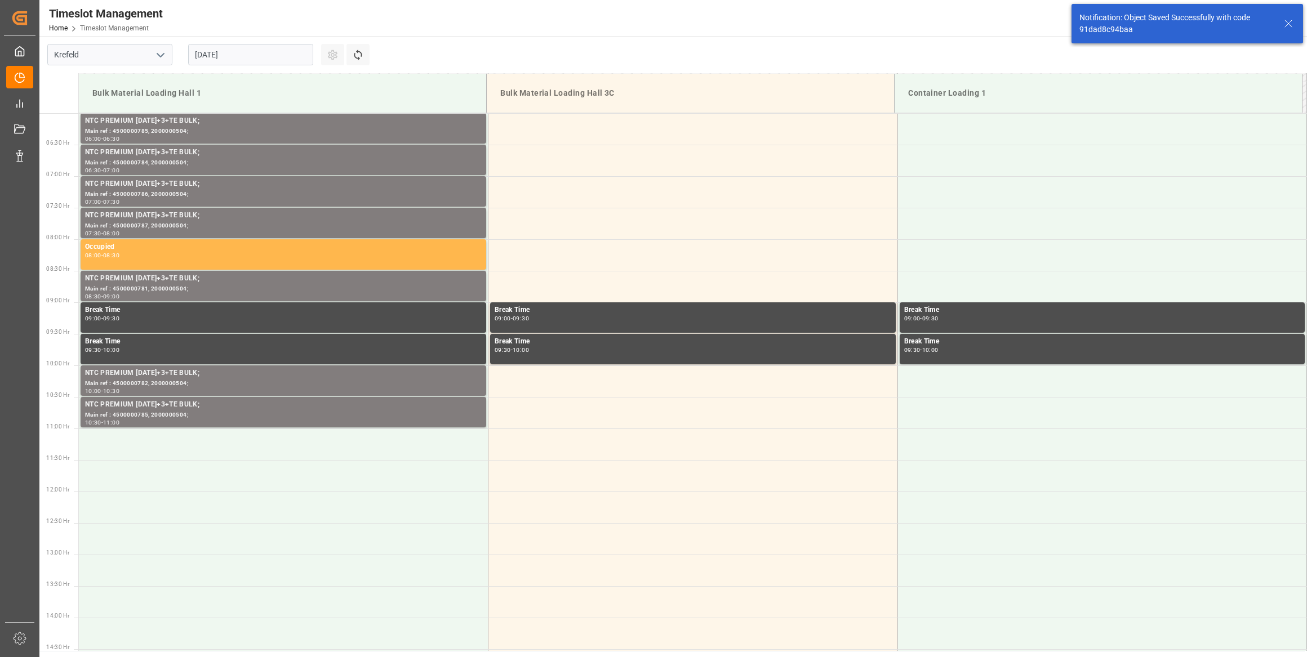
scroll to position [560, 0]
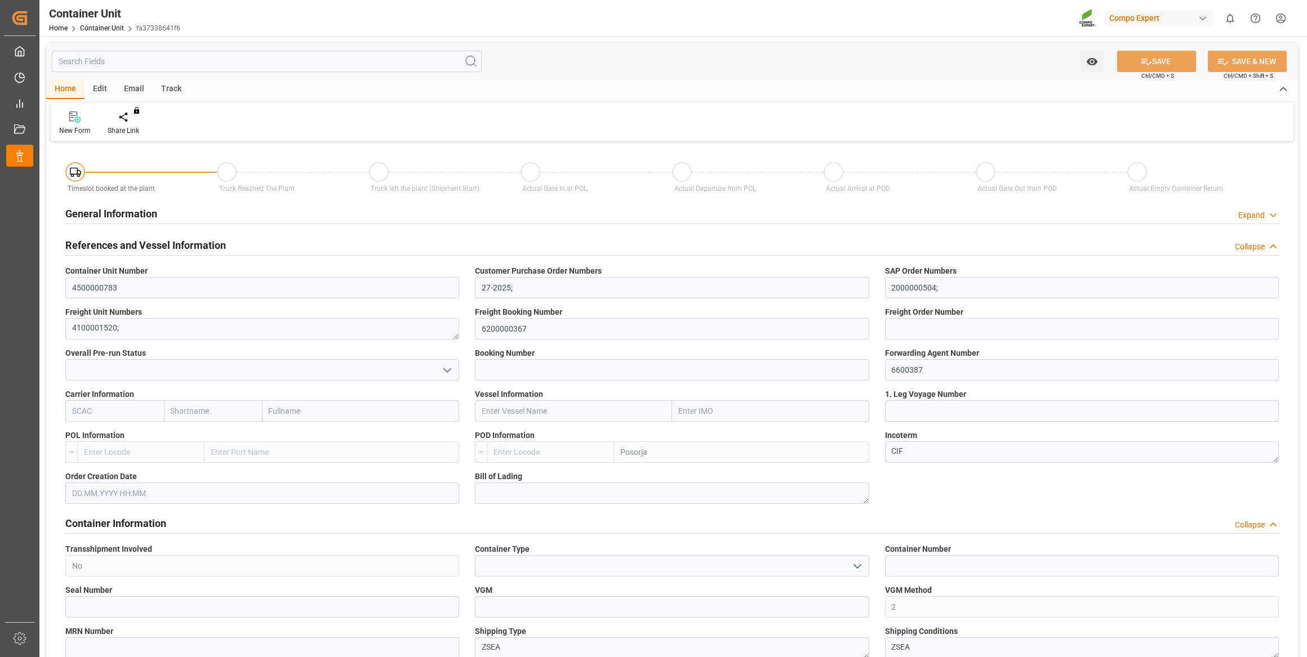
type input "ECPSJ"
type input "0"
type input "26500"
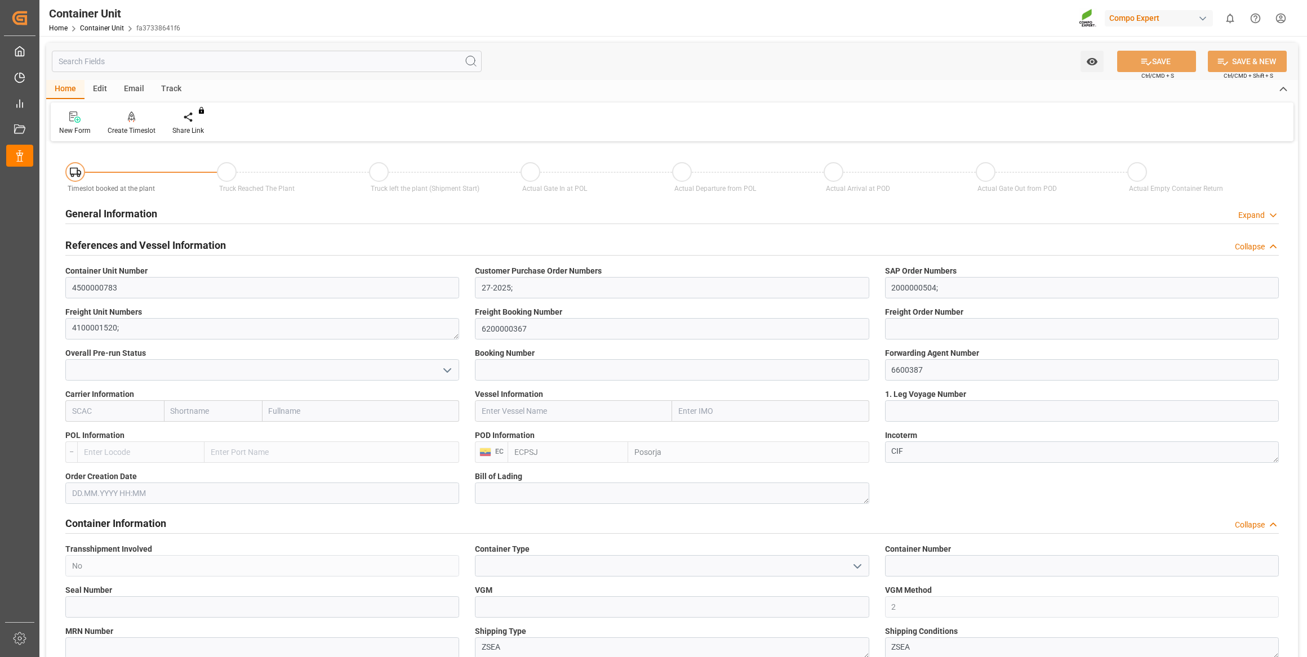
type input "[DATE]"
click at [130, 122] on icon at bounding box center [132, 117] width 8 height 11
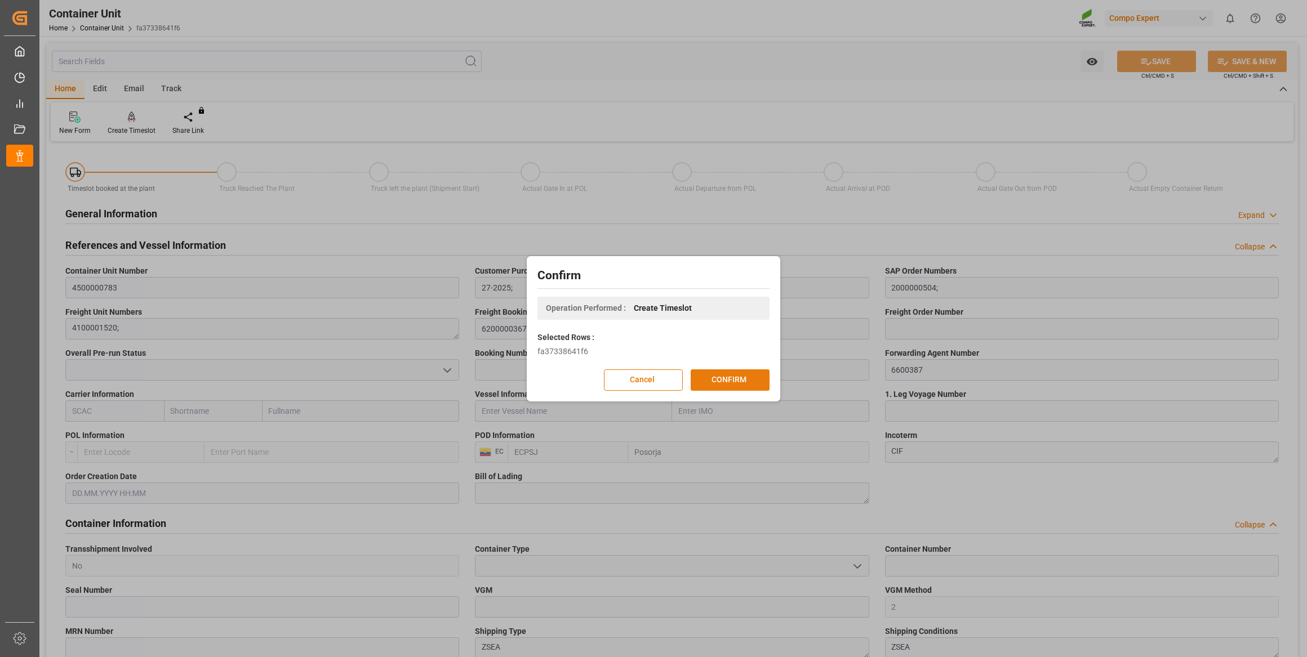
click at [733, 380] on button "CONFIRM" at bounding box center [729, 379] width 79 height 21
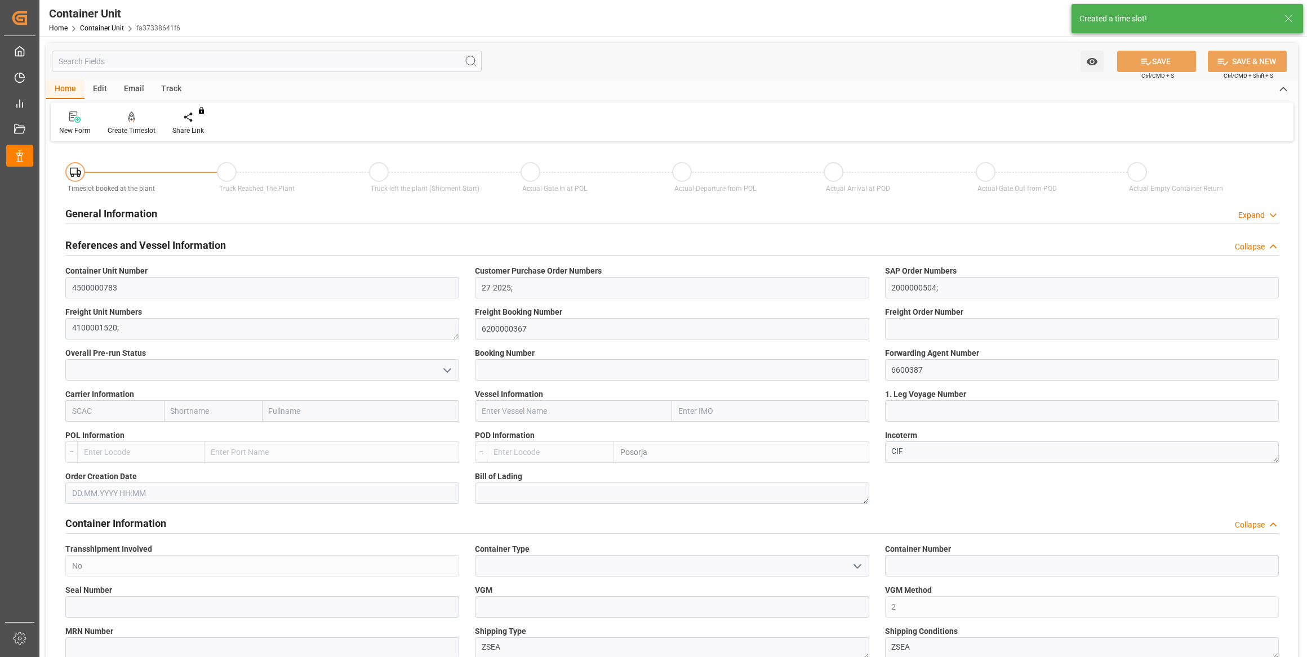
type input "ECPSJ"
type input "0"
type input "26500"
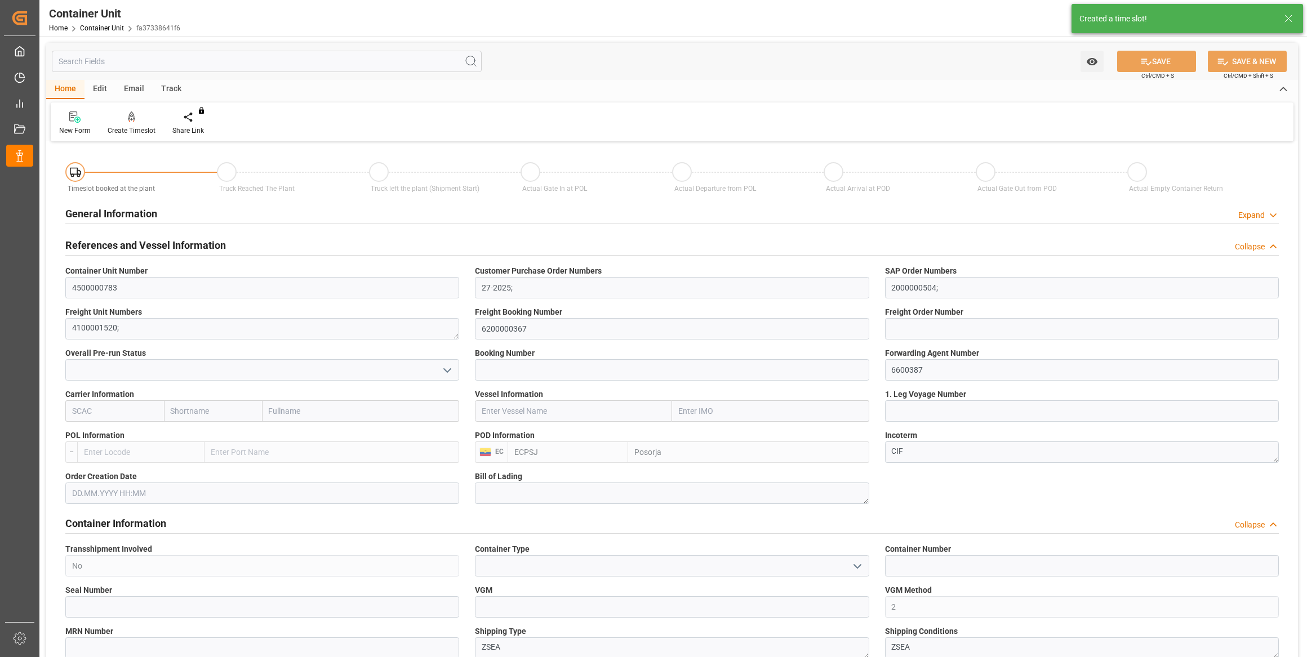
type input "[DATE]"
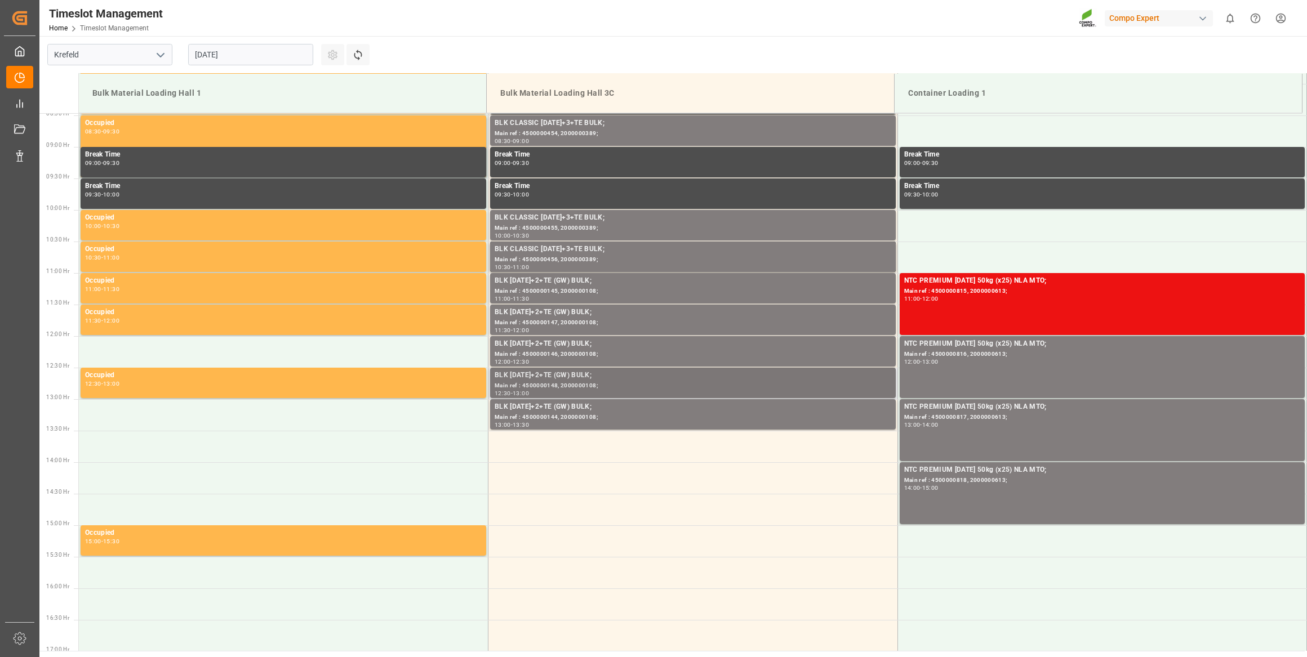
scroll to position [560, 0]
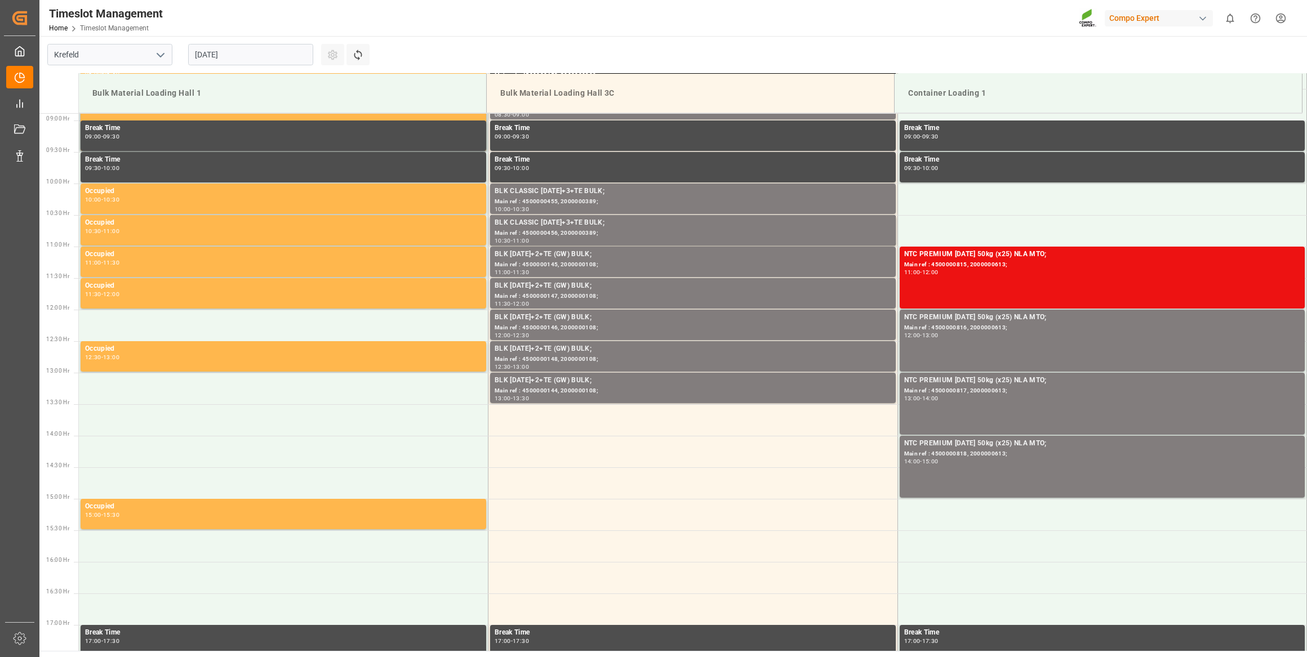
click at [270, 52] on input "[DATE]" at bounding box center [250, 54] width 125 height 21
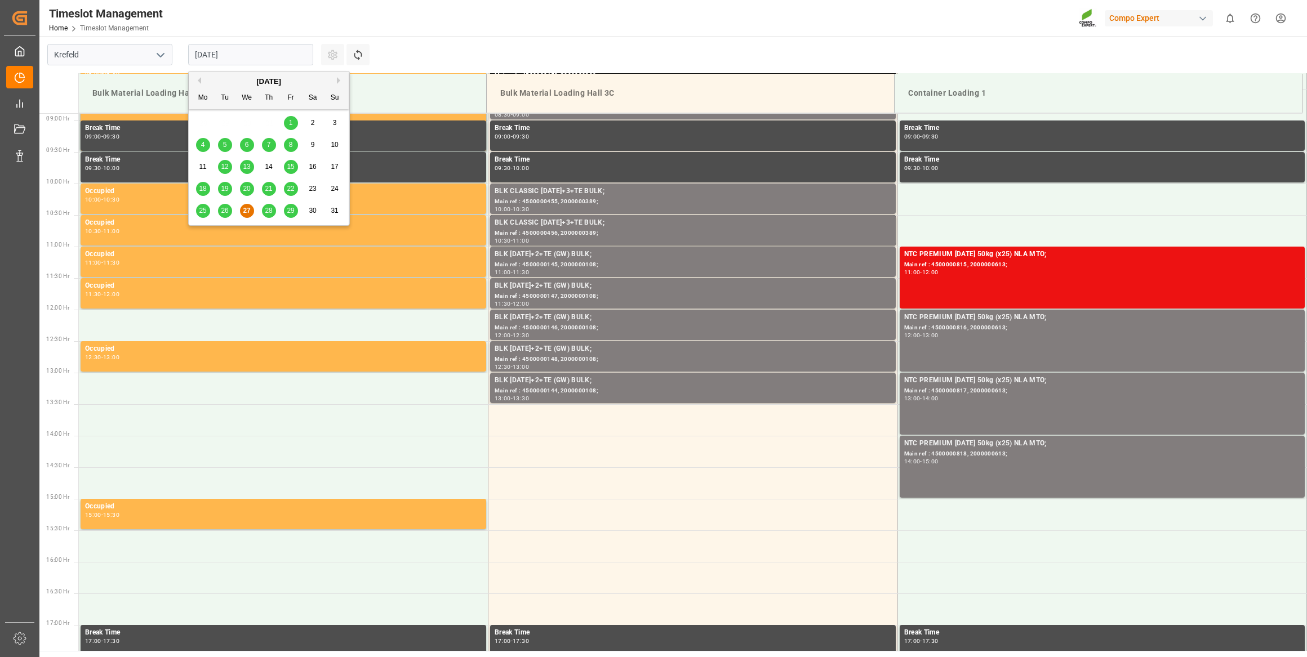
click at [340, 78] on button "Next Month" at bounding box center [340, 80] width 7 height 7
click at [270, 170] on span "18" at bounding box center [268, 167] width 7 height 8
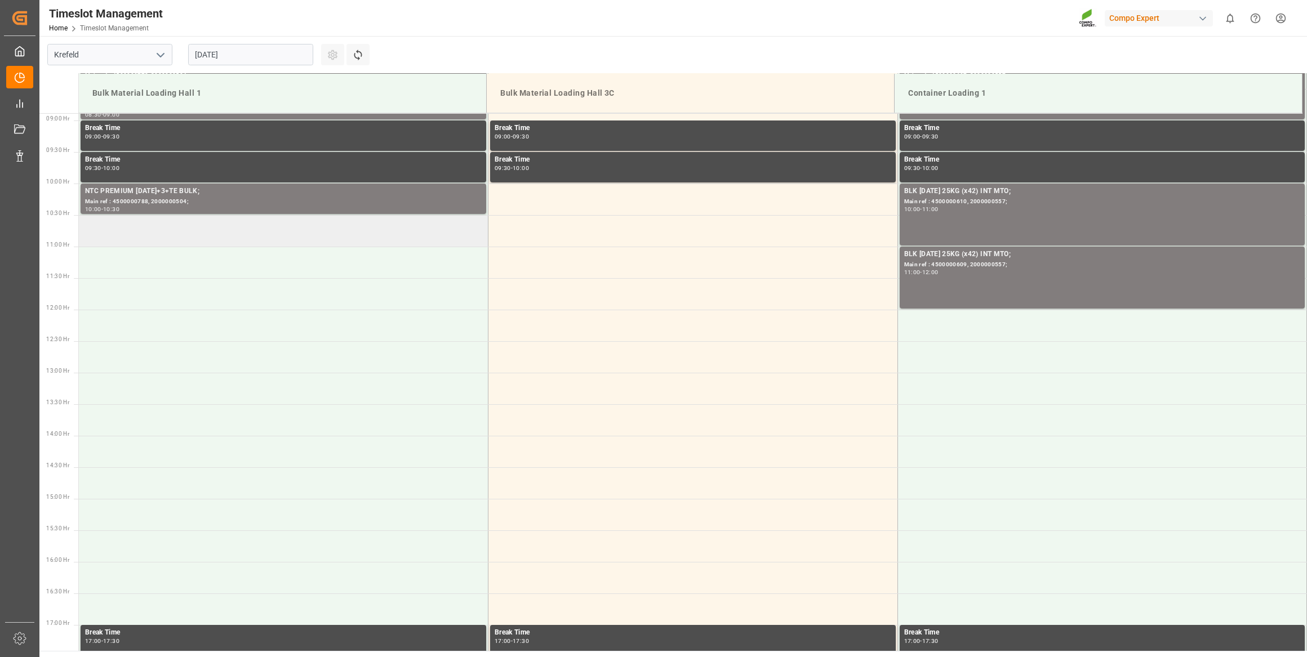
click at [256, 239] on td at bounding box center [283, 231] width 409 height 32
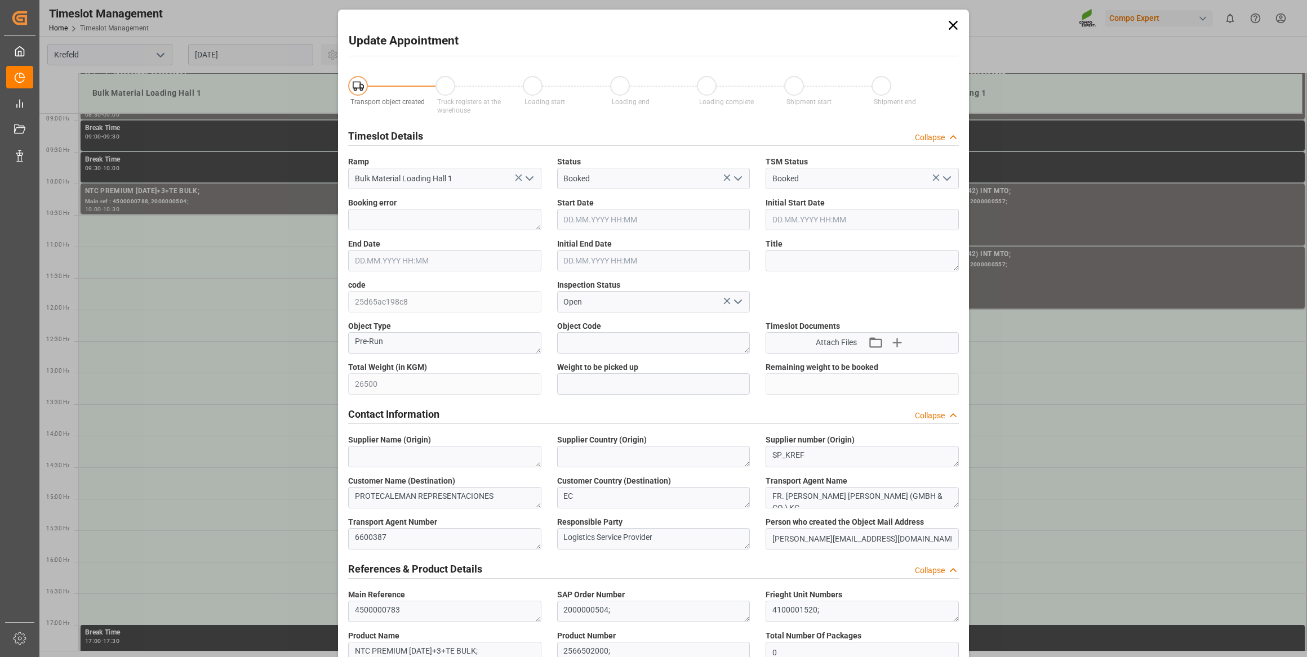
type input "18.09.2025 10:30"
type input "18.09.2025 11:00"
type input "27.08.2025 07:38"
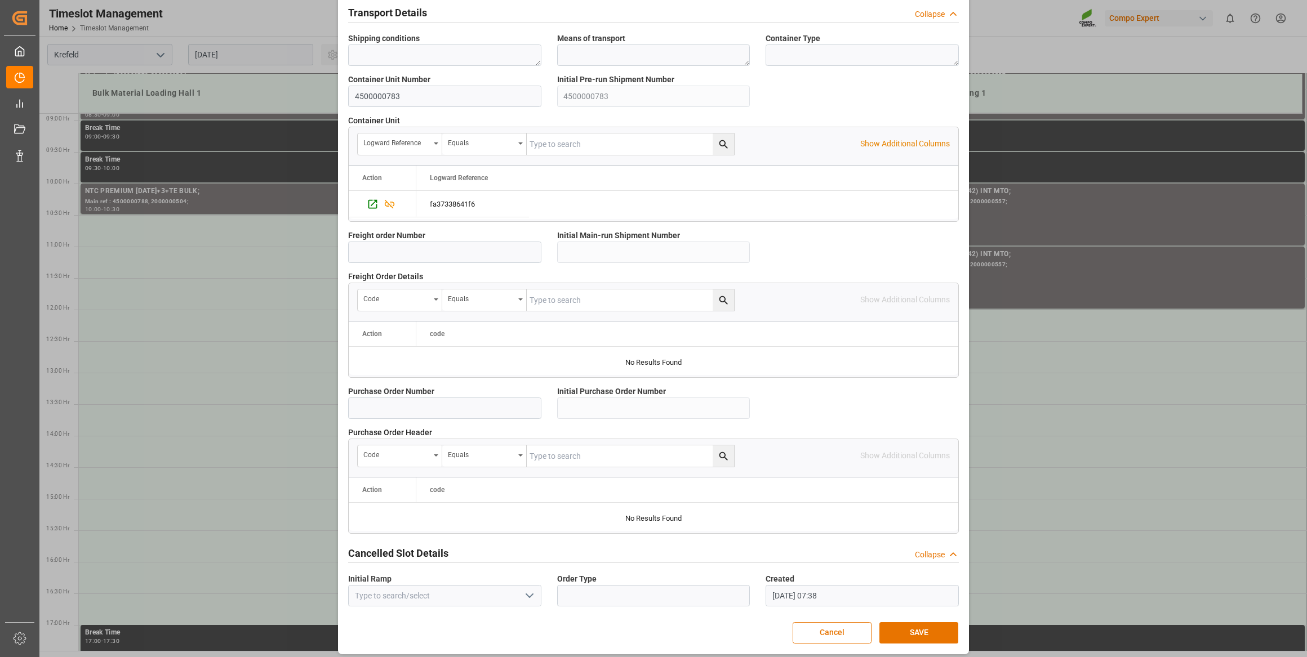
scroll to position [830, 0]
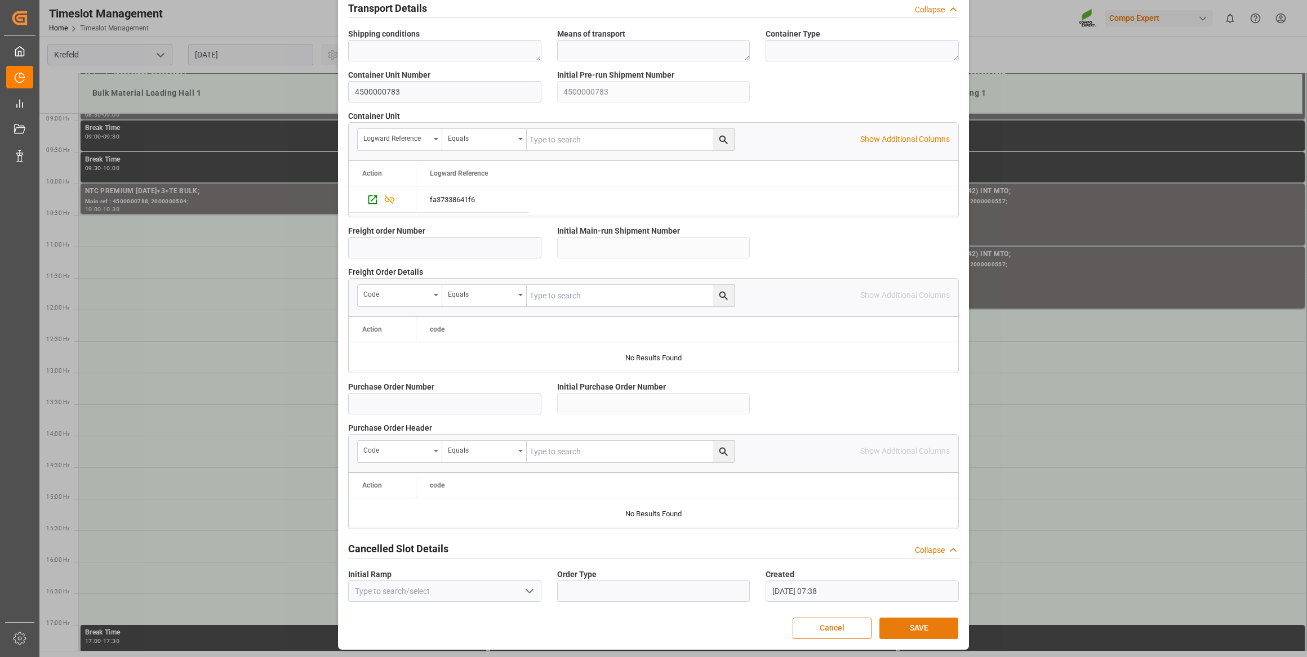
click at [895, 626] on button "SAVE" at bounding box center [918, 628] width 79 height 21
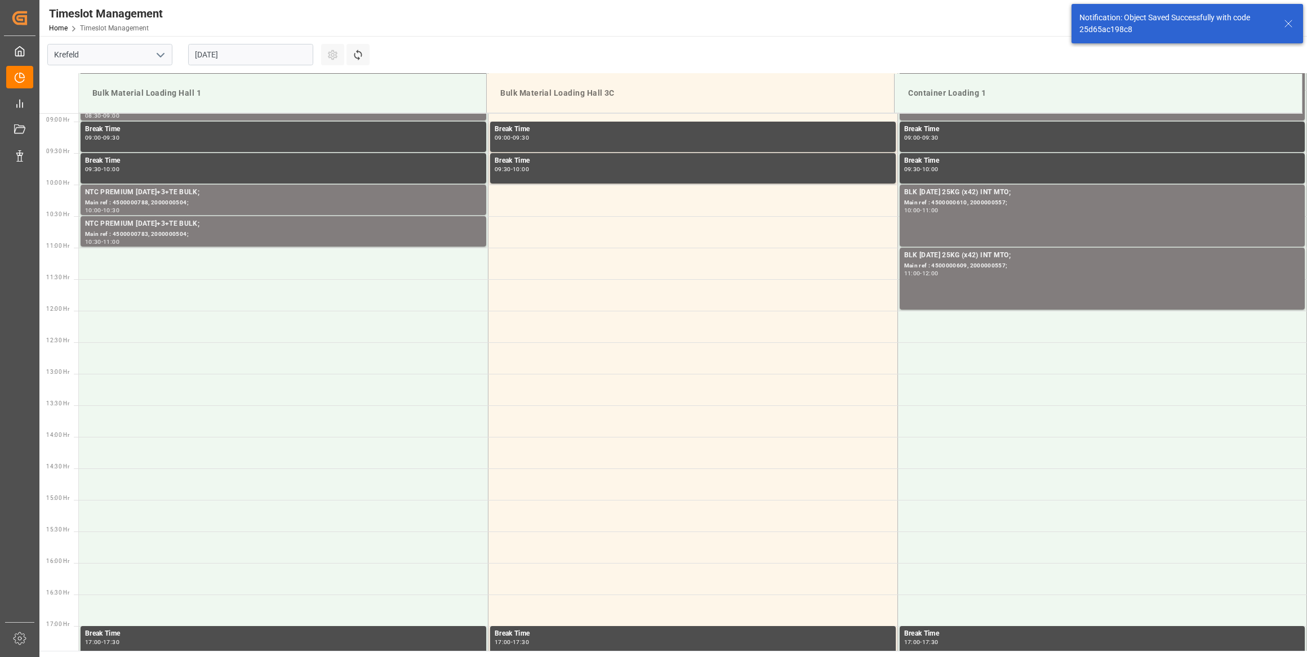
scroll to position [560, 0]
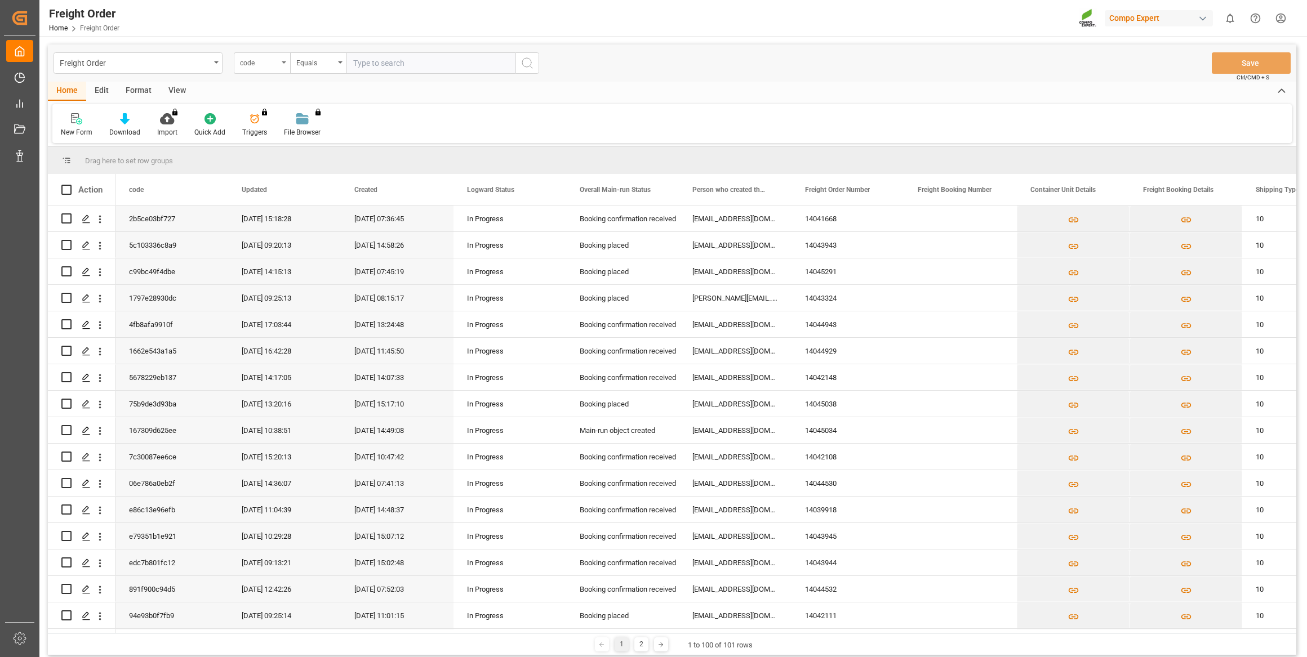
click at [253, 56] on div "code" at bounding box center [259, 61] width 38 height 13
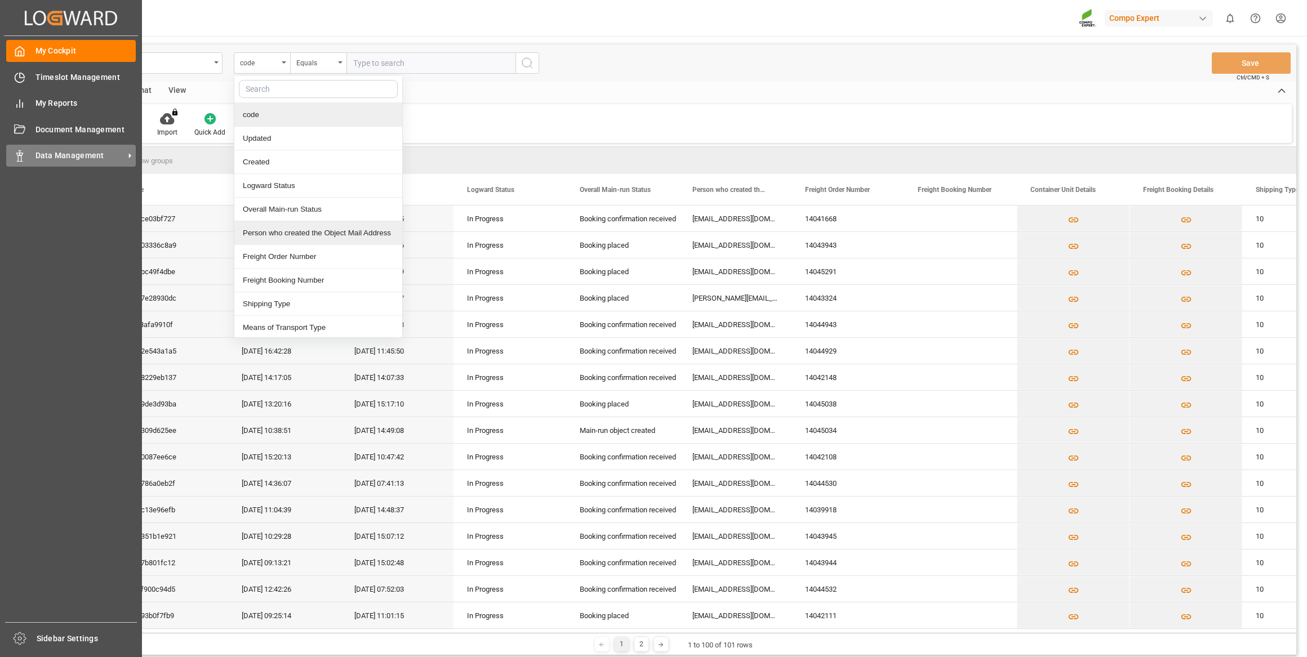
click at [23, 158] on icon at bounding box center [19, 155] width 11 height 11
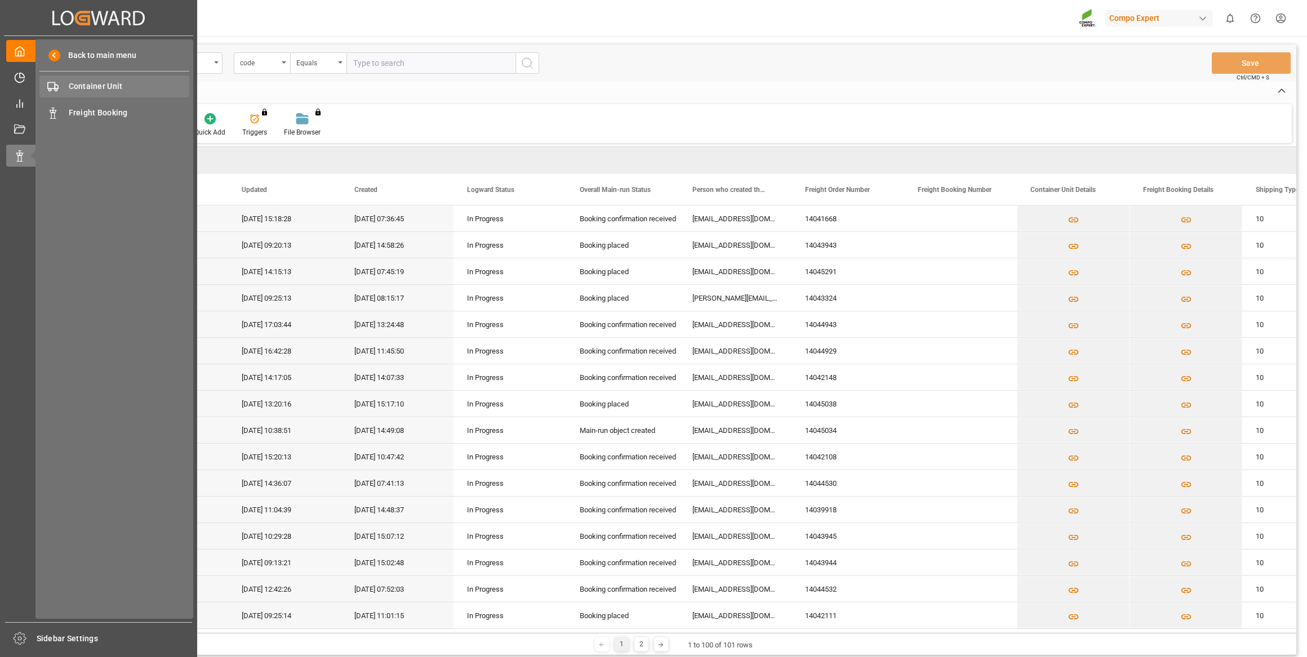
click at [93, 93] on div "Container Unit Container Unit" at bounding box center [114, 86] width 150 height 22
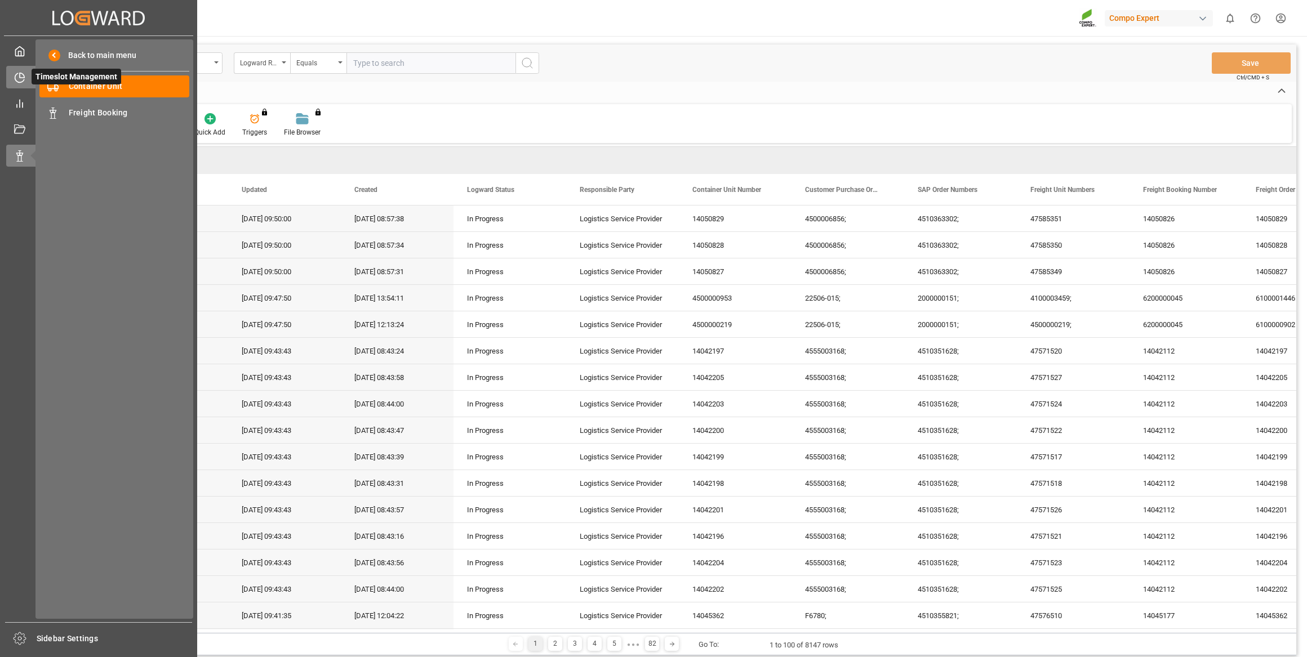
click at [29, 83] on div "Timeslot Management Timeslot Management" at bounding box center [98, 77] width 185 height 22
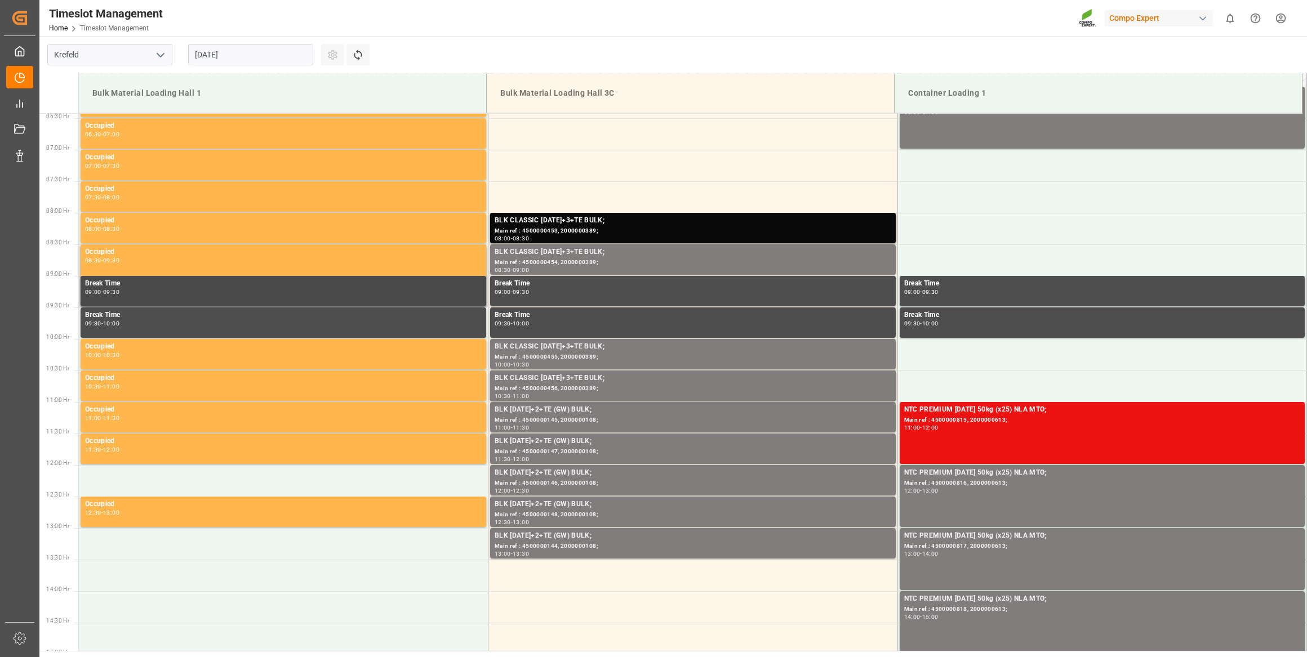
scroll to position [560, 0]
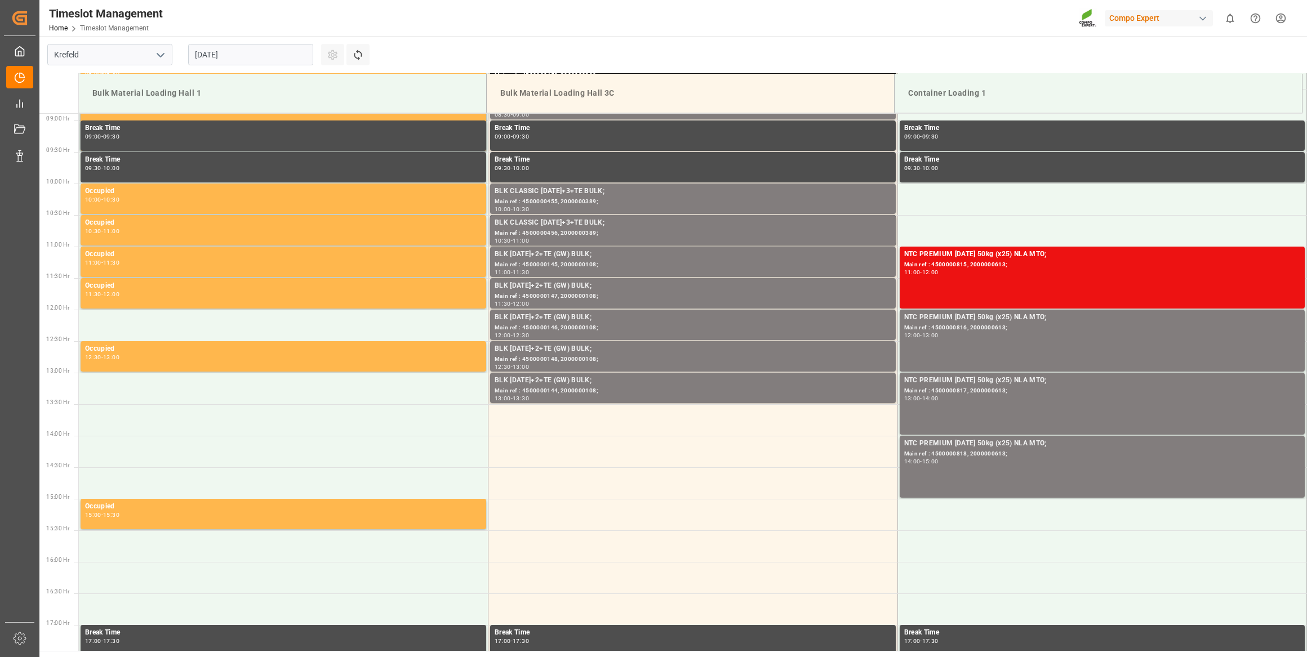
click at [227, 61] on input "[DATE]" at bounding box center [250, 54] width 125 height 21
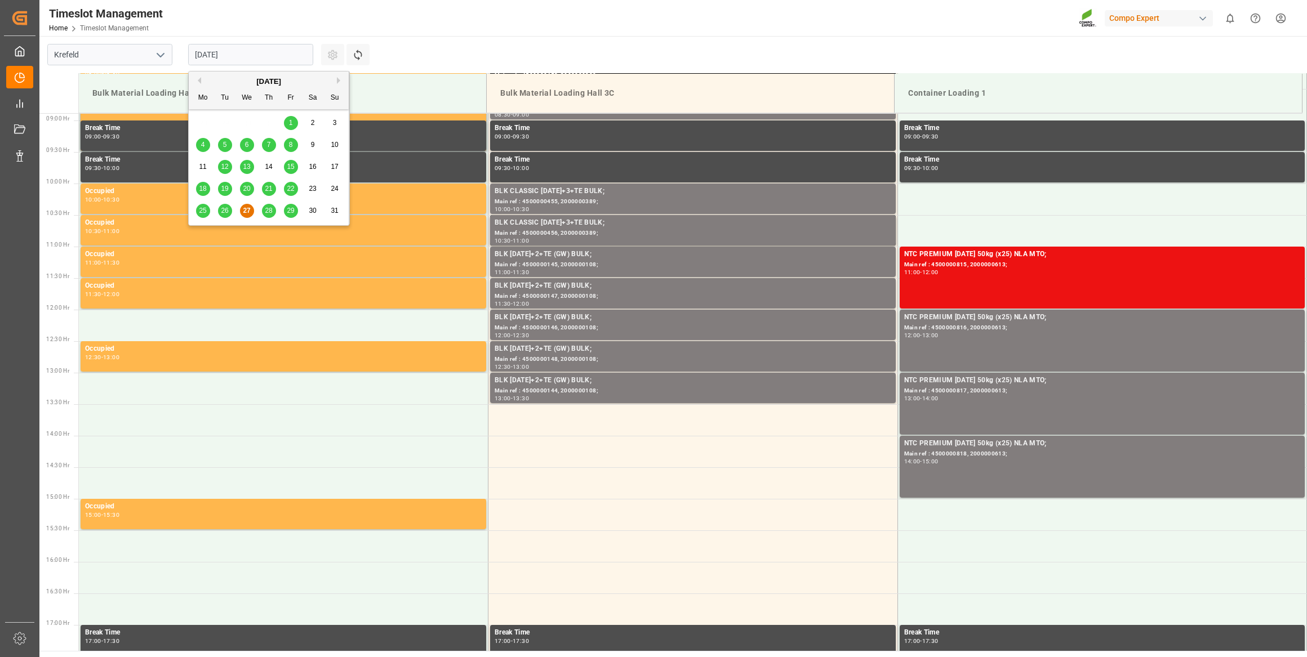
click at [340, 77] on button "Next Month" at bounding box center [340, 80] width 7 height 7
click at [246, 167] on span "17" at bounding box center [246, 167] width 7 height 8
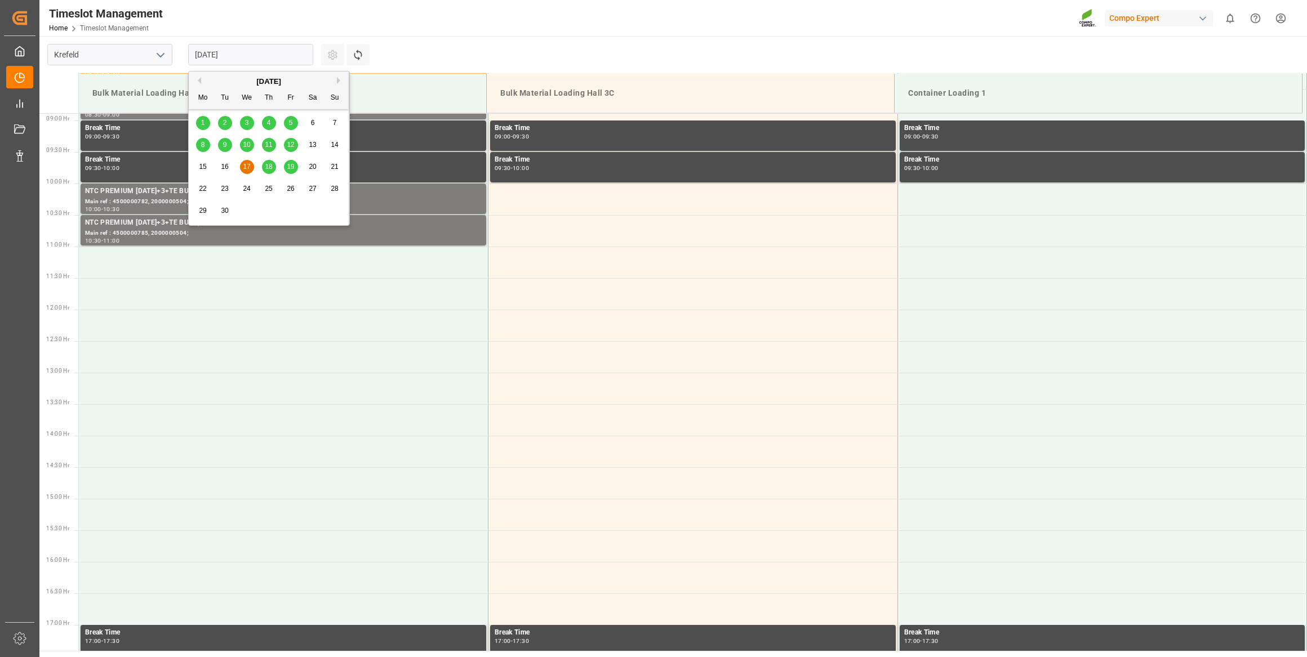
click at [292, 57] on input "[DATE]" at bounding box center [250, 54] width 125 height 21
click at [270, 164] on span "18" at bounding box center [268, 167] width 7 height 8
